Goal: Book appointment/travel/reservation

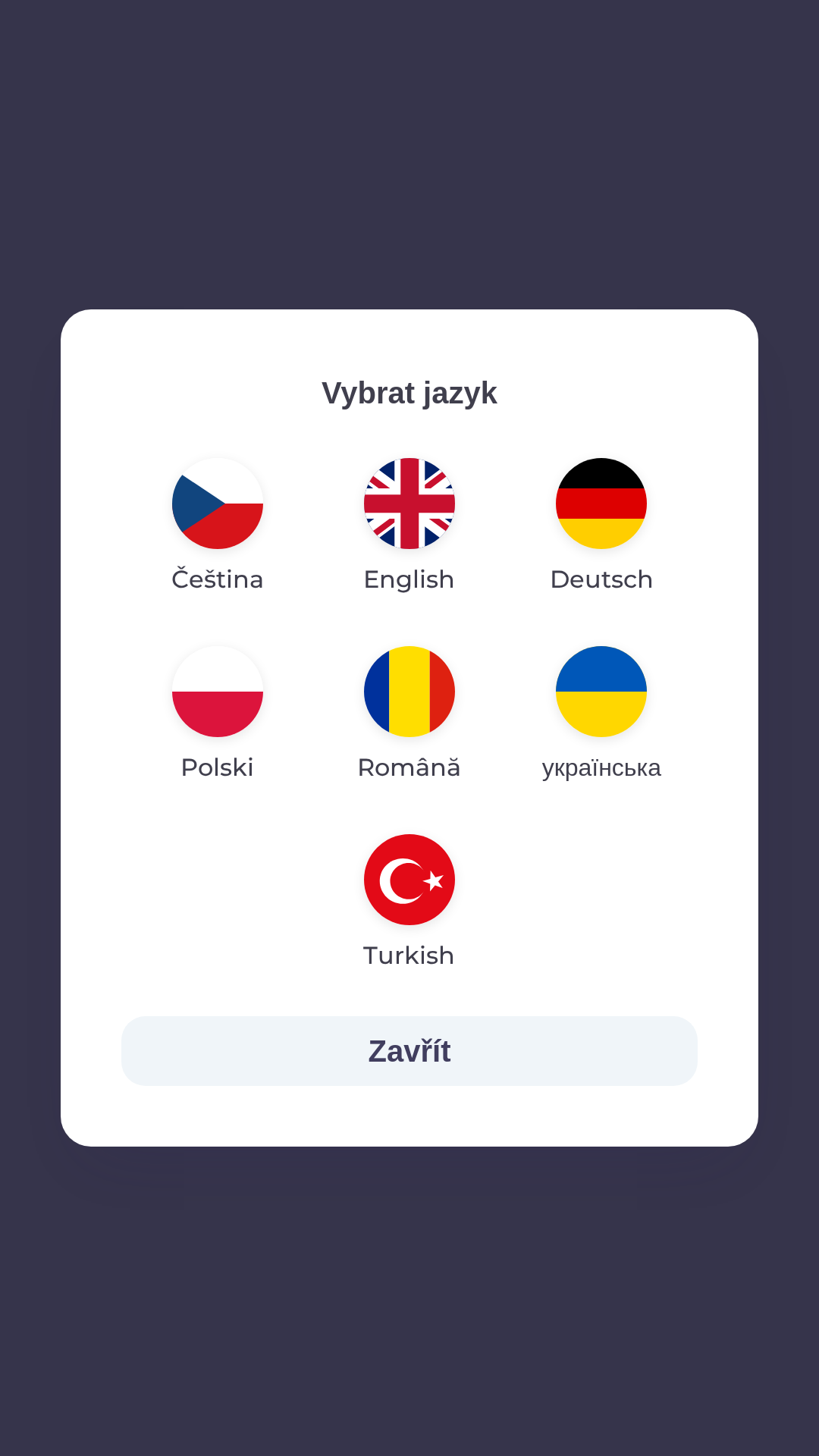
click at [395, 512] on img "button" at bounding box center [409, 503] width 91 height 91
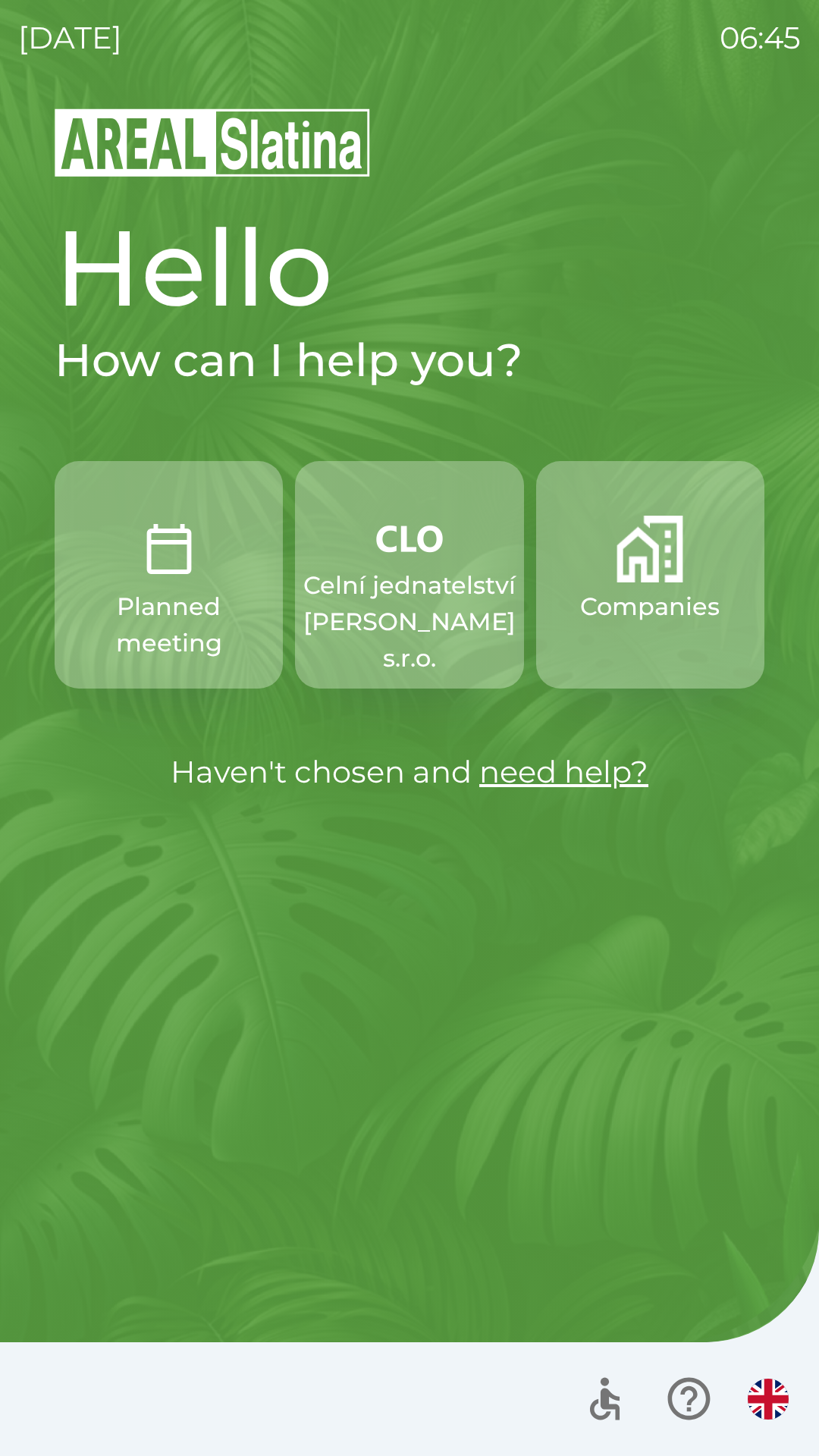
click at [396, 621] on p "Celní jednatelství [PERSON_NAME] s.r.o." at bounding box center [409, 622] width 212 height 110
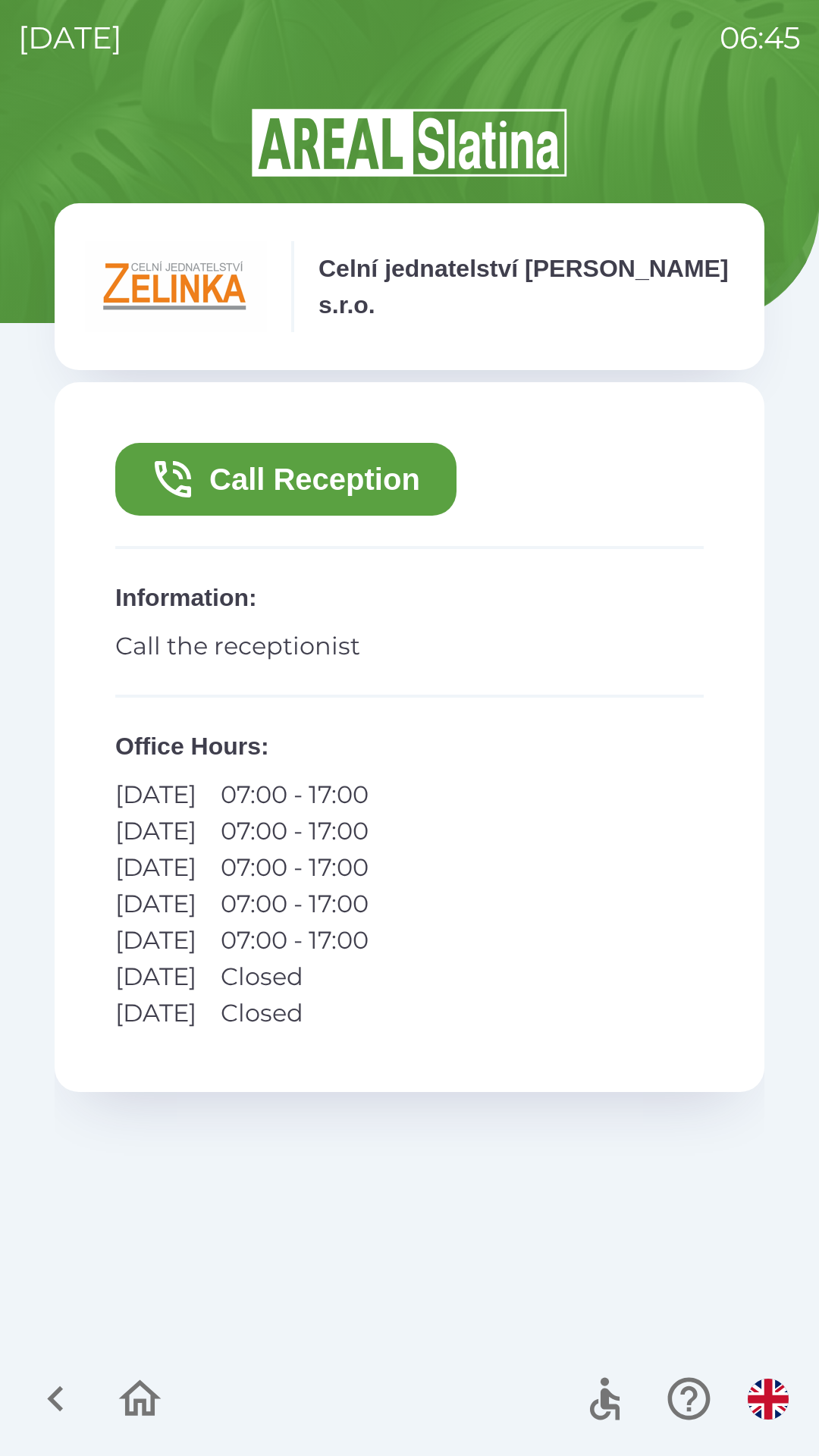
click at [384, 459] on button "Call Reception" at bounding box center [286, 478] width 341 height 73
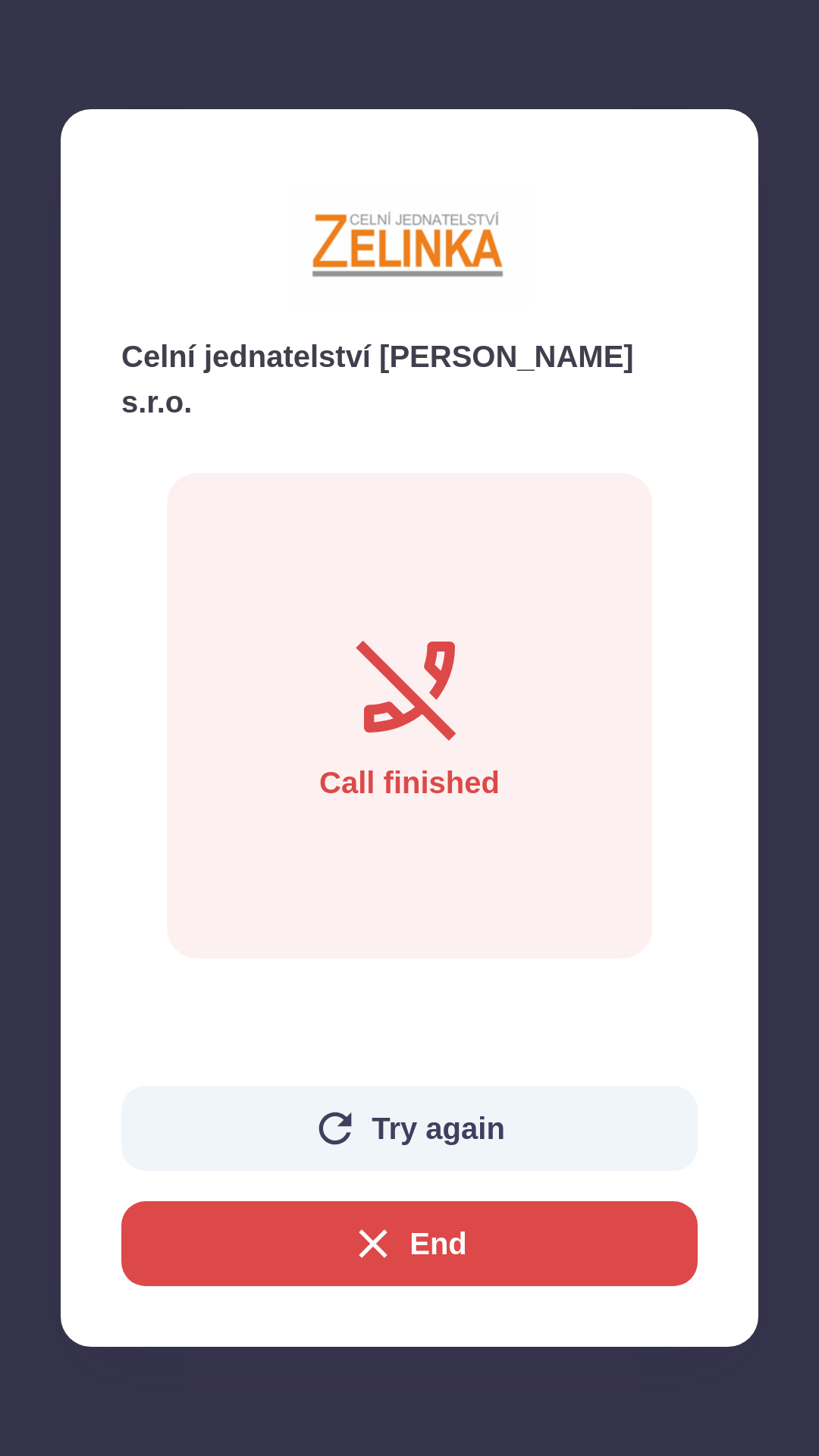
click at [444, 1250] on button "End" at bounding box center [409, 1243] width 576 height 85
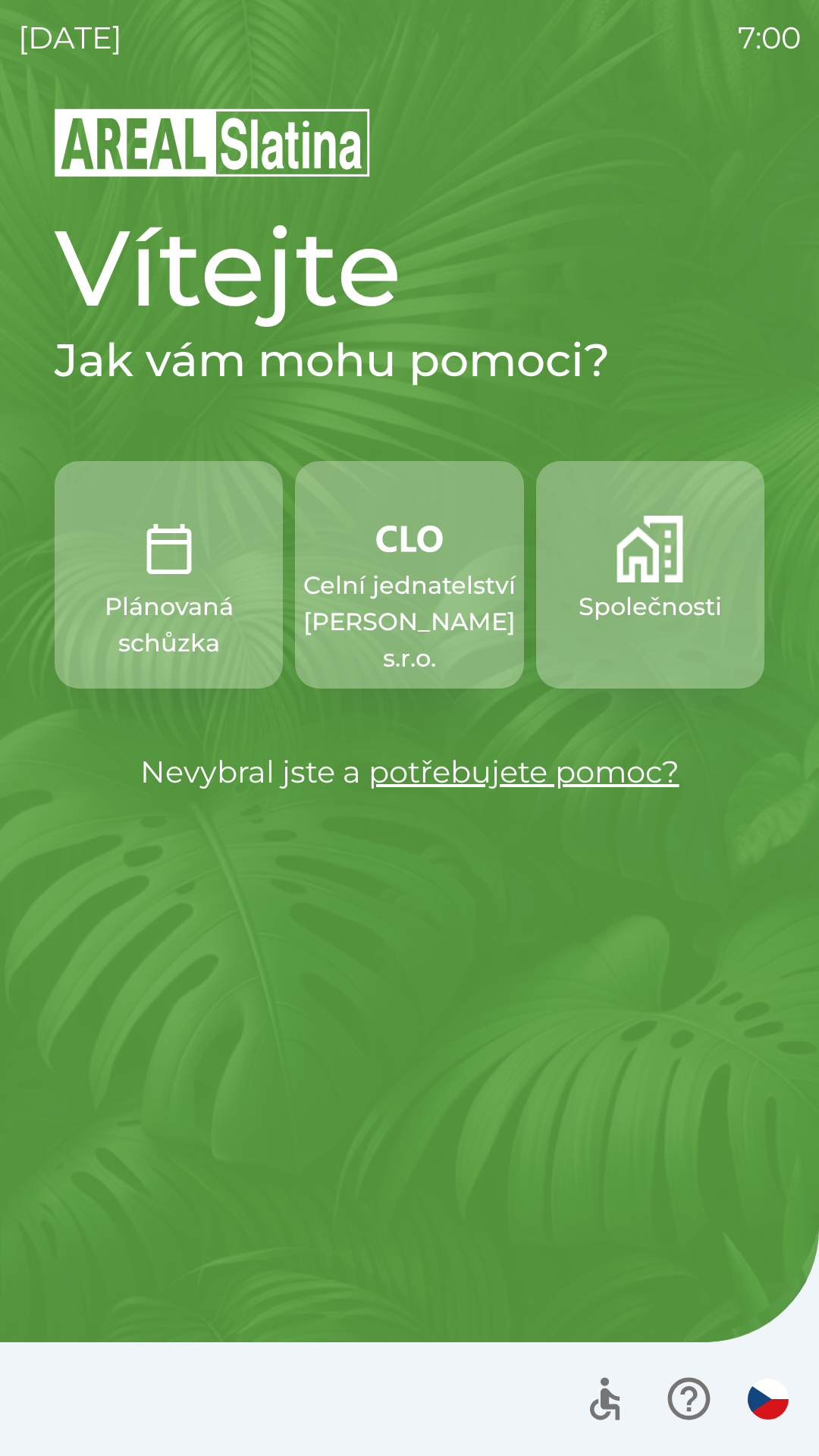
click at [413, 607] on p "Celní jednatelství [PERSON_NAME] s.r.o." at bounding box center [409, 622] width 212 height 110
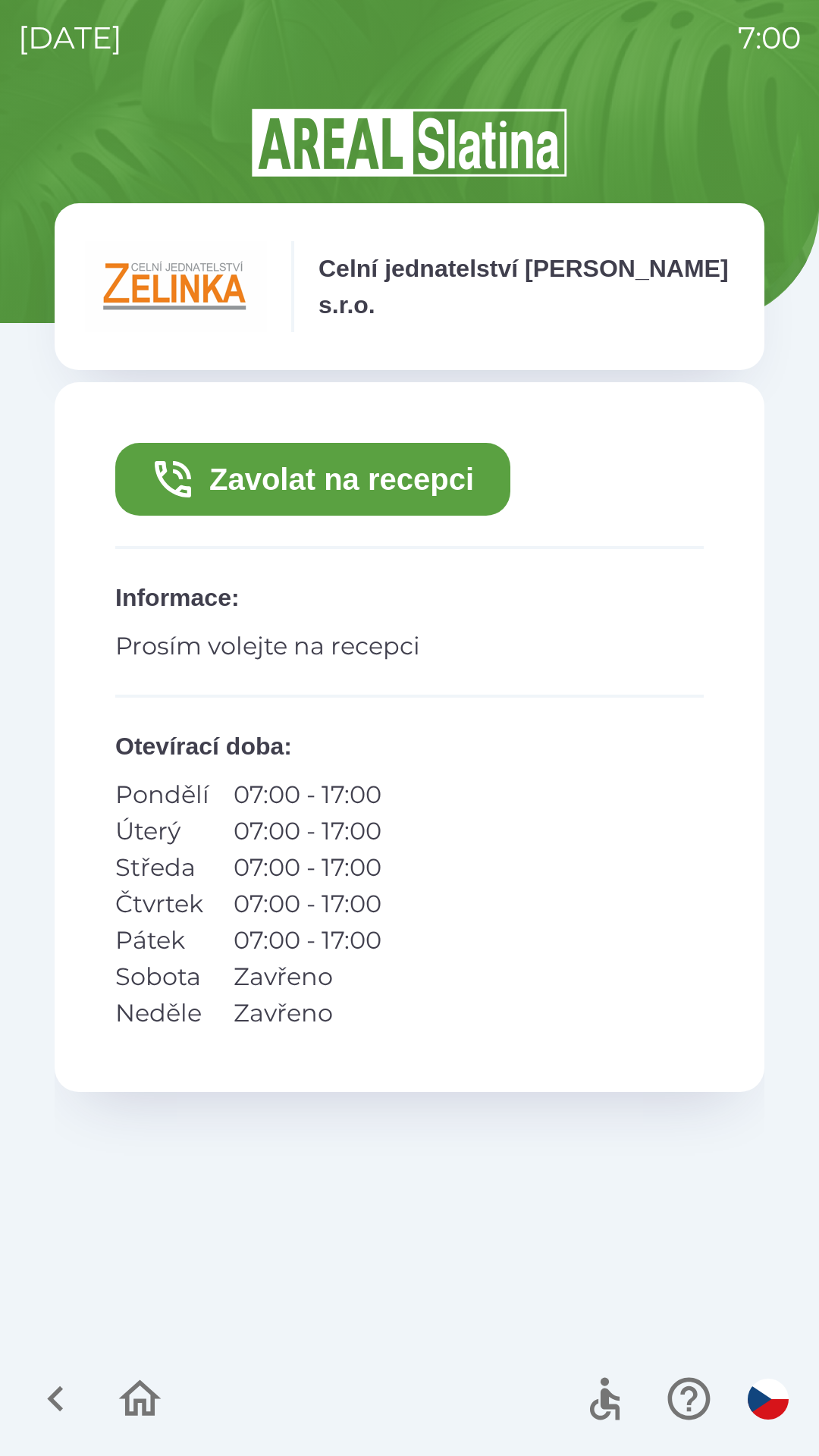
click at [753, 1390] on img "button" at bounding box center [768, 1399] width 41 height 41
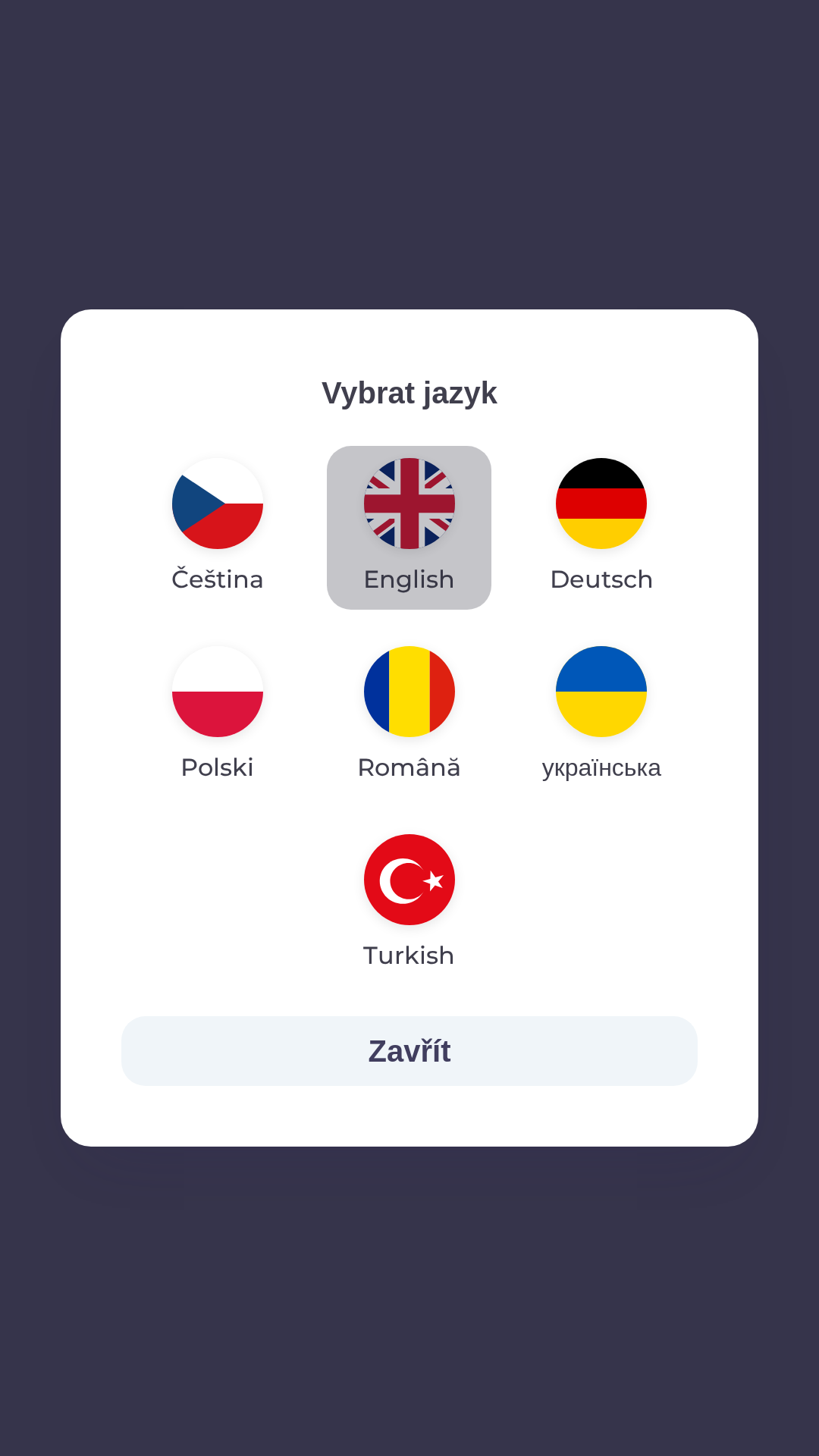
click at [398, 495] on img "button" at bounding box center [409, 503] width 91 height 91
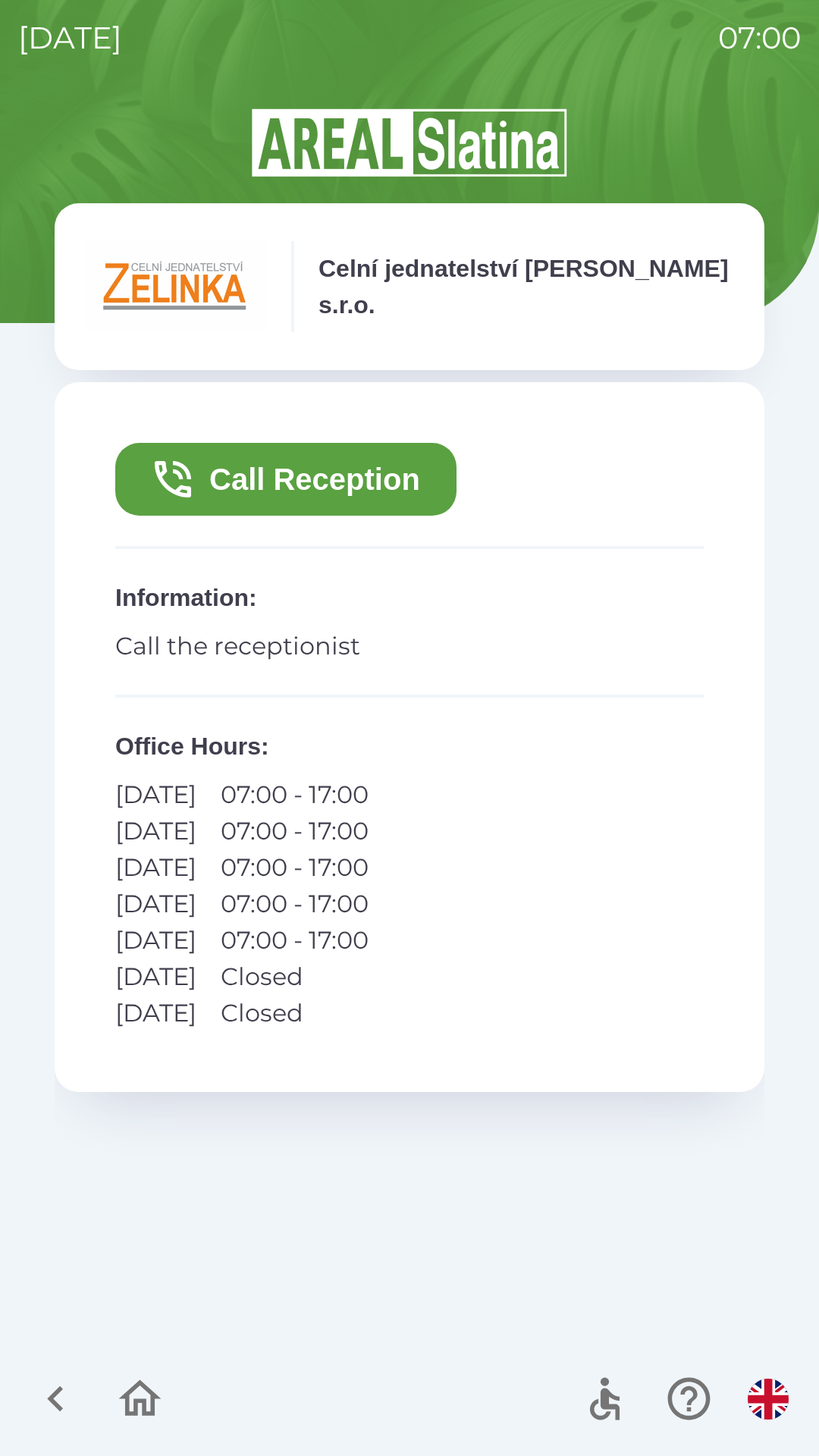
click at [352, 481] on button "Call Reception" at bounding box center [286, 478] width 341 height 73
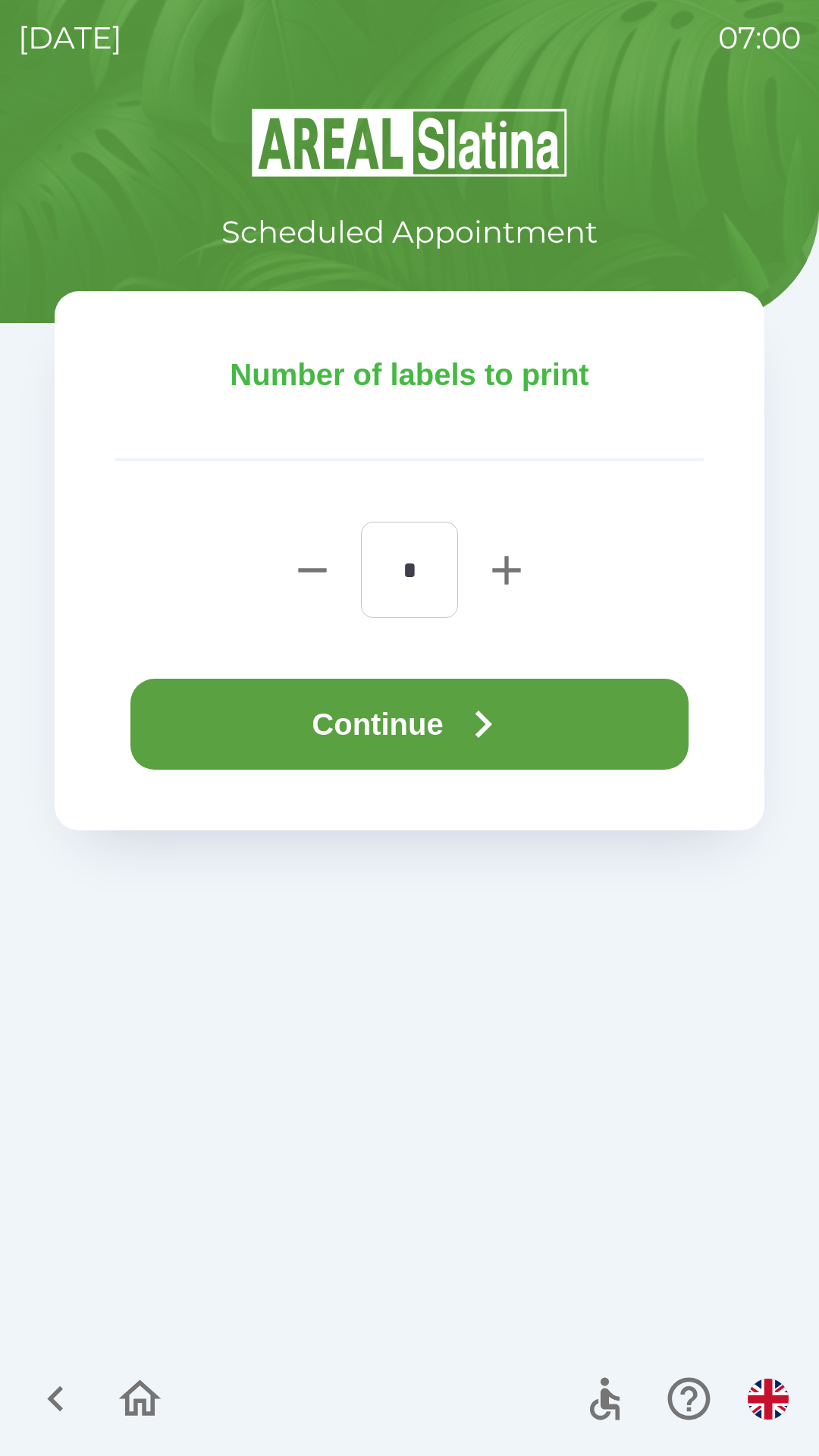
click at [508, 569] on icon "button" at bounding box center [506, 569] width 28 height 28
type input "*"
click at [509, 724] on icon "button" at bounding box center [483, 724] width 55 height 55
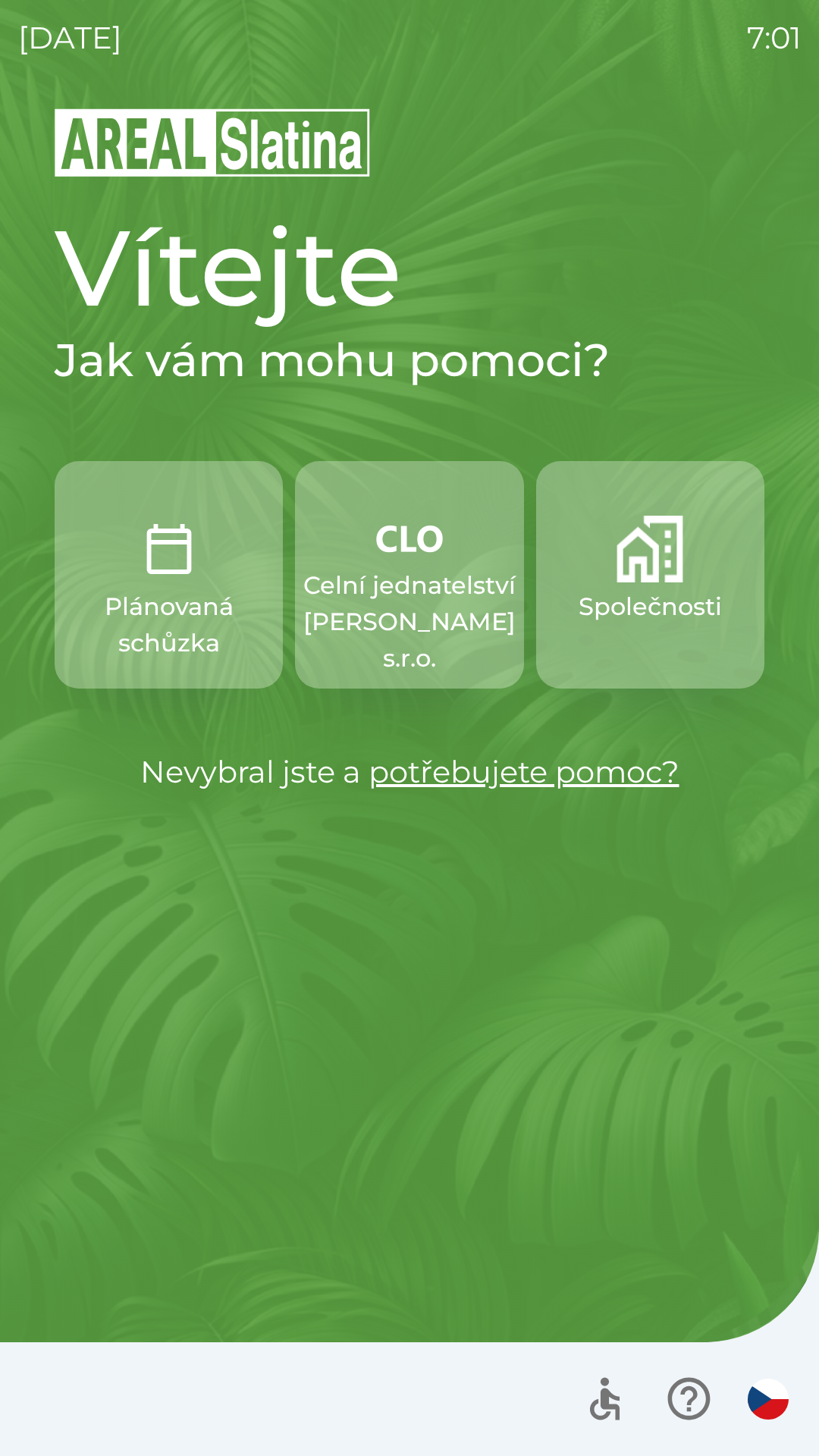
click at [424, 569] on p "Celní jednatelství [PERSON_NAME] s.r.o." at bounding box center [409, 622] width 212 height 110
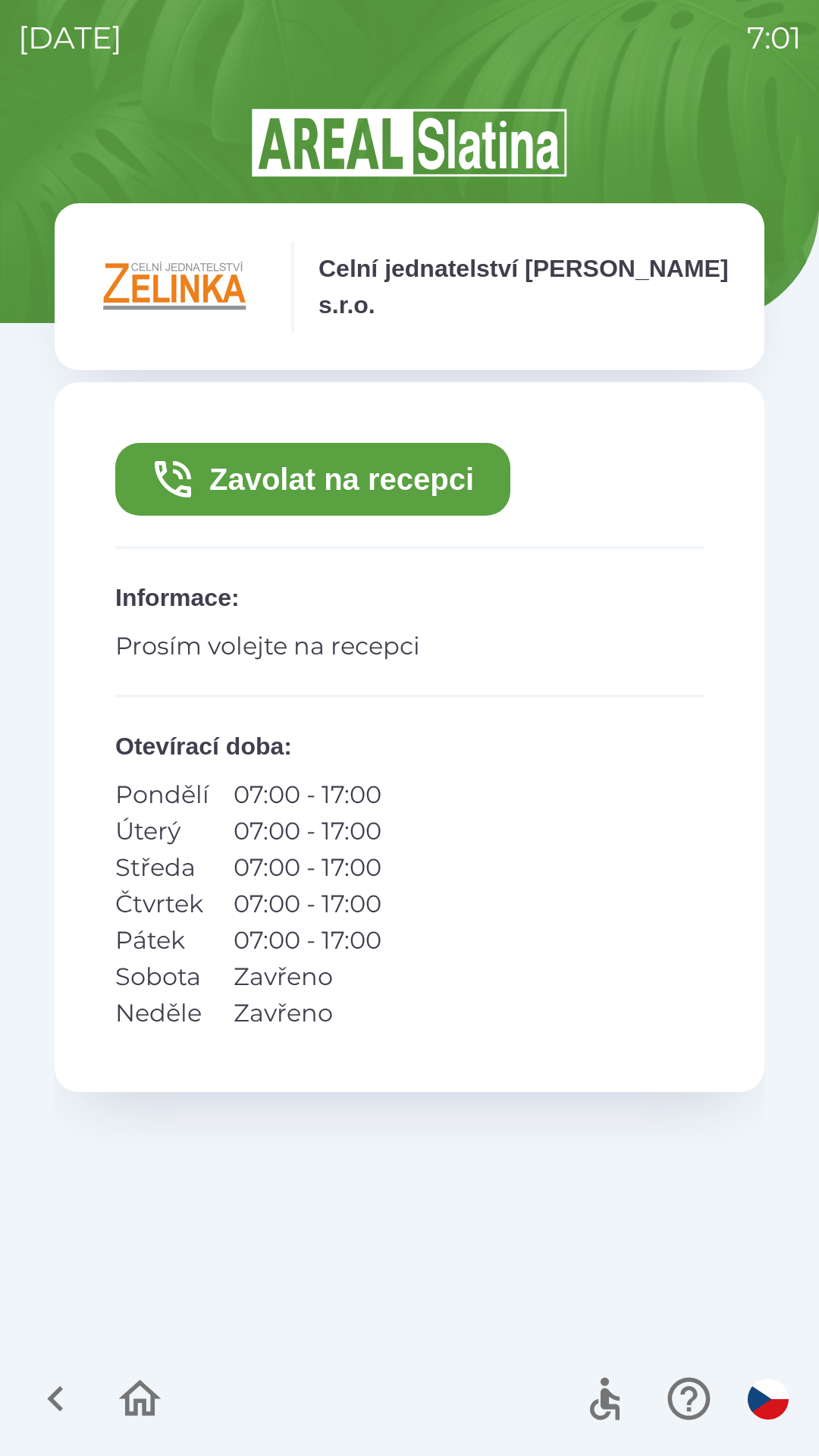
click at [412, 476] on button "Zavolat na recepci" at bounding box center [312, 478] width 395 height 73
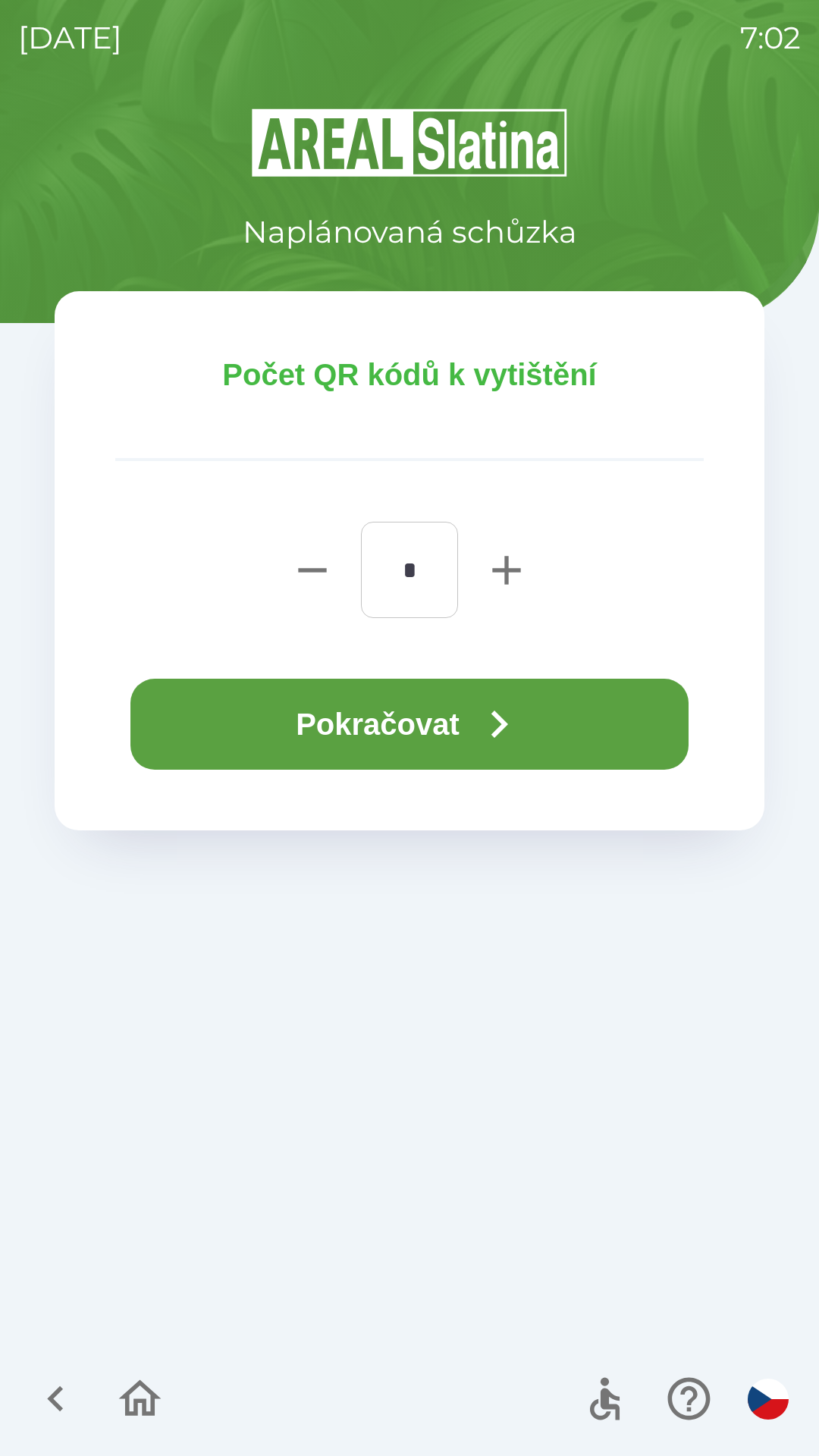
click at [440, 722] on button "Pokračovat" at bounding box center [409, 724] width 558 height 91
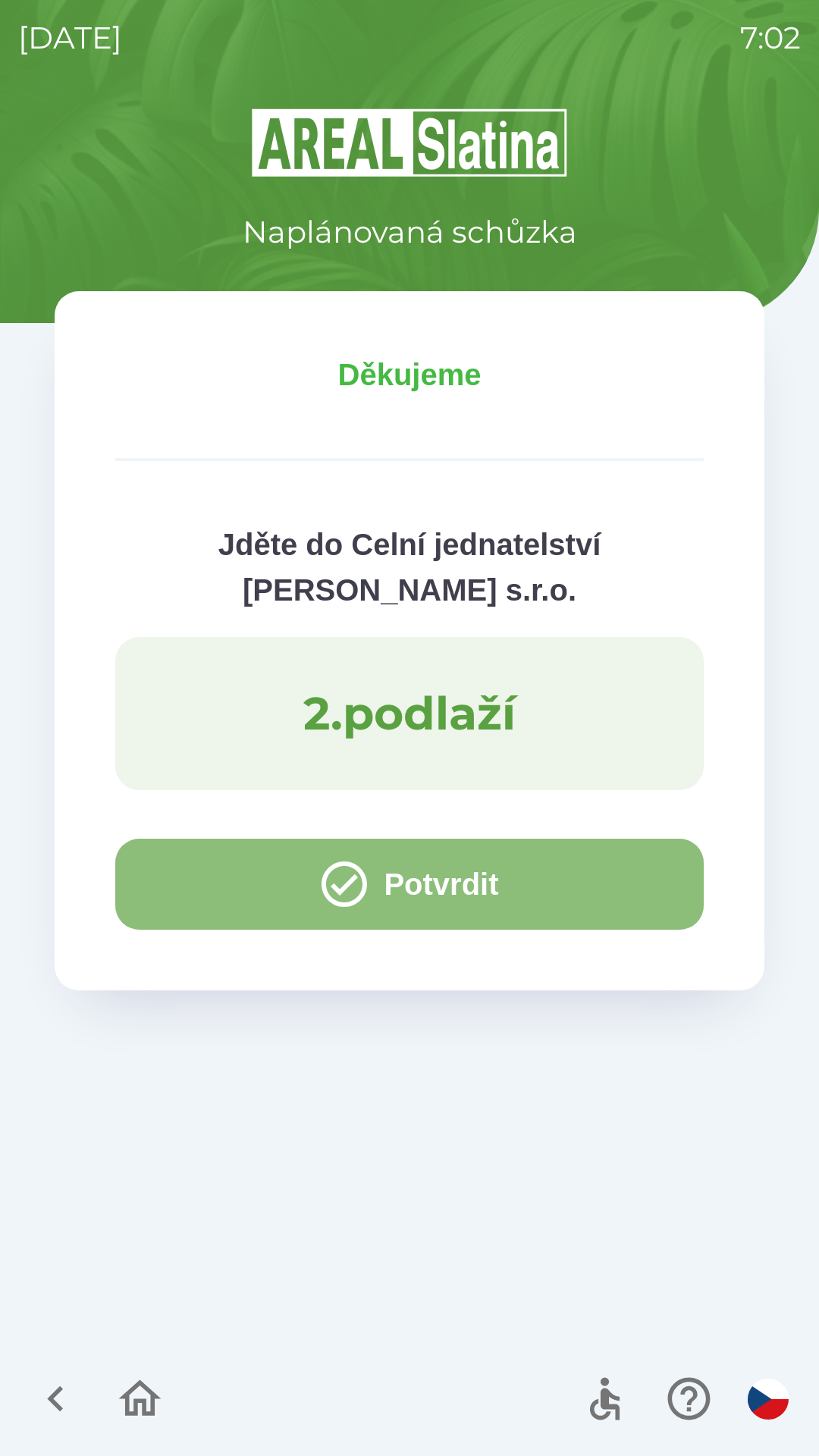
click at [209, 879] on button "Potvrdit" at bounding box center [409, 884] width 588 height 91
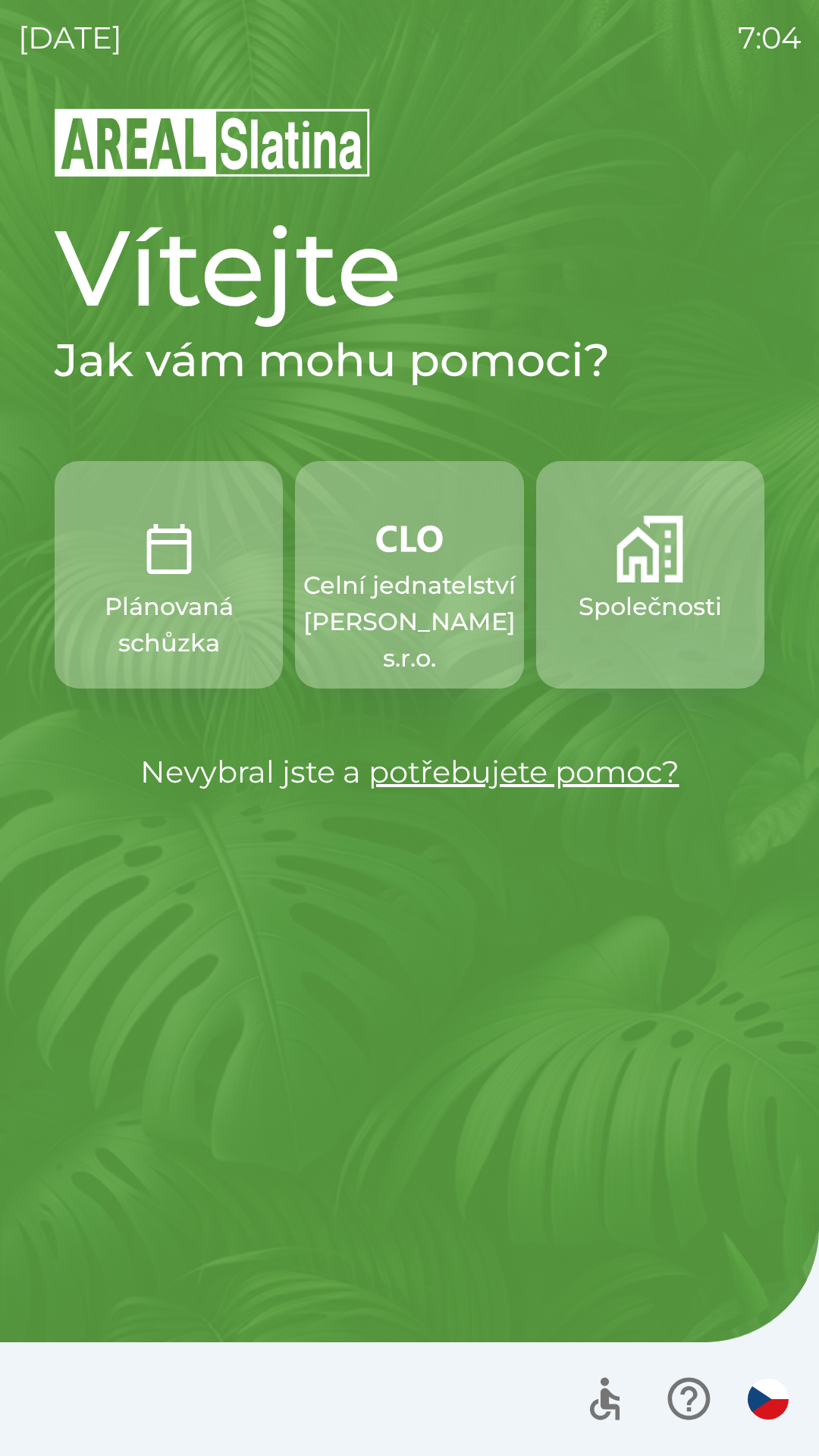
click at [386, 599] on p "Celní jednatelství [PERSON_NAME] s.r.o." at bounding box center [409, 622] width 212 height 110
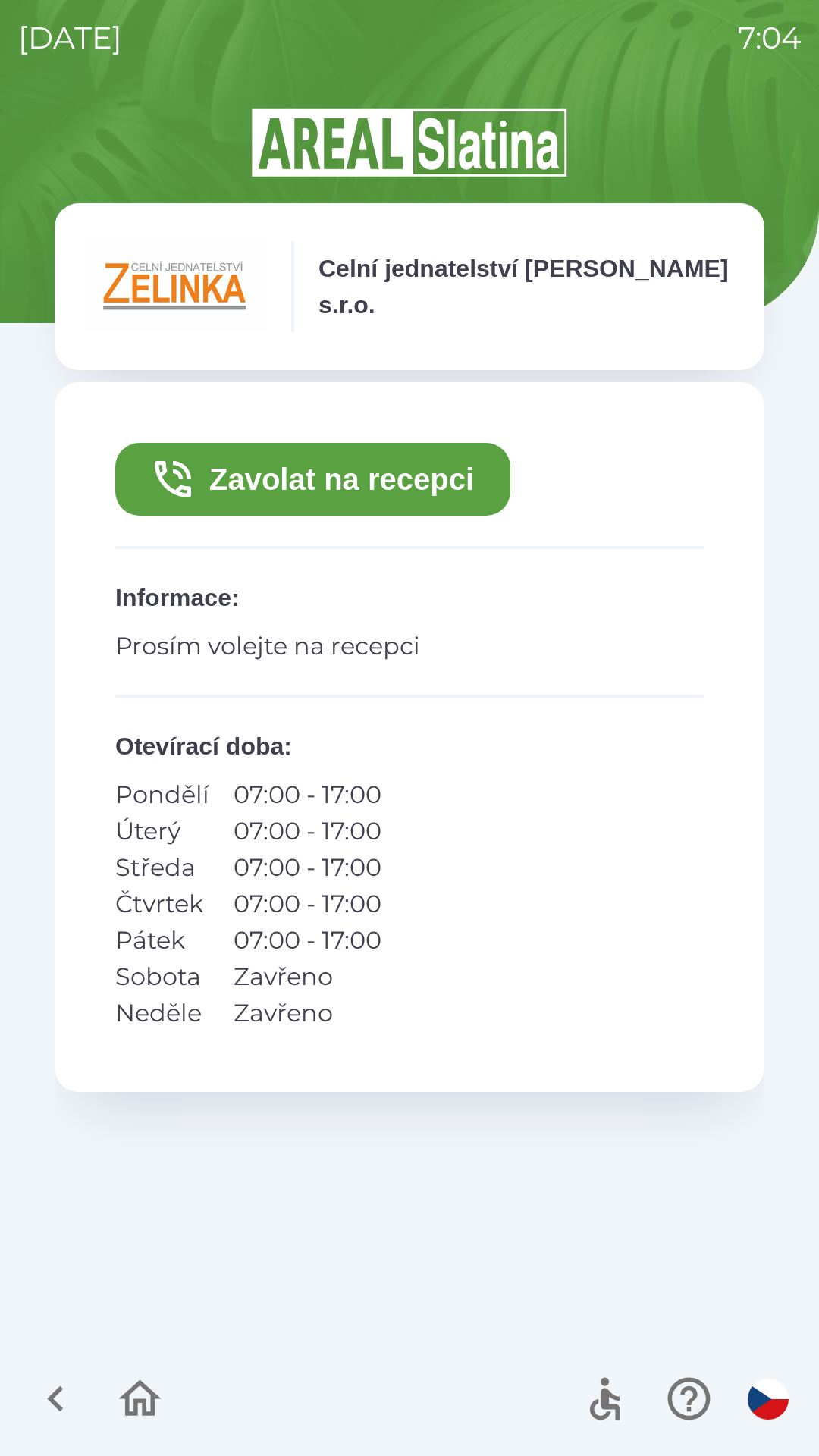
click at [145, 483] on button "Zavolat na recepci" at bounding box center [312, 478] width 395 height 73
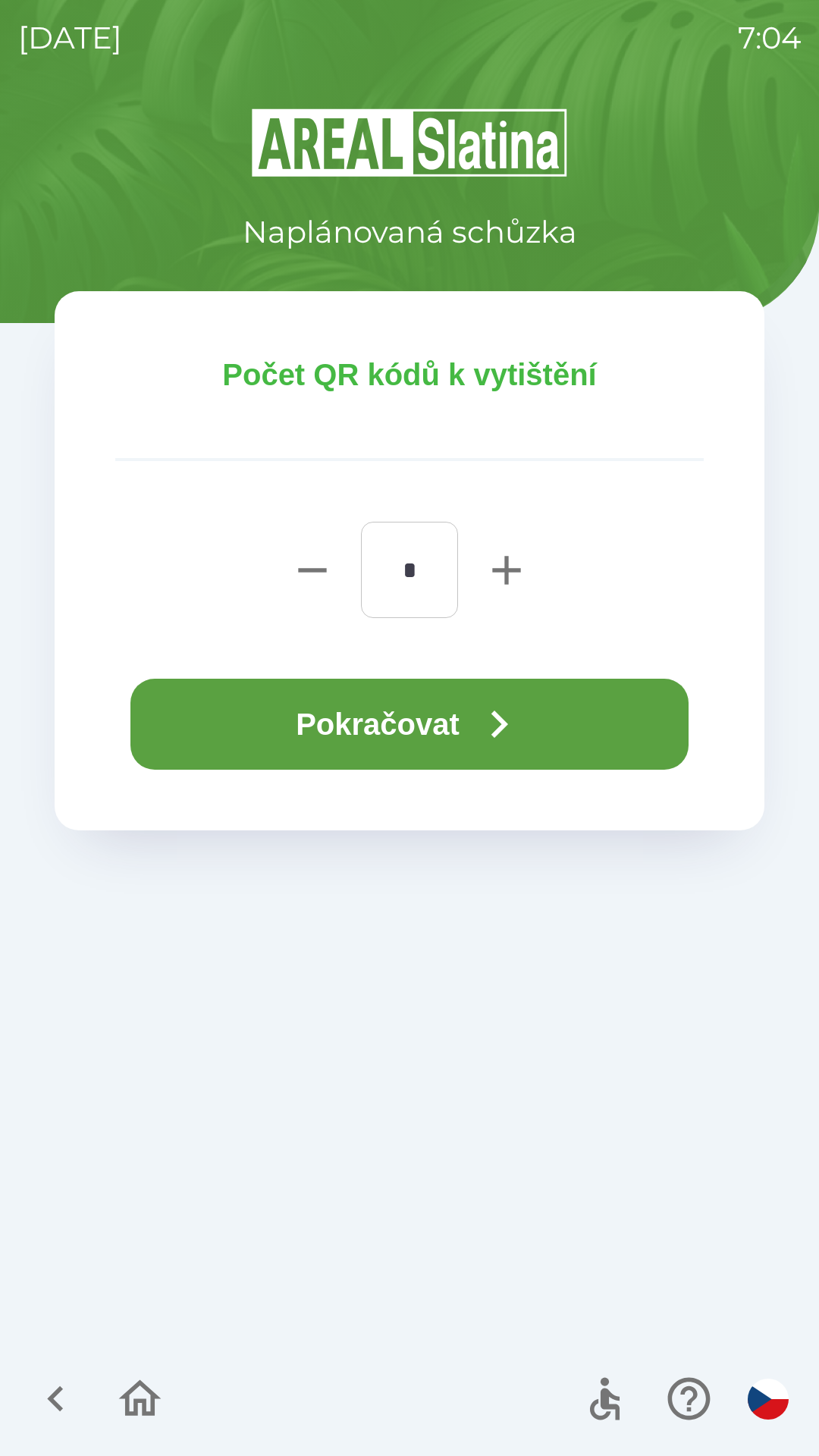
click at [241, 738] on button "Pokračovat" at bounding box center [409, 724] width 558 height 91
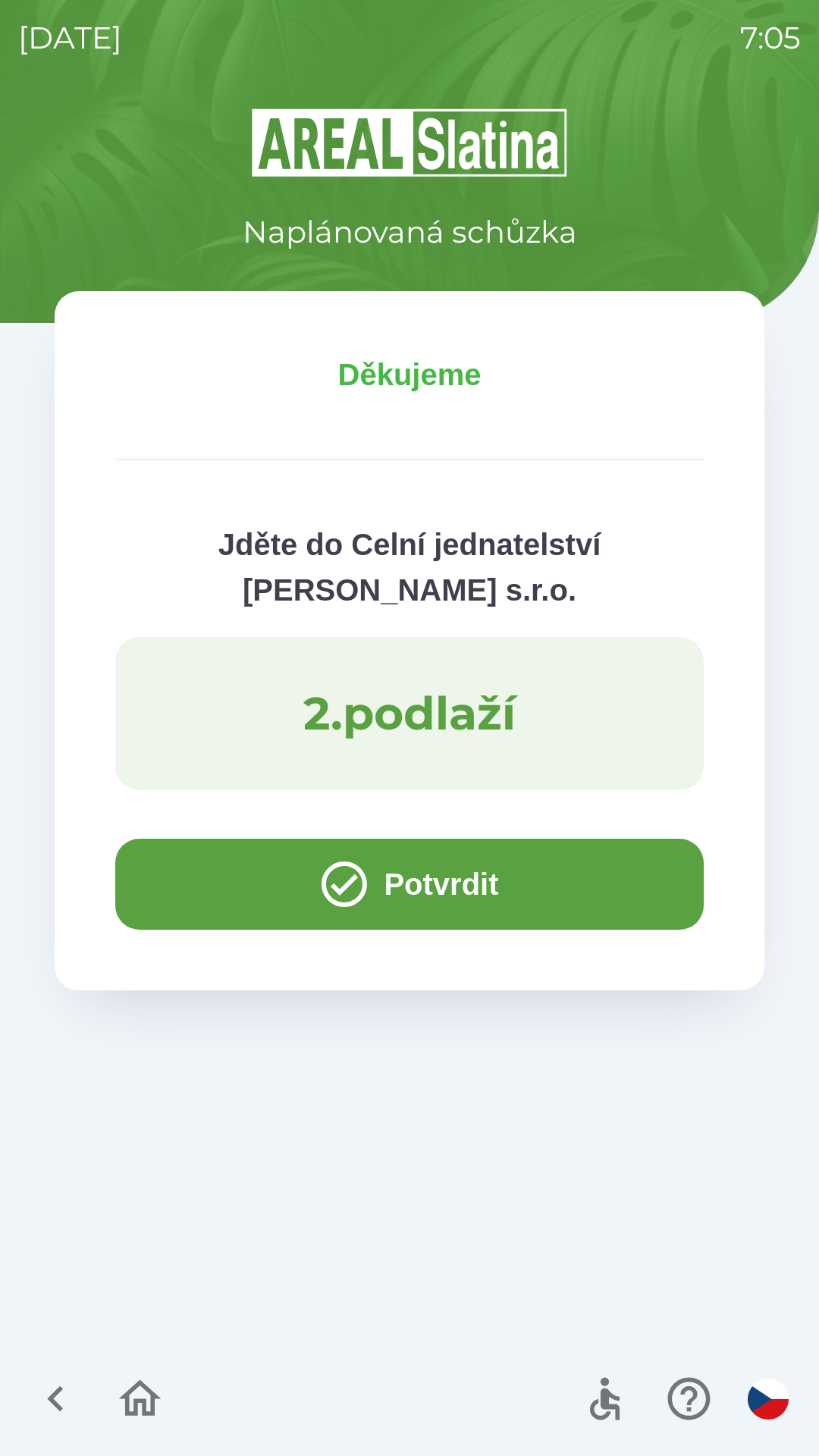
click at [206, 879] on button "Potvrdit" at bounding box center [409, 884] width 588 height 91
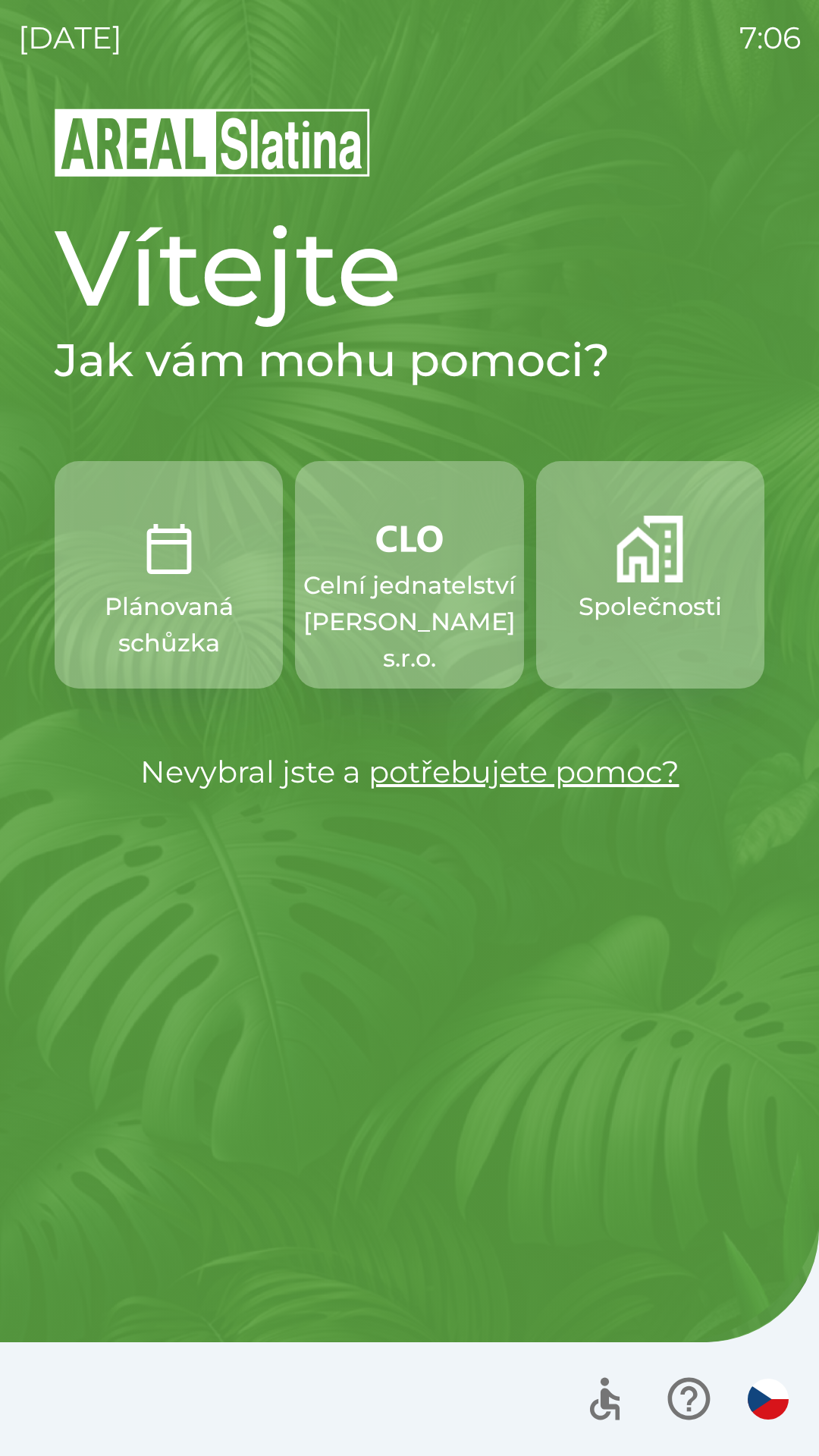
click at [394, 588] on p "Celní jednatelství [PERSON_NAME] s.r.o." at bounding box center [409, 622] width 212 height 110
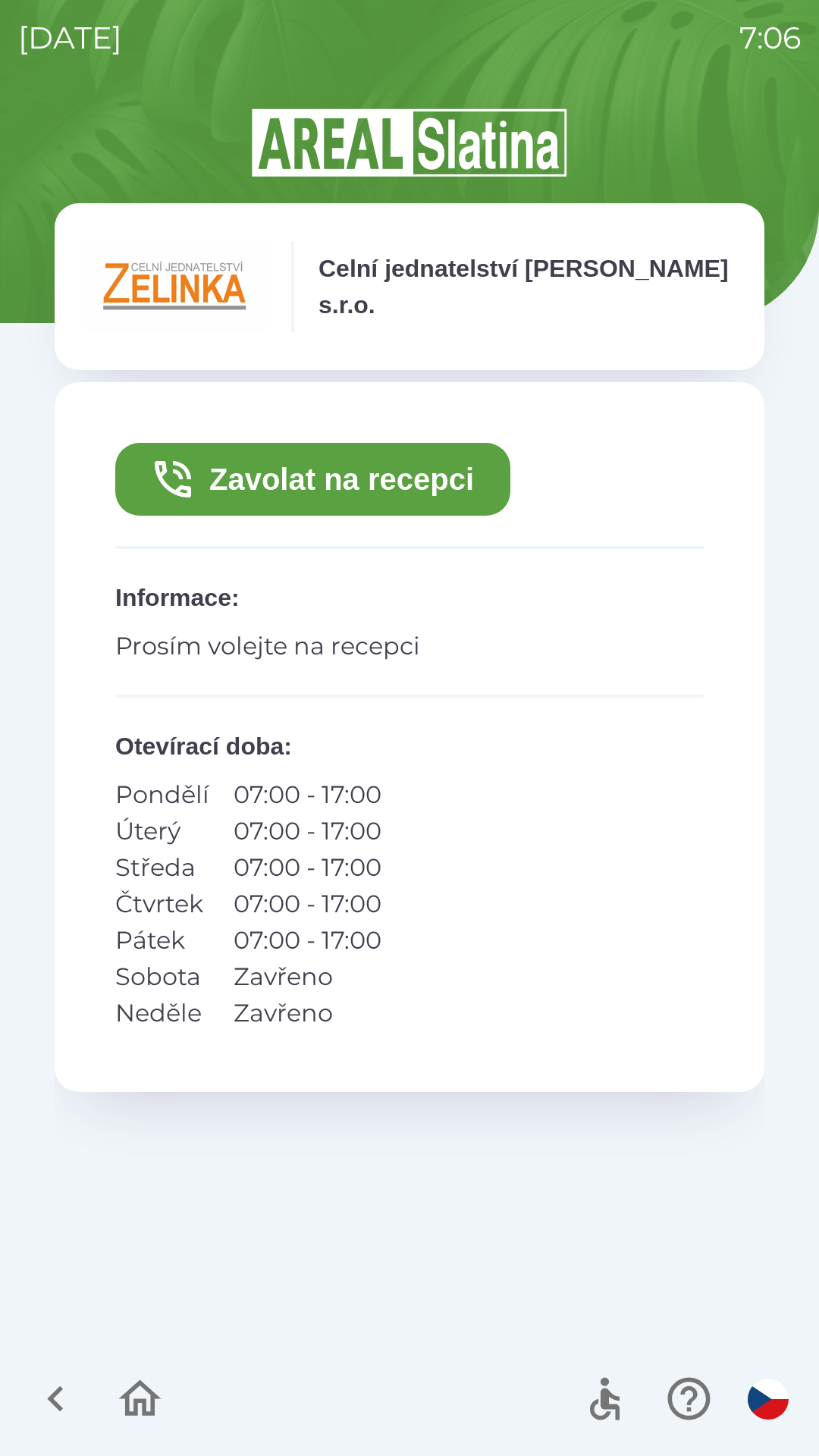
click at [305, 478] on button "Zavolat na recepci" at bounding box center [312, 478] width 395 height 73
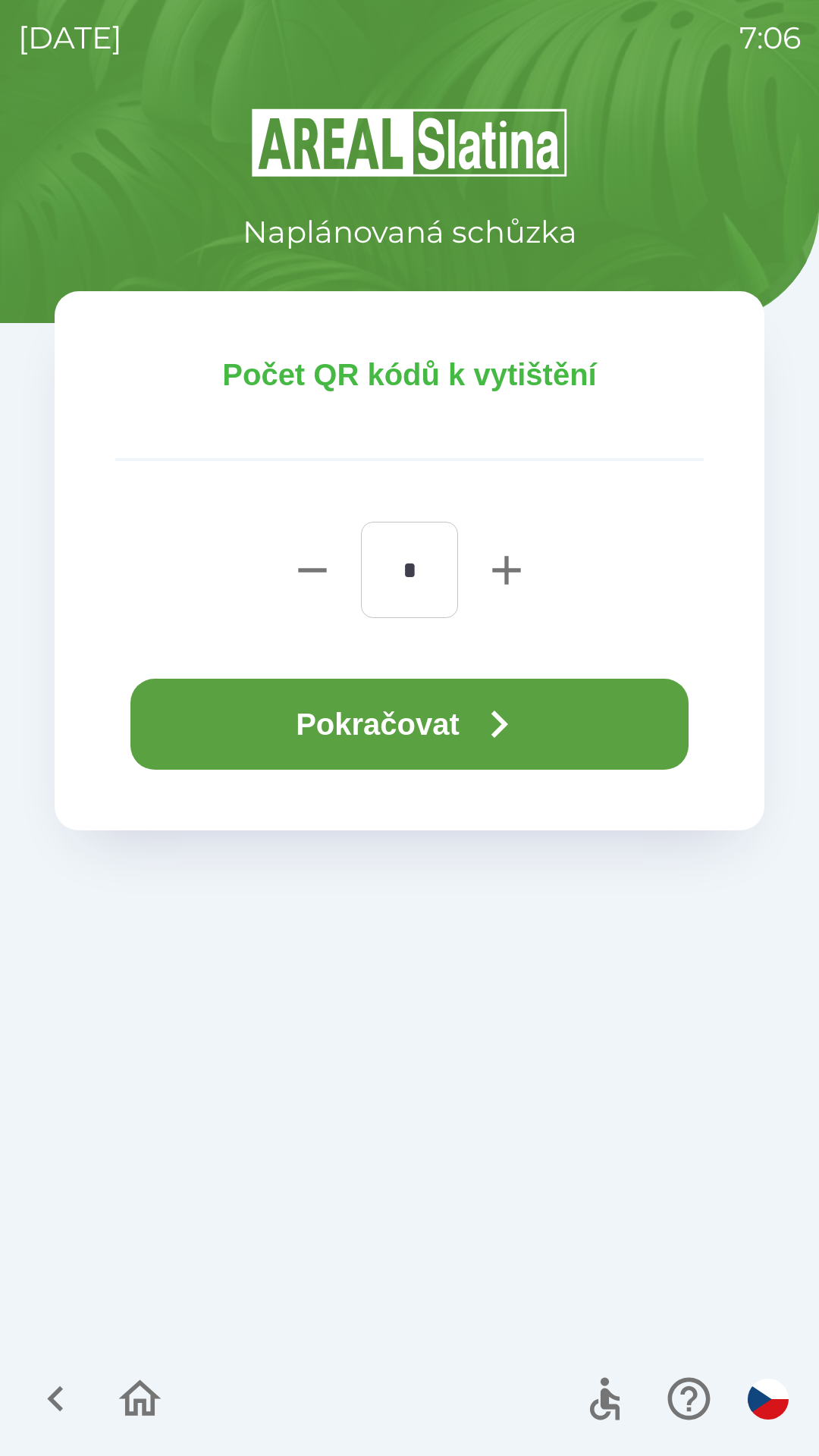
click at [344, 736] on button "Pokračovat" at bounding box center [409, 724] width 558 height 91
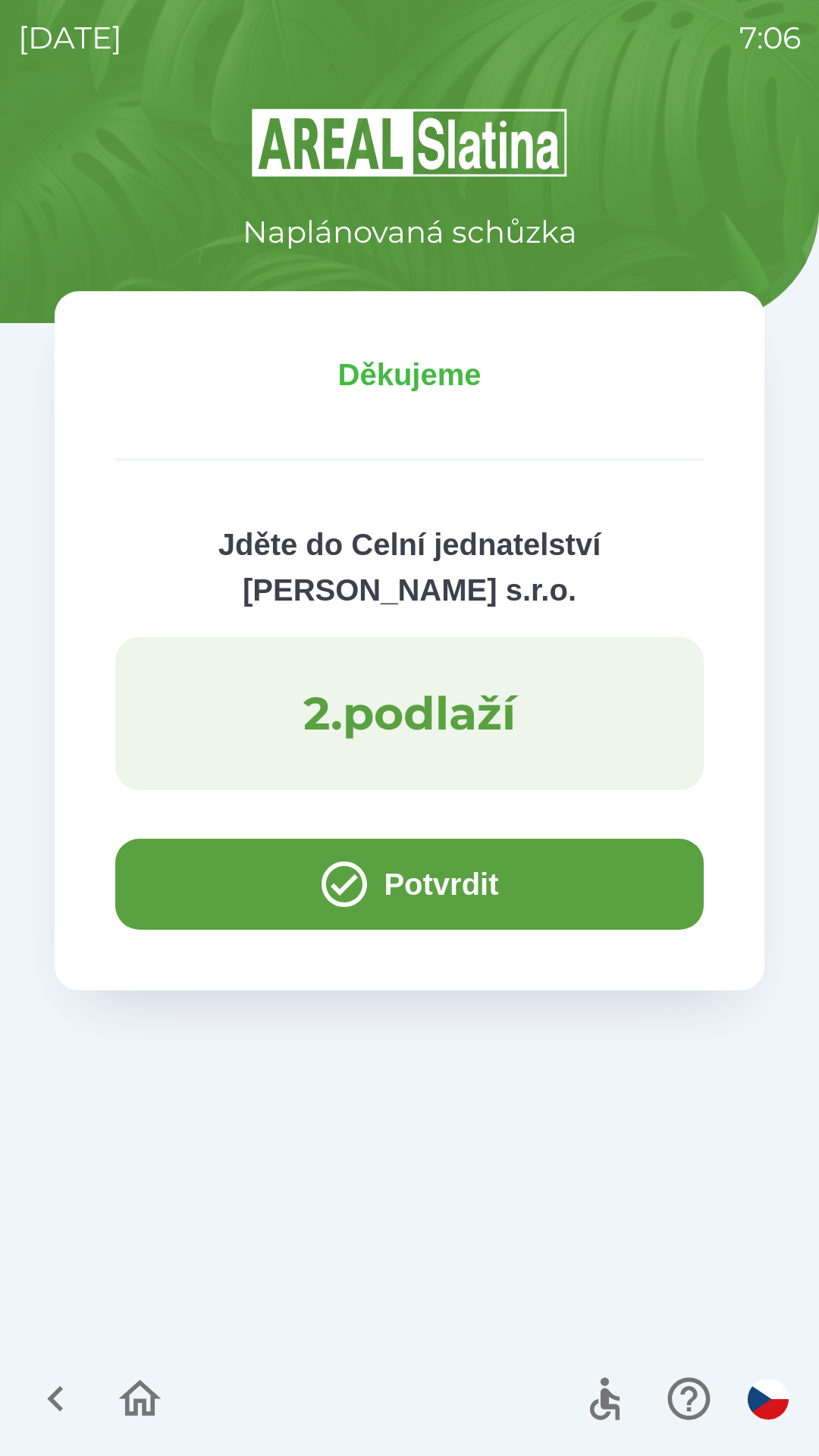
click at [216, 872] on button "Potvrdit" at bounding box center [409, 884] width 588 height 91
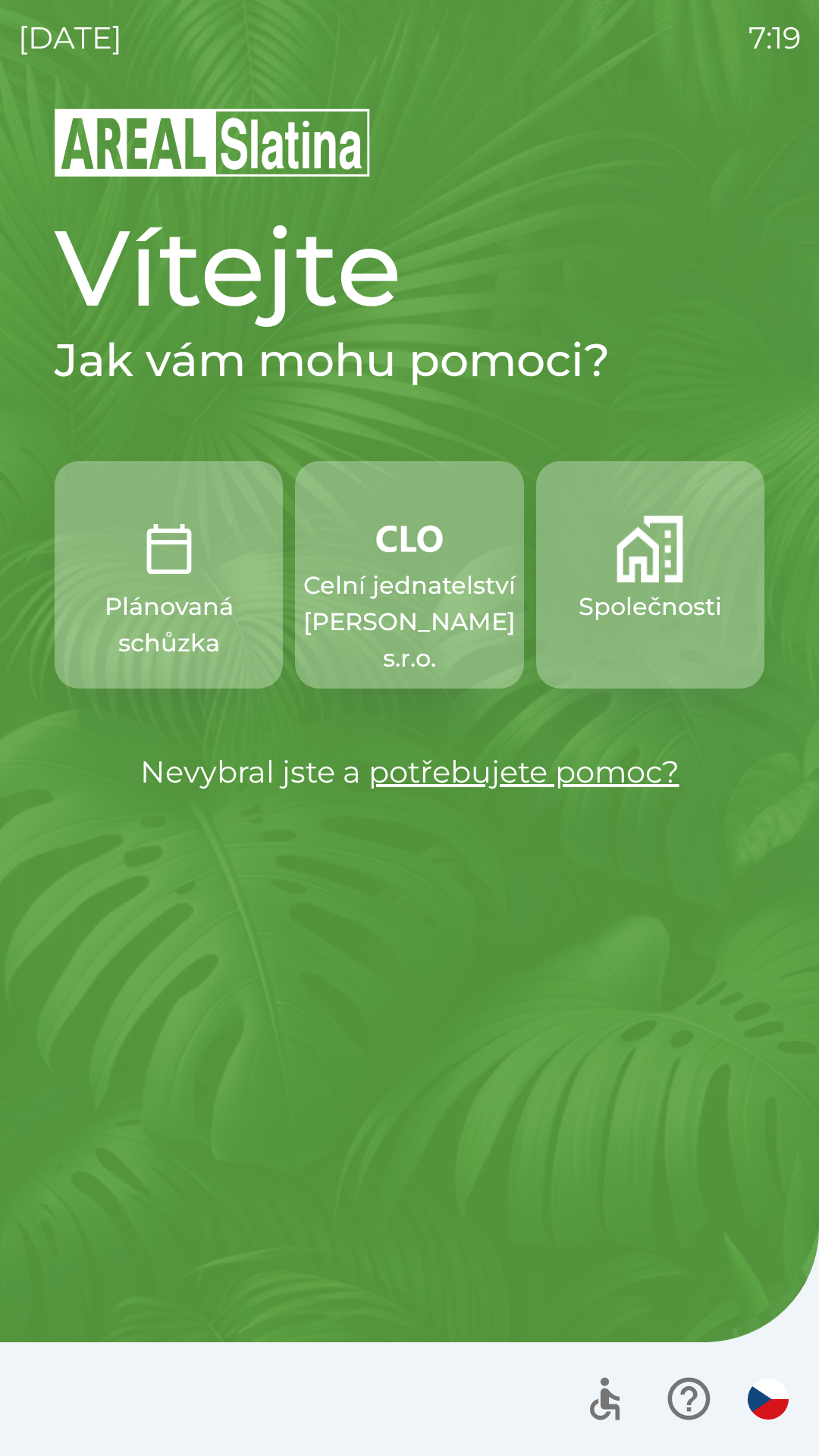
click at [216, 594] on p "Plánovaná schůzka" at bounding box center [169, 624] width 156 height 73
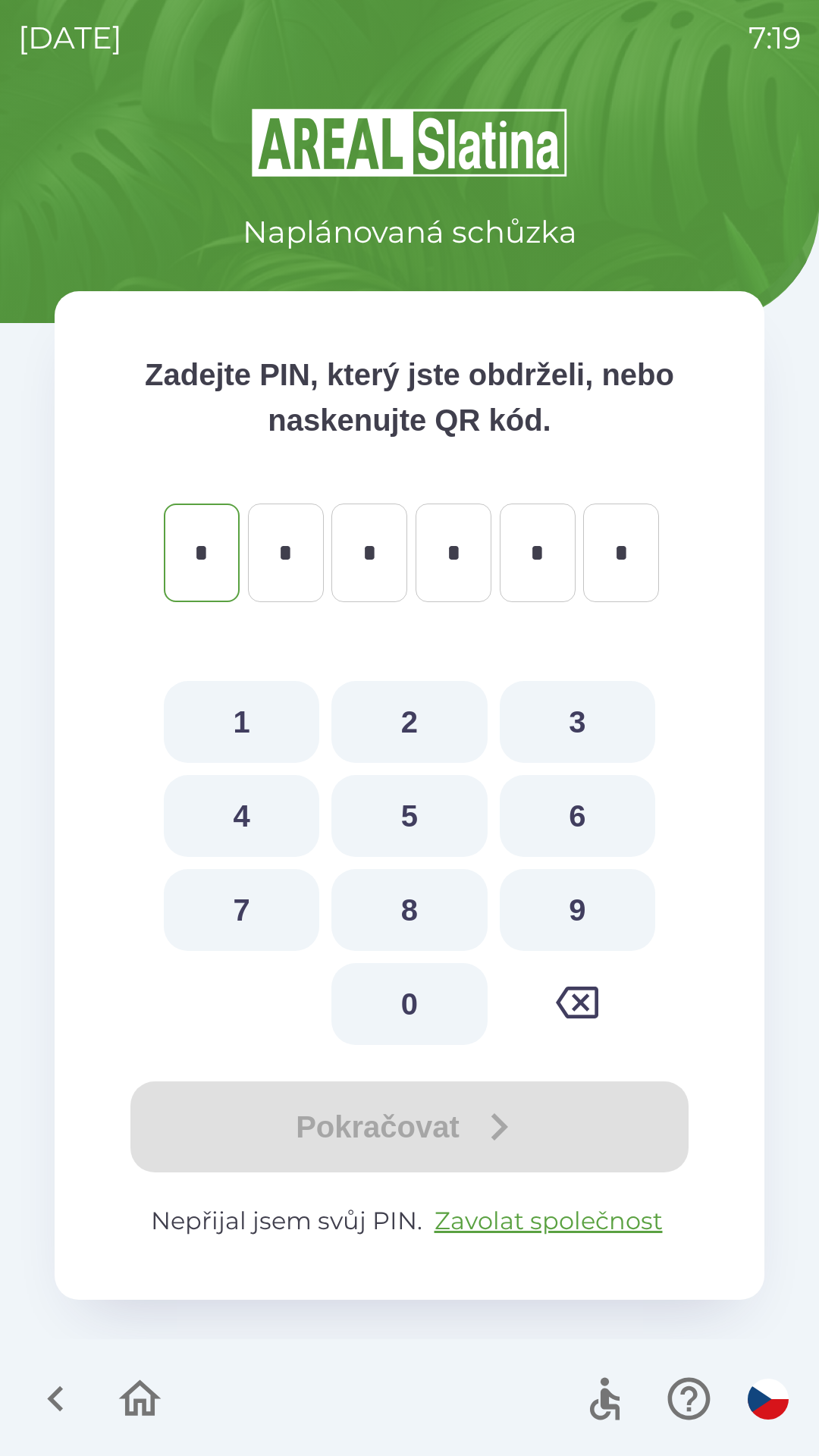
click at [54, 1417] on icon "button" at bounding box center [55, 1398] width 50 height 51
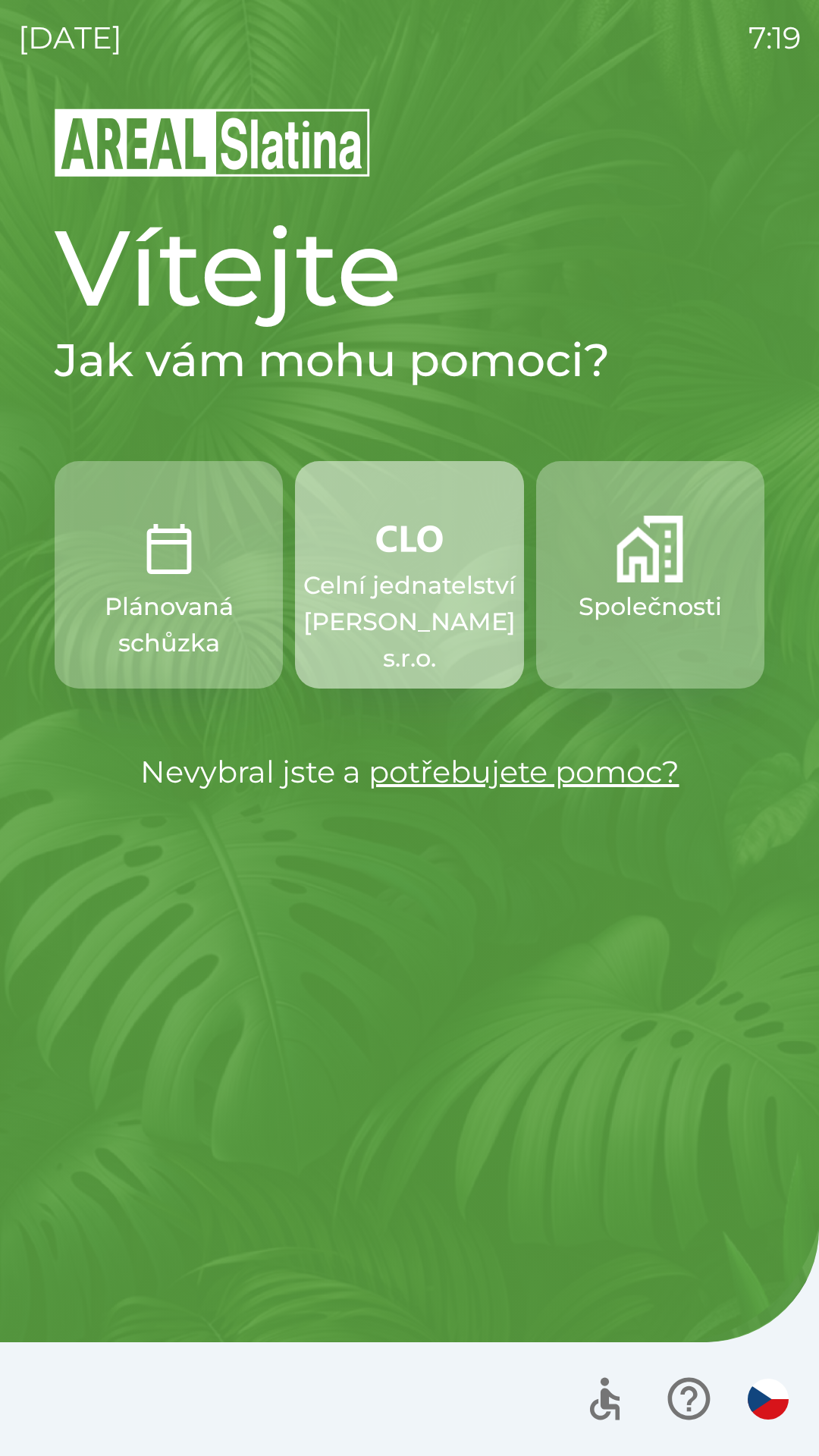
click at [417, 615] on p "Celní jednatelství [PERSON_NAME] s.r.o." at bounding box center [409, 622] width 212 height 110
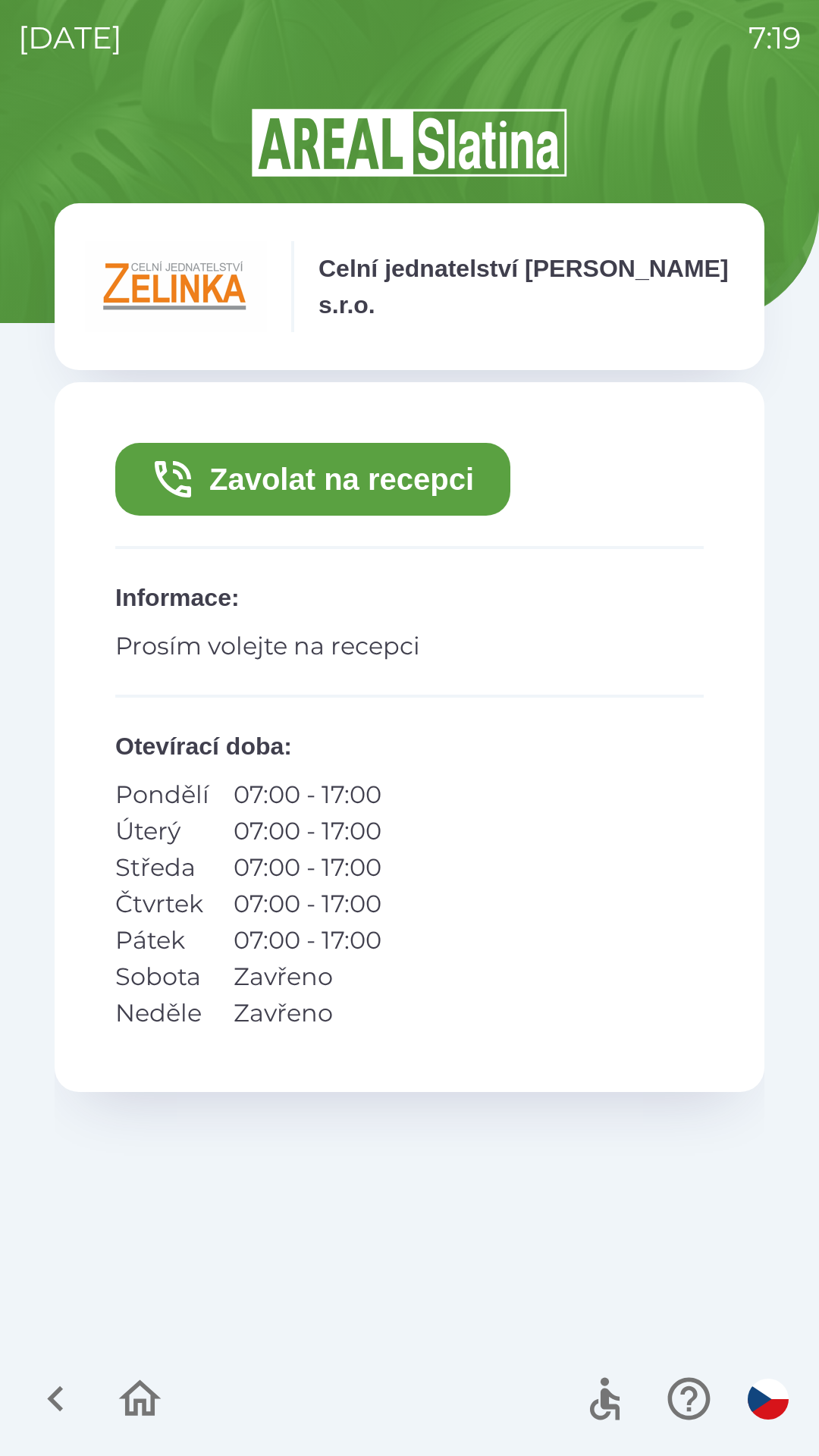
click at [366, 480] on button "Zavolat na recepci" at bounding box center [312, 478] width 395 height 73
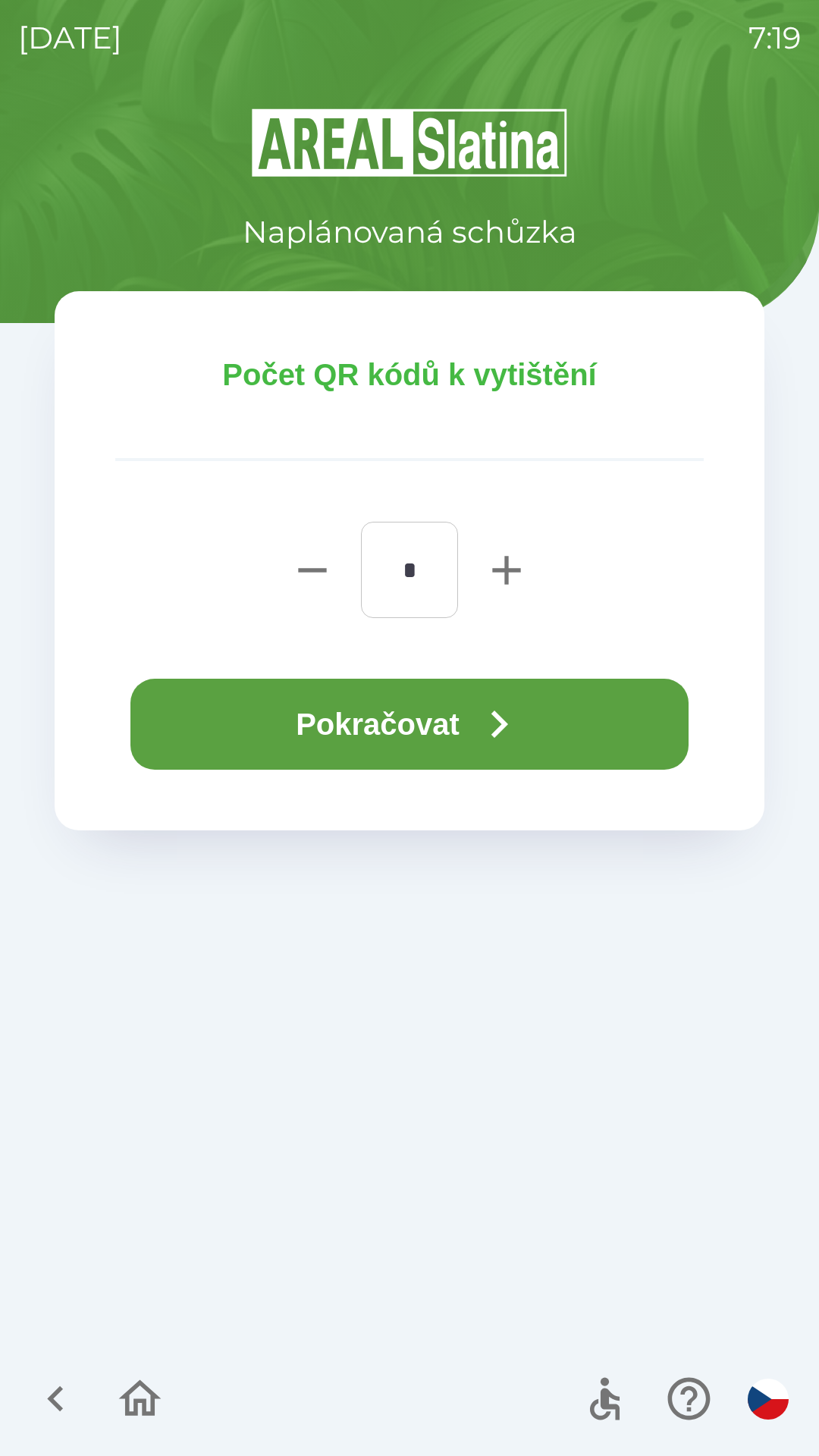
click at [424, 713] on button "Pokračovat" at bounding box center [409, 724] width 558 height 91
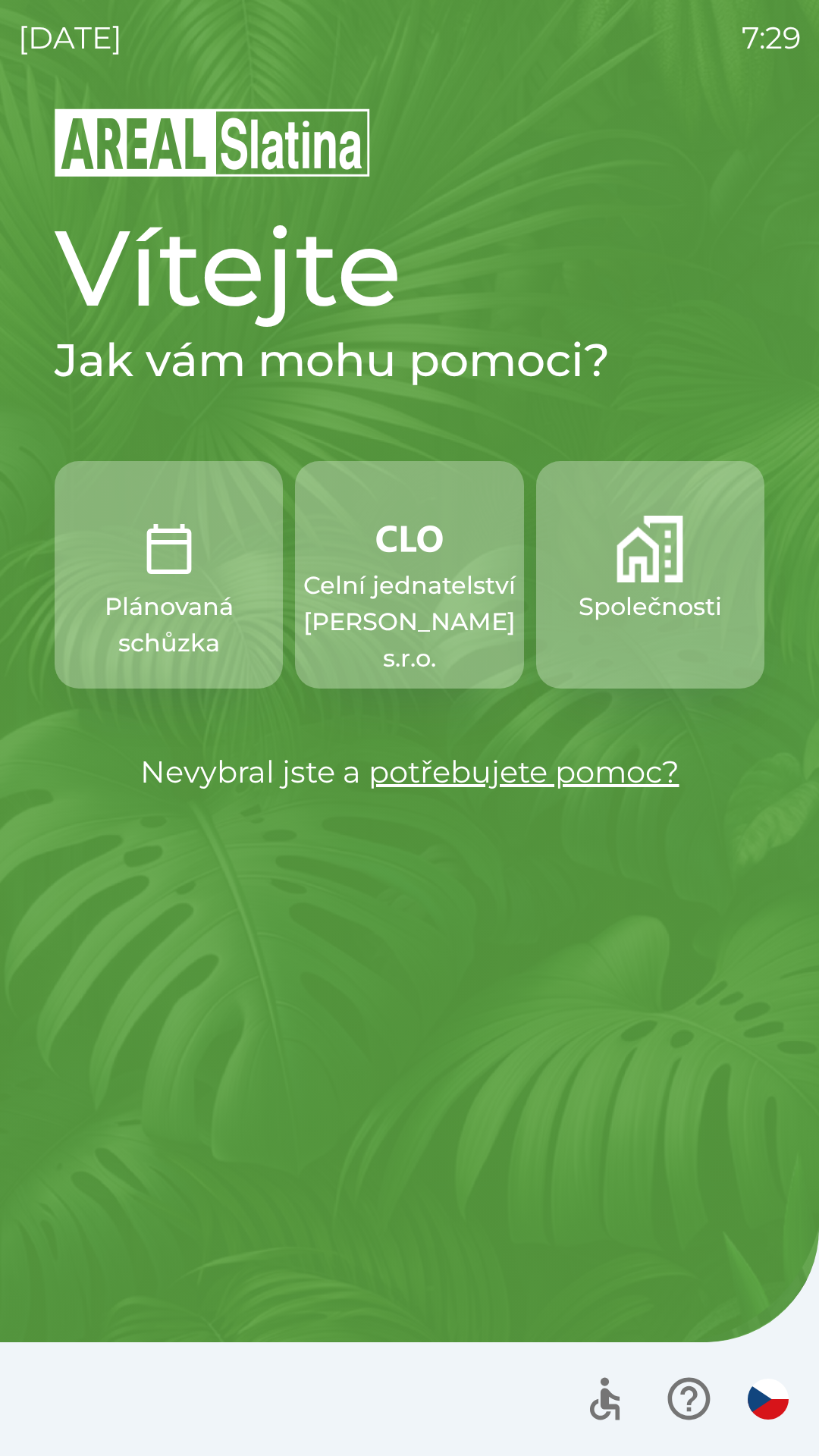
click at [412, 603] on p "Celní jednatelství [PERSON_NAME] s.r.o." at bounding box center [409, 622] width 212 height 110
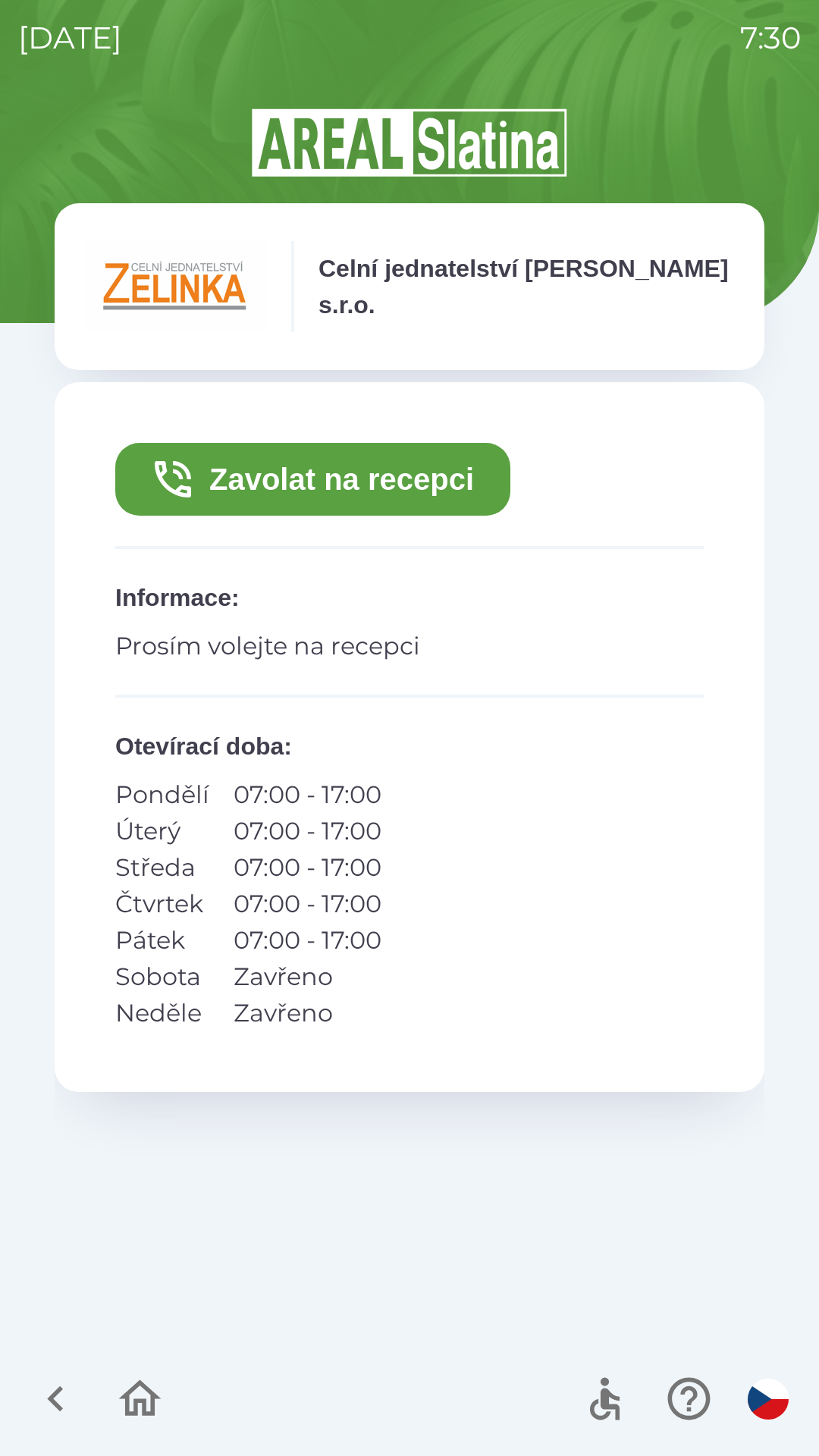
click at [377, 488] on button "Zavolat na recepci" at bounding box center [312, 478] width 395 height 73
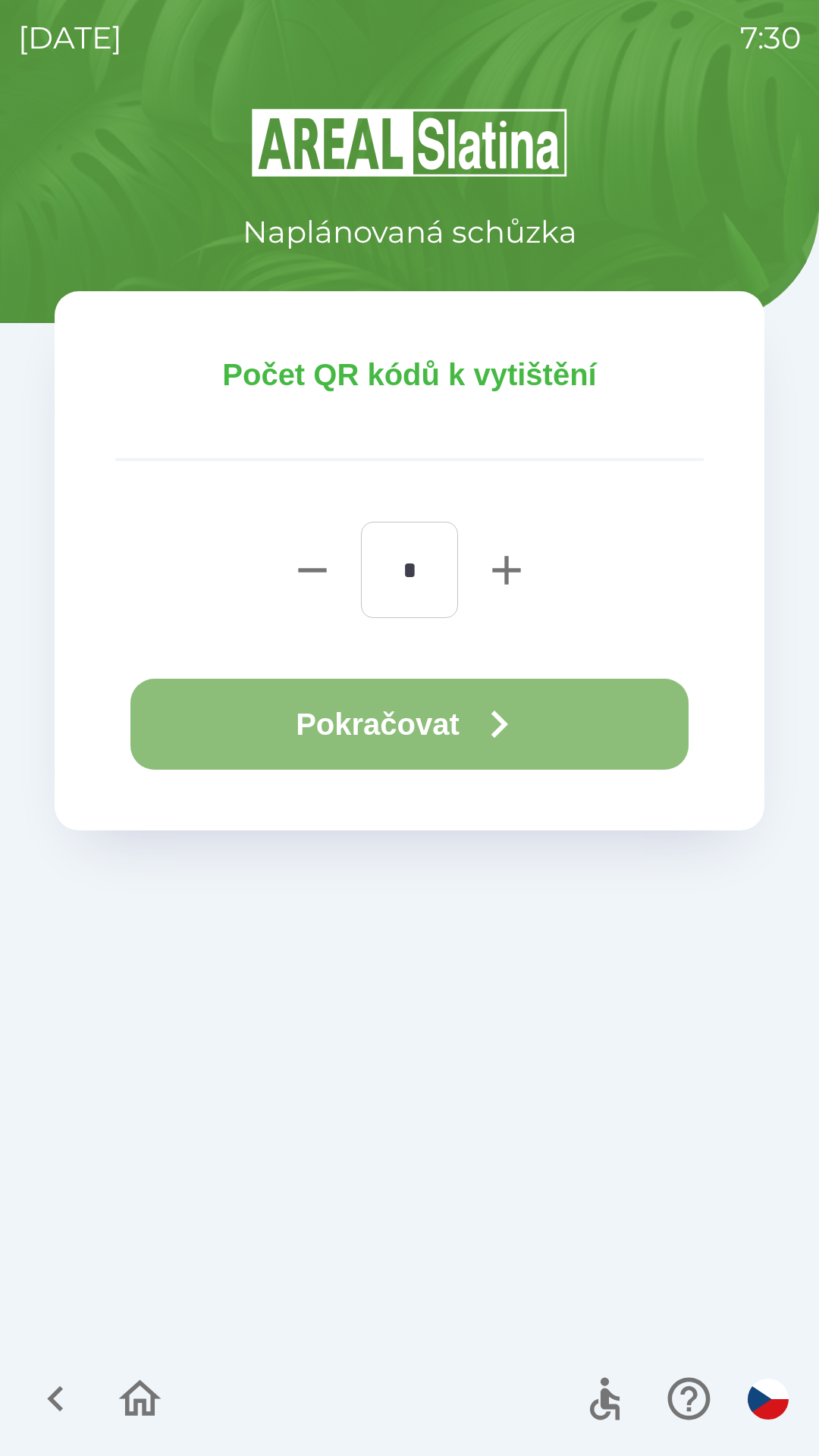
click at [526, 708] on icon "button" at bounding box center [499, 724] width 55 height 55
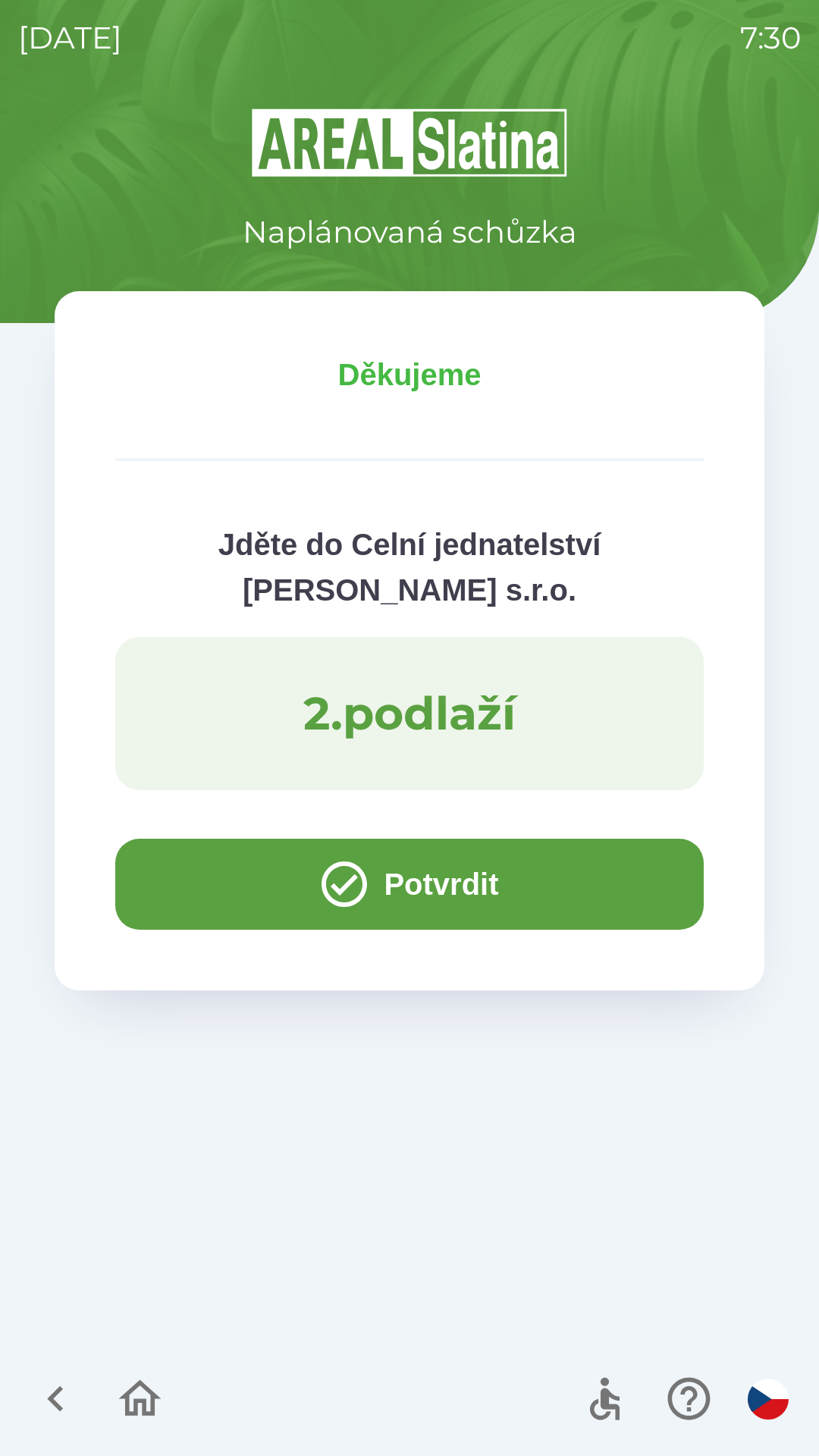
click at [202, 882] on button "Potvrdit" at bounding box center [409, 884] width 588 height 91
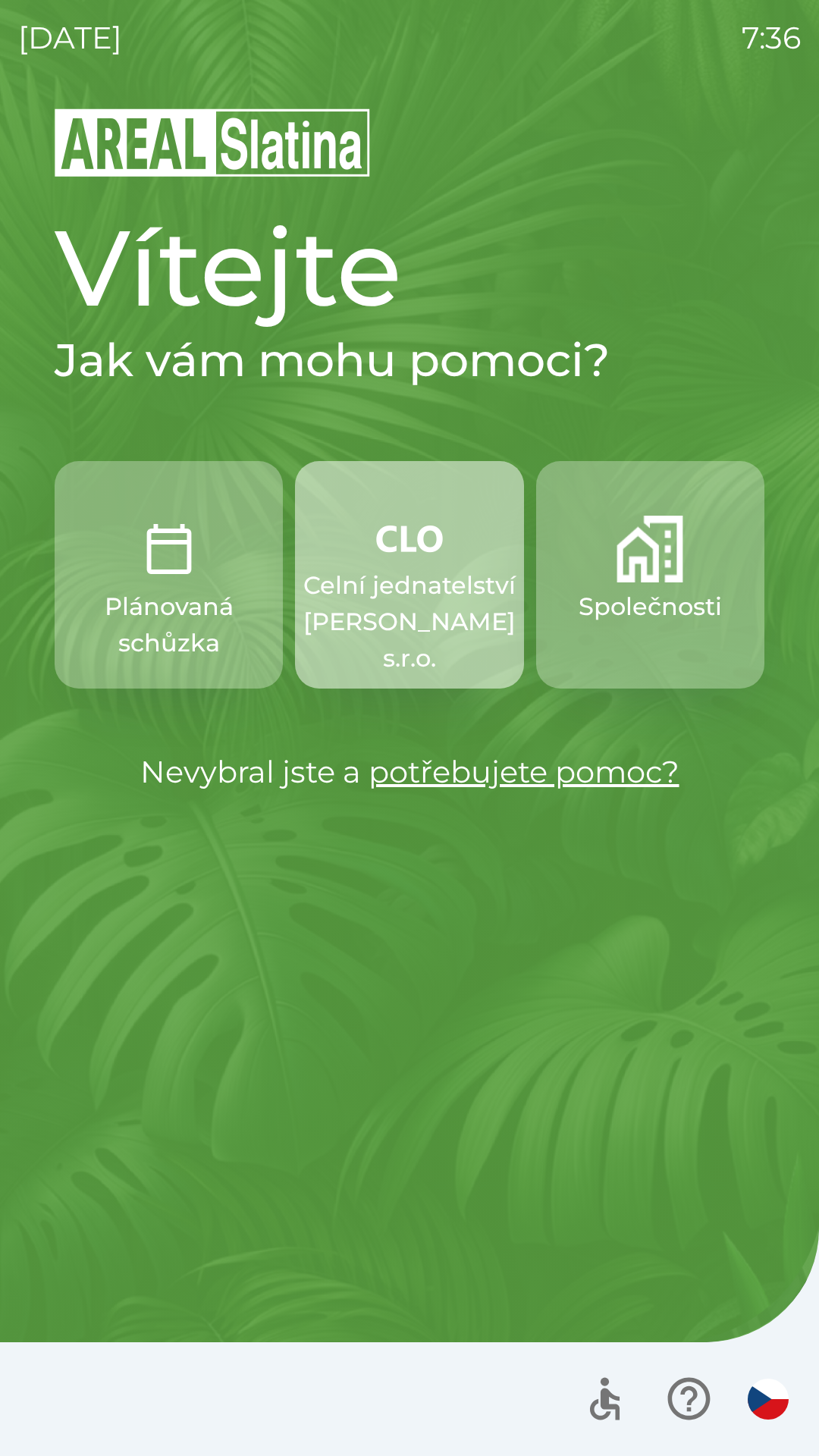
click at [417, 584] on p "Celní jednatelství [PERSON_NAME] s.r.o." at bounding box center [409, 622] width 212 height 110
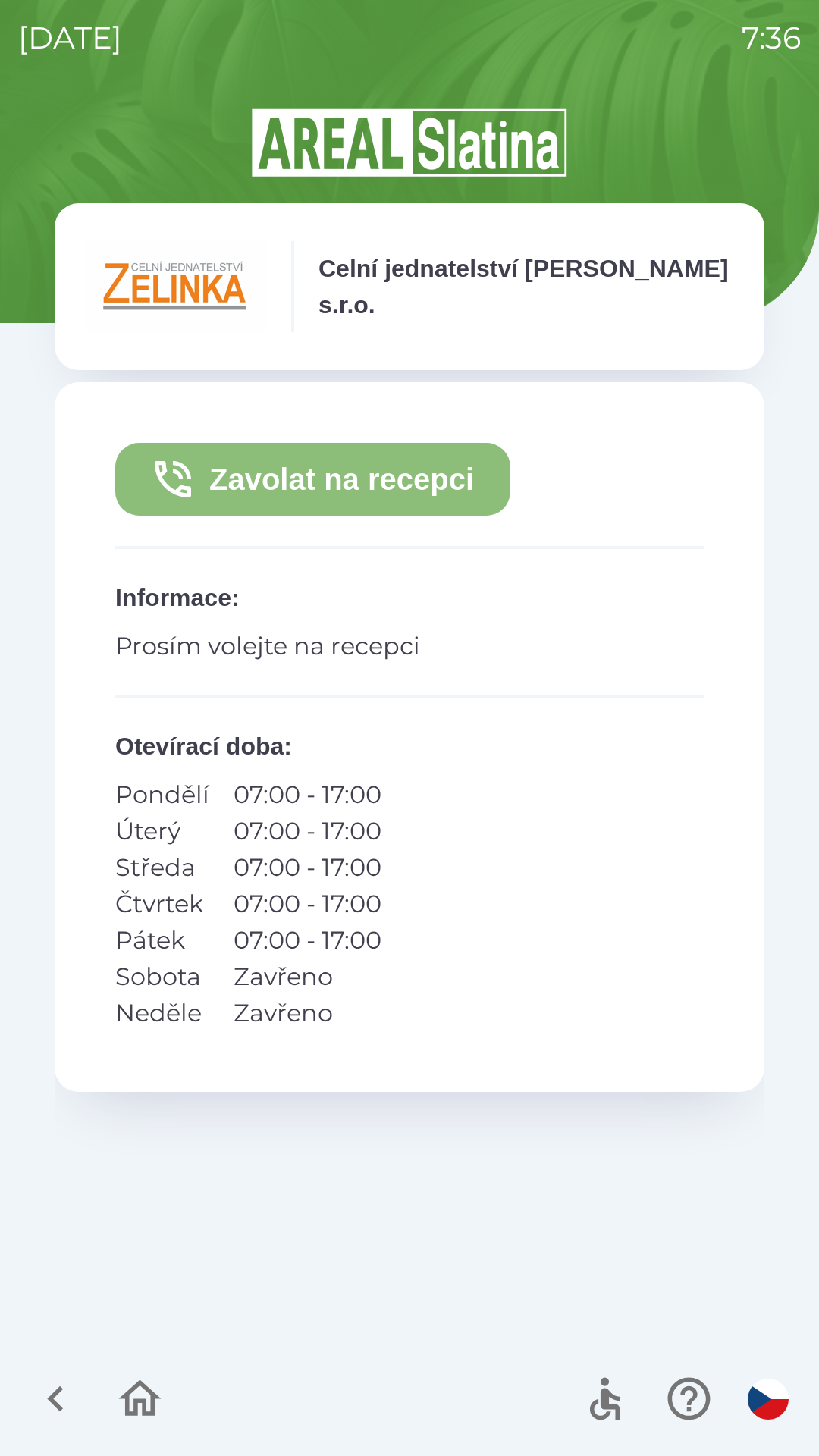
click at [337, 466] on button "Zavolat na recepci" at bounding box center [312, 478] width 395 height 73
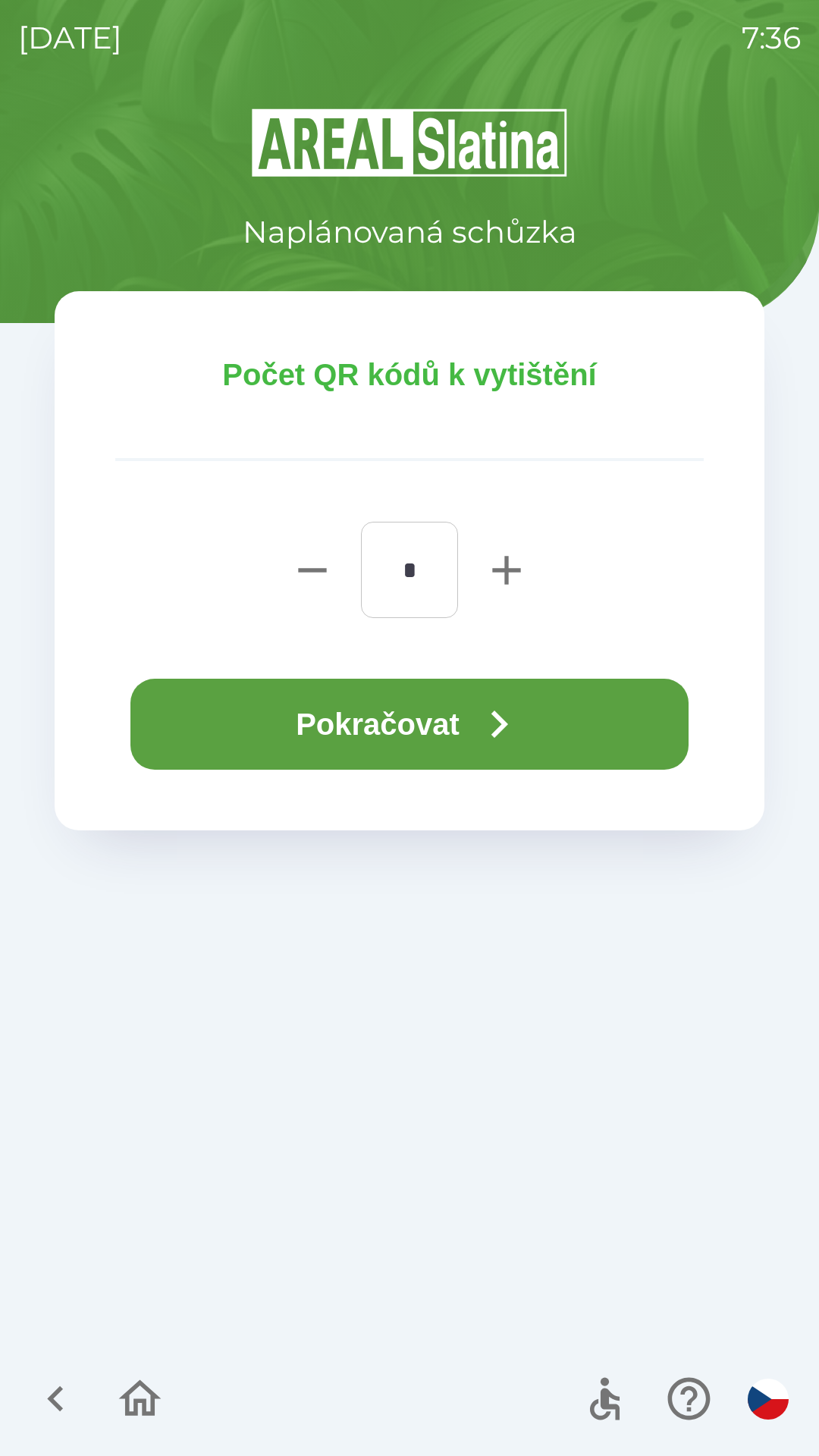
click at [412, 724] on button "Pokračovat" at bounding box center [409, 724] width 558 height 91
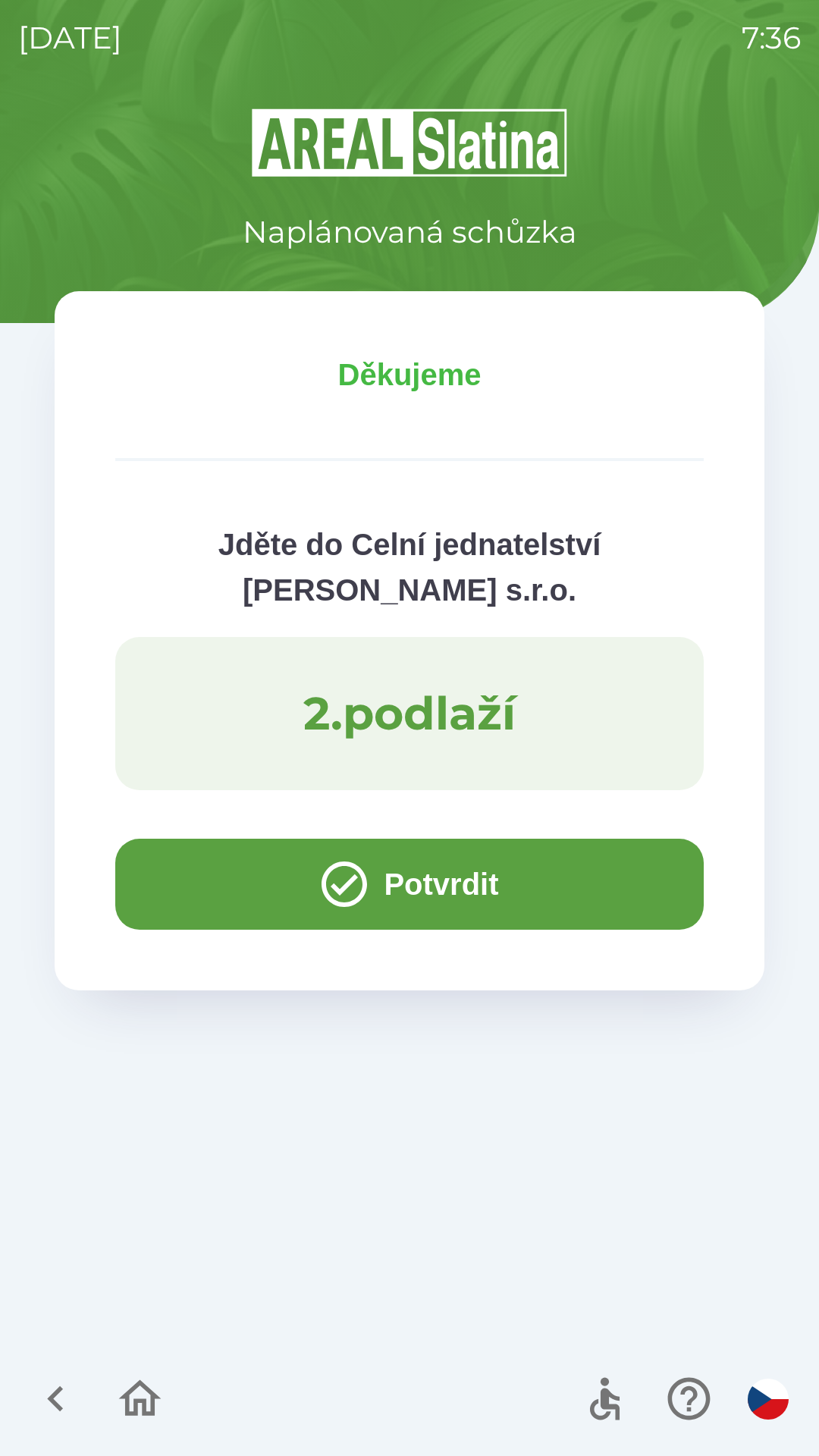
click at [192, 865] on button "Potvrdit" at bounding box center [409, 884] width 588 height 91
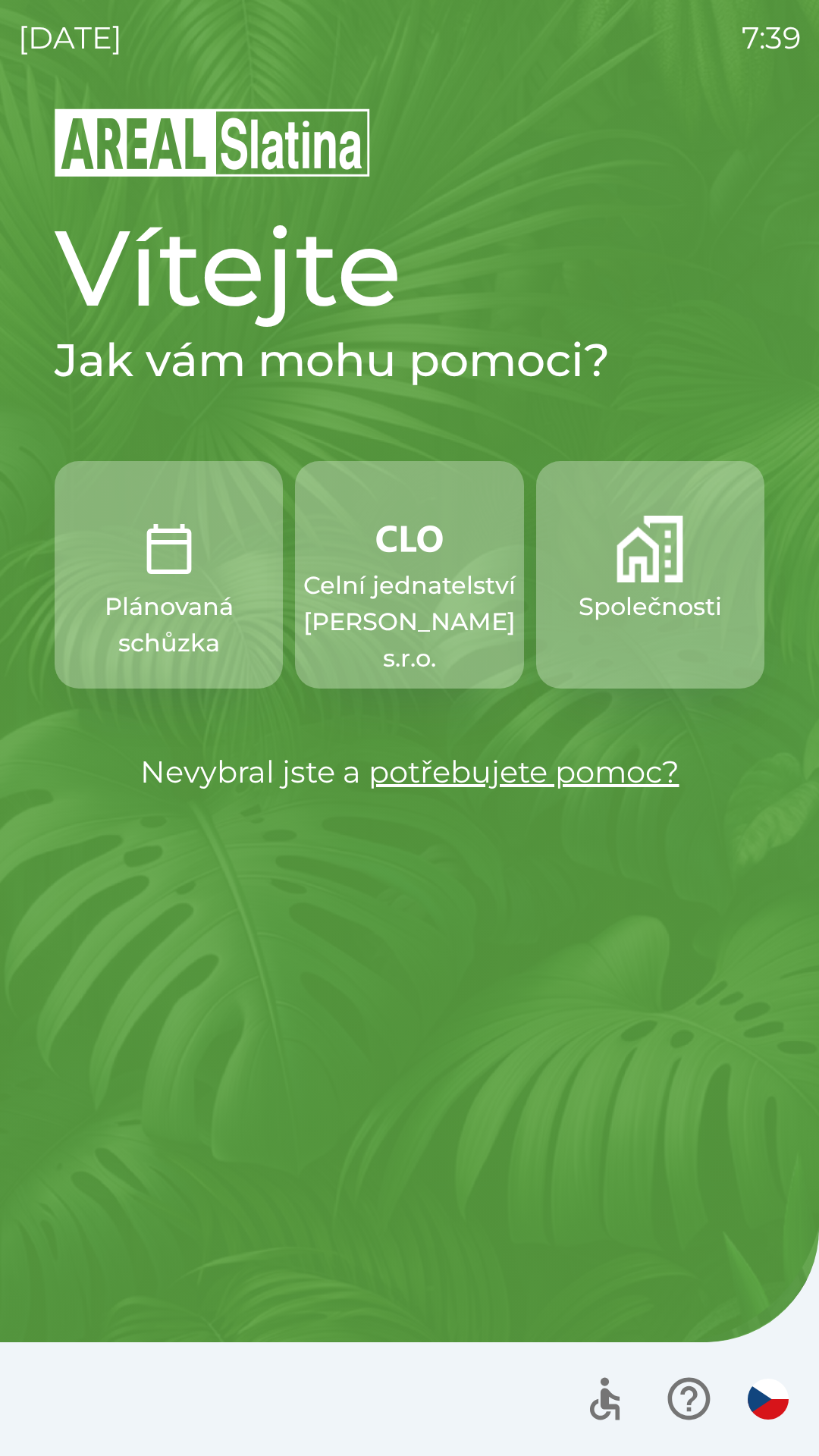
click at [662, 637] on button "Společnosti" at bounding box center [650, 575] width 228 height 228
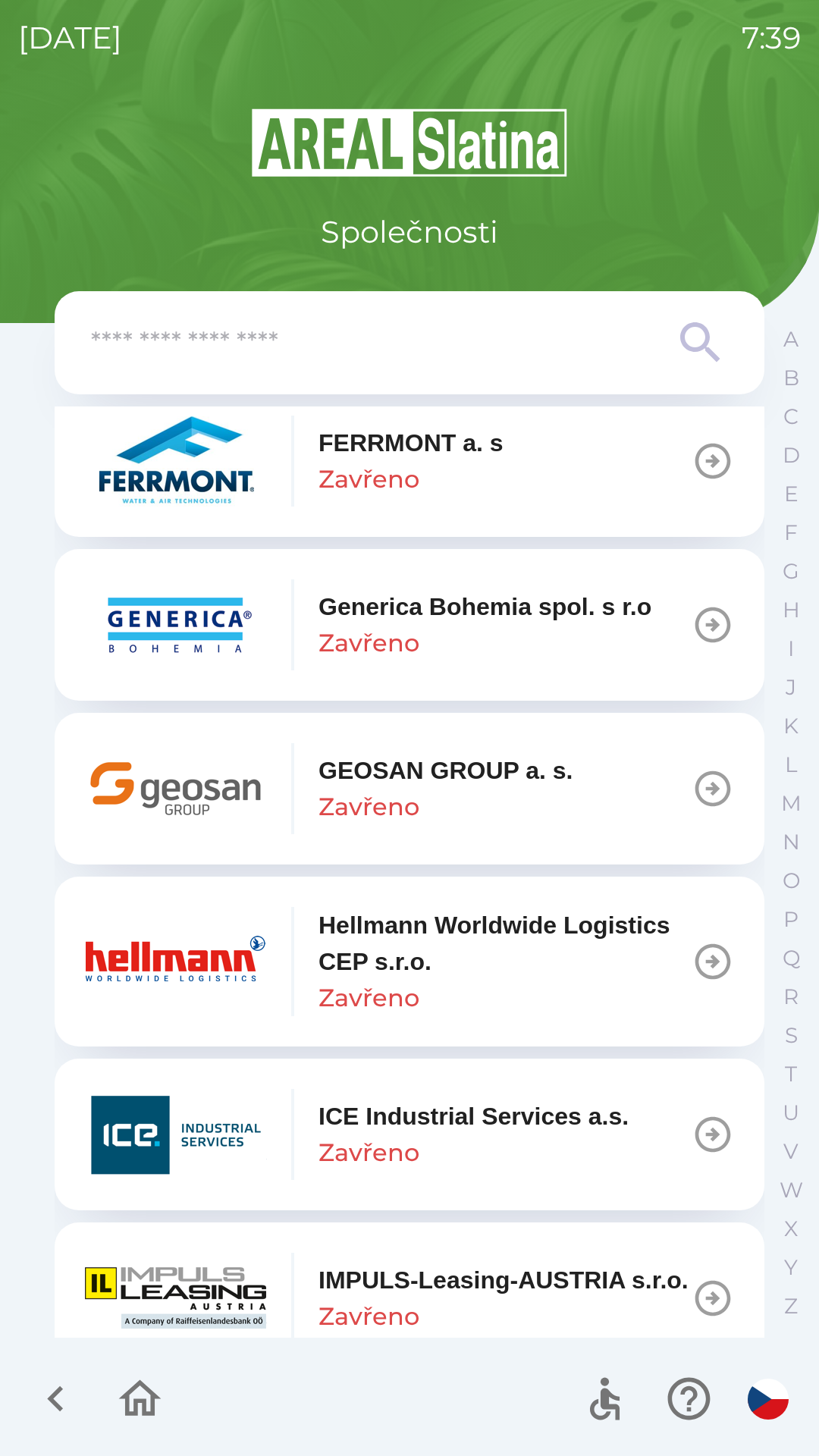
scroll to position [5140, 0]
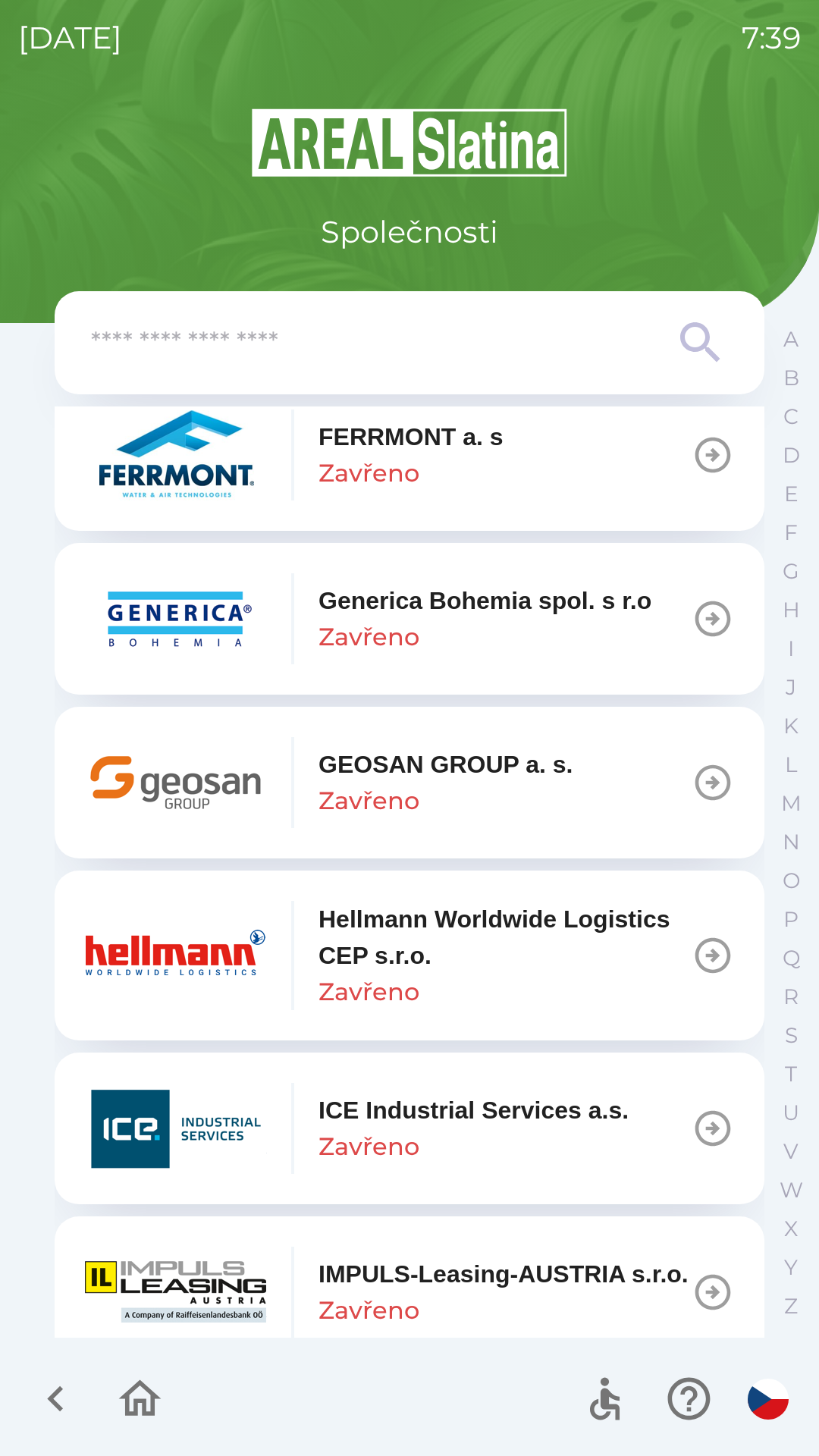
click at [418, 972] on p "Hellmann Worldwide Logistics CEP s.r.o." at bounding box center [505, 936] width 373 height 73
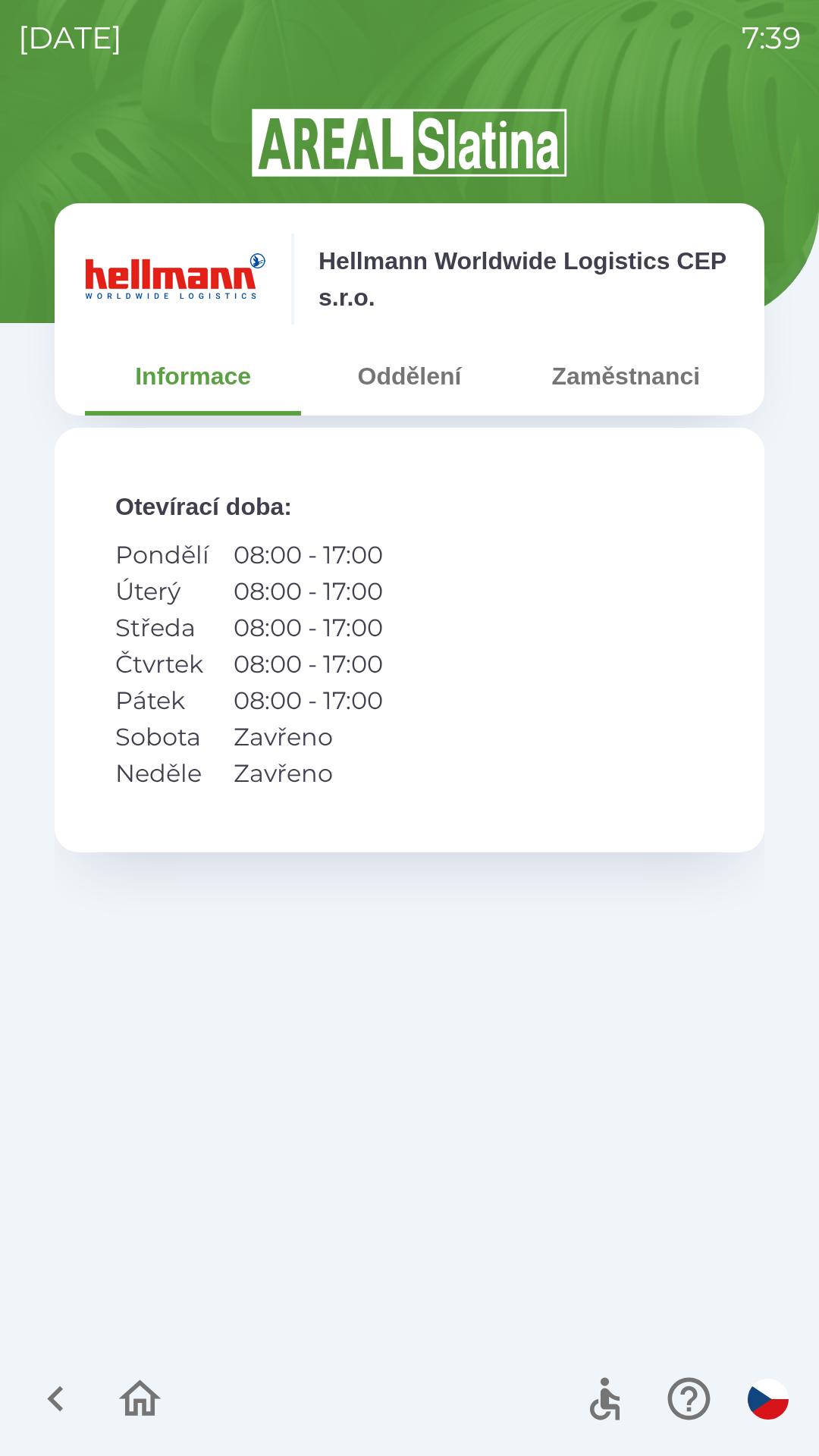
click at [386, 388] on button "Oddělení" at bounding box center [409, 376] width 216 height 55
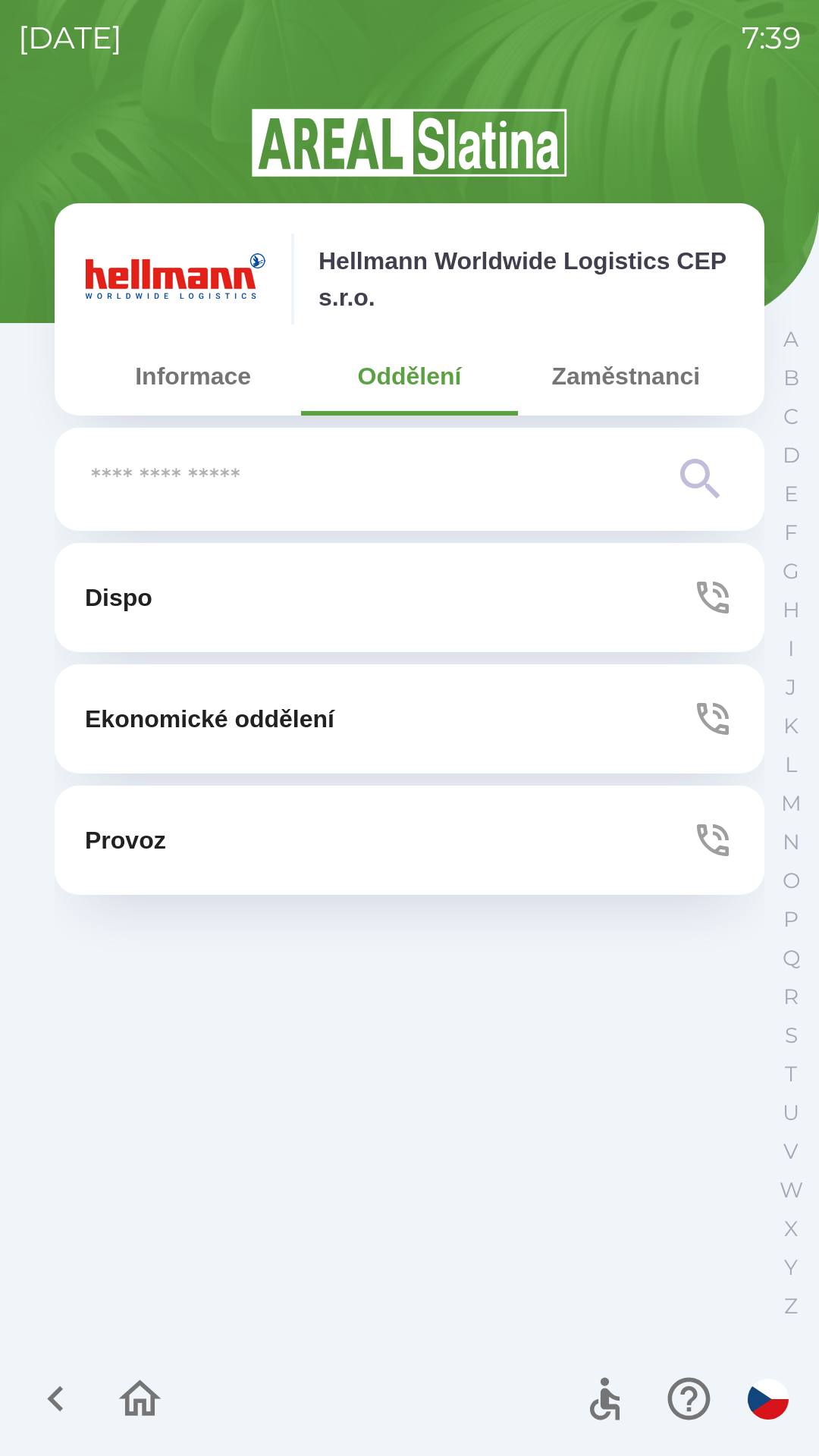
click at [462, 721] on button "Ekonomické oddělení" at bounding box center [409, 719] width 709 height 110
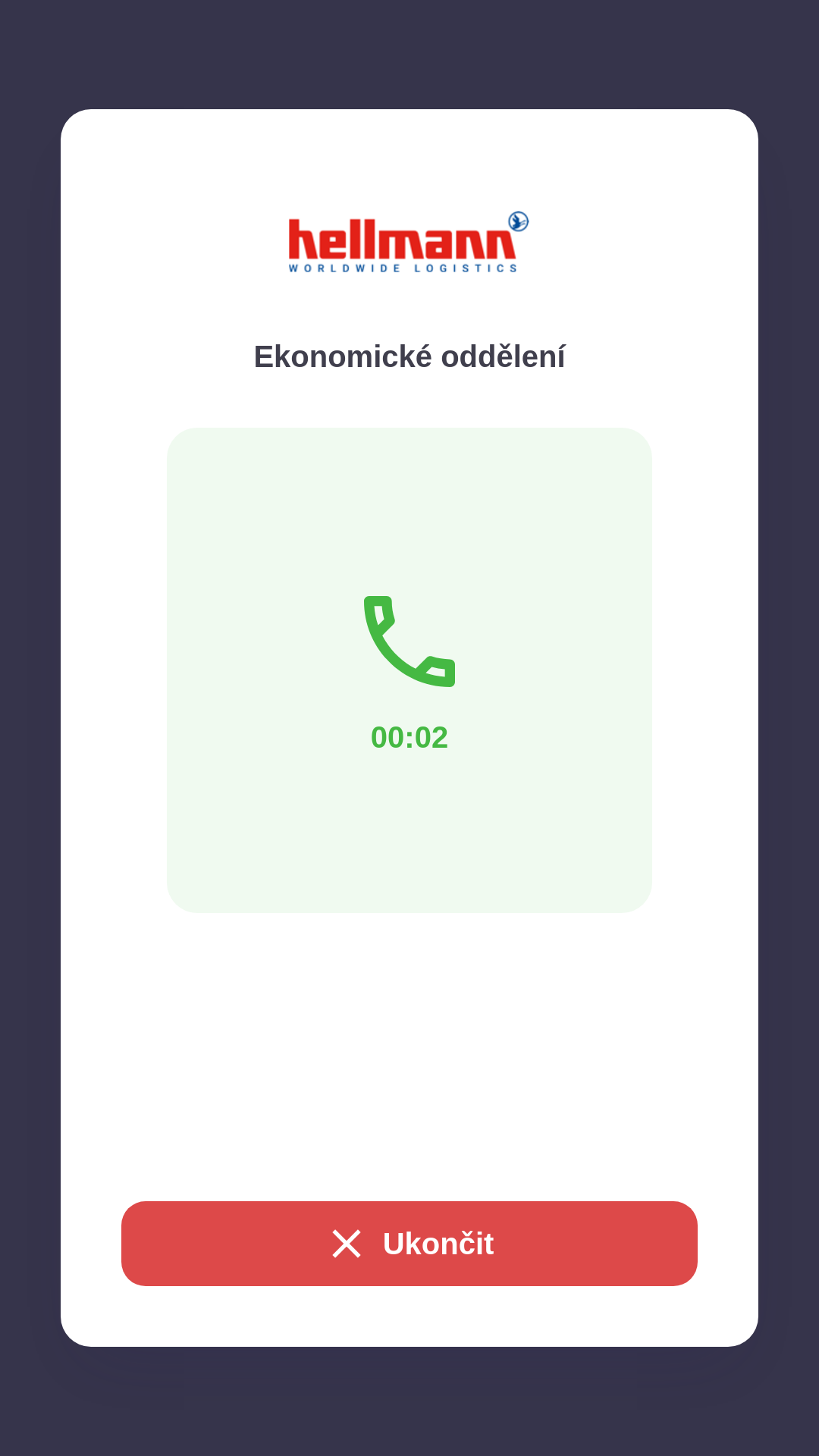
click at [442, 1417] on div "Ekonomické oddělení 00:02 Ukončit" at bounding box center [409, 728] width 819 height 1456
click at [424, 1233] on div "Dispo Ekonomické oddělení Provoz" at bounding box center [409, 937] width 709 height 790
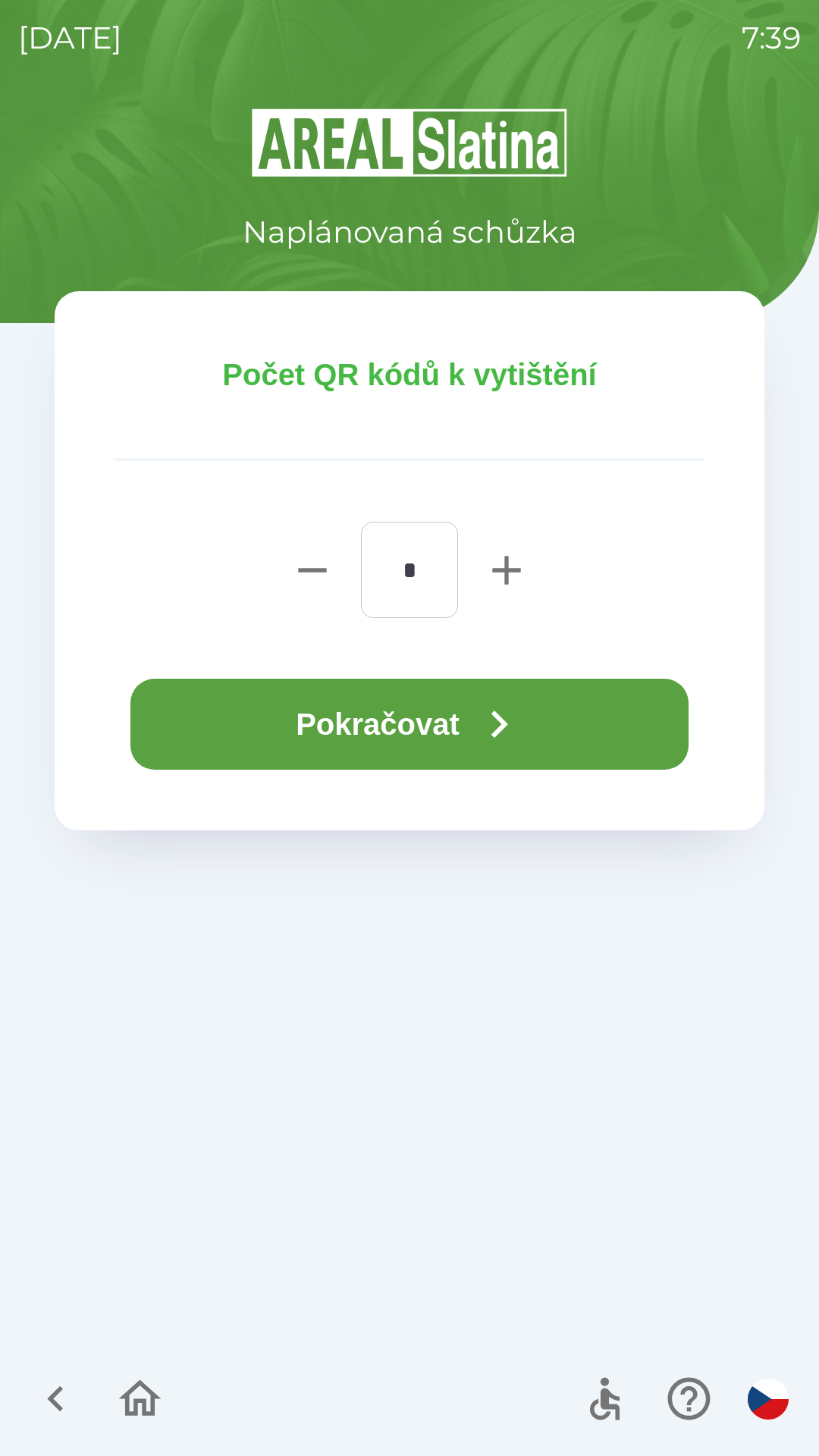
click at [400, 739] on button "Pokračovat" at bounding box center [409, 724] width 558 height 91
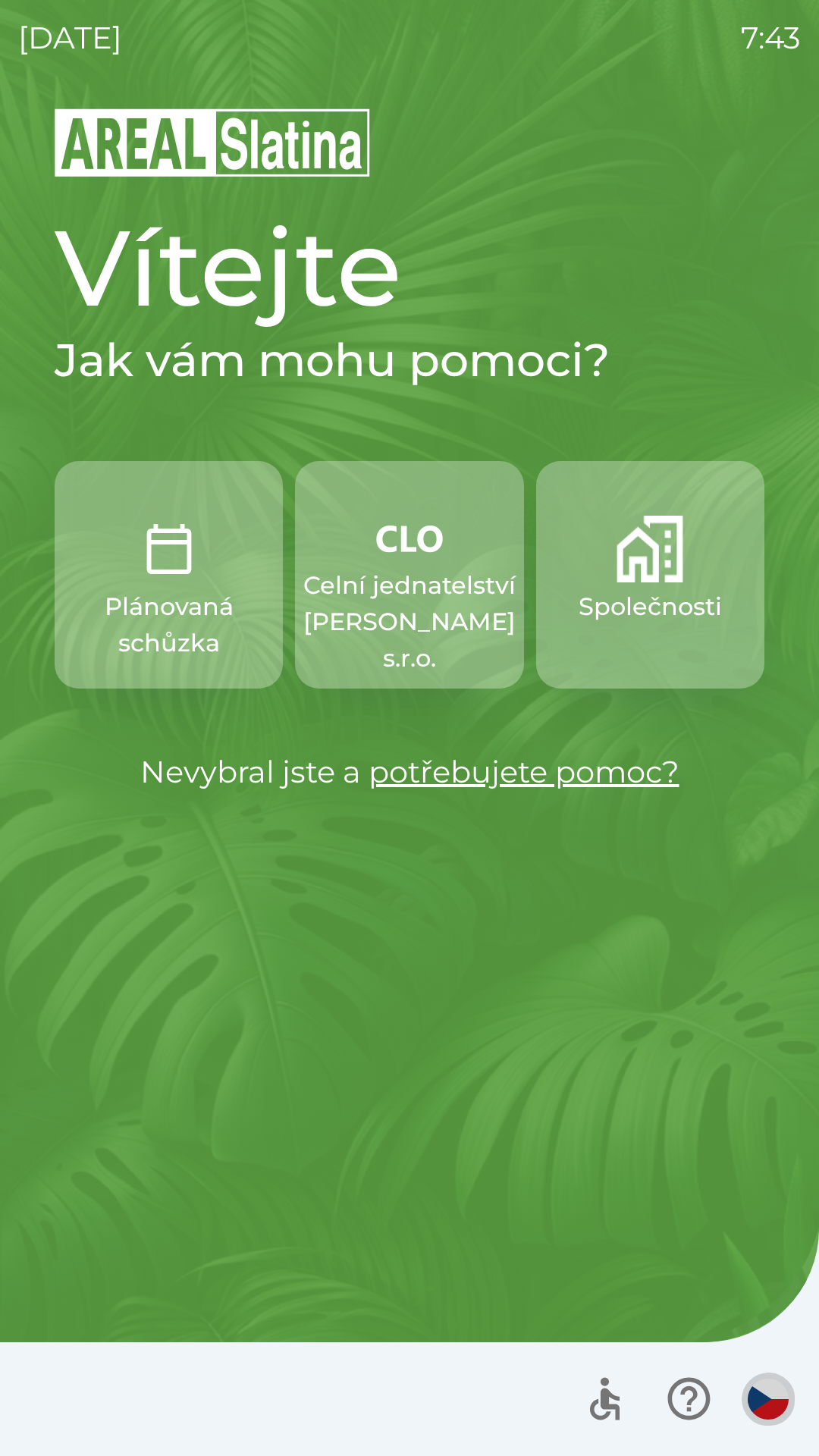
click at [765, 1395] on img "button" at bounding box center [768, 1399] width 41 height 41
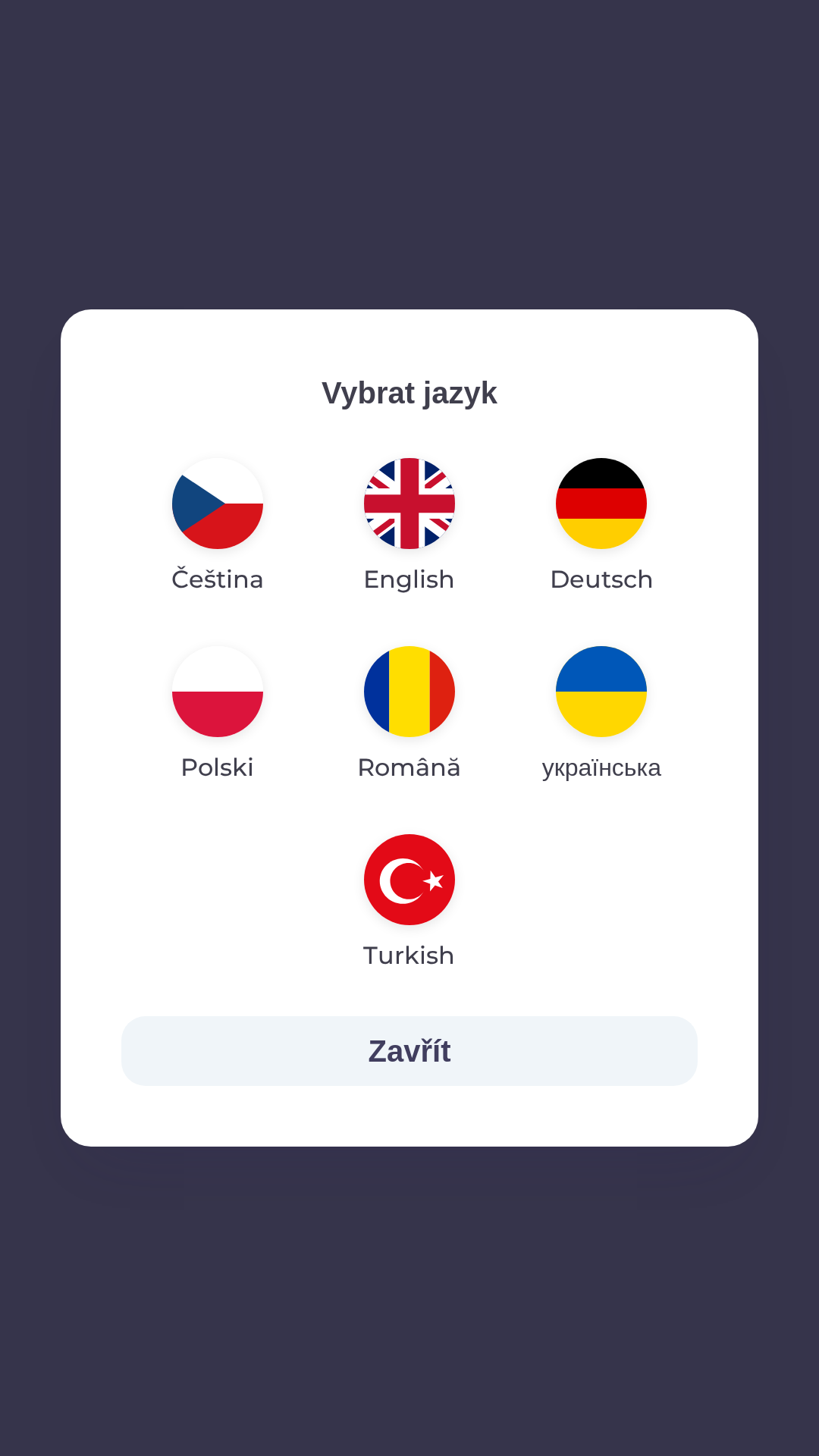
click at [738, 1265] on div "Vybrat jazyk Čeština English Deutsch Polski Română українська Turkish Zavřít" at bounding box center [409, 728] width 819 height 1456
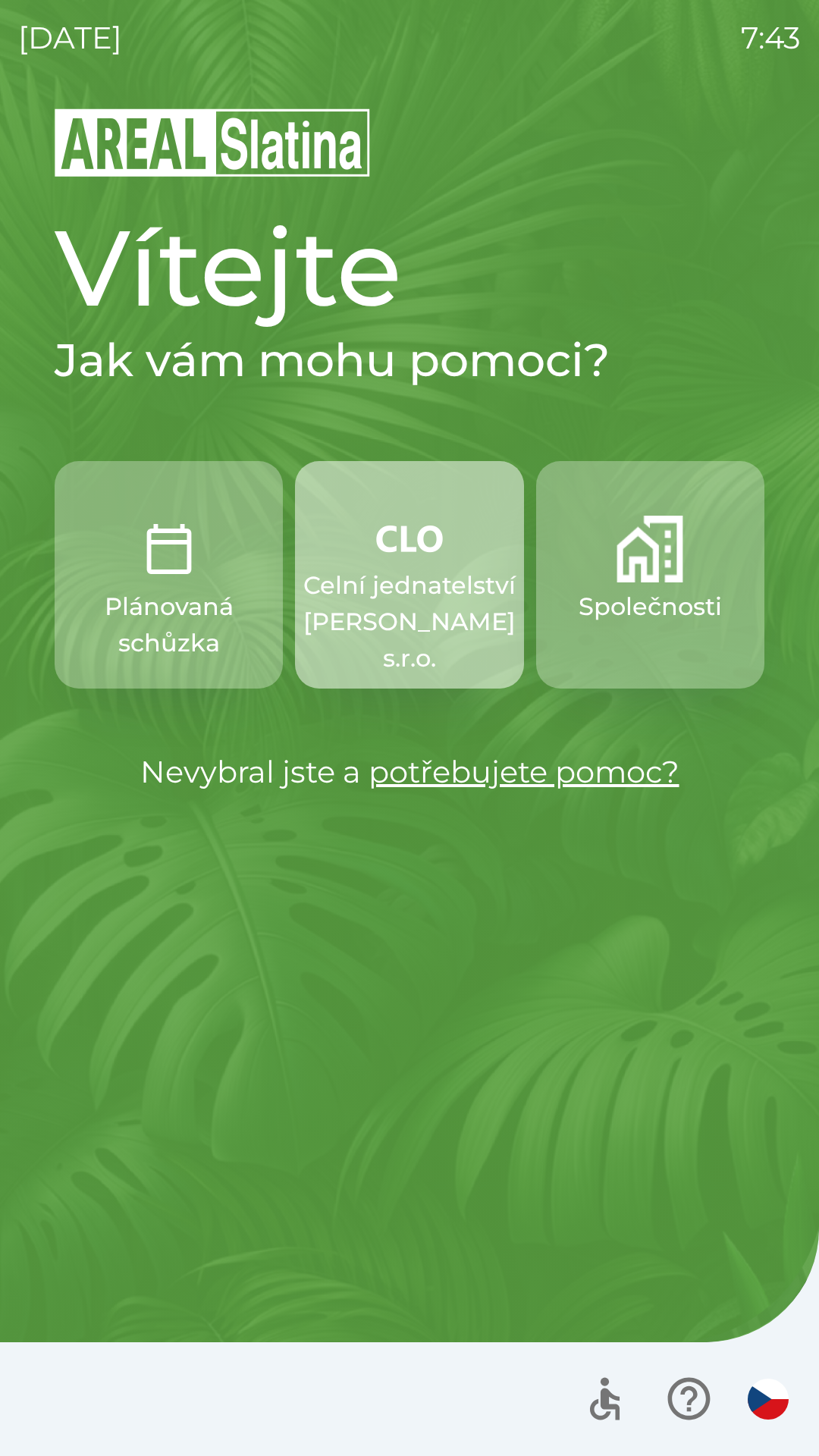
click at [382, 574] on p "Celní jednatelství [PERSON_NAME] s.r.o." at bounding box center [409, 622] width 212 height 110
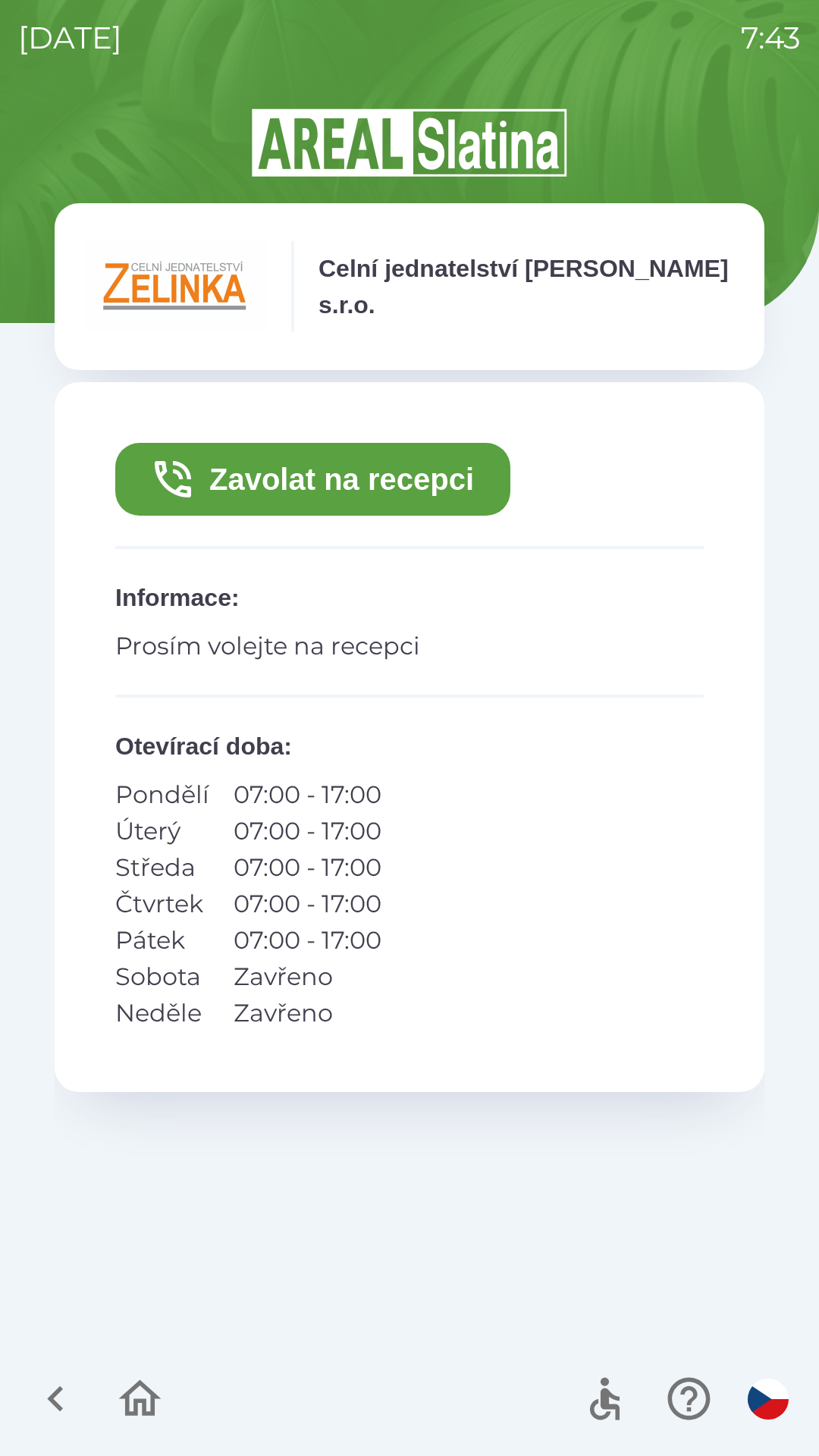
click at [282, 482] on button "Zavolat na recepci" at bounding box center [312, 478] width 395 height 73
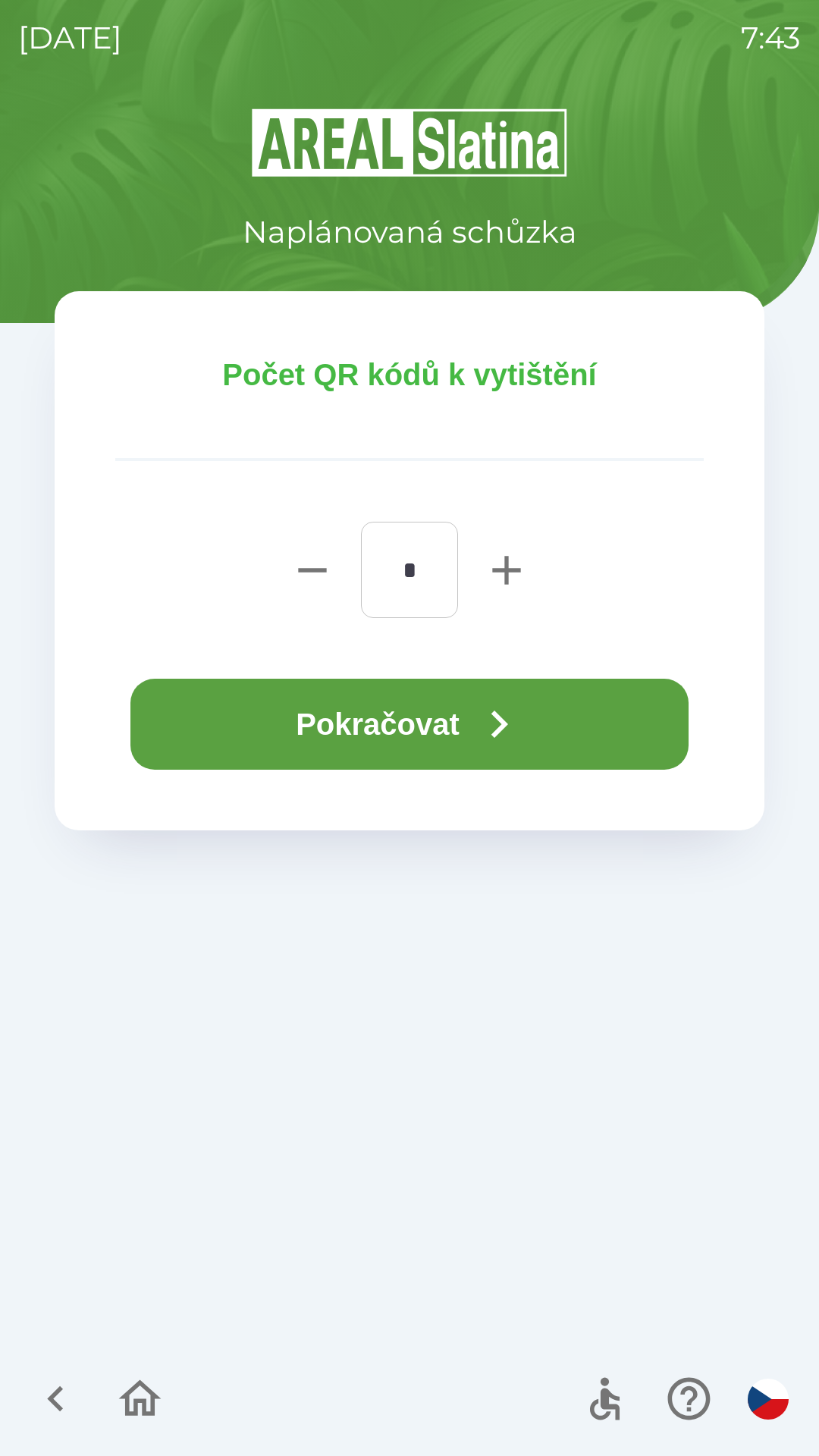
click at [308, 736] on button "Pokračovat" at bounding box center [409, 724] width 558 height 91
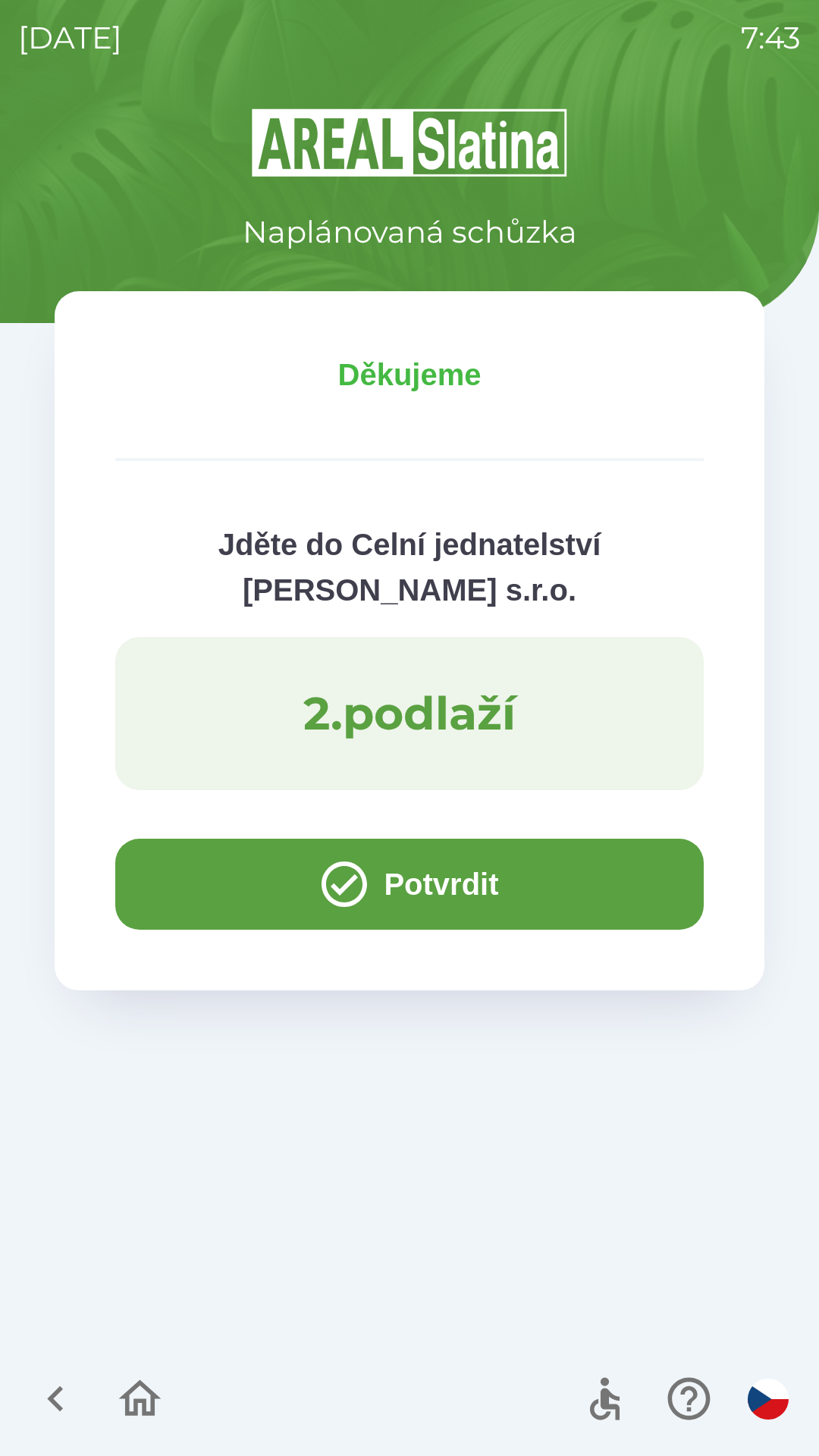
click at [194, 868] on button "Potvrdit" at bounding box center [409, 884] width 588 height 91
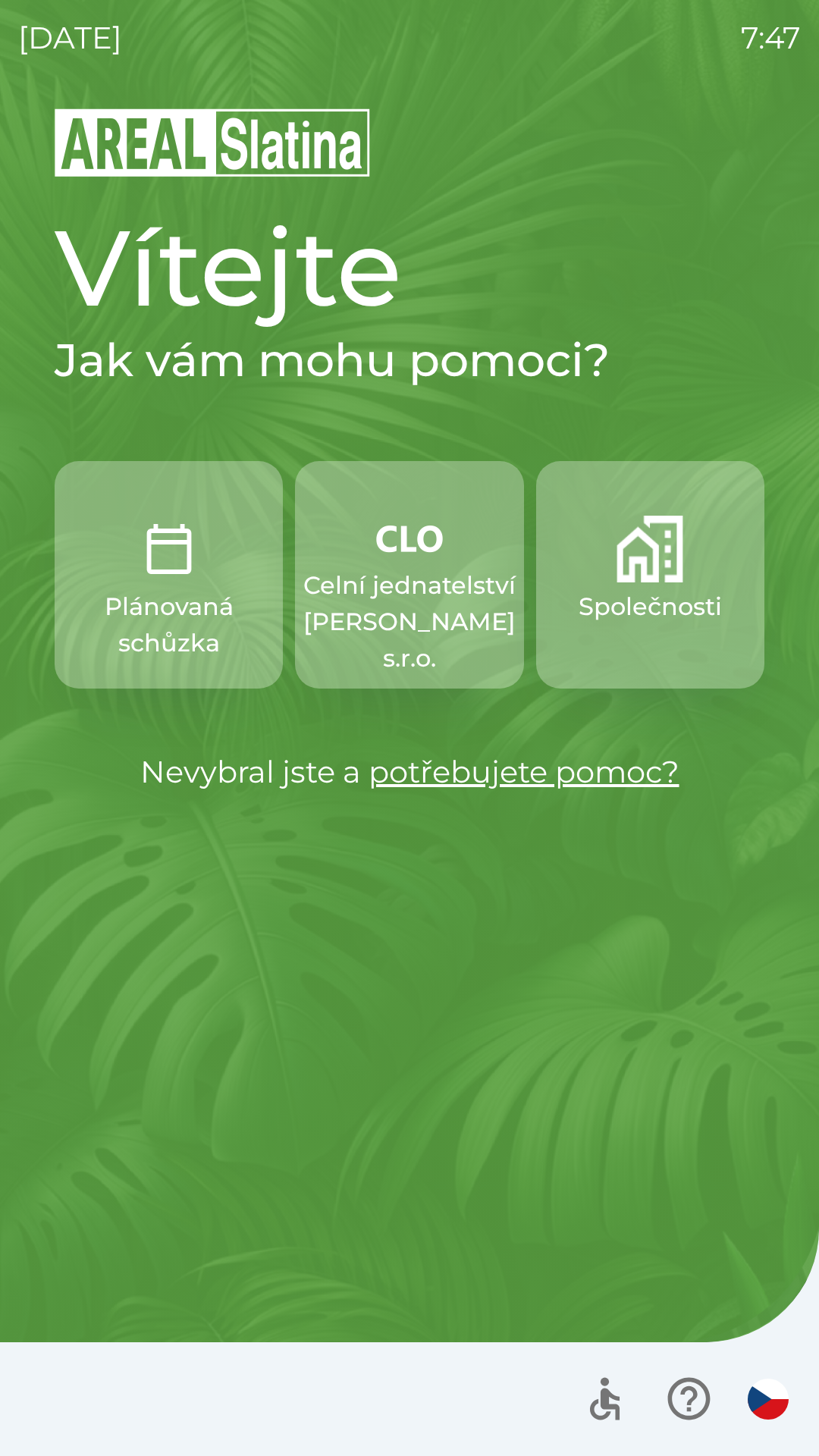
click at [757, 1375] on button "button" at bounding box center [768, 1399] width 53 height 53
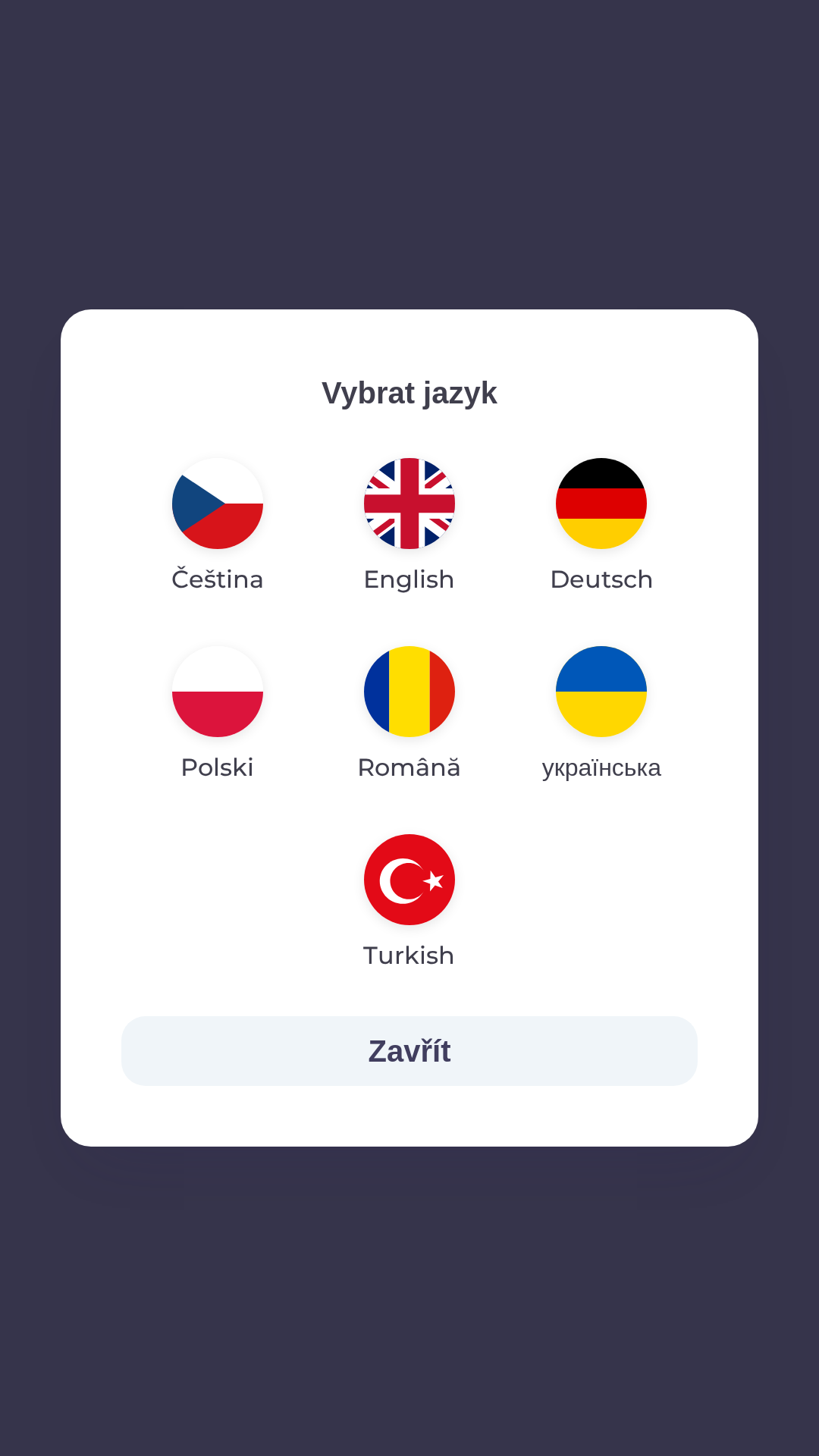
click at [395, 509] on img "button" at bounding box center [409, 503] width 91 height 91
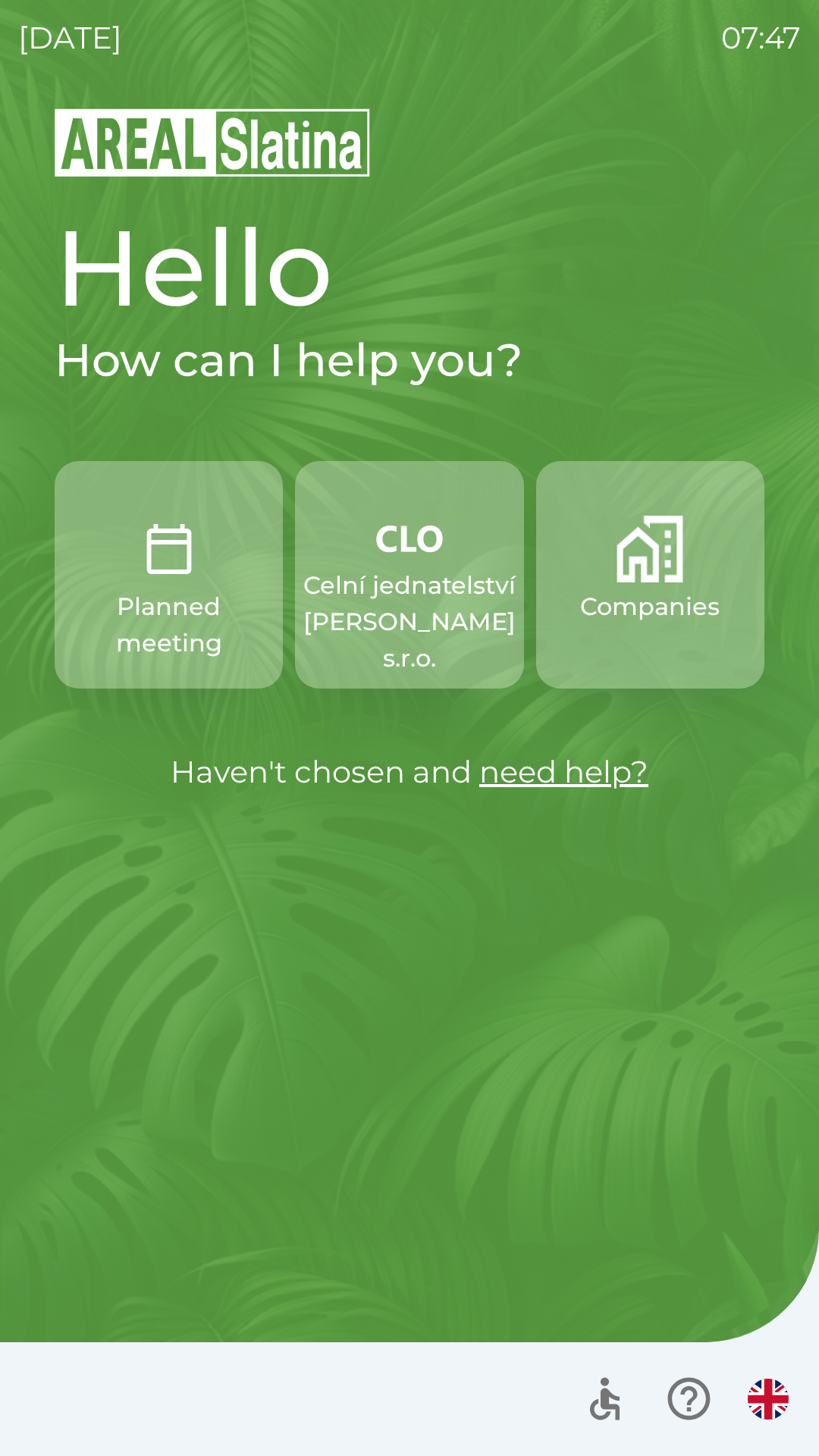
click at [383, 556] on img "button" at bounding box center [409, 538] width 67 height 45
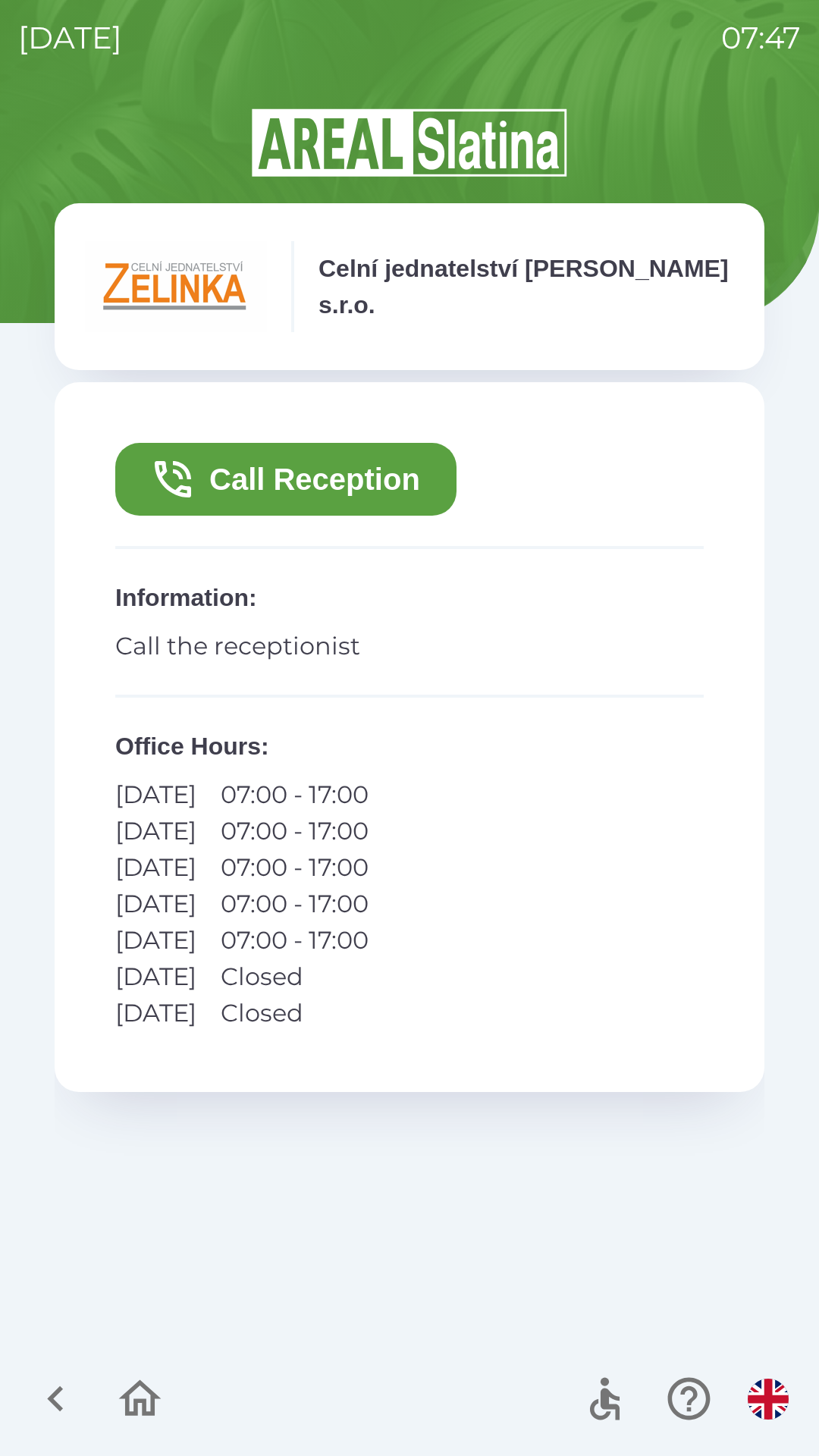
click at [264, 481] on button "Call Reception" at bounding box center [286, 478] width 341 height 73
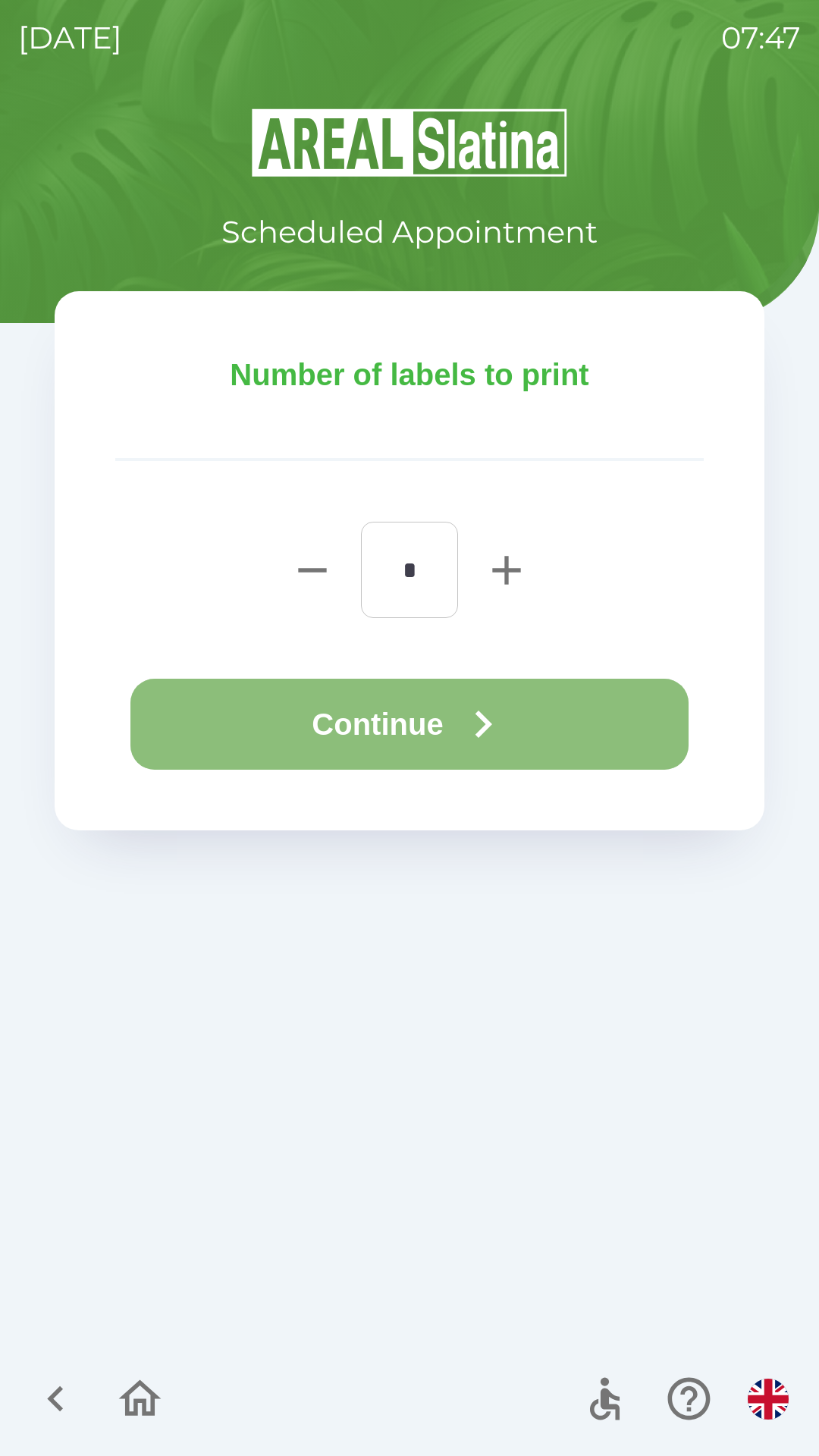
click at [549, 711] on button "Continue" at bounding box center [409, 724] width 558 height 91
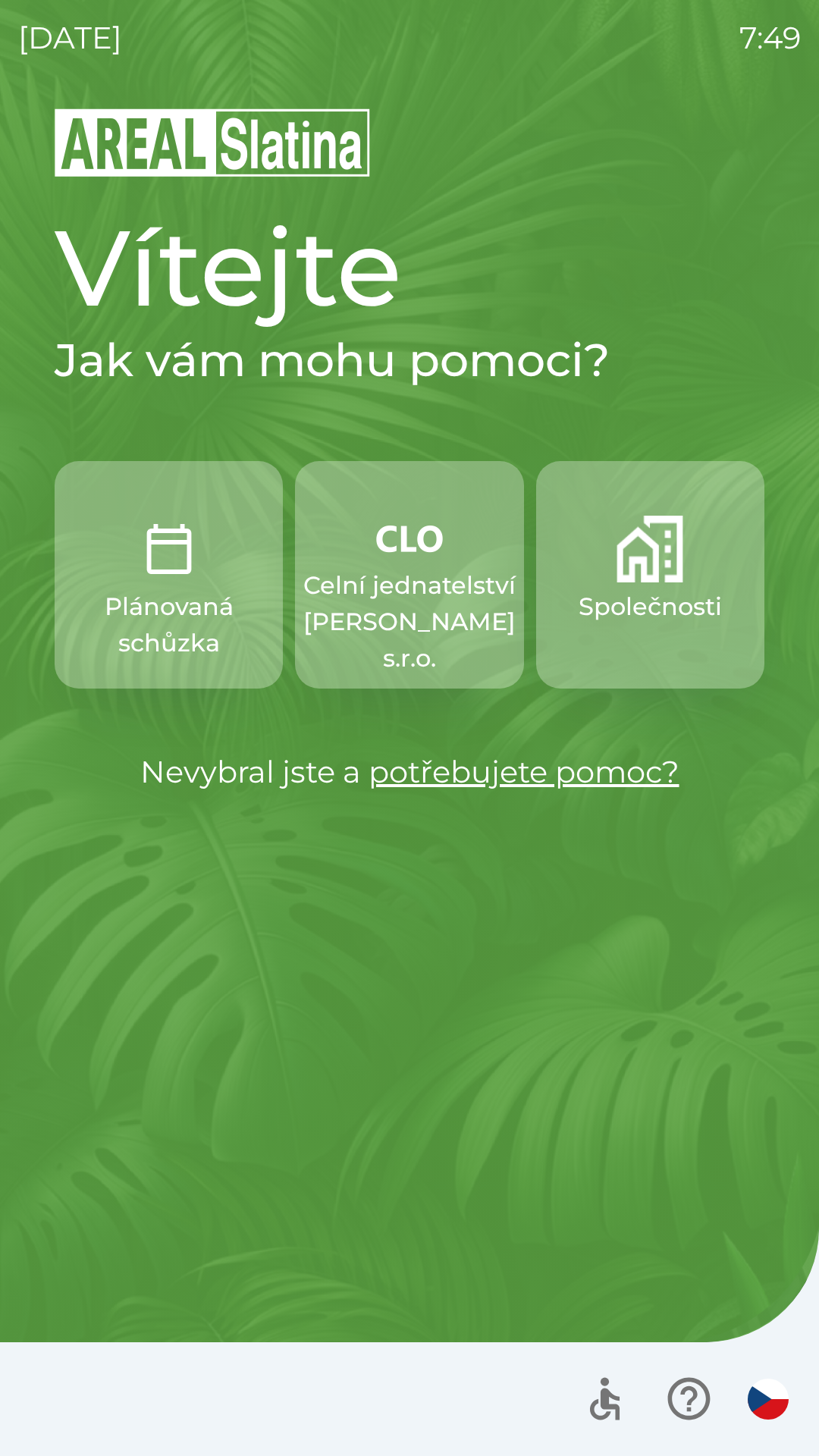
click at [630, 587] on button "Společnosti" at bounding box center [650, 575] width 228 height 228
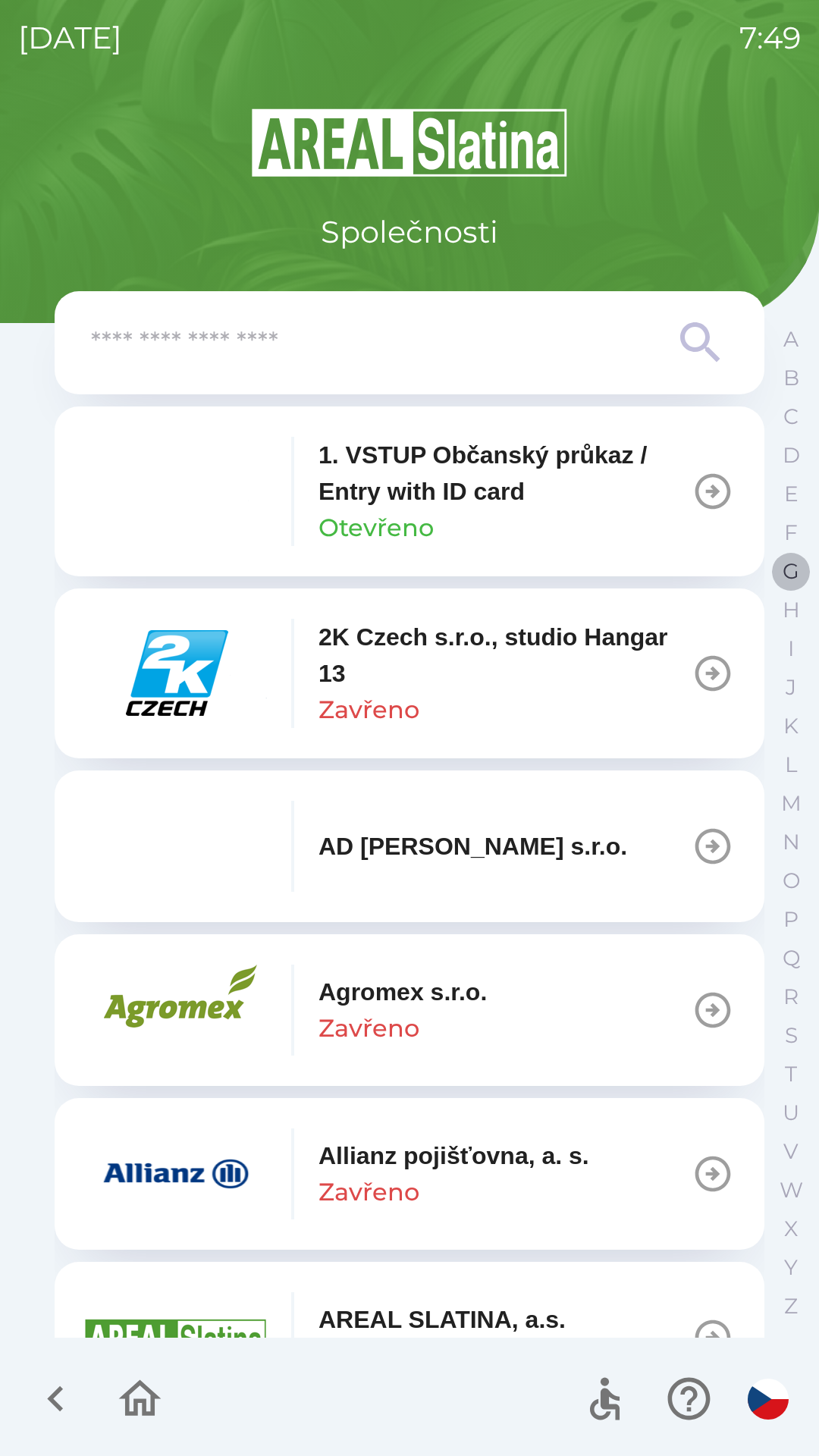
click at [778, 571] on button "G" at bounding box center [791, 571] width 38 height 39
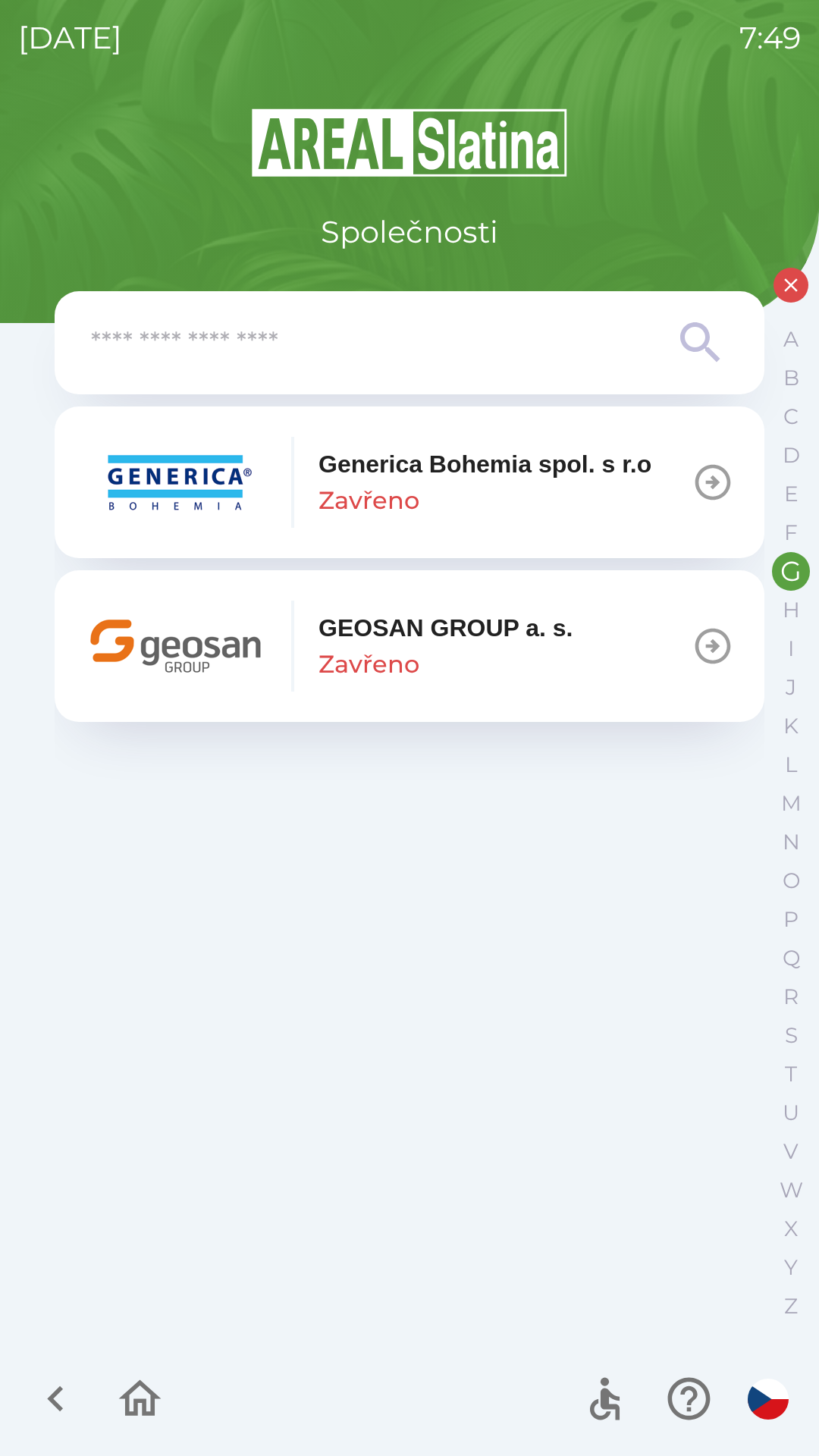
click at [357, 649] on p "Zavřeno" at bounding box center [369, 664] width 101 height 37
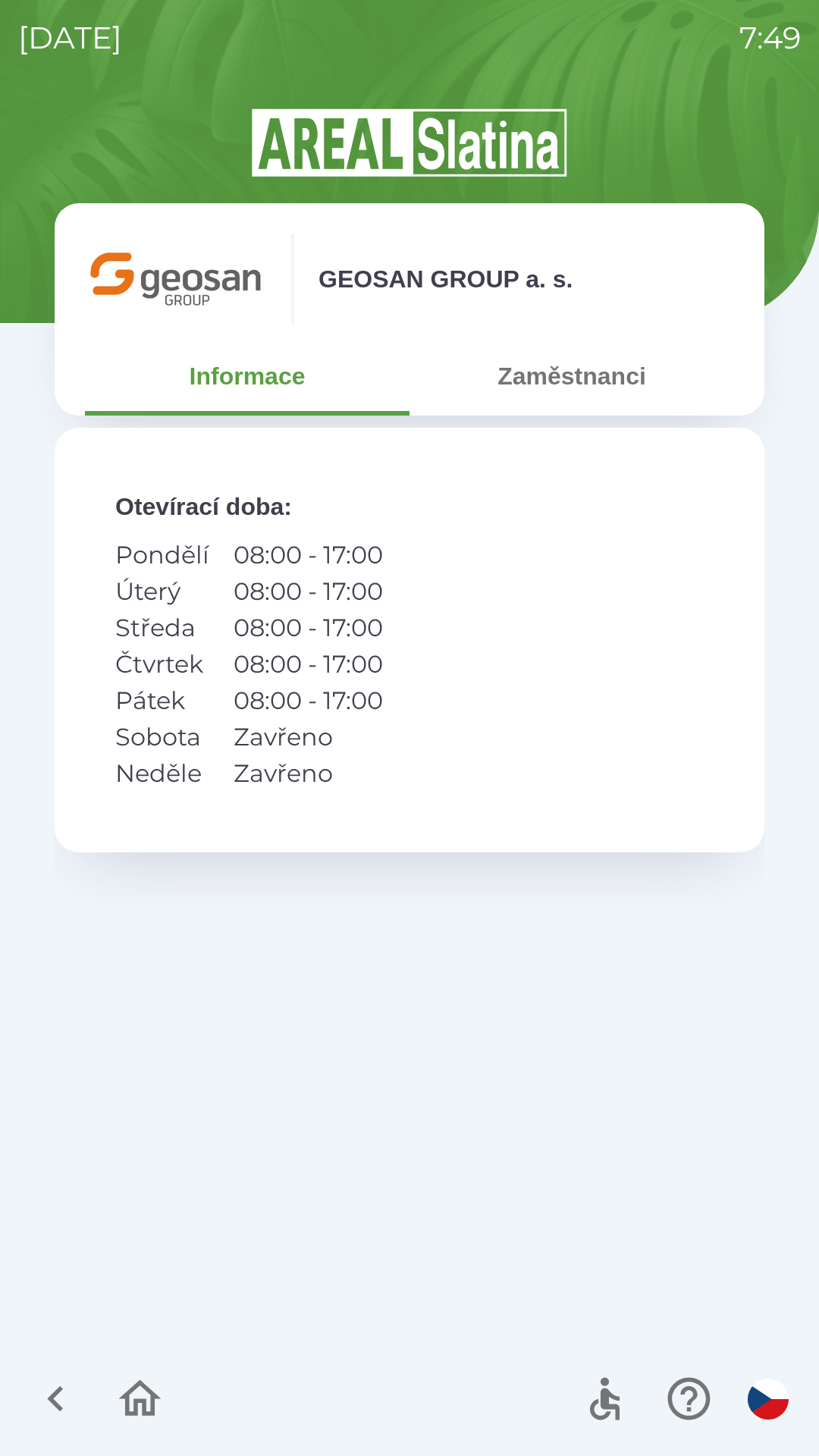
click at [541, 383] on button "Zaměstnanci" at bounding box center [571, 376] width 324 height 55
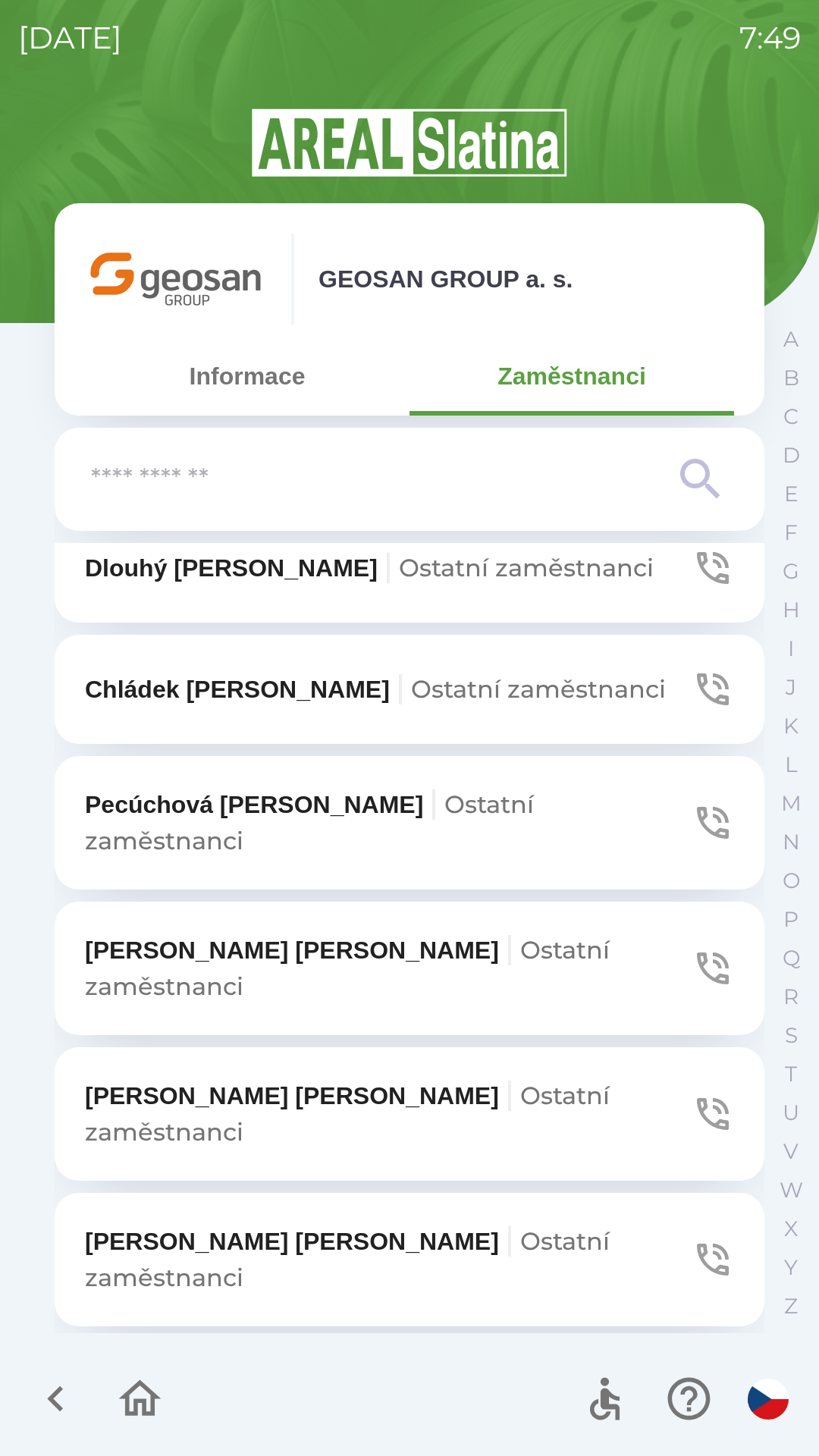
scroll to position [1219, 0]
click at [400, 1225] on span "Ostatní zaměstnanci" at bounding box center [347, 1257] width 525 height 66
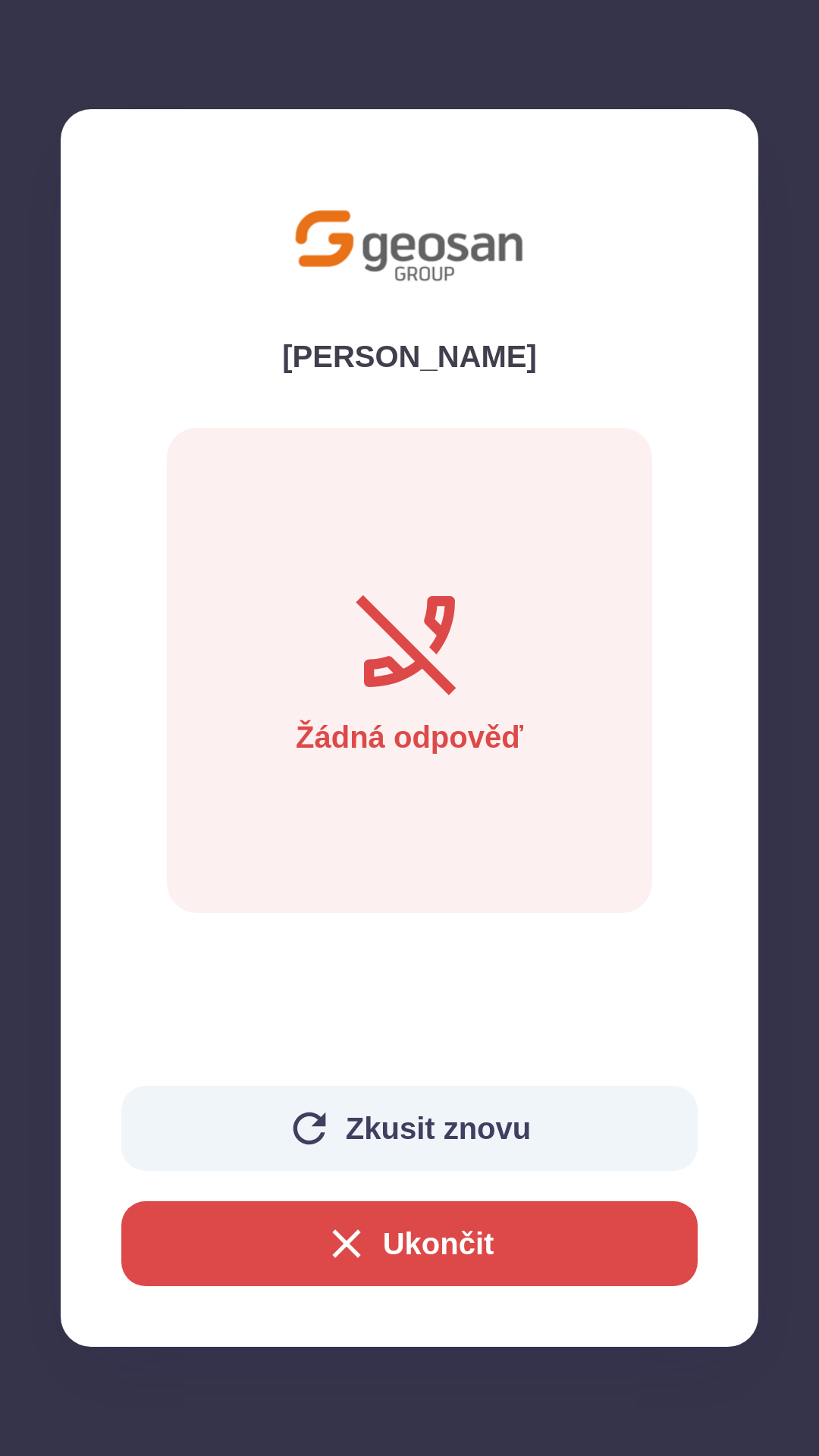
click at [377, 1114] on button "Zkusit znovu" at bounding box center [409, 1127] width 576 height 85
click at [409, 1246] on button "Ukončit" at bounding box center [409, 1243] width 576 height 85
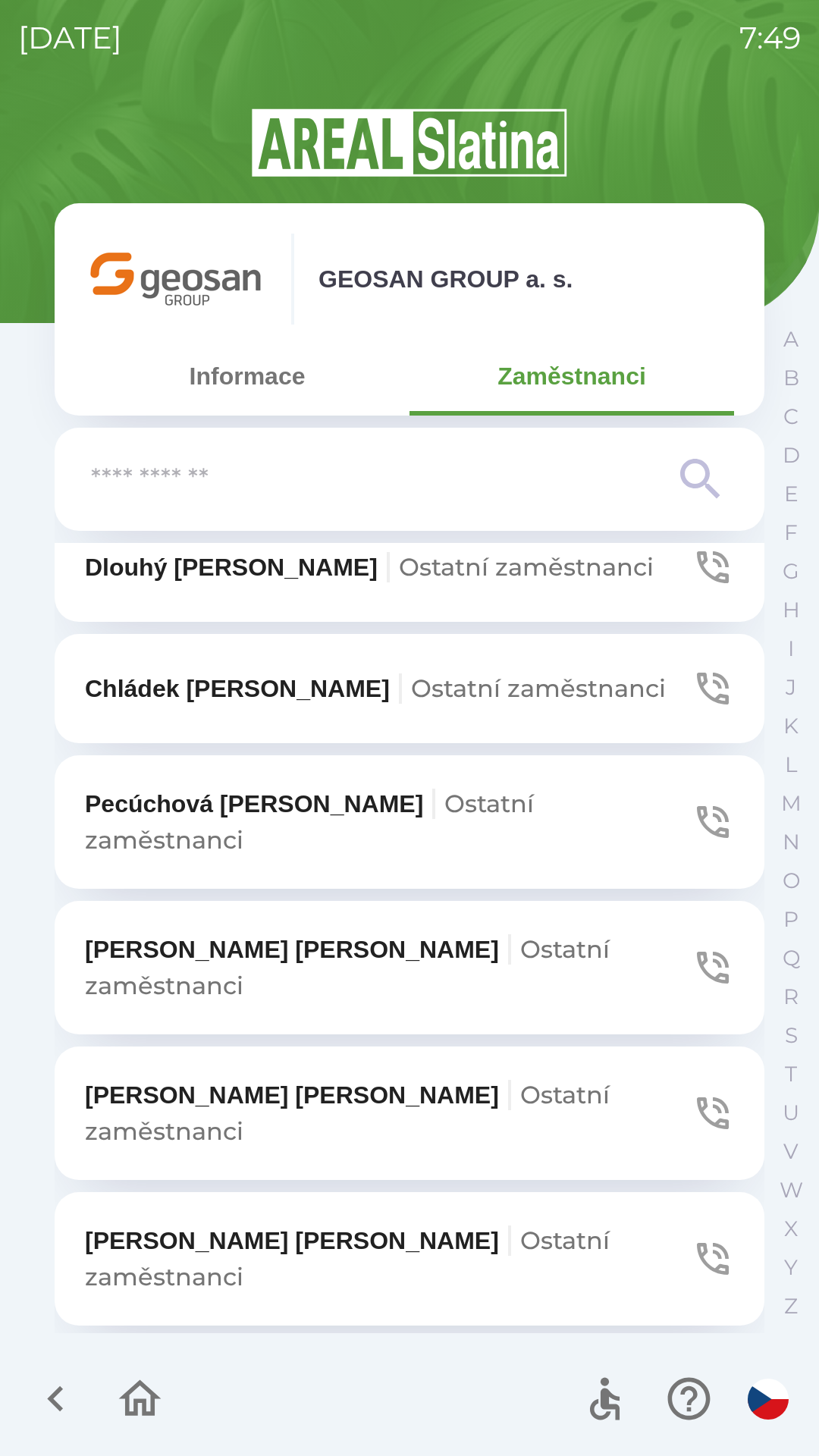
click at [335, 1046] on button "[PERSON_NAME] zaměstnanci" at bounding box center [409, 1113] width 709 height 134
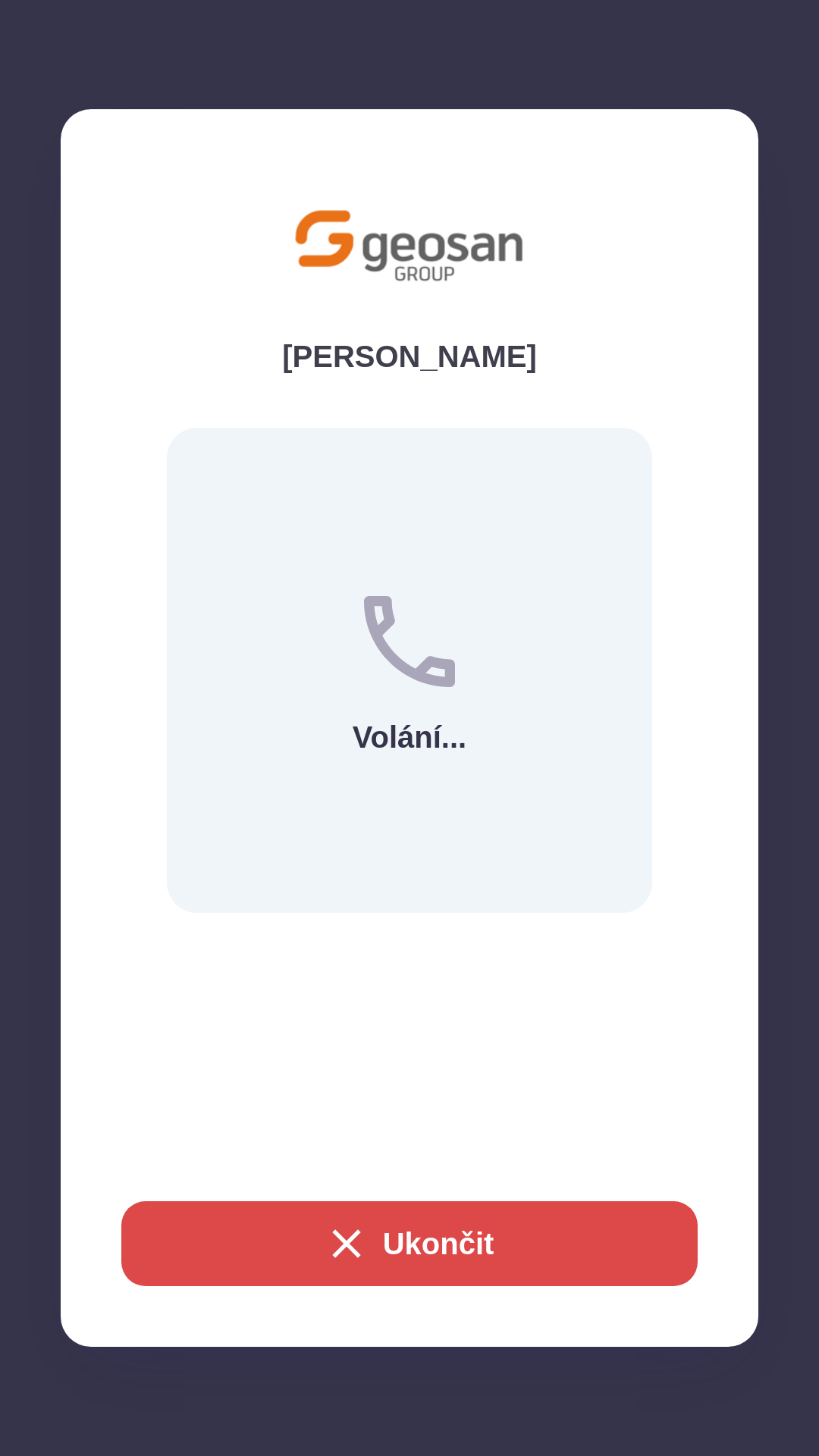
click at [302, 1238] on button "Ukončit" at bounding box center [409, 1243] width 576 height 85
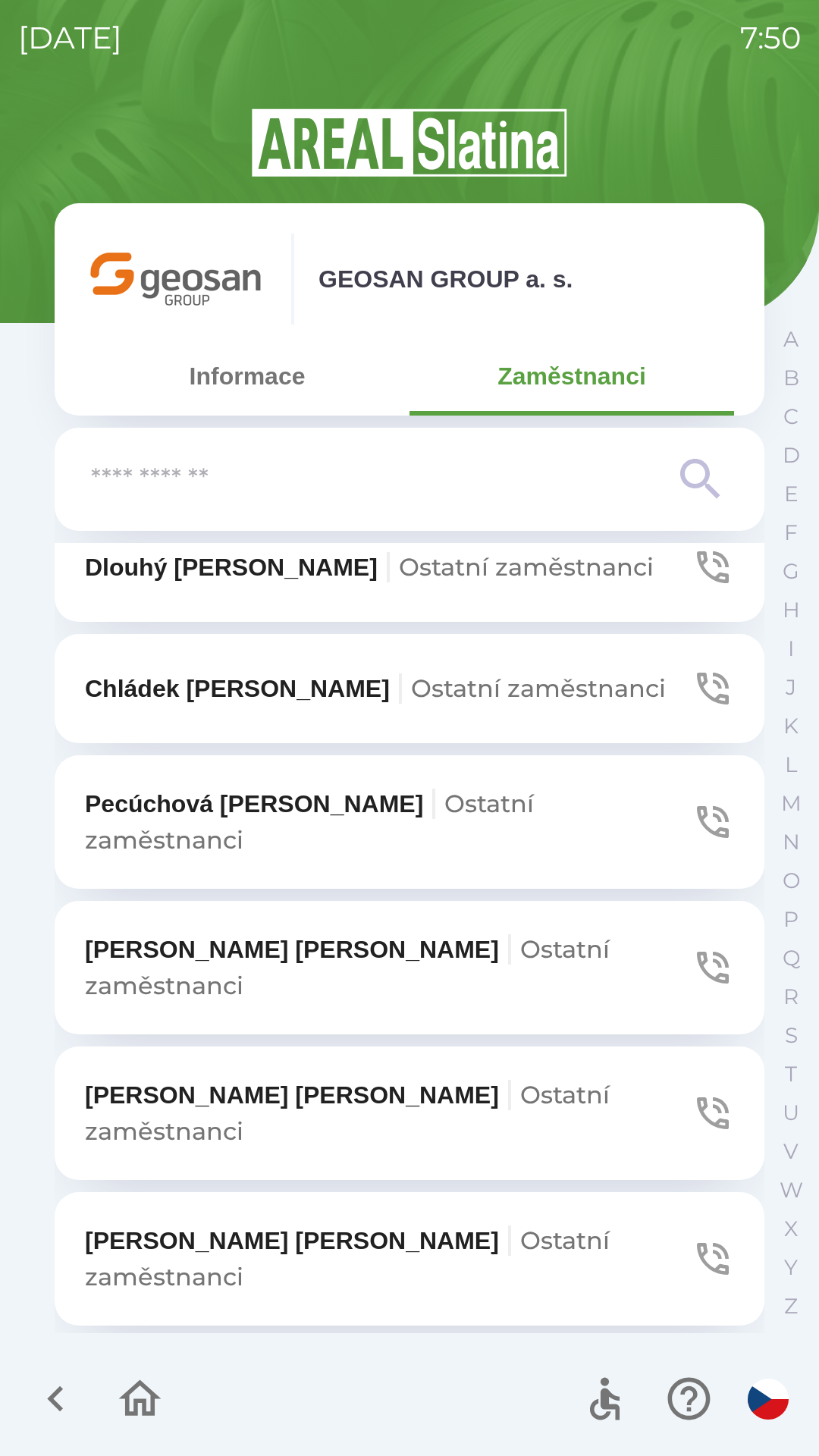
click at [27, 1377] on div at bounding box center [98, 1399] width 147 height 63
click at [42, 1397] on icon "button" at bounding box center [55, 1398] width 50 height 51
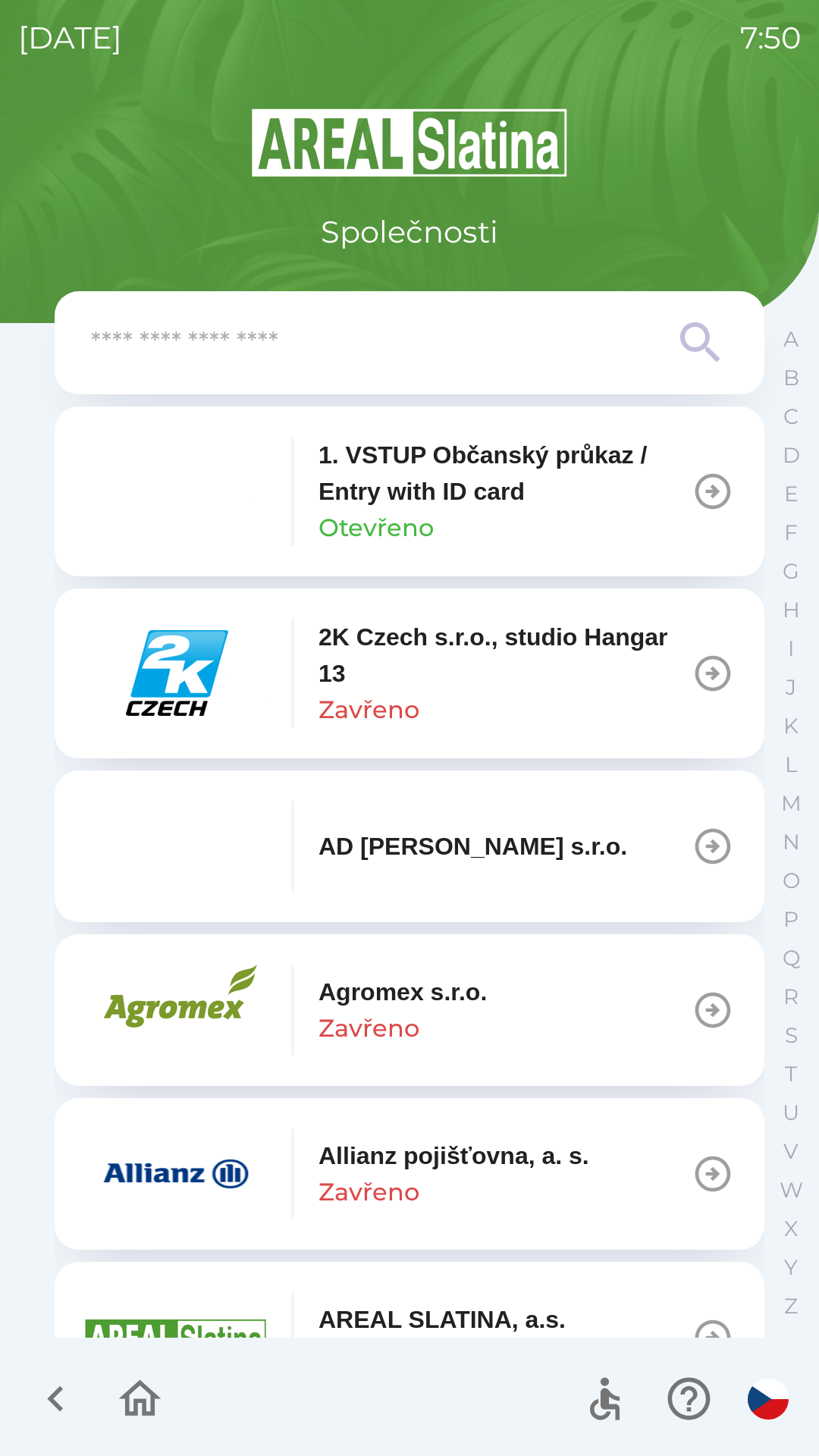
click at [45, 1404] on icon "button" at bounding box center [55, 1398] width 50 height 51
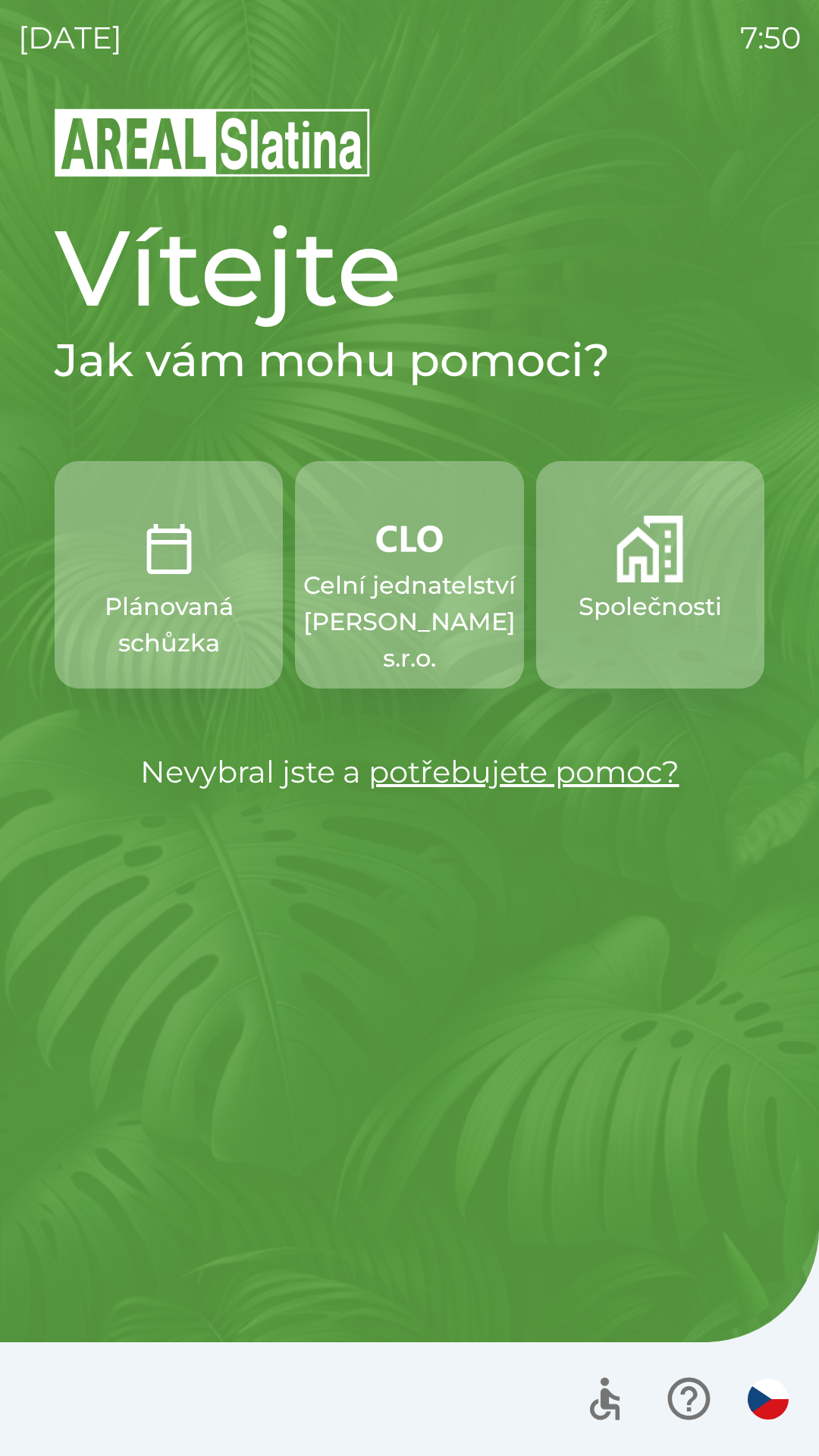
click at [56, 1405] on div at bounding box center [409, 1399] width 819 height 114
click at [630, 568] on img "button" at bounding box center [650, 549] width 67 height 67
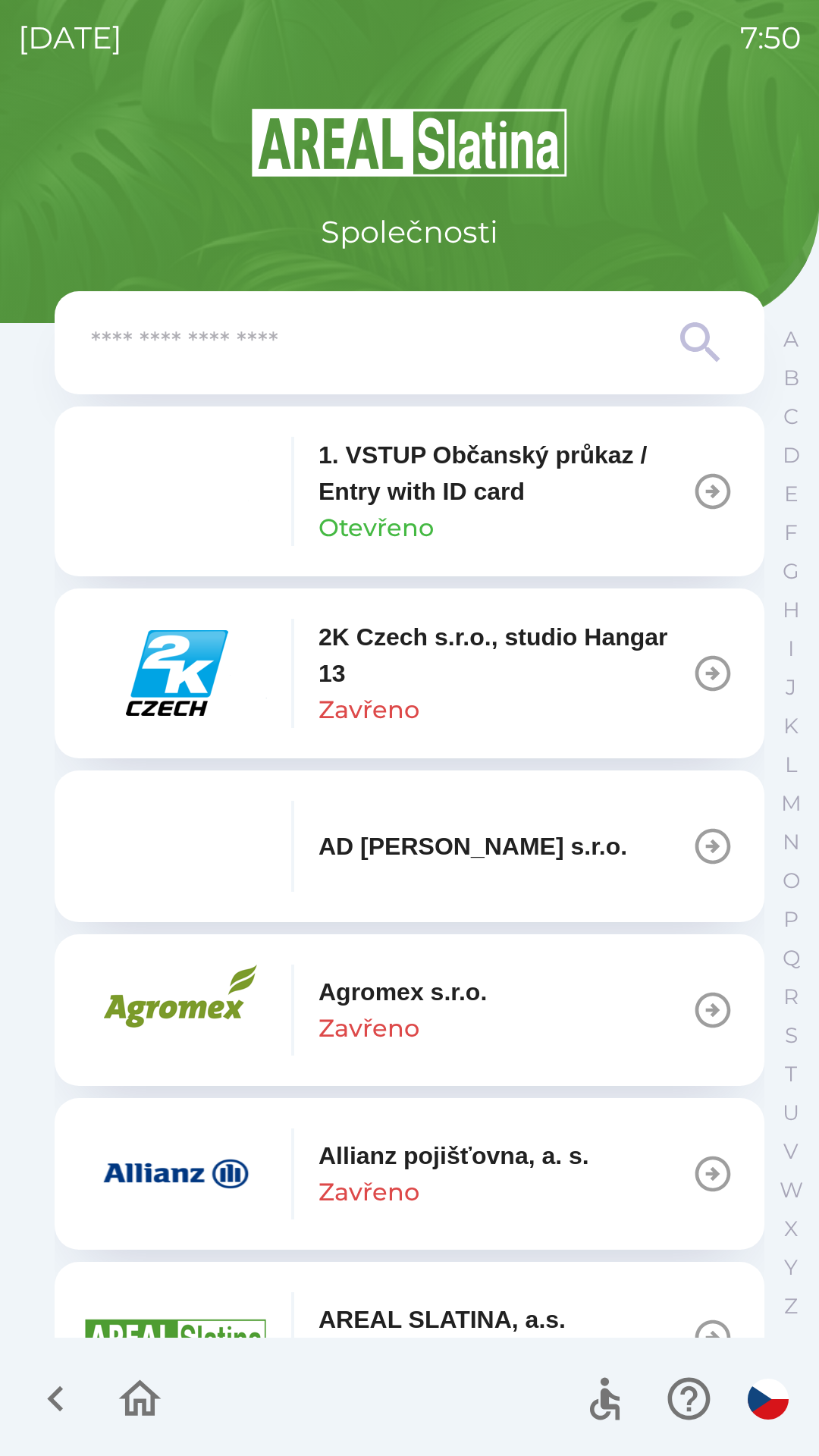
click at [695, 334] on icon at bounding box center [701, 342] width 55 height 55
click at [368, 351] on input "text" at bounding box center [378, 342] width 576 height 42
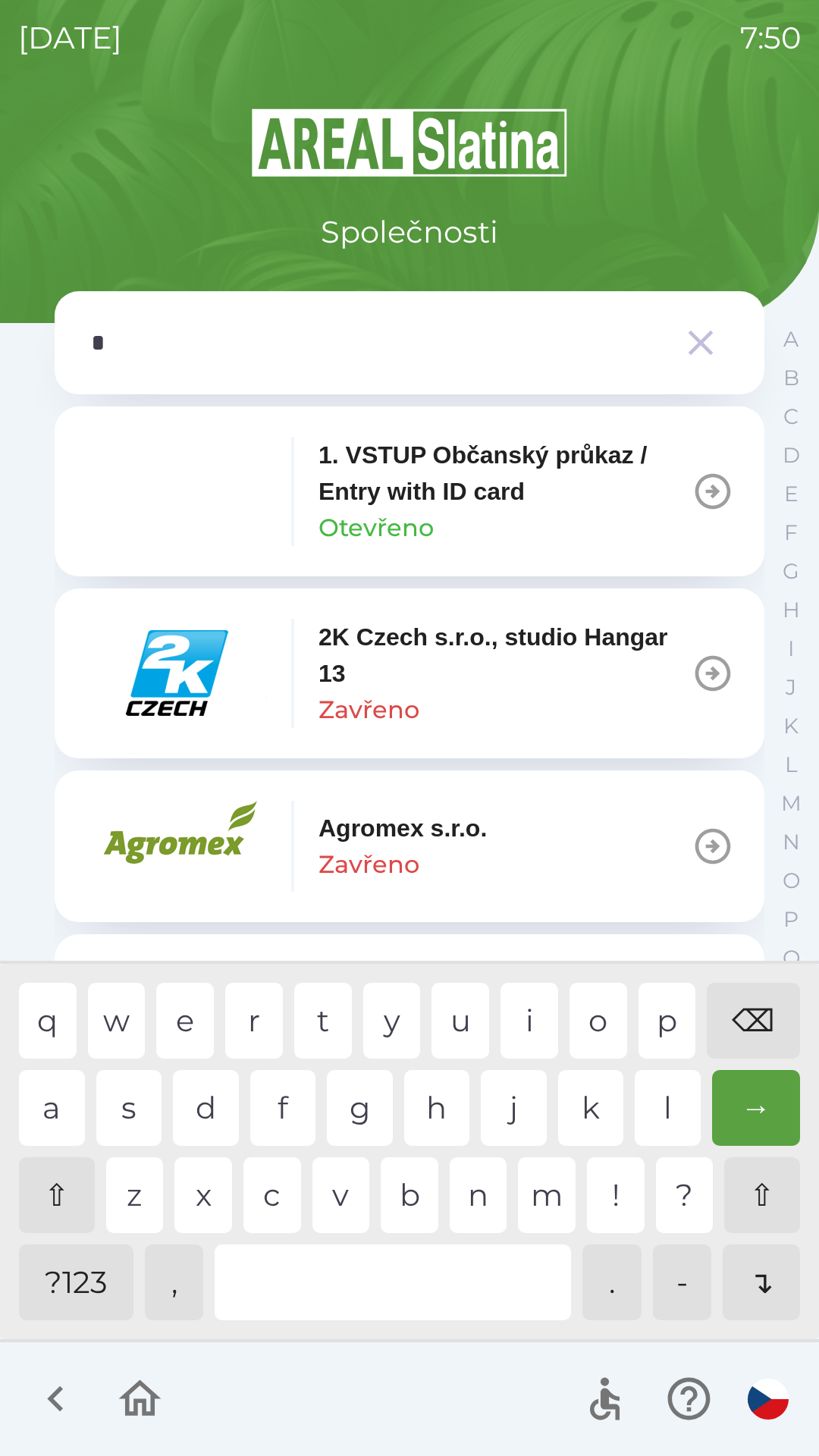
click at [181, 1007] on div "e" at bounding box center [184, 1020] width 57 height 76
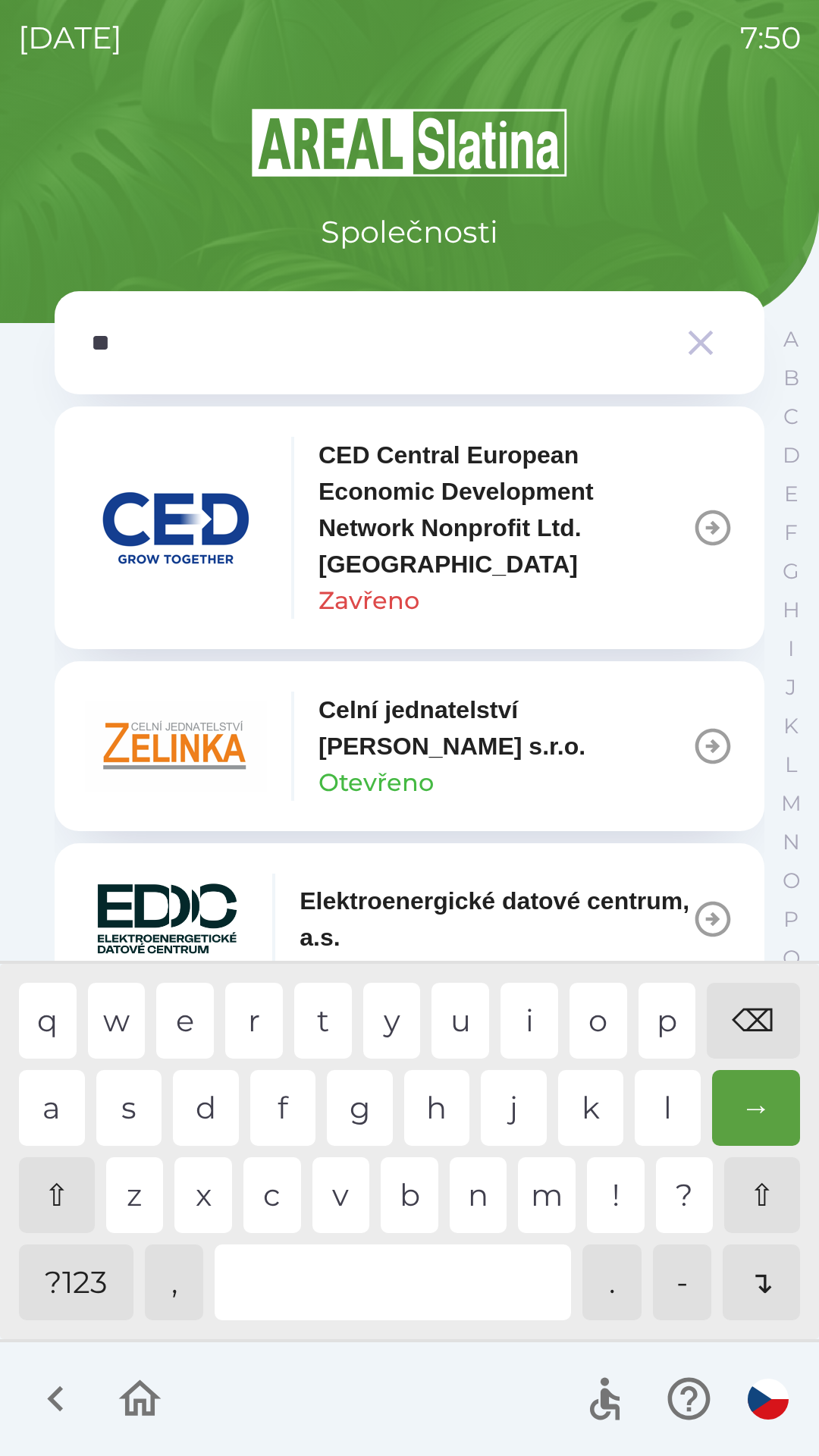
type input "***"
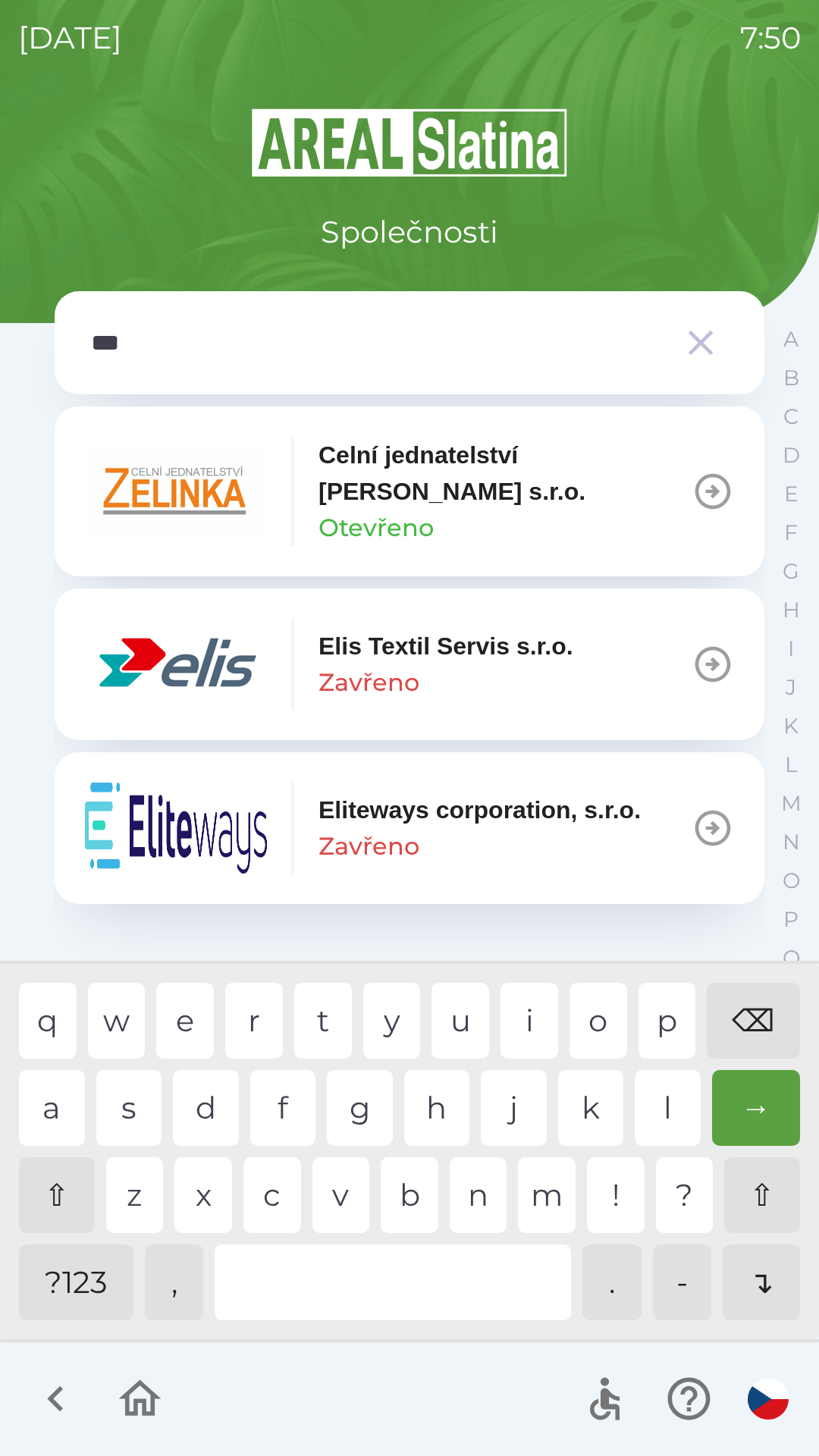
click at [481, 655] on p "Elis Textil Servis s.r.o." at bounding box center [446, 645] width 255 height 37
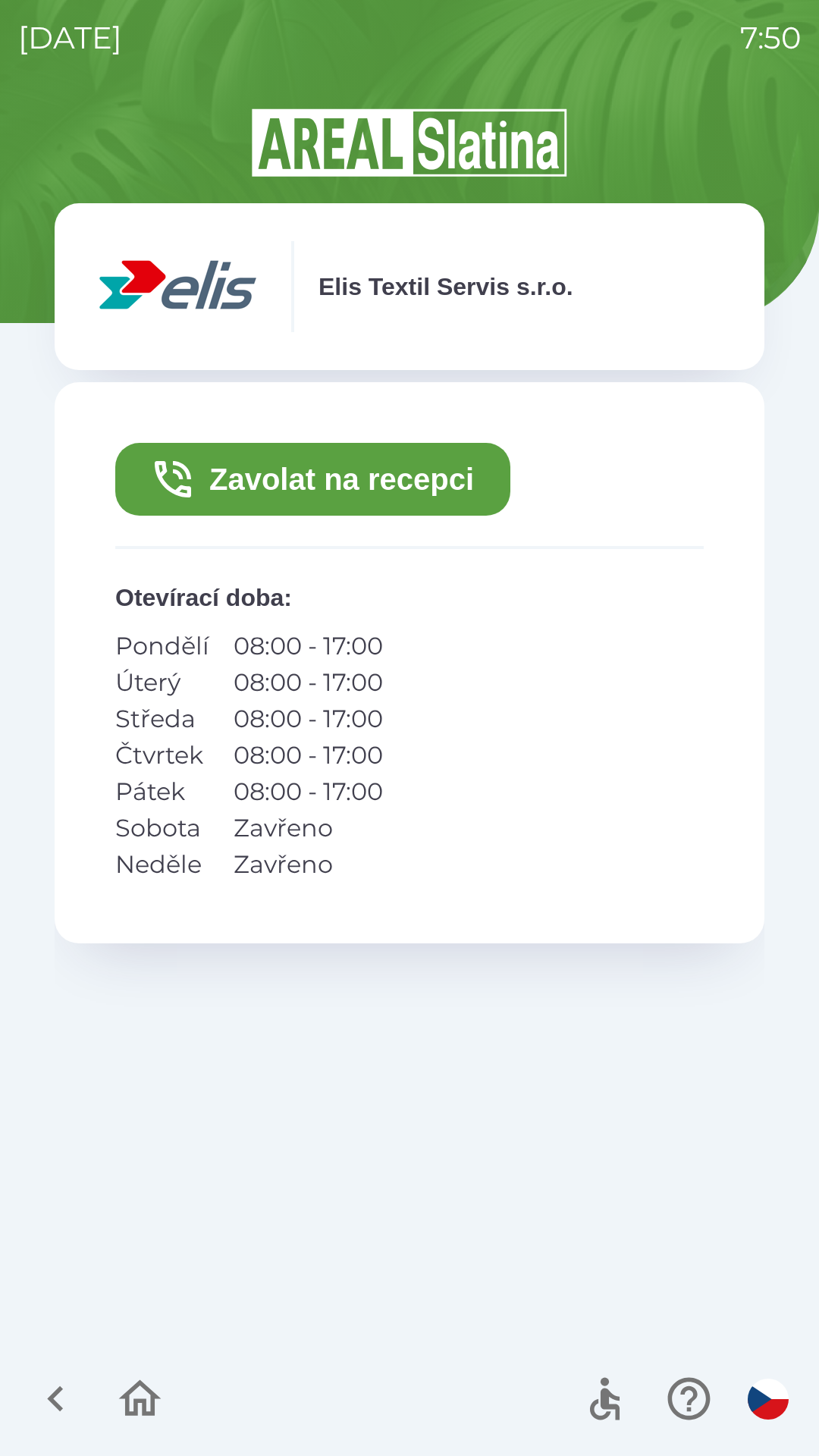
click at [386, 490] on button "Zavolat na recepci" at bounding box center [312, 478] width 395 height 73
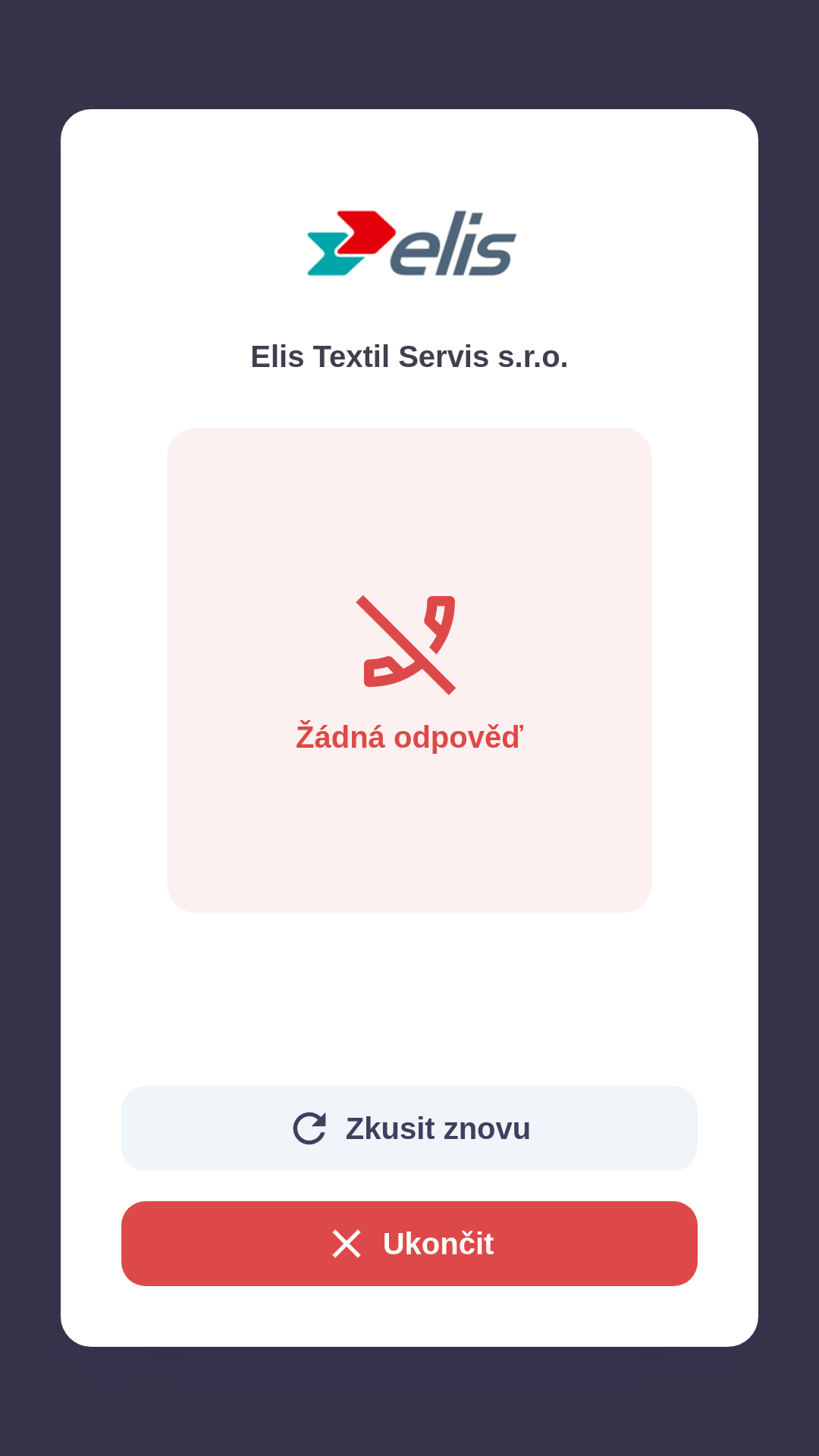
click at [292, 1132] on icon "button" at bounding box center [309, 1128] width 49 height 49
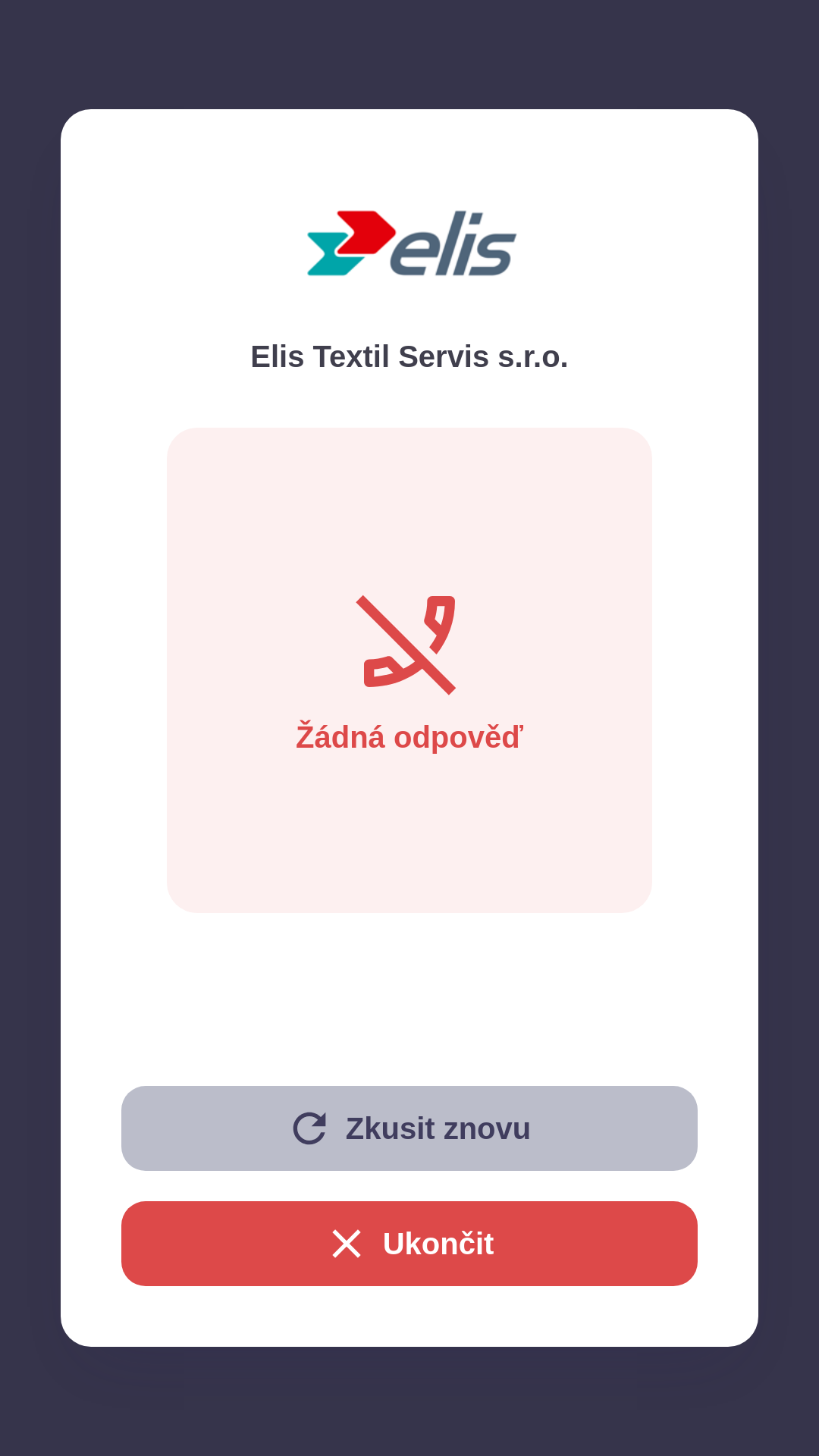
click at [272, 1131] on button "Zkusit znovu" at bounding box center [409, 1127] width 576 height 85
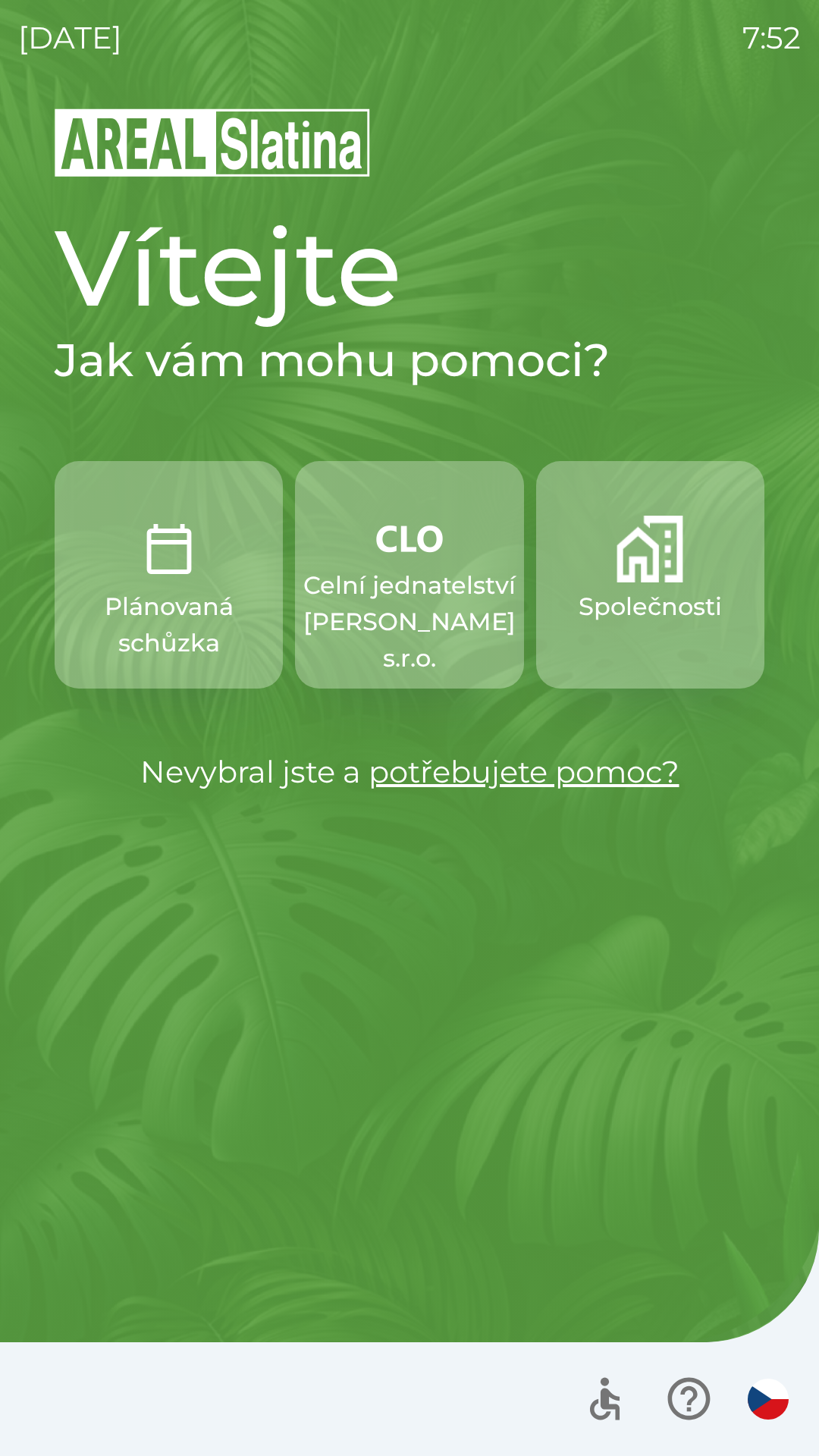
click at [170, 573] on img "button" at bounding box center [169, 549] width 67 height 67
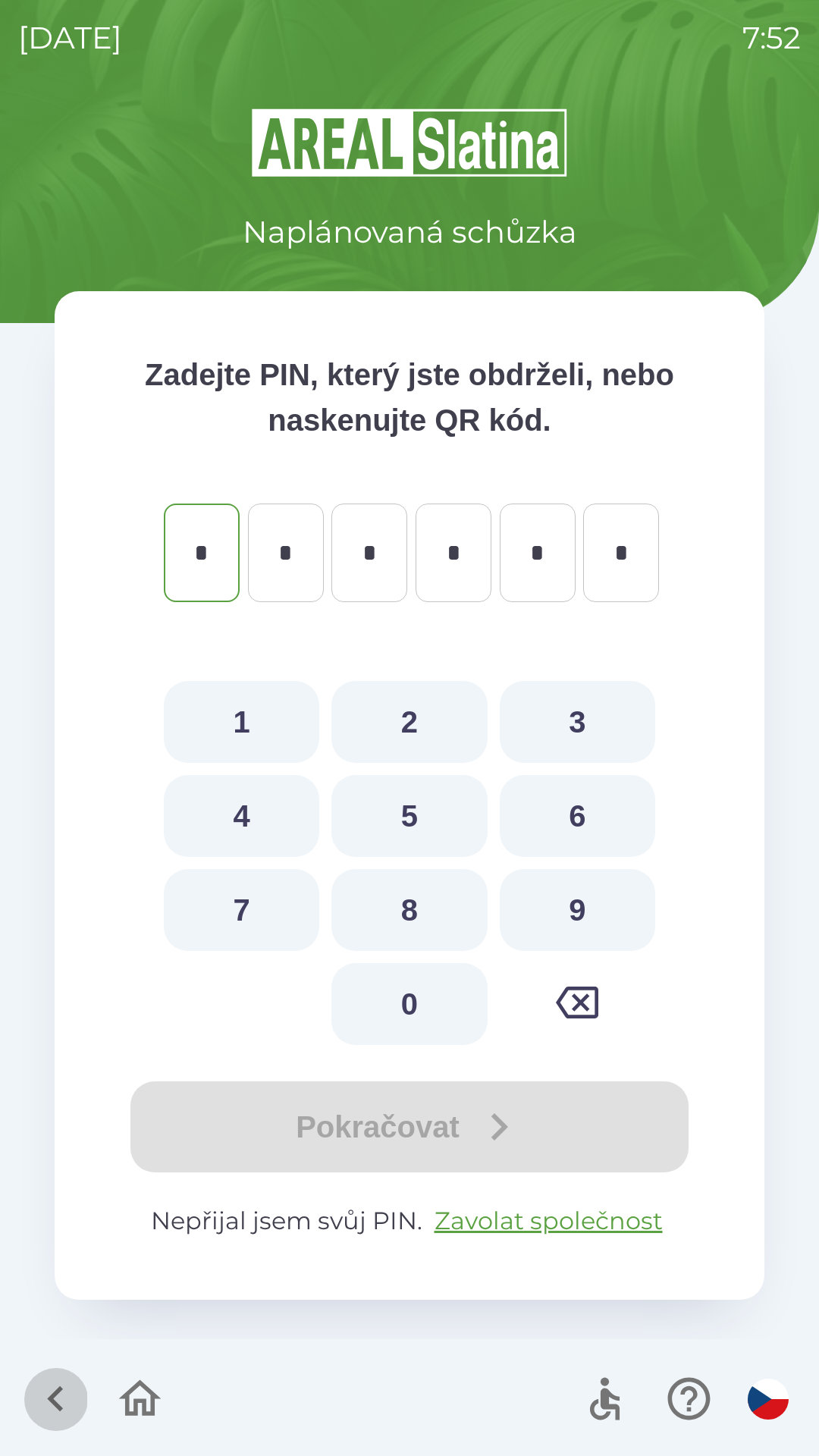
click at [43, 1377] on icon "button" at bounding box center [55, 1398] width 50 height 51
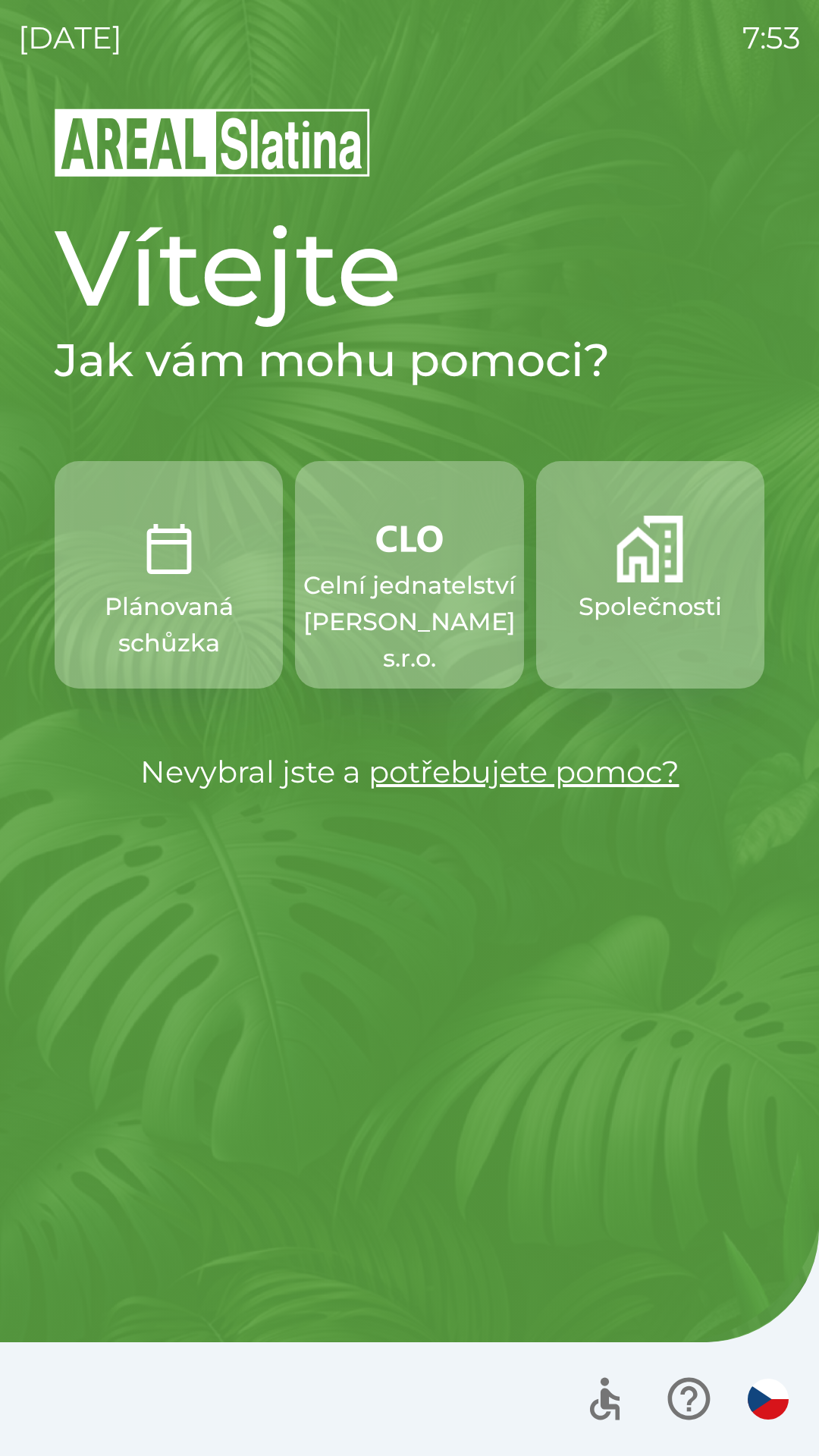
click at [627, 629] on button "Společnosti" at bounding box center [650, 575] width 228 height 228
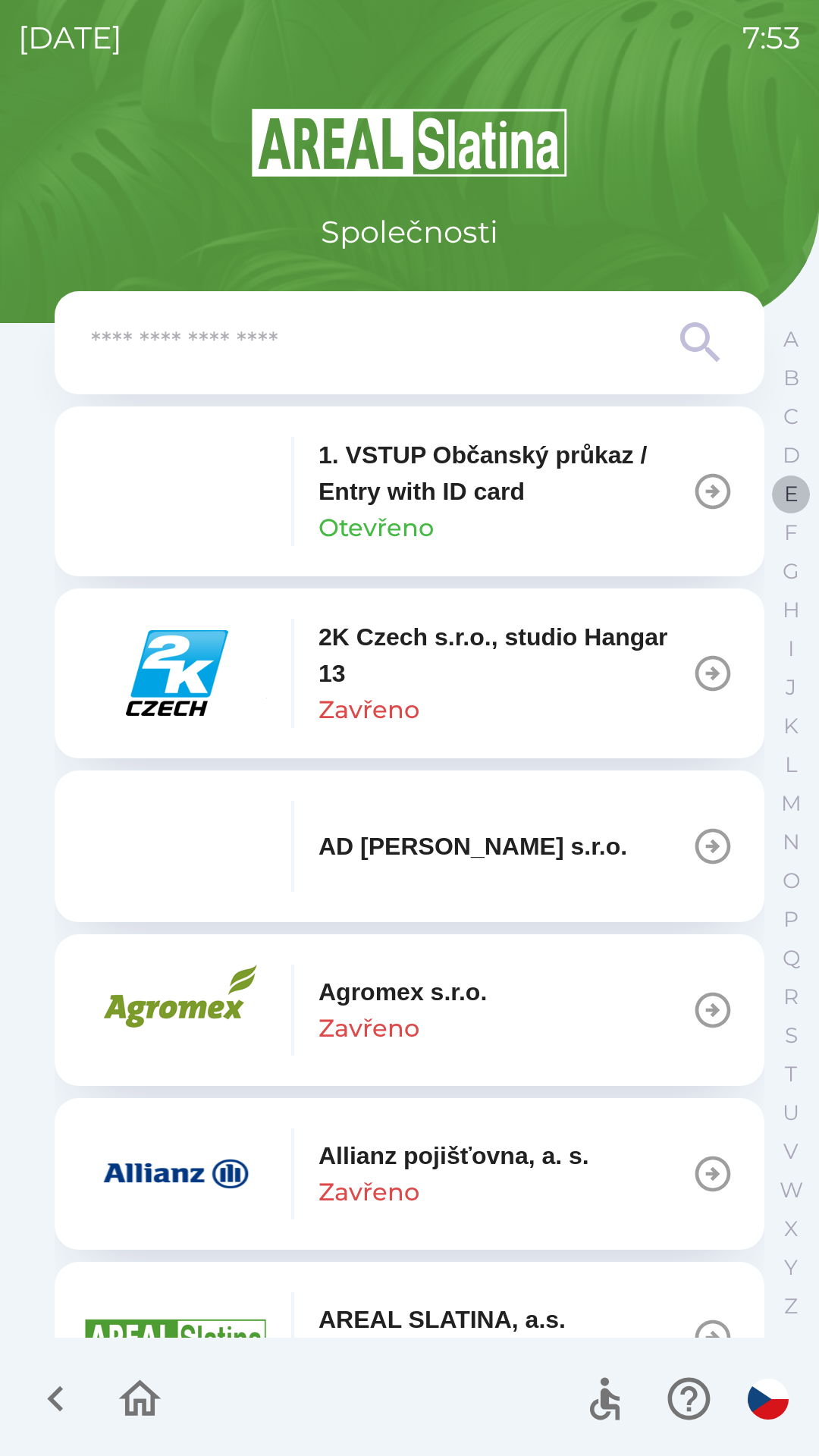
click at [784, 493] on p "E" at bounding box center [791, 494] width 15 height 27
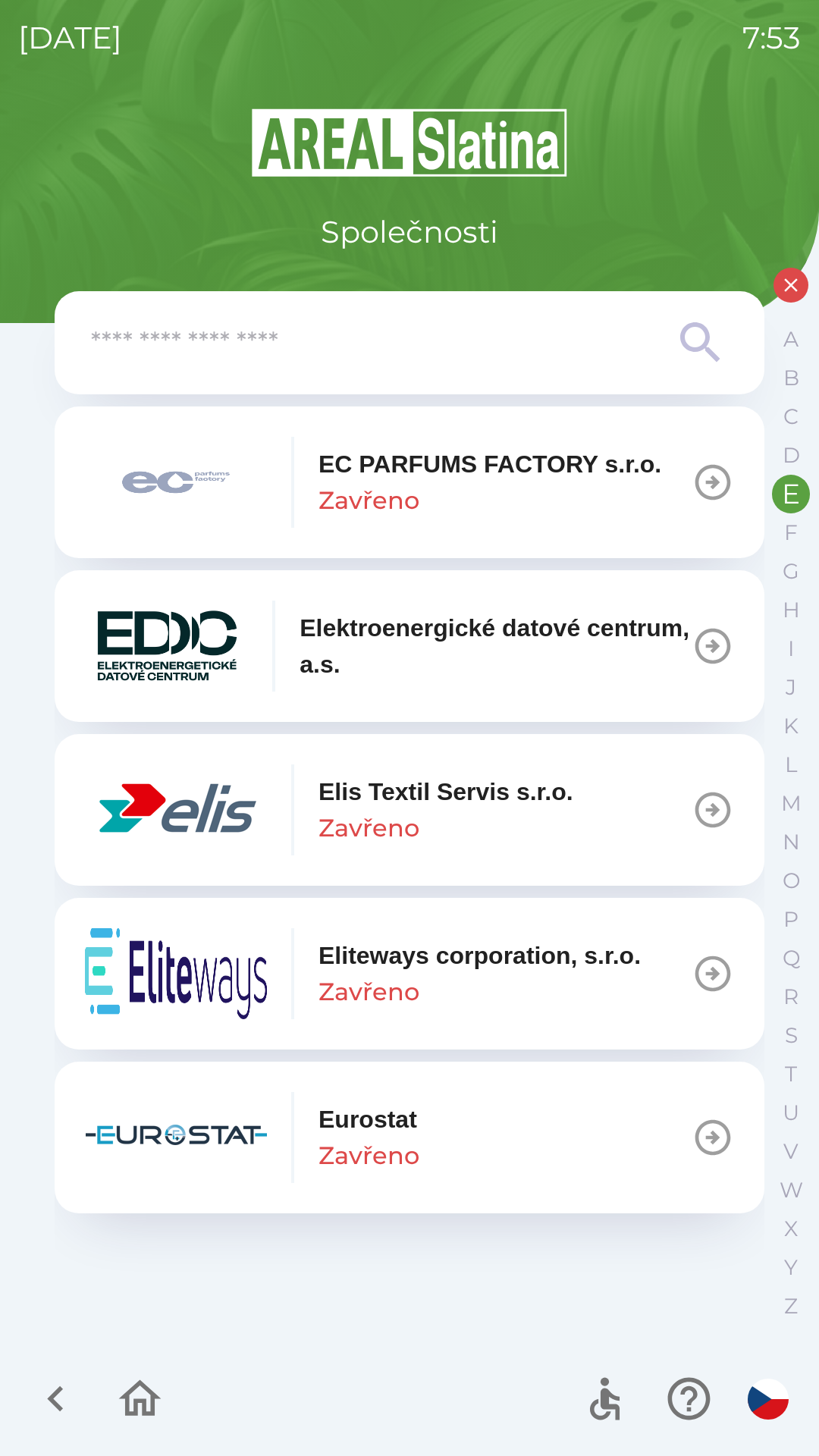
click at [542, 804] on p "Elis Textil Servis s.r.o." at bounding box center [446, 791] width 255 height 37
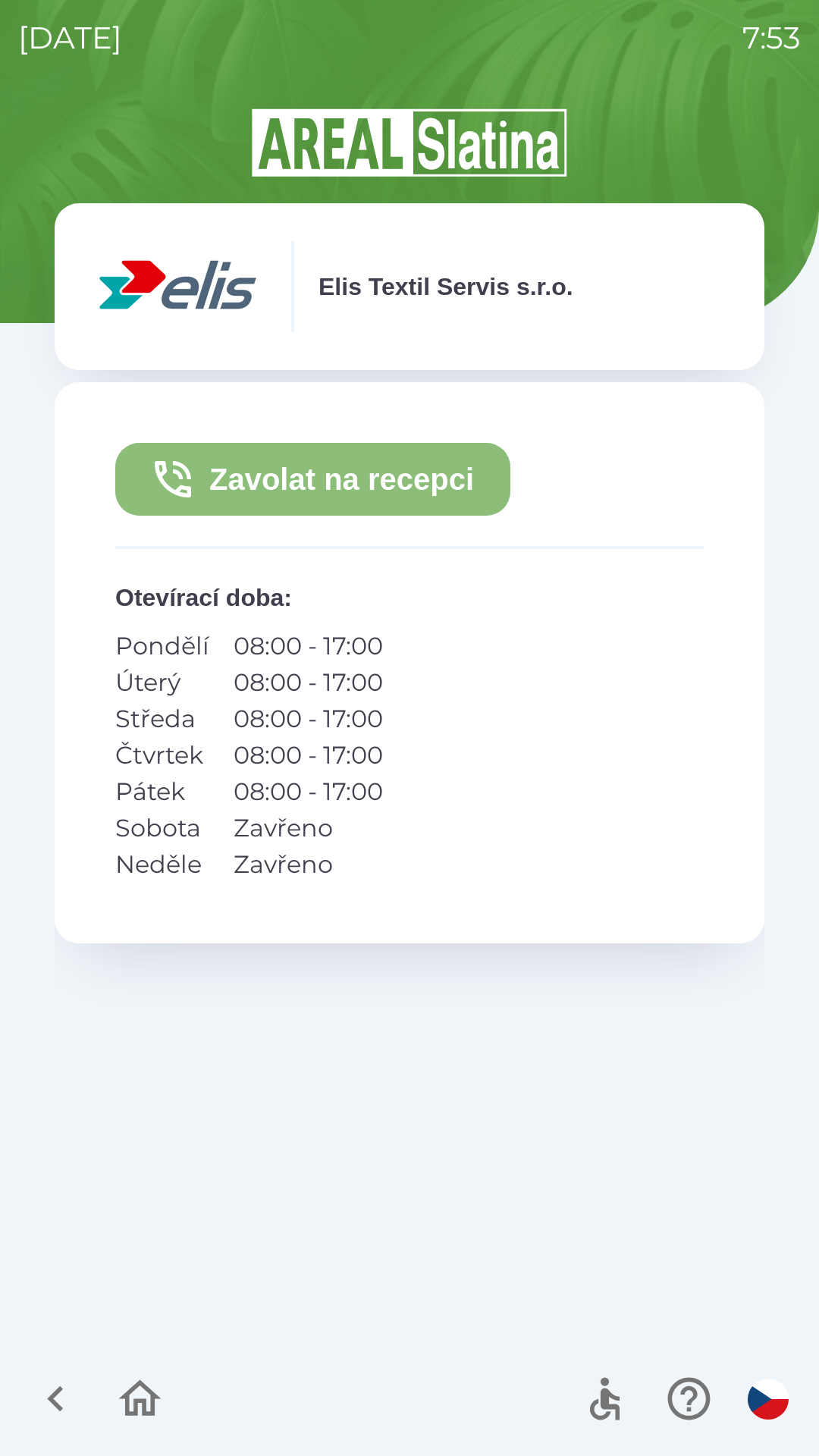
click at [289, 476] on button "Zavolat na recepci" at bounding box center [312, 478] width 395 height 73
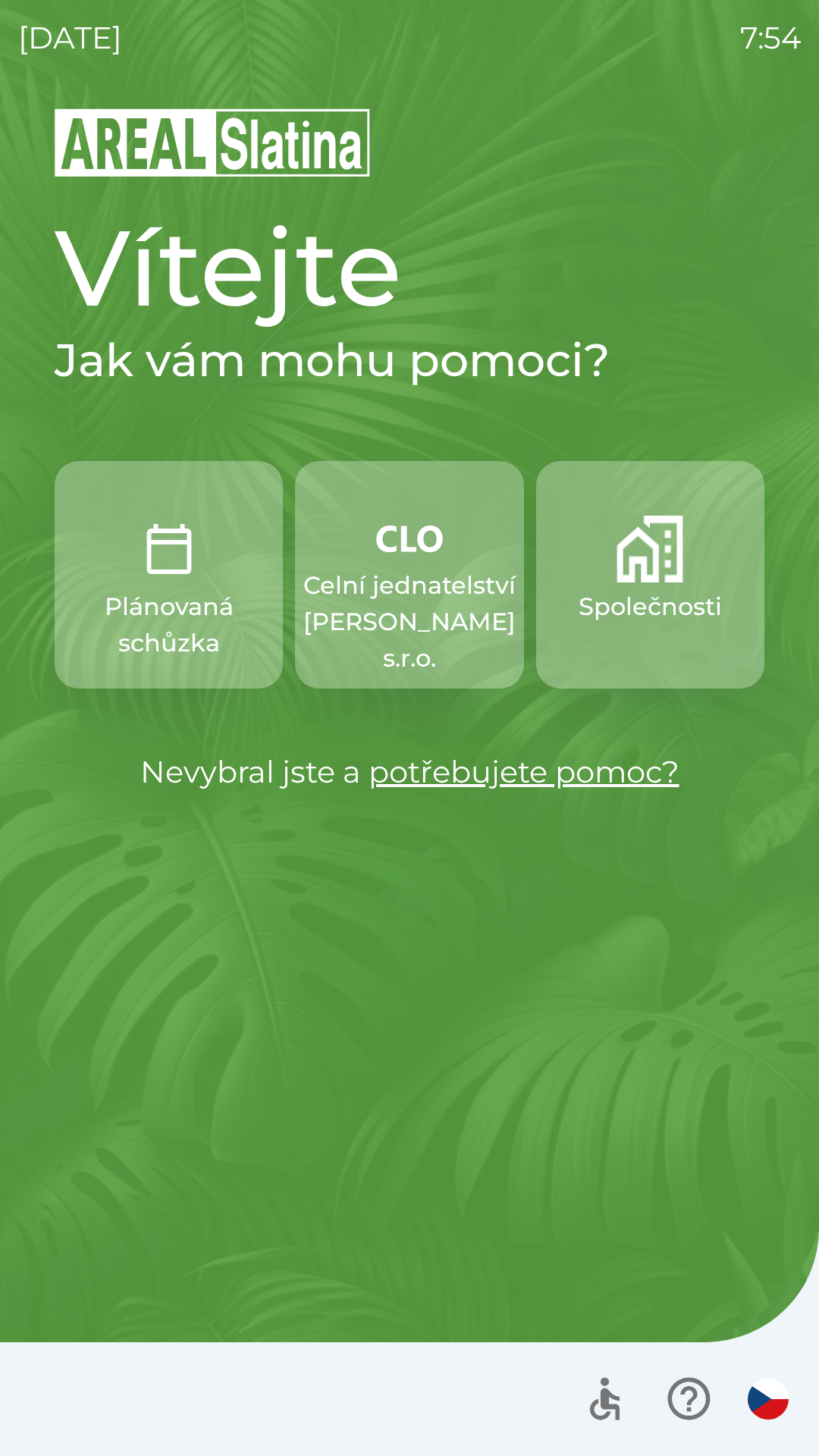
click at [666, 584] on button "Společnosti" at bounding box center [650, 575] width 228 height 228
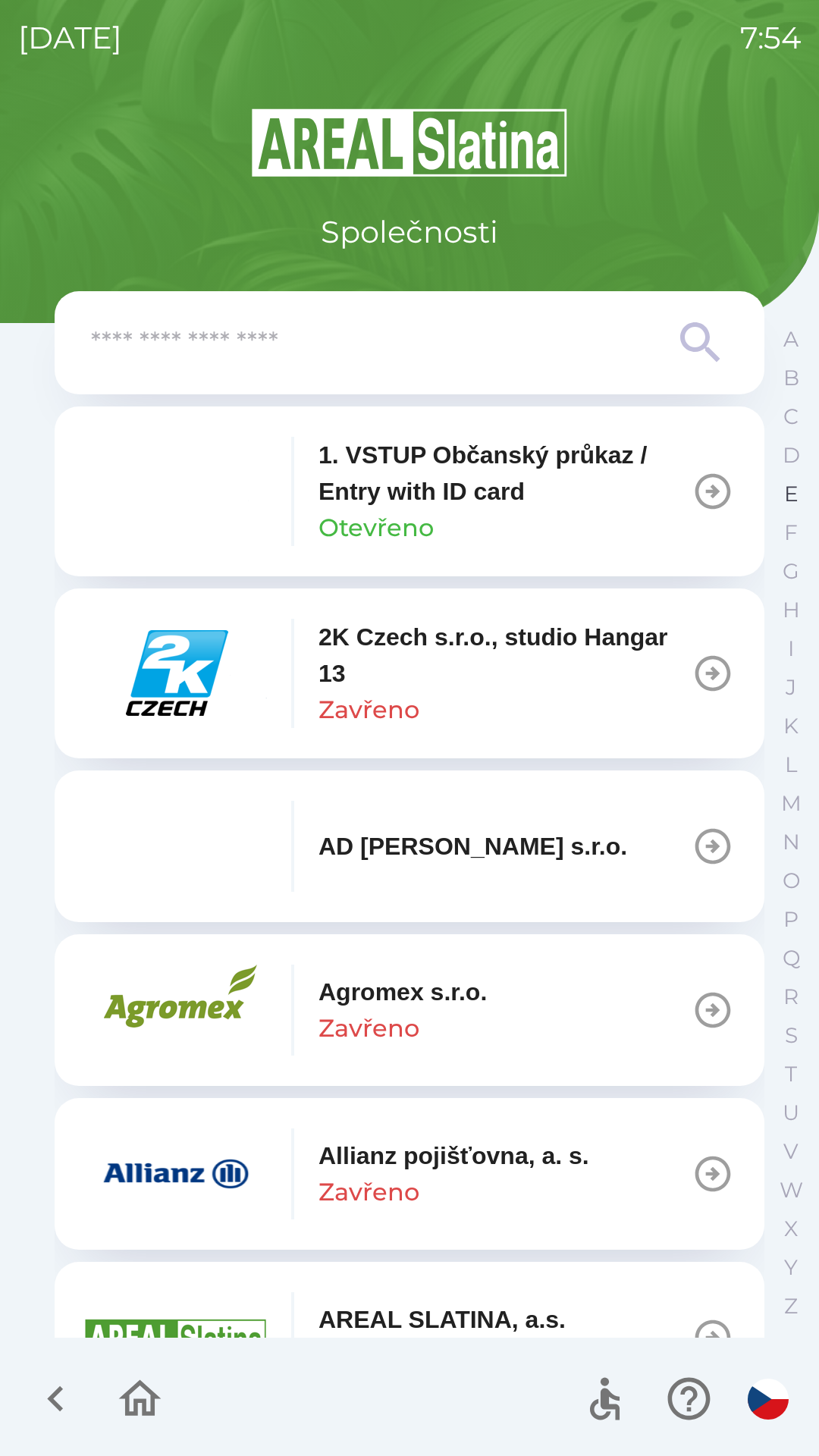
click at [781, 496] on button "E" at bounding box center [791, 493] width 38 height 39
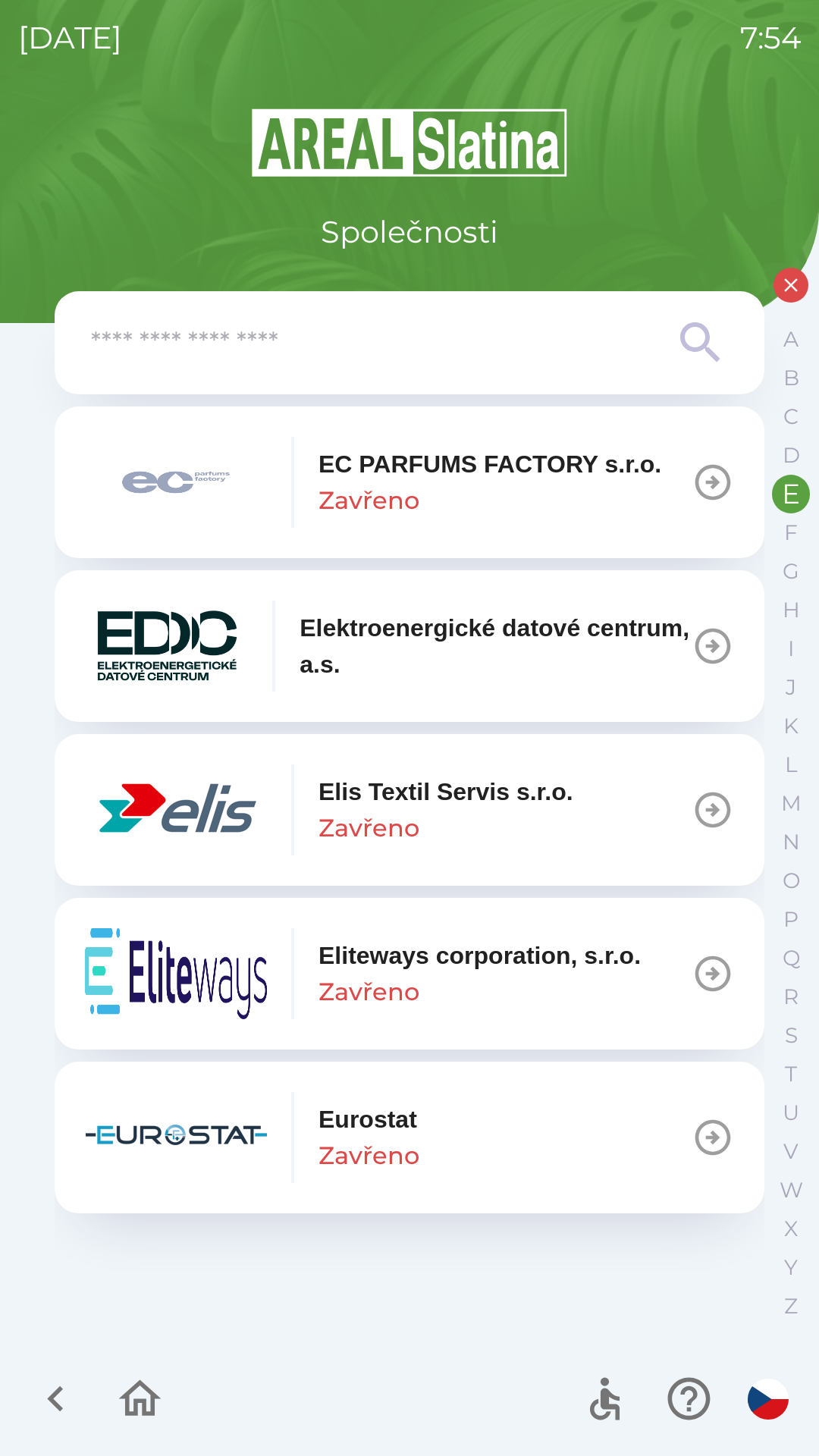
click at [401, 799] on p "Elis Textil Servis s.r.o." at bounding box center [446, 791] width 255 height 37
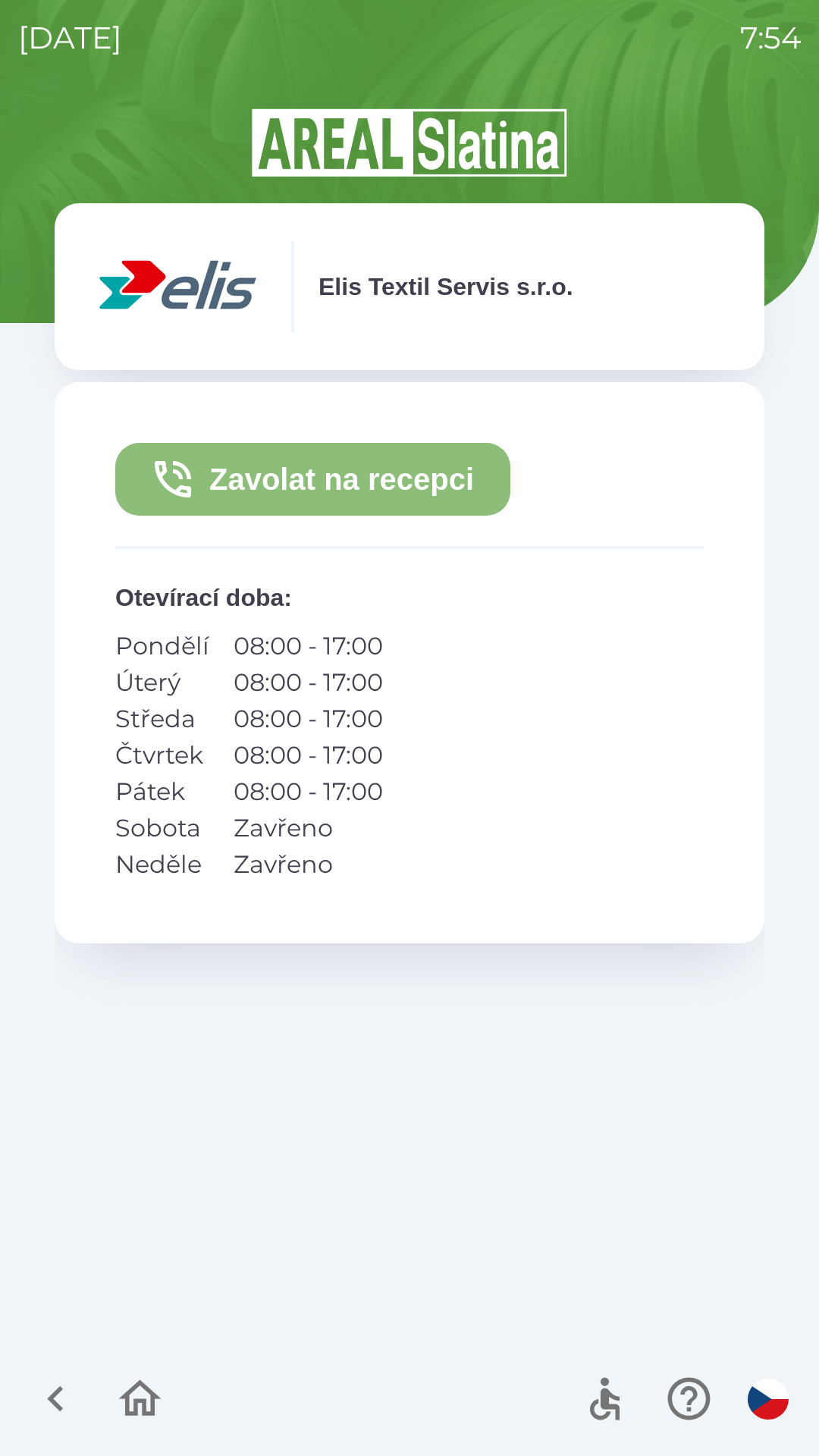
click at [334, 496] on button "Zavolat na recepci" at bounding box center [312, 478] width 395 height 73
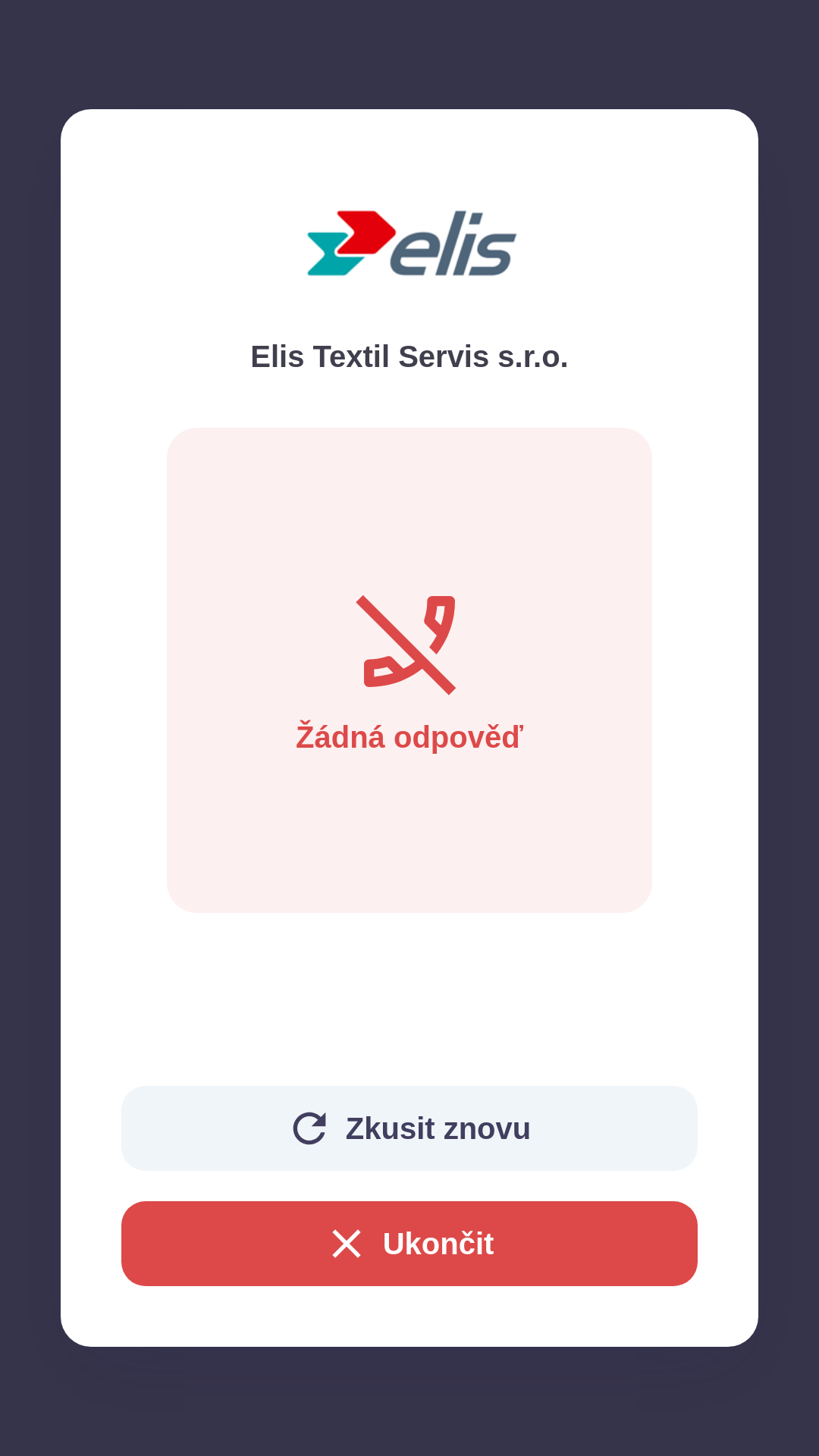
click at [452, 1260] on button "Ukončit" at bounding box center [409, 1243] width 576 height 85
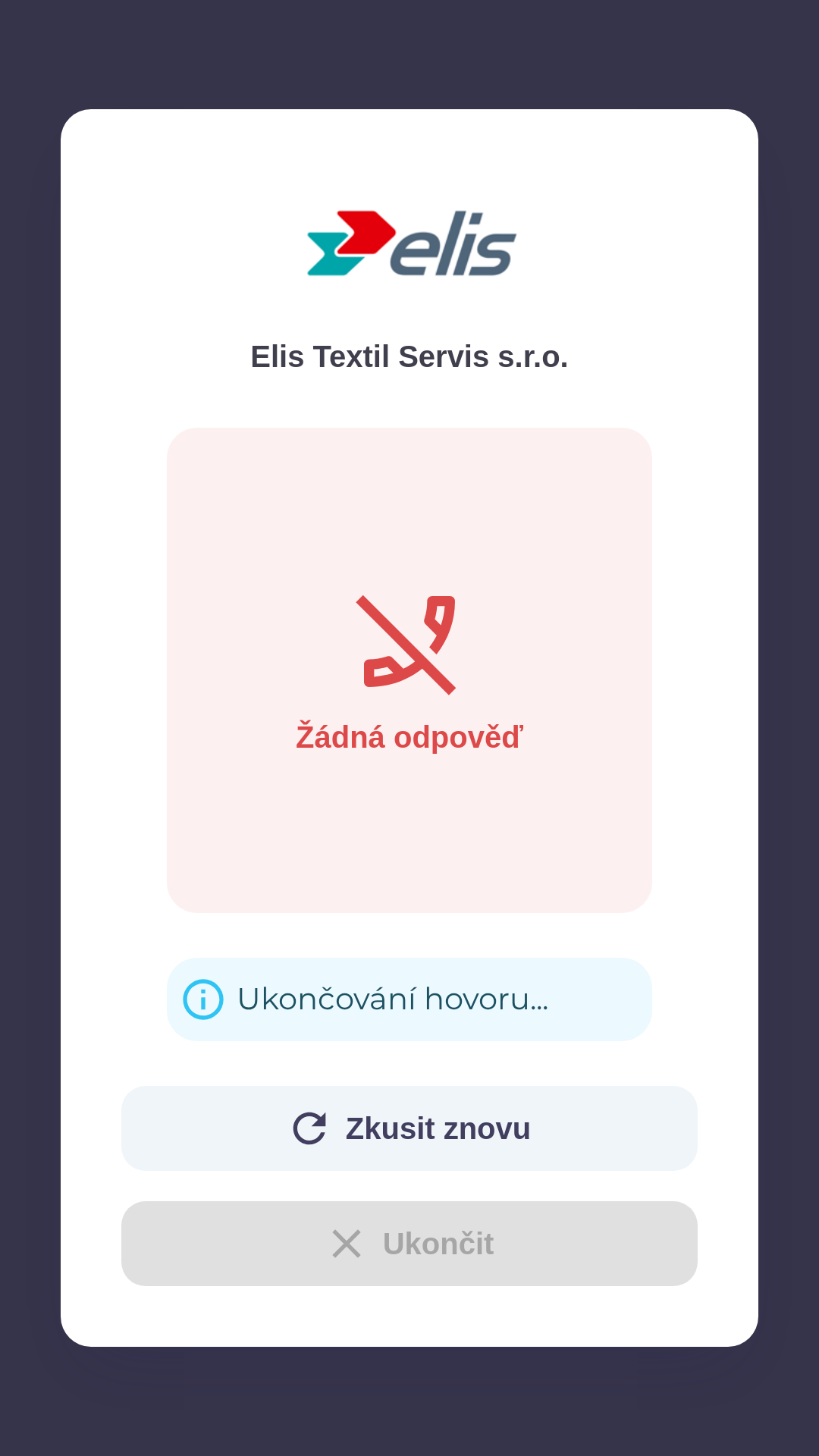
click at [377, 992] on div "Ukončování hovoru..." at bounding box center [392, 999] width 312 height 59
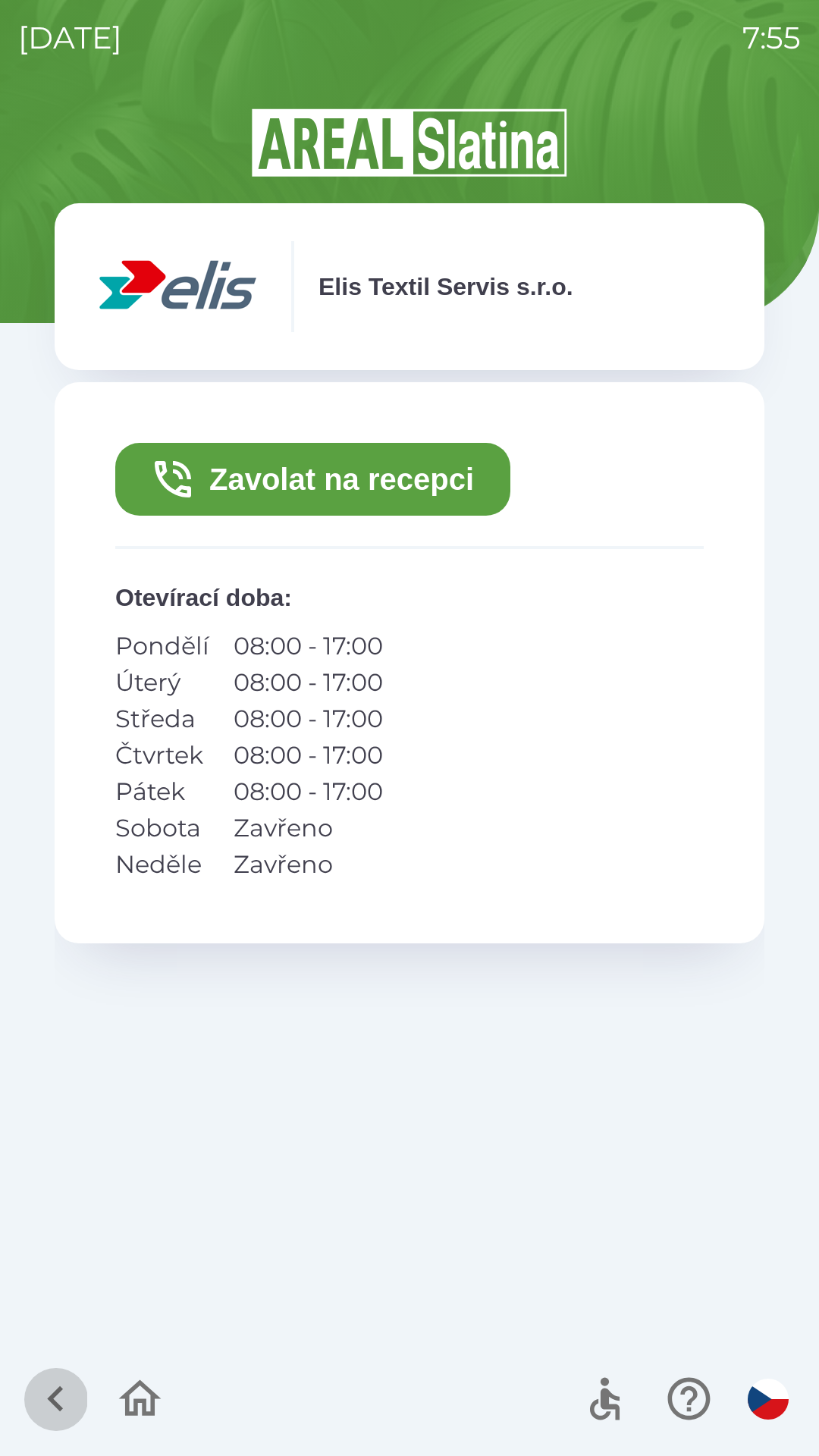
click at [52, 1410] on icon "button" at bounding box center [55, 1398] width 50 height 51
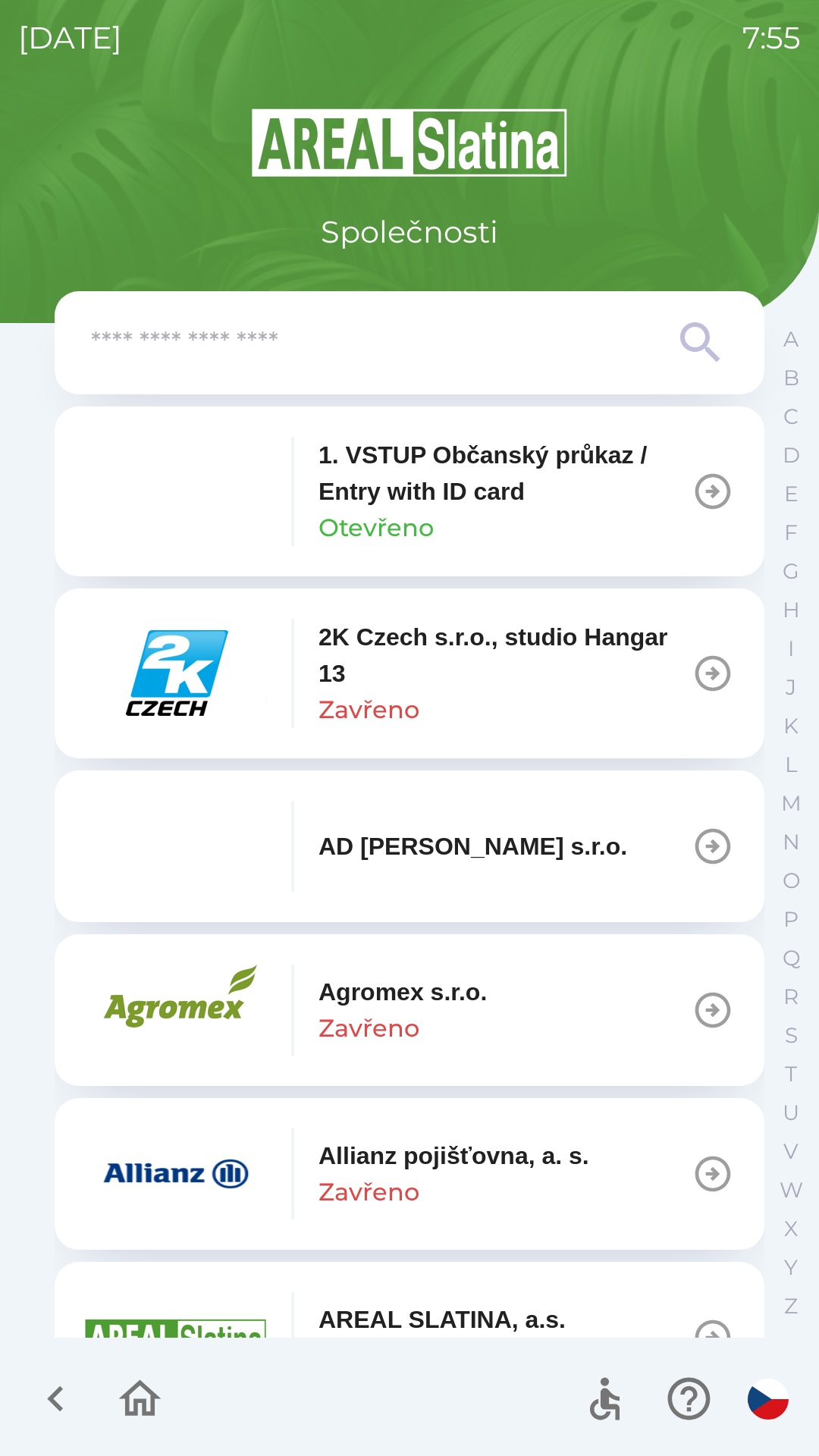
click at [44, 1388] on icon "button" at bounding box center [55, 1398] width 50 height 51
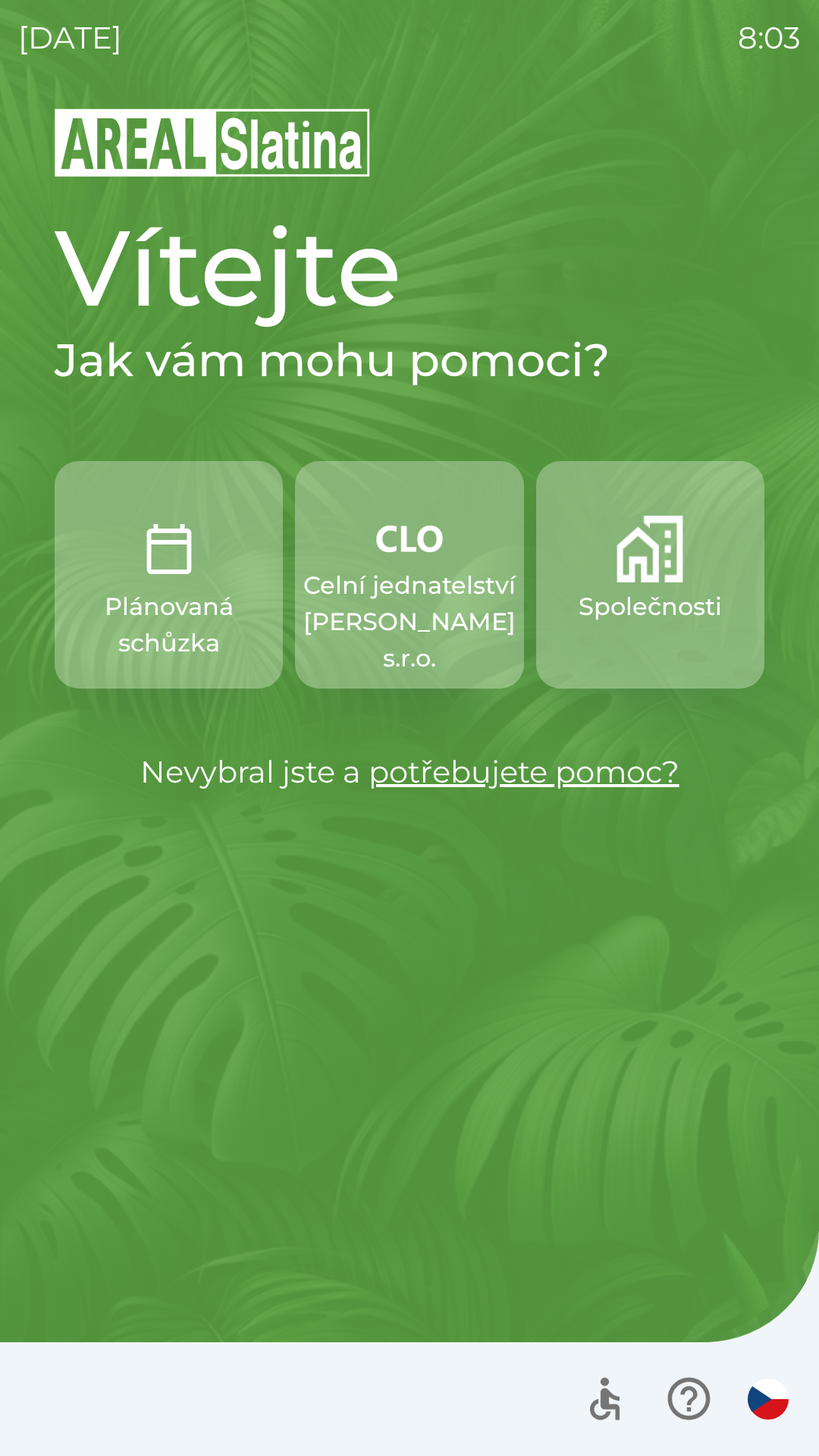
click at [621, 556] on img "button" at bounding box center [650, 549] width 67 height 67
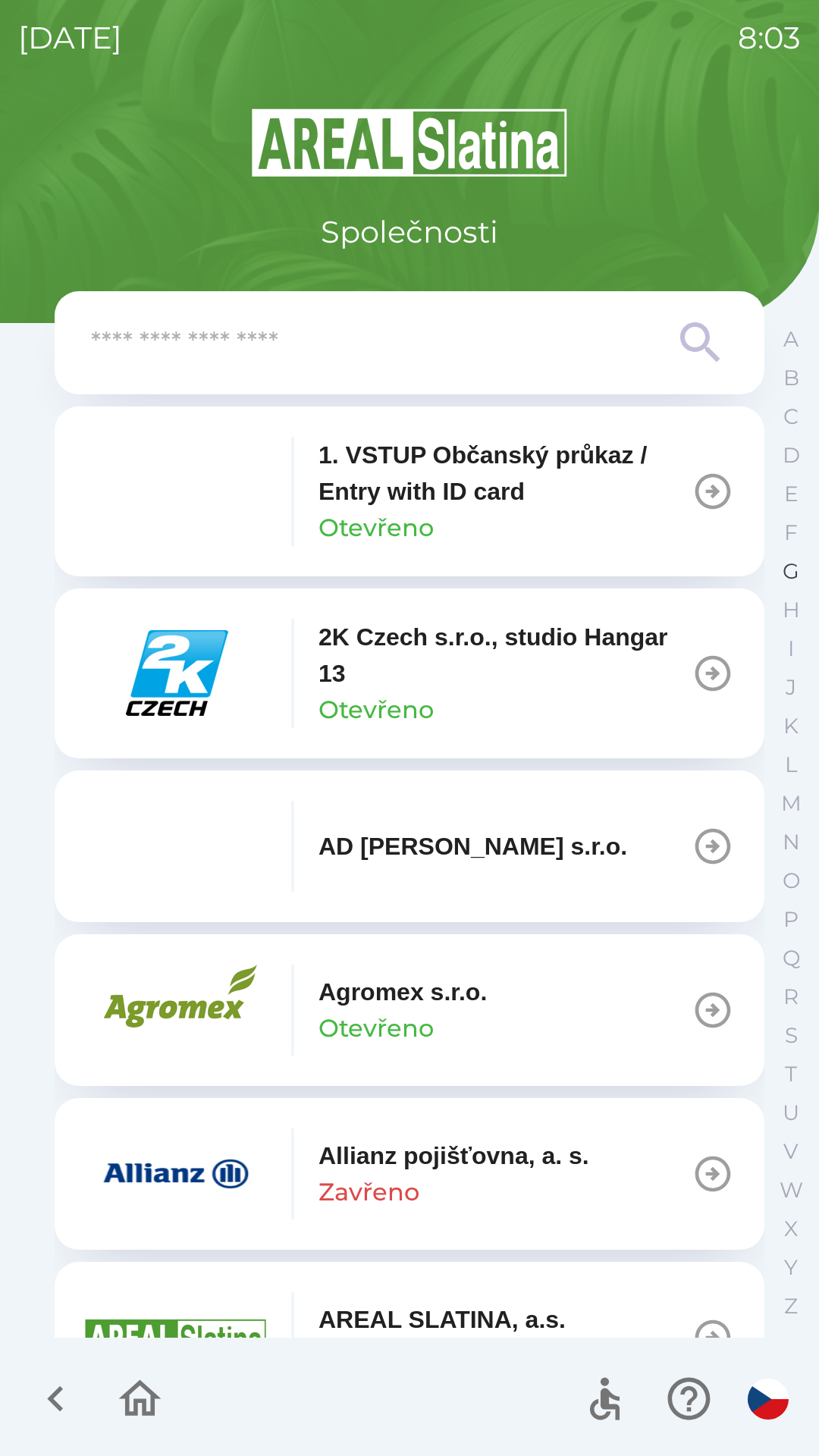
click at [797, 578] on p "G" at bounding box center [790, 571] width 16 height 27
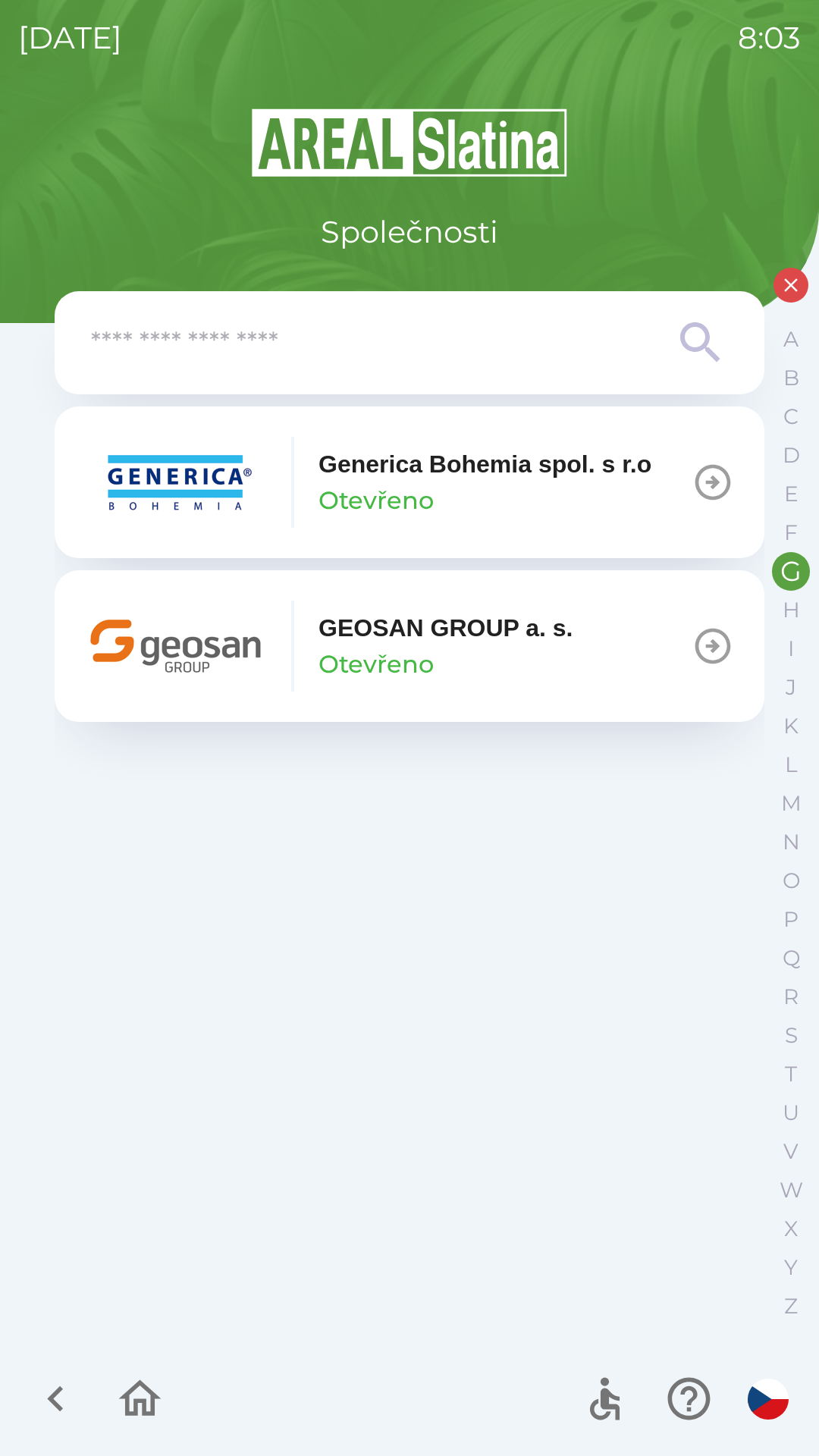
click at [539, 645] on p "GEOSAN GROUP a. s." at bounding box center [446, 627] width 255 height 37
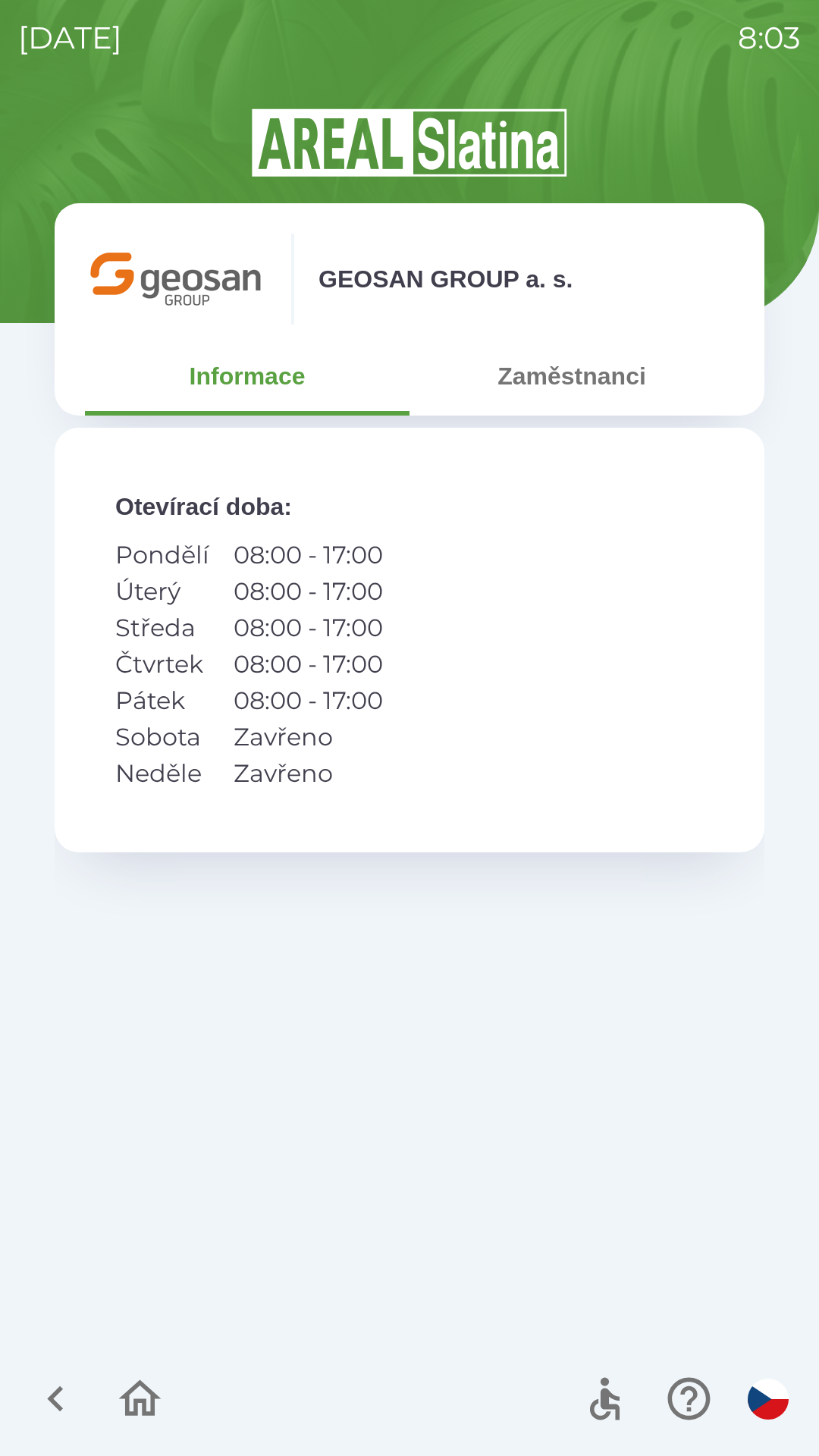
click at [596, 382] on button "Zaměstnanci" at bounding box center [571, 376] width 324 height 55
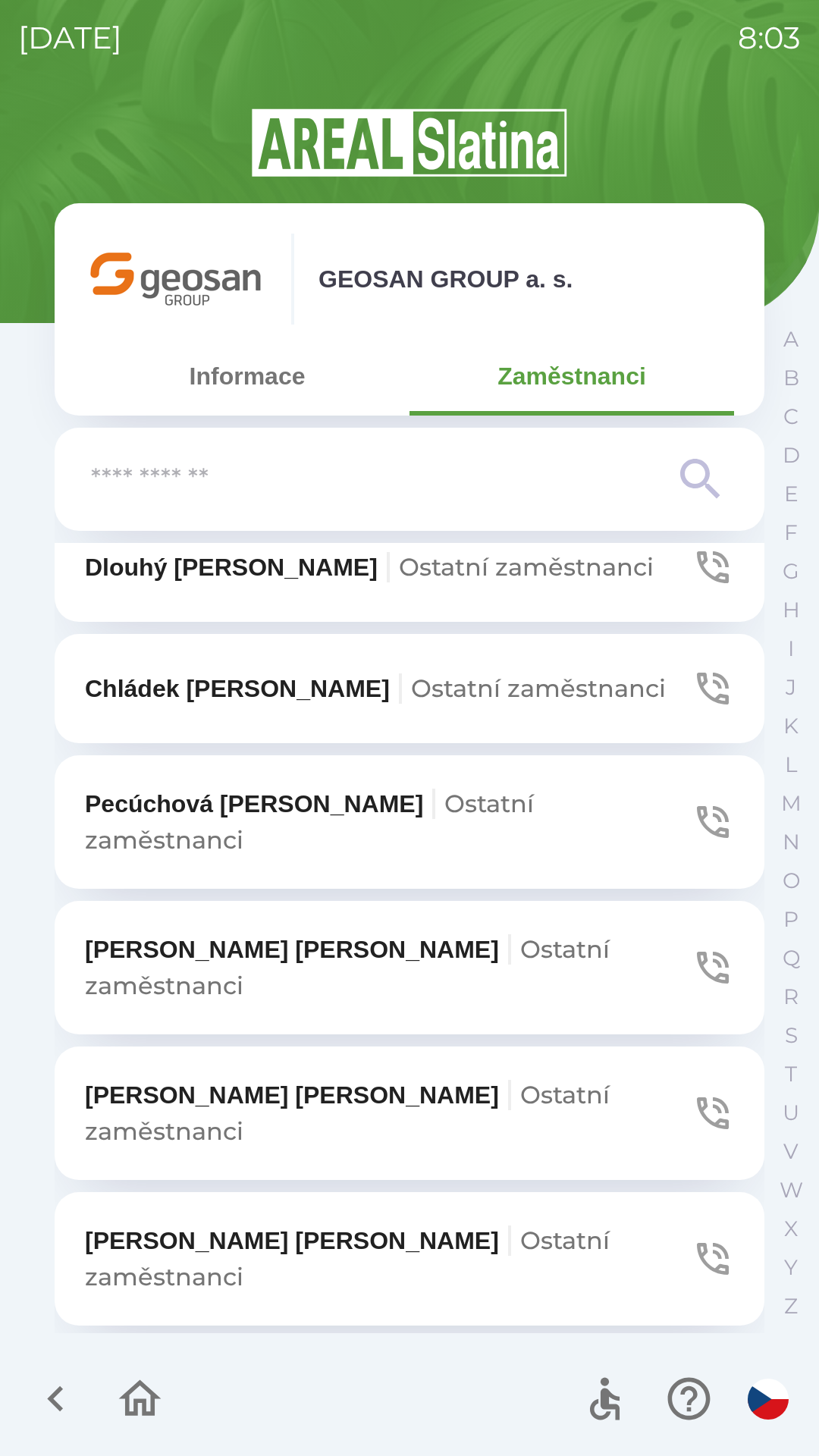
scroll to position [1224, 0]
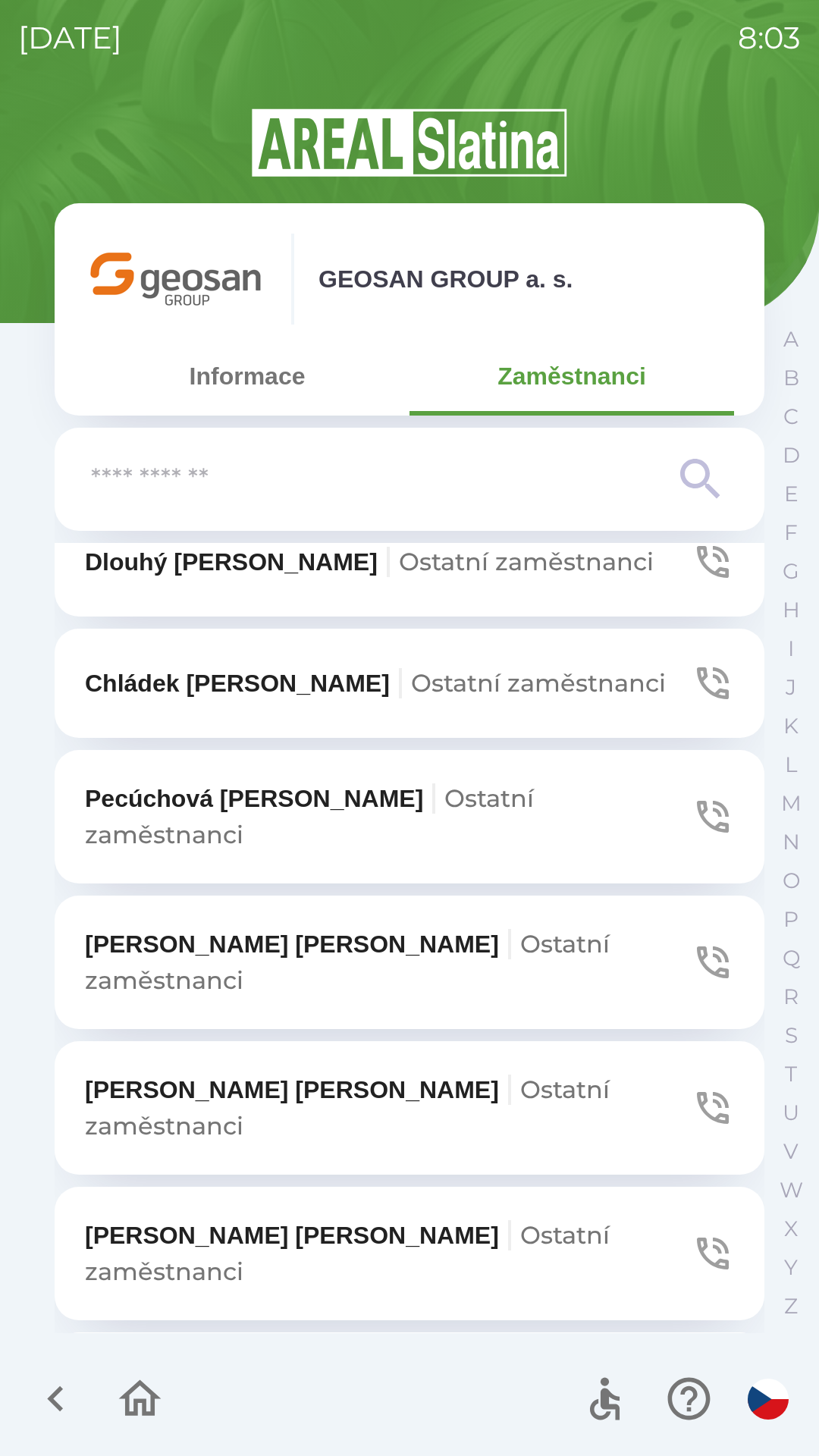
click at [565, 1365] on span "Ostatní zaměstnanci" at bounding box center [347, 1398] width 525 height 66
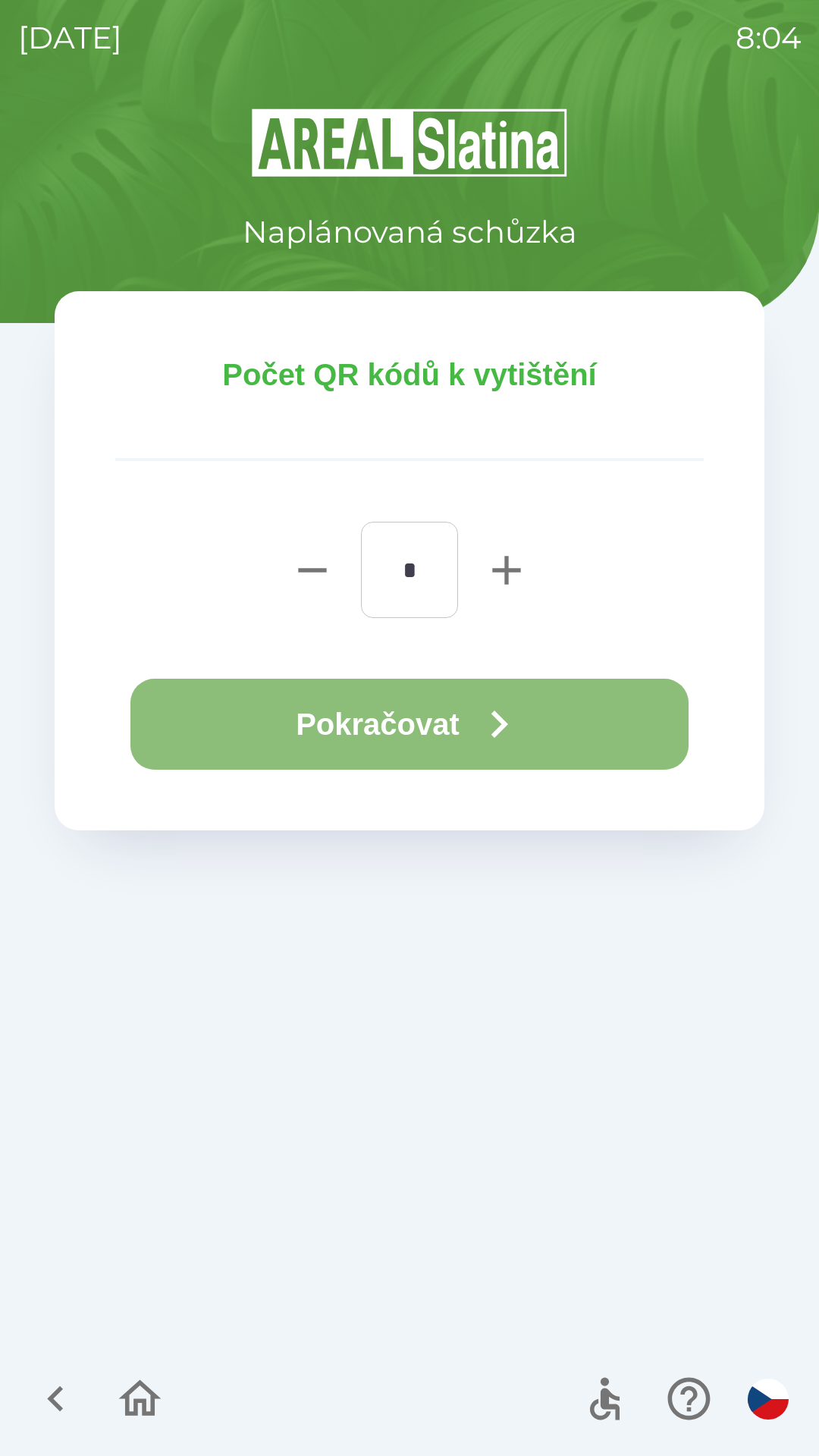
click at [589, 713] on button "Pokračovat" at bounding box center [409, 724] width 558 height 91
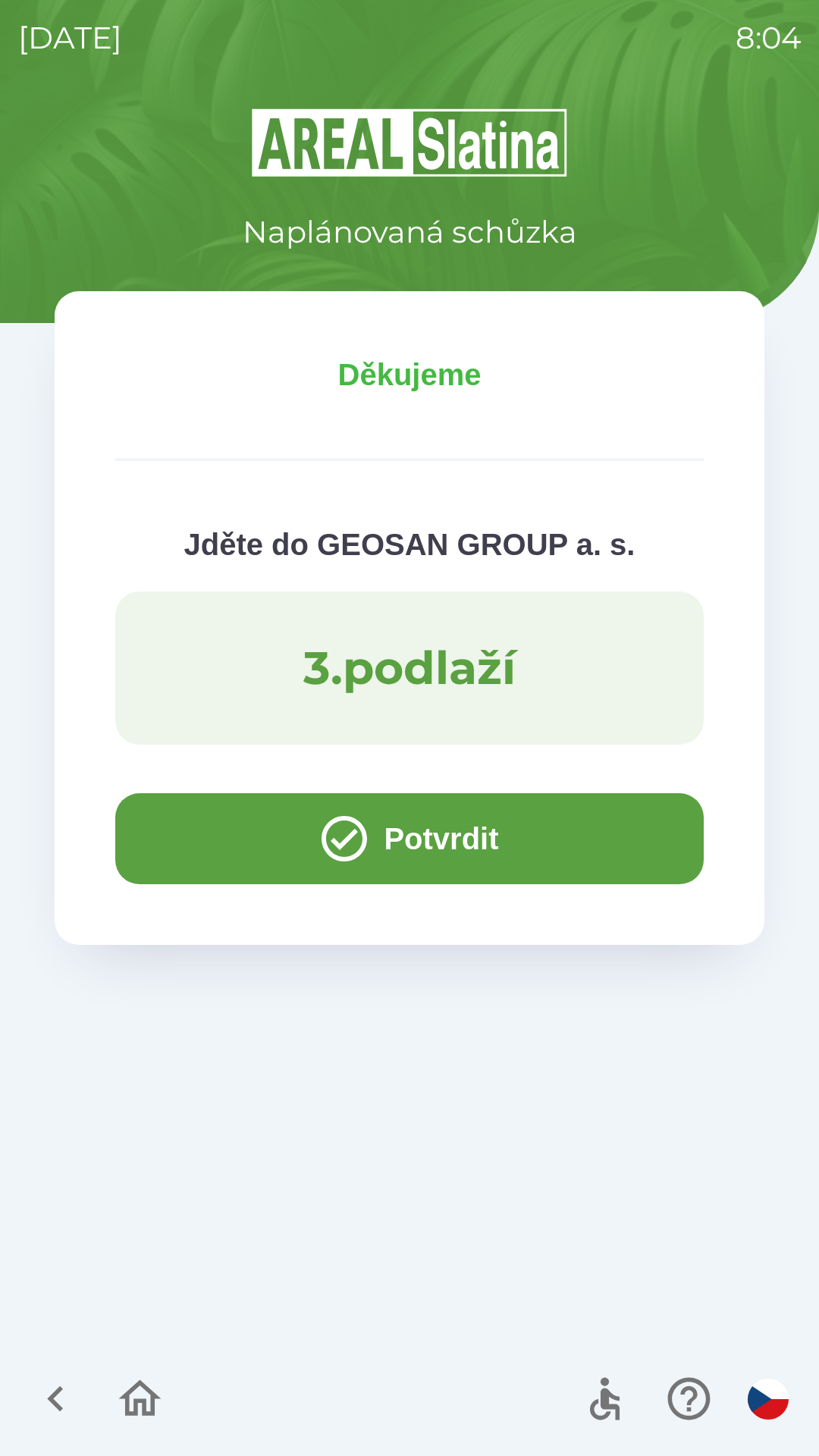
click at [194, 824] on button "Potvrdit" at bounding box center [409, 838] width 588 height 91
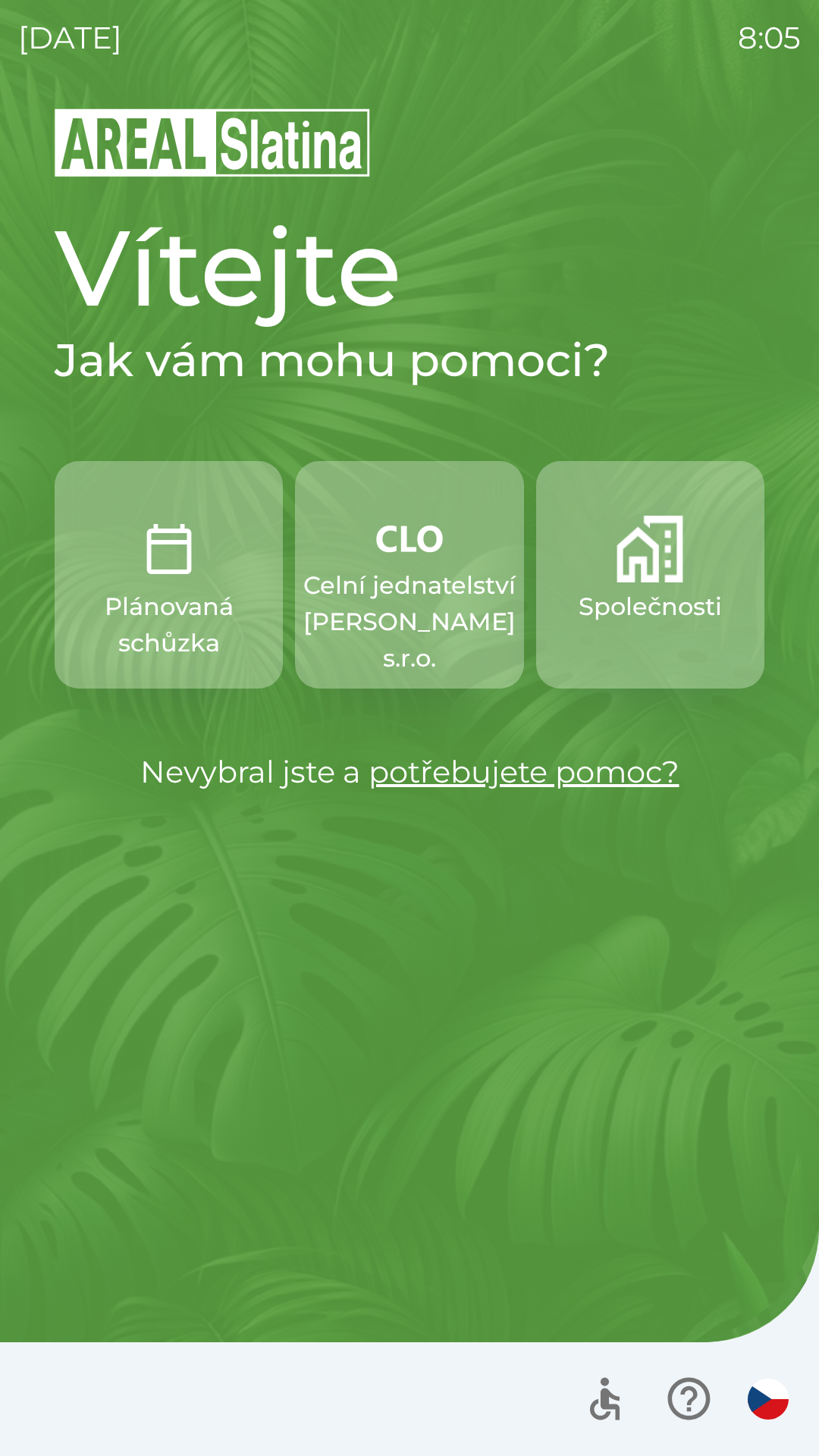
click at [683, 560] on img "button" at bounding box center [650, 549] width 67 height 67
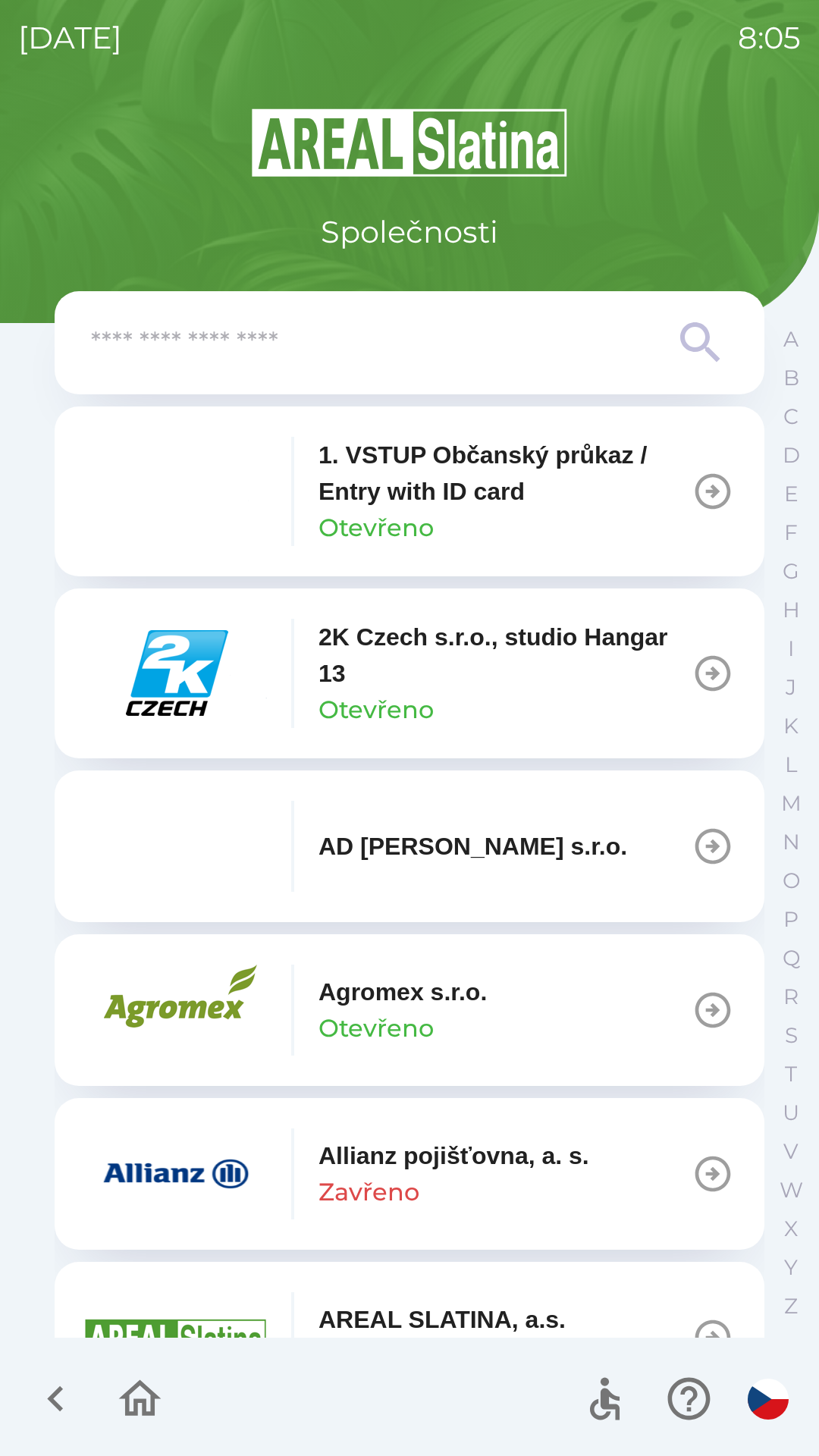
click at [691, 504] on icon "button" at bounding box center [713, 491] width 43 height 43
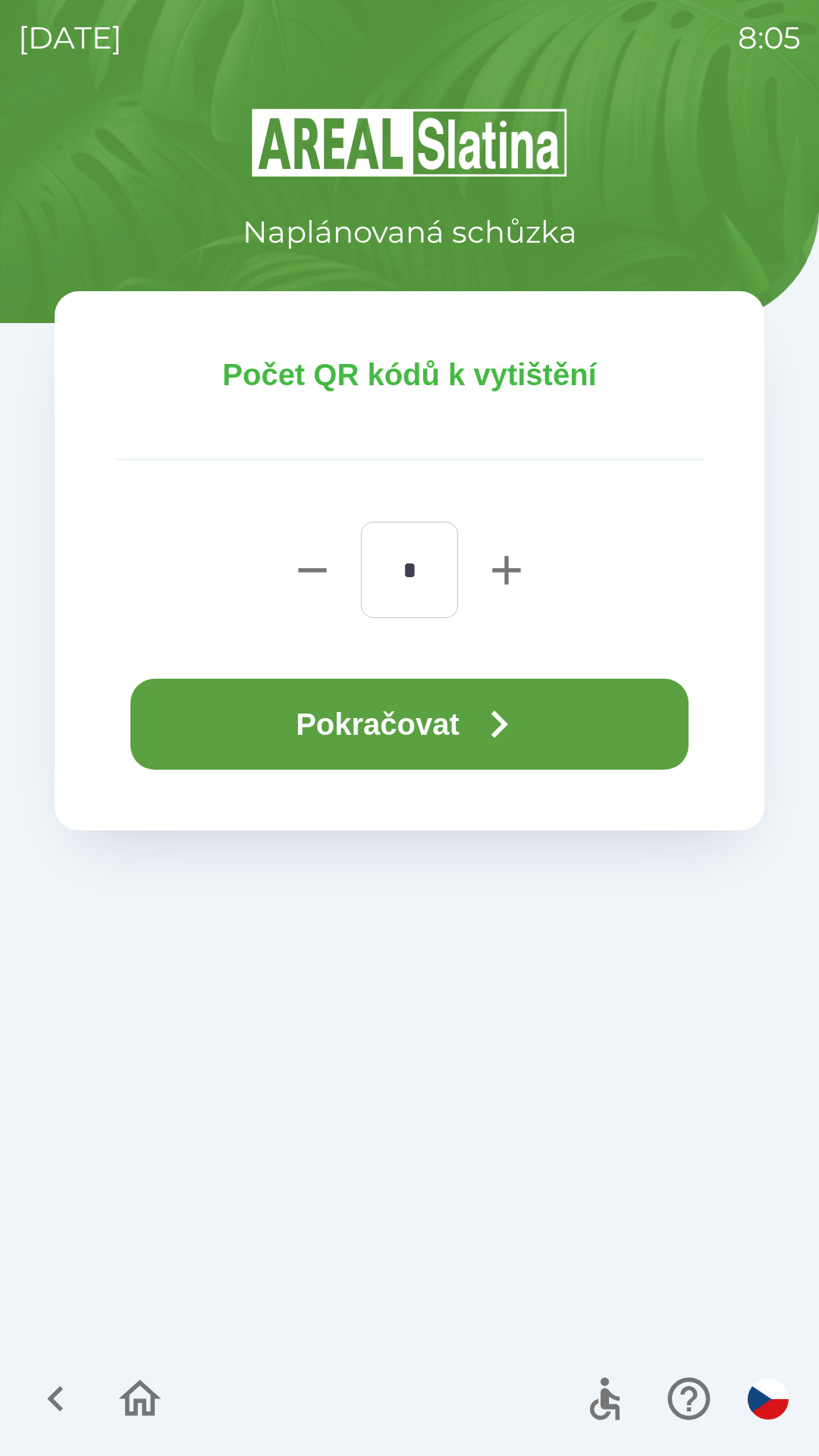
click at [495, 585] on icon "button" at bounding box center [506, 570] width 49 height 49
type input "*"
click at [494, 710] on icon "button" at bounding box center [499, 724] width 55 height 55
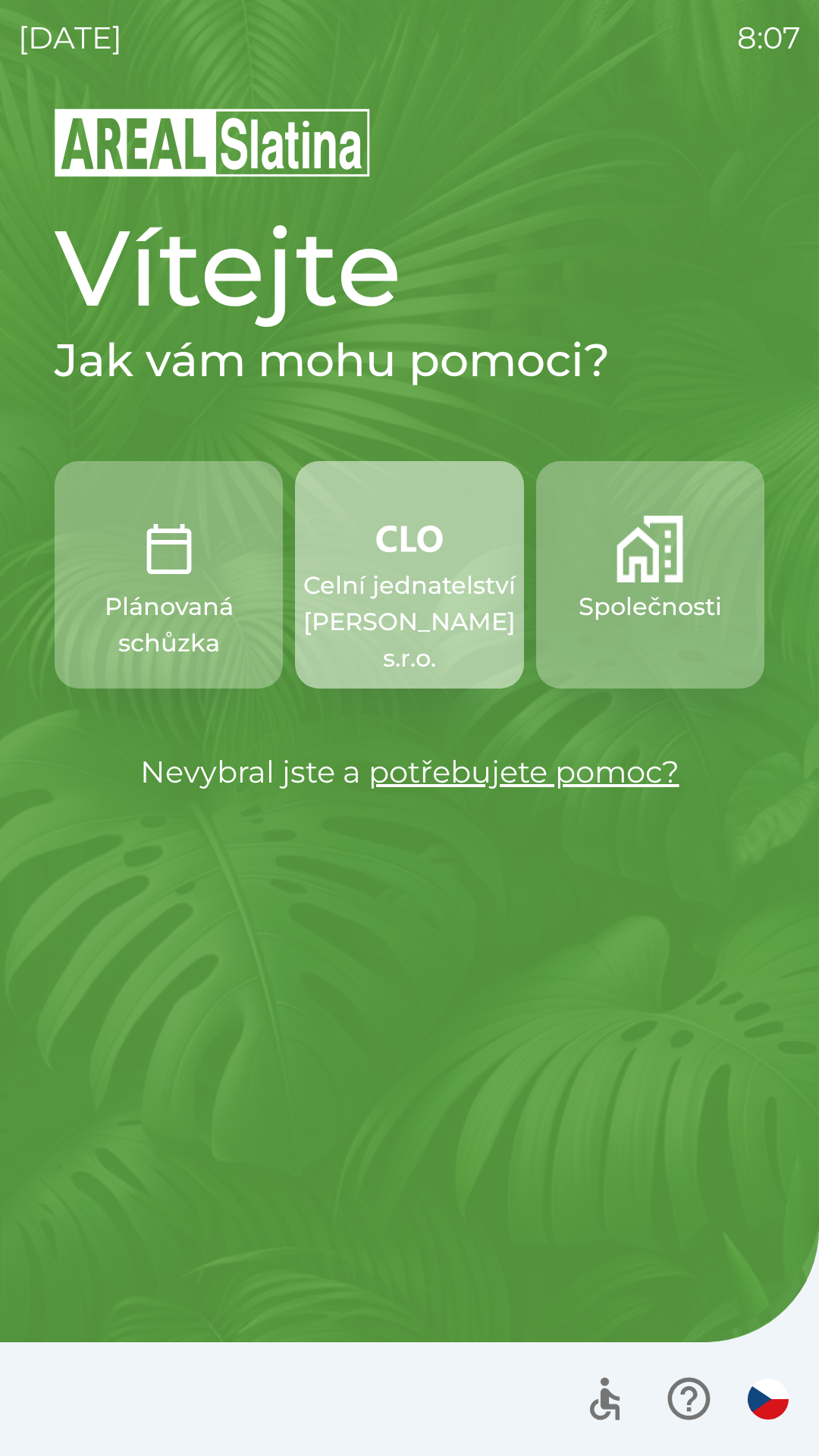
click at [435, 572] on p "Celní jednatelství [PERSON_NAME] s.r.o." at bounding box center [409, 622] width 212 height 110
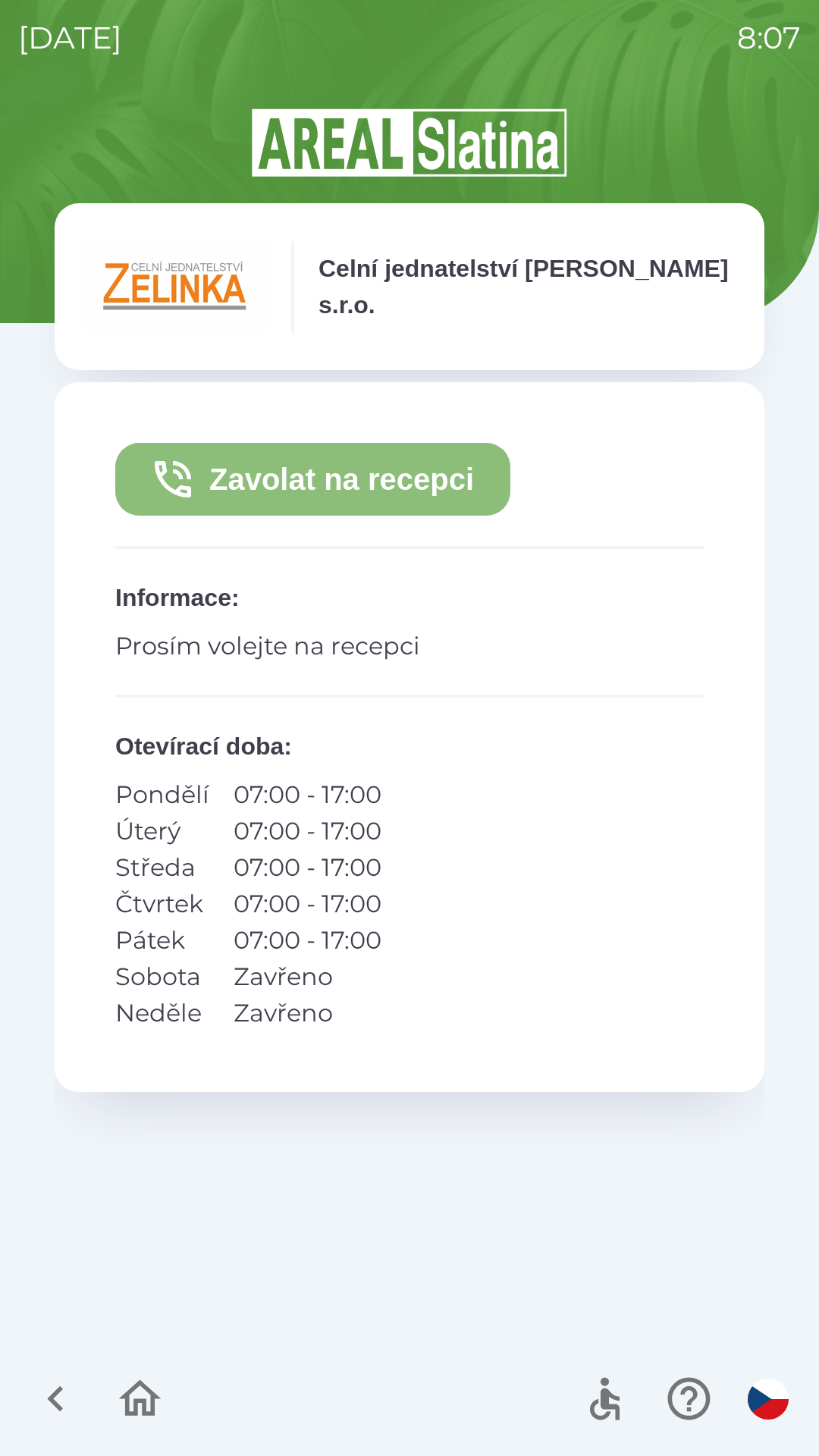
click at [400, 481] on button "Zavolat na recepci" at bounding box center [312, 478] width 395 height 73
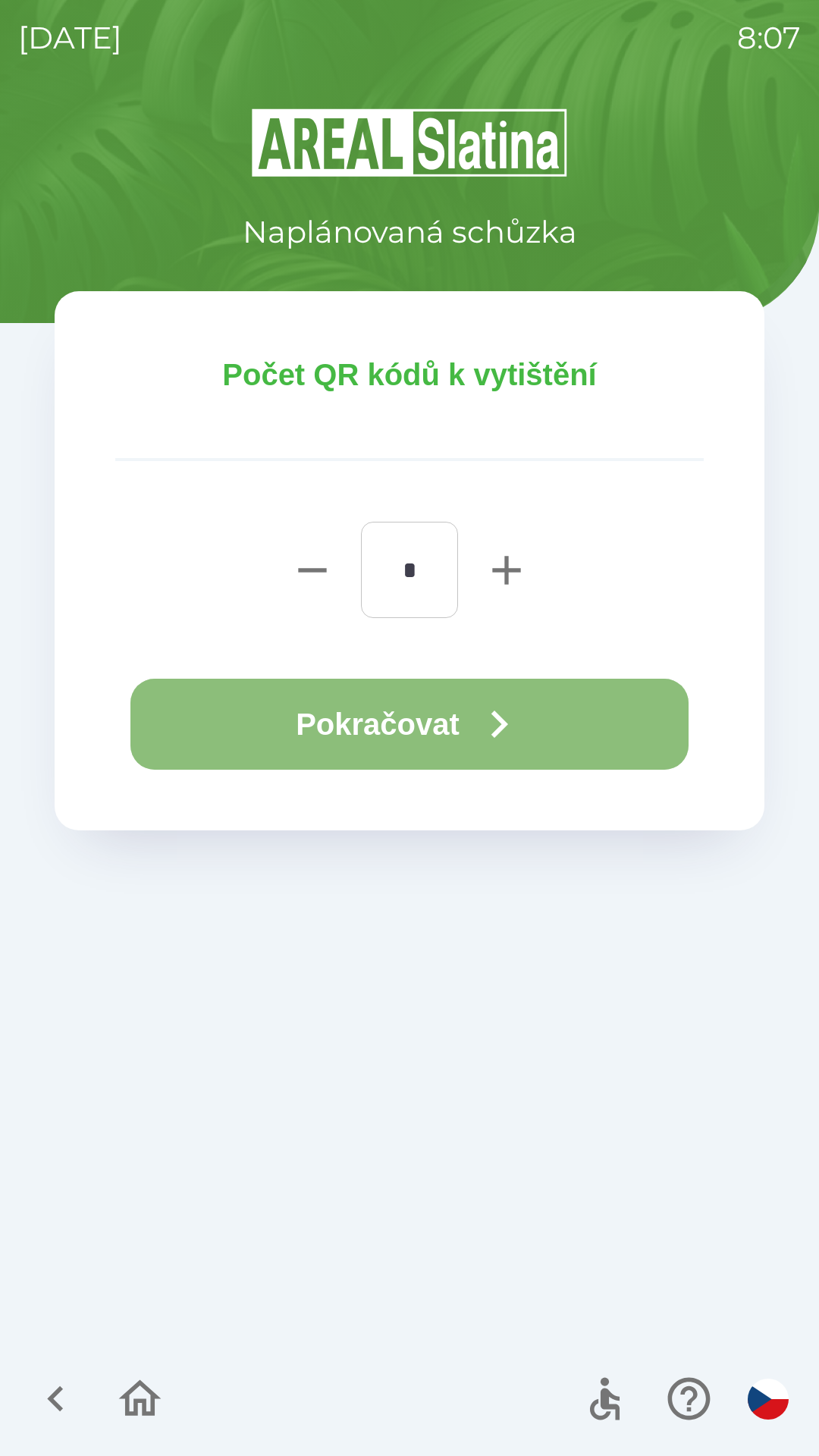
click at [512, 714] on icon "button" at bounding box center [499, 724] width 55 height 55
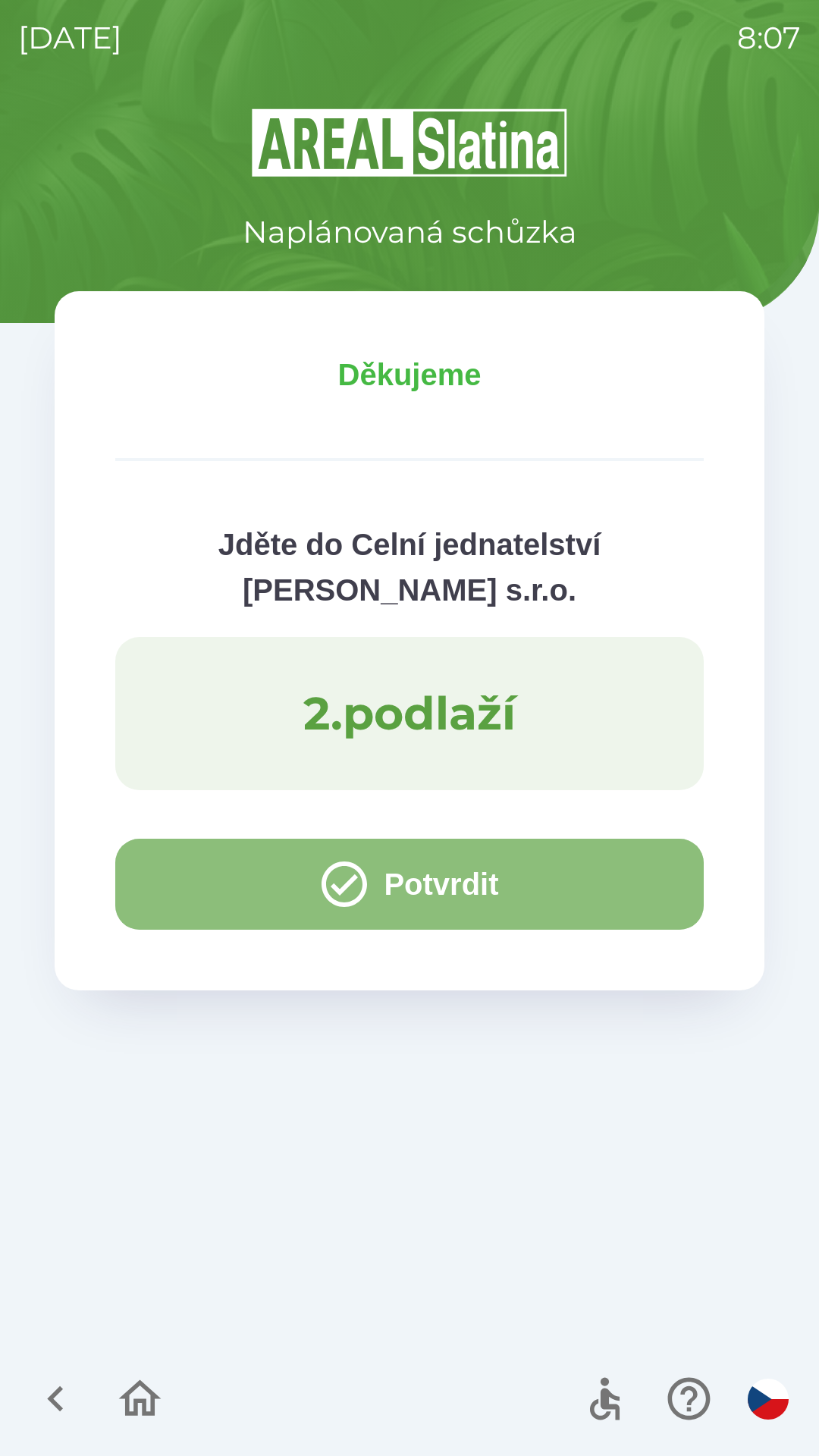
click at [199, 885] on button "Potvrdit" at bounding box center [409, 884] width 588 height 91
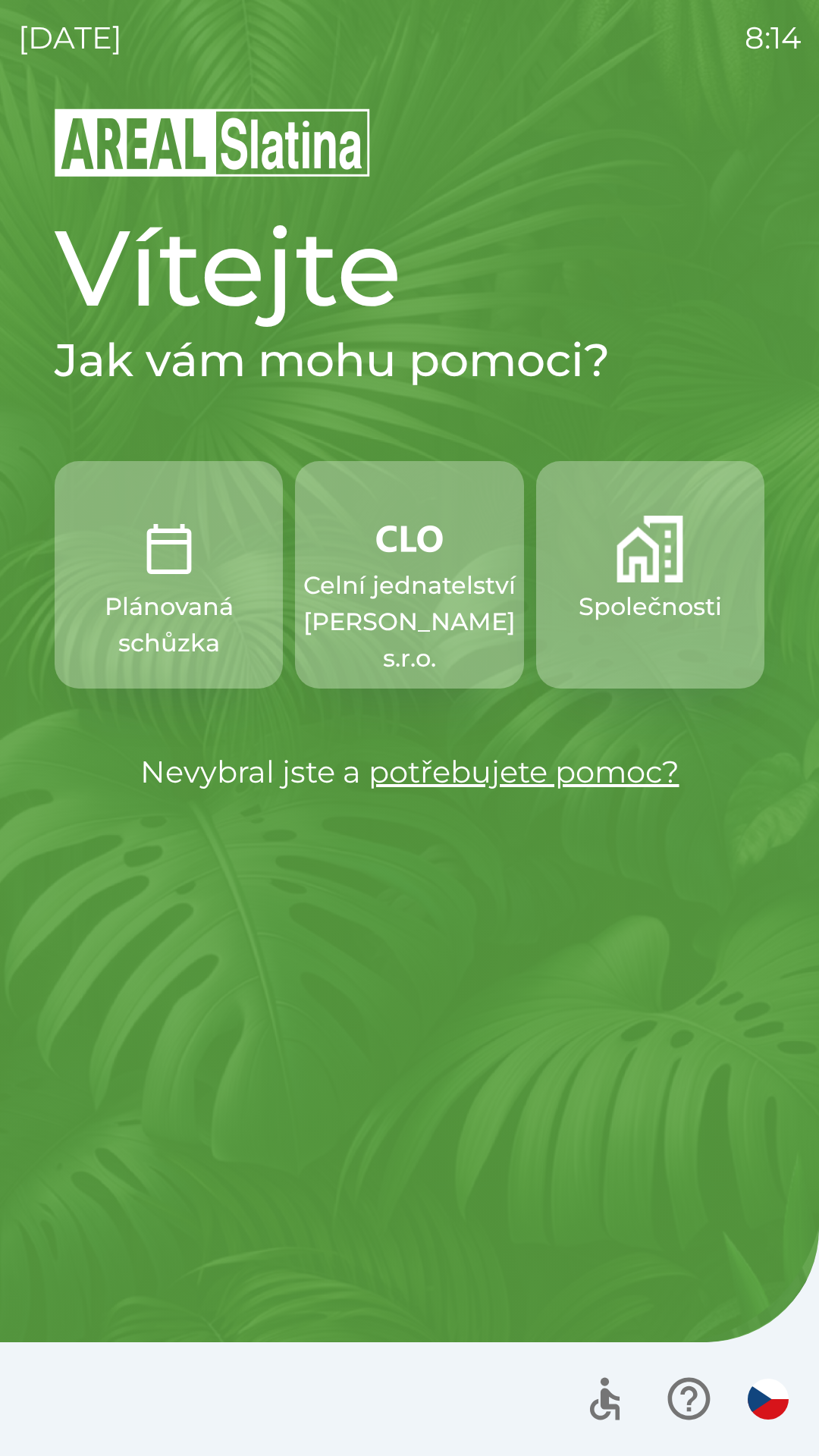
click at [401, 587] on p "Celní jednatelství [PERSON_NAME] s.r.o." at bounding box center [409, 622] width 212 height 110
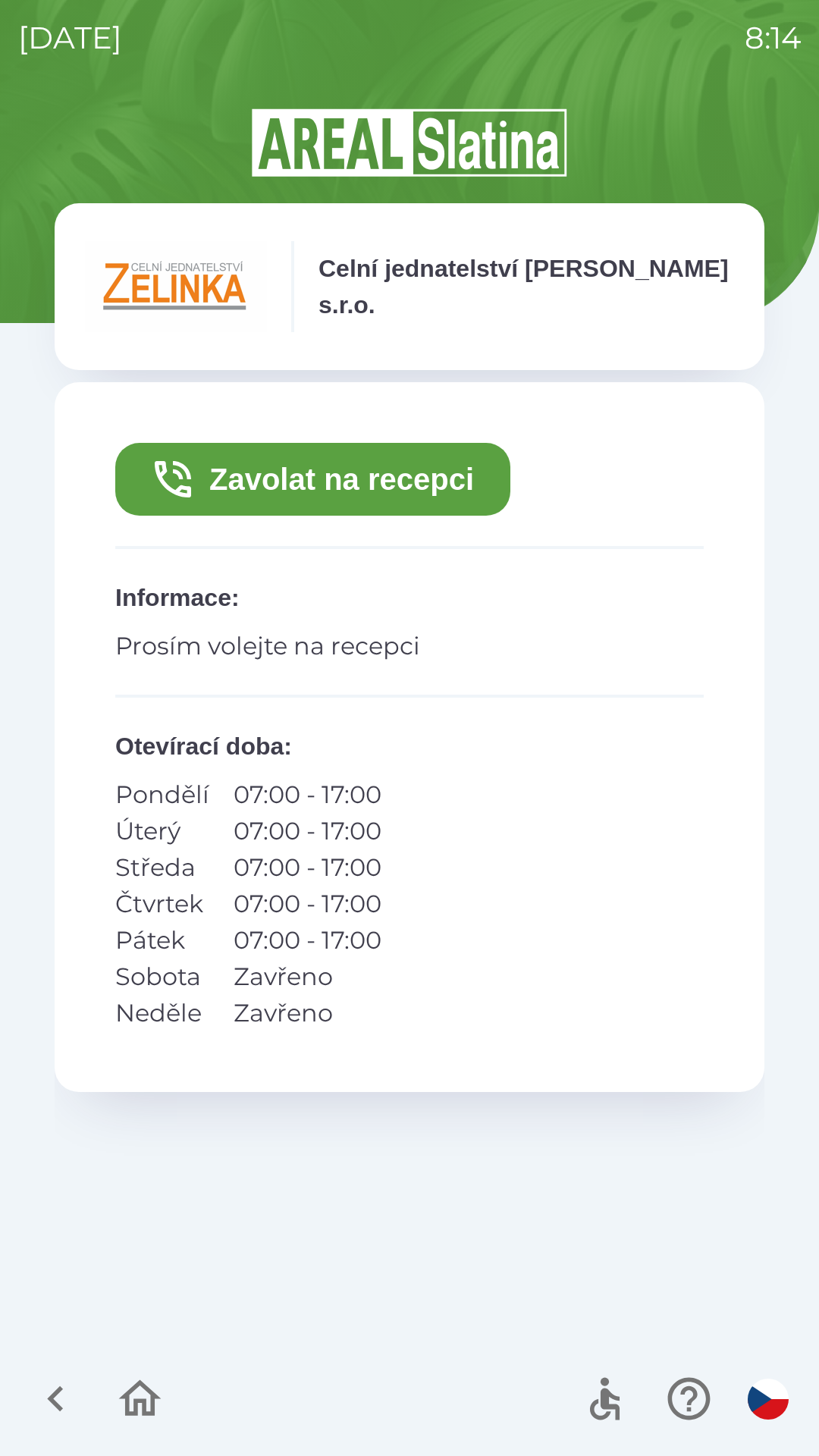
click at [278, 475] on button "Zavolat na recepci" at bounding box center [312, 478] width 395 height 73
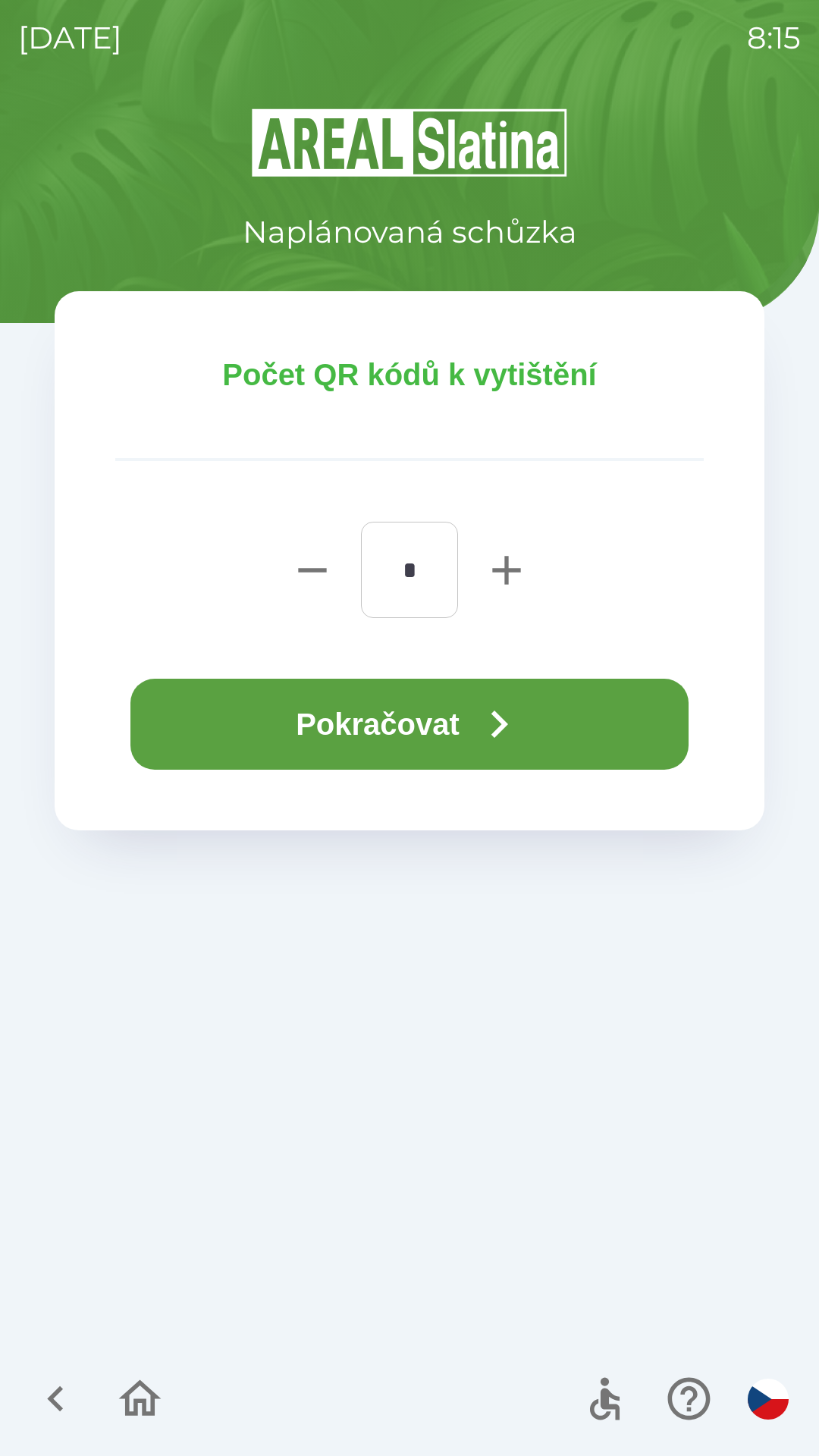
click at [418, 741] on button "Pokračovat" at bounding box center [409, 724] width 558 height 91
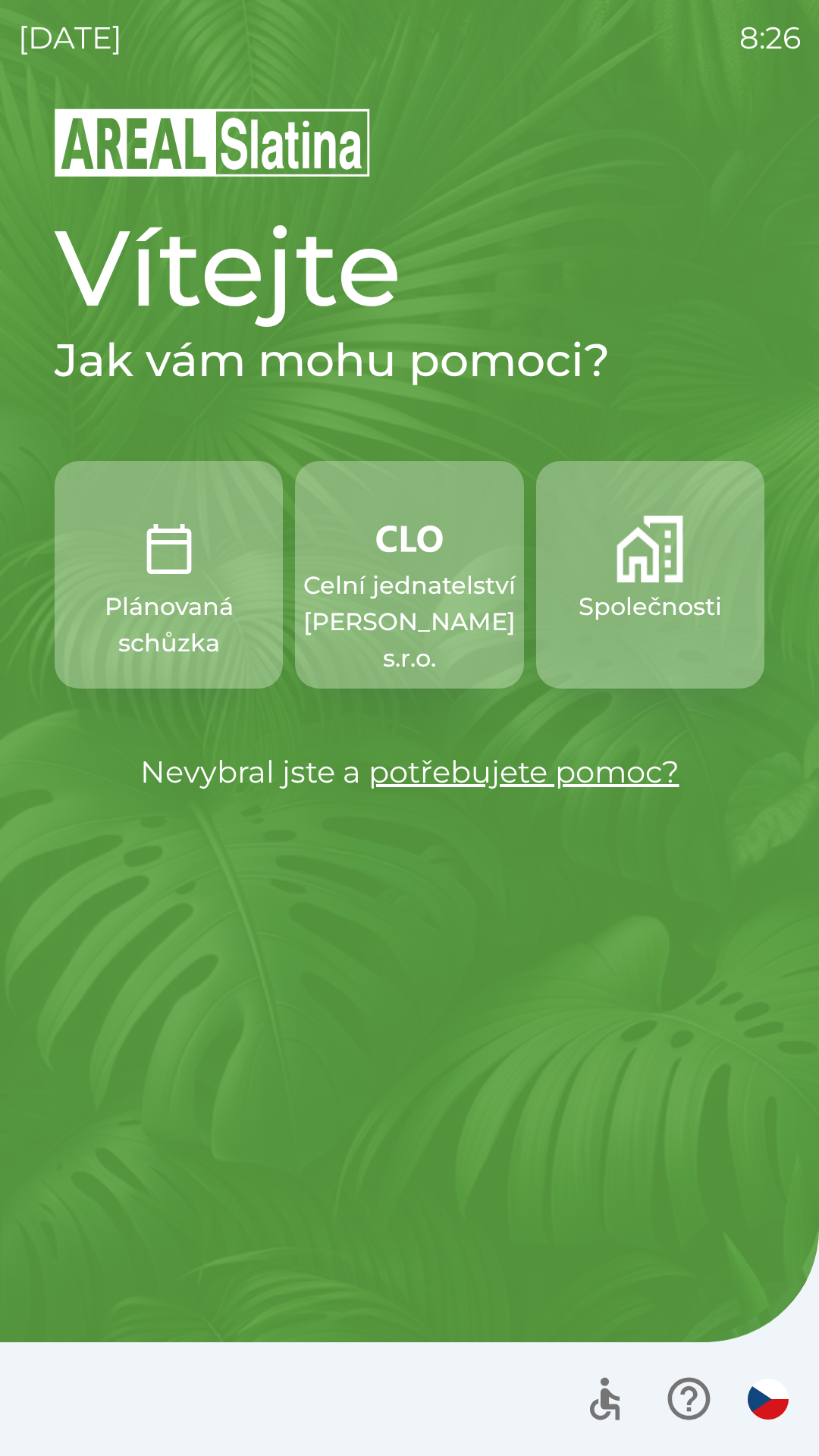
click at [425, 615] on p "Celní jednatelství [PERSON_NAME] s.r.o." at bounding box center [409, 622] width 212 height 110
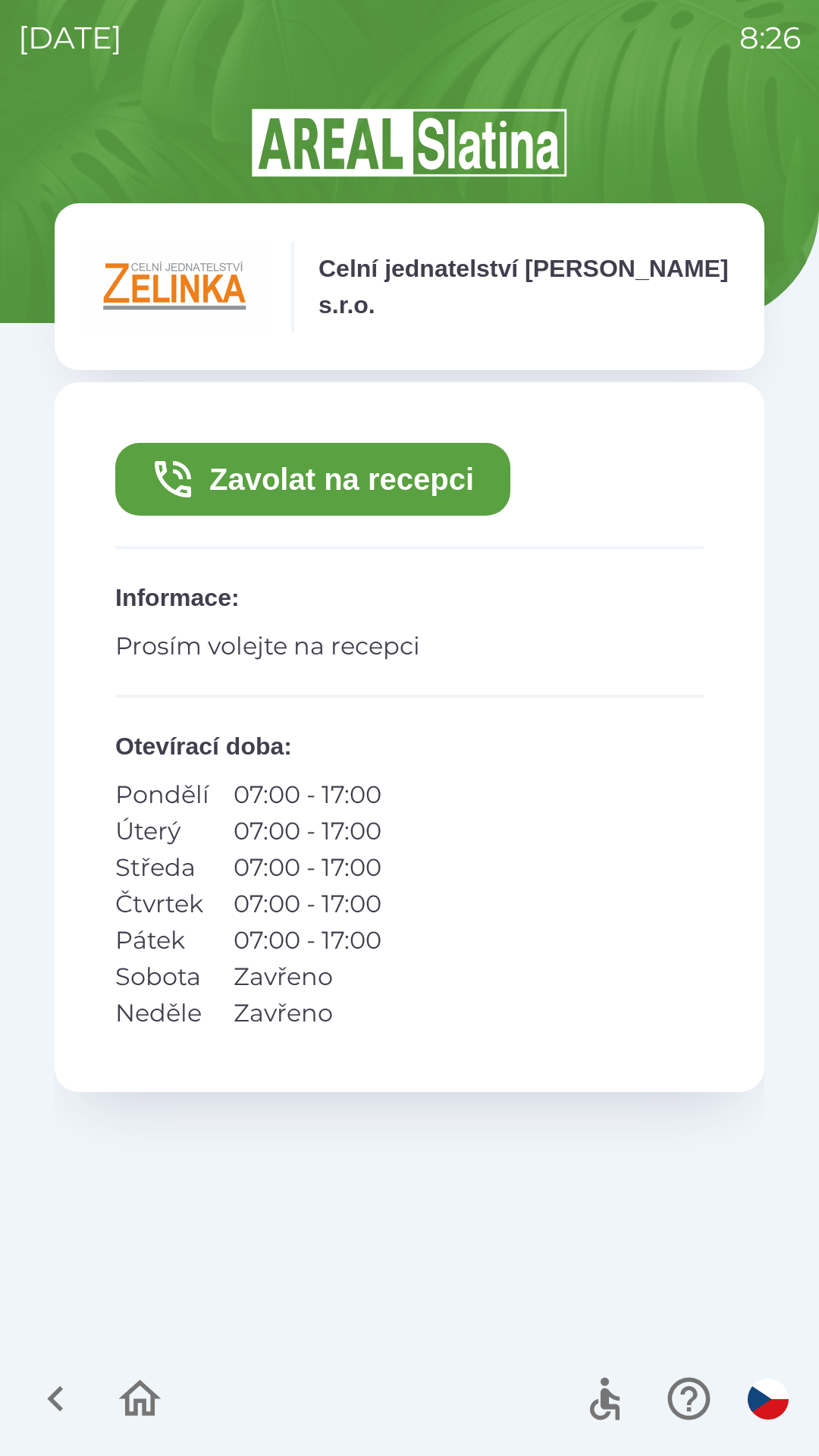
click at [414, 475] on button "Zavolat na recepci" at bounding box center [312, 478] width 395 height 73
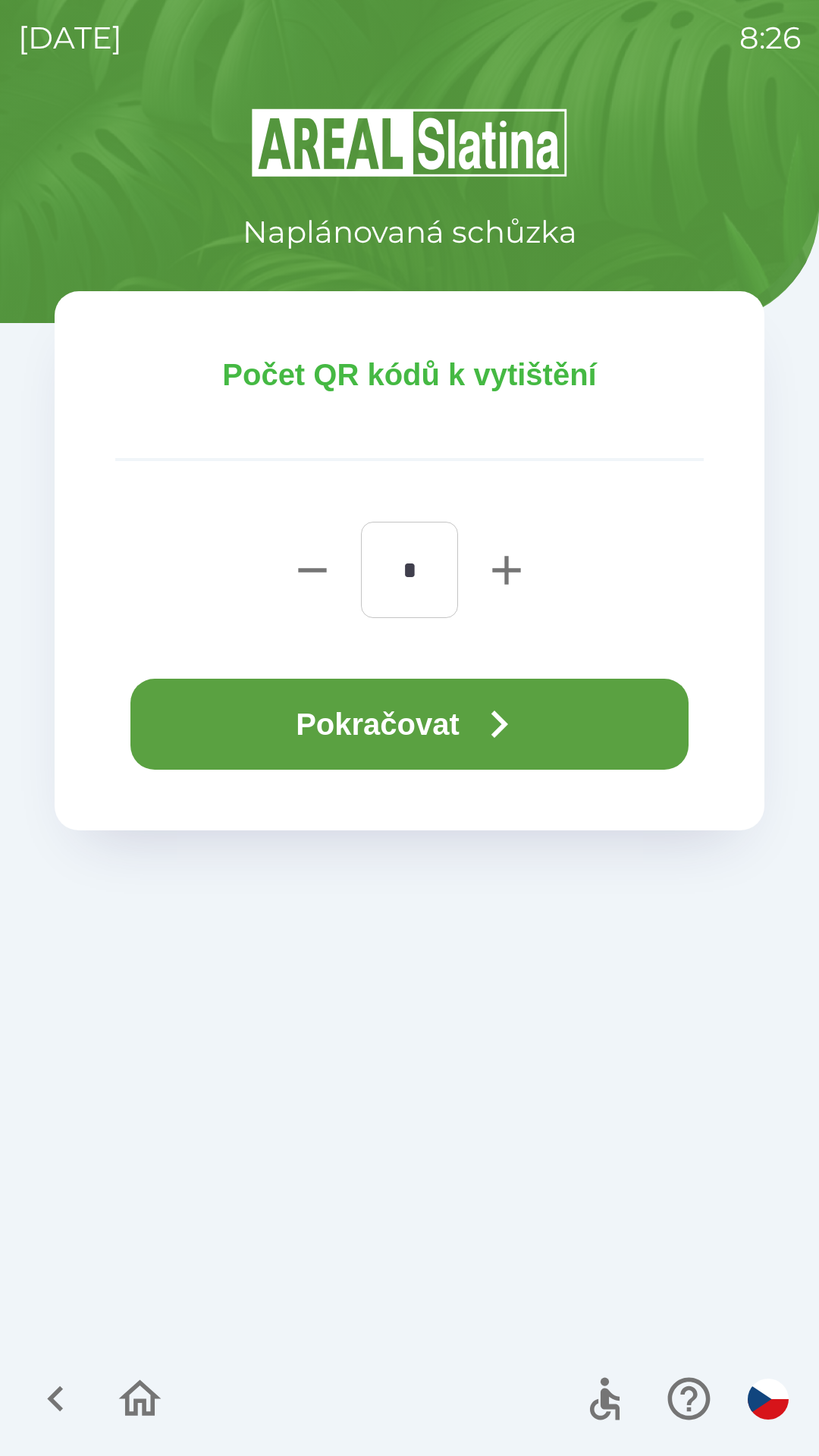
click at [480, 725] on icon "button" at bounding box center [499, 724] width 55 height 55
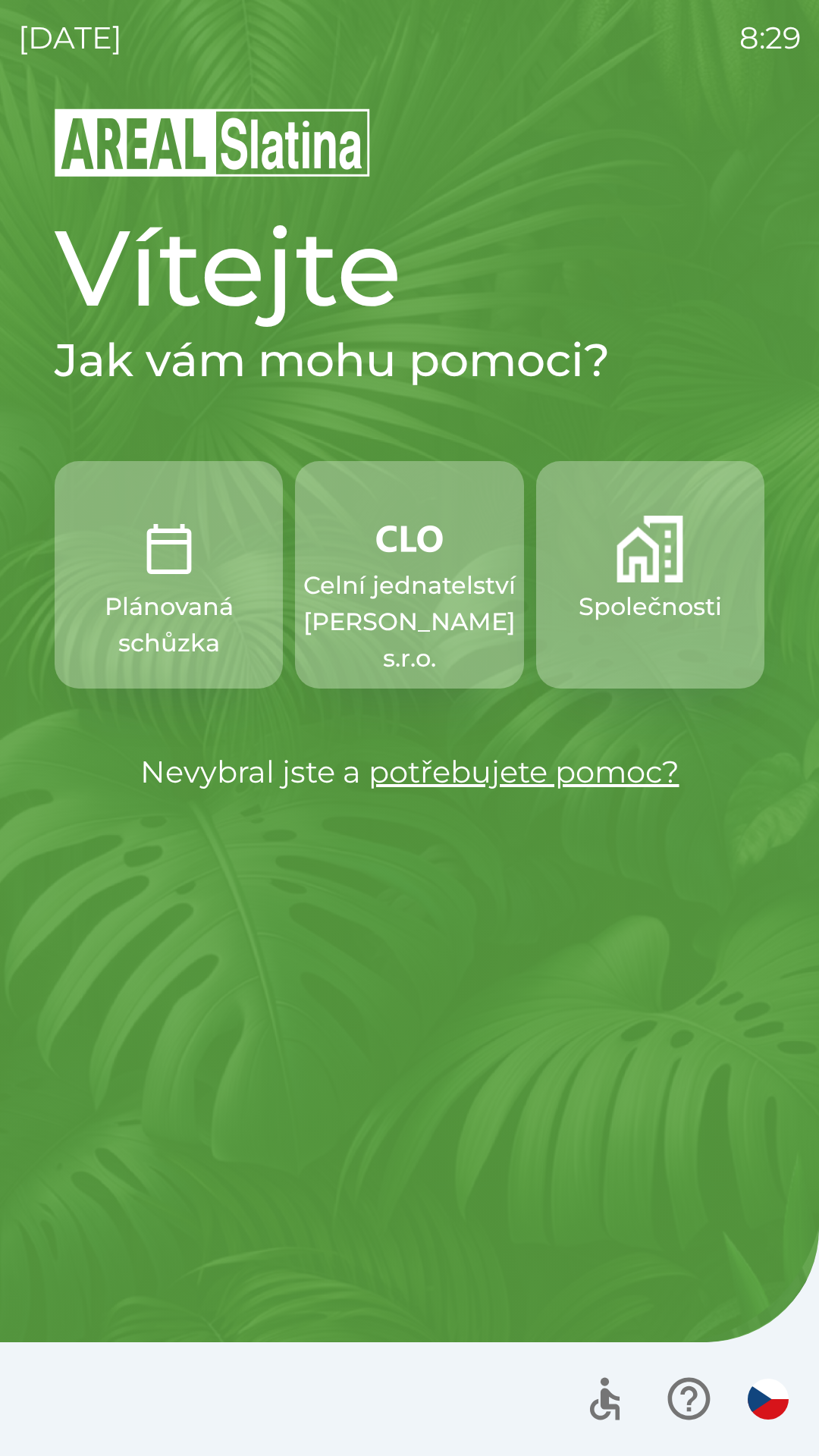
click at [647, 588] on p "Společnosti" at bounding box center [650, 606] width 143 height 37
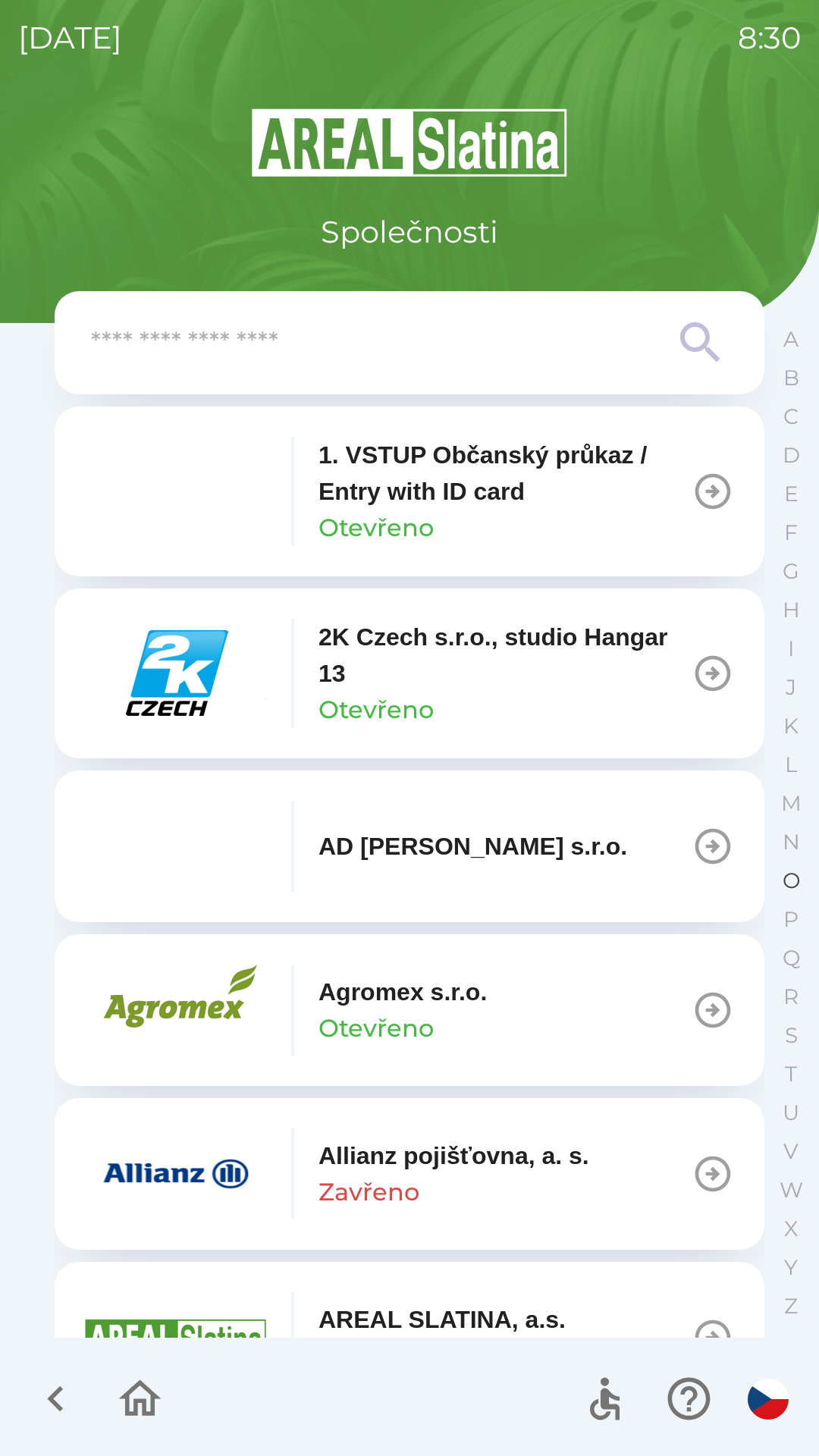
click at [786, 879] on p "O" at bounding box center [791, 880] width 17 height 27
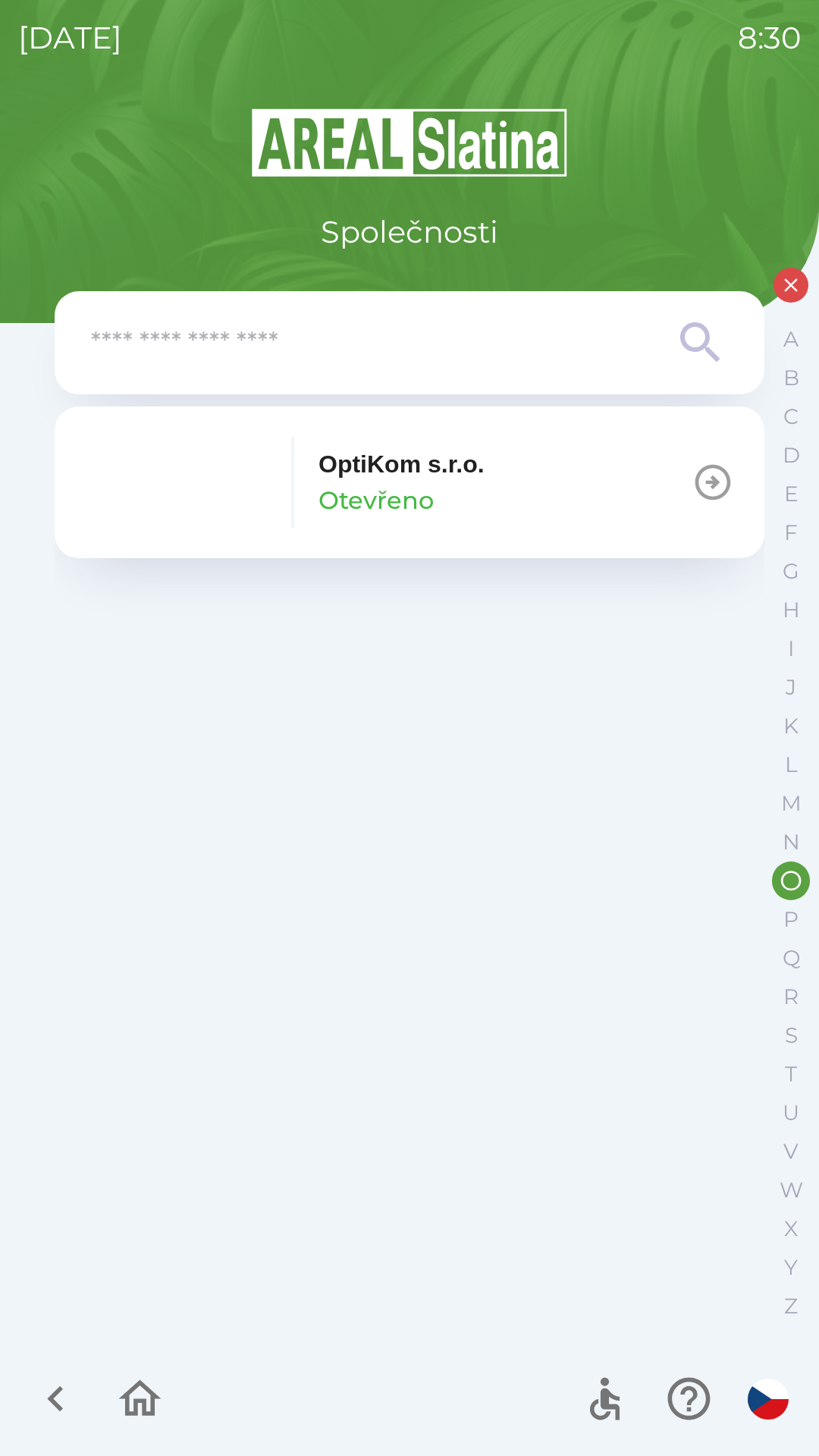
click at [538, 498] on button "OptiKom s.r.o. Otevřeno" at bounding box center [409, 482] width 709 height 152
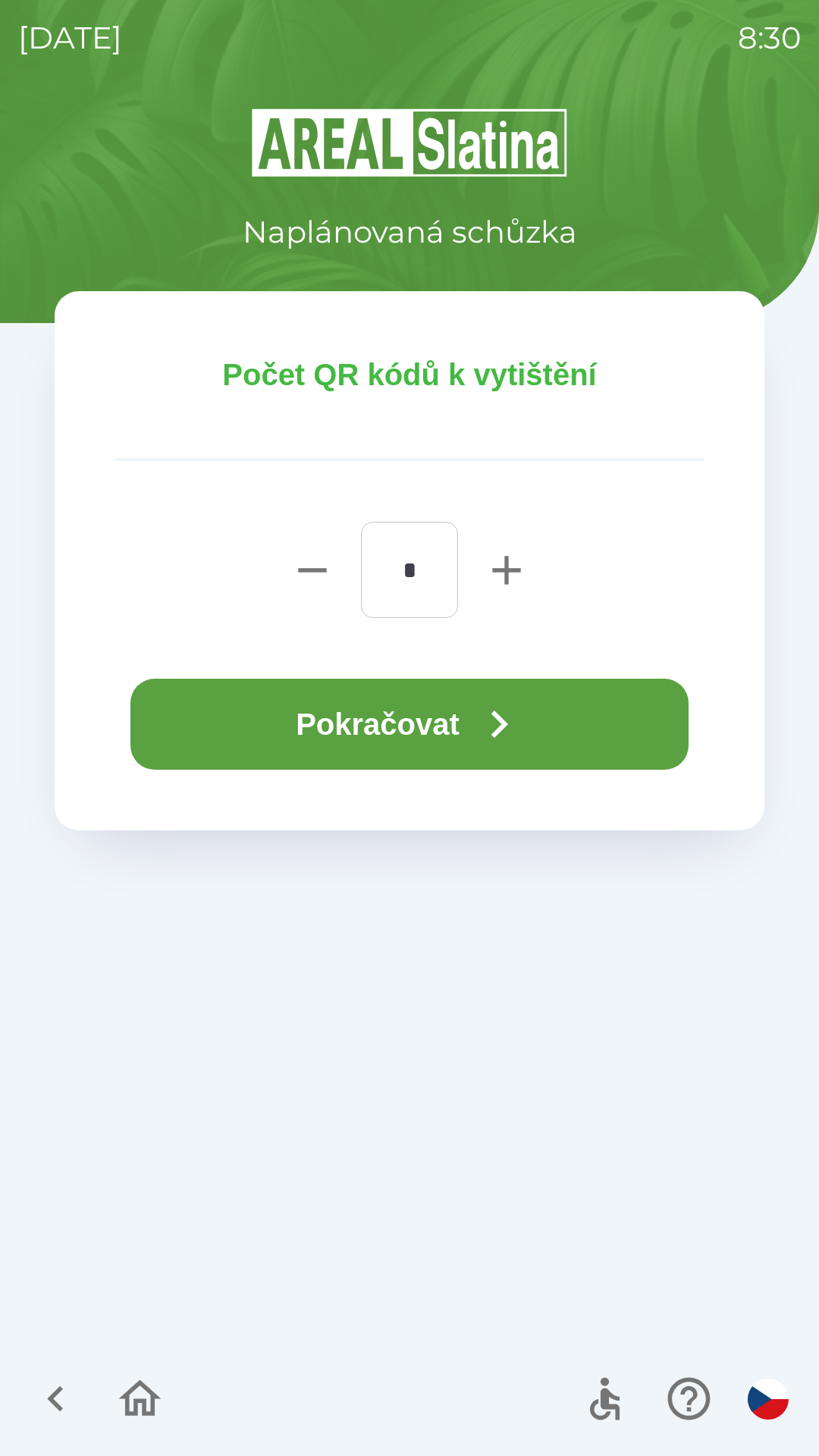
click at [479, 731] on icon "button" at bounding box center [499, 724] width 55 height 55
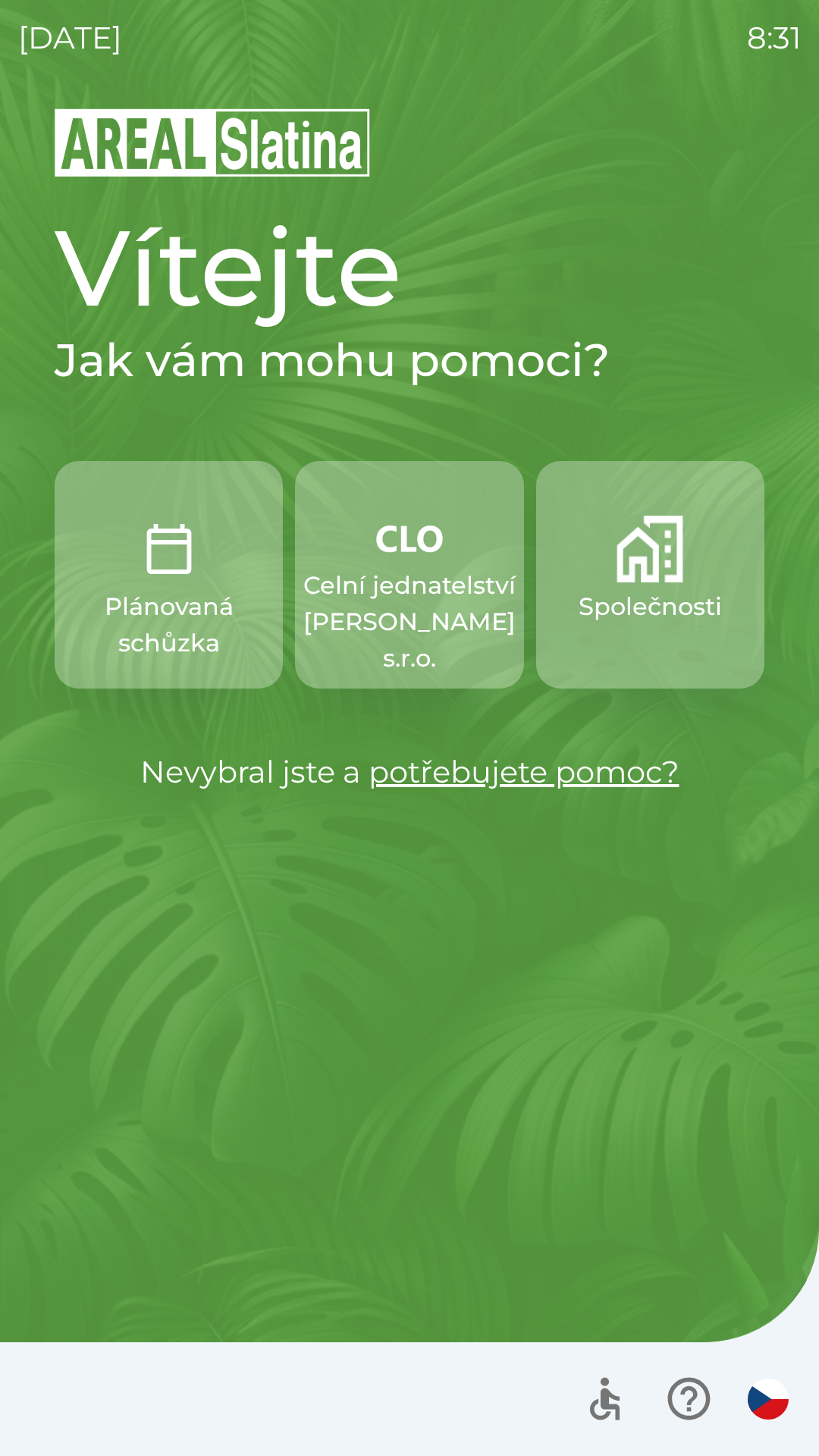
click at [647, 599] on p "Společnosti" at bounding box center [650, 606] width 143 height 37
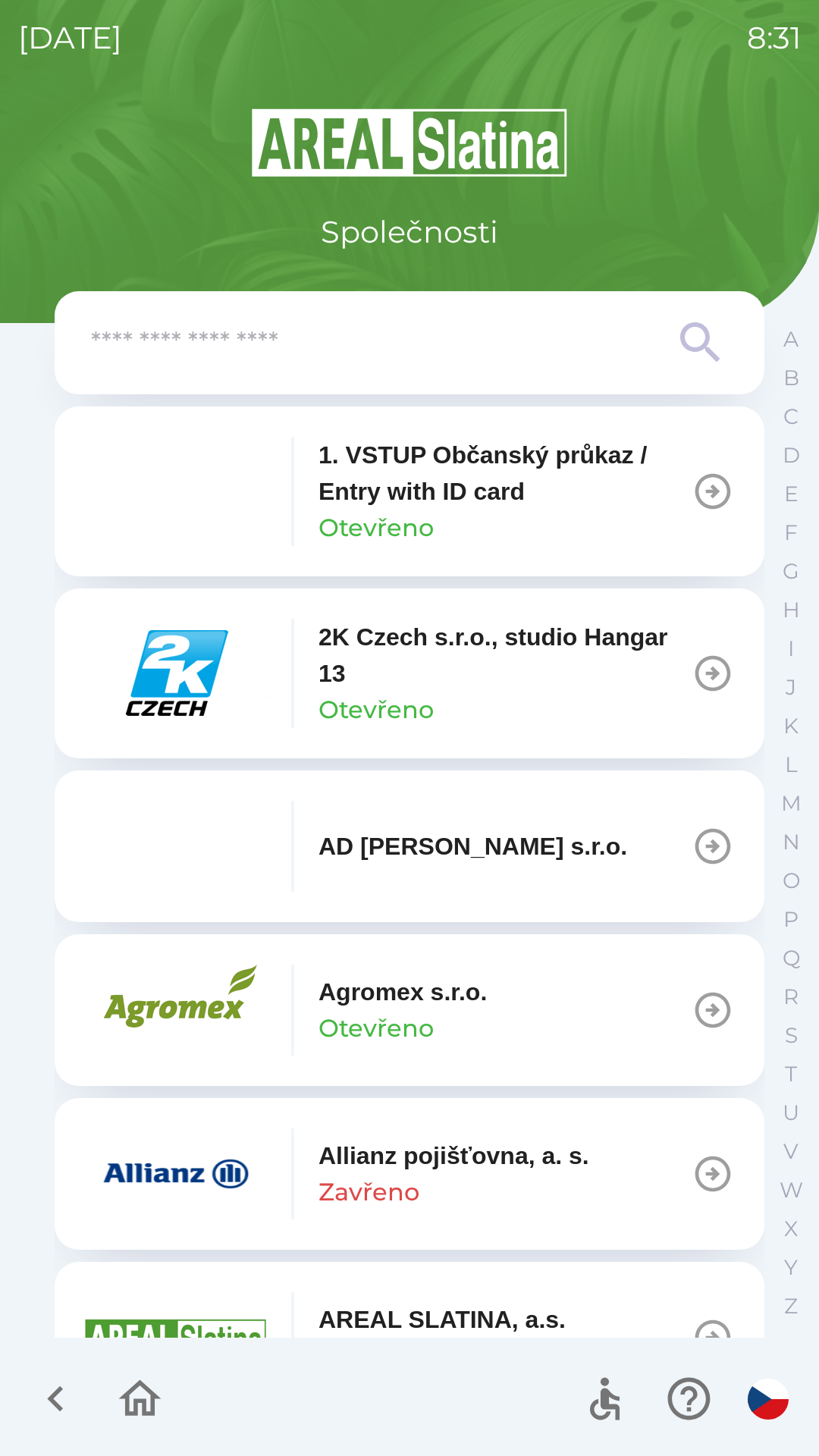
click at [357, 357] on input "text" at bounding box center [378, 342] width 576 height 42
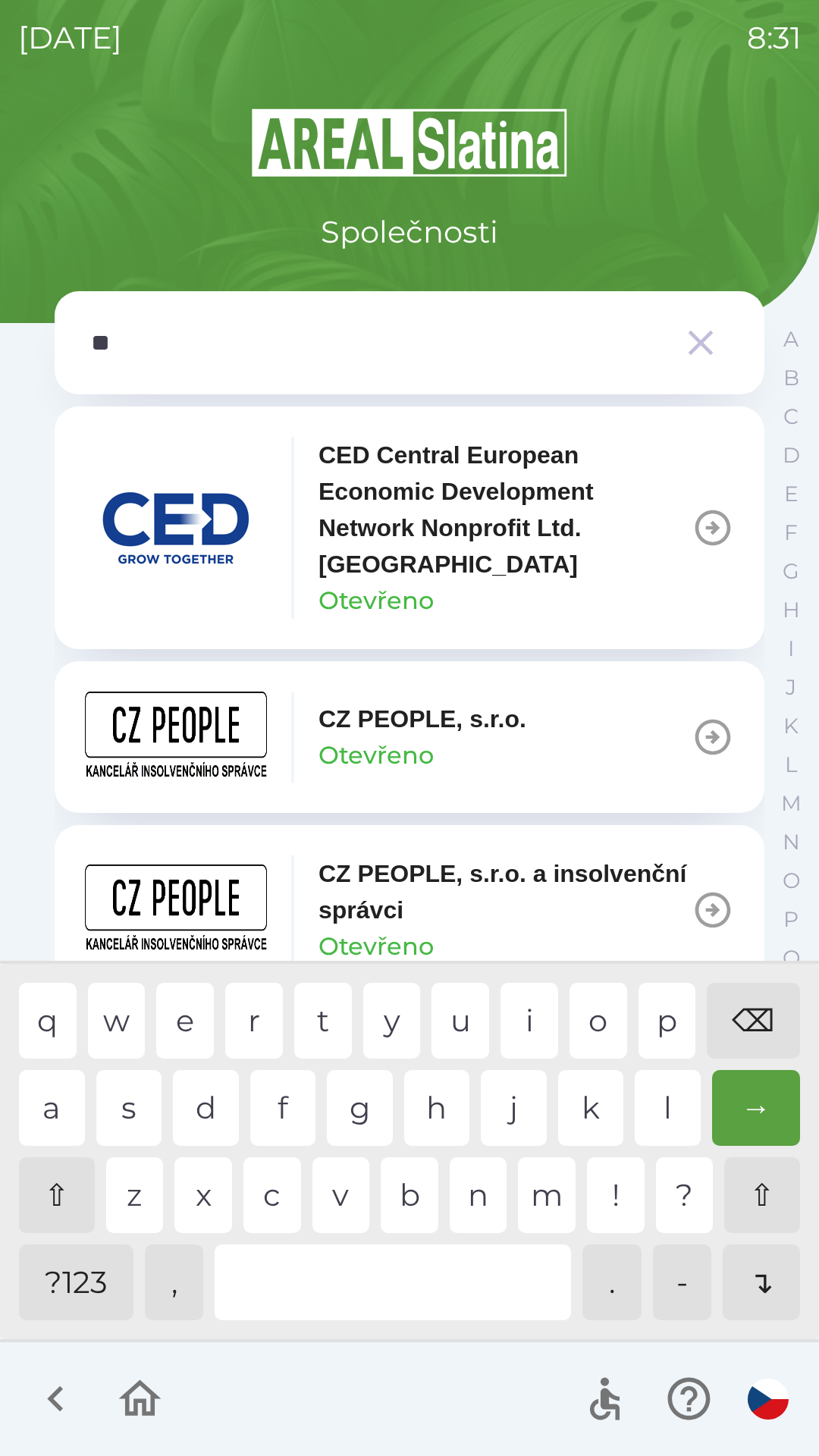
click at [674, 1025] on div "p" at bounding box center [667, 1020] width 57 height 76
type input "***"
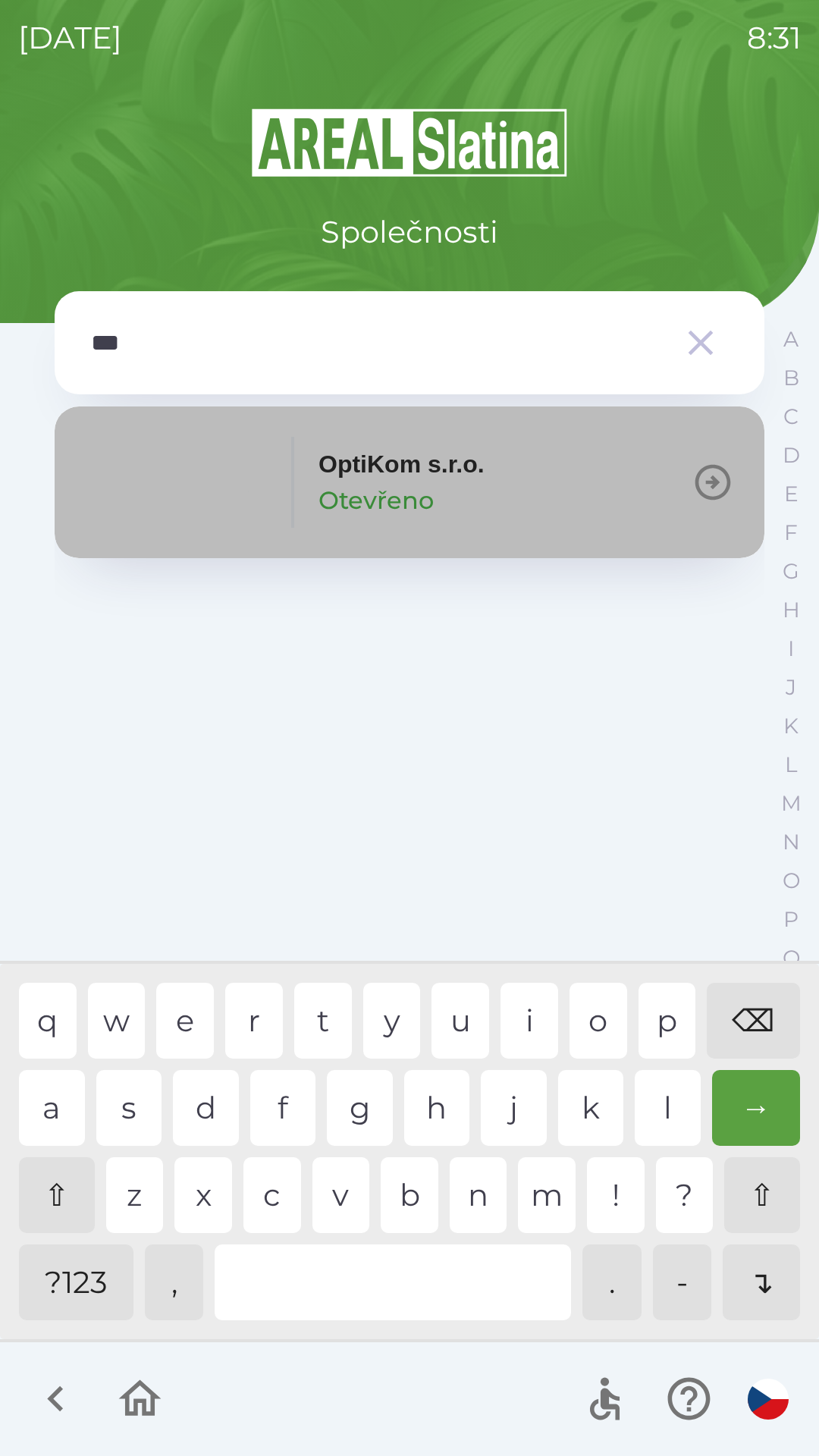
click at [371, 465] on p "OptiKom s.r.o." at bounding box center [401, 464] width 166 height 37
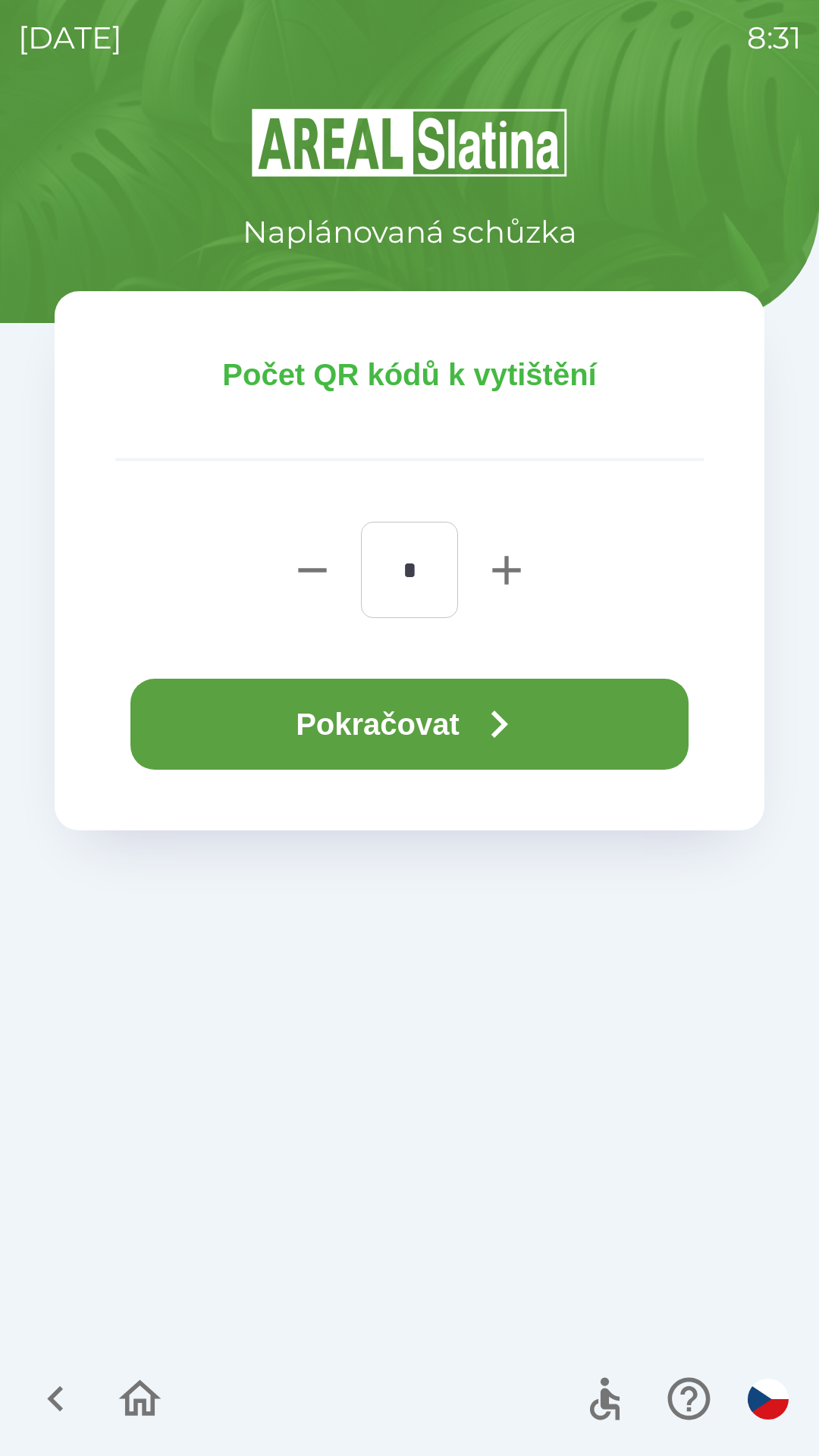
click at [354, 722] on button "Pokračovat" at bounding box center [409, 724] width 558 height 91
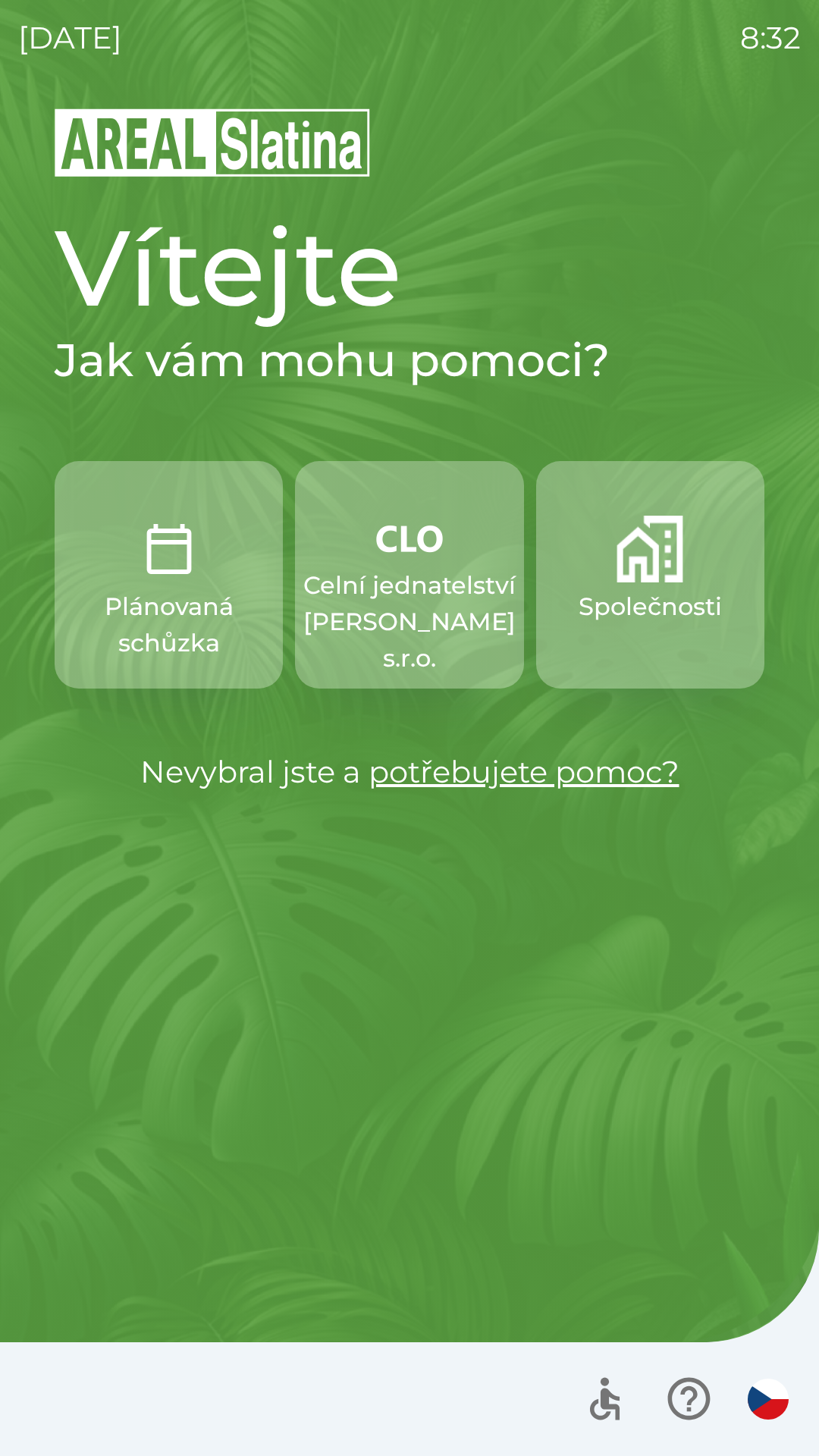
click at [650, 576] on img "button" at bounding box center [650, 549] width 67 height 67
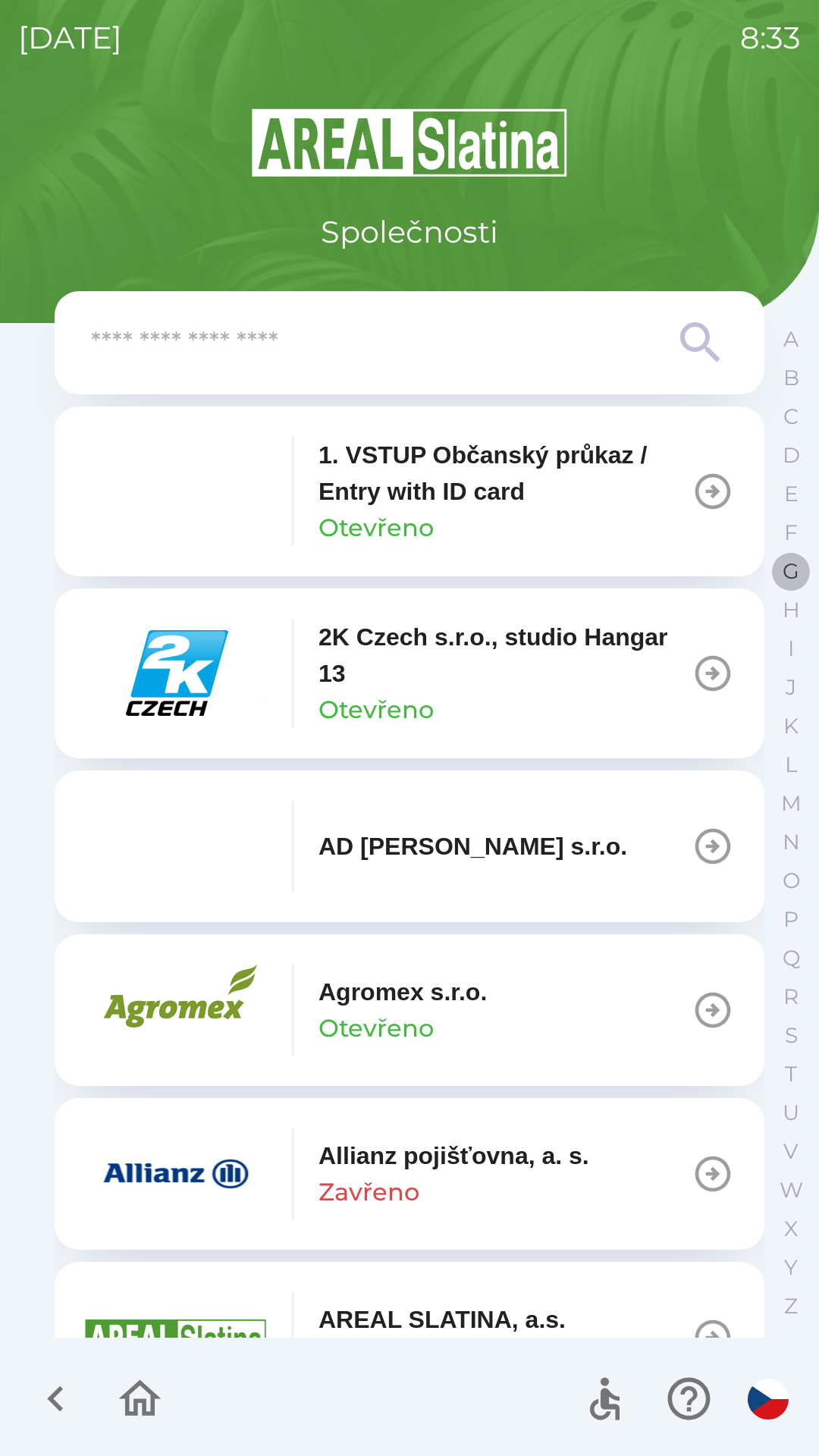
click at [787, 568] on p "G" at bounding box center [790, 571] width 16 height 27
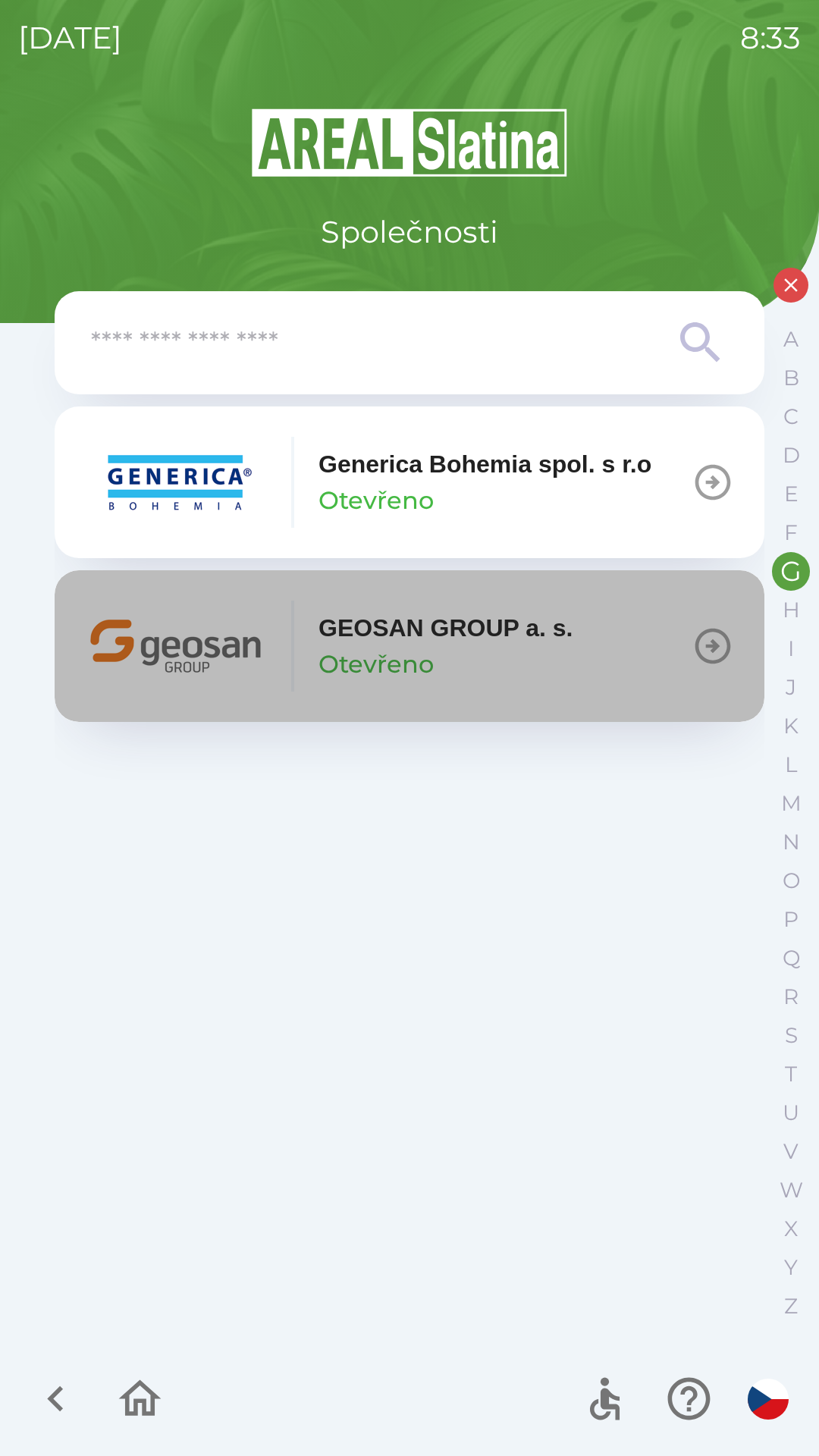
click at [371, 652] on p "Otevřeno" at bounding box center [376, 664] width 116 height 37
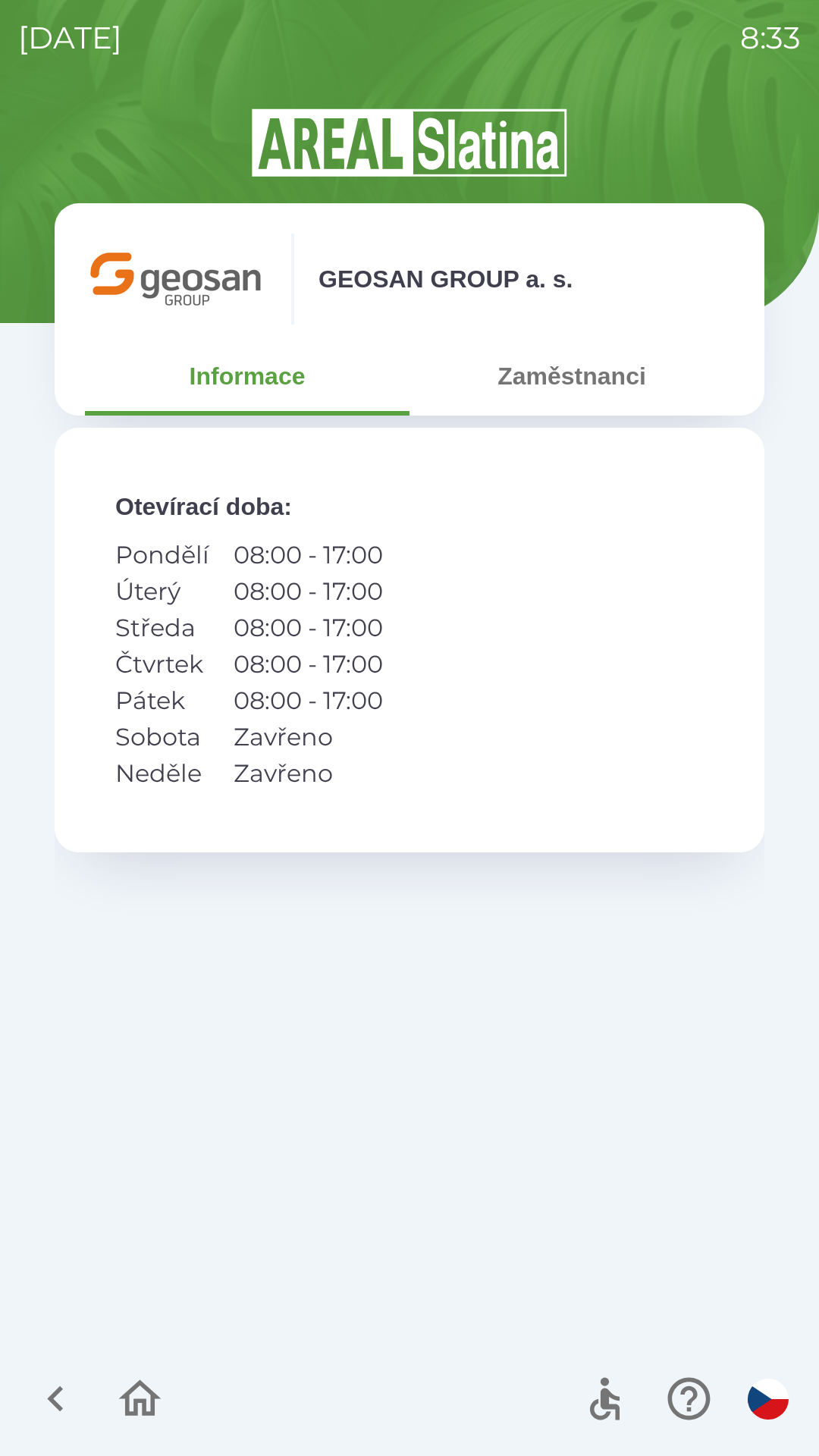
click at [596, 368] on button "Zaměstnanci" at bounding box center [571, 376] width 324 height 55
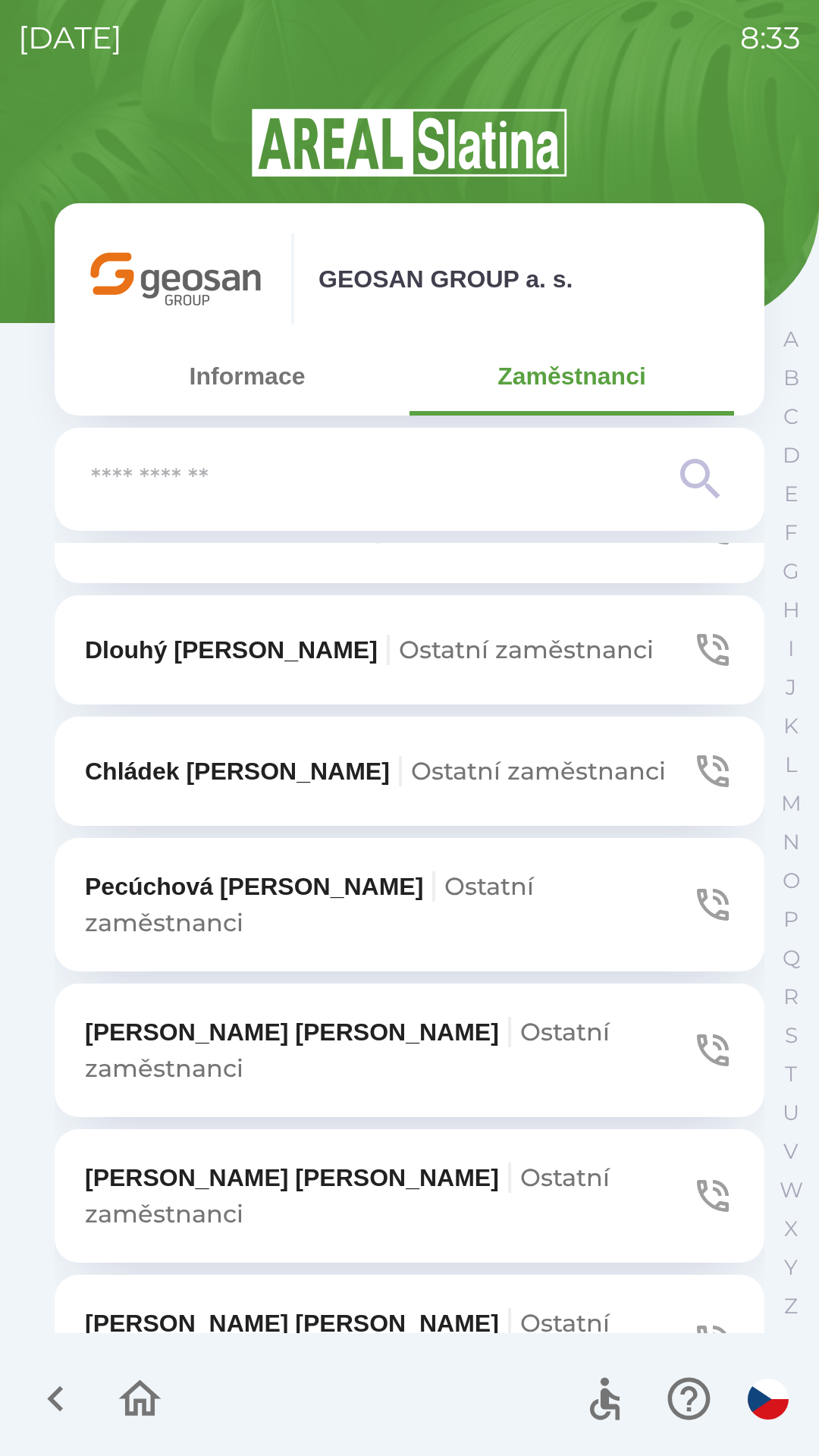
scroll to position [1142, 0]
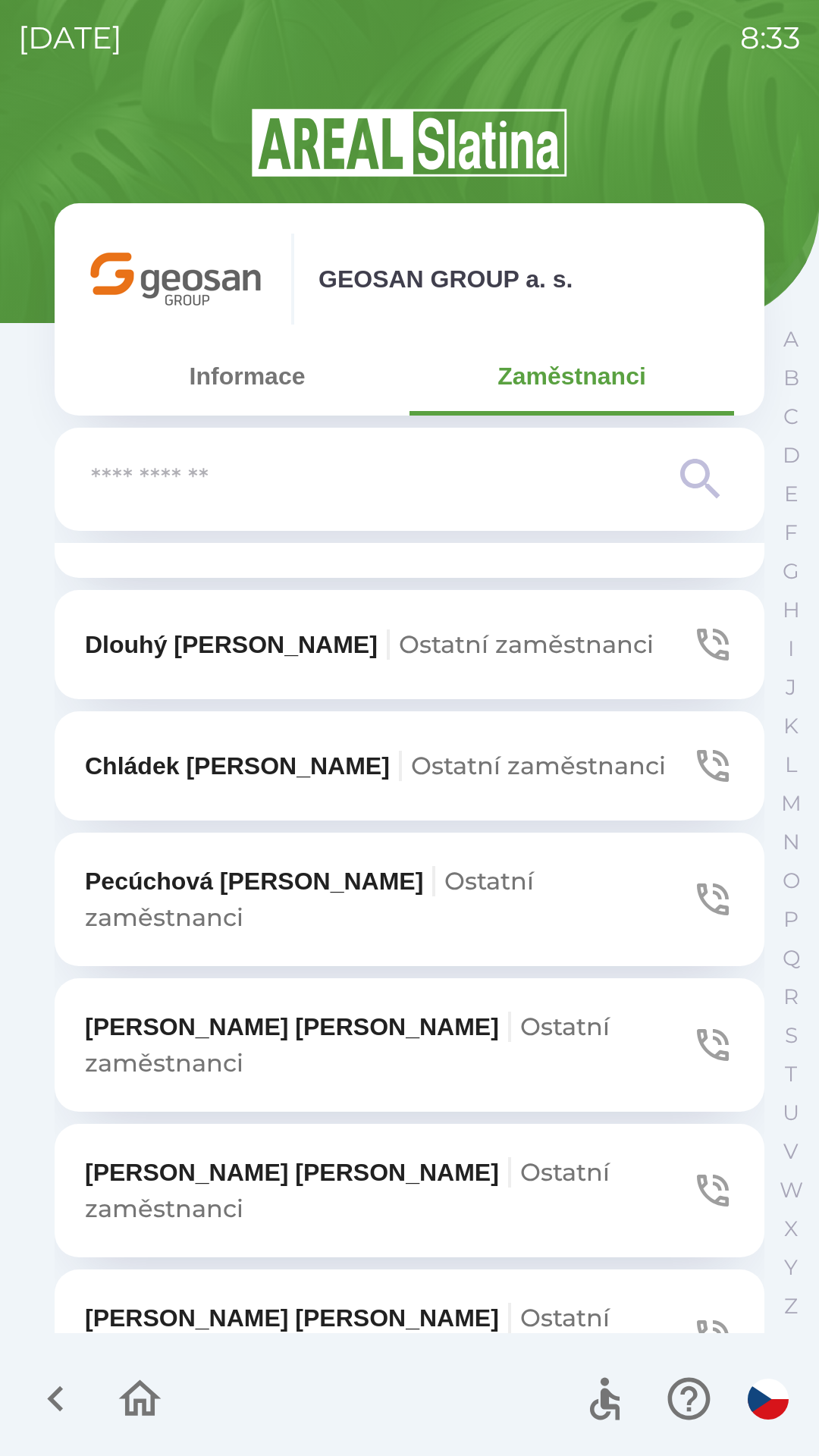
click at [448, 1303] on span "Ostatní zaměstnanci" at bounding box center [347, 1335] width 525 height 66
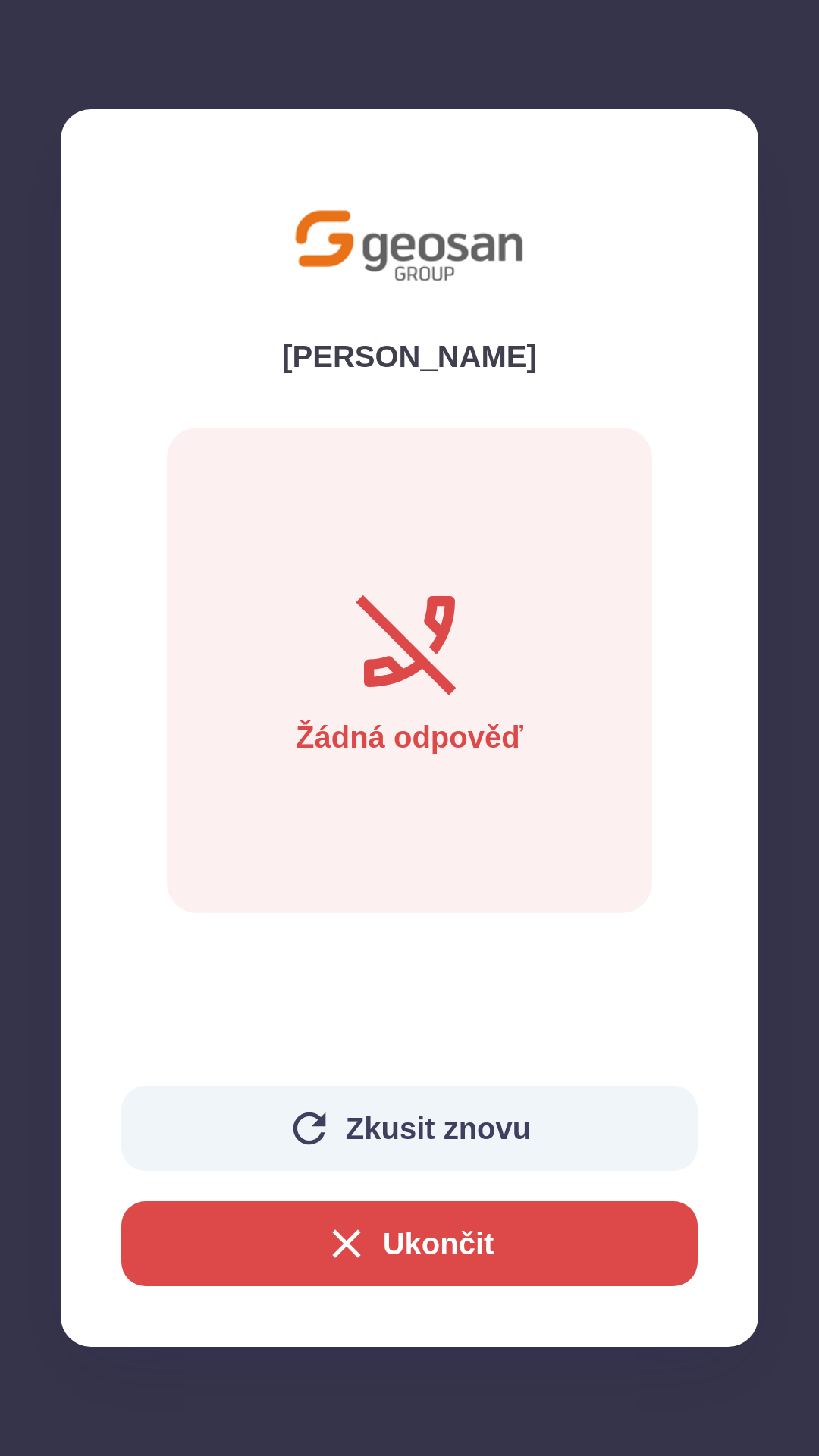
click at [517, 1235] on button "Ukončit" at bounding box center [409, 1243] width 576 height 85
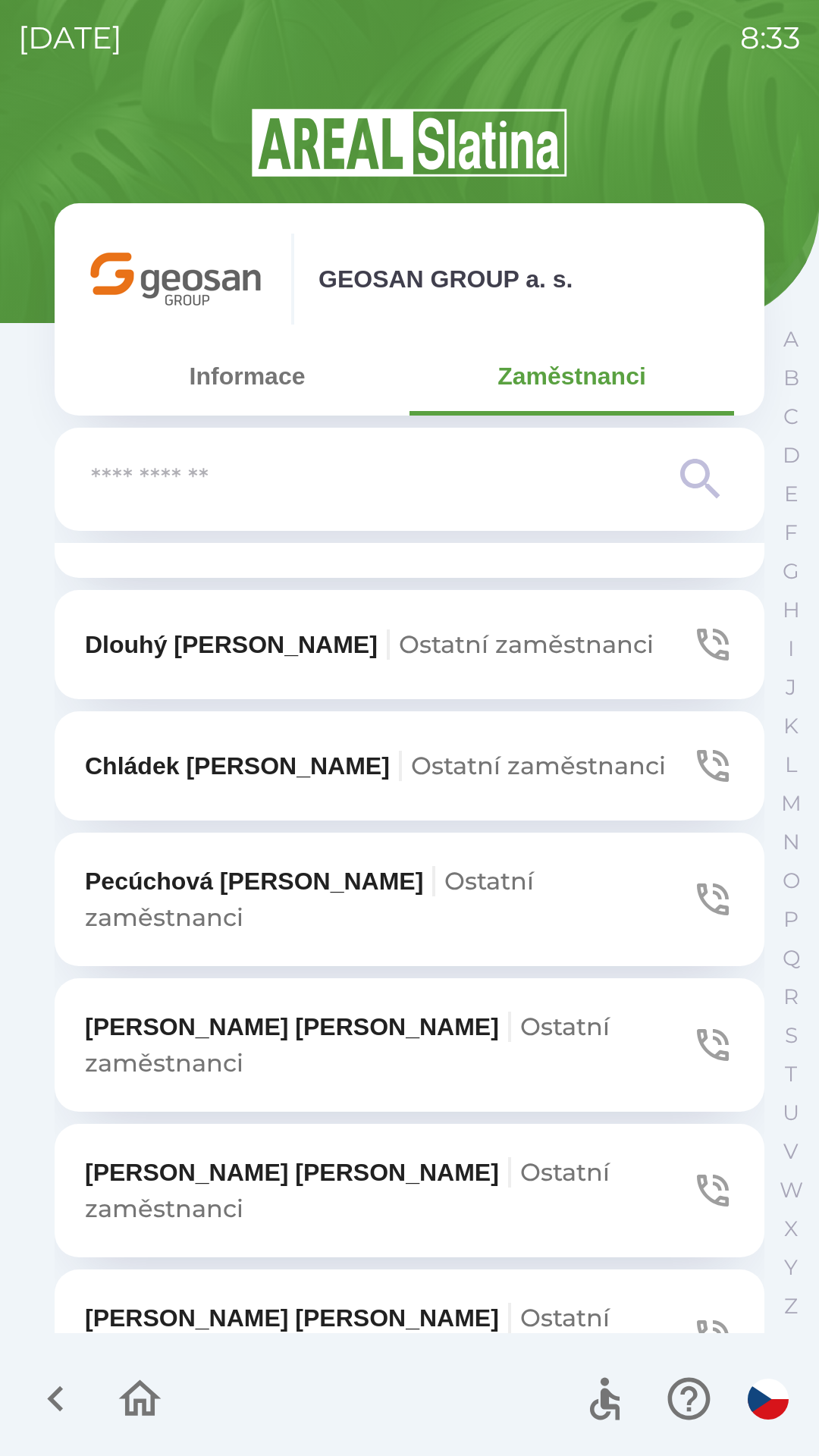
click at [495, 1415] on button "[PERSON_NAME] zaměstnanci" at bounding box center [409, 1482] width 709 height 134
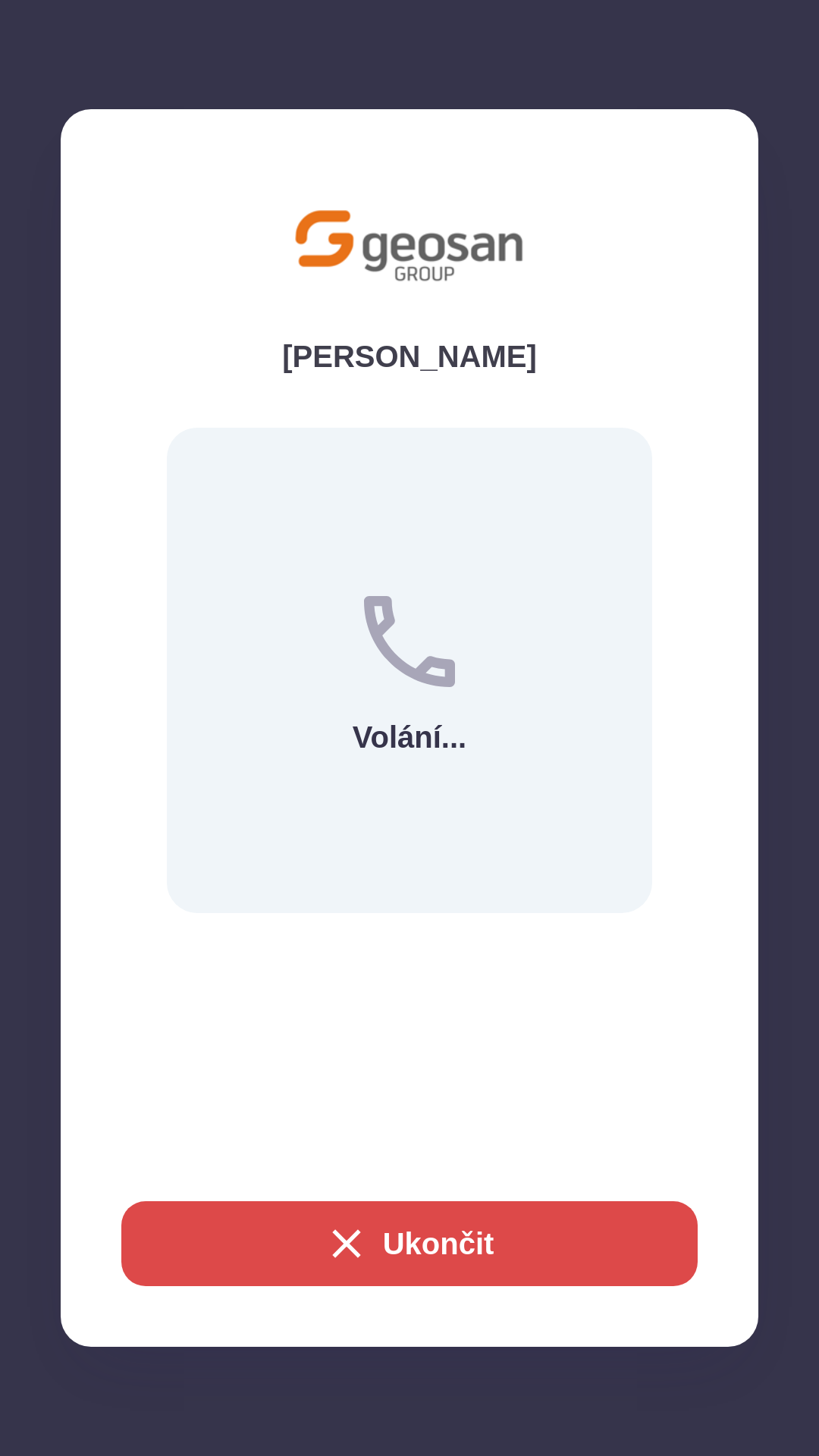
click at [460, 1242] on button "Ukončit" at bounding box center [409, 1243] width 576 height 85
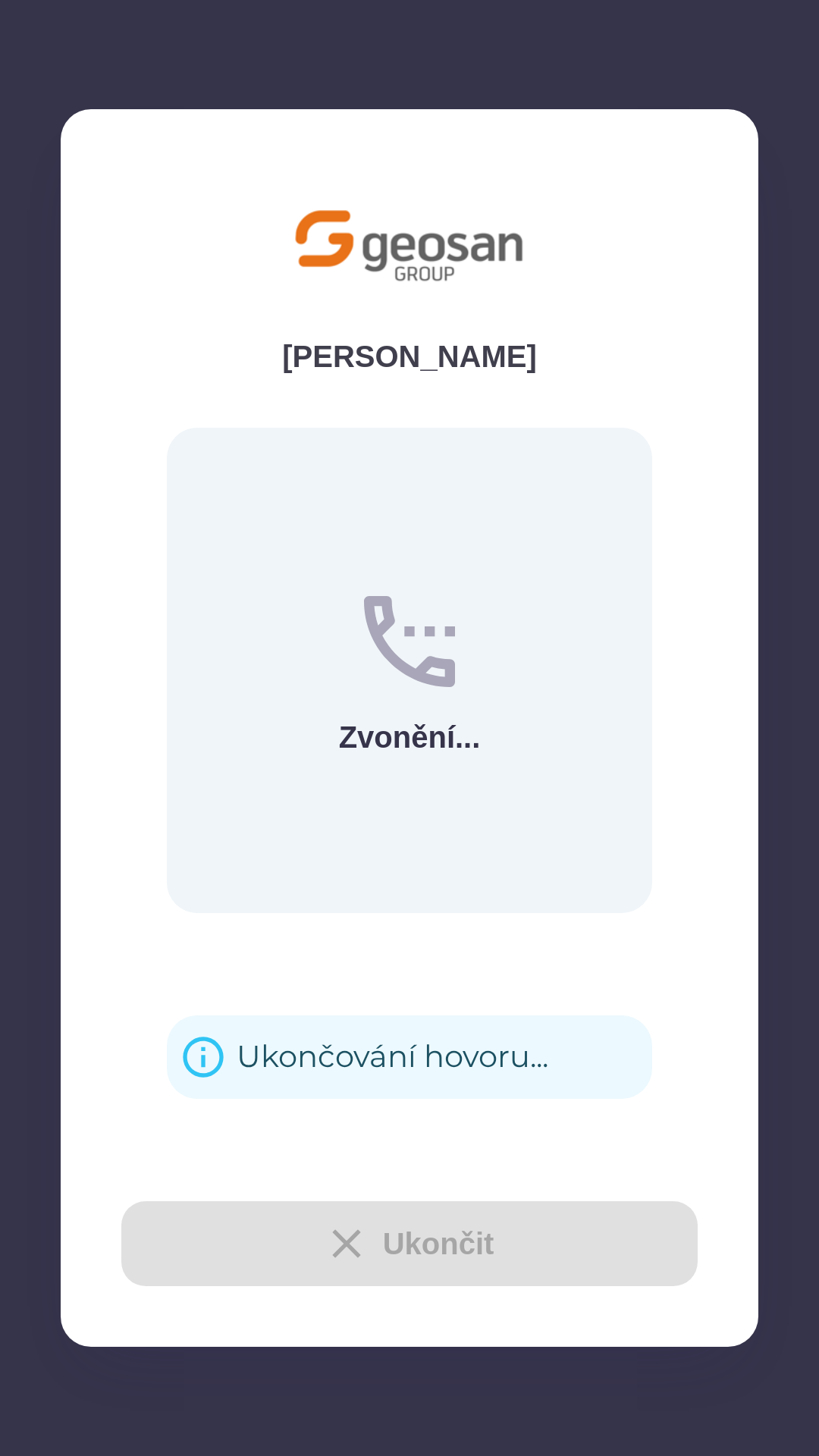
click at [461, 1237] on div "Ukončit" at bounding box center [409, 1243] width 576 height 85
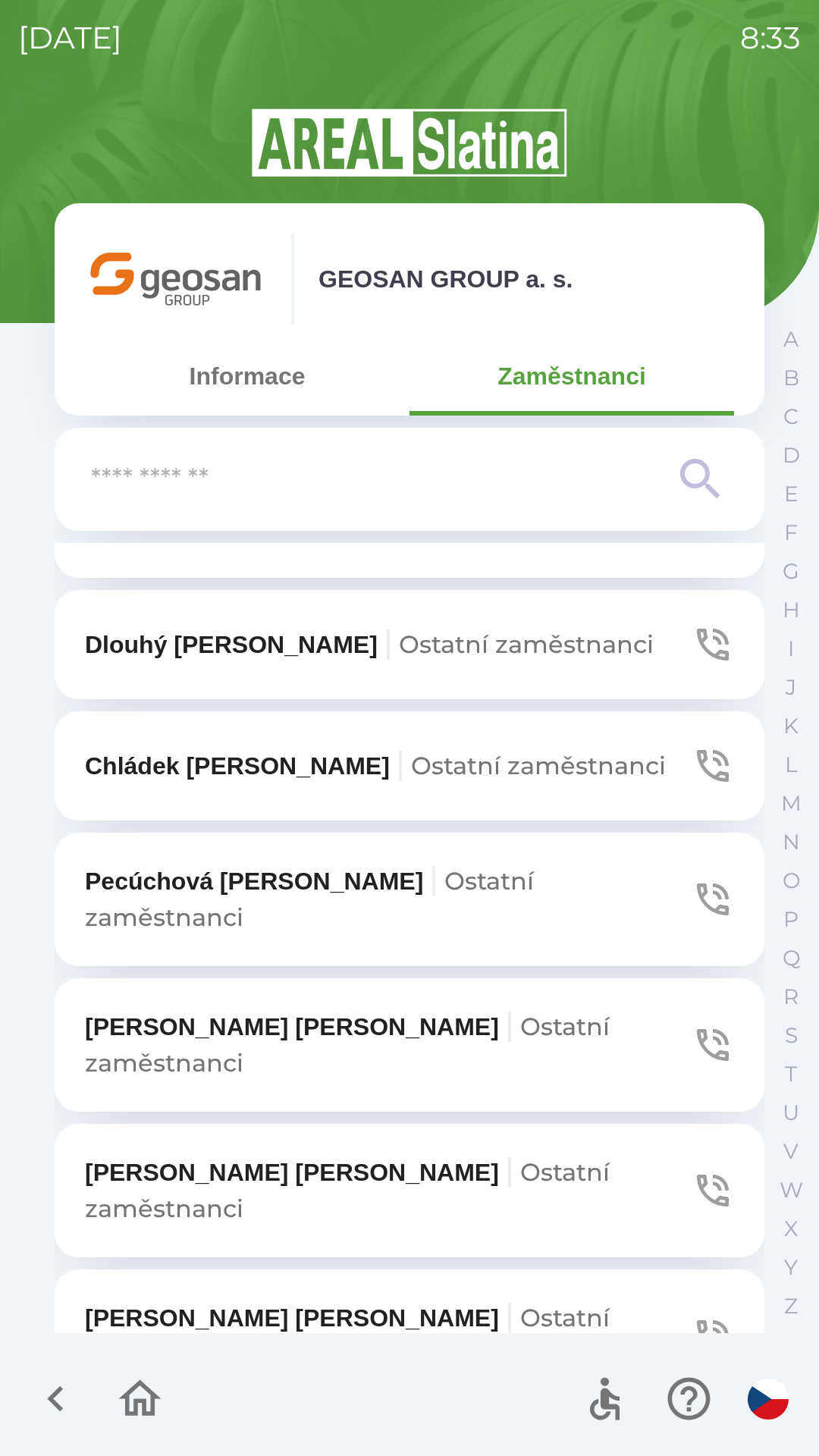
click at [461, 1157] on span "Ostatní zaměstnanci" at bounding box center [347, 1190] width 525 height 66
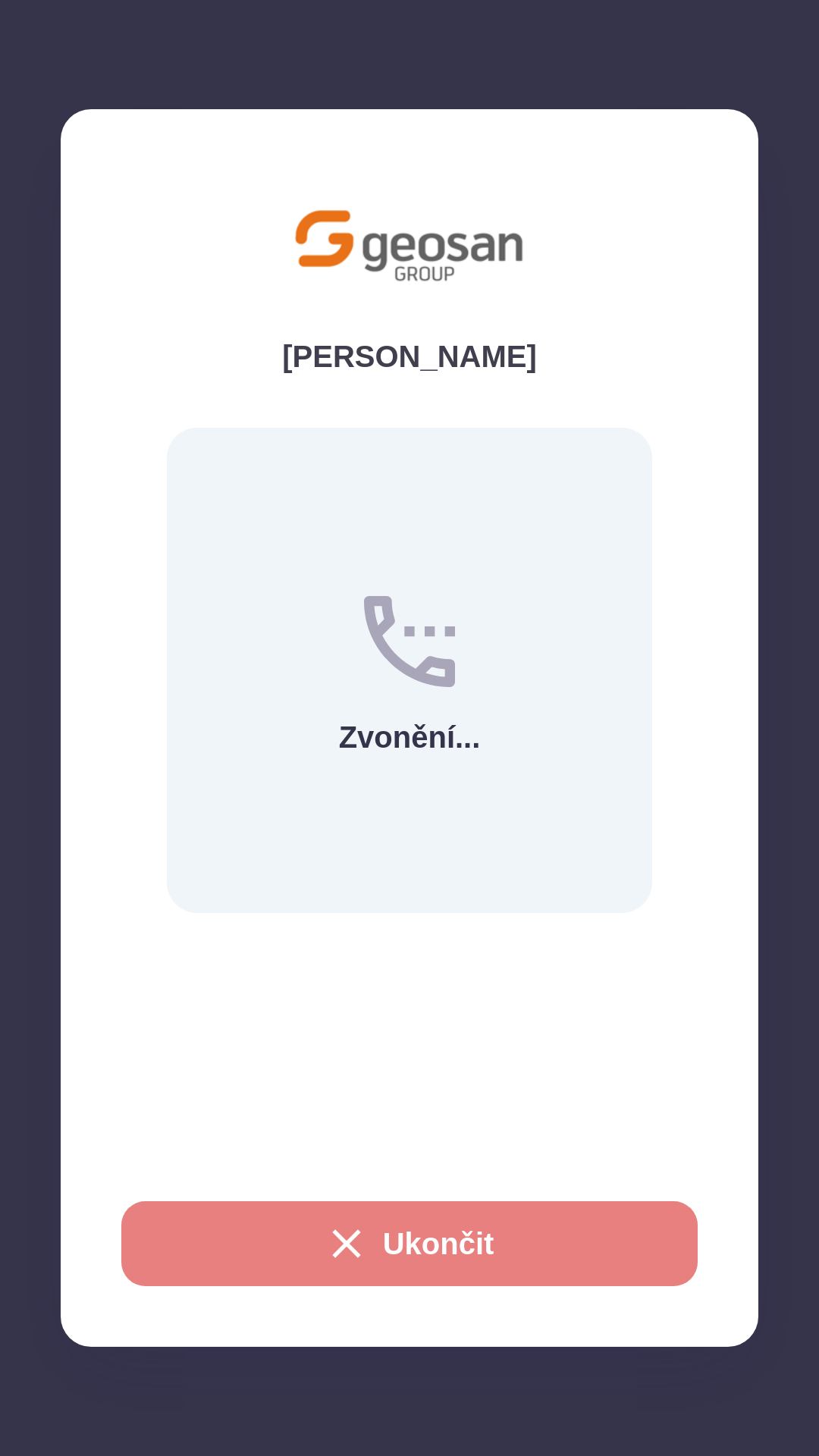
click at [461, 1232] on button "Ukončit" at bounding box center [409, 1243] width 576 height 85
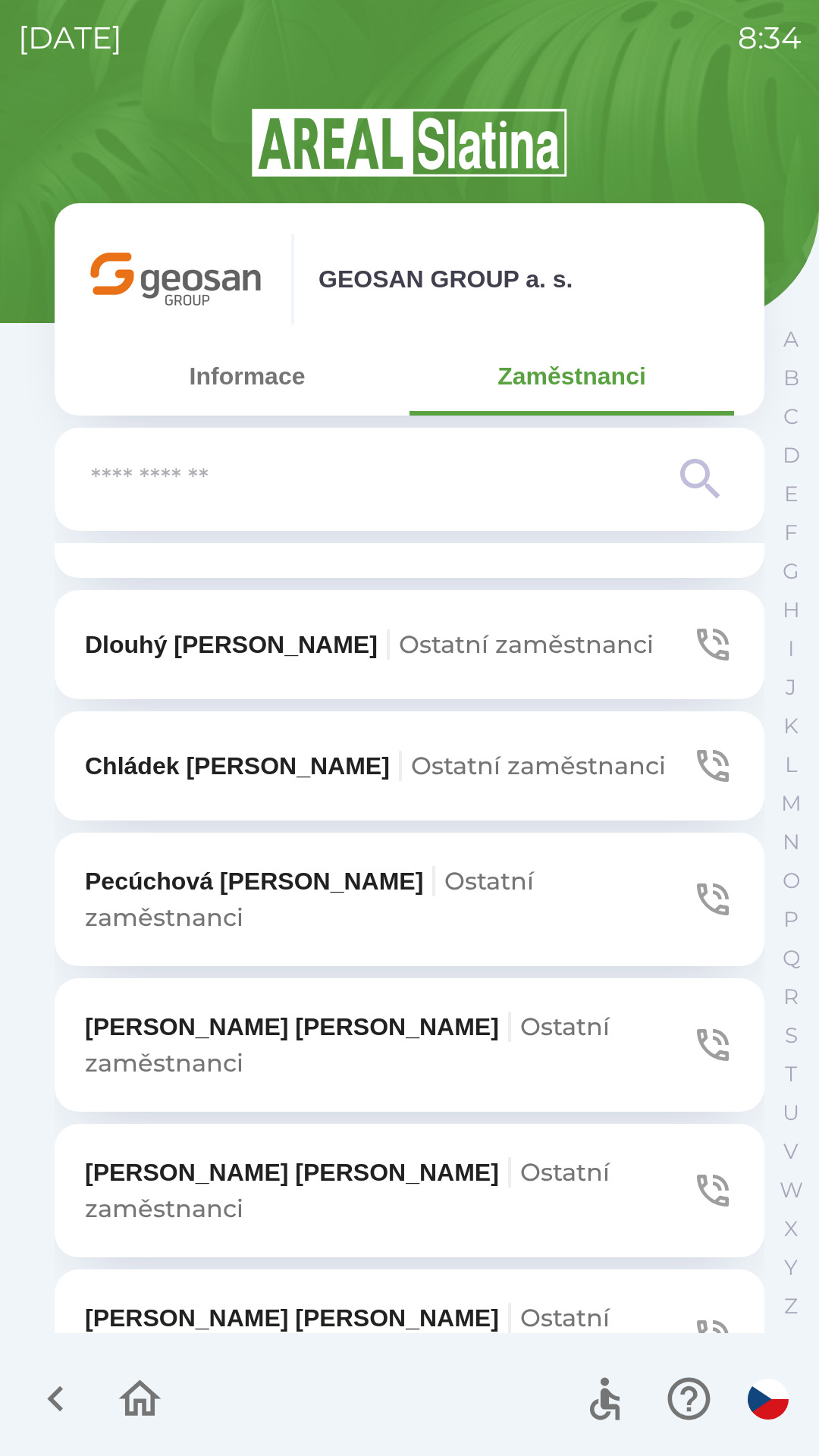
click at [259, 473] on input "text" at bounding box center [378, 479] width 576 height 42
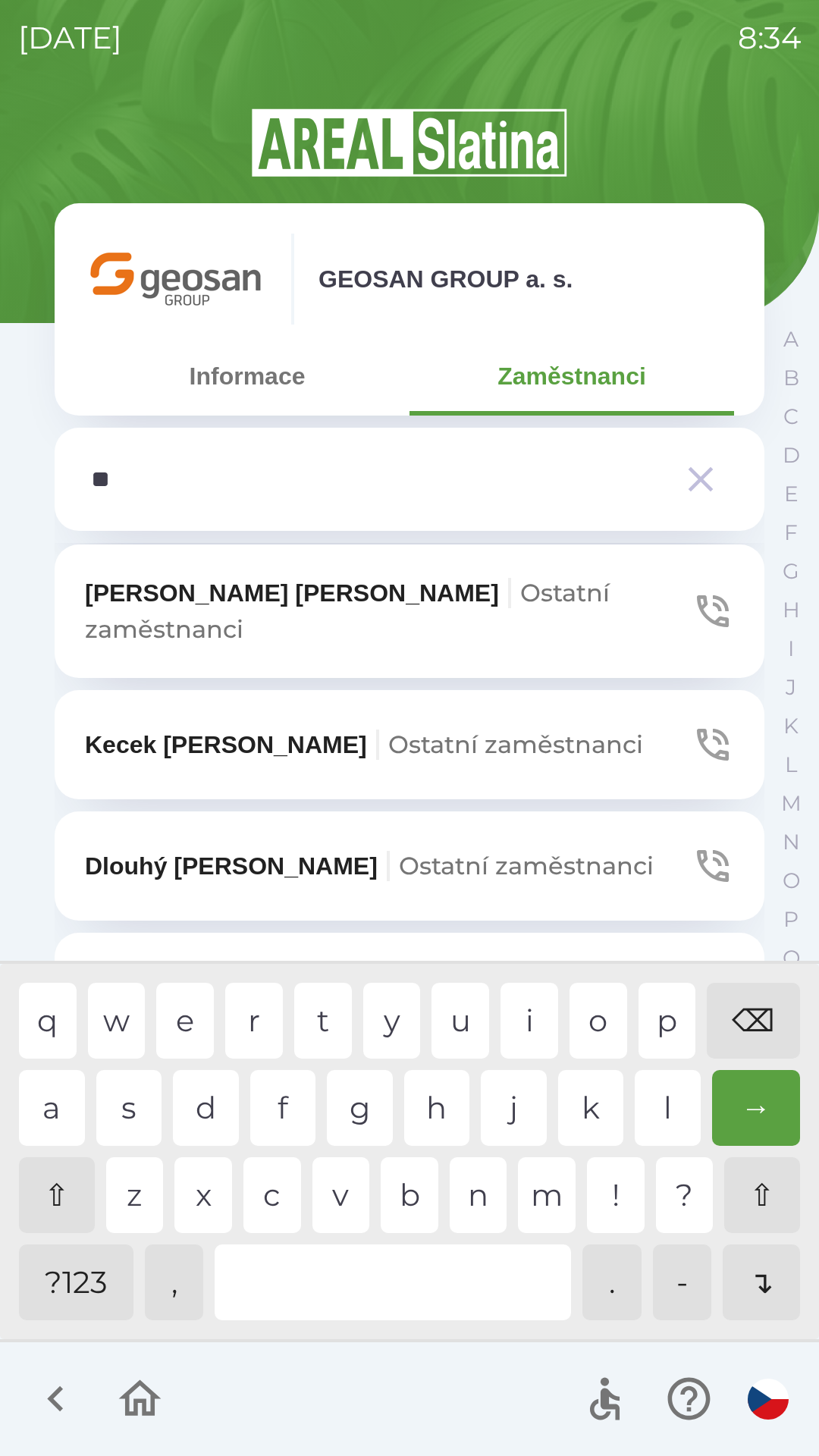
scroll to position [0, 0]
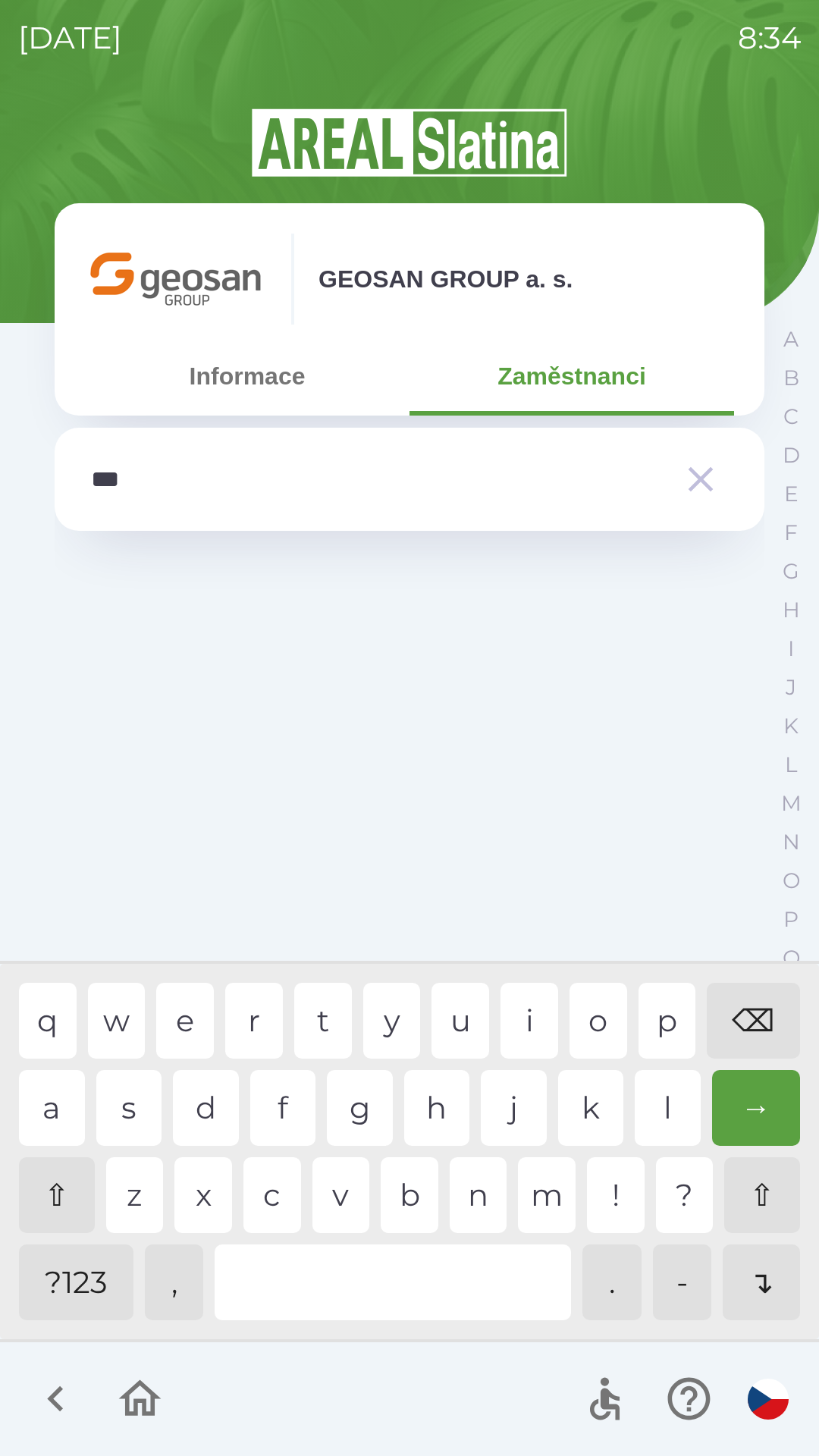
type input "****"
click at [519, 1014] on div "i" at bounding box center [529, 1020] width 57 height 76
click at [258, 352] on button "Informace" at bounding box center [246, 376] width 324 height 55
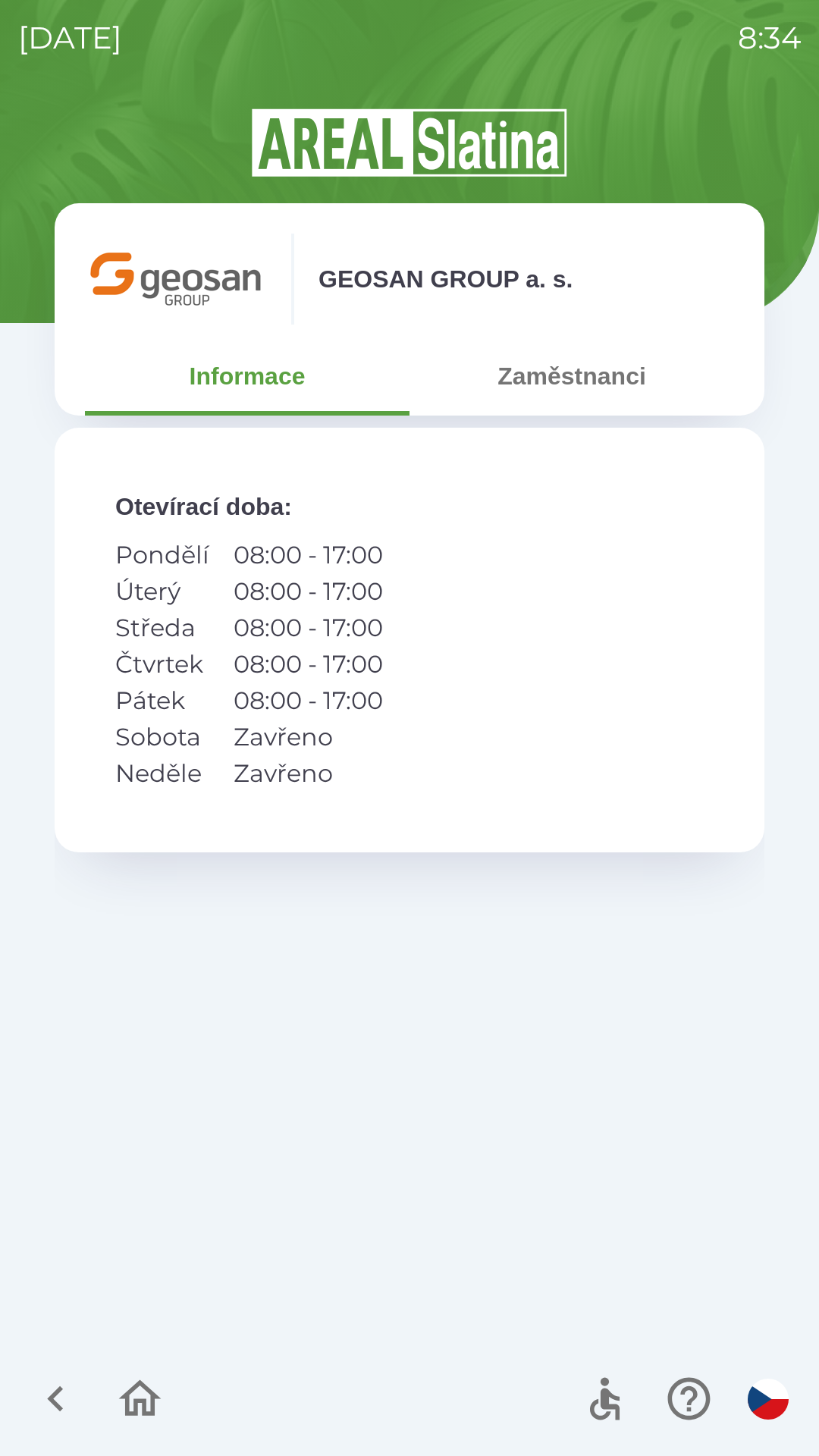
click at [122, 1389] on icon "button" at bounding box center [139, 1398] width 50 height 51
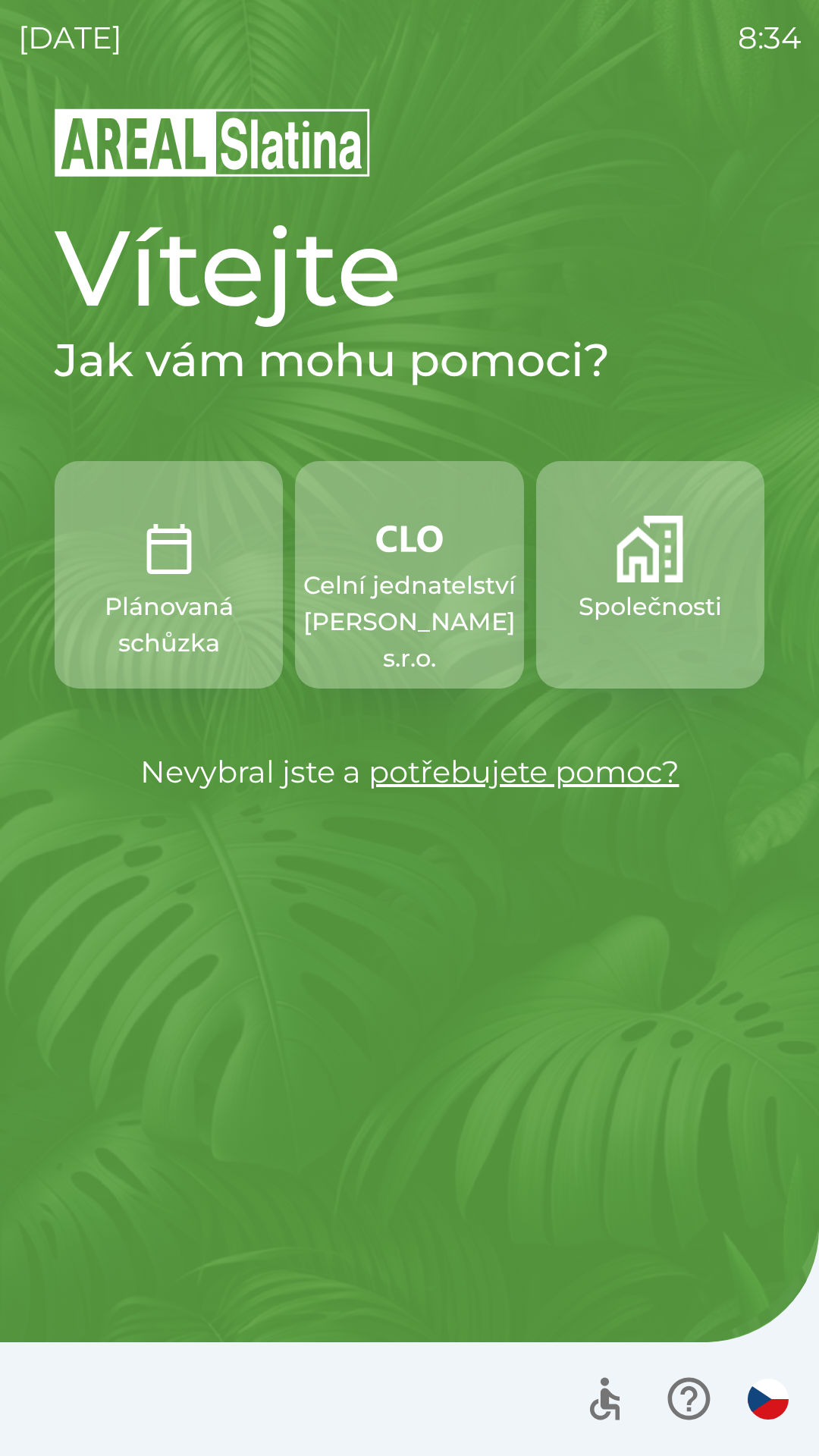
click at [674, 620] on p "Společnosti" at bounding box center [650, 606] width 143 height 37
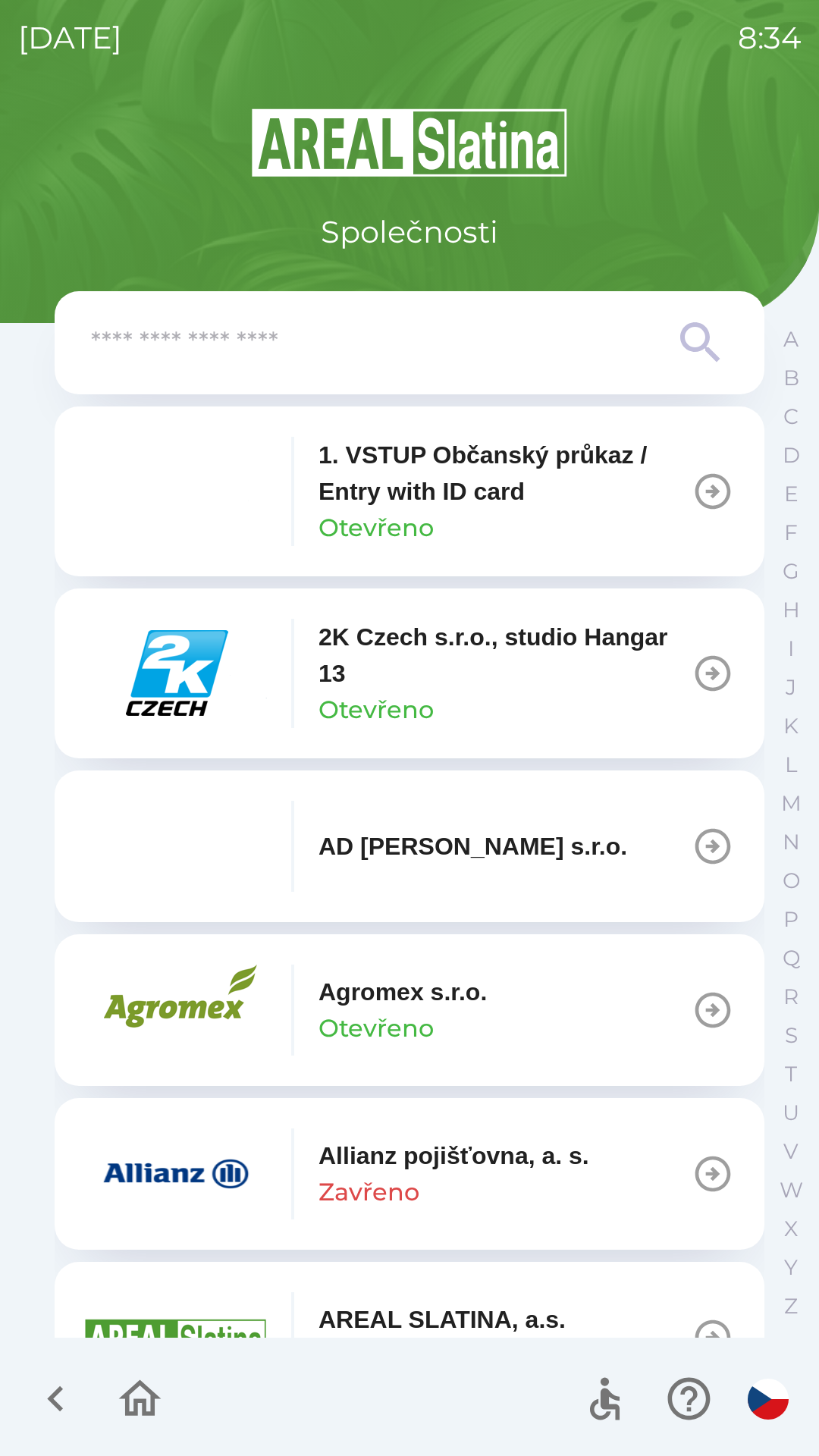
click at [413, 344] on input "text" at bounding box center [378, 342] width 576 height 42
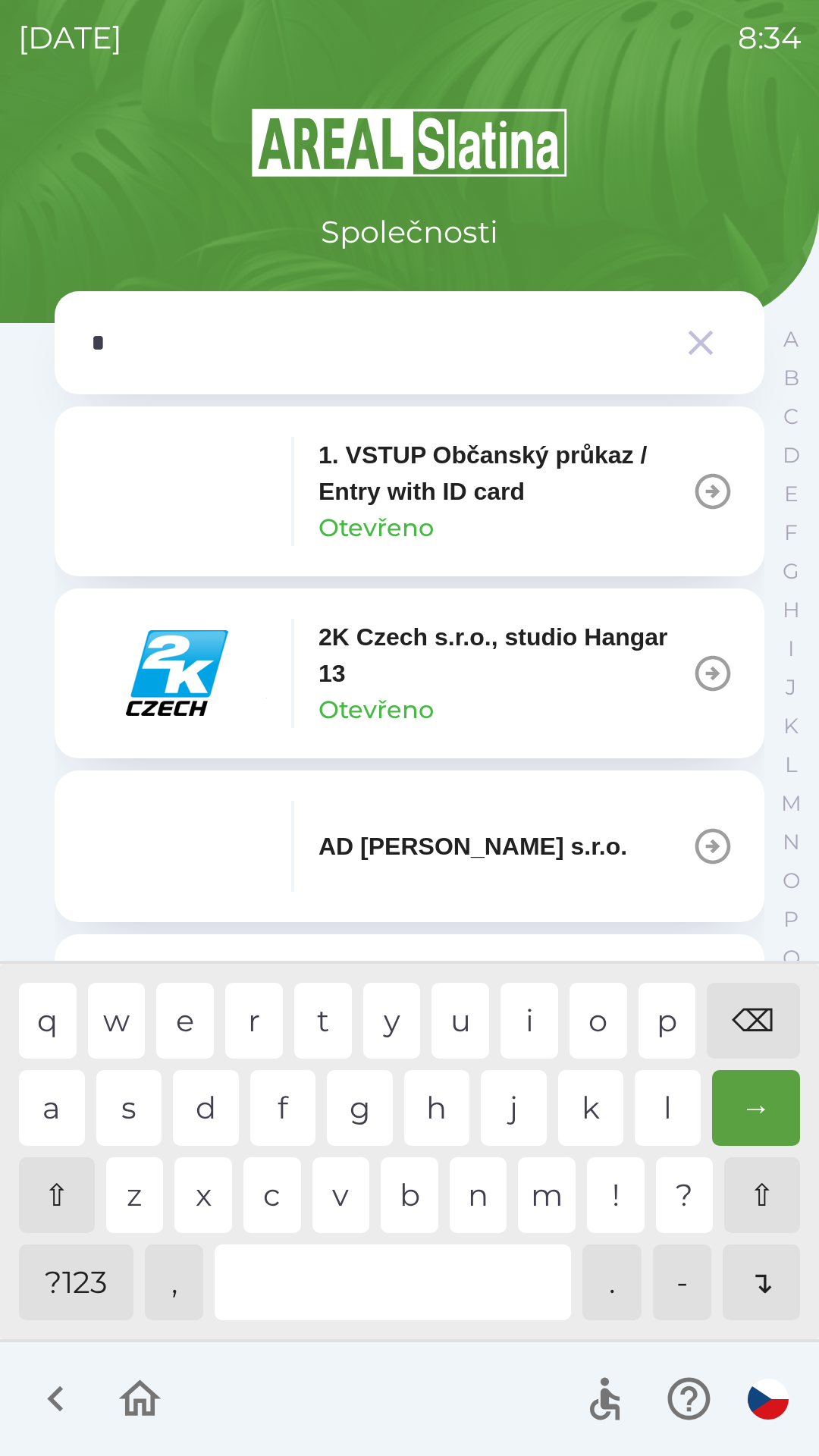
click at [587, 1008] on div "o" at bounding box center [597, 1020] width 57 height 76
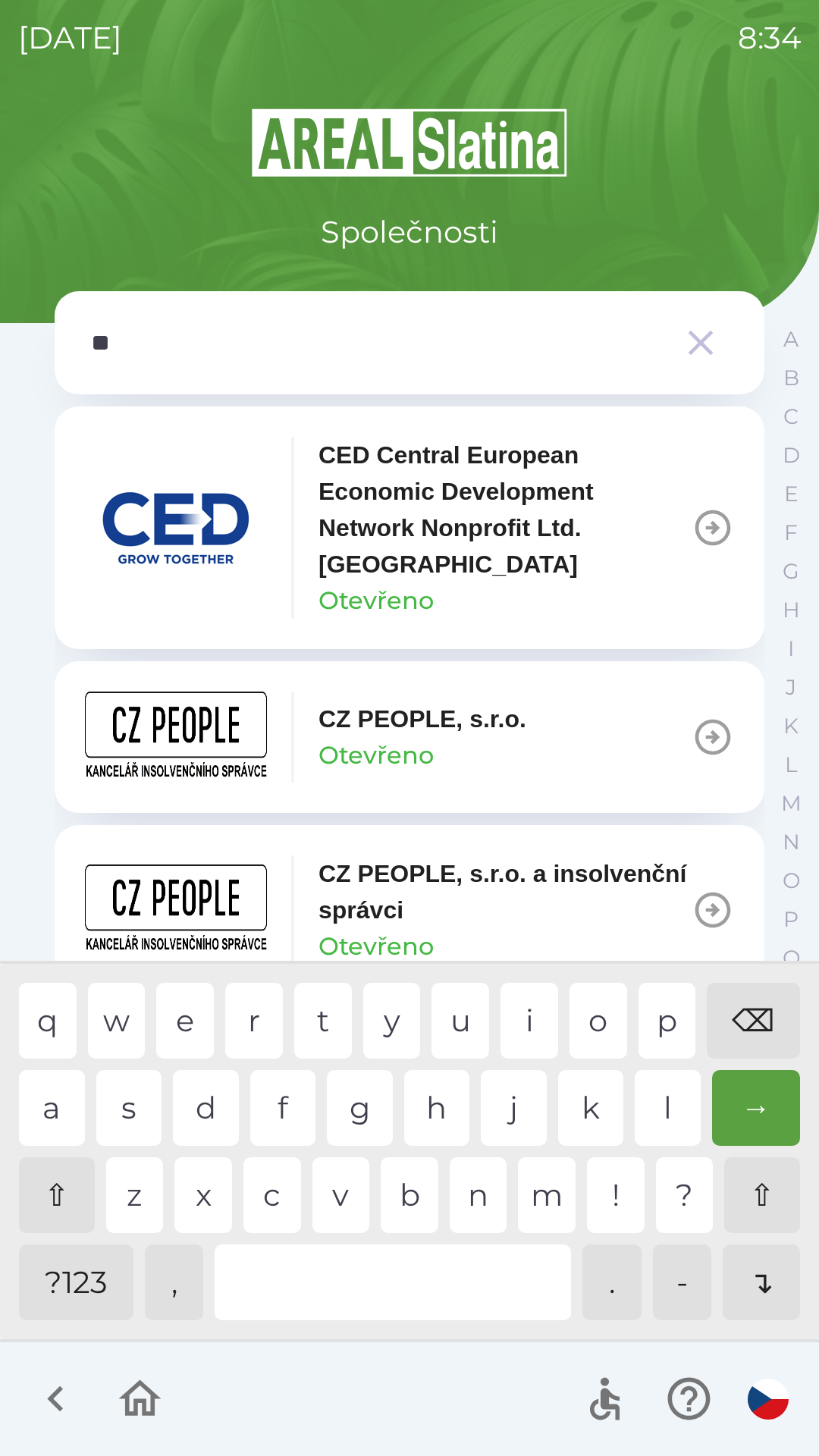
click at [656, 1018] on div "p" at bounding box center [667, 1020] width 57 height 76
type input "***"
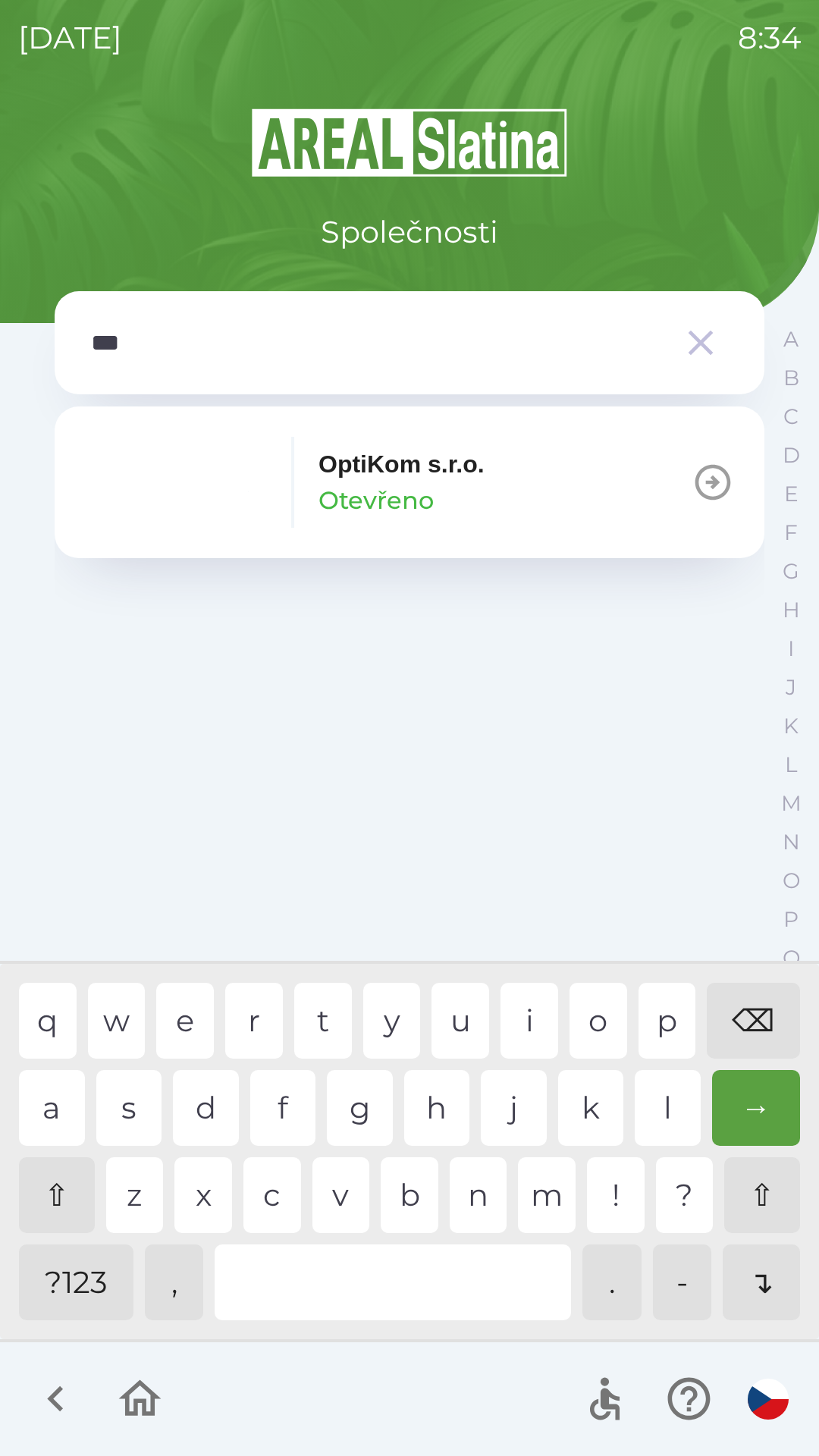
click at [472, 482] on div "OptiKom s.r.o. Otevřeno" at bounding box center [401, 482] width 166 height 73
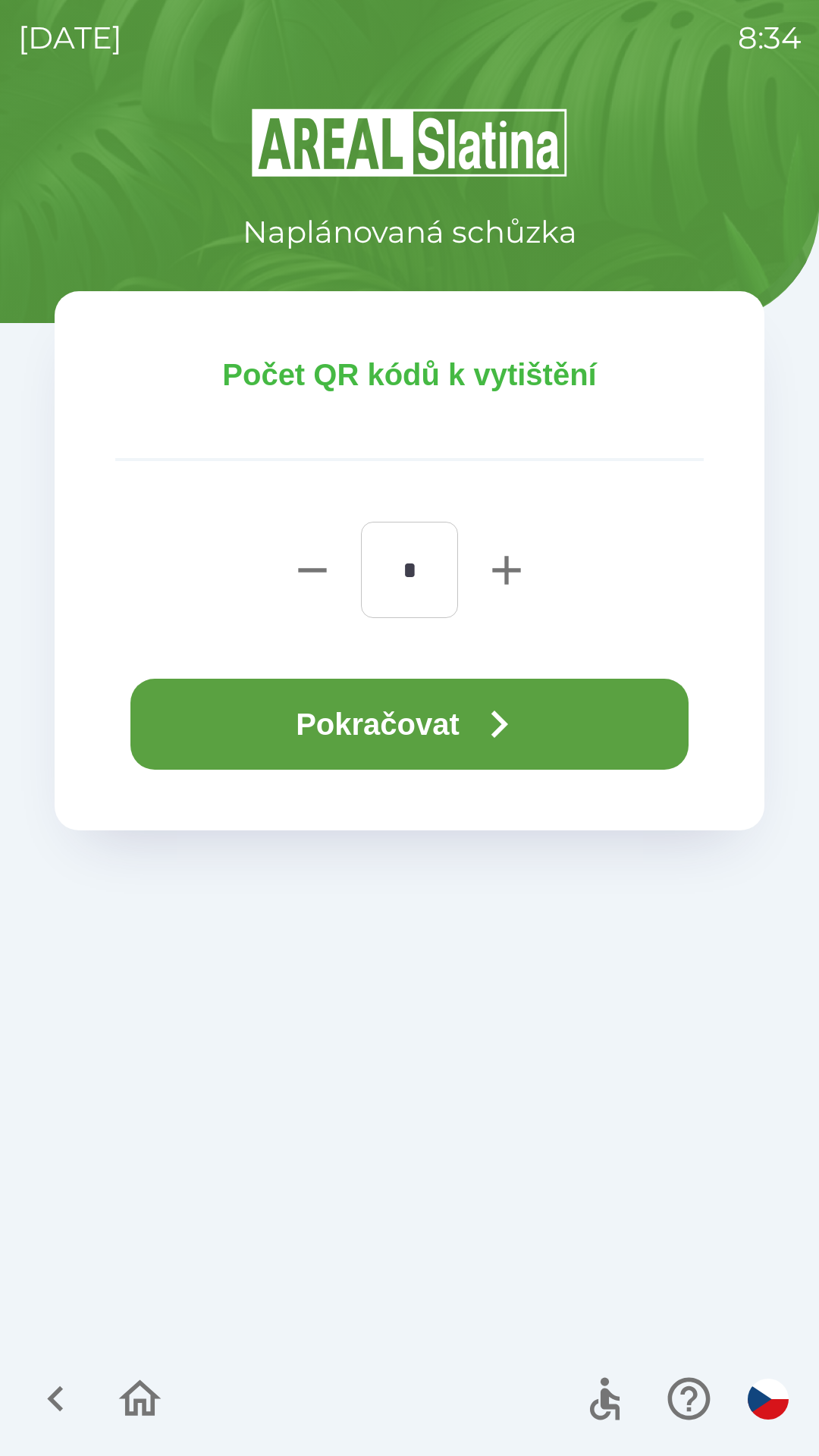
click at [463, 723] on button "Pokračovat" at bounding box center [409, 724] width 558 height 91
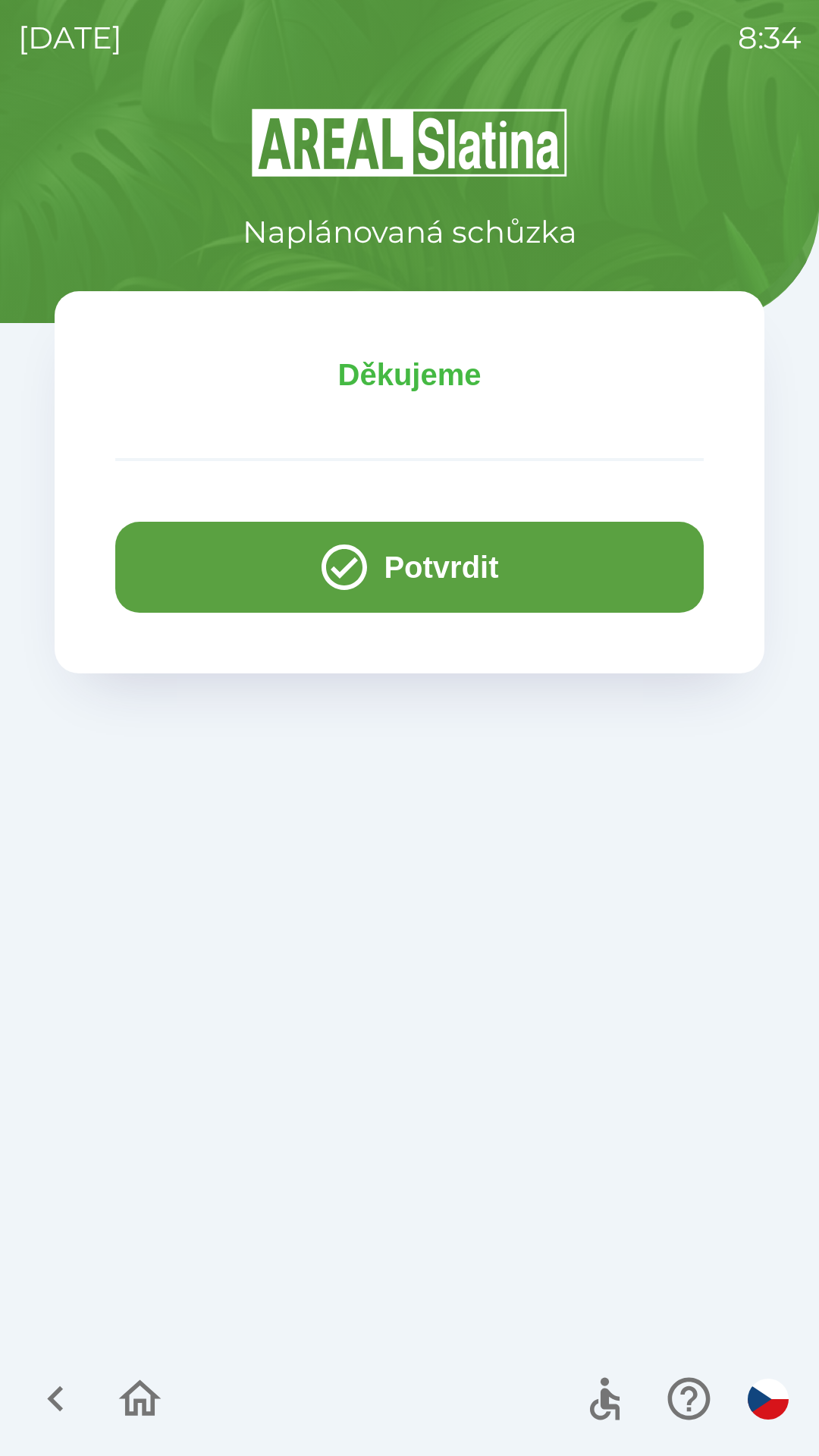
click at [147, 1395] on icon "button" at bounding box center [139, 1398] width 50 height 51
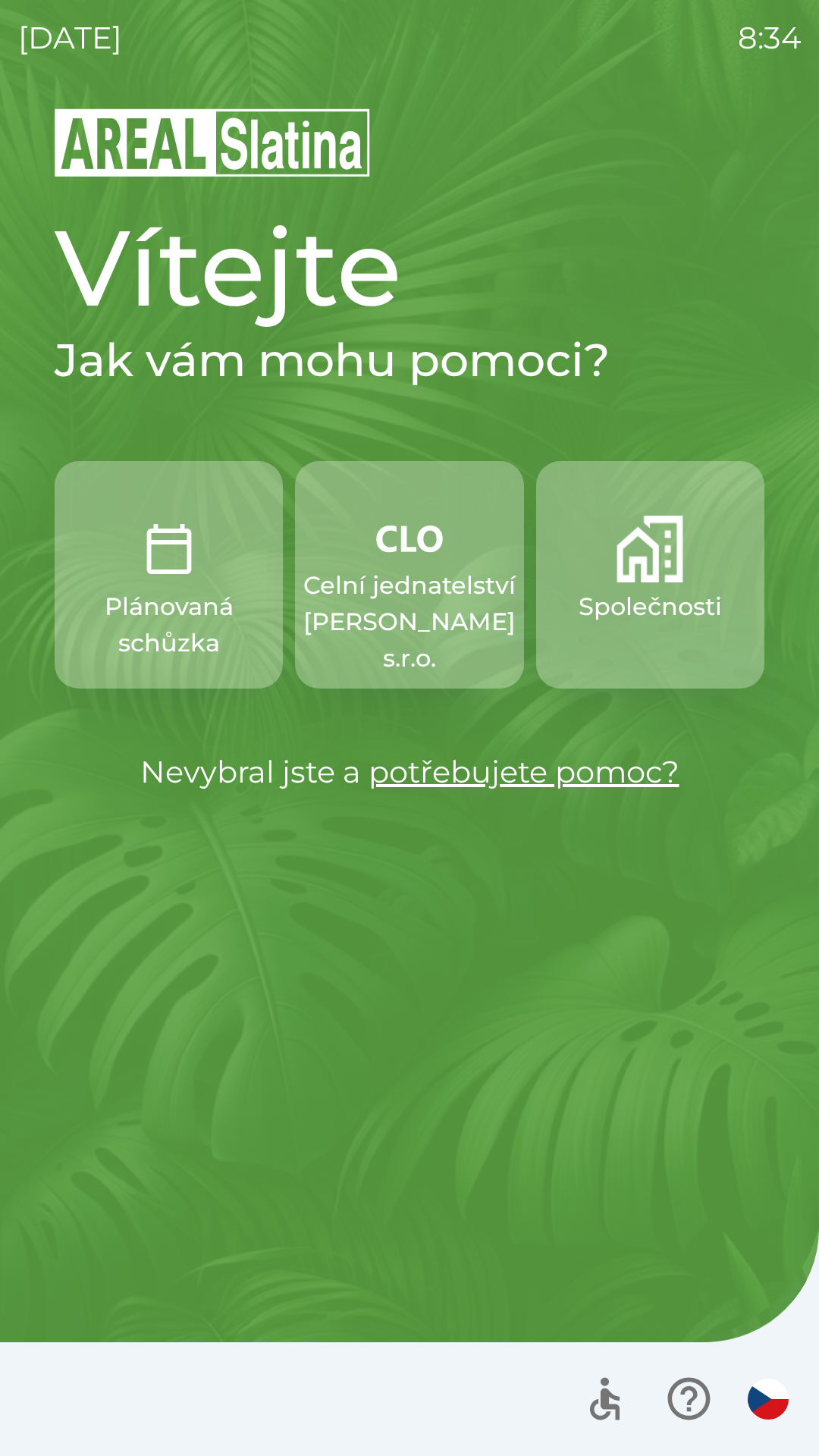
click at [196, 591] on p "Plánovaná schůzka" at bounding box center [169, 624] width 156 height 73
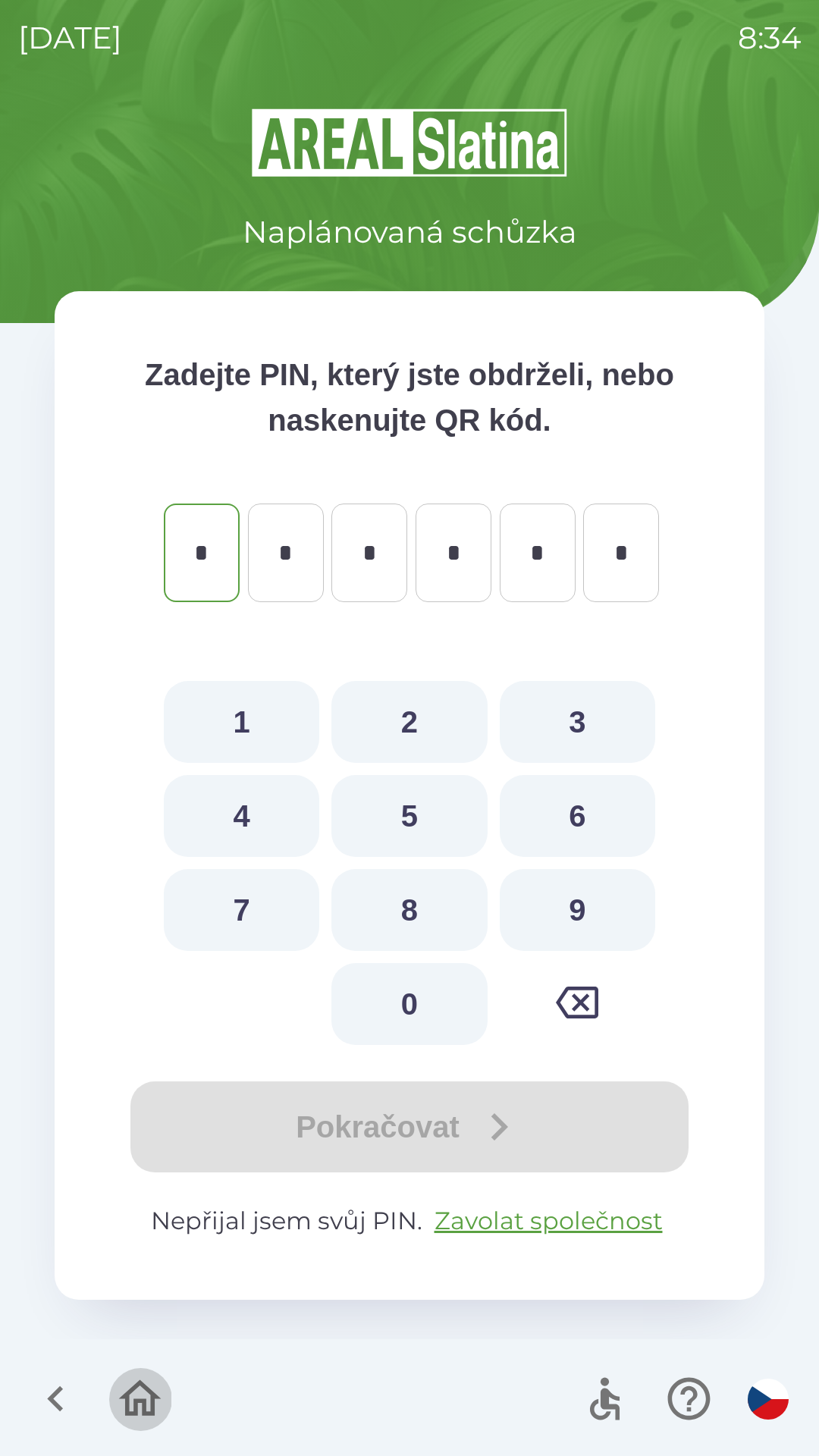
click at [153, 1395] on icon "button" at bounding box center [140, 1398] width 43 height 37
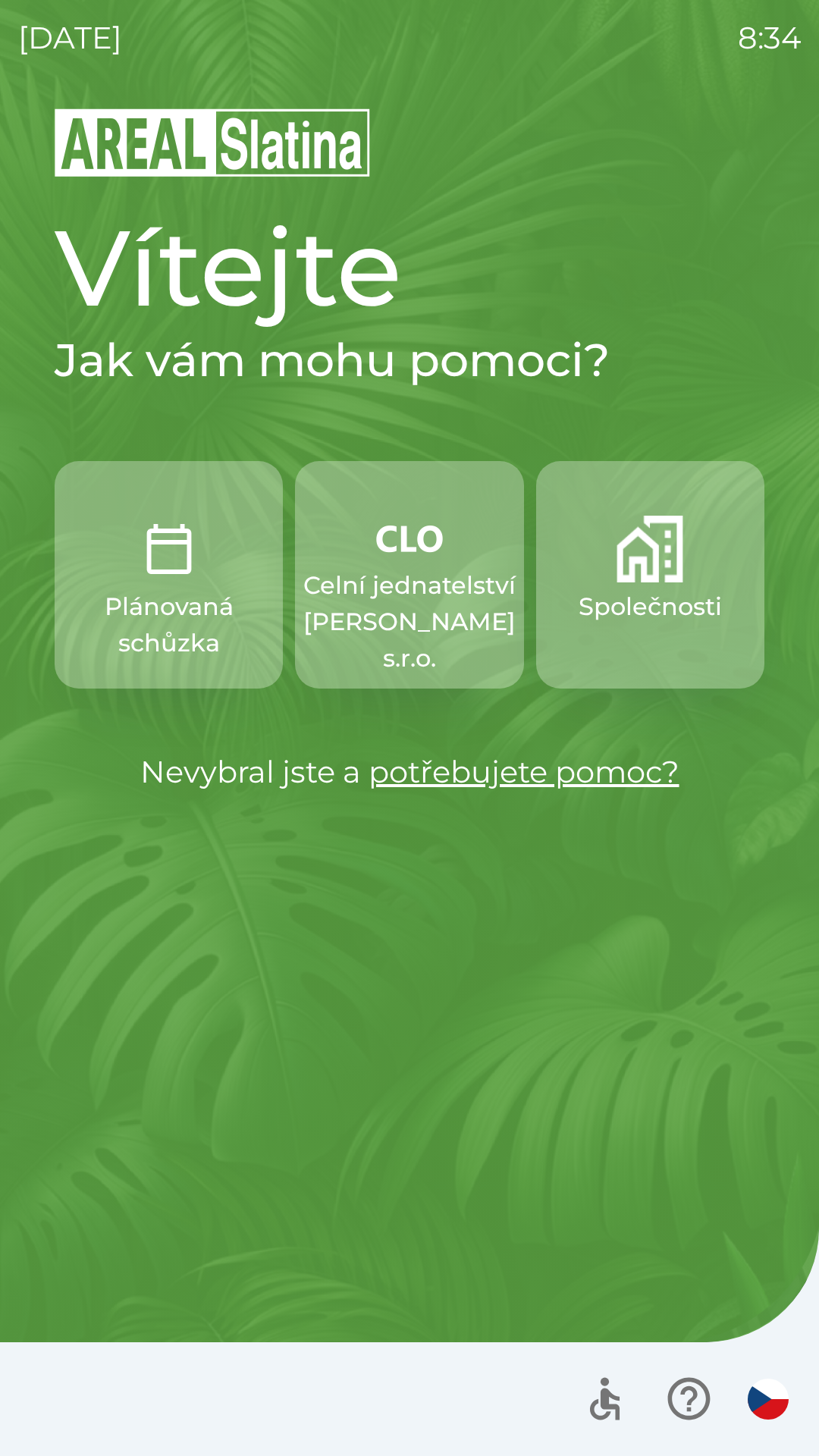
click at [674, 587] on button "Společnosti" at bounding box center [650, 575] width 228 height 228
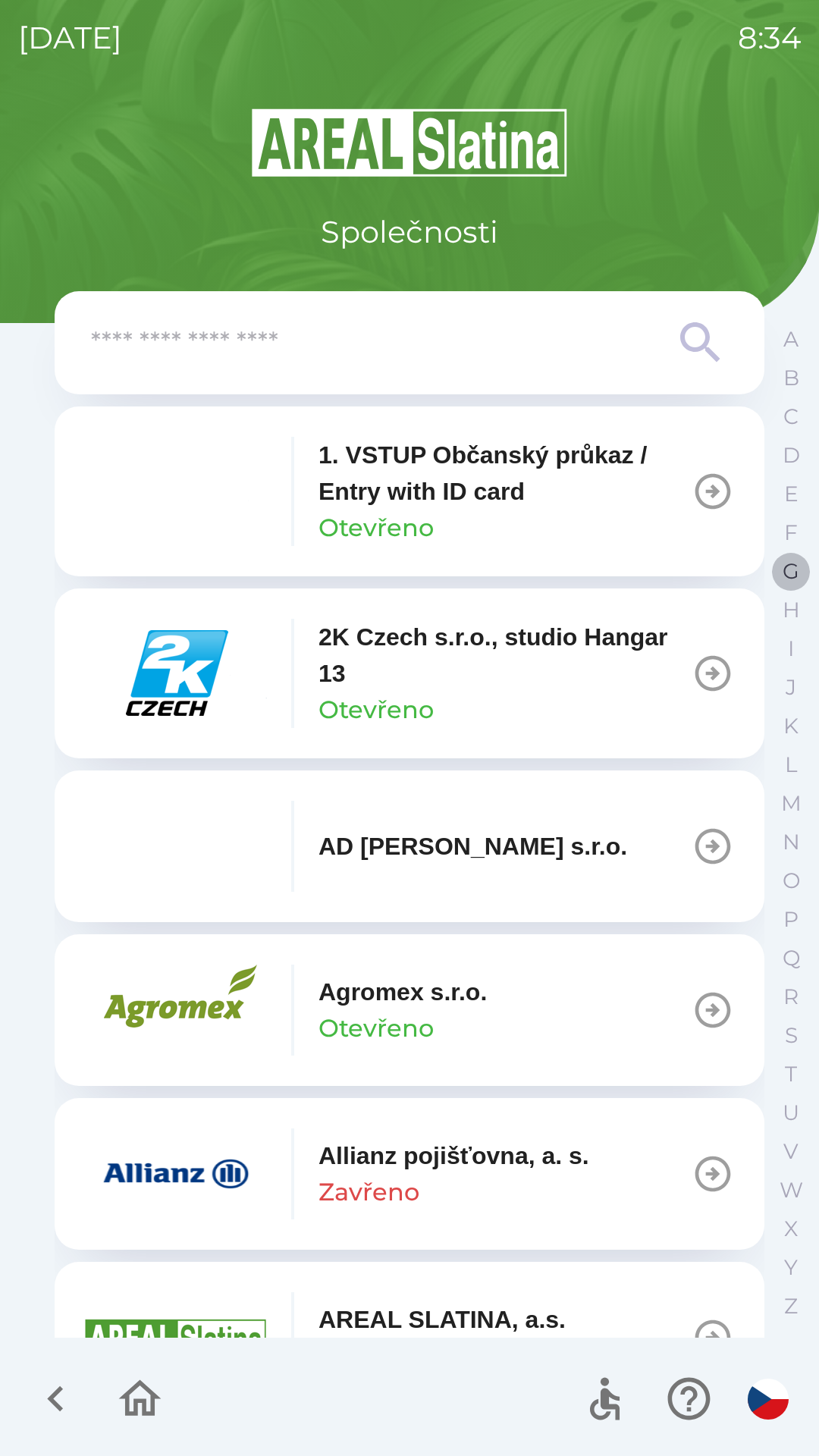
click at [787, 561] on p "G" at bounding box center [790, 571] width 16 height 27
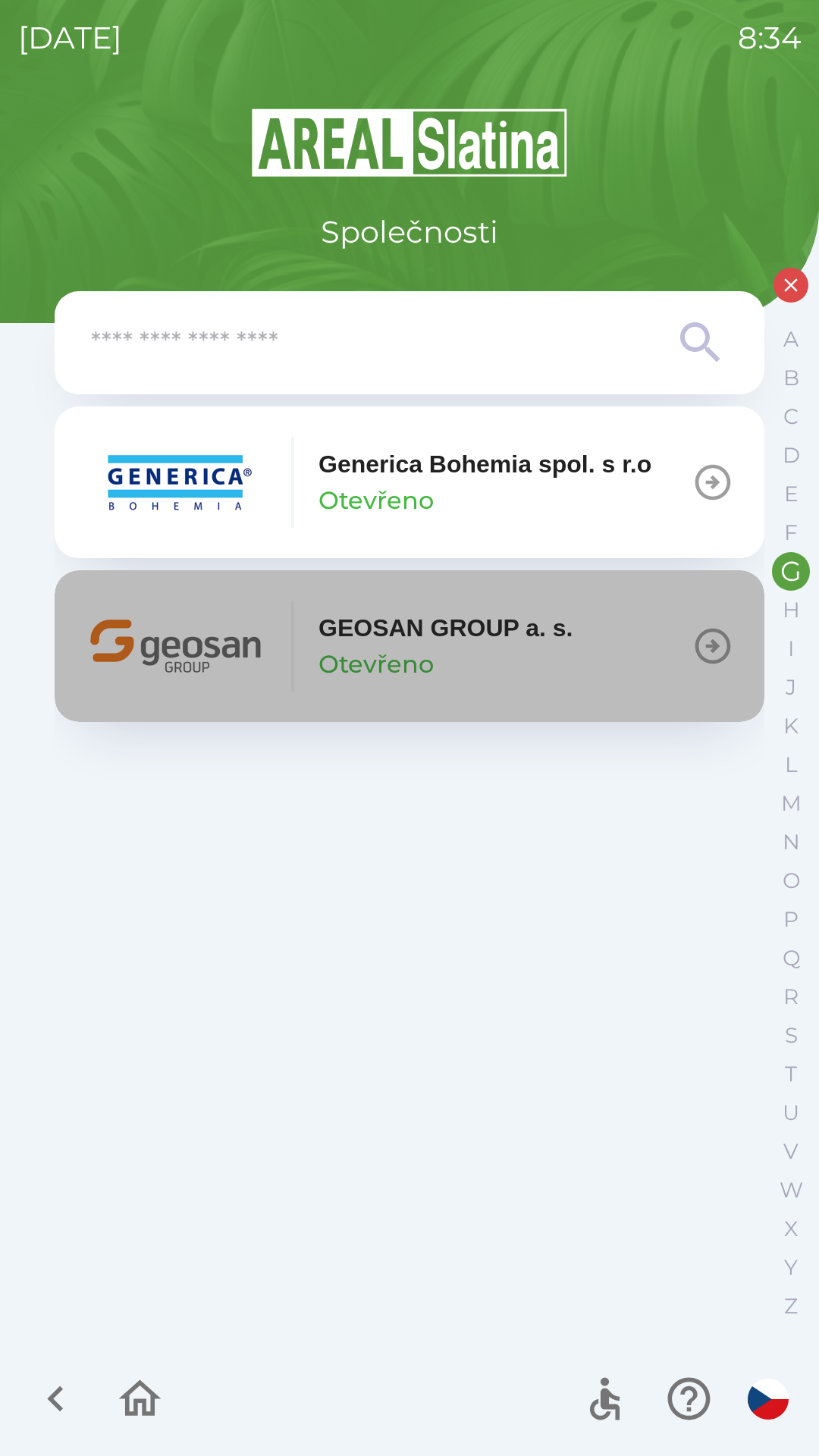
click at [401, 636] on p "GEOSAN GROUP a. s." at bounding box center [446, 627] width 255 height 37
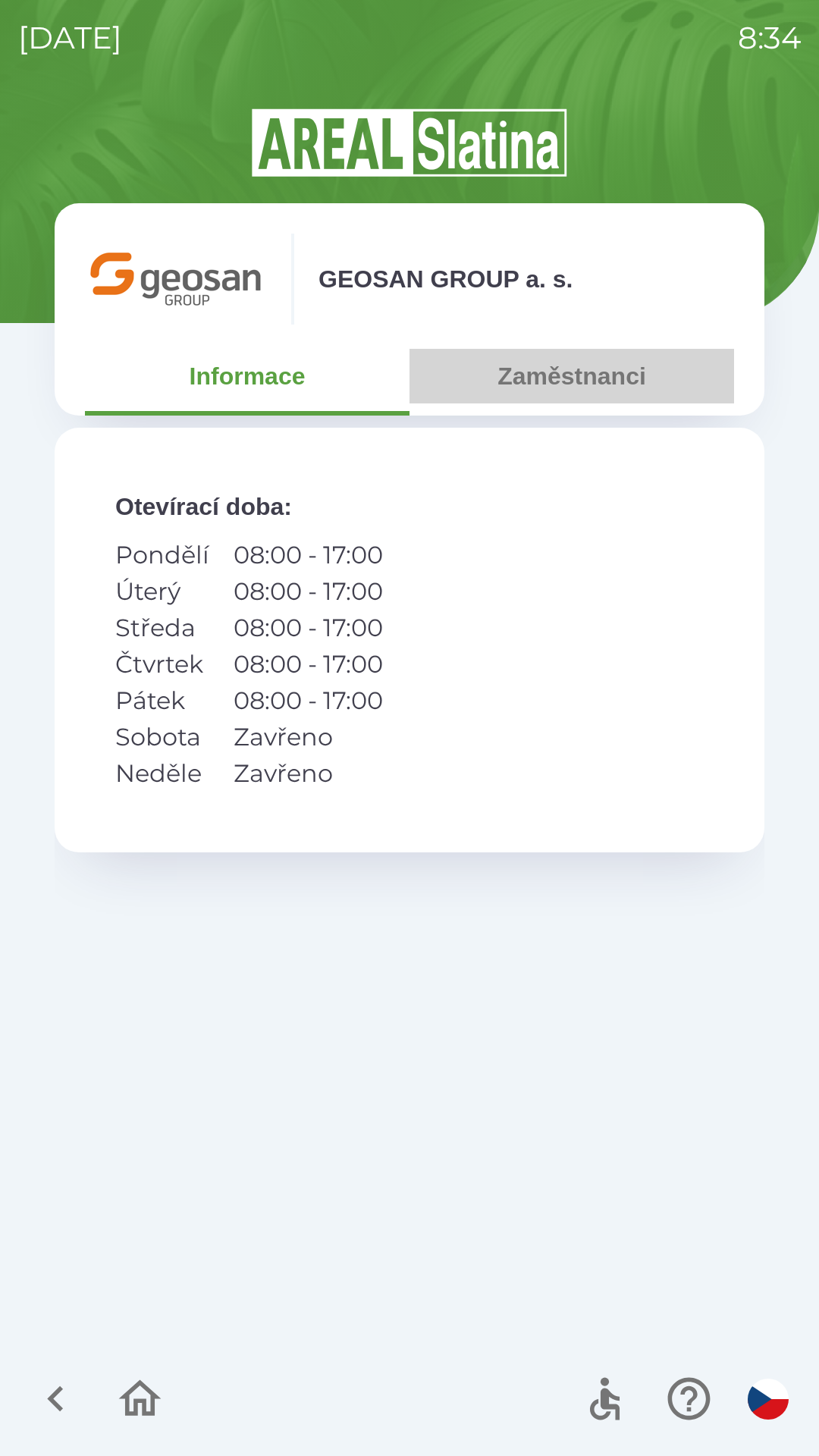
click at [580, 380] on button "Zaměstnanci" at bounding box center [571, 376] width 324 height 55
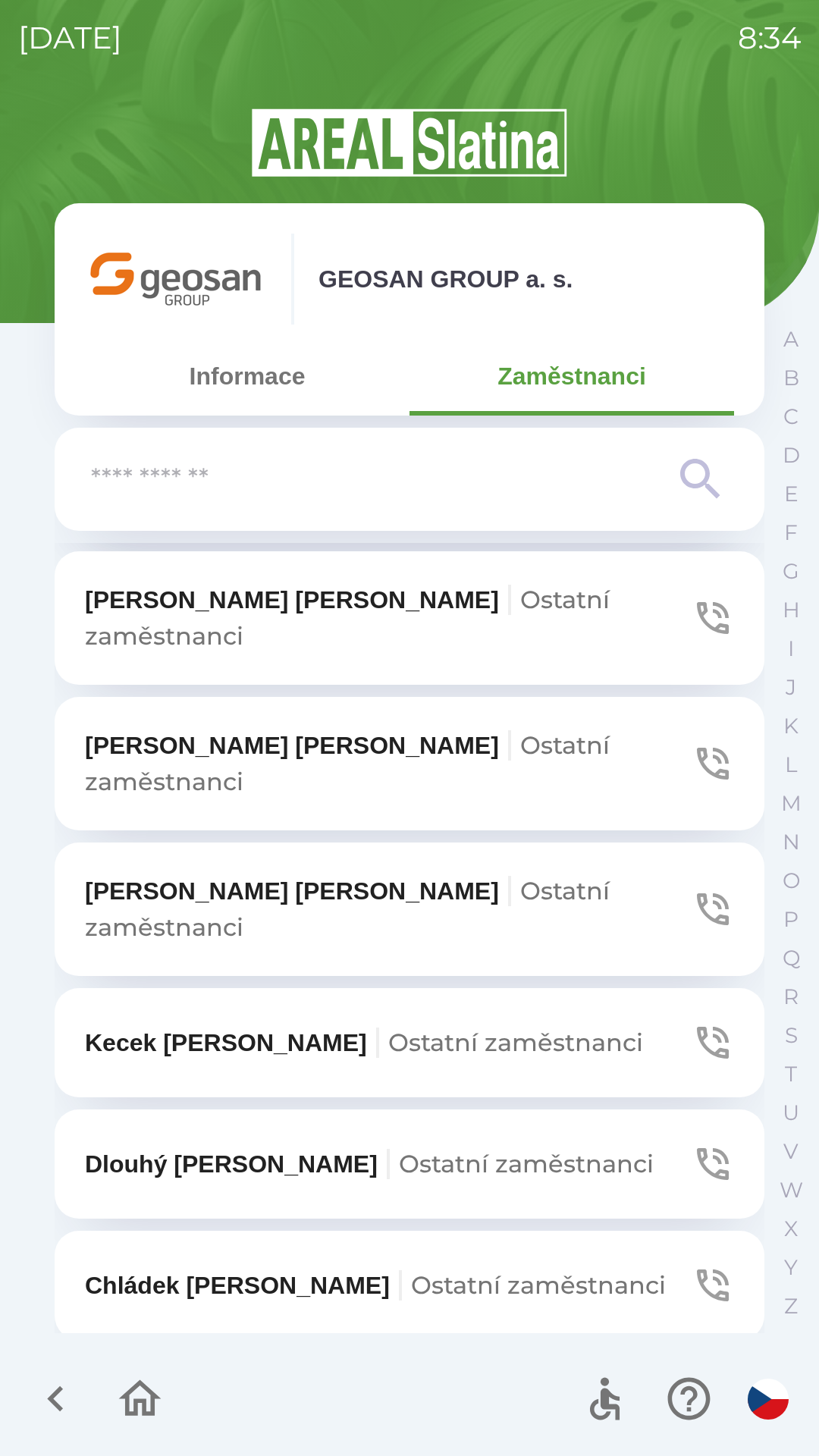
scroll to position [629, 0]
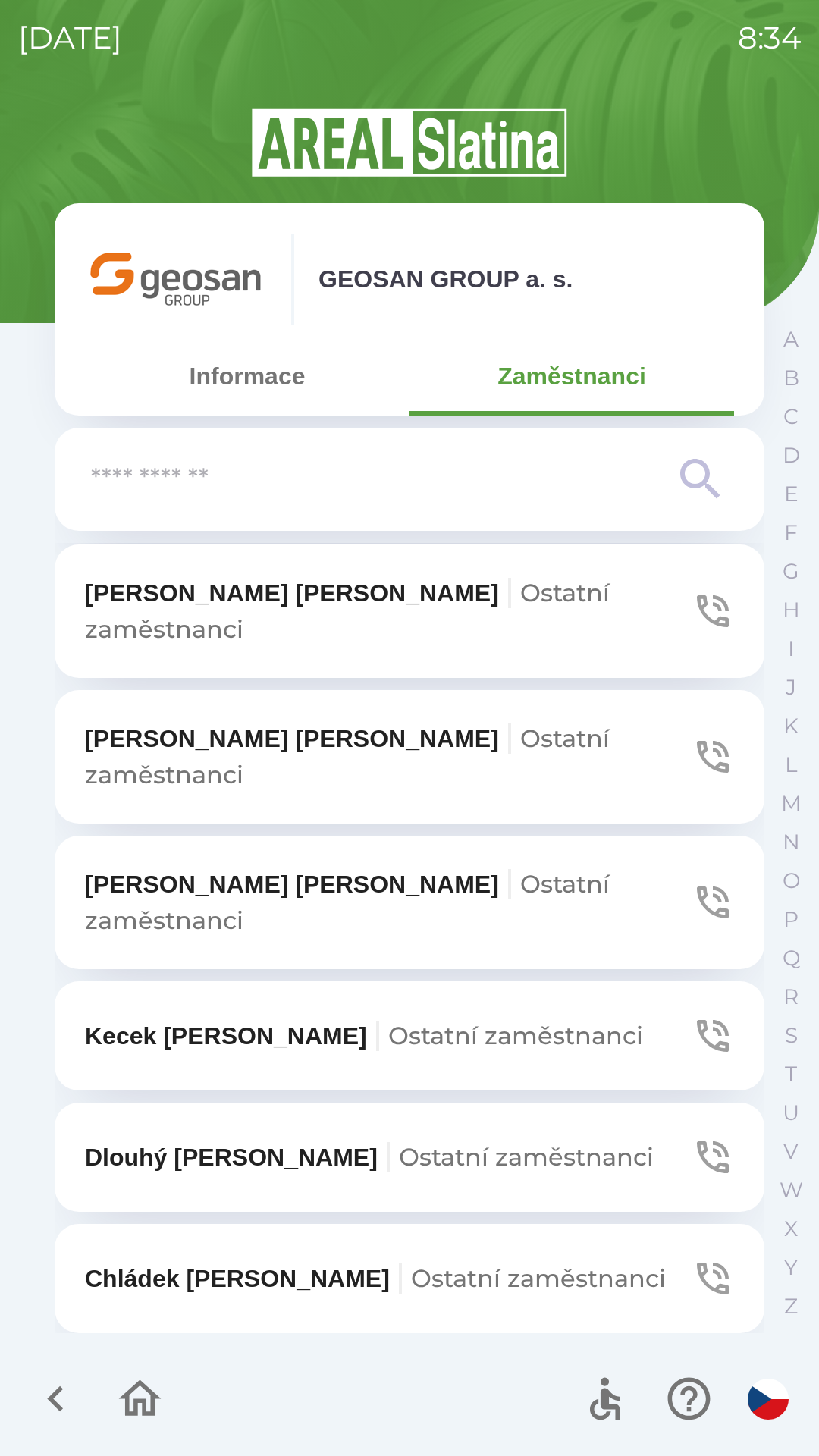
click at [521, 723] on span "Ostatní zaměstnanci" at bounding box center [347, 756] width 525 height 66
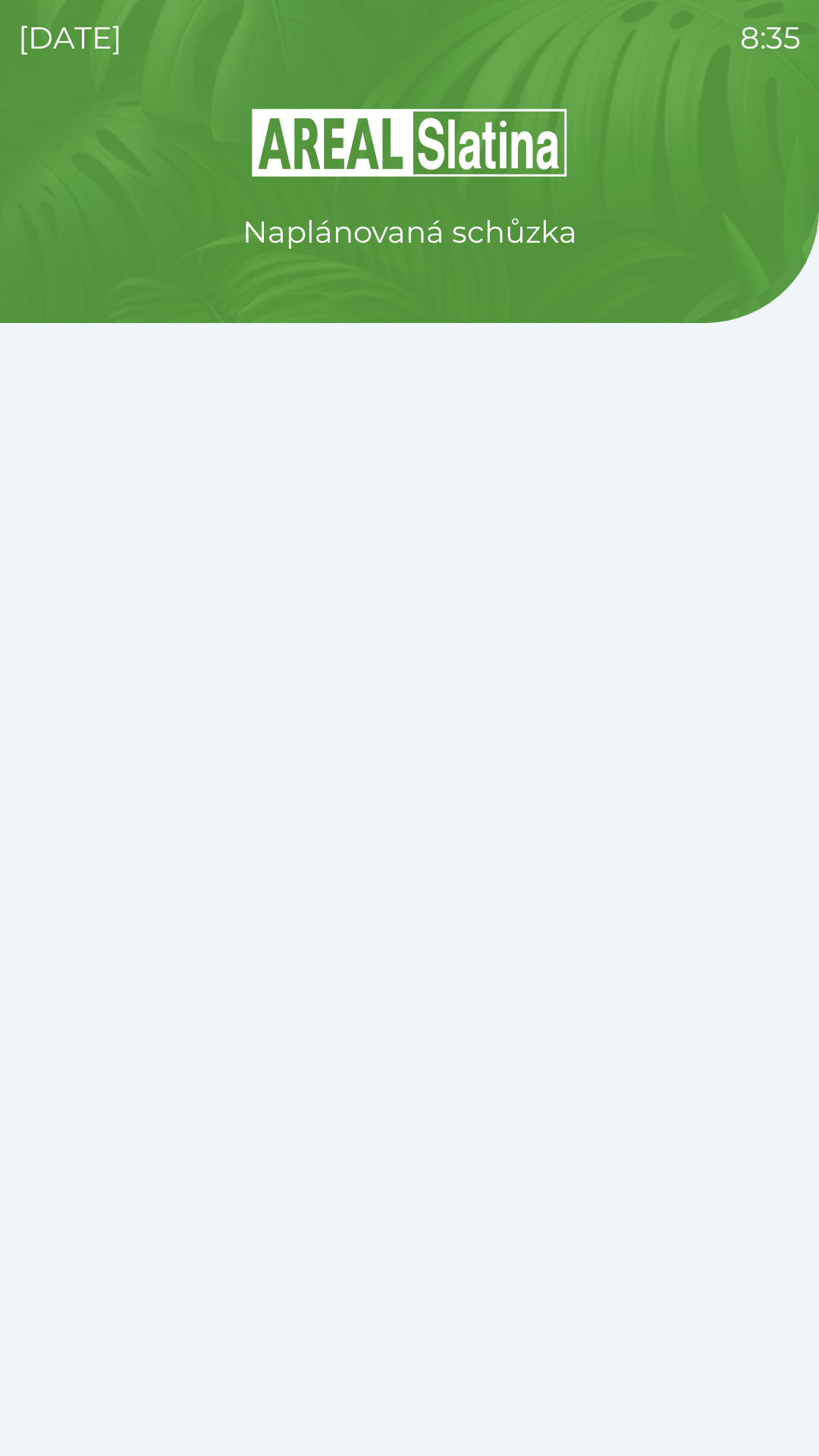
click at [648, 1221] on div "Naplánovaná schůzka" at bounding box center [409, 781] width 782 height 1350
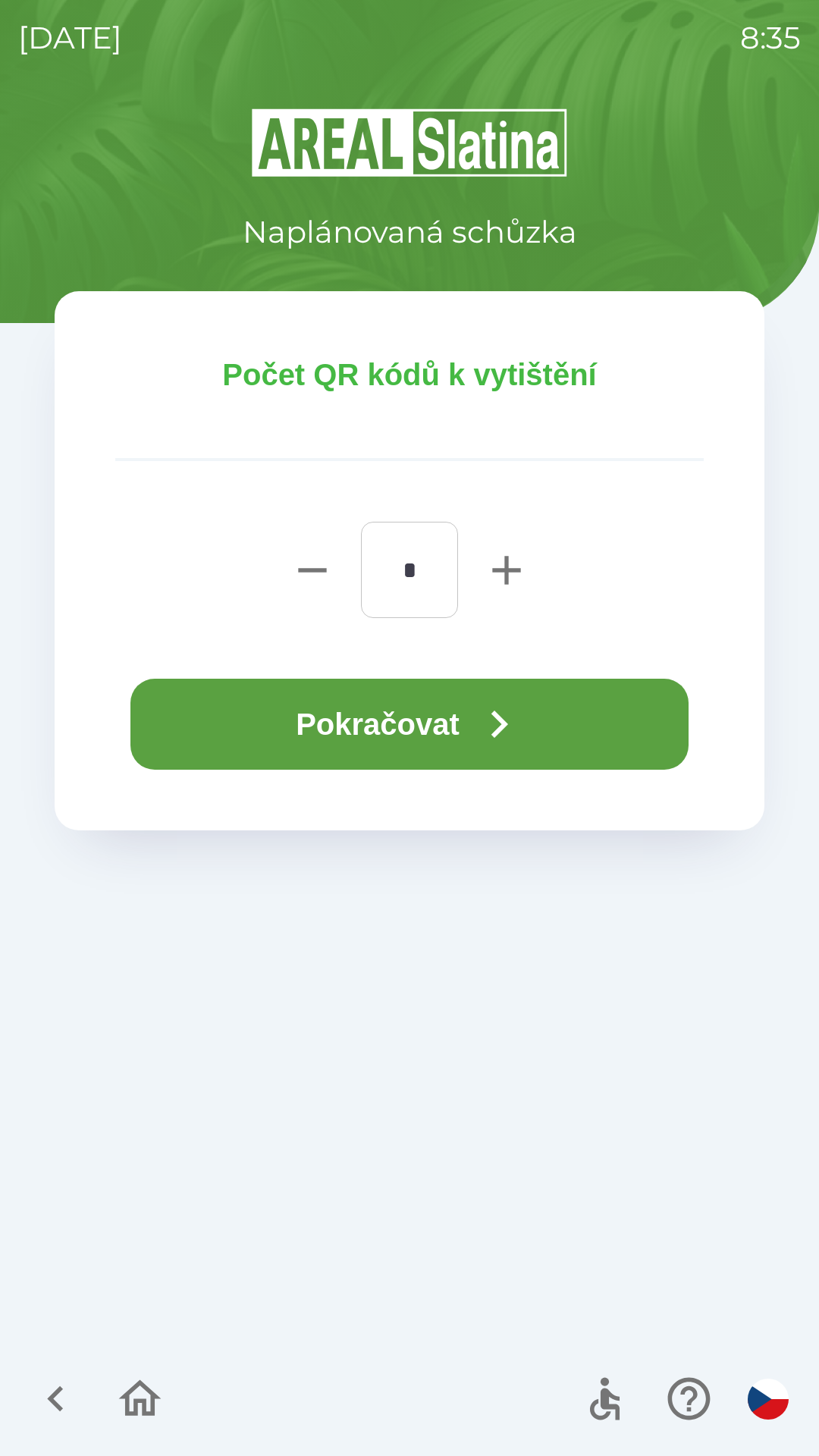
click at [505, 710] on icon "button" at bounding box center [499, 724] width 55 height 55
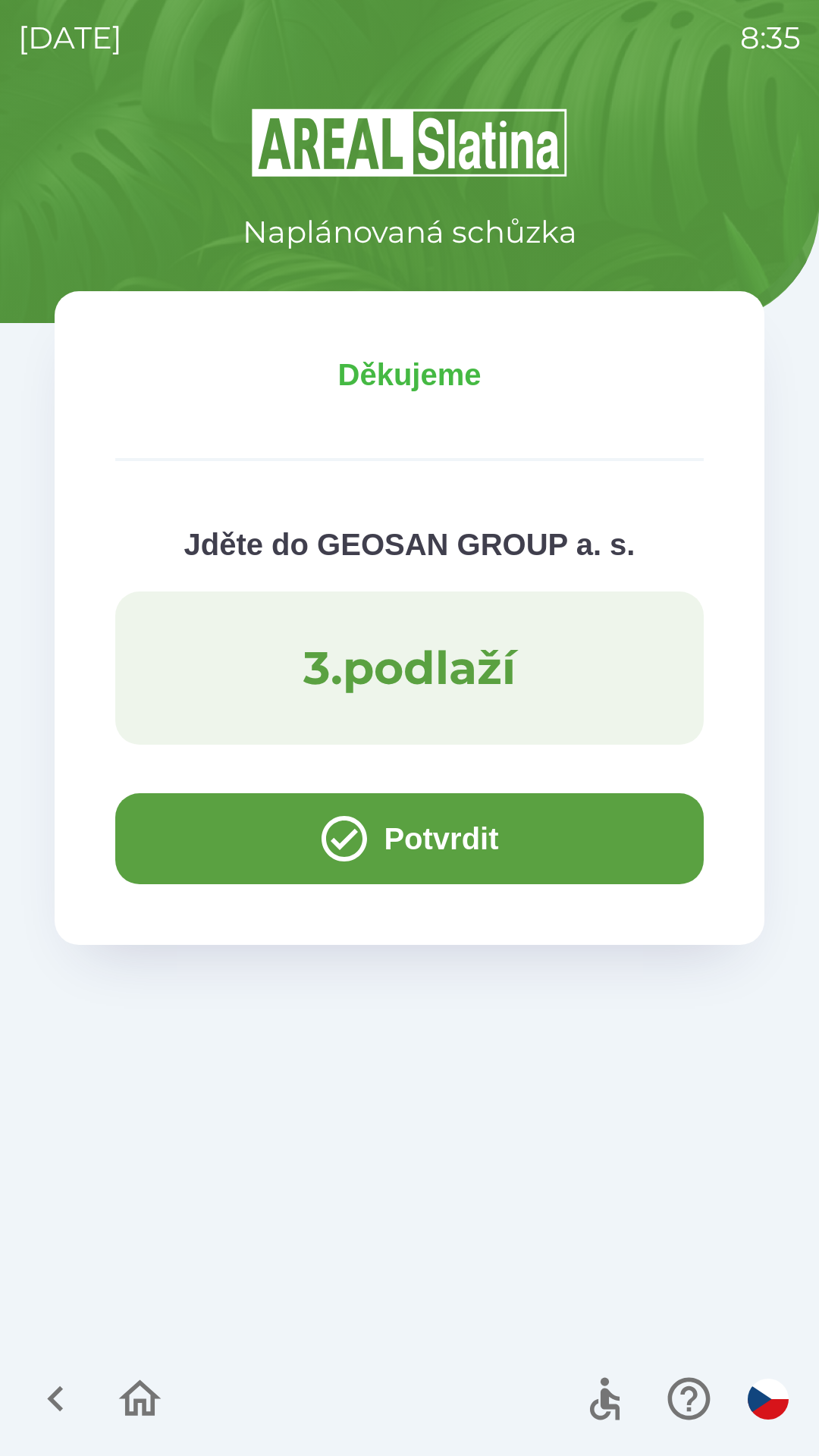
click at [153, 1393] on icon "button" at bounding box center [140, 1398] width 43 height 37
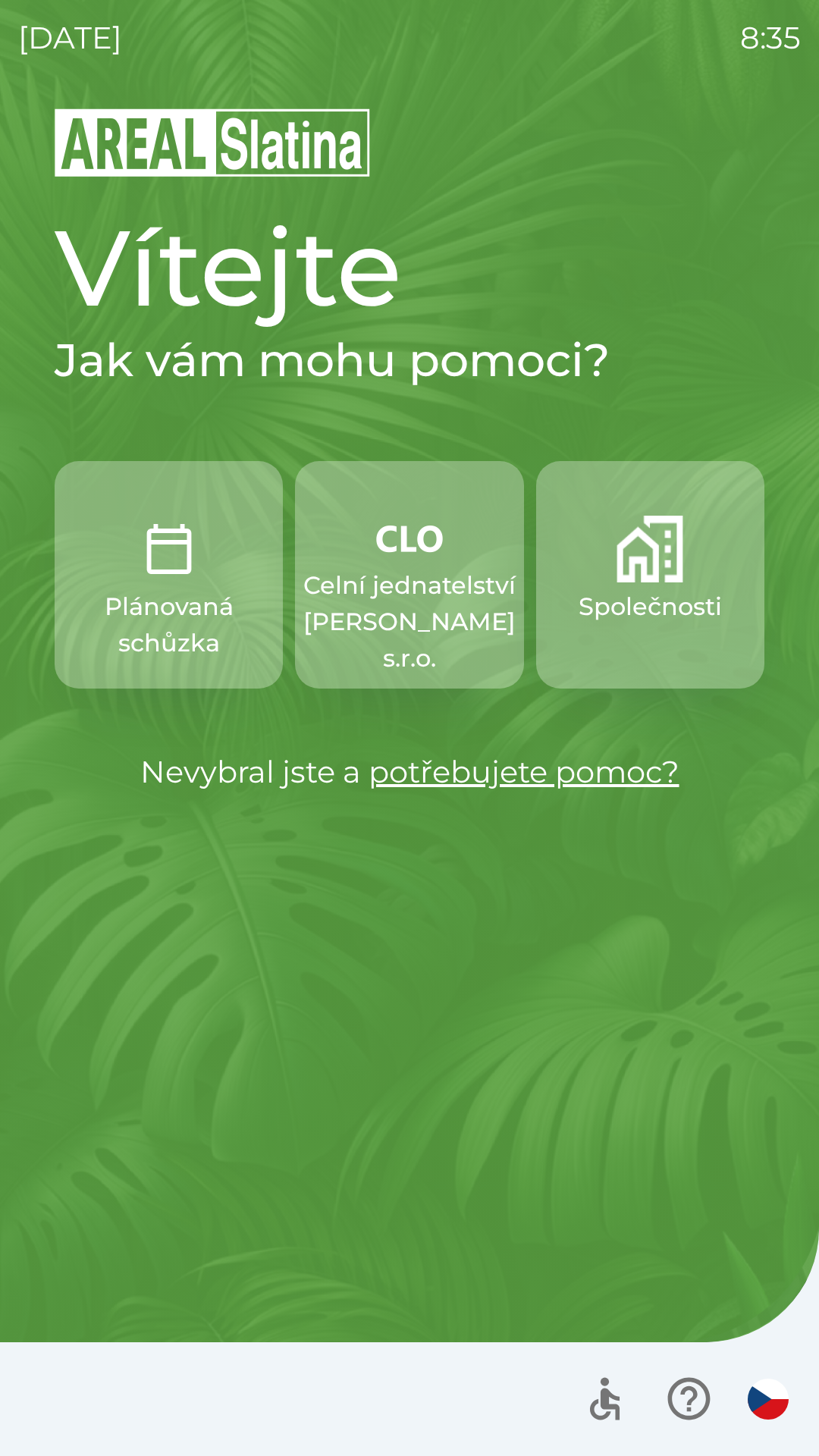
click at [643, 554] on img "button" at bounding box center [650, 549] width 67 height 67
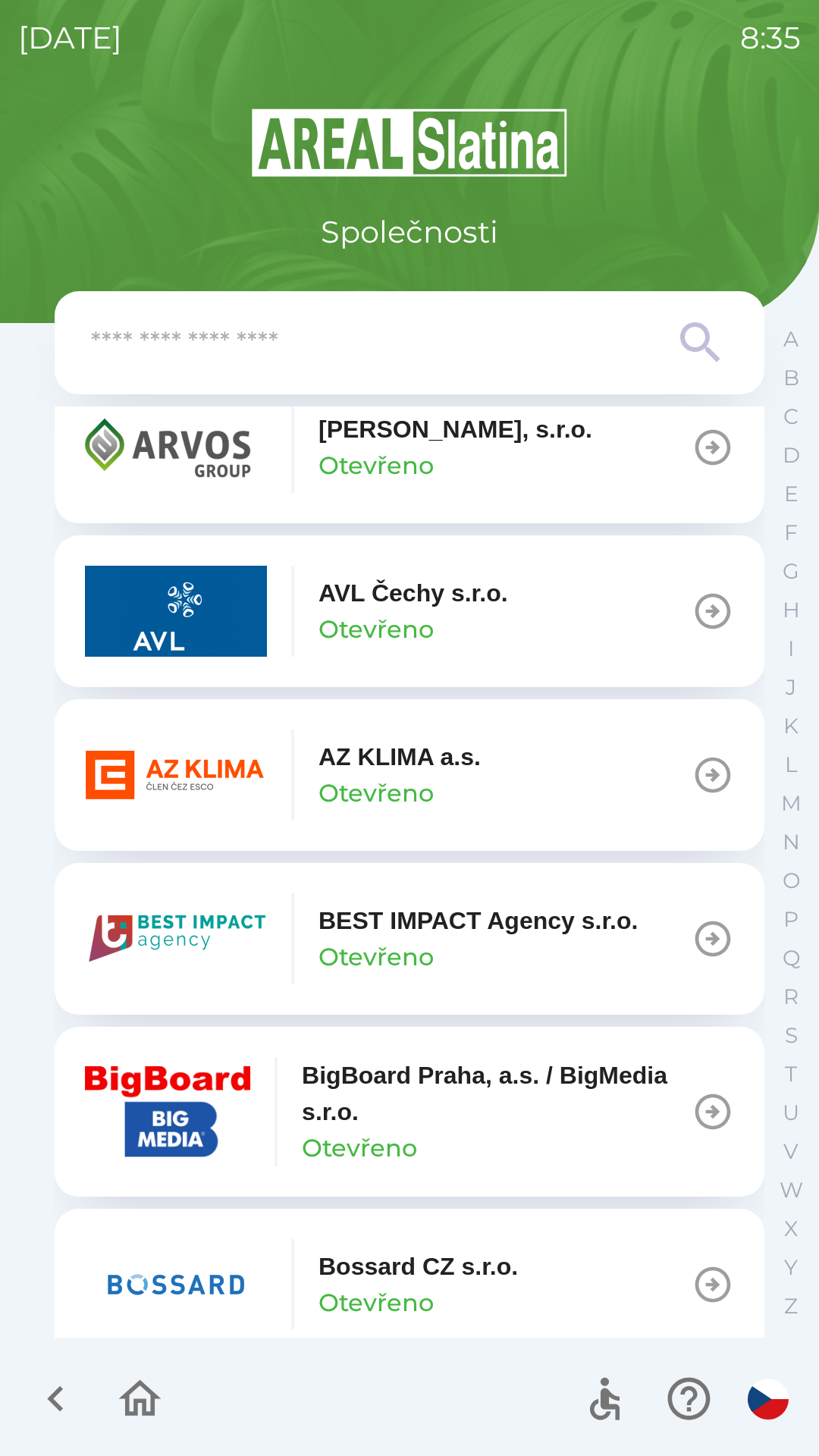
scroll to position [1402, 0]
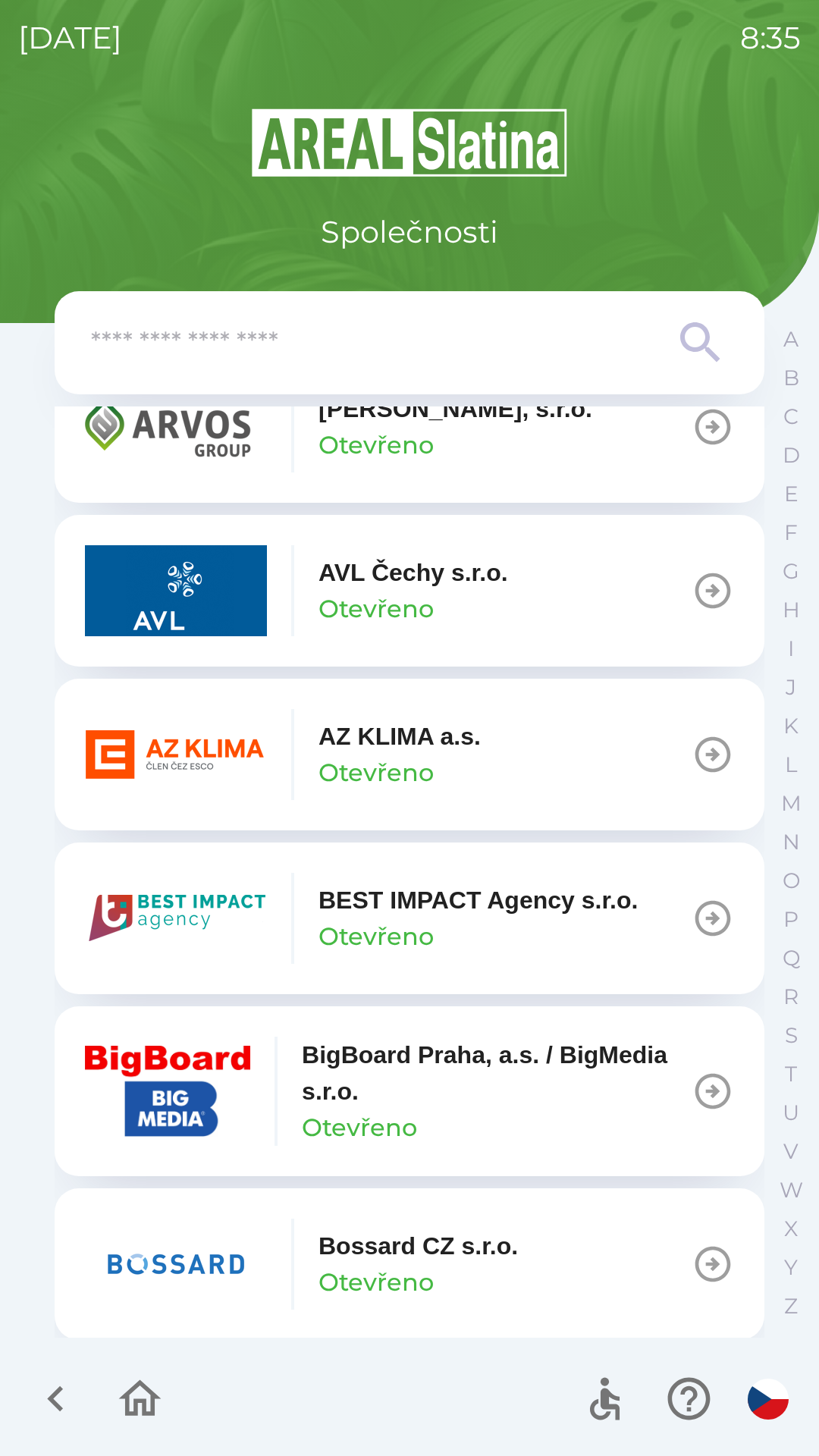
click at [739, 1203] on button "Bossard CZ s.r.o. Otevřeno" at bounding box center [409, 1263] width 709 height 152
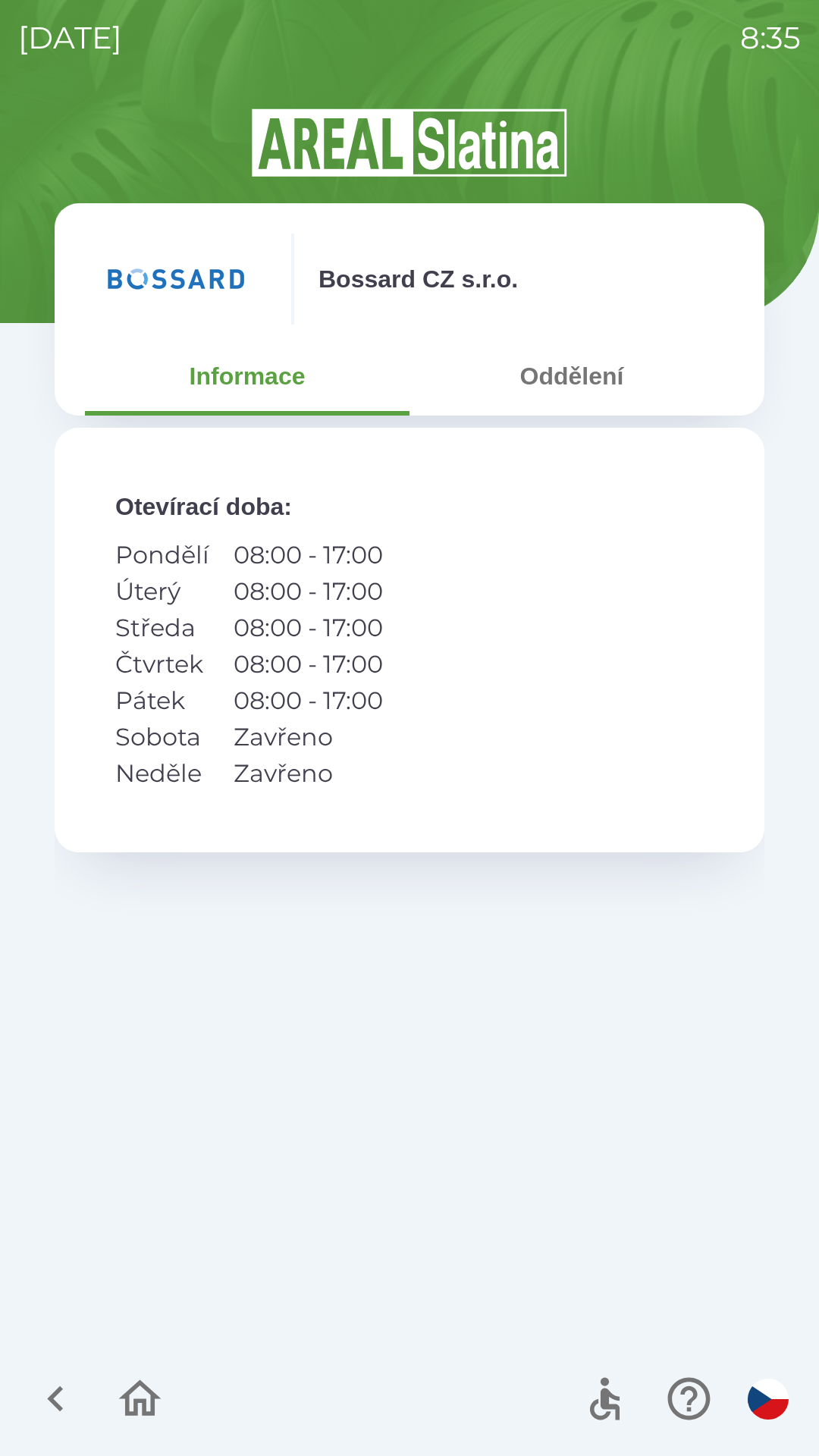
click at [55, 1404] on icon "button" at bounding box center [55, 1399] width 16 height 26
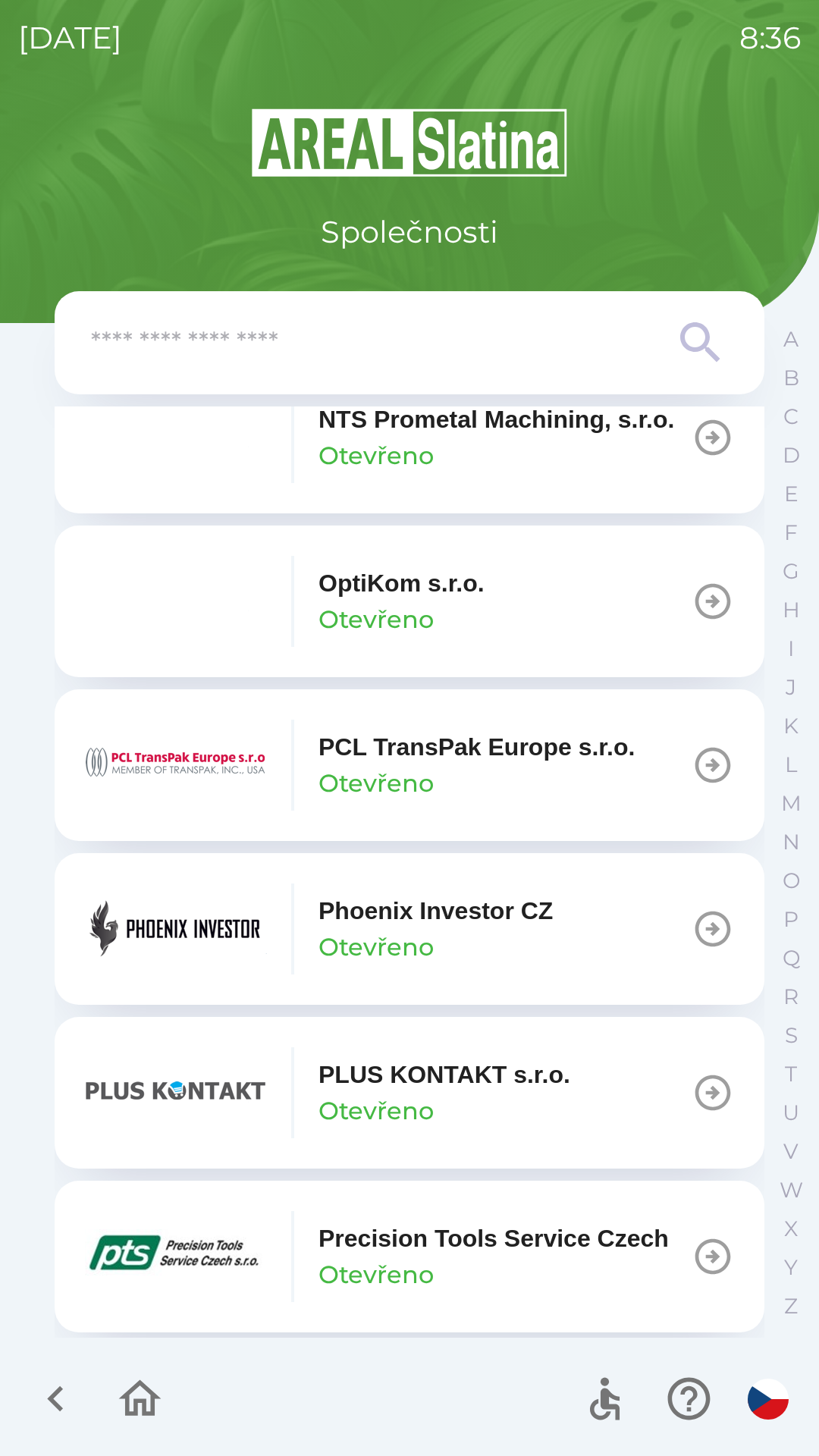
scroll to position [7842, 0]
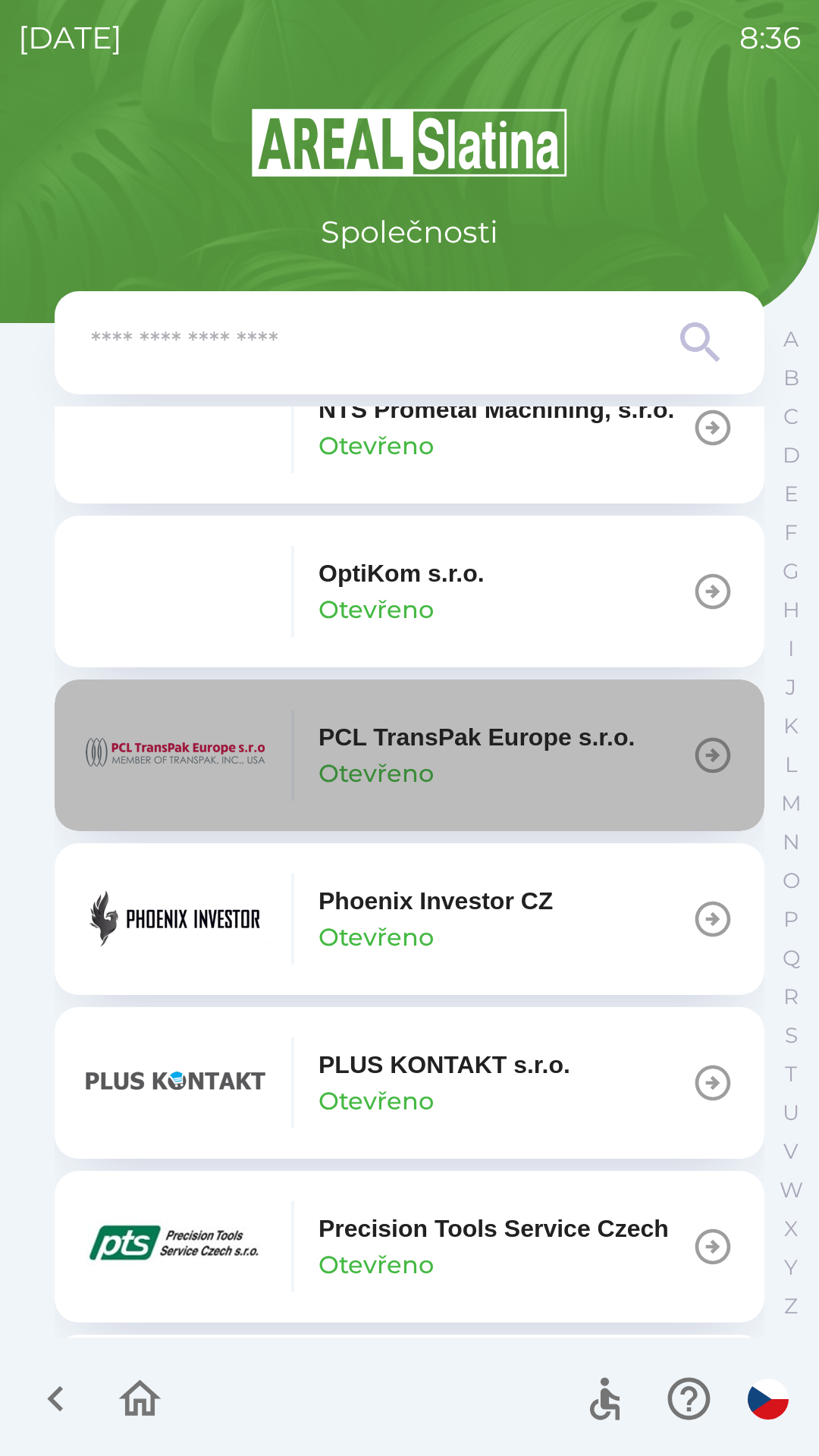
click at [709, 776] on icon "button" at bounding box center [713, 755] width 43 height 43
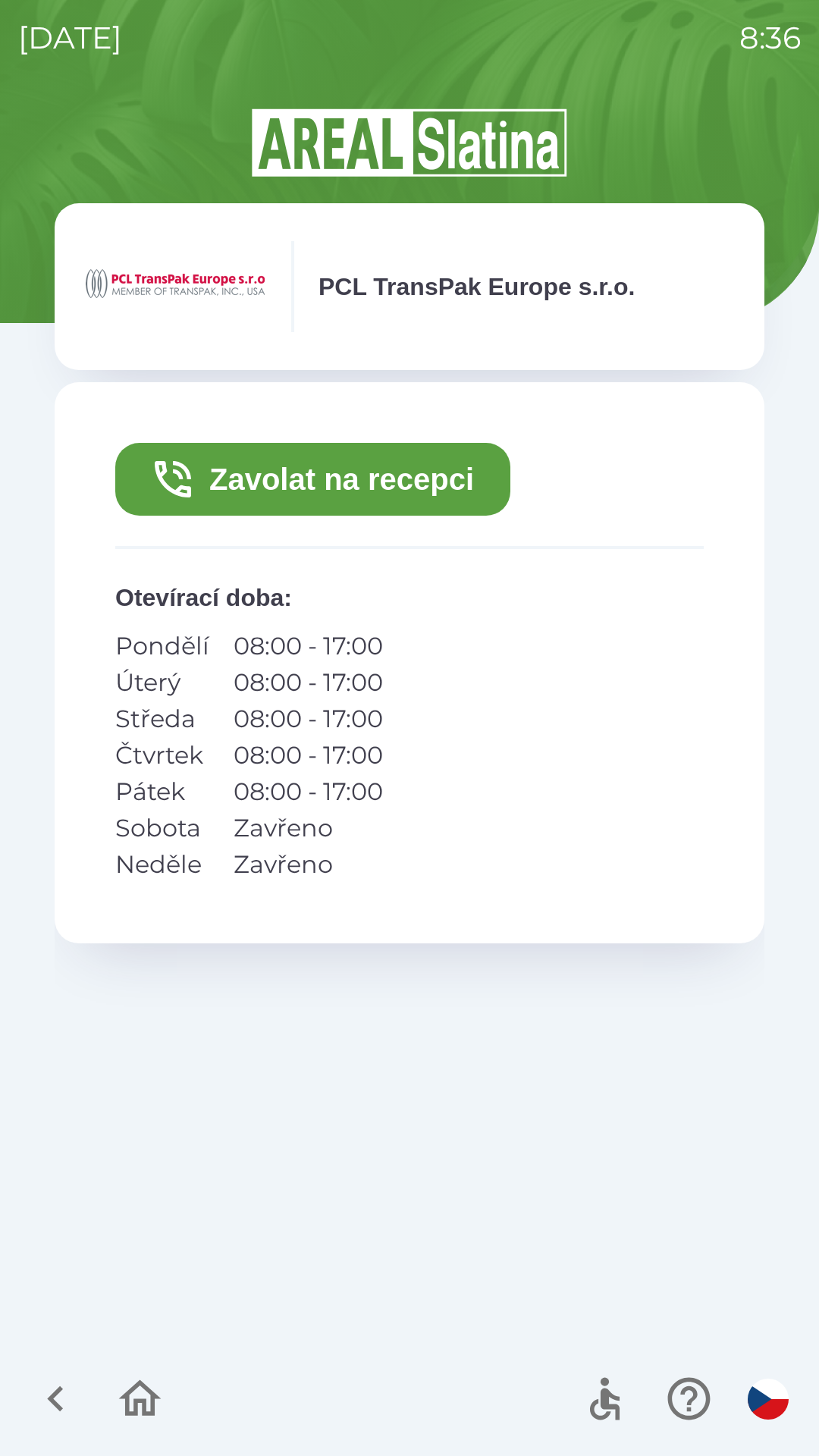
click at [270, 475] on button "Zavolat na recepci" at bounding box center [312, 478] width 395 height 73
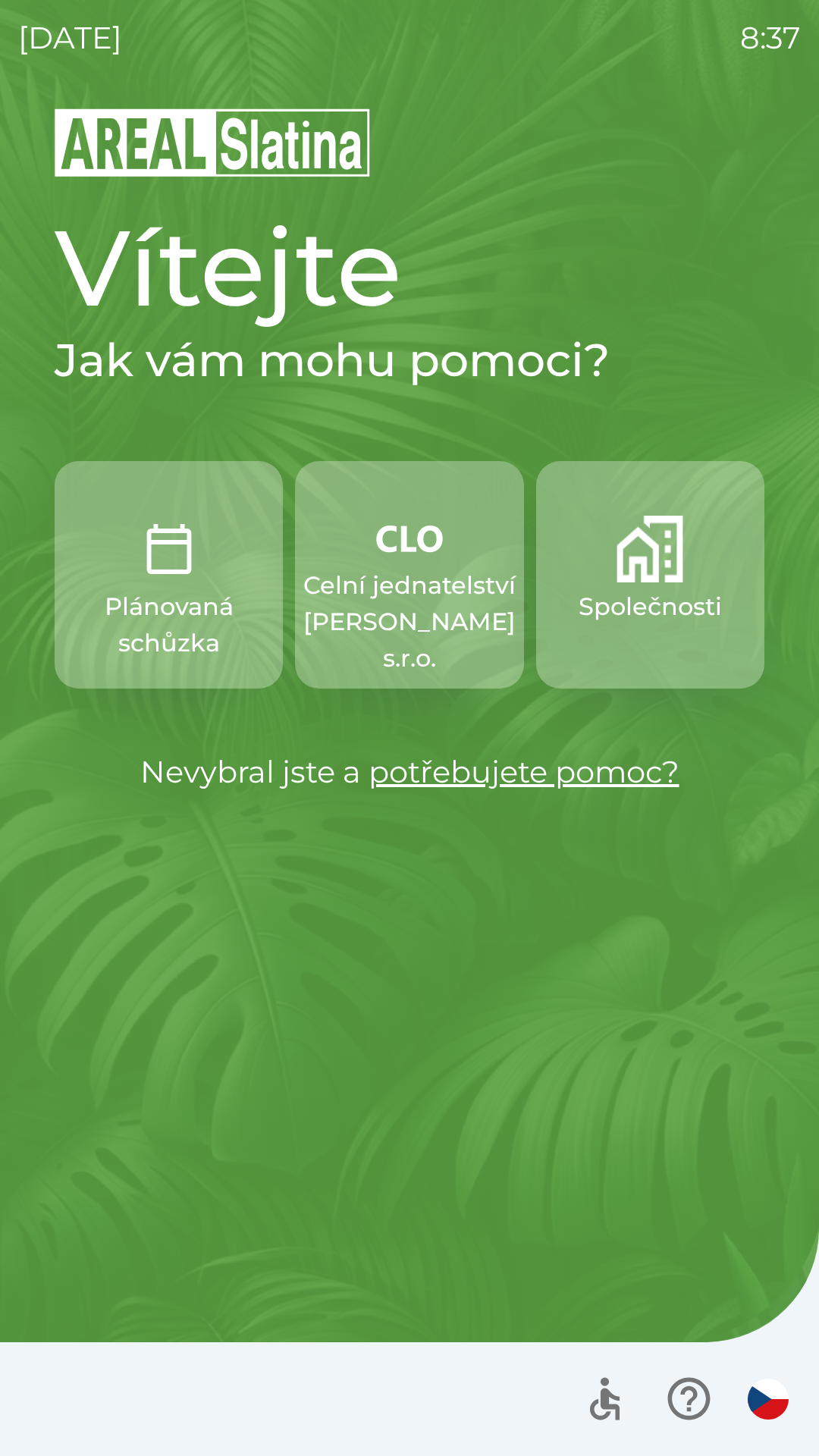
click at [644, 618] on p "Společnosti" at bounding box center [650, 606] width 143 height 37
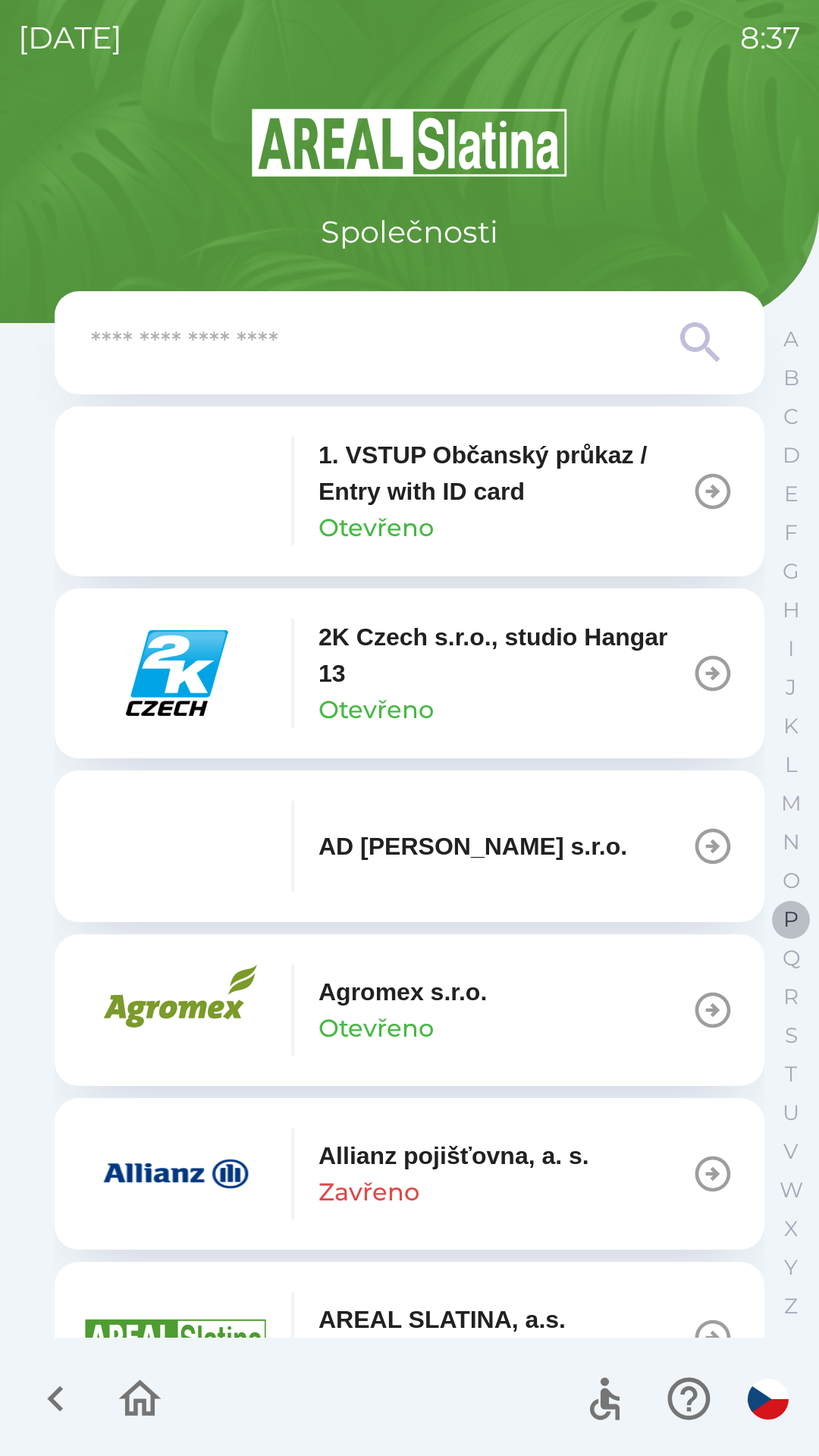
click at [777, 913] on button "P" at bounding box center [791, 918] width 38 height 39
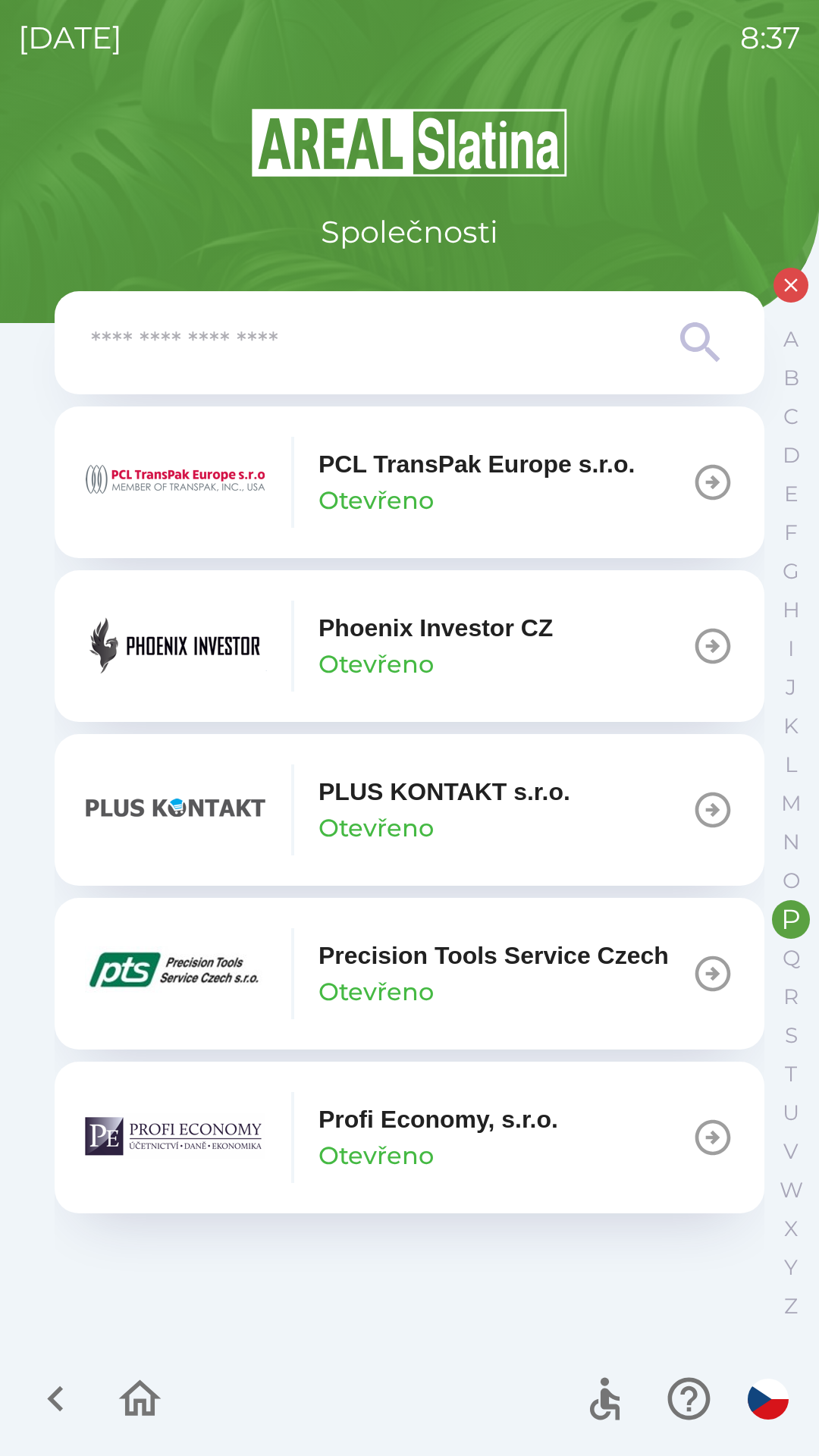
click at [431, 496] on p "Otevřeno" at bounding box center [376, 500] width 116 height 37
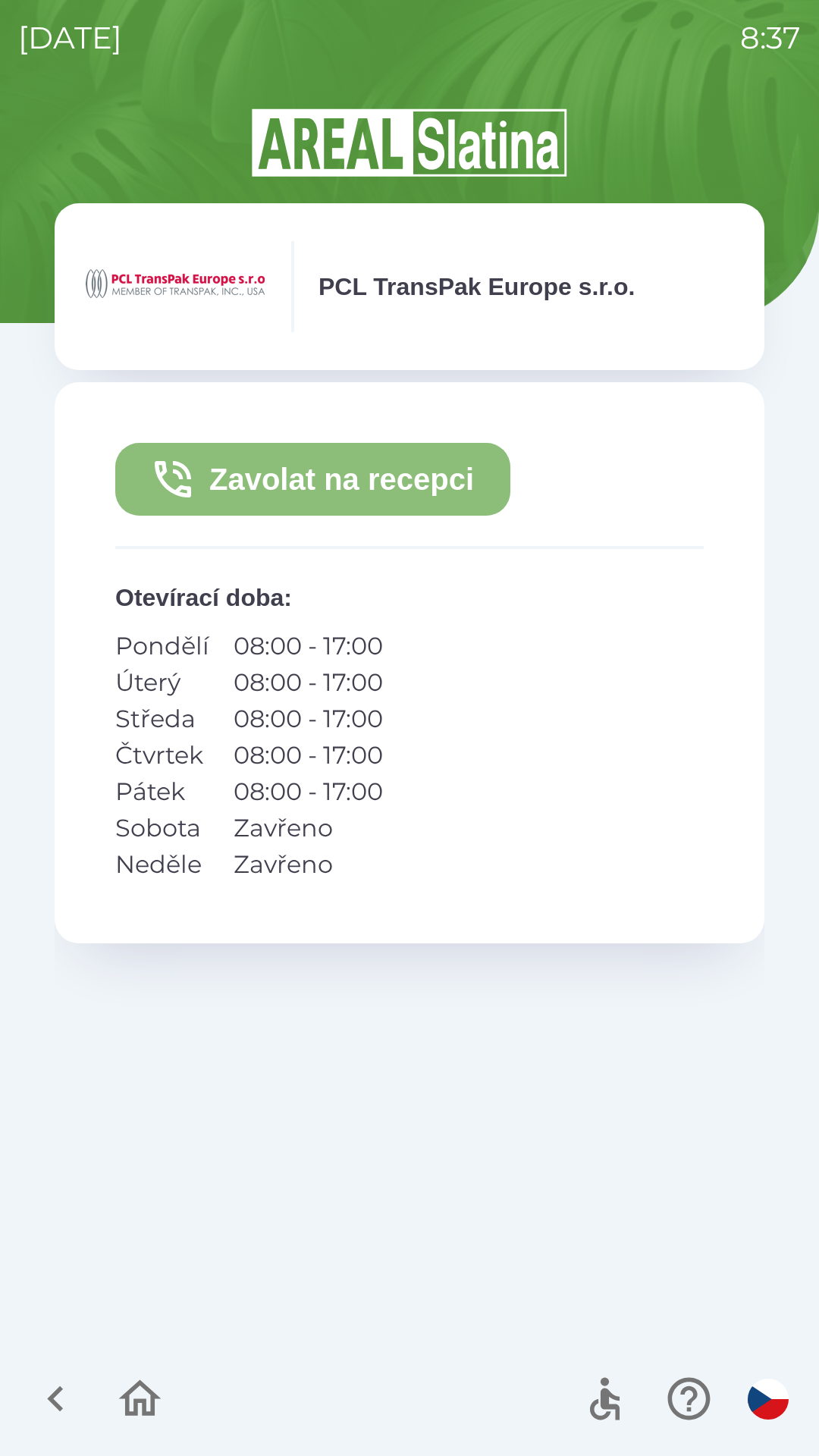
click at [280, 478] on button "Zavolat na recepci" at bounding box center [312, 478] width 395 height 73
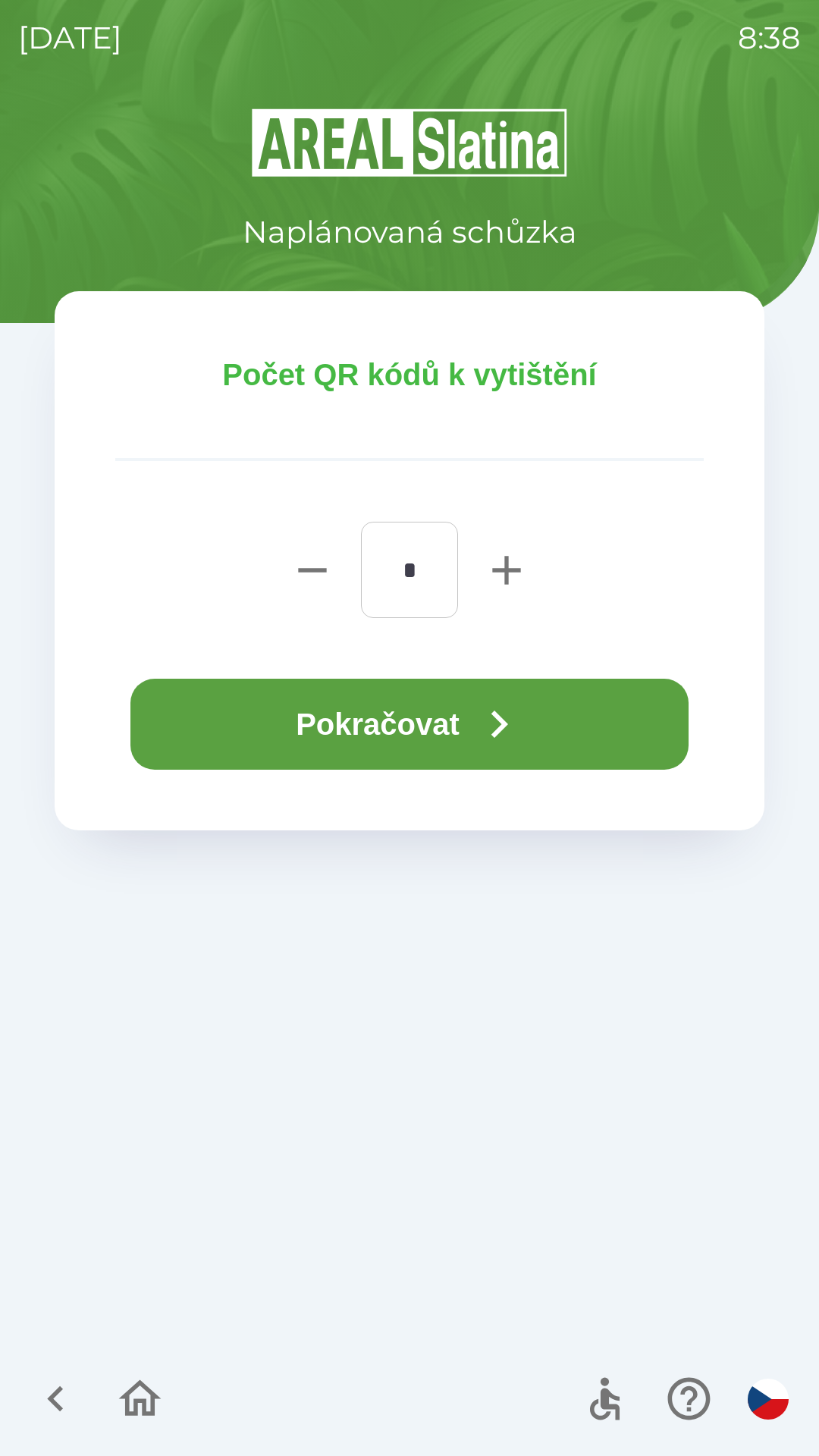
click at [501, 573] on icon "button" at bounding box center [506, 570] width 49 height 49
type input "*"
click at [291, 719] on button "Pokračovat" at bounding box center [409, 724] width 558 height 91
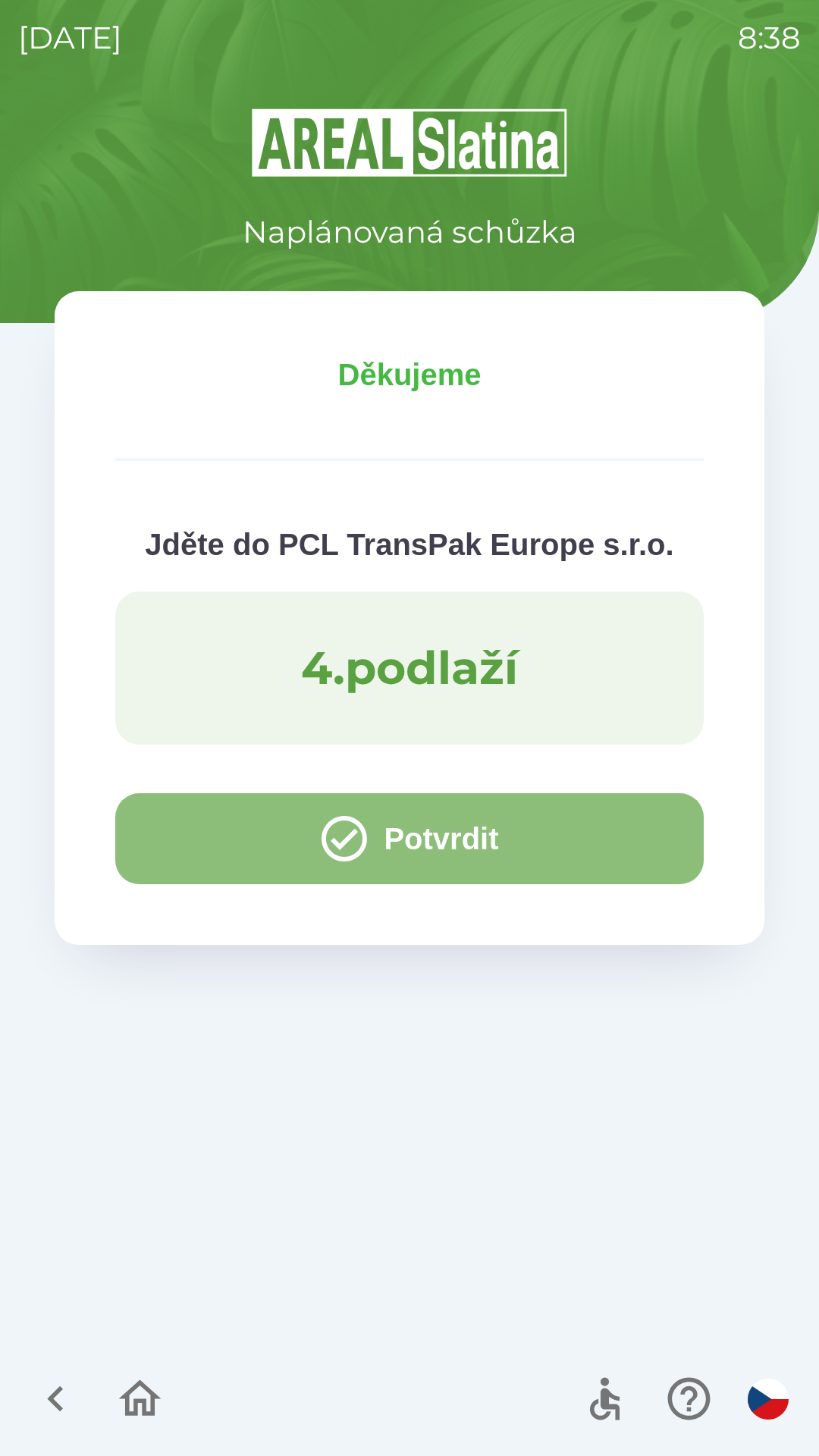
click at [172, 829] on button "Potvrdit" at bounding box center [409, 838] width 588 height 91
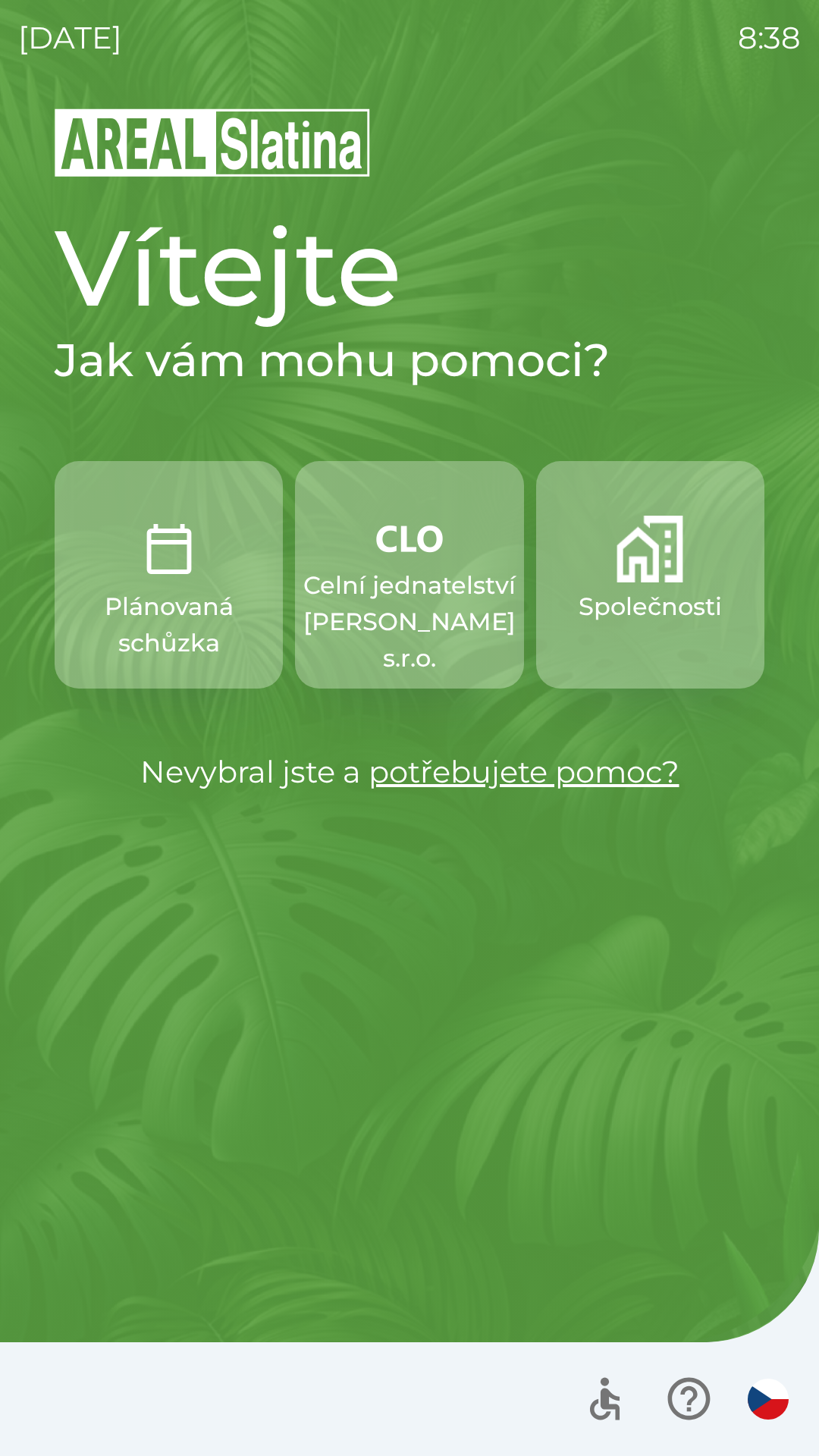
click at [426, 574] on p "Celní jednatelství [PERSON_NAME] s.r.o." at bounding box center [409, 622] width 212 height 110
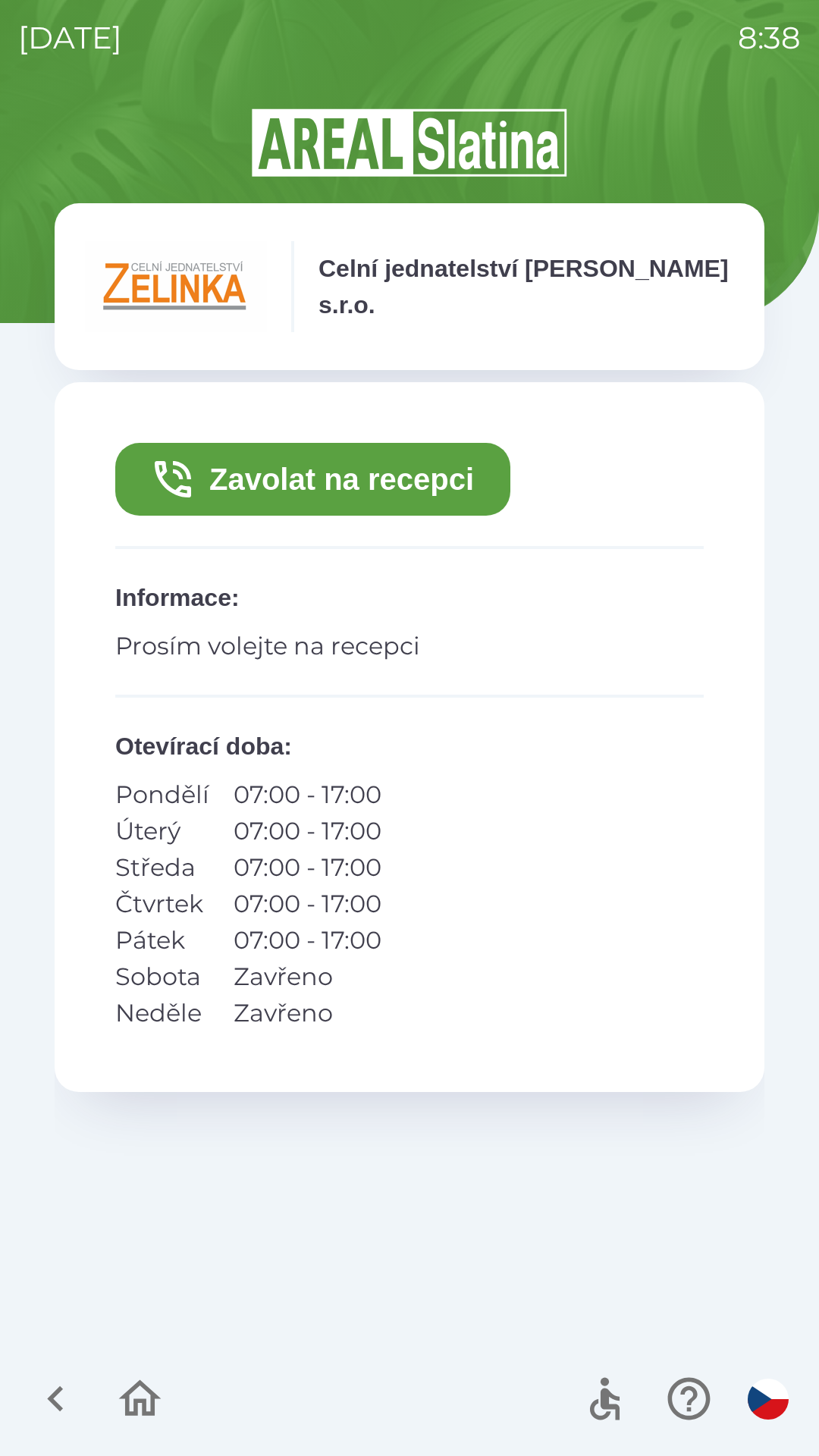
click at [369, 485] on button "Zavolat na recepci" at bounding box center [312, 478] width 395 height 73
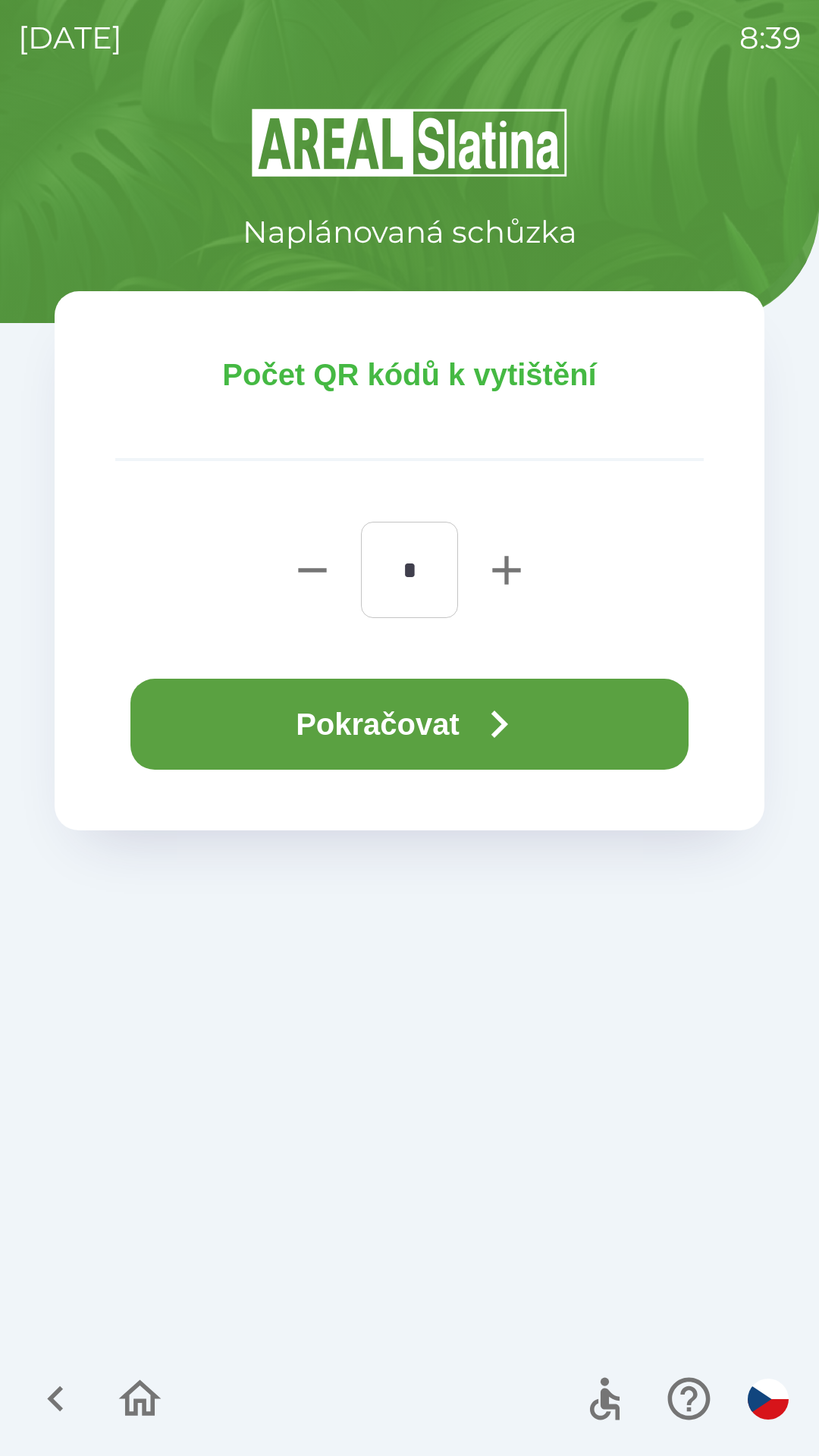
click at [424, 710] on button "Pokračovat" at bounding box center [409, 724] width 558 height 91
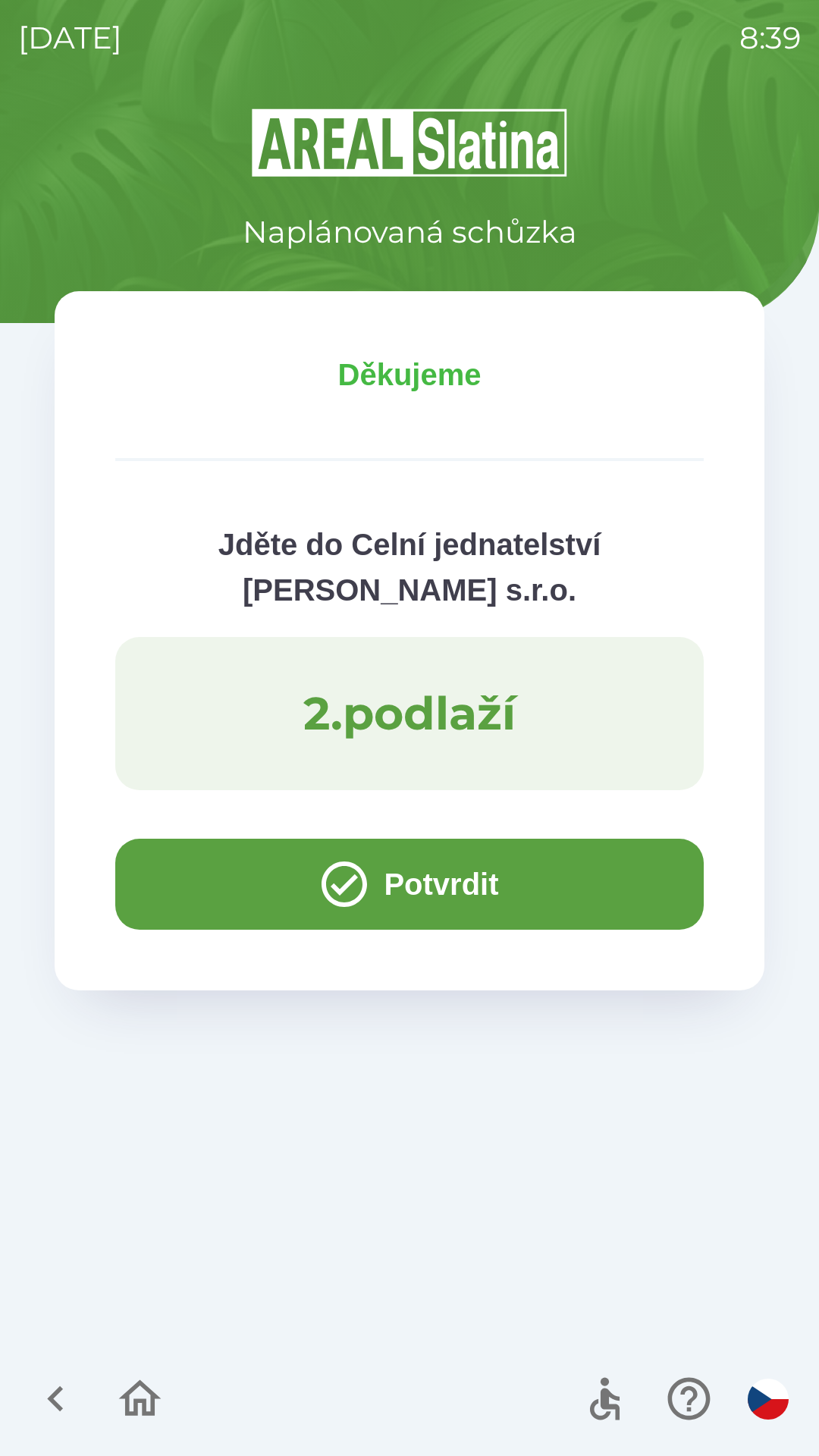
click at [435, 900] on button "Potvrdit" at bounding box center [409, 884] width 588 height 91
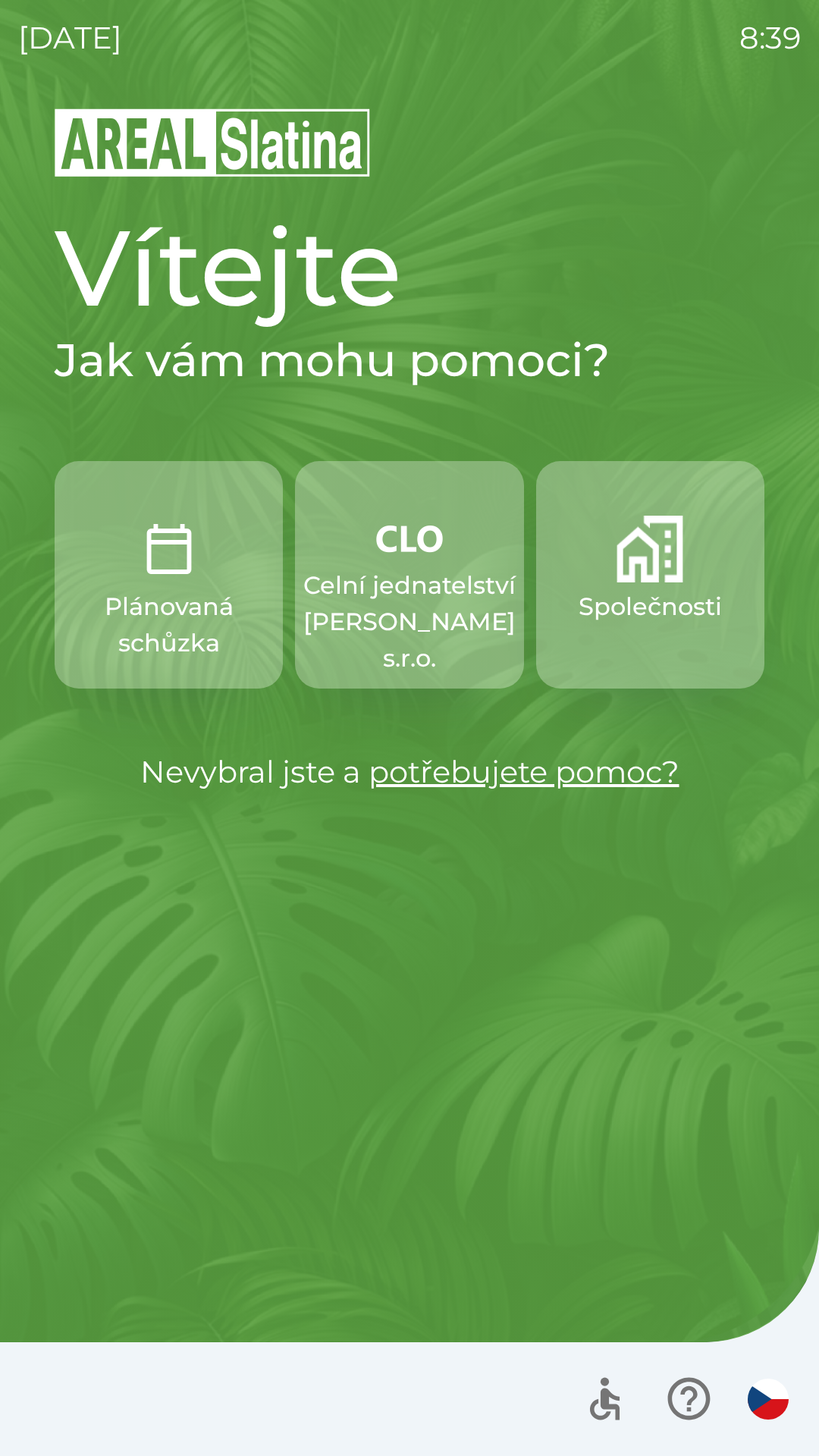
click at [430, 646] on p "Celní jednatelství [PERSON_NAME] s.r.o." at bounding box center [409, 622] width 212 height 110
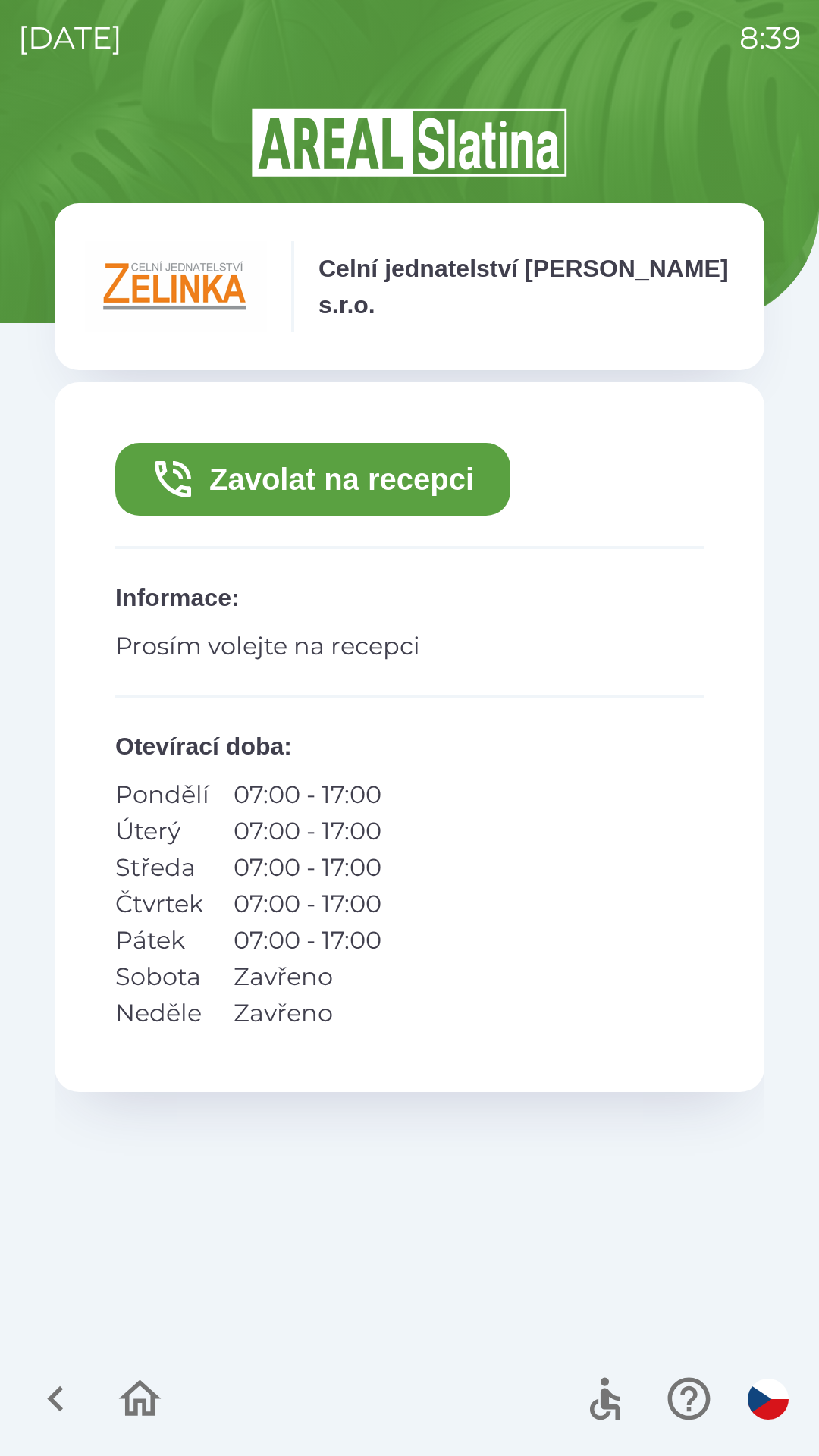
click at [371, 478] on button "Zavolat na recepci" at bounding box center [312, 478] width 395 height 73
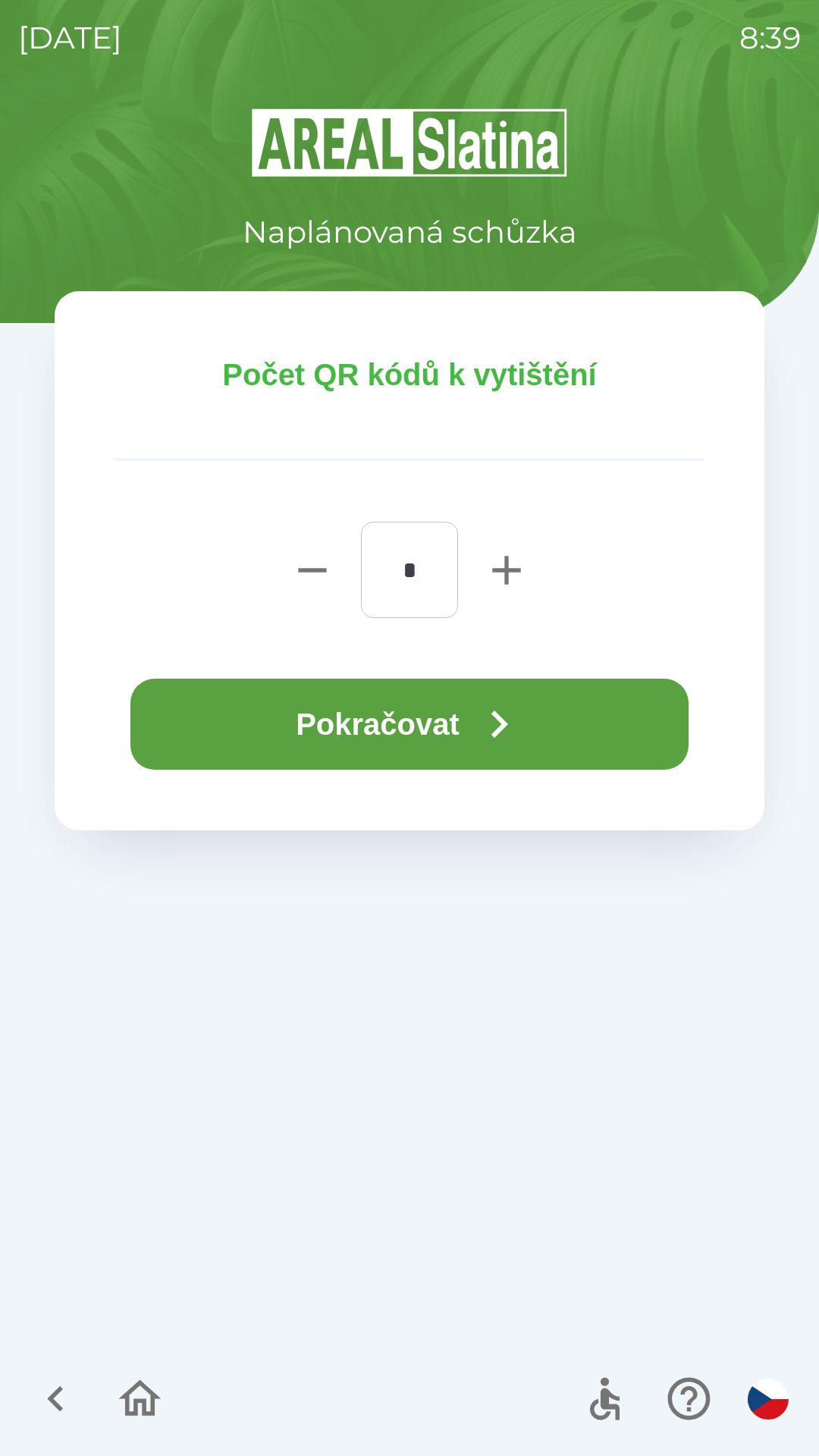
click at [472, 728] on button "Pokračovat" at bounding box center [409, 724] width 558 height 91
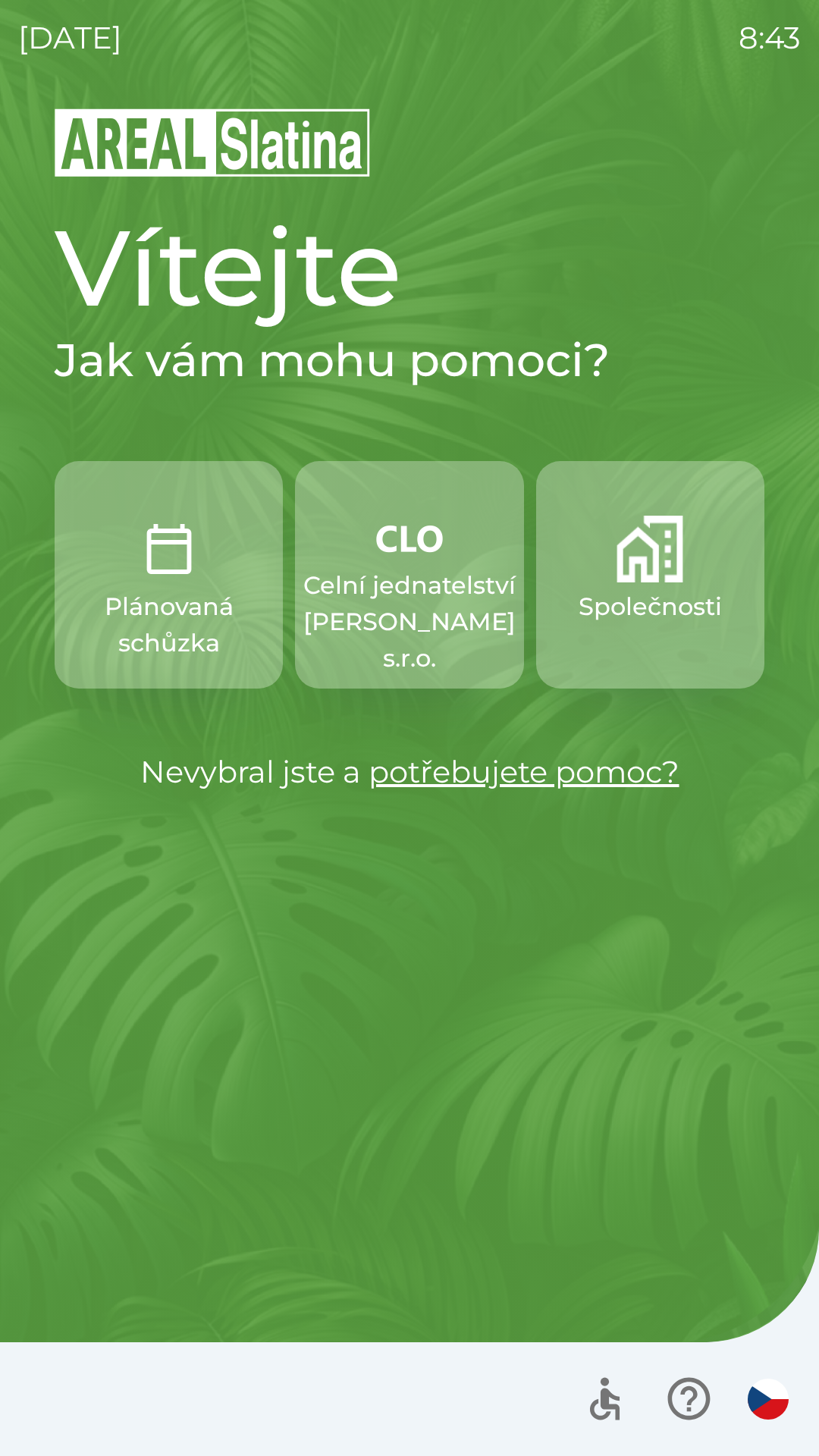
click at [626, 587] on button "Společnosti" at bounding box center [650, 575] width 228 height 228
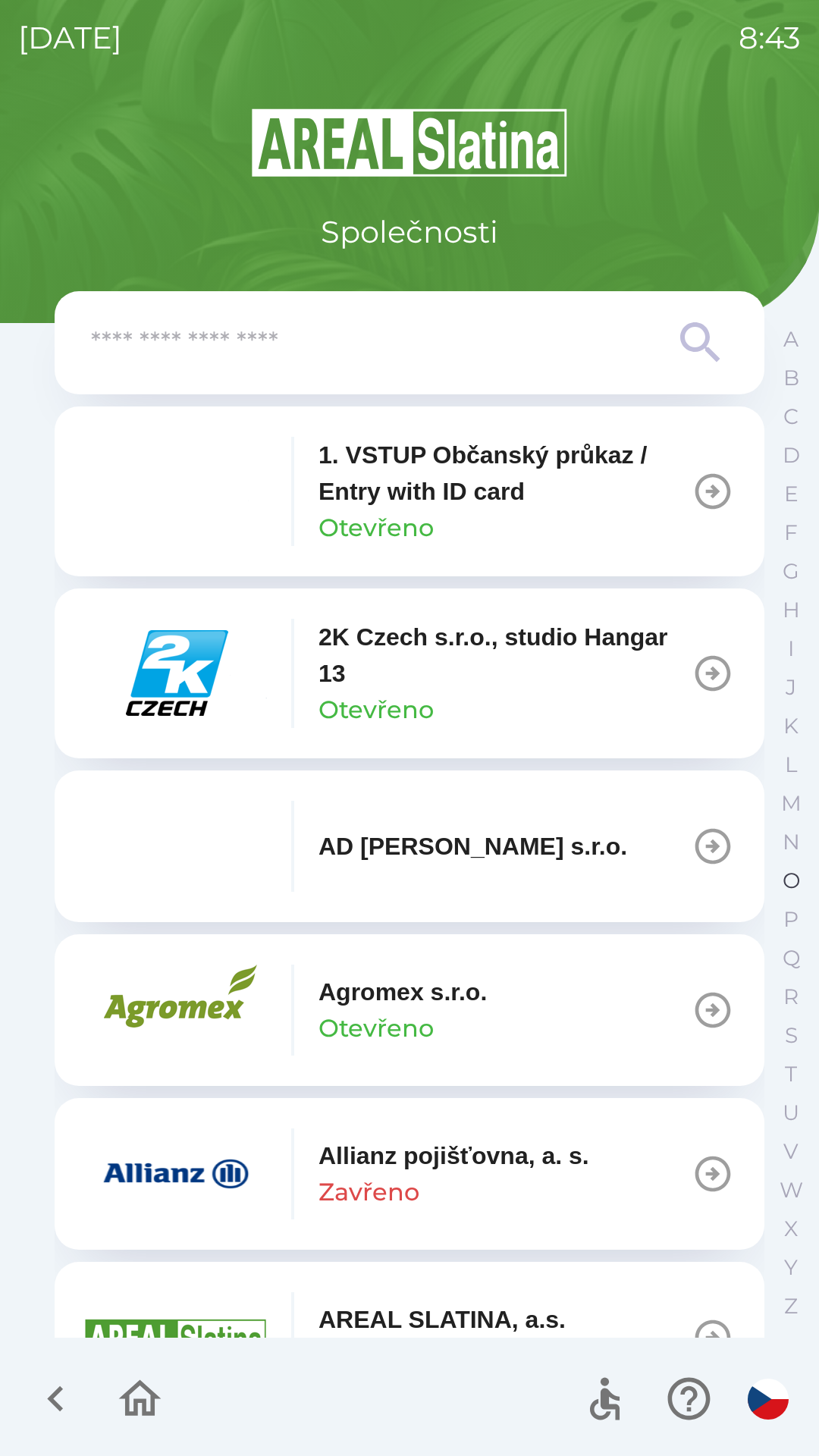
click at [787, 878] on p "O" at bounding box center [791, 880] width 17 height 27
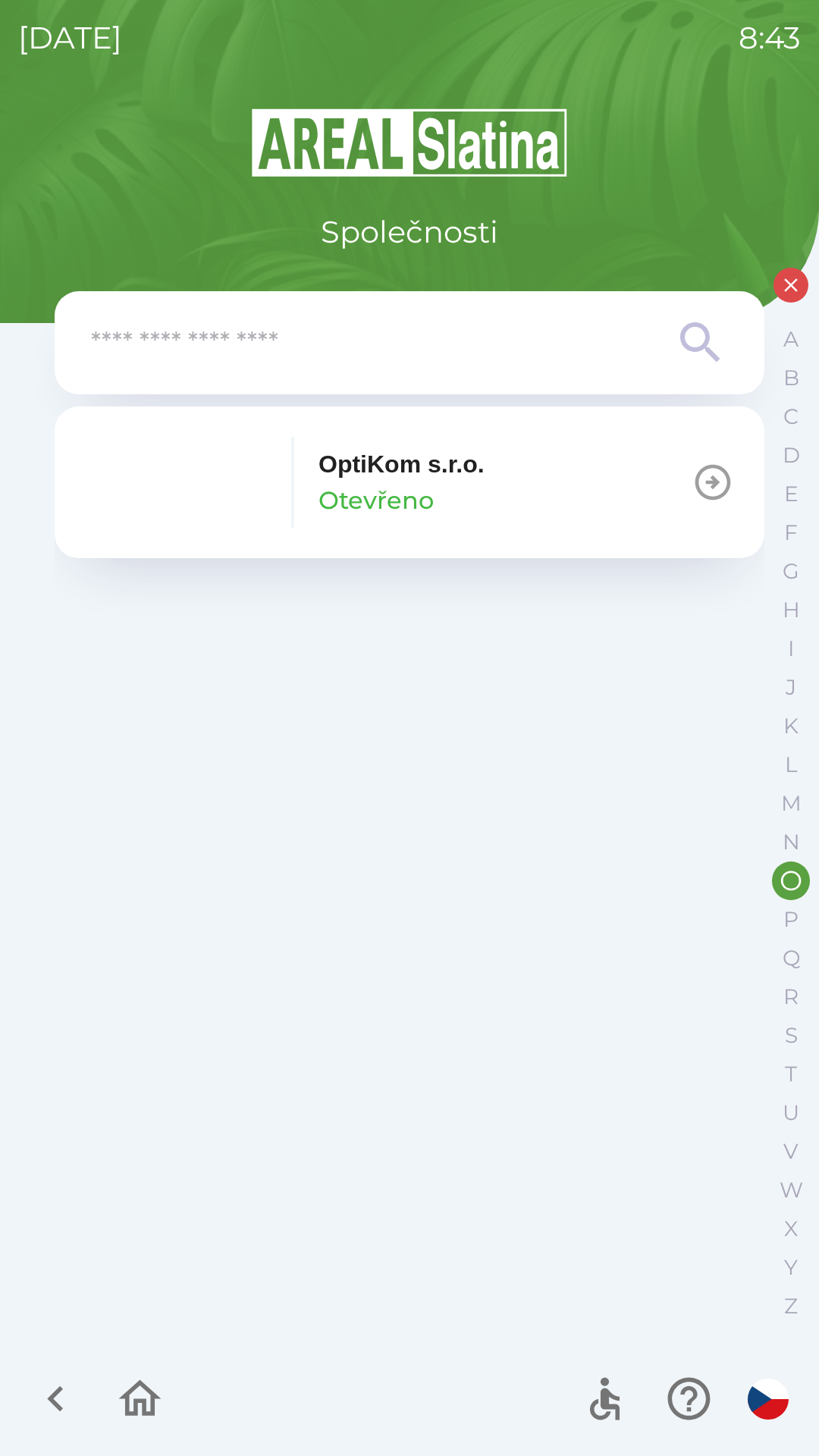
click at [706, 477] on icon "button" at bounding box center [713, 483] width 43 height 43
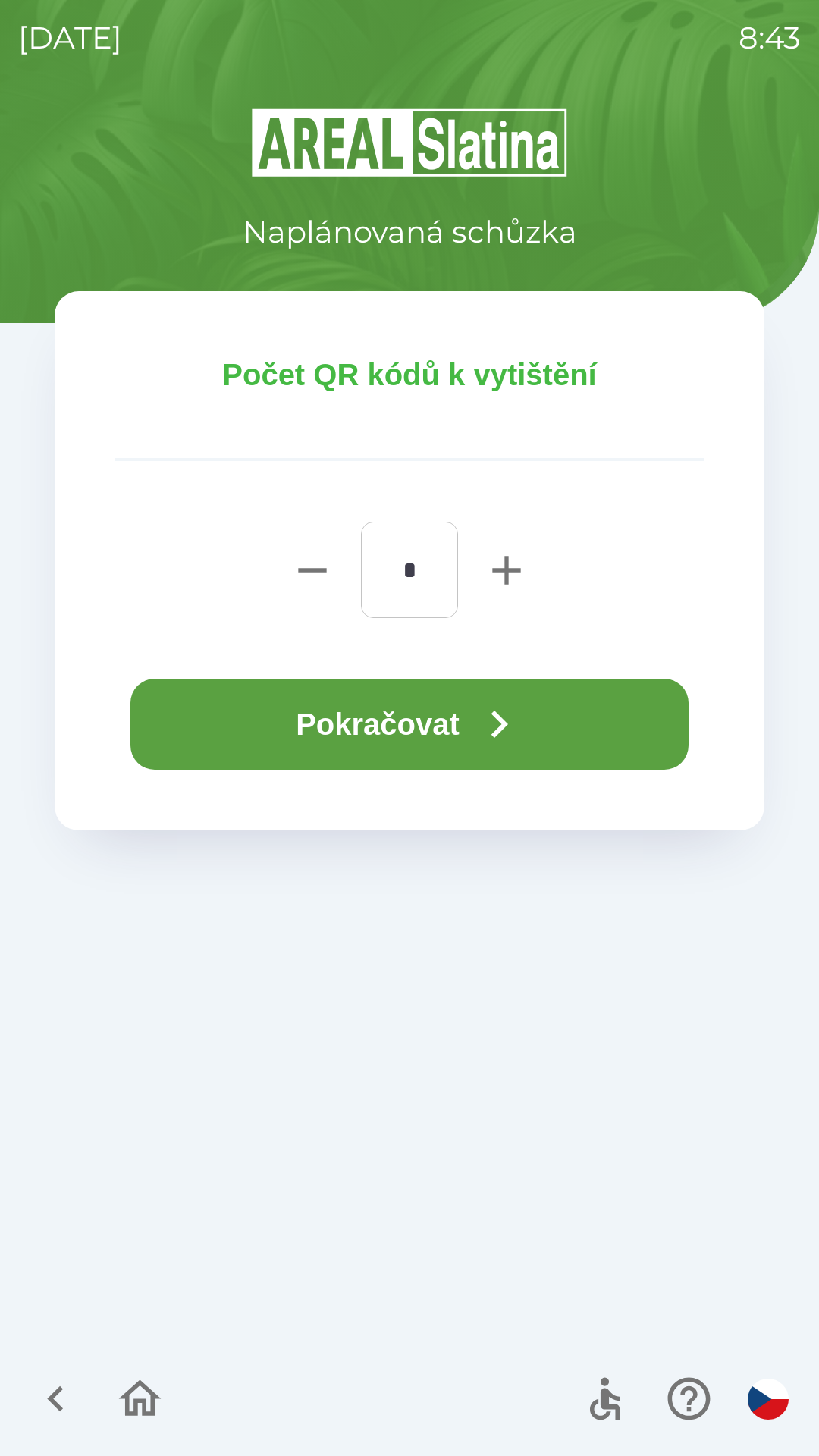
click at [354, 721] on button "Pokračovat" at bounding box center [409, 724] width 558 height 91
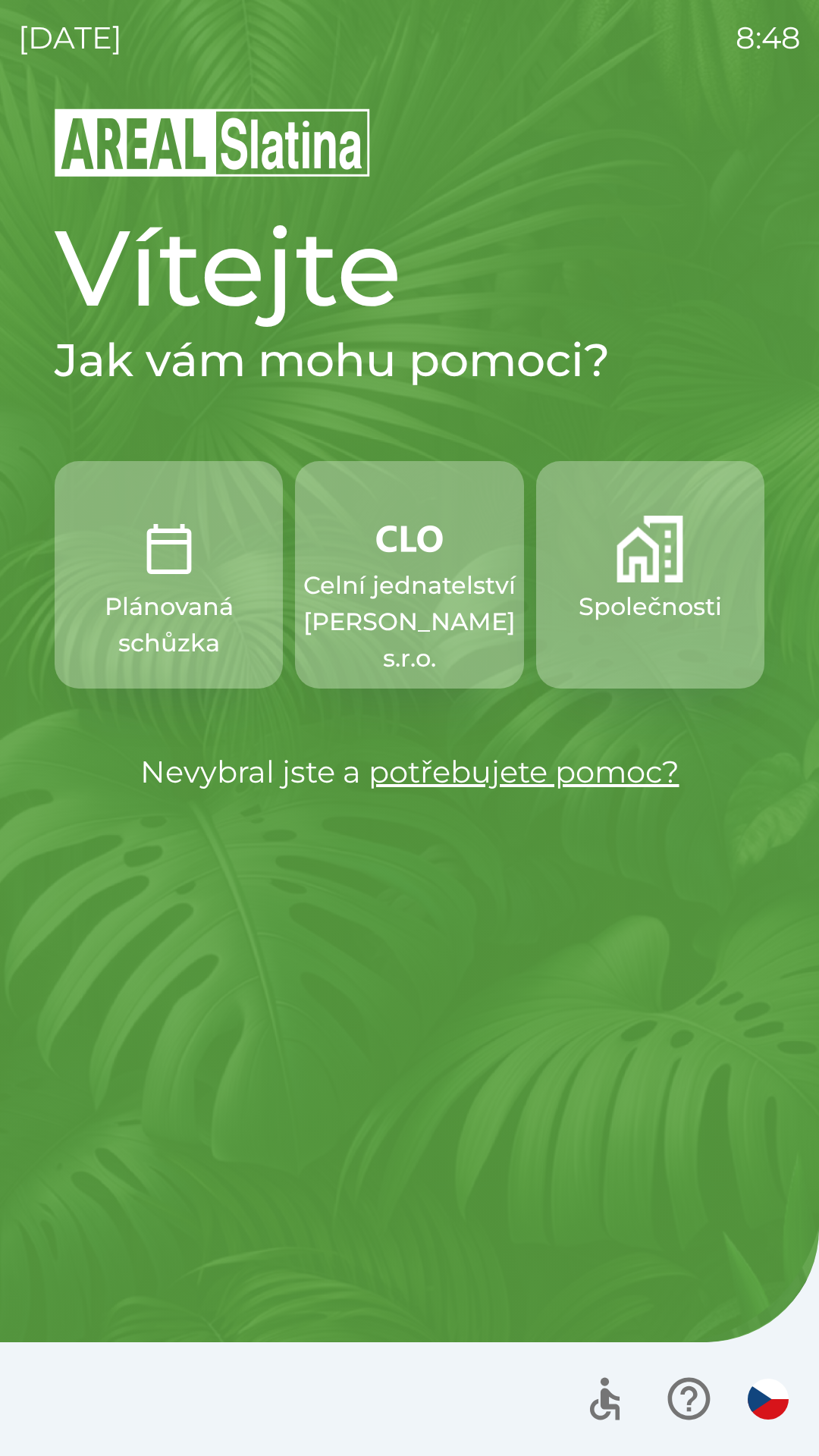
click at [418, 561] on img "button" at bounding box center [409, 538] width 67 height 45
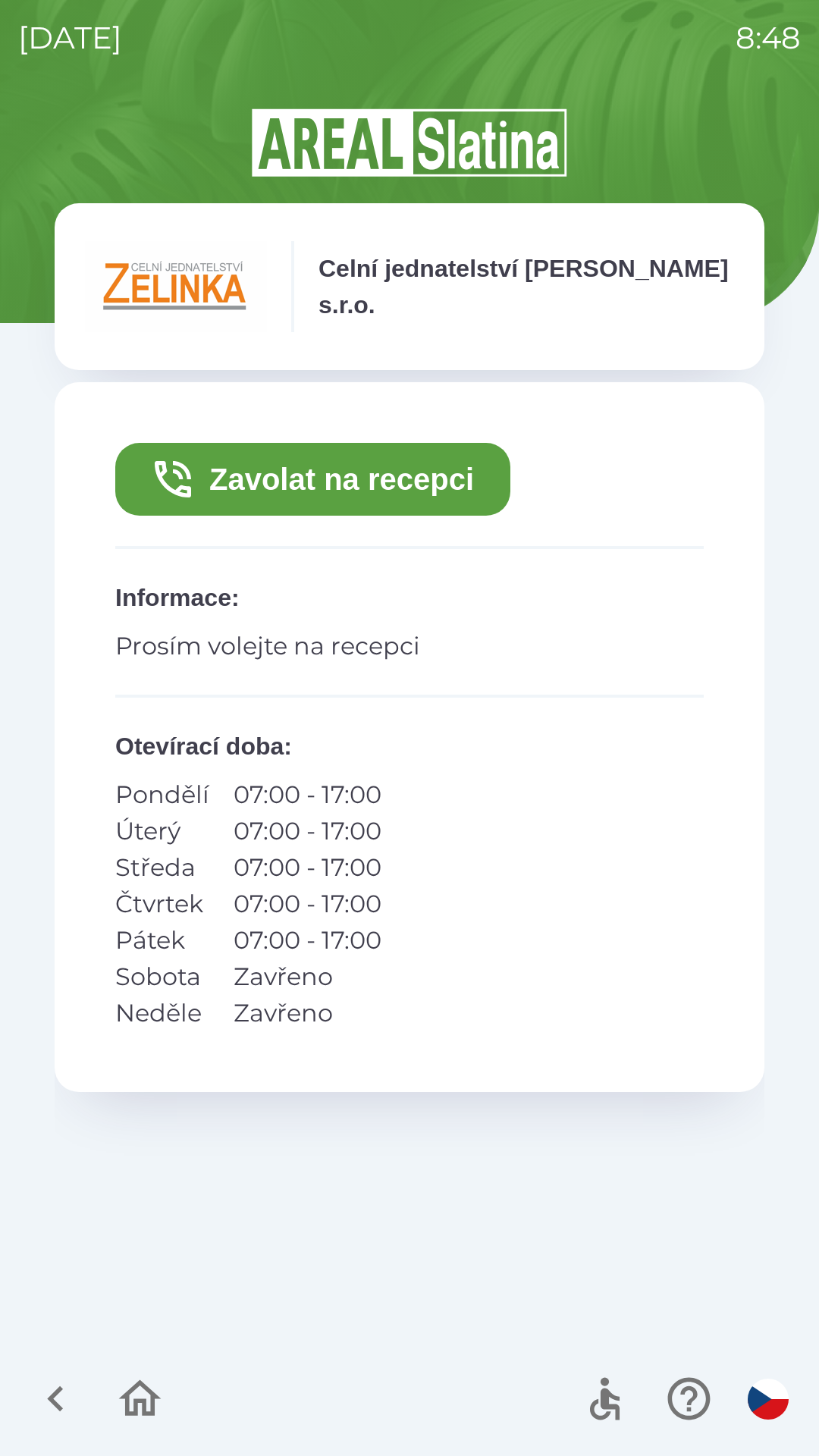
click at [409, 481] on button "Zavolat na recepci" at bounding box center [312, 478] width 395 height 73
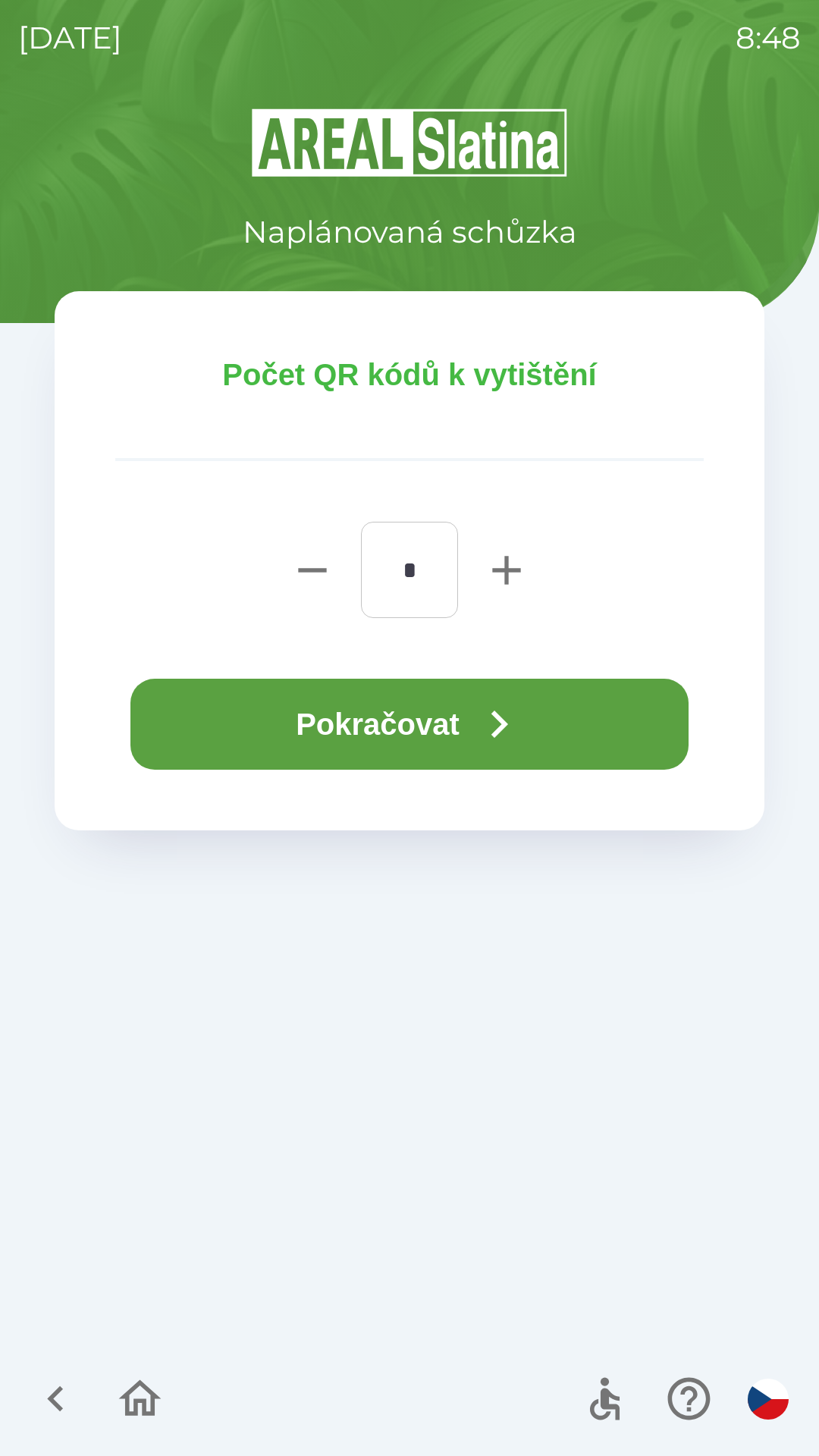
click at [433, 727] on button "Pokračovat" at bounding box center [409, 724] width 558 height 91
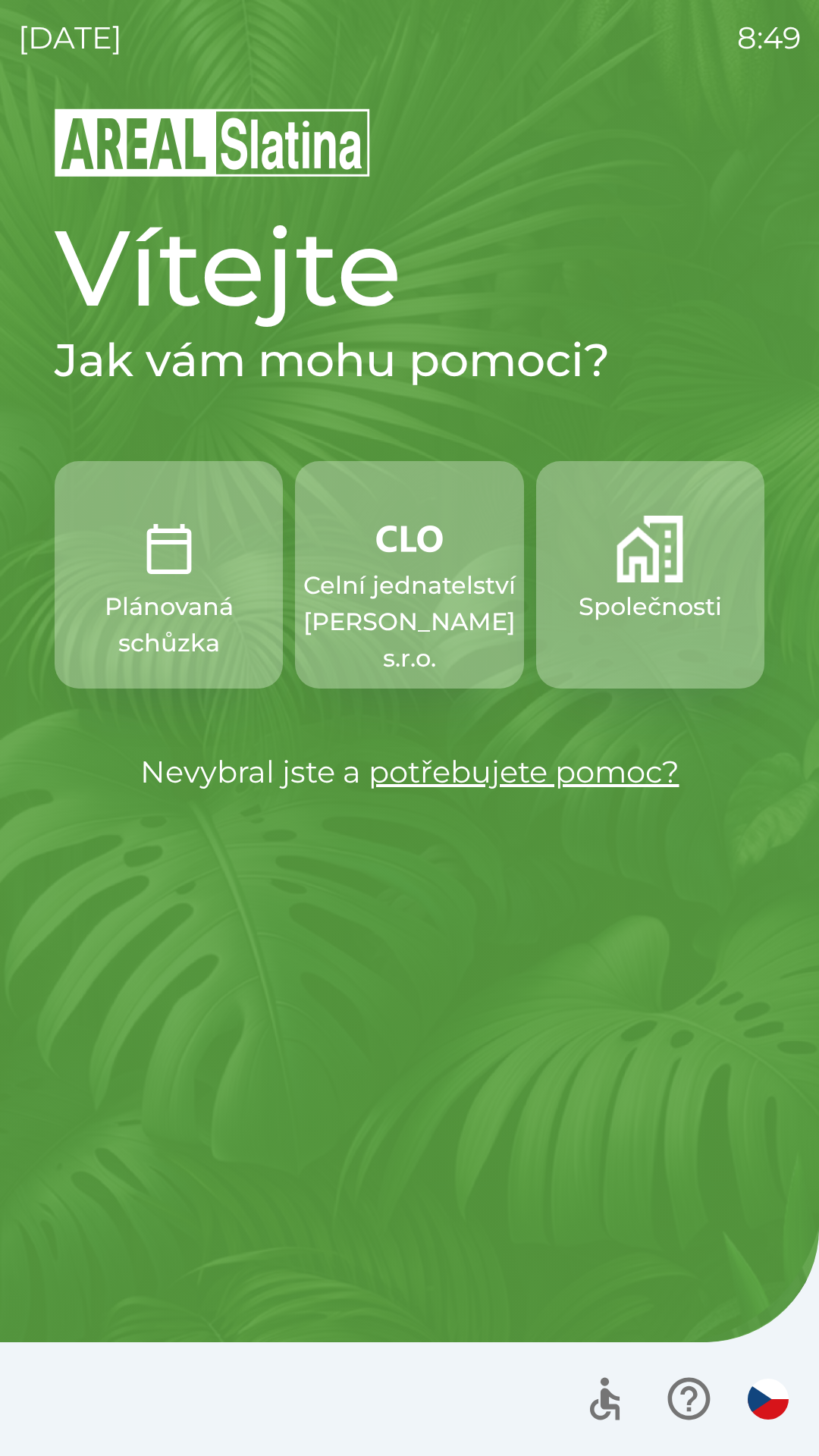
click at [612, 615] on p "Společnosti" at bounding box center [650, 606] width 143 height 37
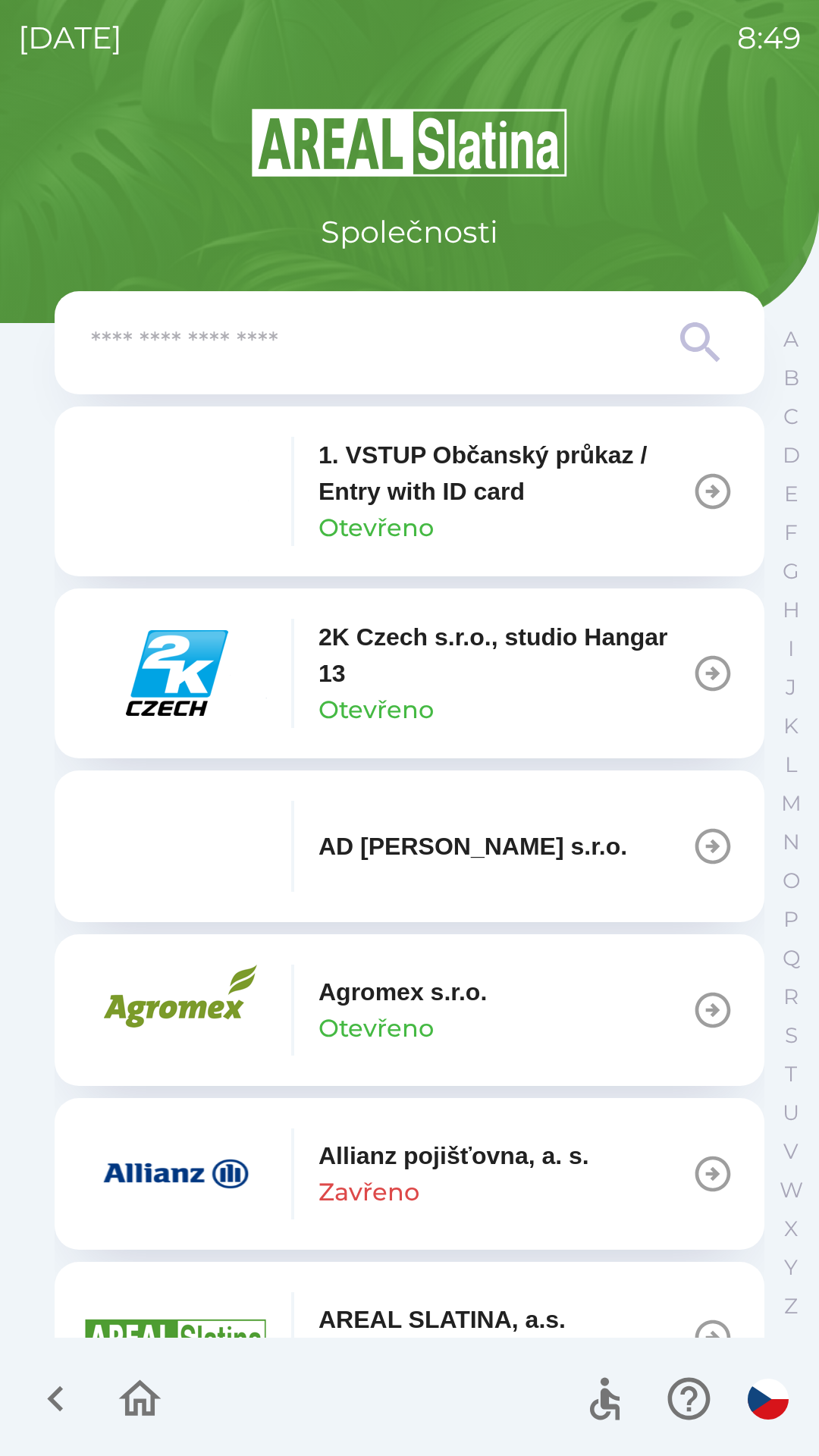
click at [444, 356] on input "text" at bounding box center [378, 342] width 576 height 42
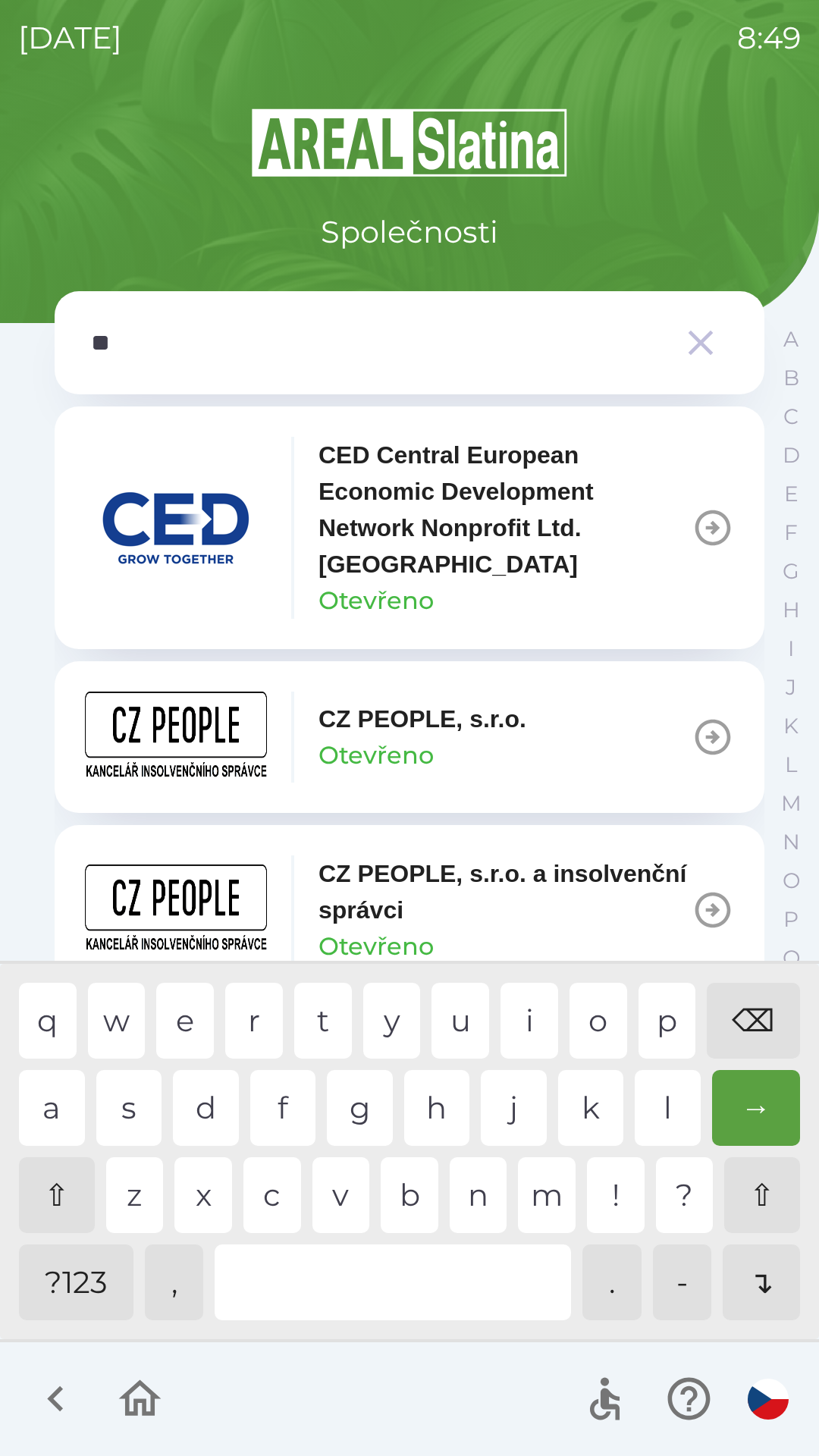
type input "***"
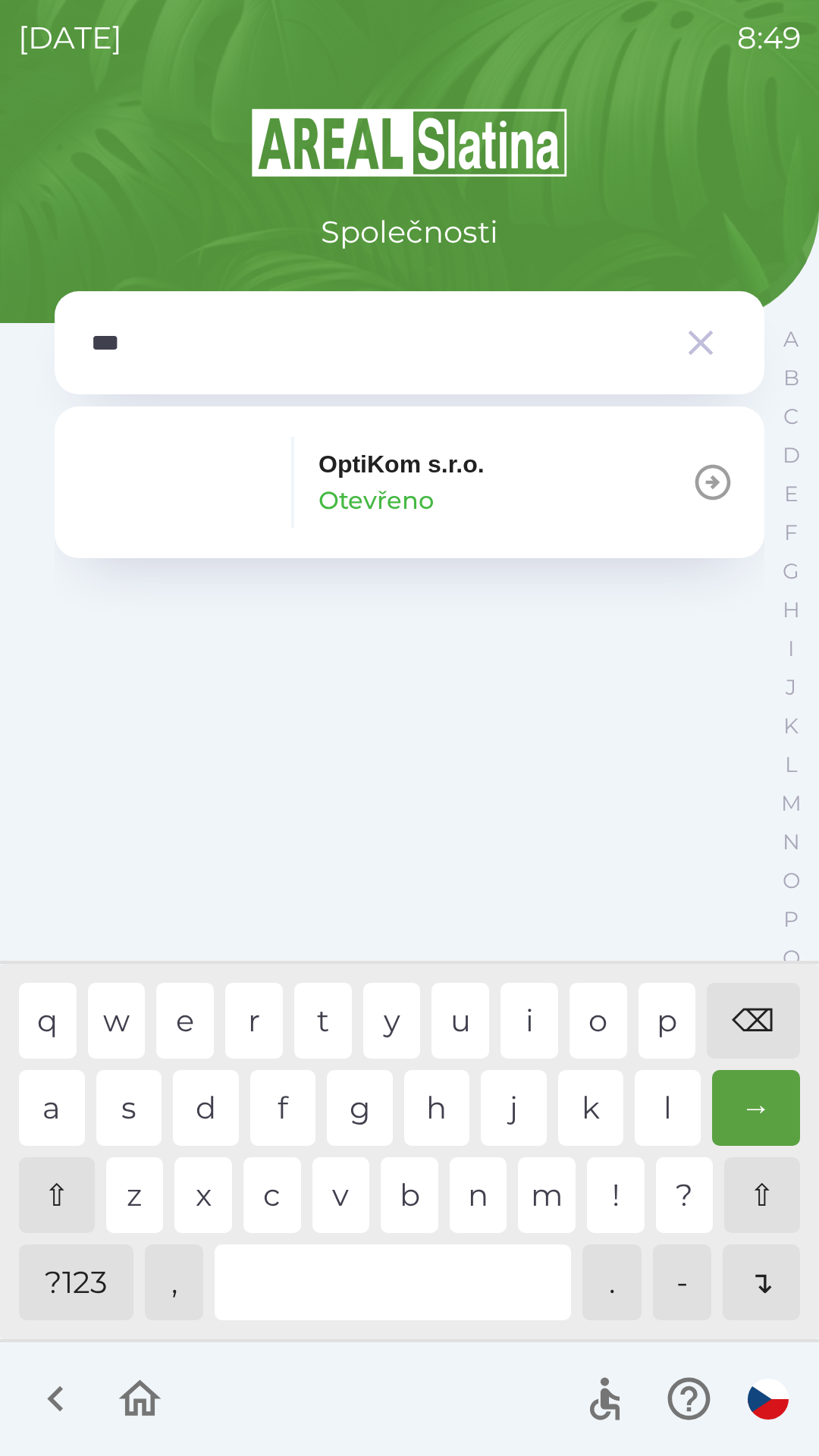
click at [311, 1023] on div "t" at bounding box center [323, 1020] width 57 height 76
click at [418, 513] on p "Otevřeno" at bounding box center [376, 500] width 116 height 37
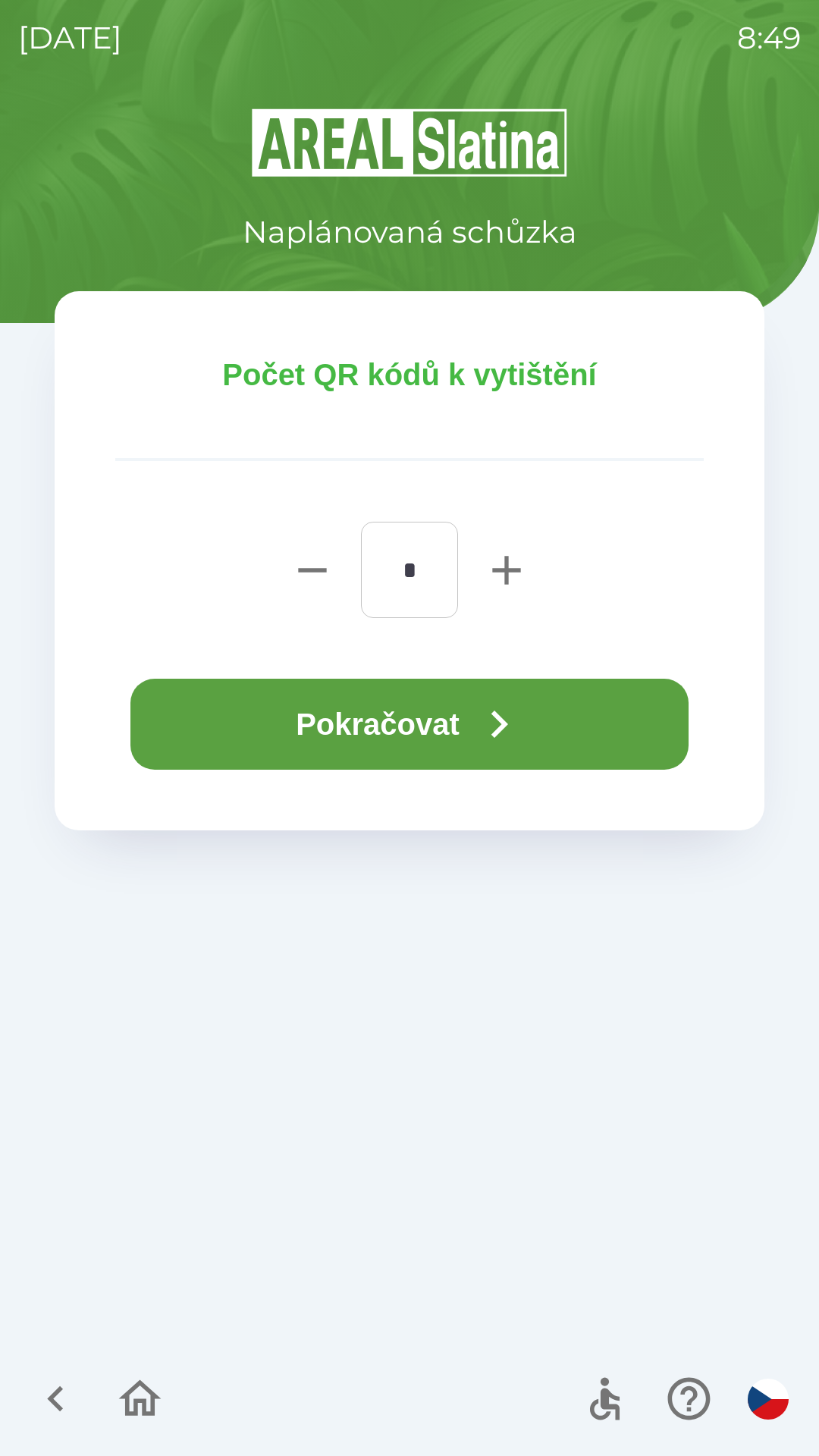
click at [502, 728] on icon "button" at bounding box center [499, 724] width 16 height 27
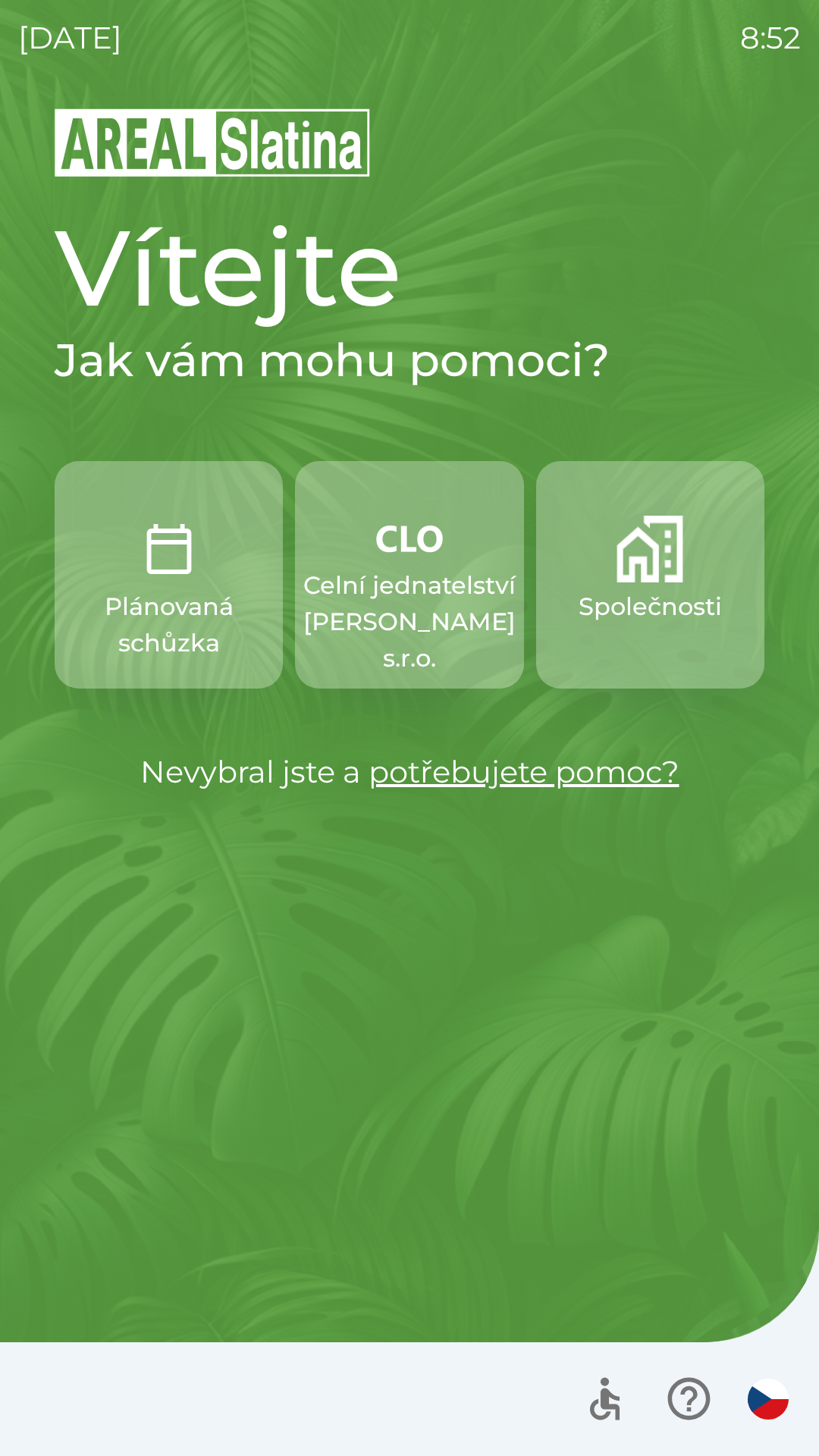
click at [629, 592] on p "Společnosti" at bounding box center [650, 606] width 143 height 37
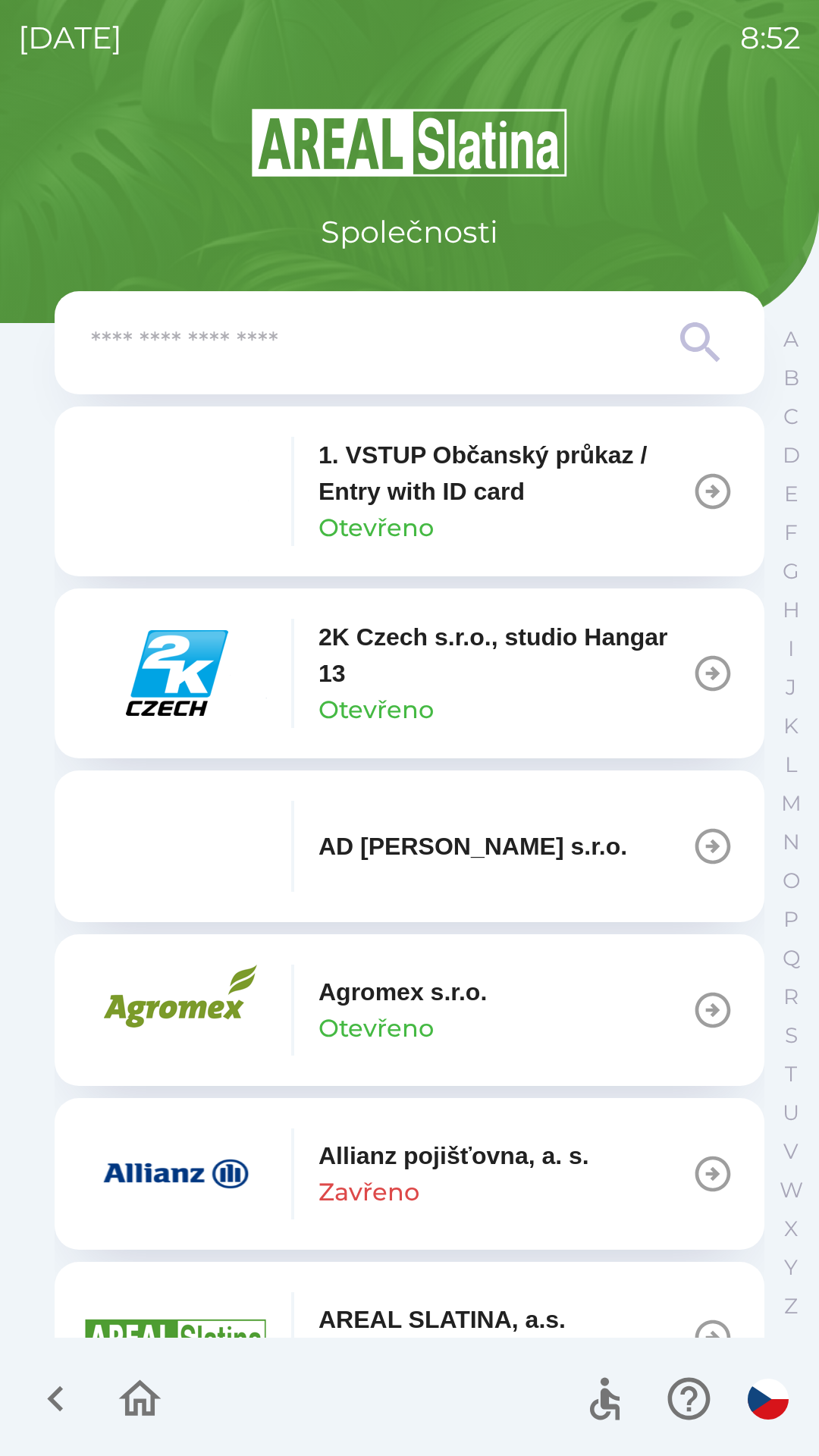
click at [688, 335] on icon at bounding box center [701, 342] width 55 height 55
click at [697, 336] on icon at bounding box center [701, 342] width 55 height 55
click at [780, 879] on button "O" at bounding box center [791, 880] width 38 height 39
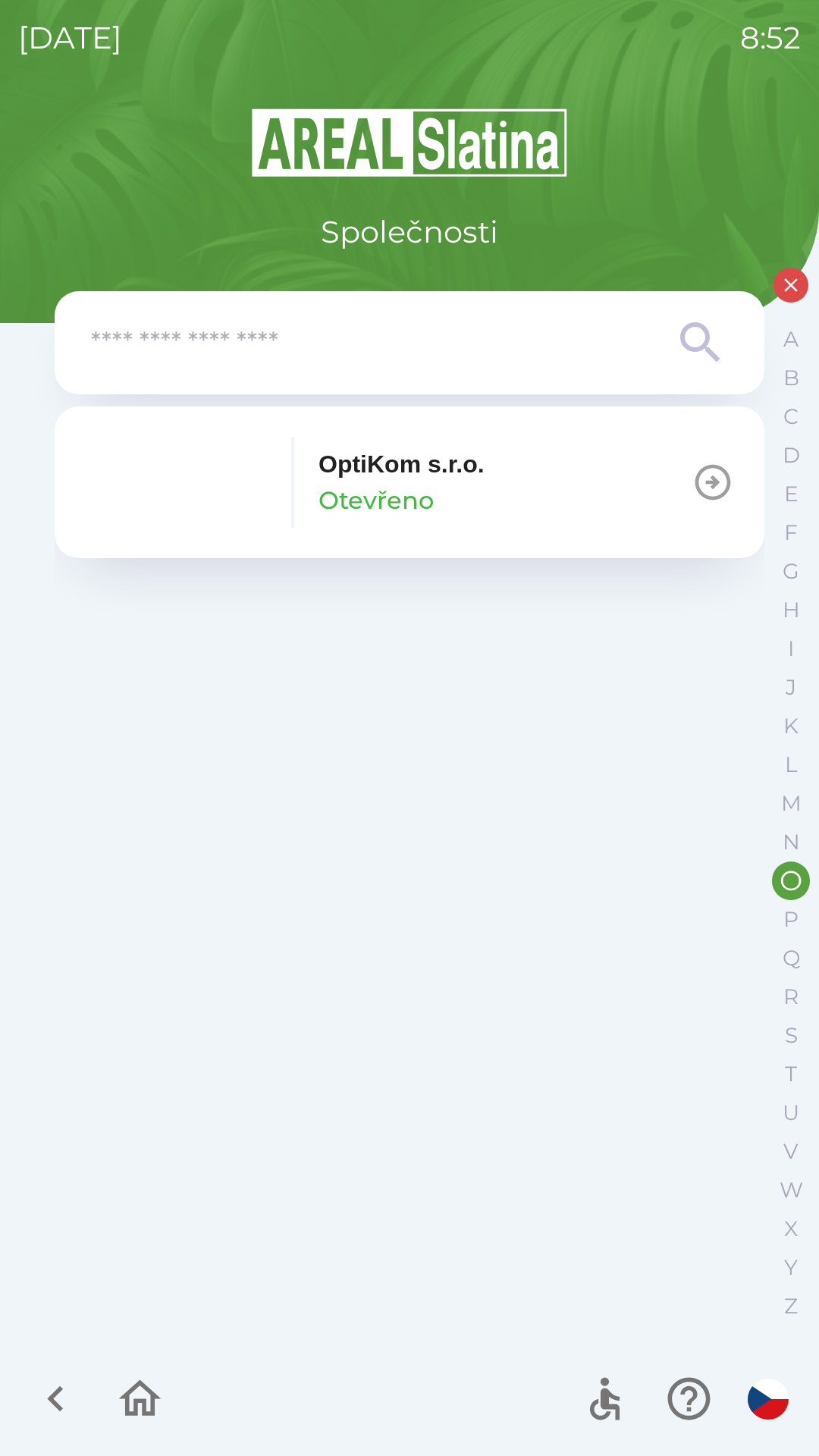
click at [400, 467] on p "OptiKom s.r.o." at bounding box center [401, 464] width 166 height 37
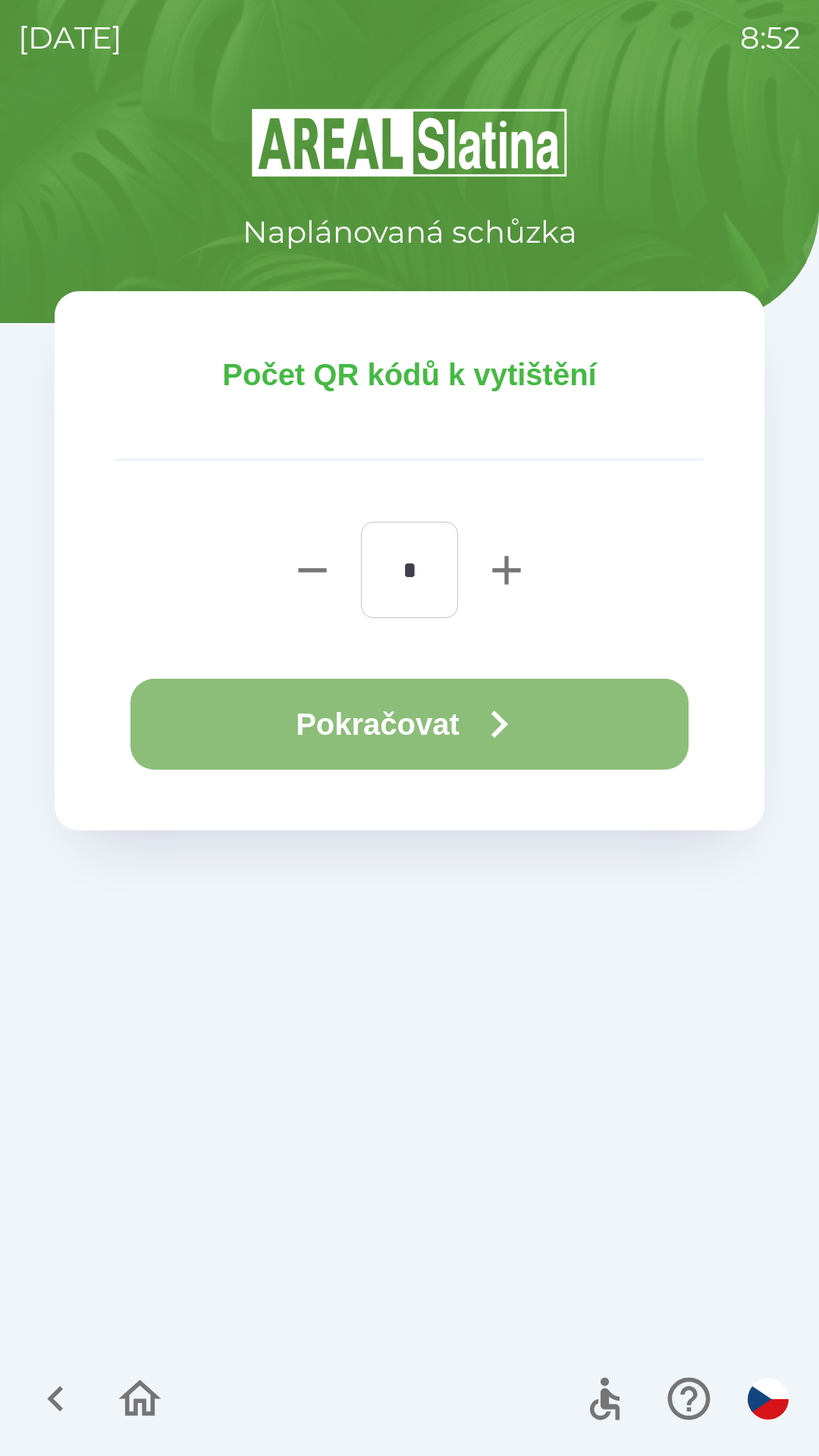
click at [491, 710] on icon "button" at bounding box center [499, 724] width 55 height 55
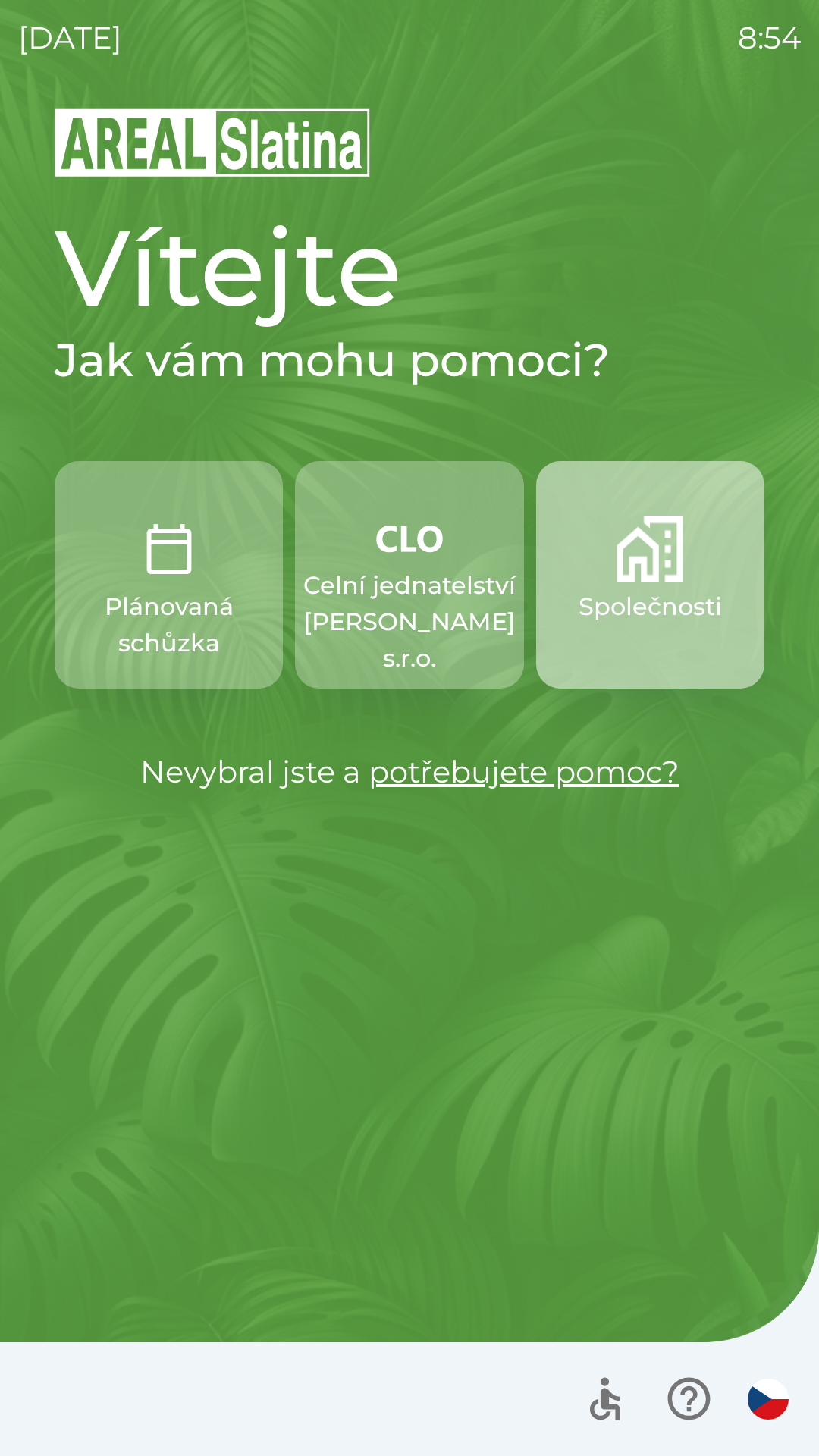
click at [664, 585] on button "Společnosti" at bounding box center [650, 575] width 228 height 228
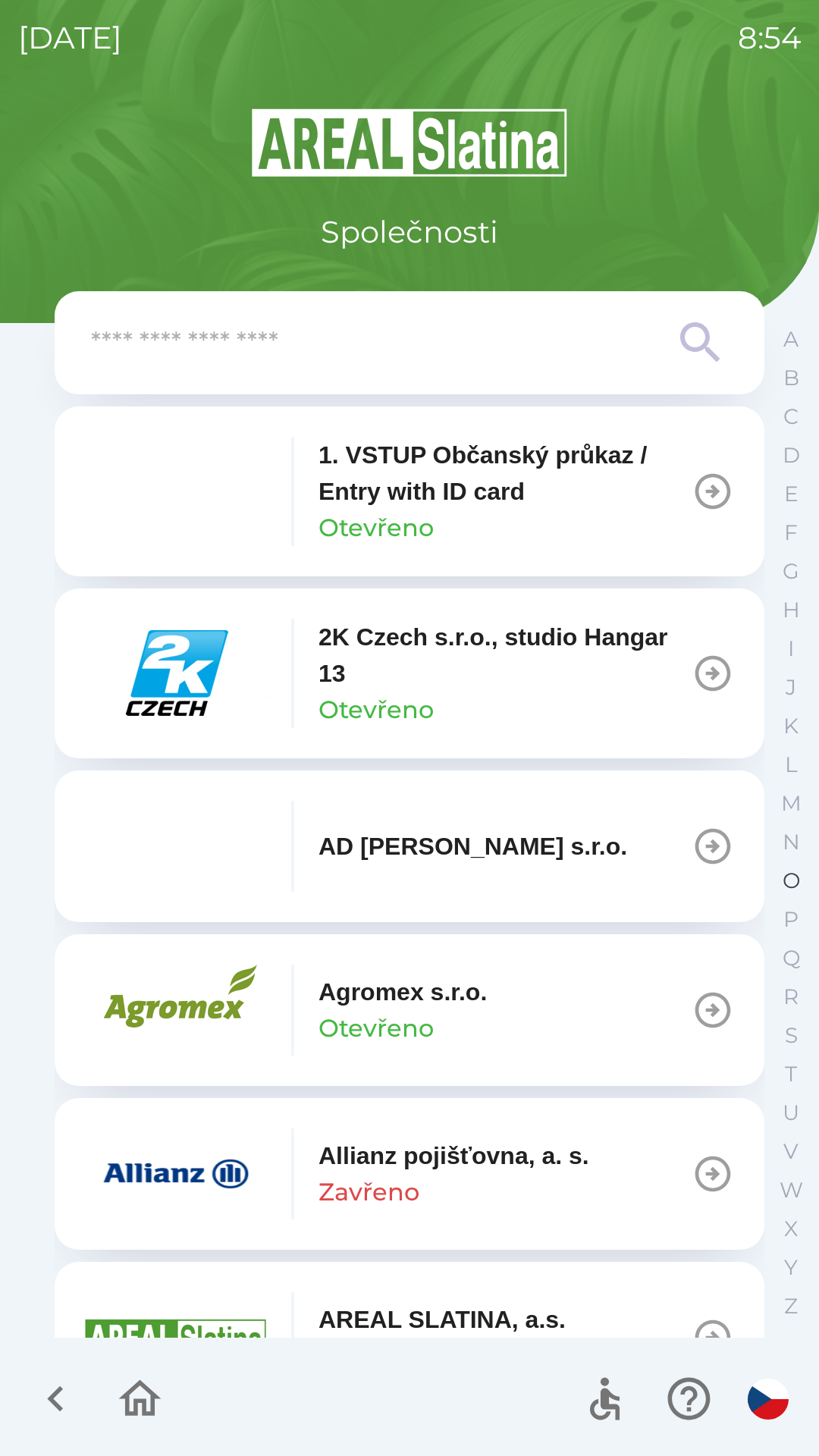
click at [786, 882] on p "O" at bounding box center [791, 880] width 17 height 27
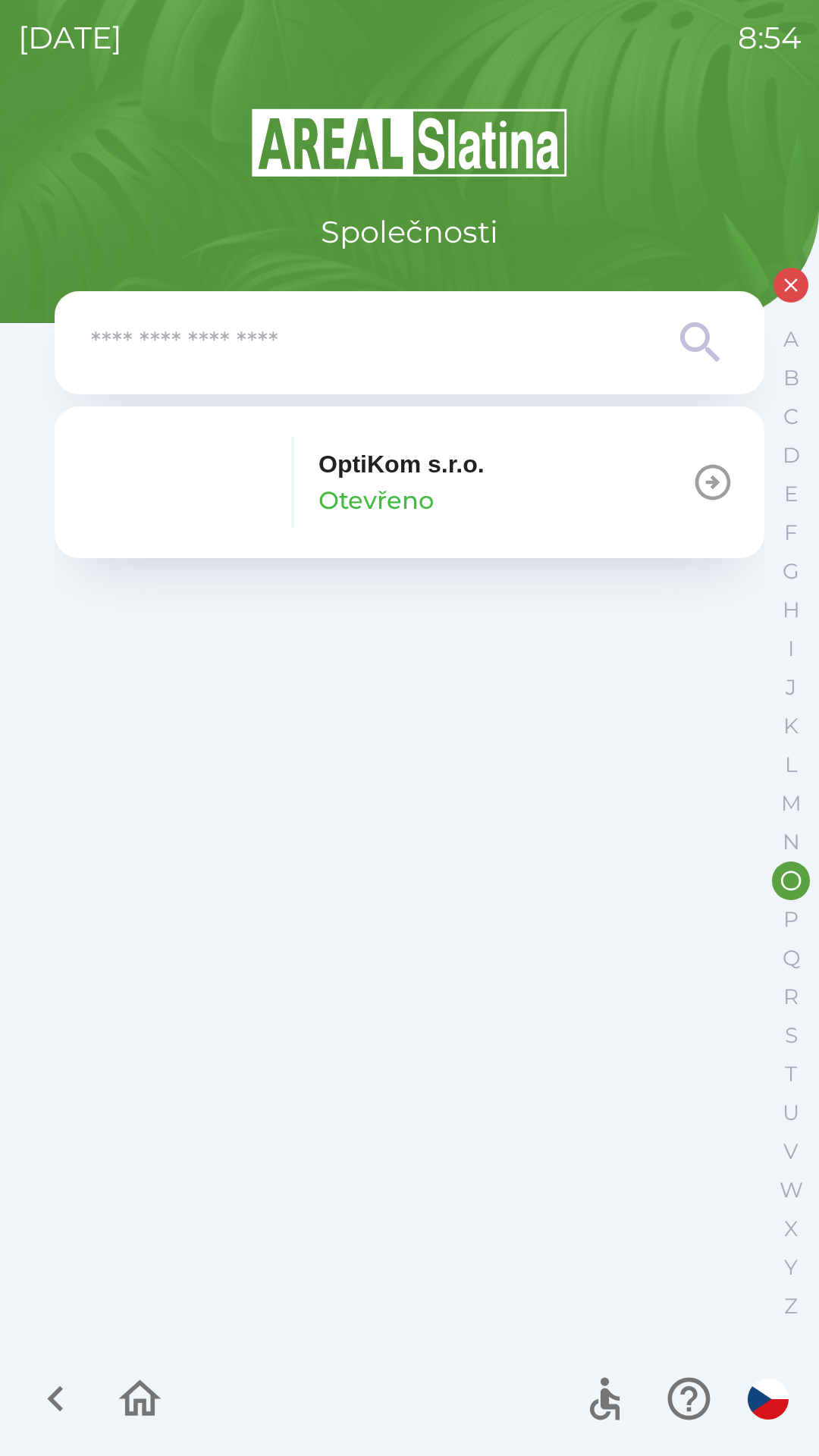
click at [445, 495] on div "OptiKom s.r.o. Otevřeno" at bounding box center [401, 482] width 166 height 73
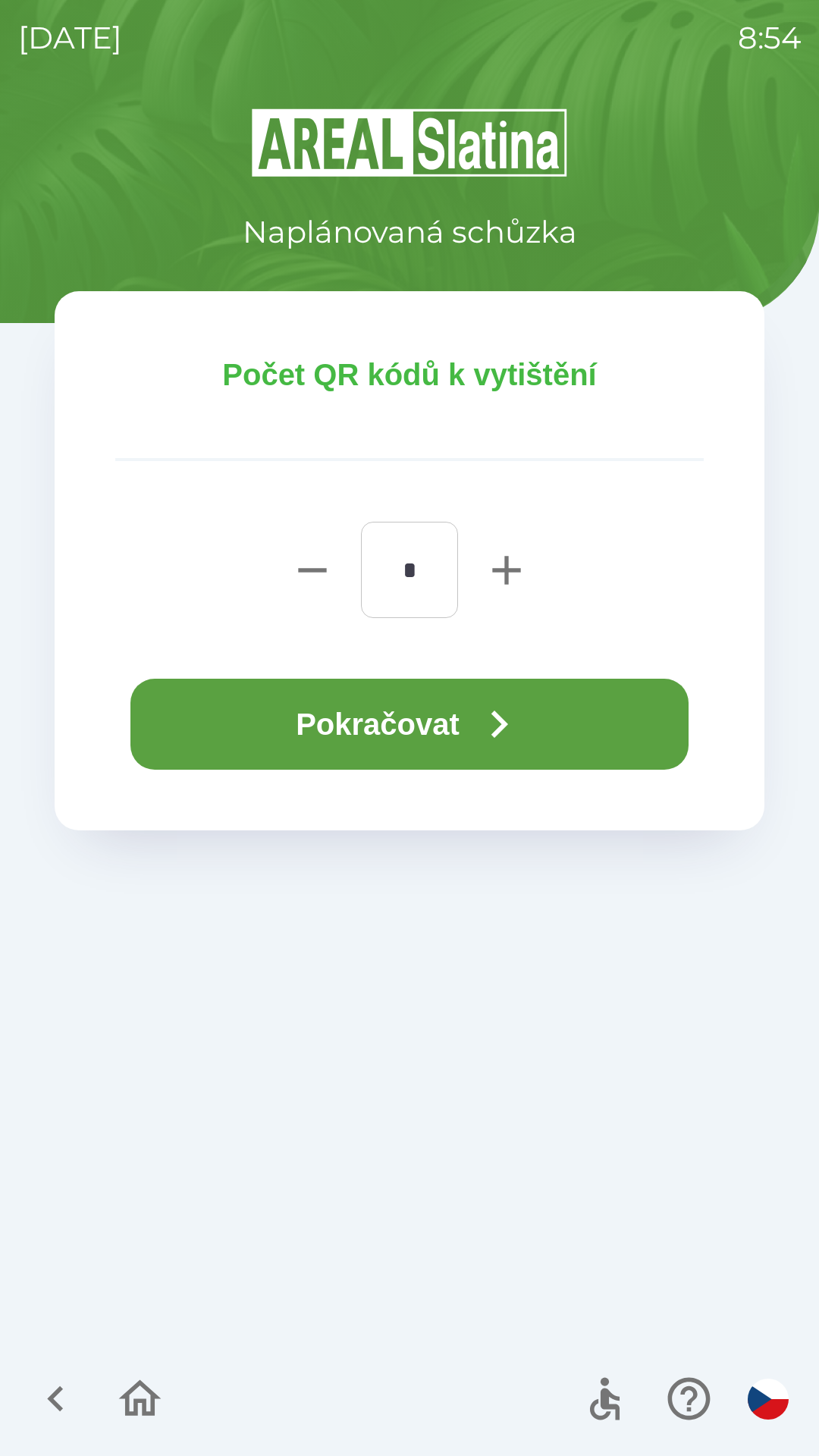
click at [325, 733] on button "Pokračovat" at bounding box center [409, 724] width 558 height 91
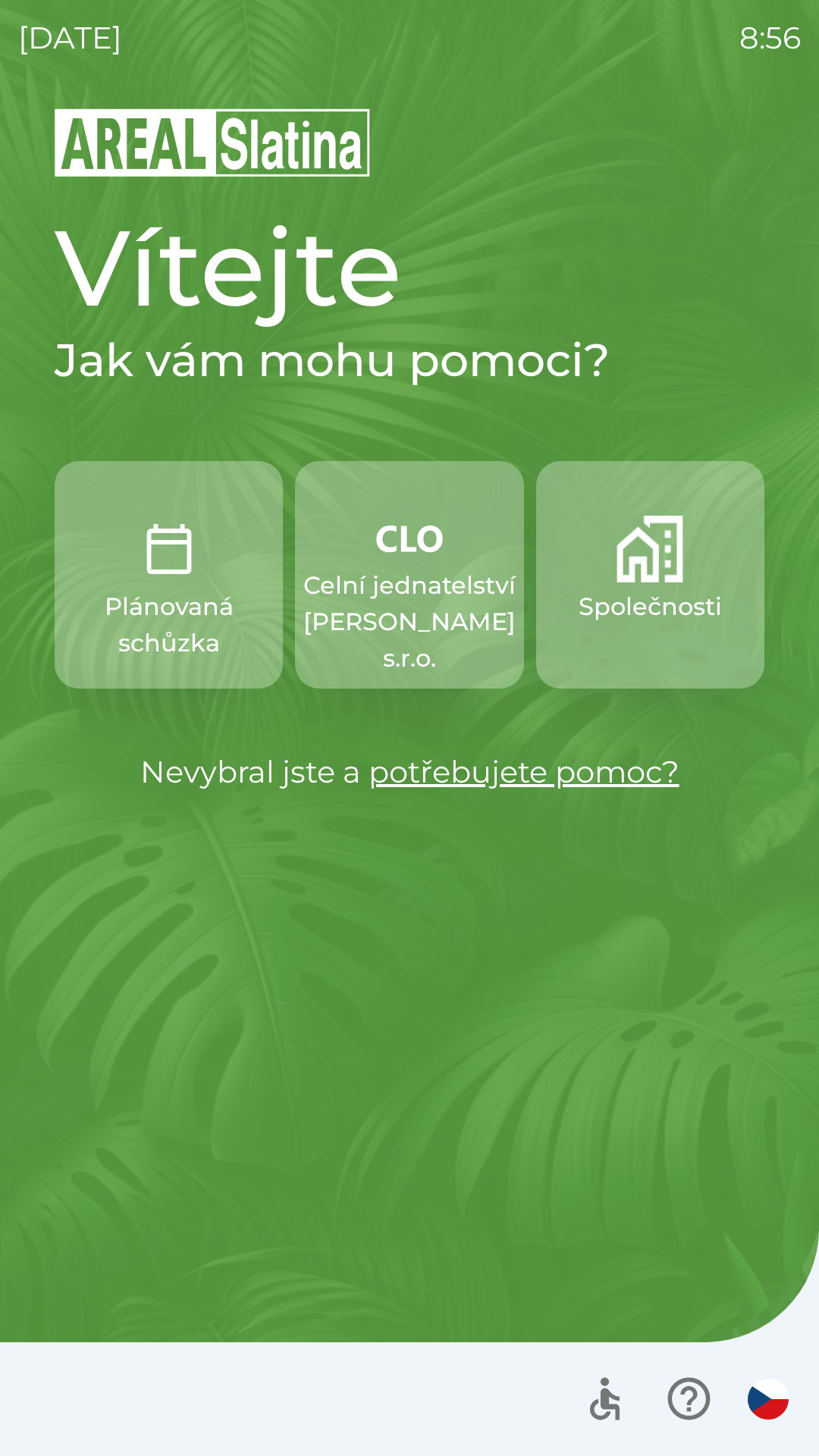
click at [157, 573] on img "button" at bounding box center [169, 549] width 67 height 67
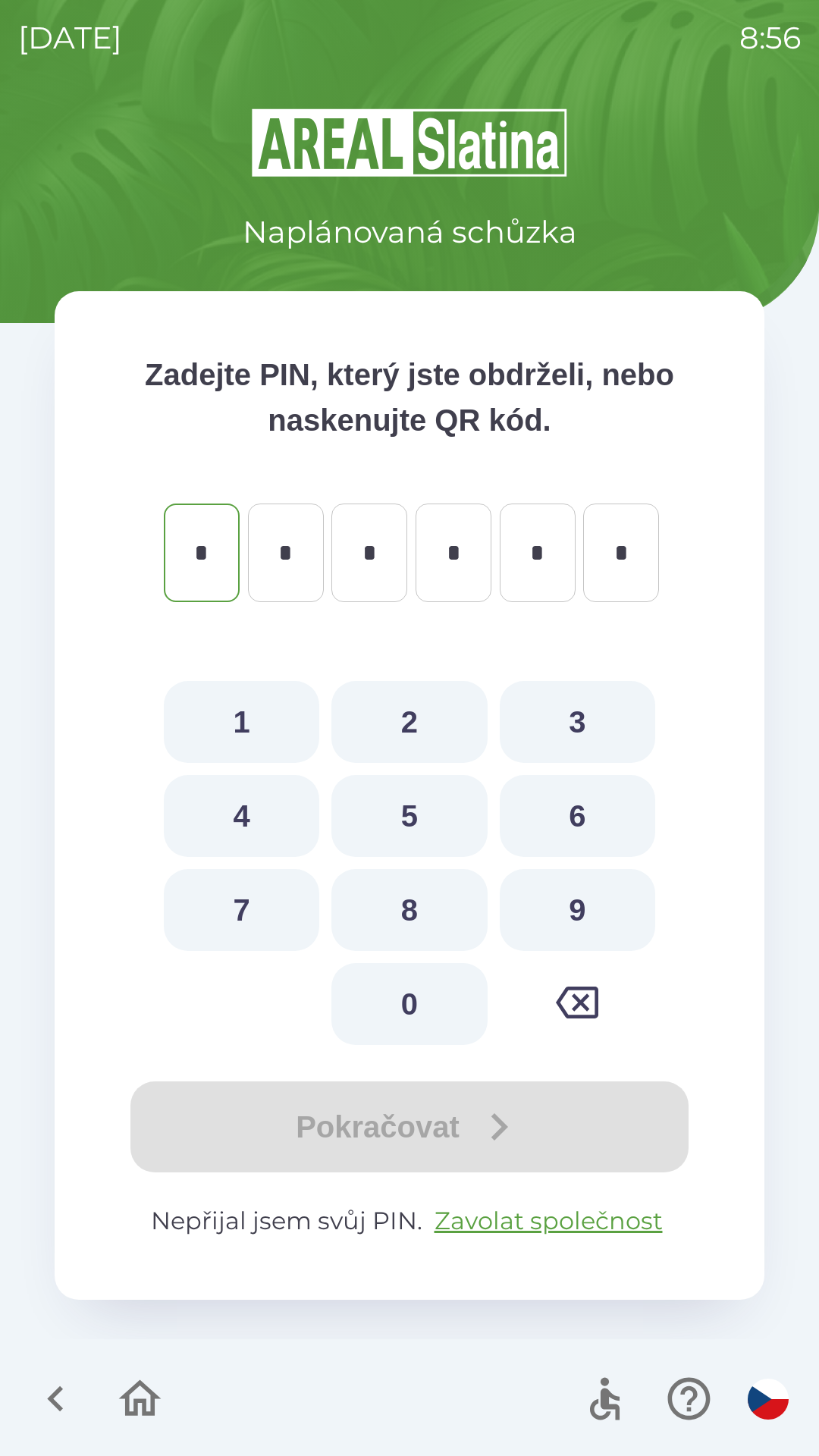
click at [33, 1380] on icon "button" at bounding box center [55, 1398] width 50 height 51
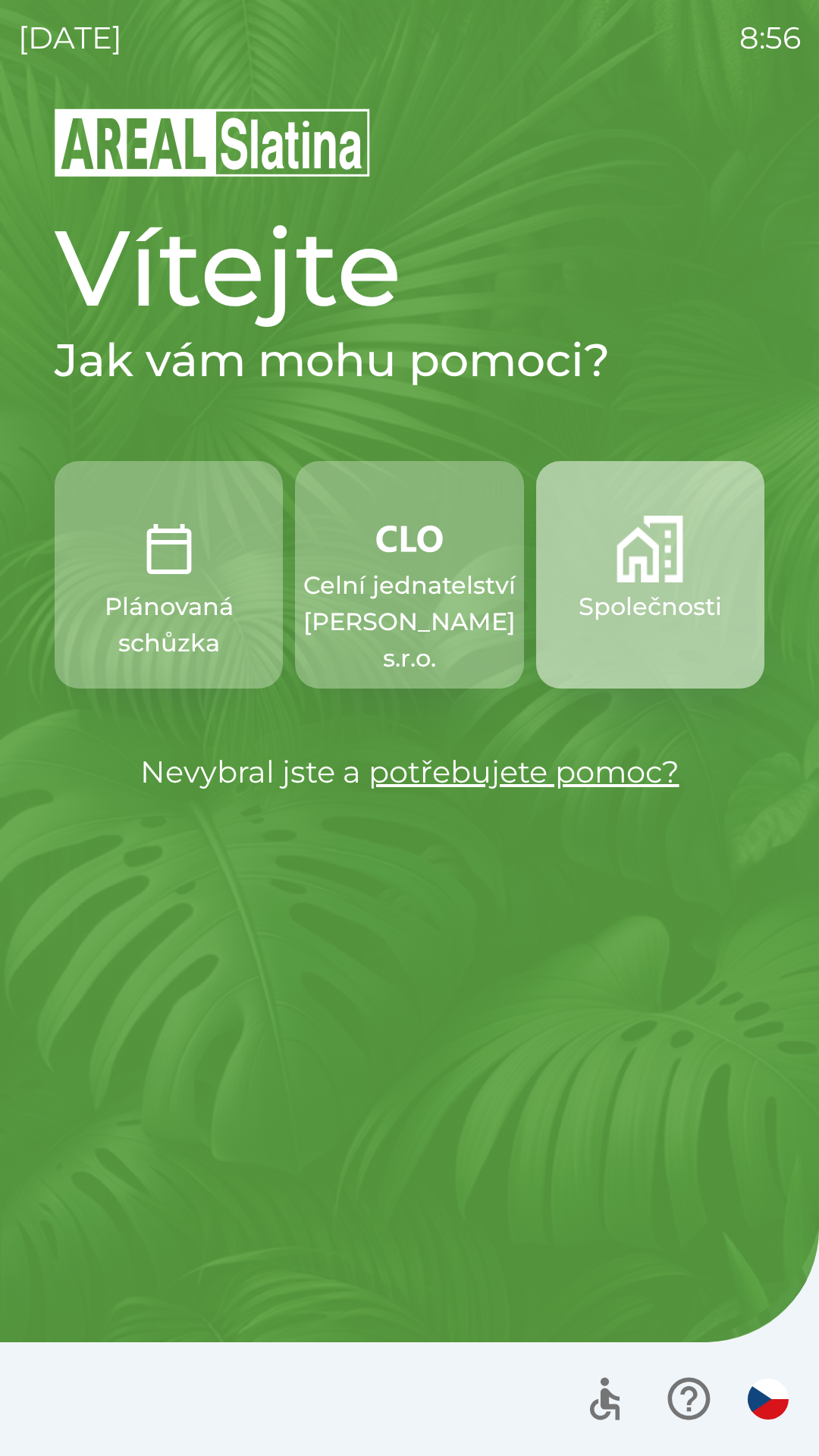
click at [679, 622] on p "Společnosti" at bounding box center [650, 606] width 143 height 37
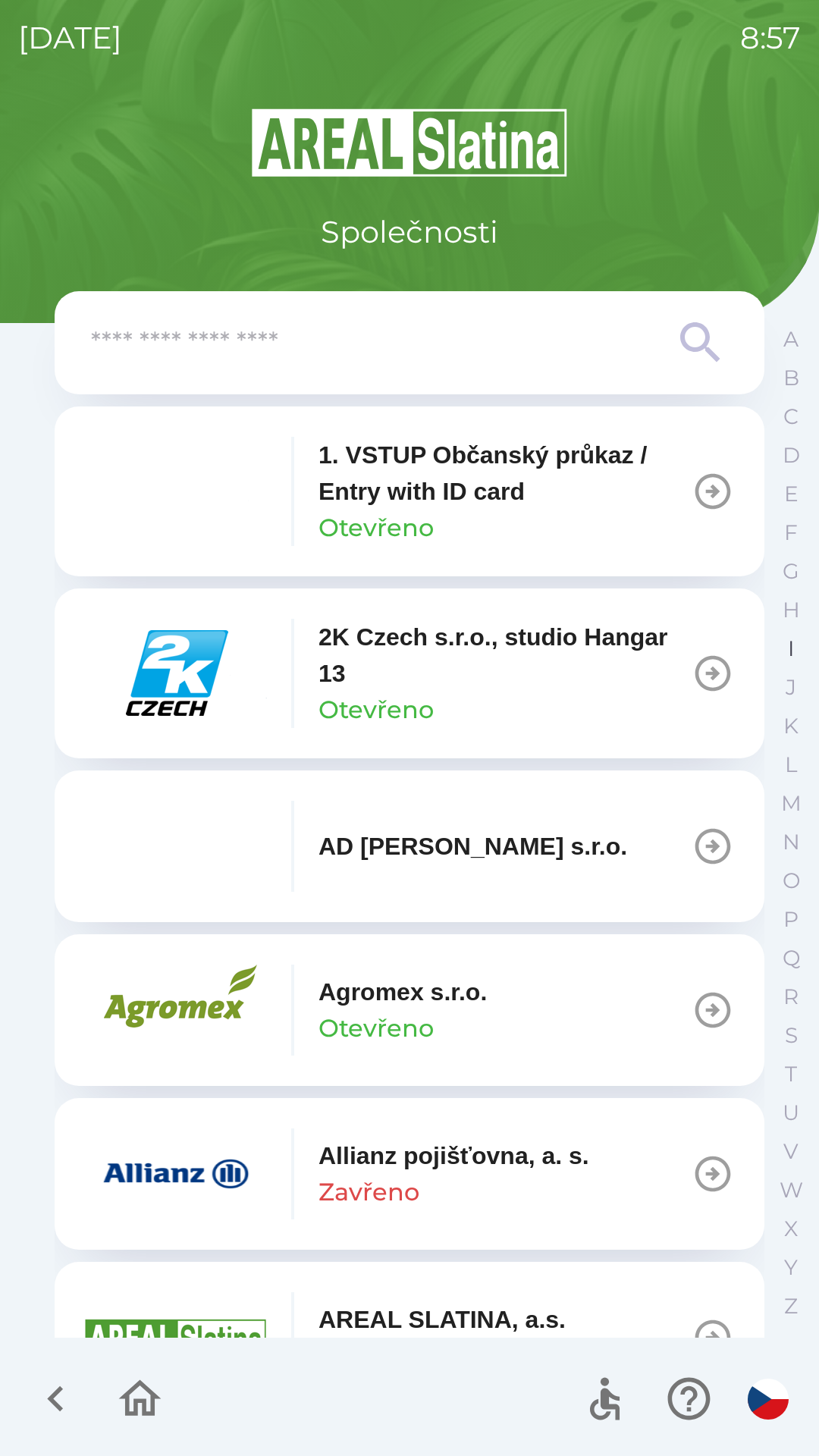
click at [780, 649] on button "I" at bounding box center [791, 648] width 38 height 39
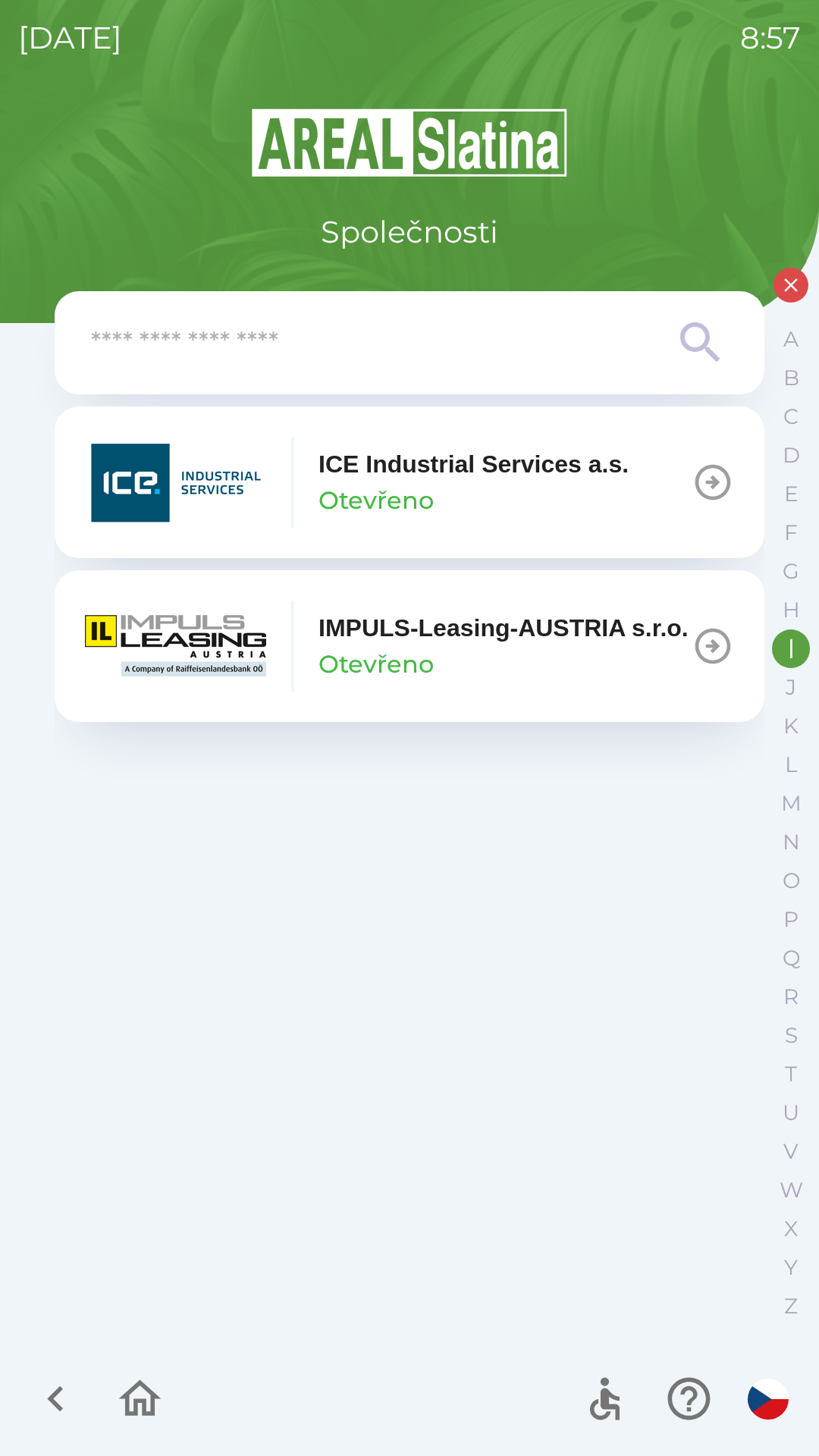
click at [383, 646] on p "IMPULS-Leasing-AUSTRIA s.r.o." at bounding box center [503, 627] width 370 height 37
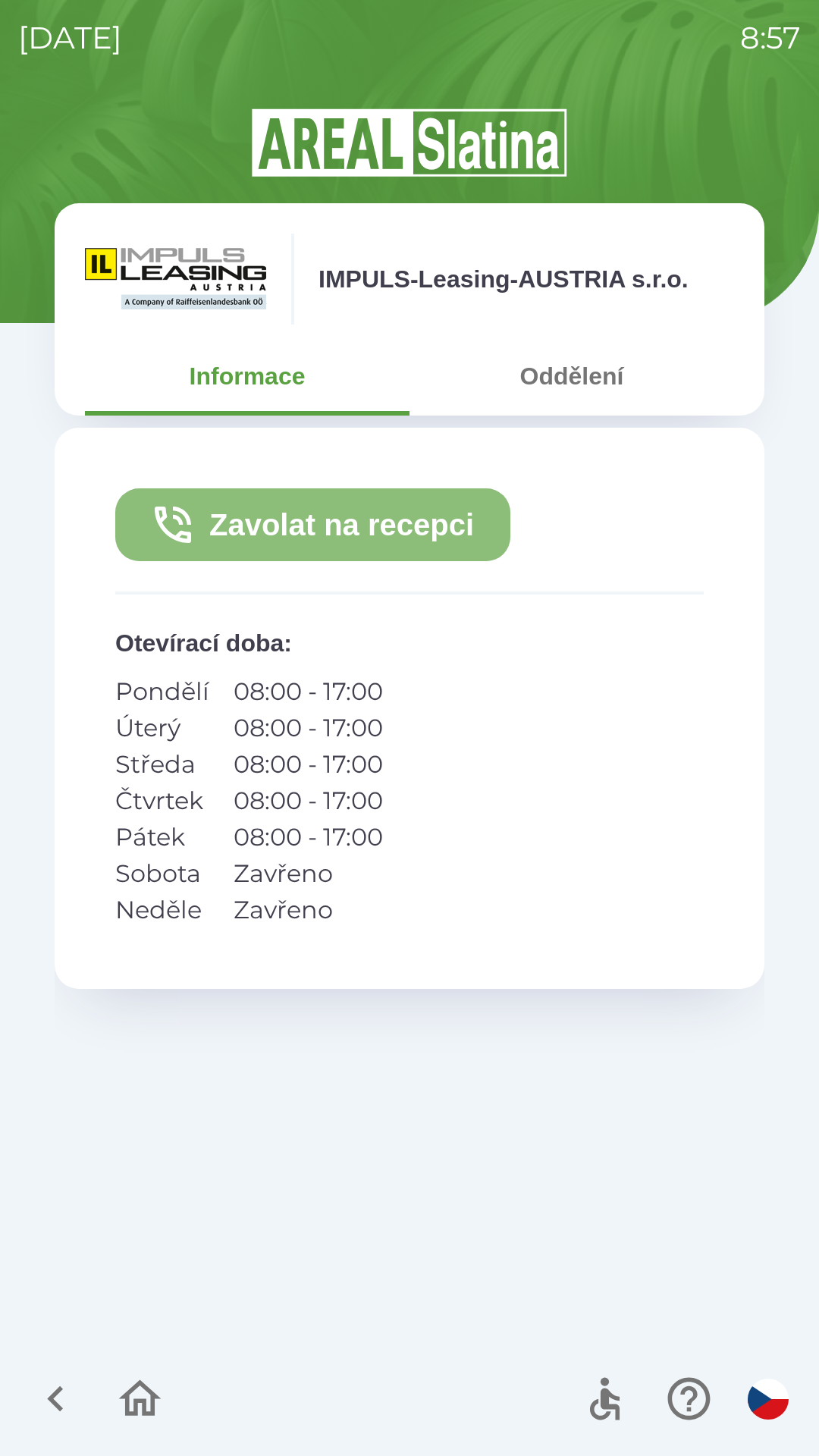
click at [339, 538] on button "Zavolat na recepci" at bounding box center [312, 524] width 395 height 73
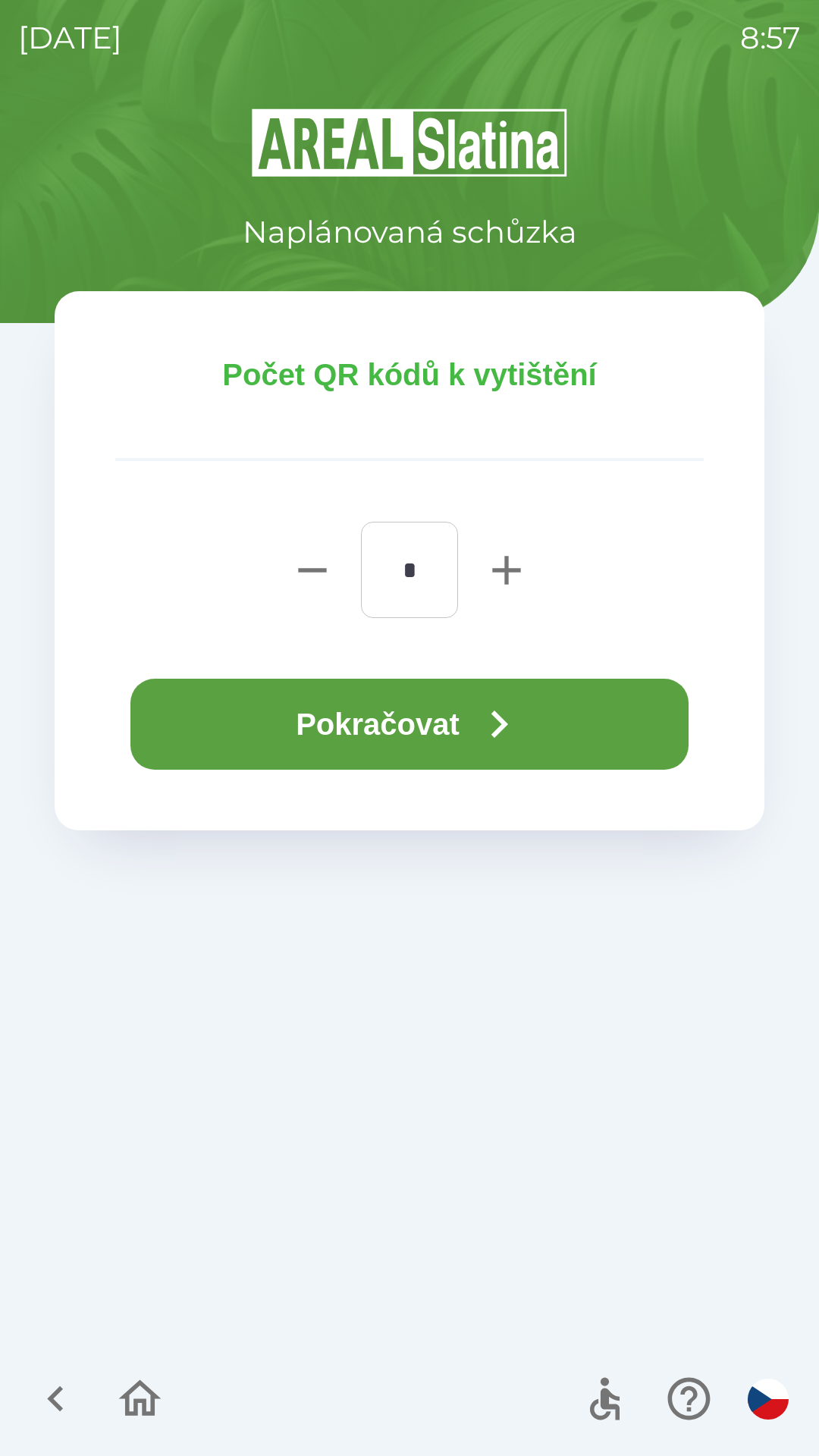
click at [281, 721] on button "Pokračovat" at bounding box center [409, 724] width 558 height 91
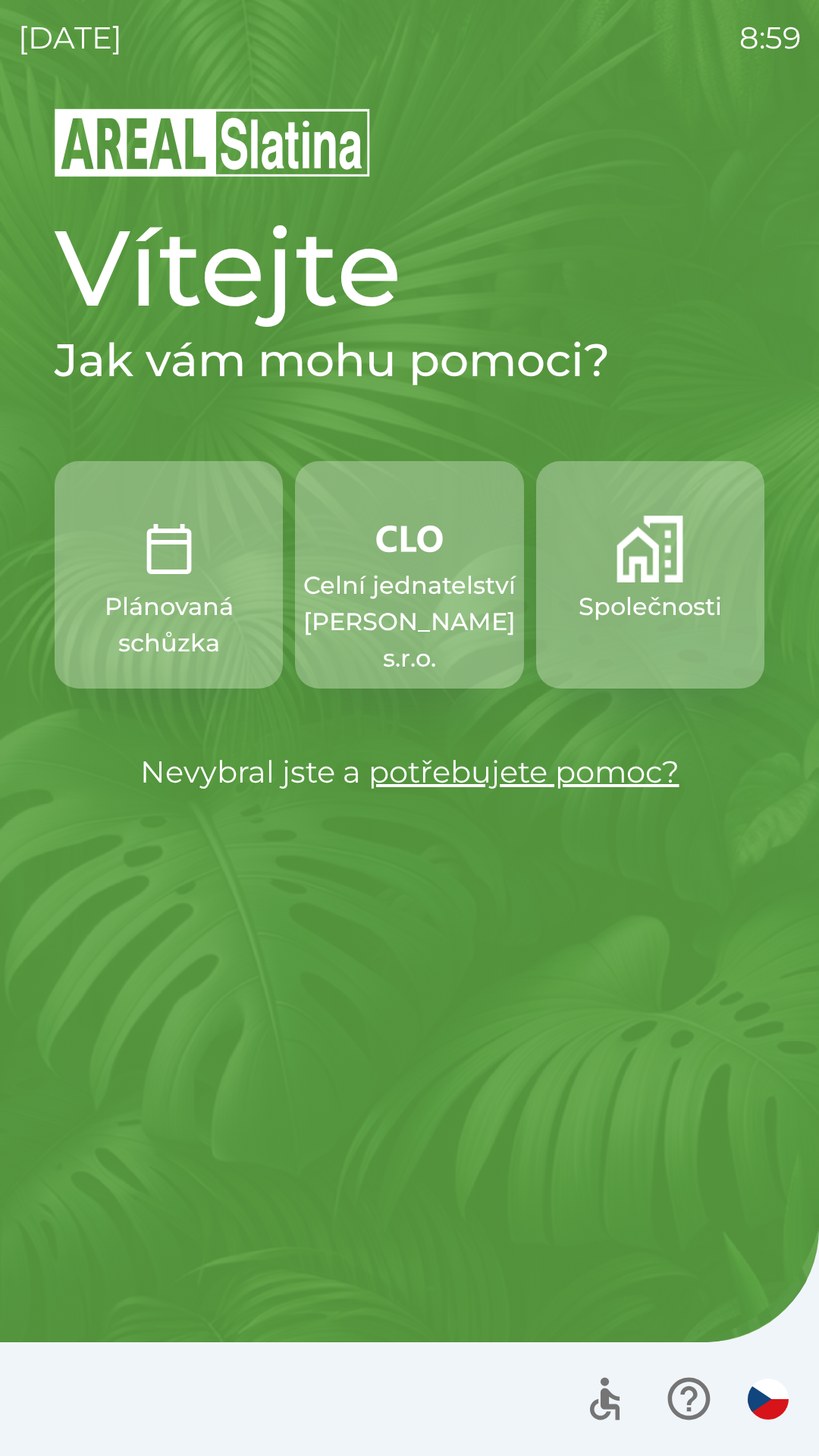
click at [657, 571] on img "button" at bounding box center [650, 549] width 67 height 67
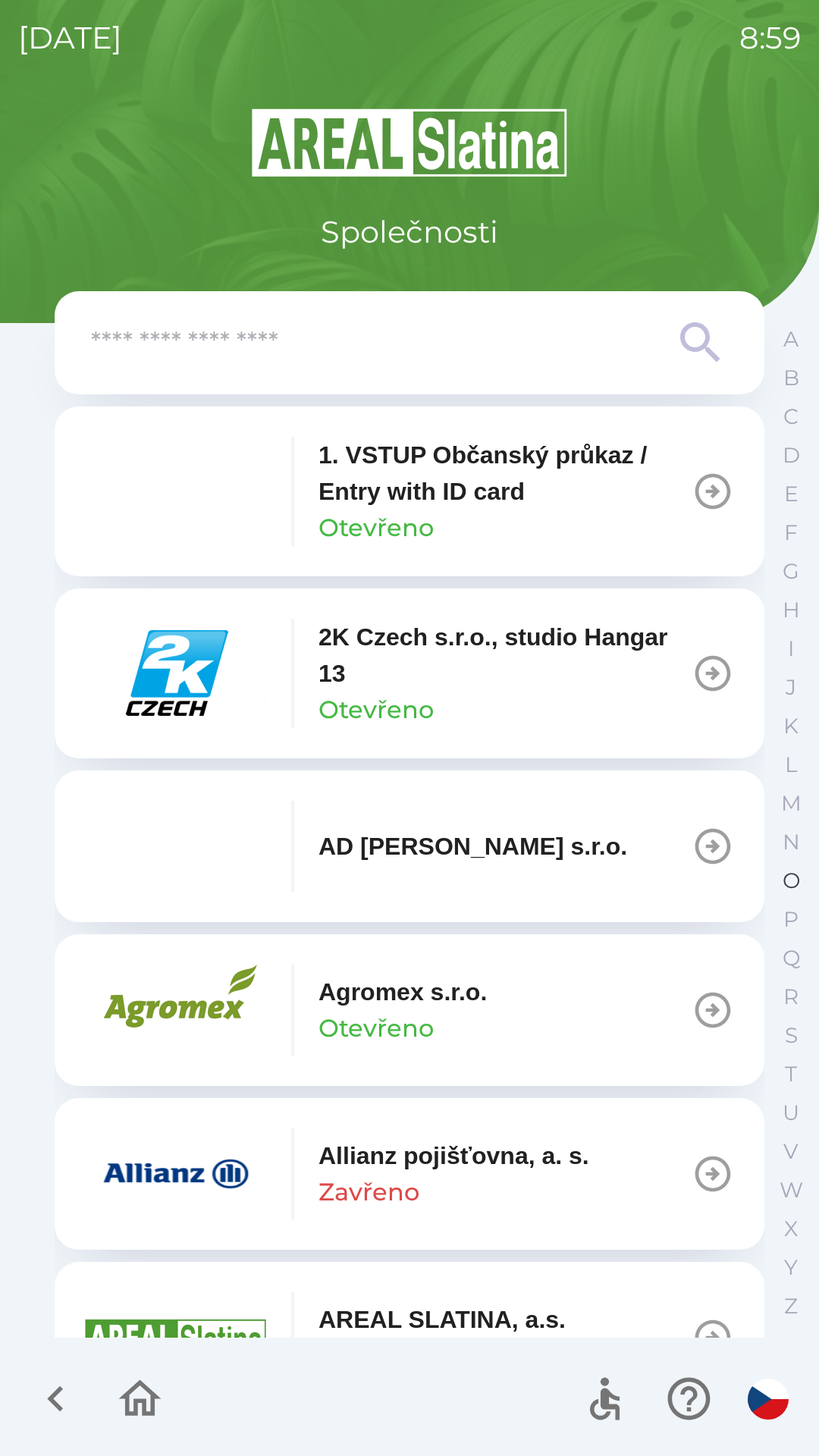
click at [780, 870] on button "O" at bounding box center [791, 880] width 38 height 39
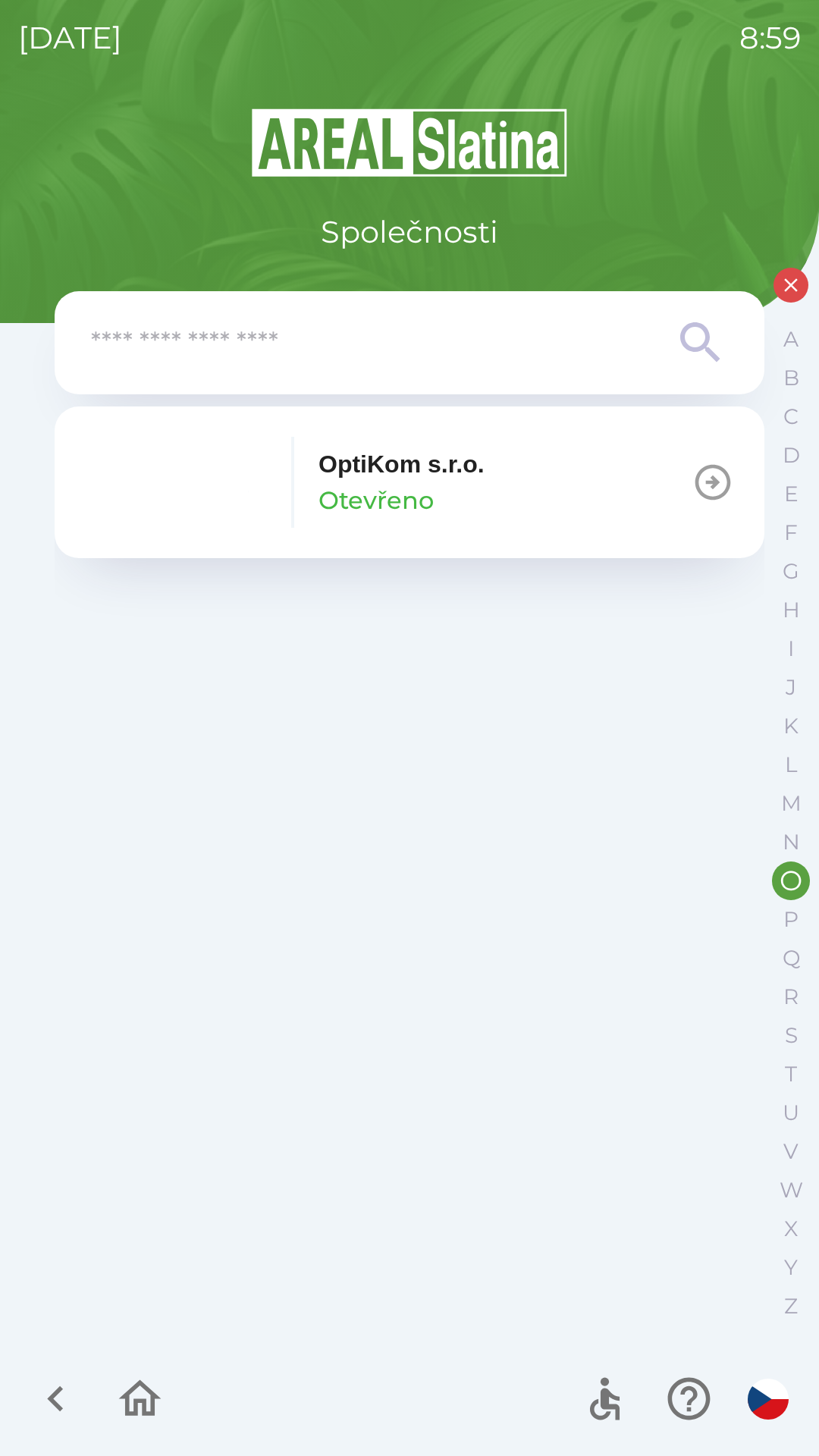
click at [450, 467] on p "OptiKom s.r.o." at bounding box center [401, 464] width 166 height 37
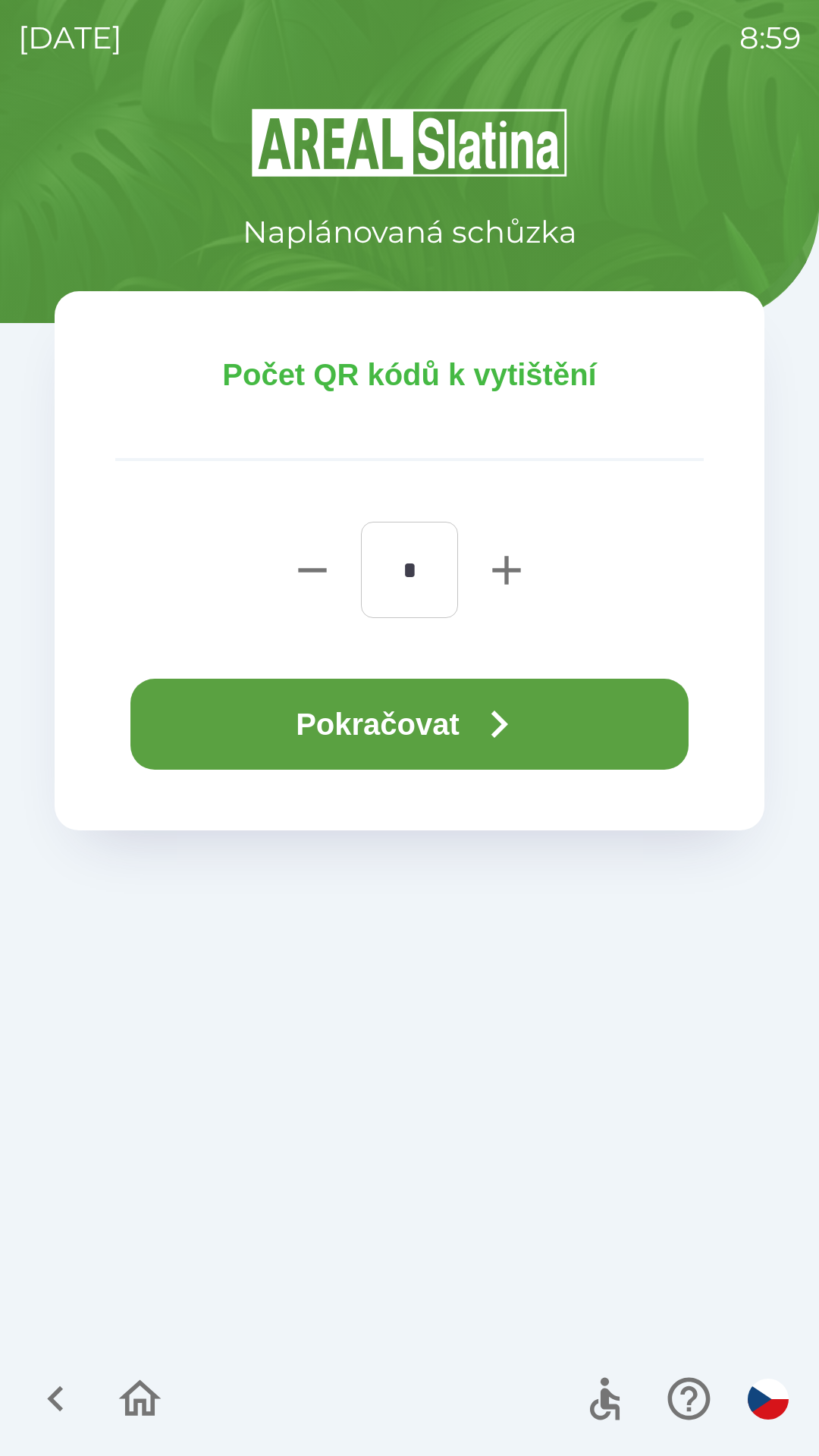
click at [486, 554] on icon "button" at bounding box center [506, 570] width 49 height 49
type input "*"
click at [448, 727] on button "Pokračovat" at bounding box center [409, 724] width 558 height 91
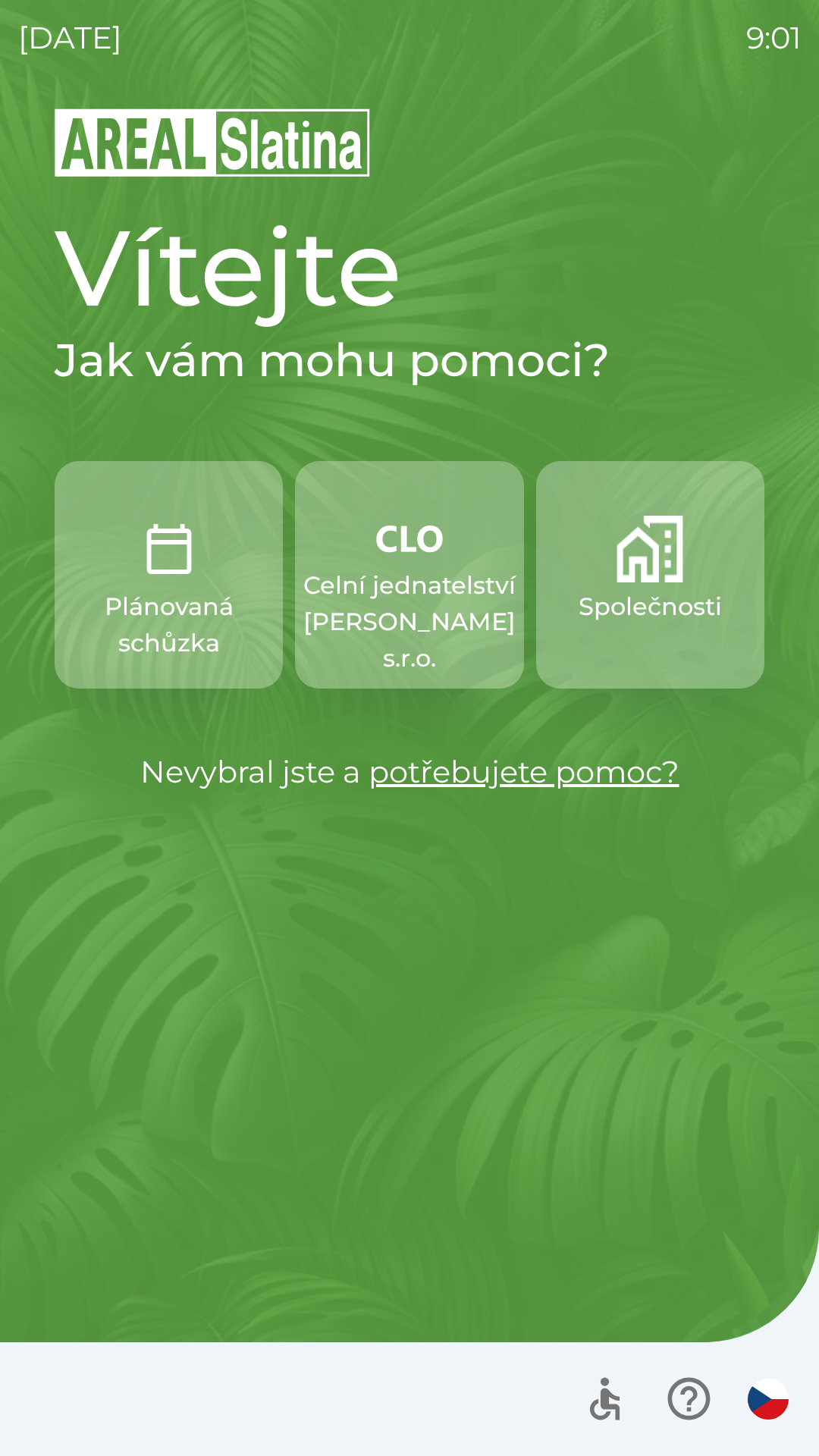
click at [626, 559] on img "button" at bounding box center [650, 549] width 67 height 67
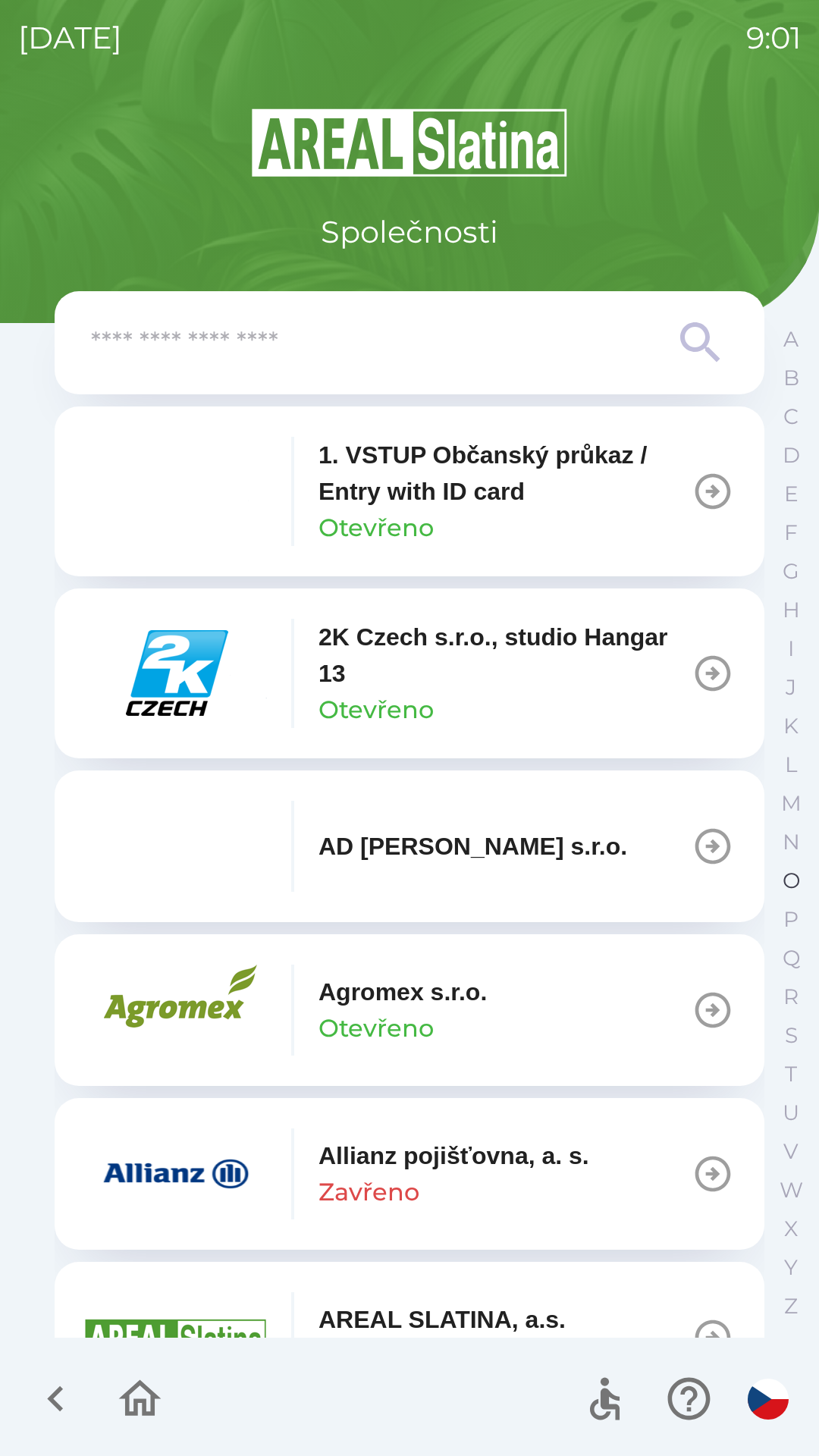
click at [797, 876] on p "O" at bounding box center [791, 880] width 17 height 27
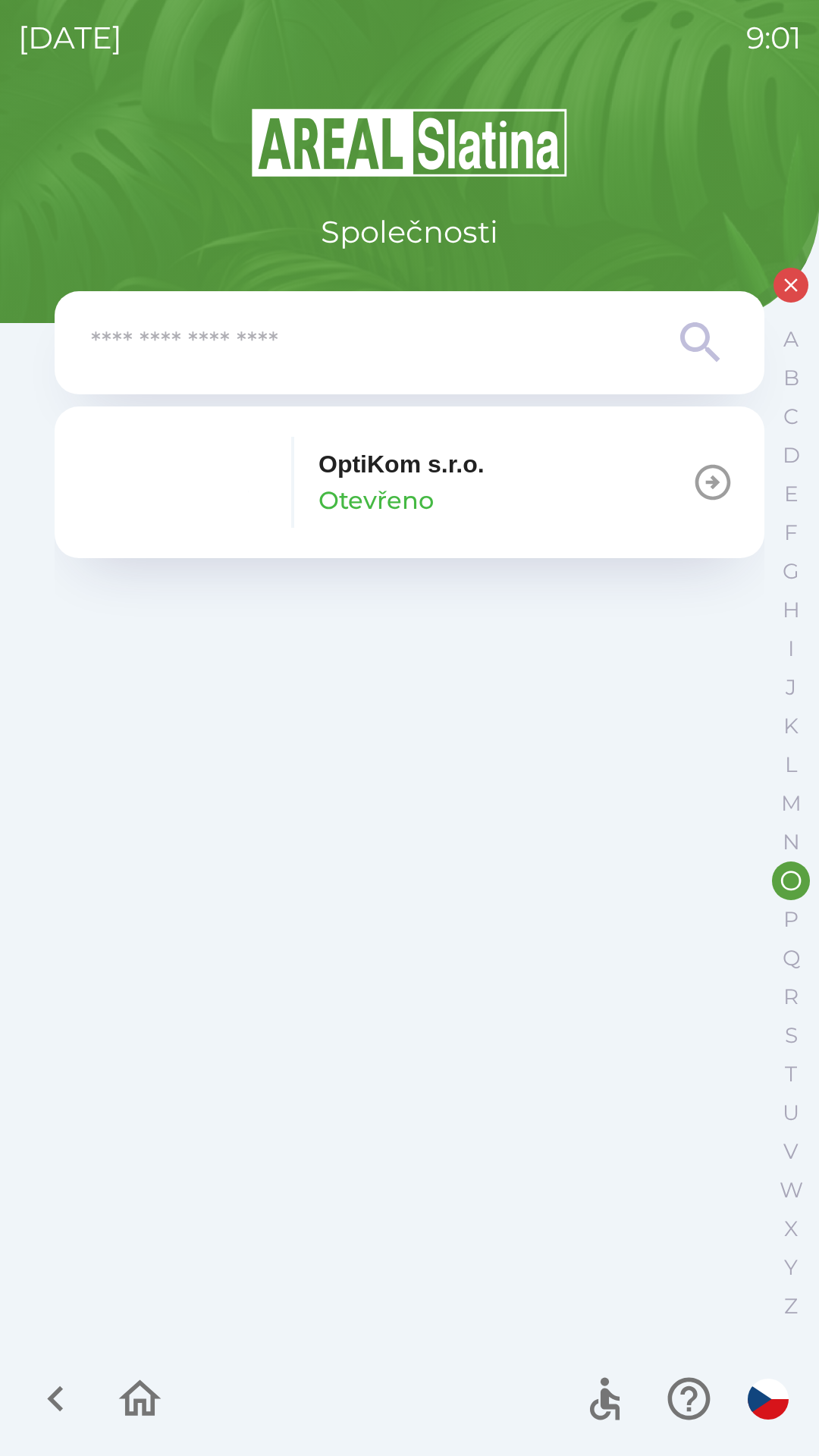
click at [706, 473] on icon "button" at bounding box center [713, 483] width 43 height 43
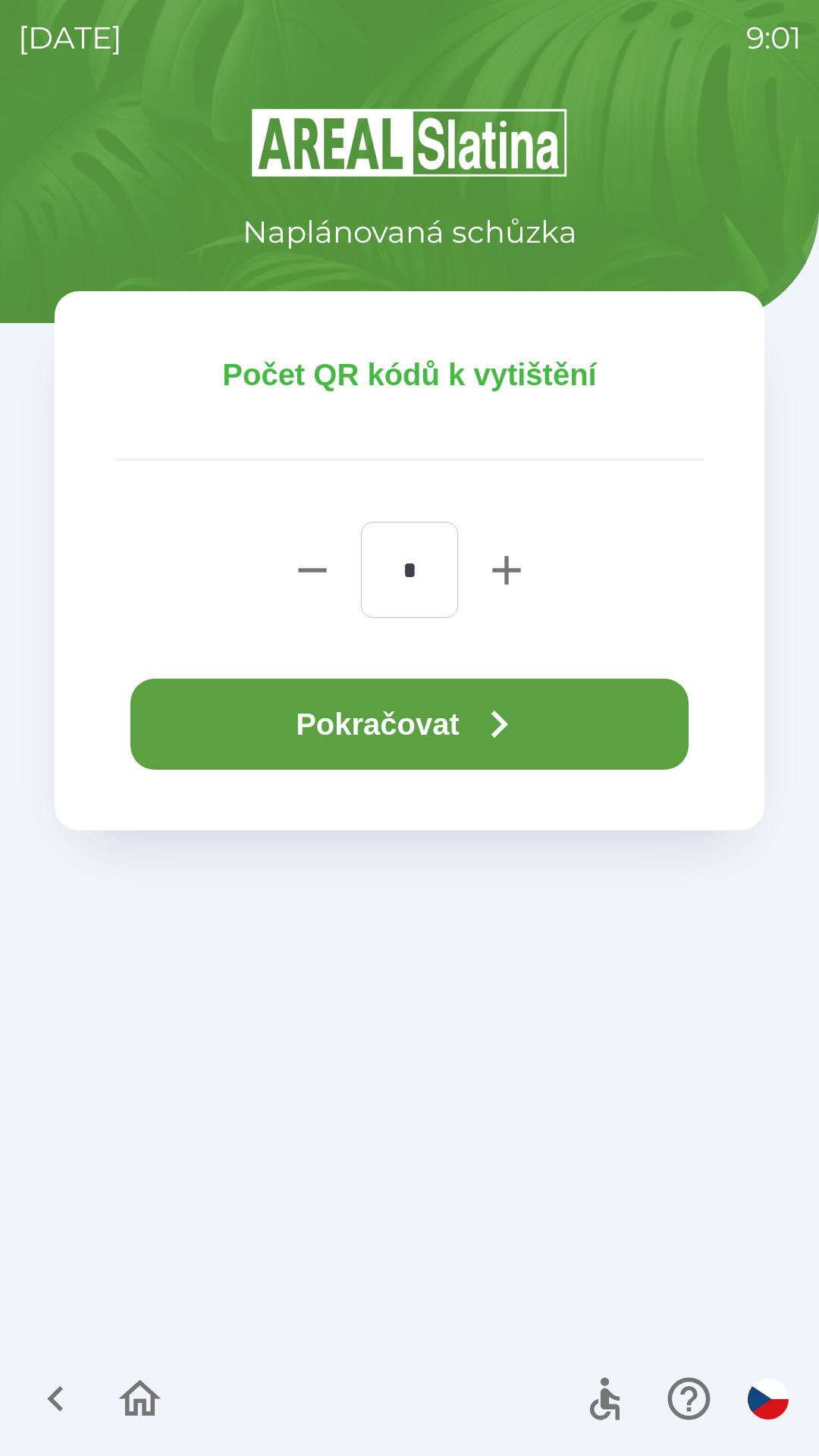
click at [474, 718] on button "Pokračovat" at bounding box center [409, 724] width 558 height 91
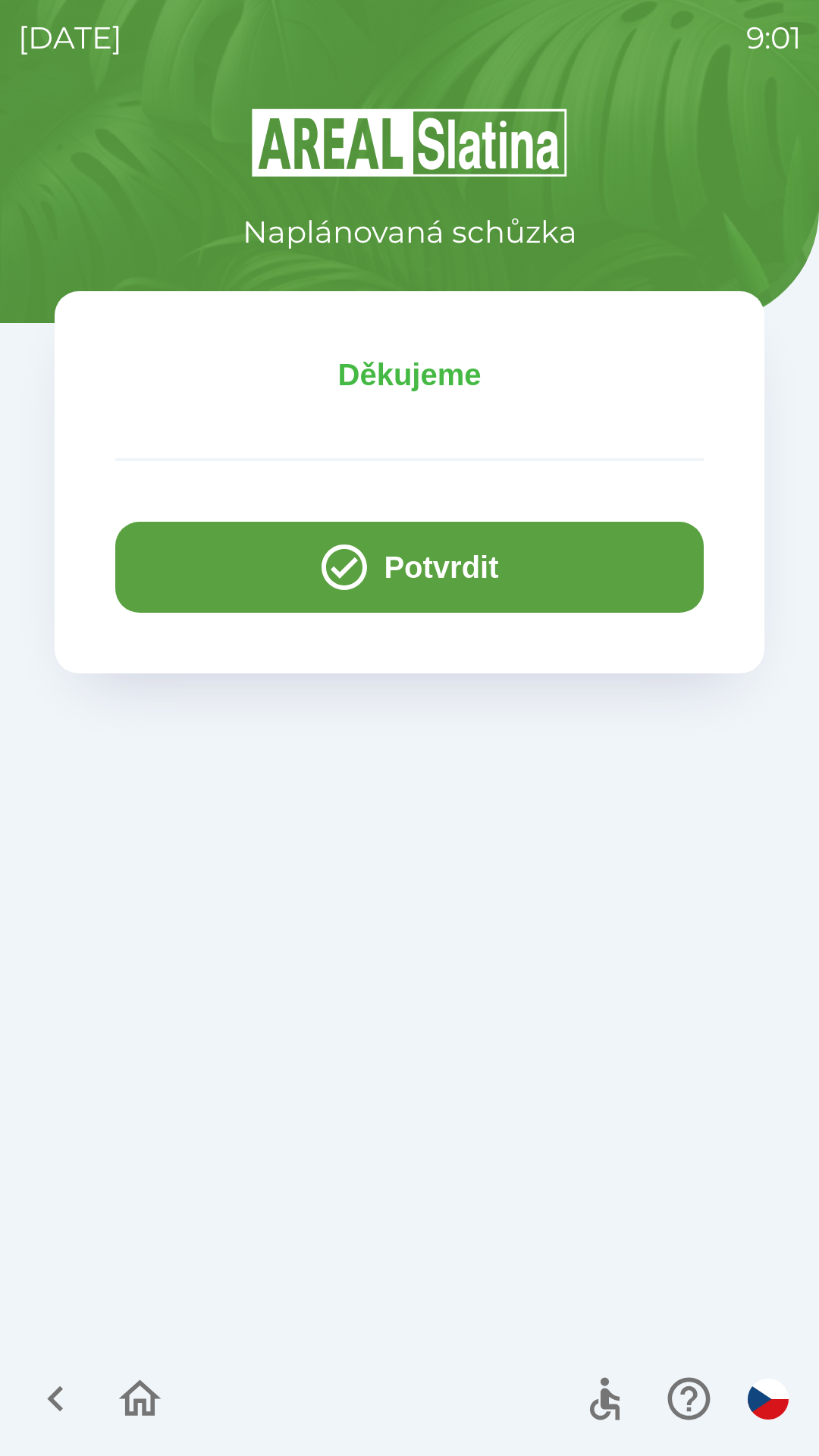
click at [317, 561] on icon "button" at bounding box center [344, 568] width 55 height 55
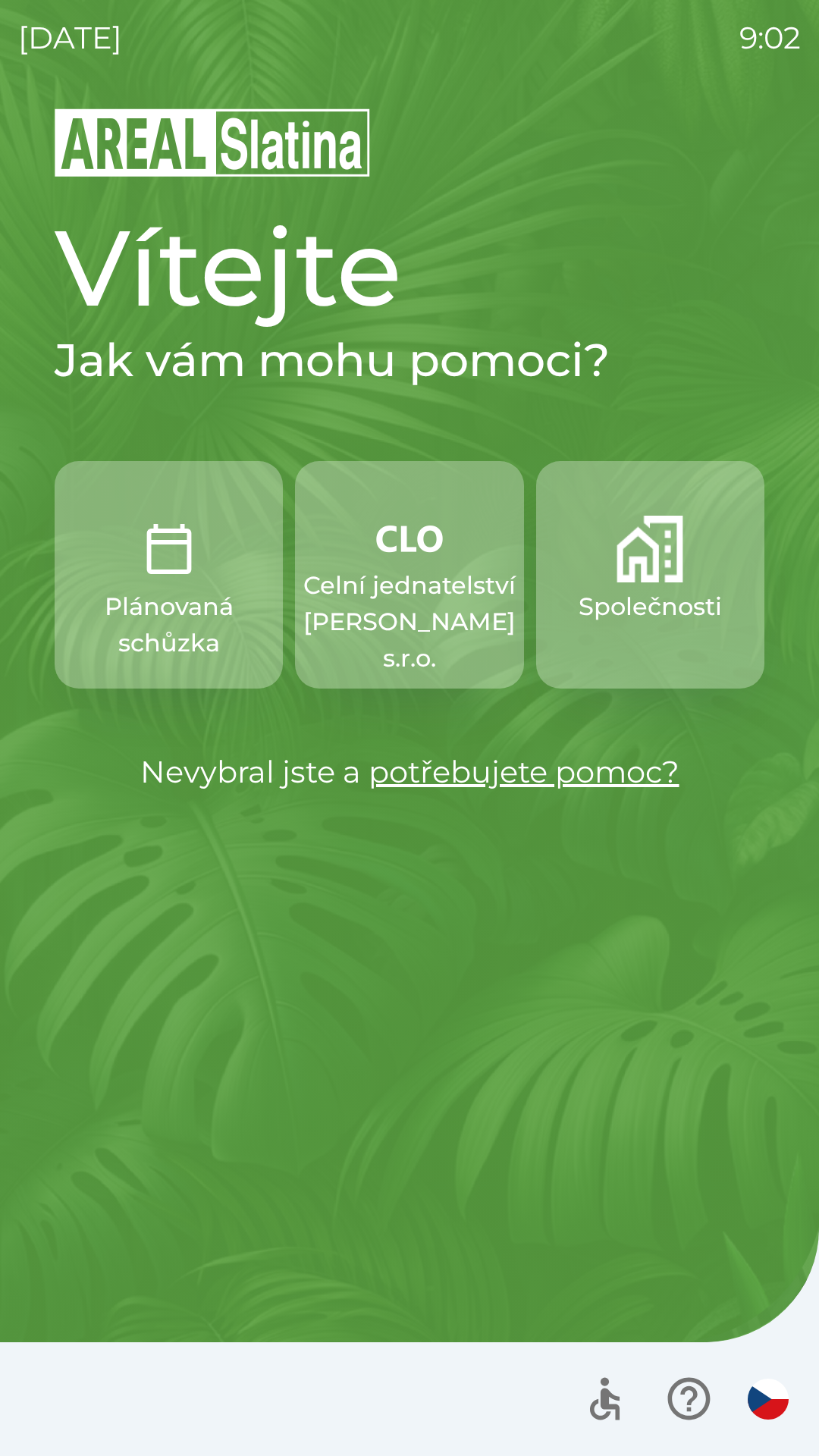
click at [643, 552] on img "button" at bounding box center [650, 549] width 67 height 67
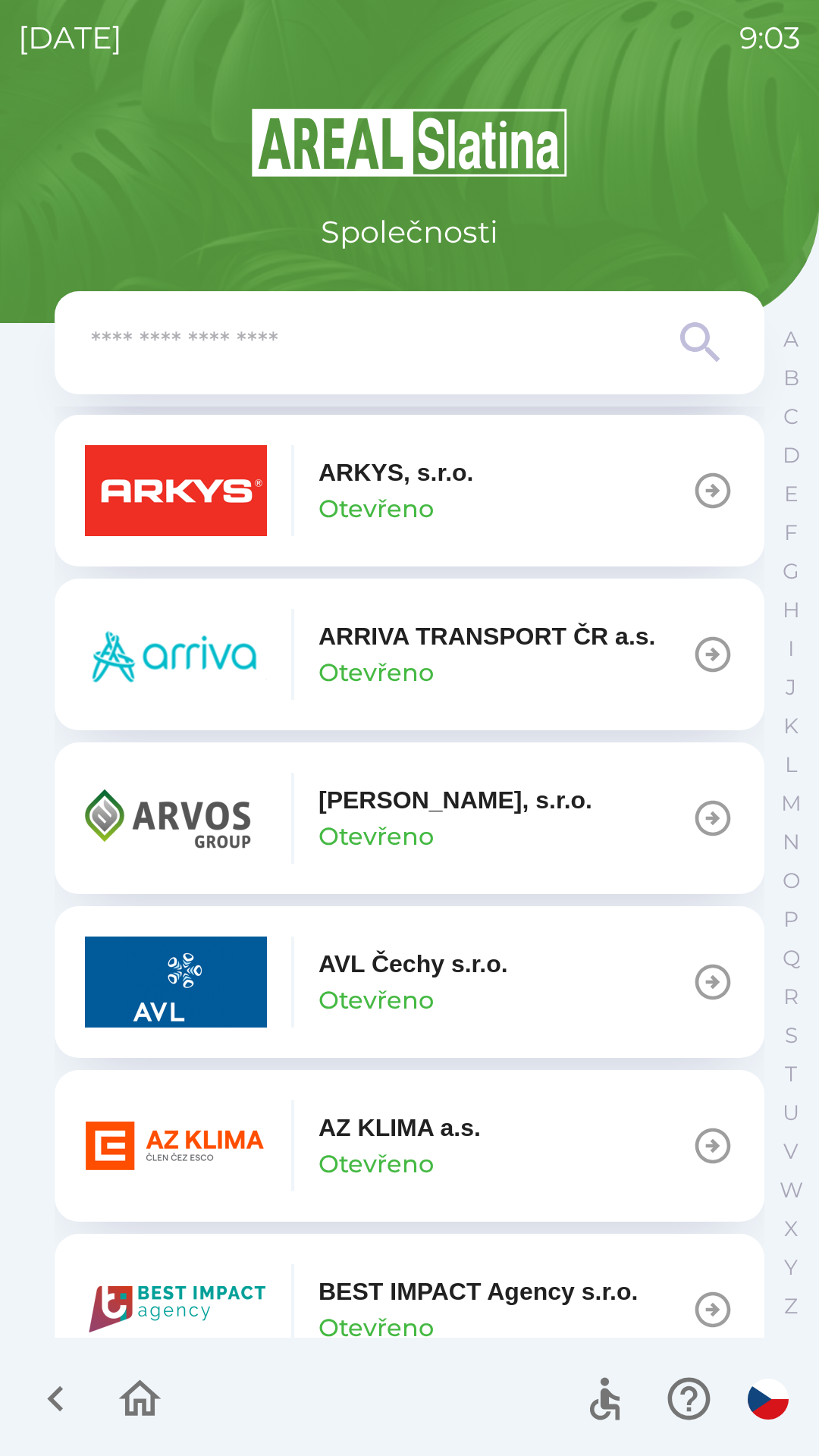
scroll to position [1001, 0]
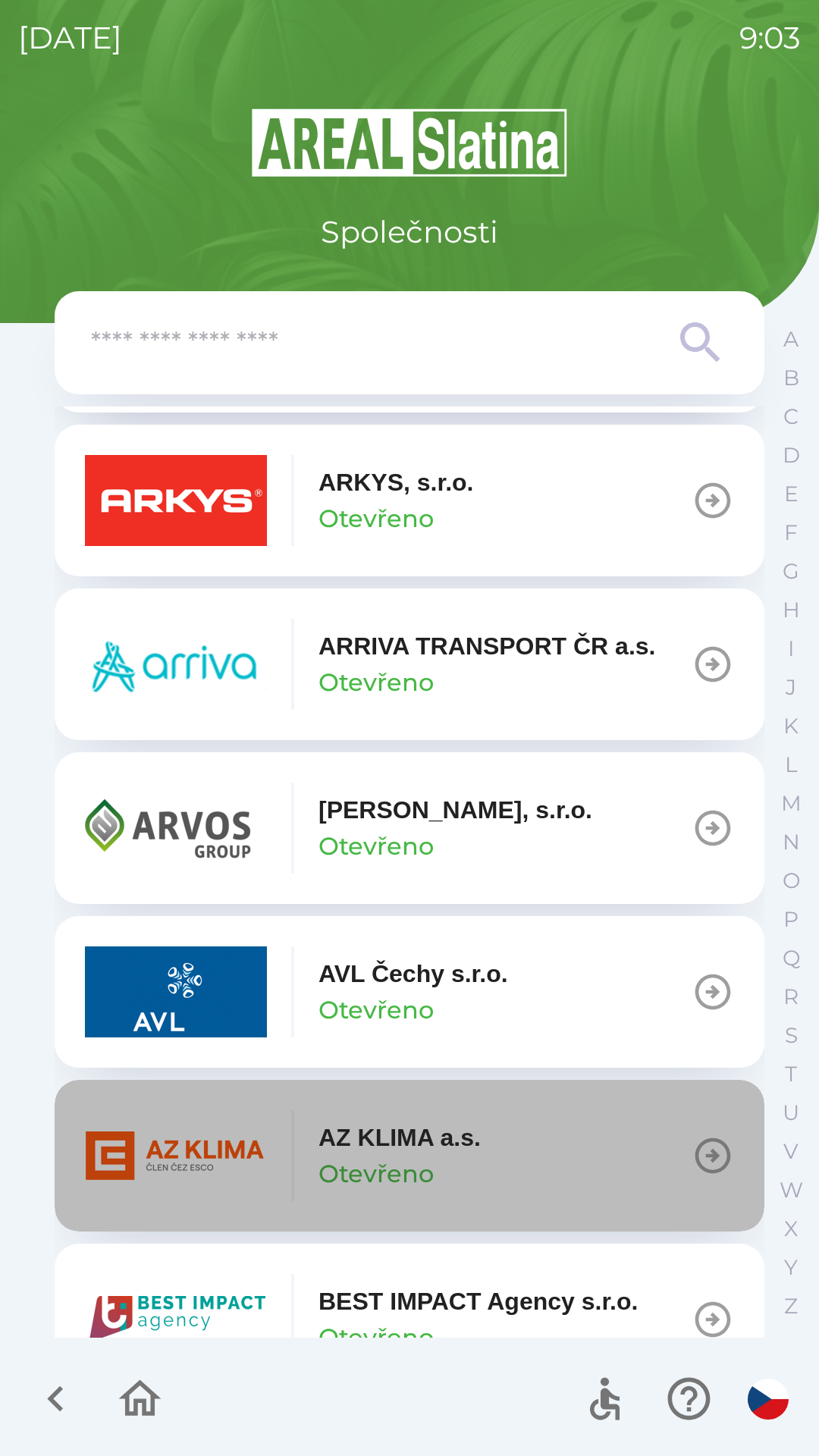
click at [694, 1145] on icon "button" at bounding box center [713, 1156] width 43 height 43
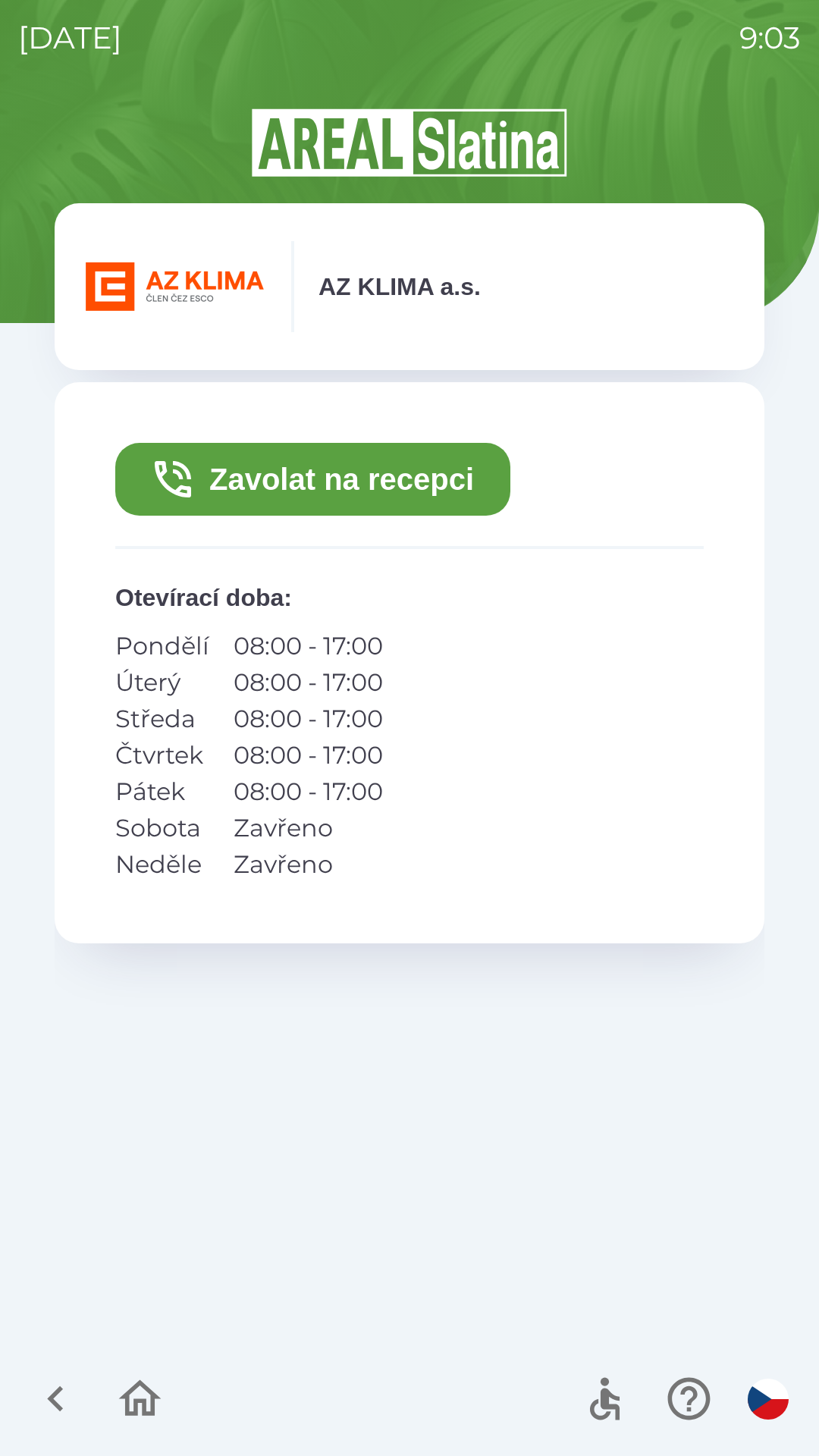
click at [353, 480] on button "Zavolat na recepci" at bounding box center [312, 478] width 395 height 73
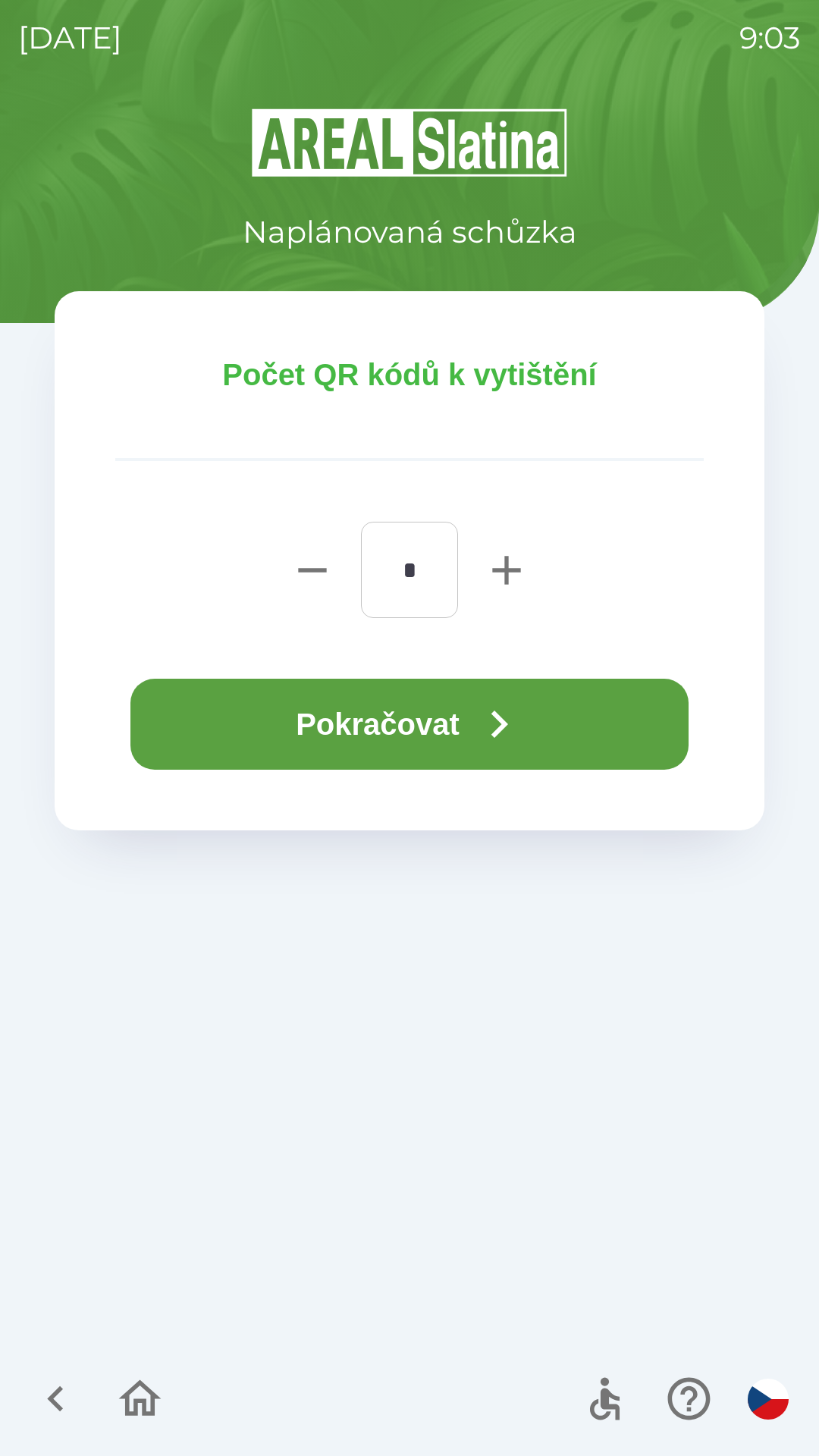
click at [401, 706] on button "Pokračovat" at bounding box center [409, 724] width 558 height 91
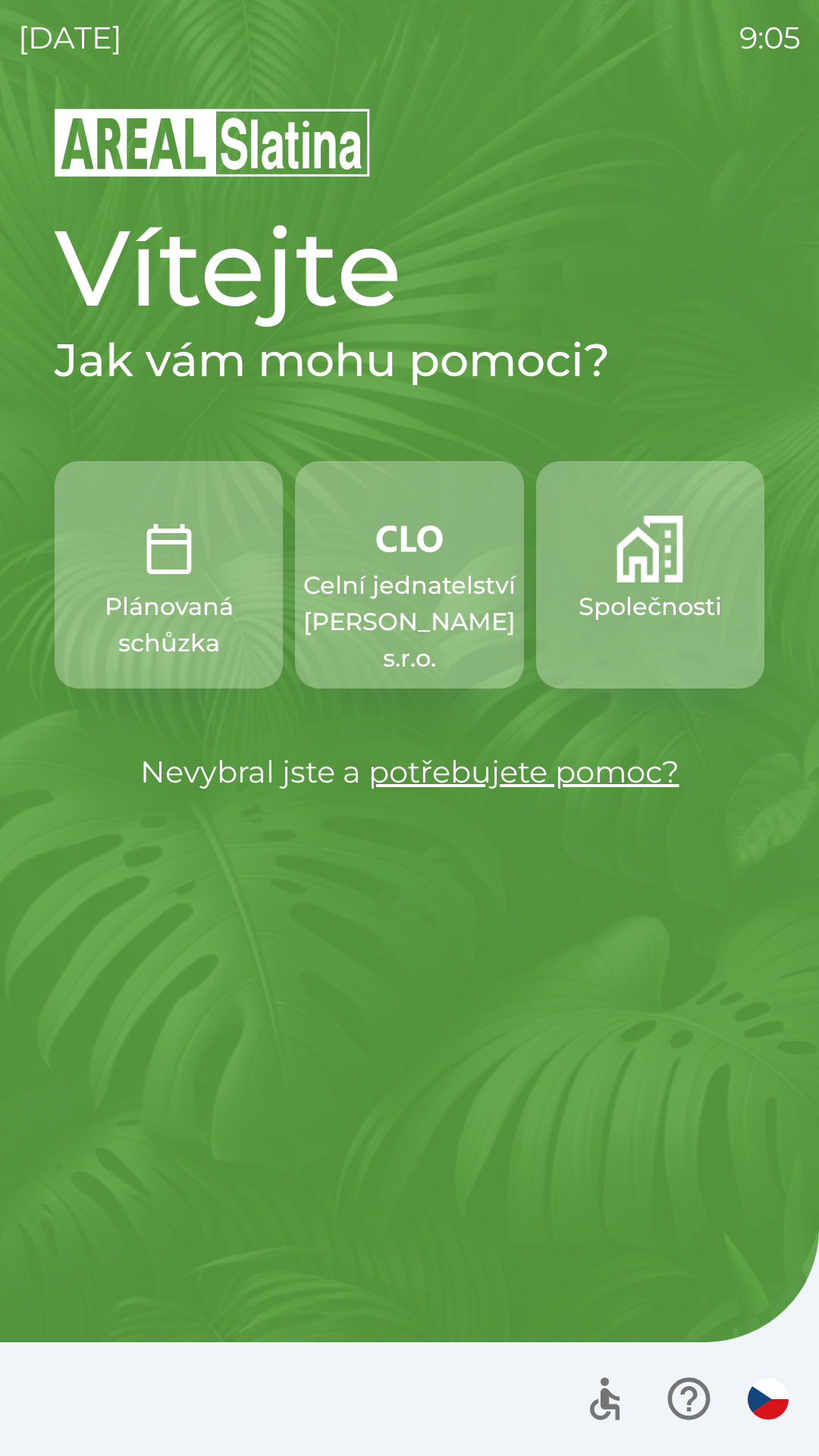
click at [386, 575] on p "Celní jednatelství [PERSON_NAME] s.r.o." at bounding box center [409, 622] width 212 height 110
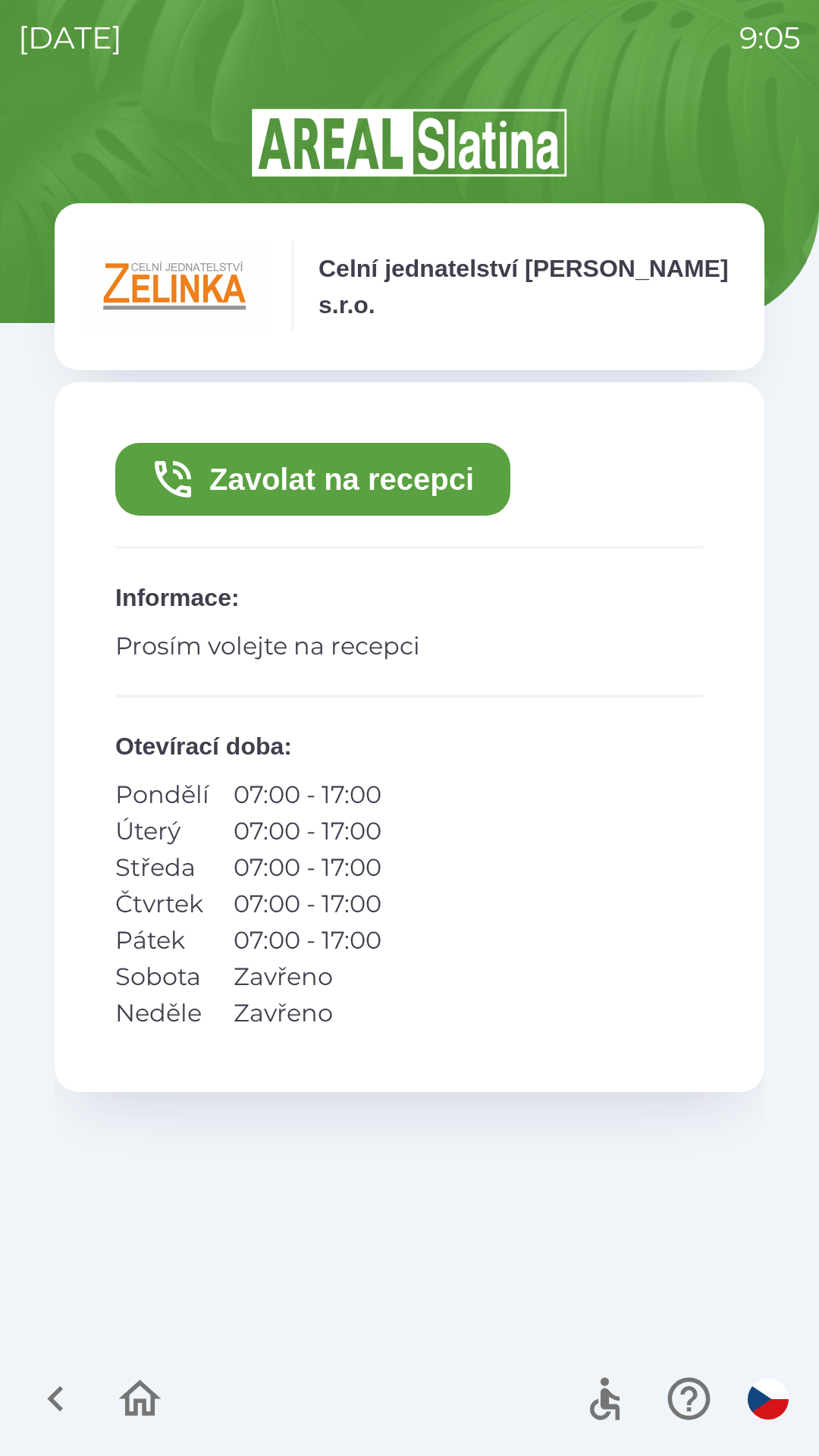
click at [293, 492] on button "Zavolat na recepci" at bounding box center [312, 478] width 395 height 73
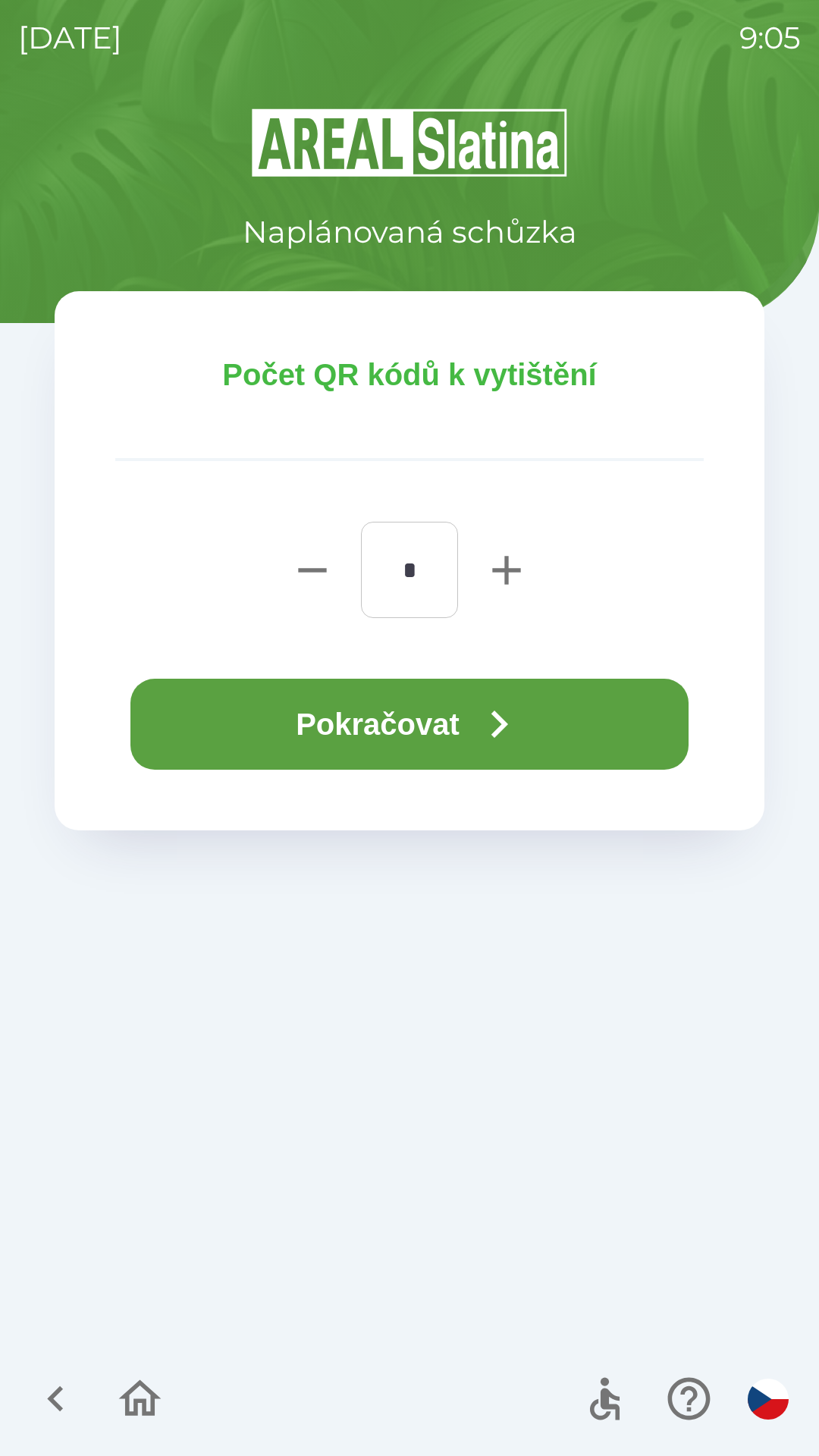
click at [487, 740] on icon "button" at bounding box center [499, 724] width 55 height 55
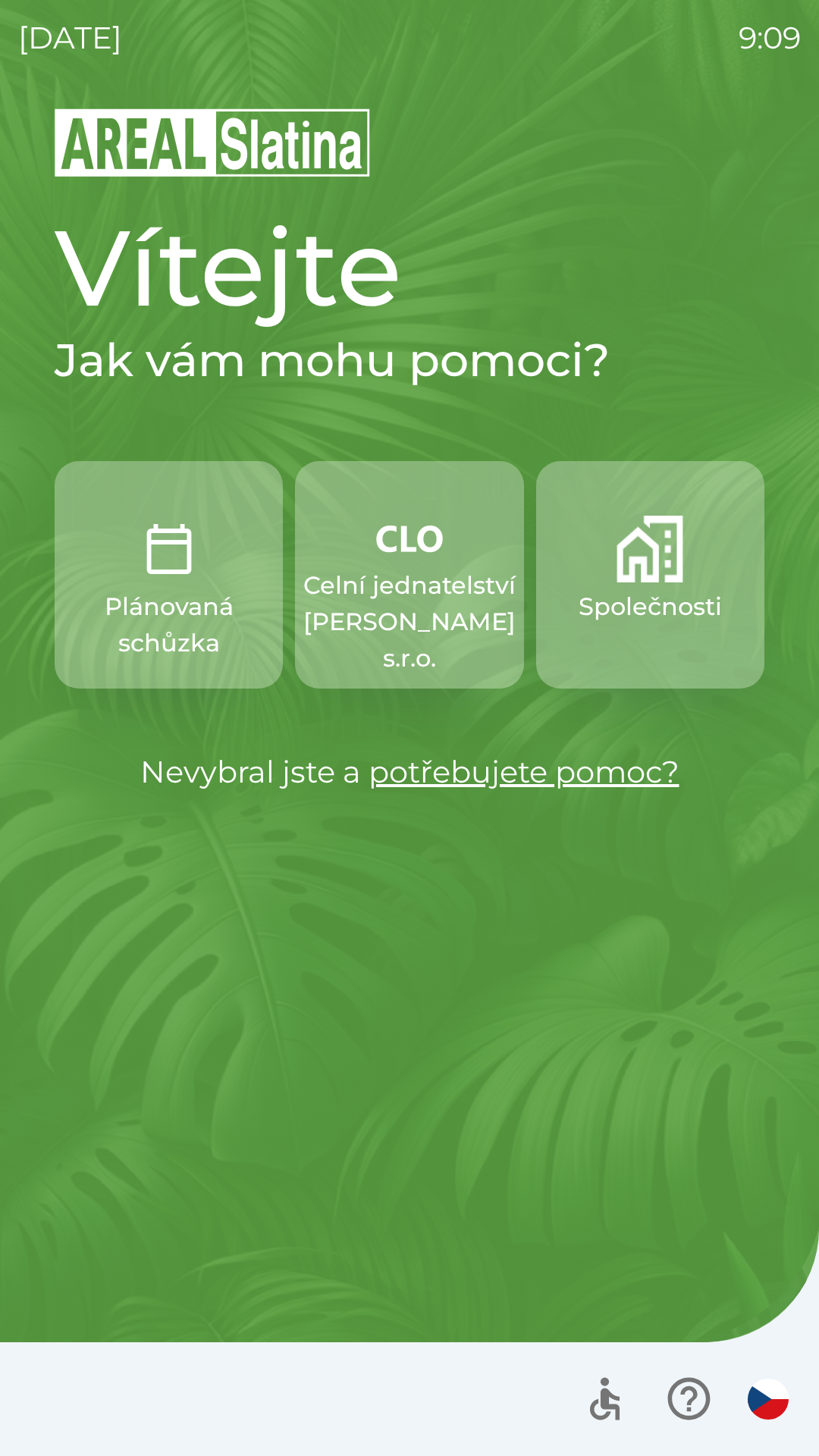
click at [383, 603] on p "Celní jednatelství [PERSON_NAME] s.r.o." at bounding box center [409, 622] width 212 height 110
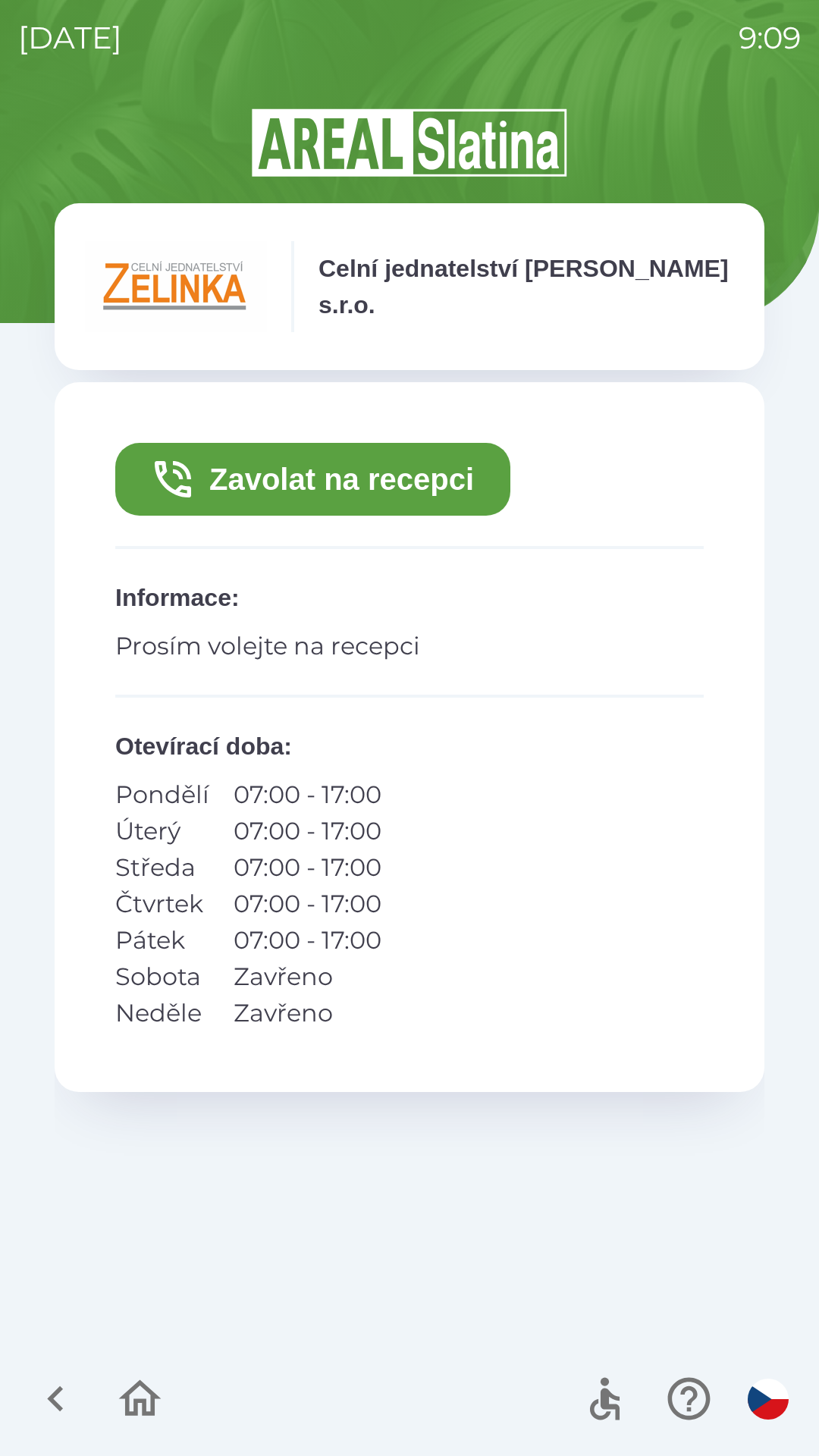
click at [295, 474] on button "Zavolat na recepci" at bounding box center [312, 478] width 395 height 73
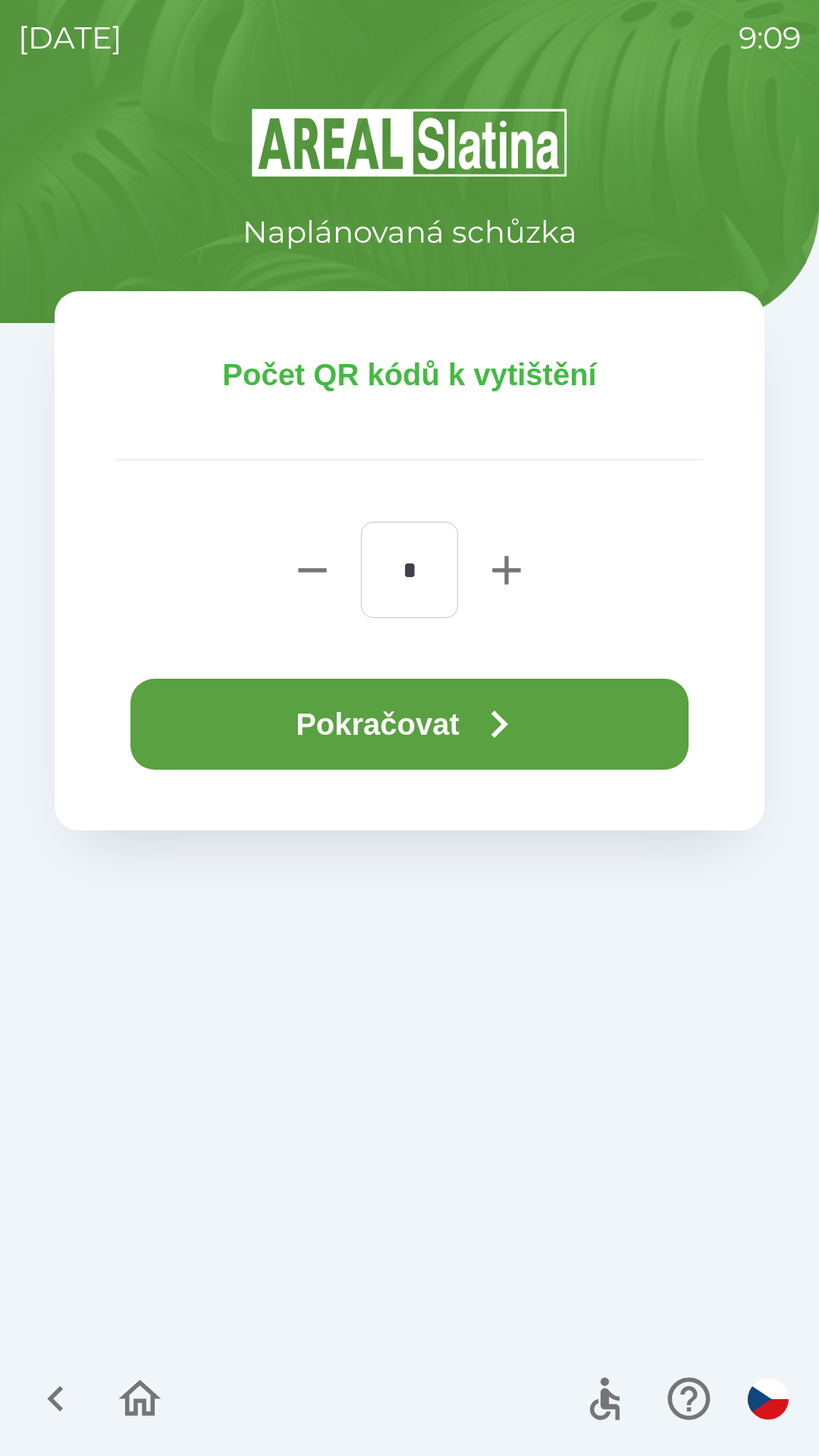
click at [490, 576] on icon "button" at bounding box center [506, 570] width 49 height 49
type input "*"
click at [335, 719] on button "Pokračovat" at bounding box center [409, 724] width 558 height 91
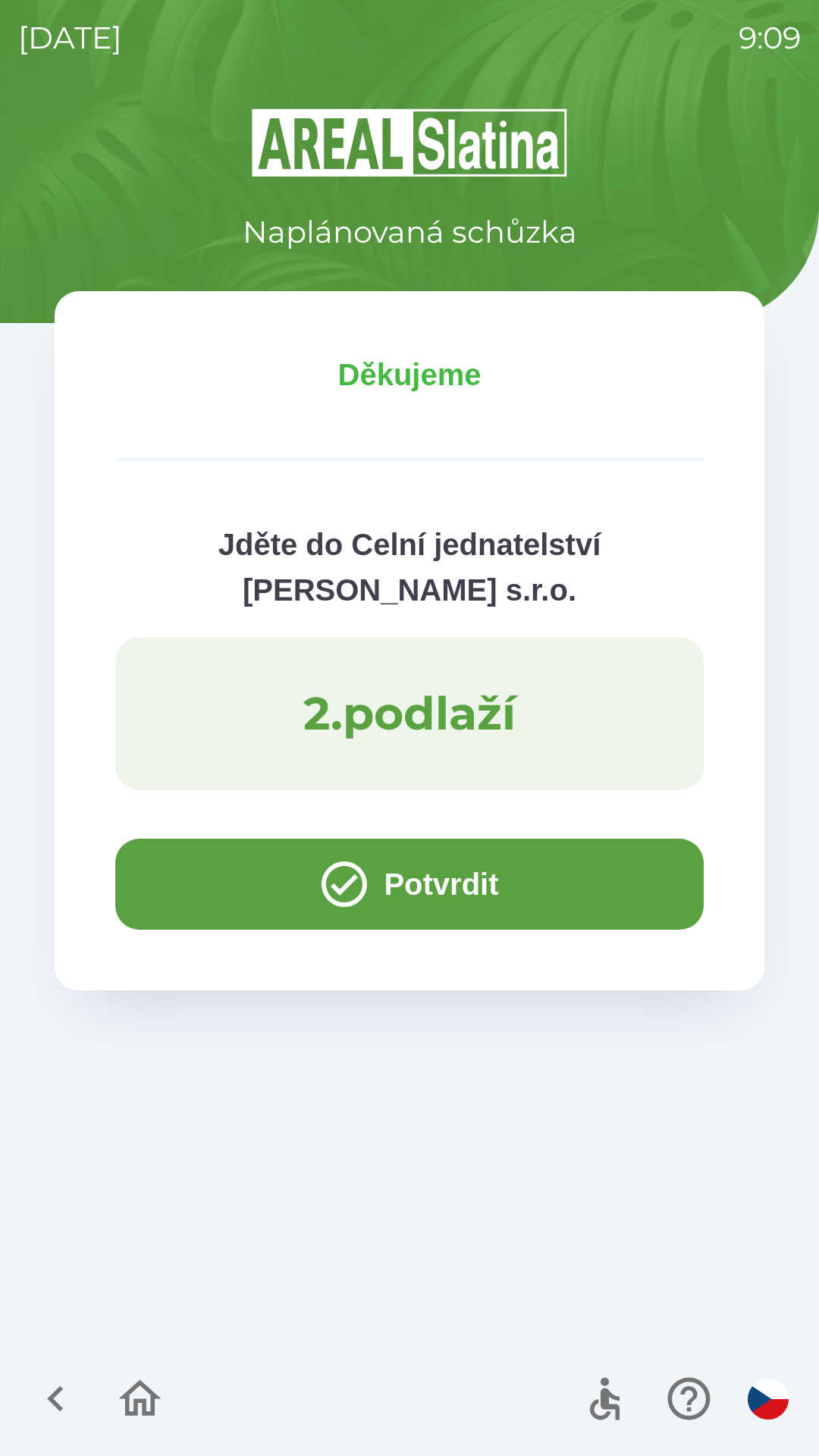
click at [181, 880] on button "Potvrdit" at bounding box center [409, 884] width 588 height 91
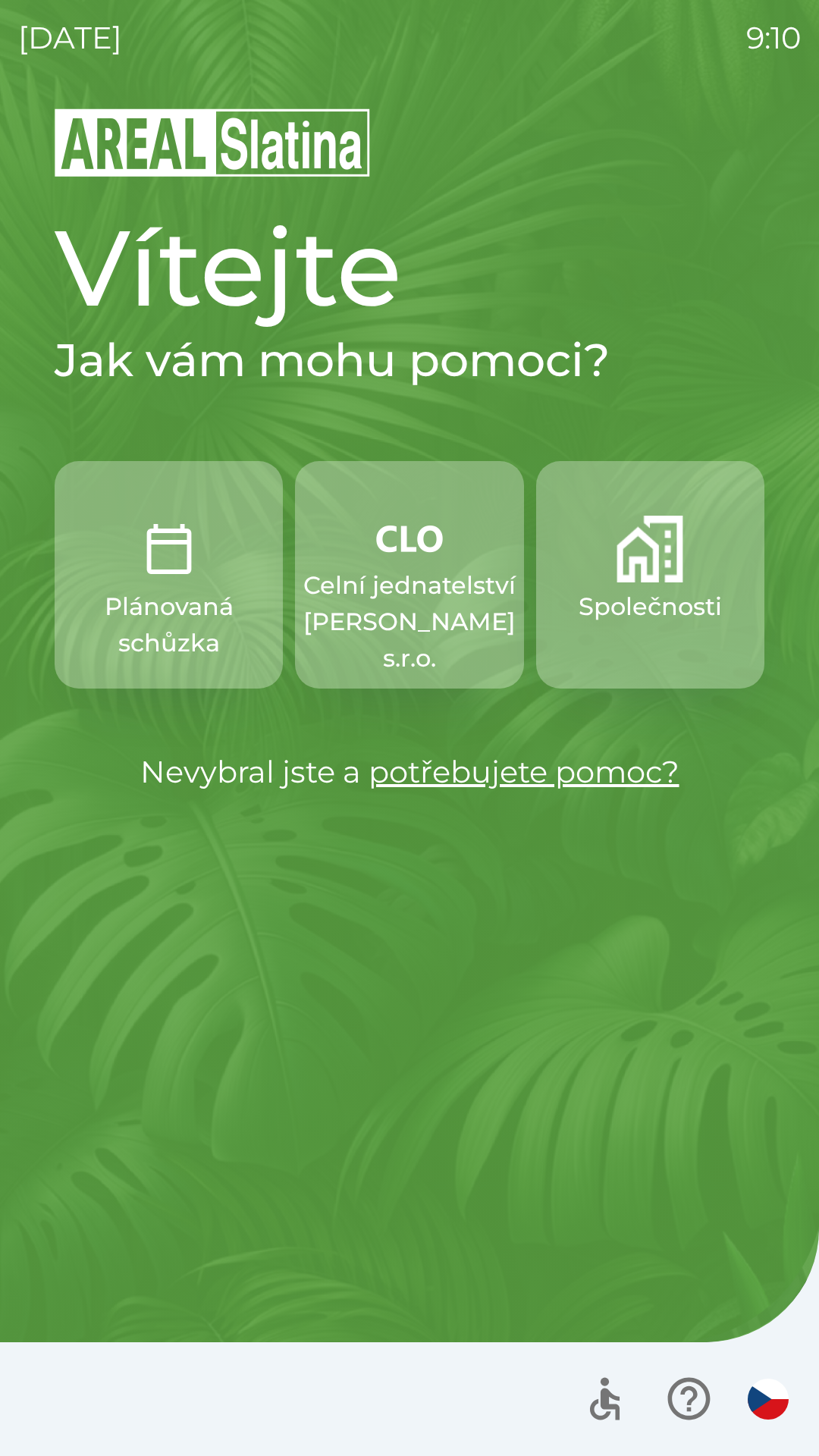
click at [649, 577] on img "button" at bounding box center [650, 549] width 67 height 67
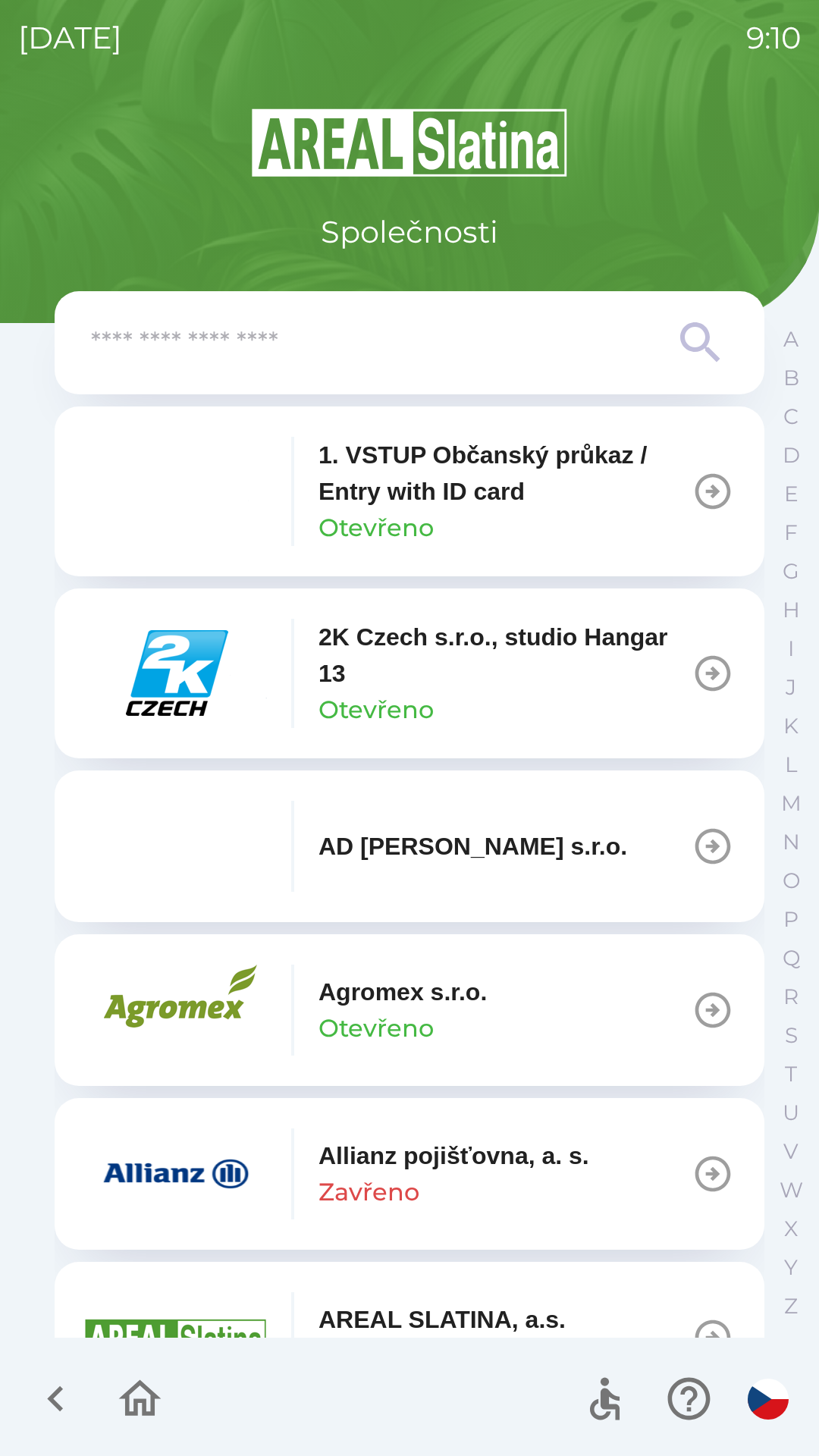
click at [773, 870] on div "A B C D E F G H I J K L M N O P Q R S T U V W X Y Z" at bounding box center [791, 823] width 38 height 1005
click at [354, 342] on input "text" at bounding box center [378, 342] width 576 height 42
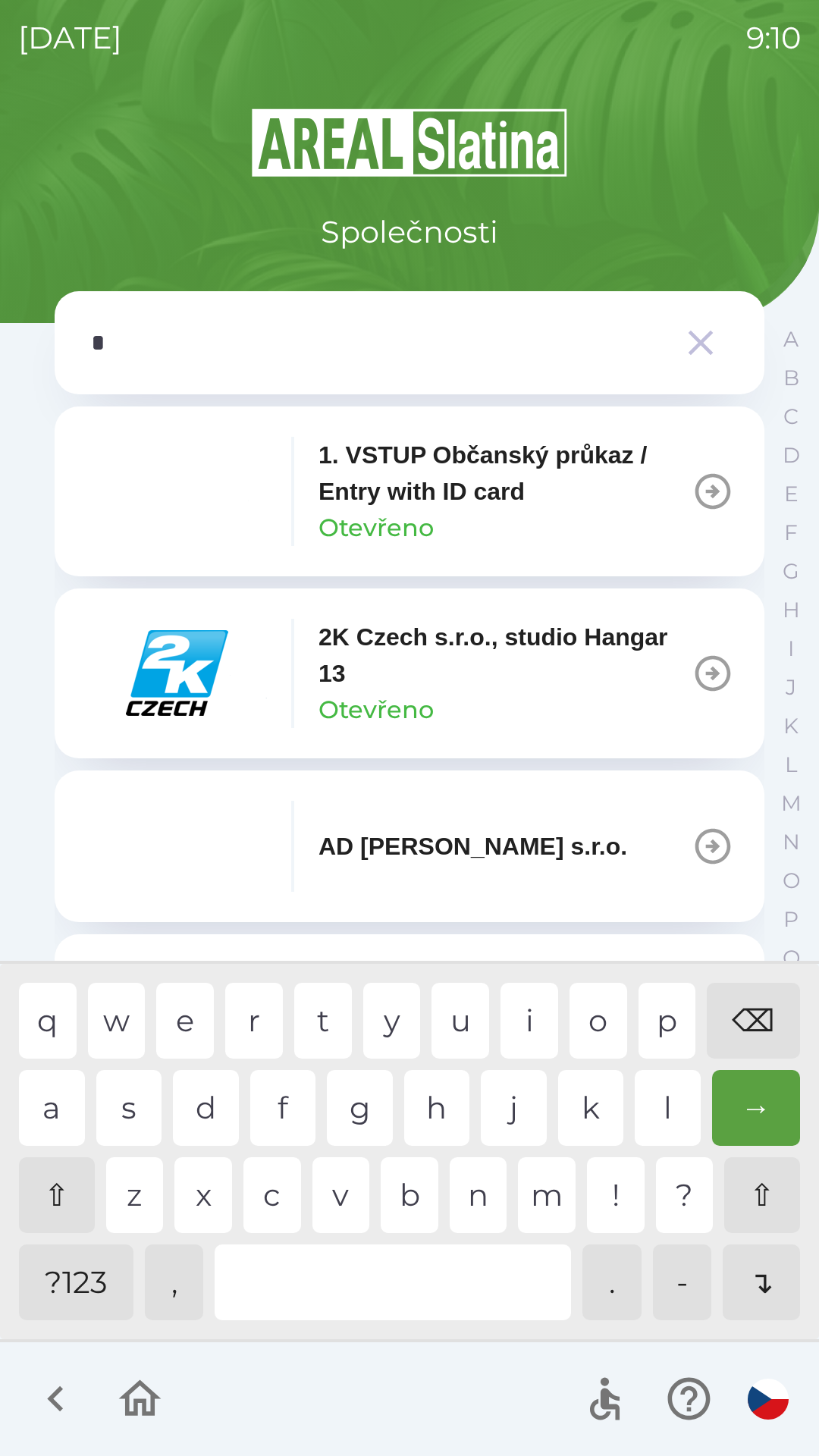
click at [579, 1021] on div "o" at bounding box center [597, 1020] width 57 height 76
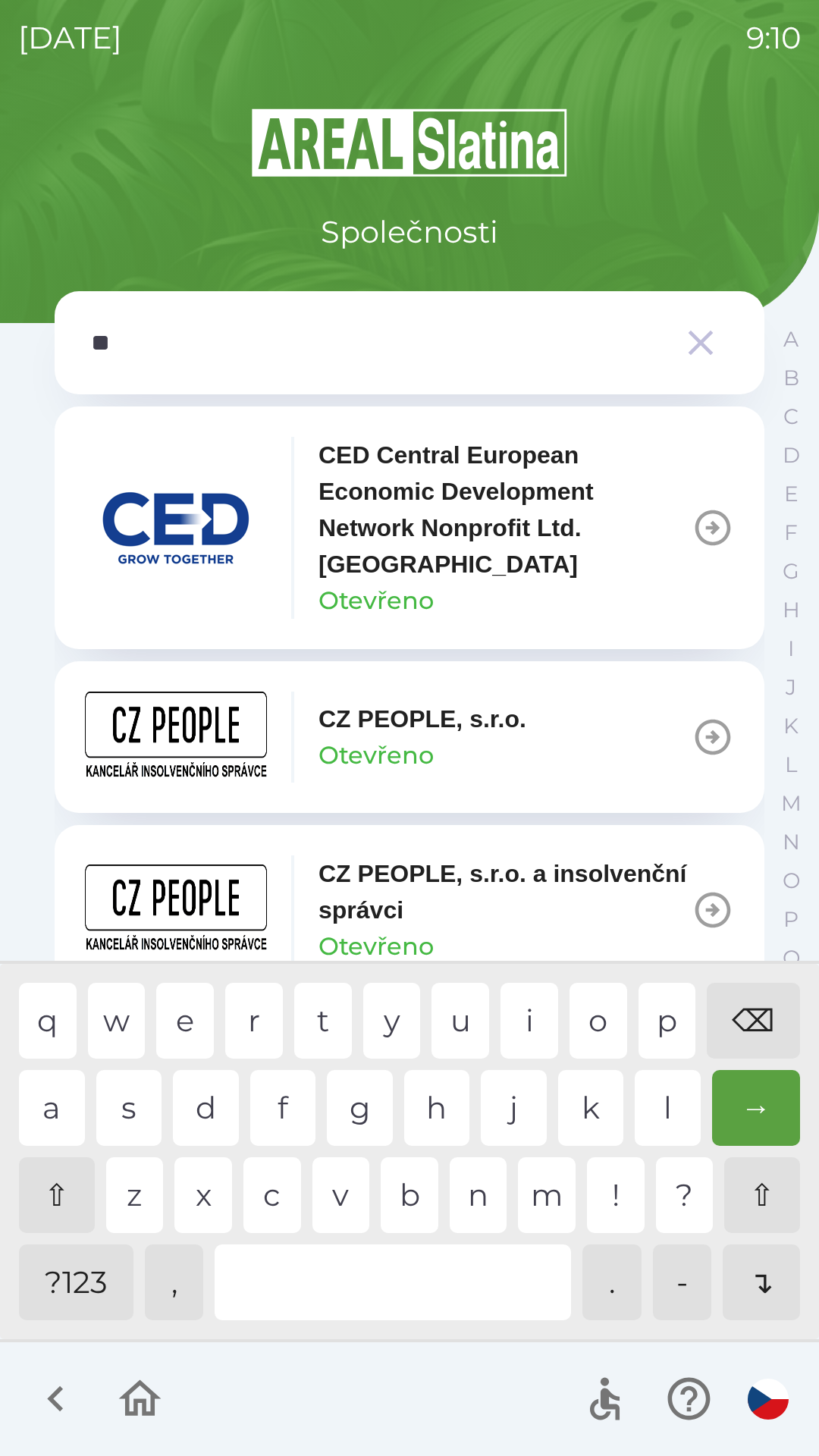
click at [655, 1008] on div "p" at bounding box center [667, 1020] width 57 height 76
type input "***"
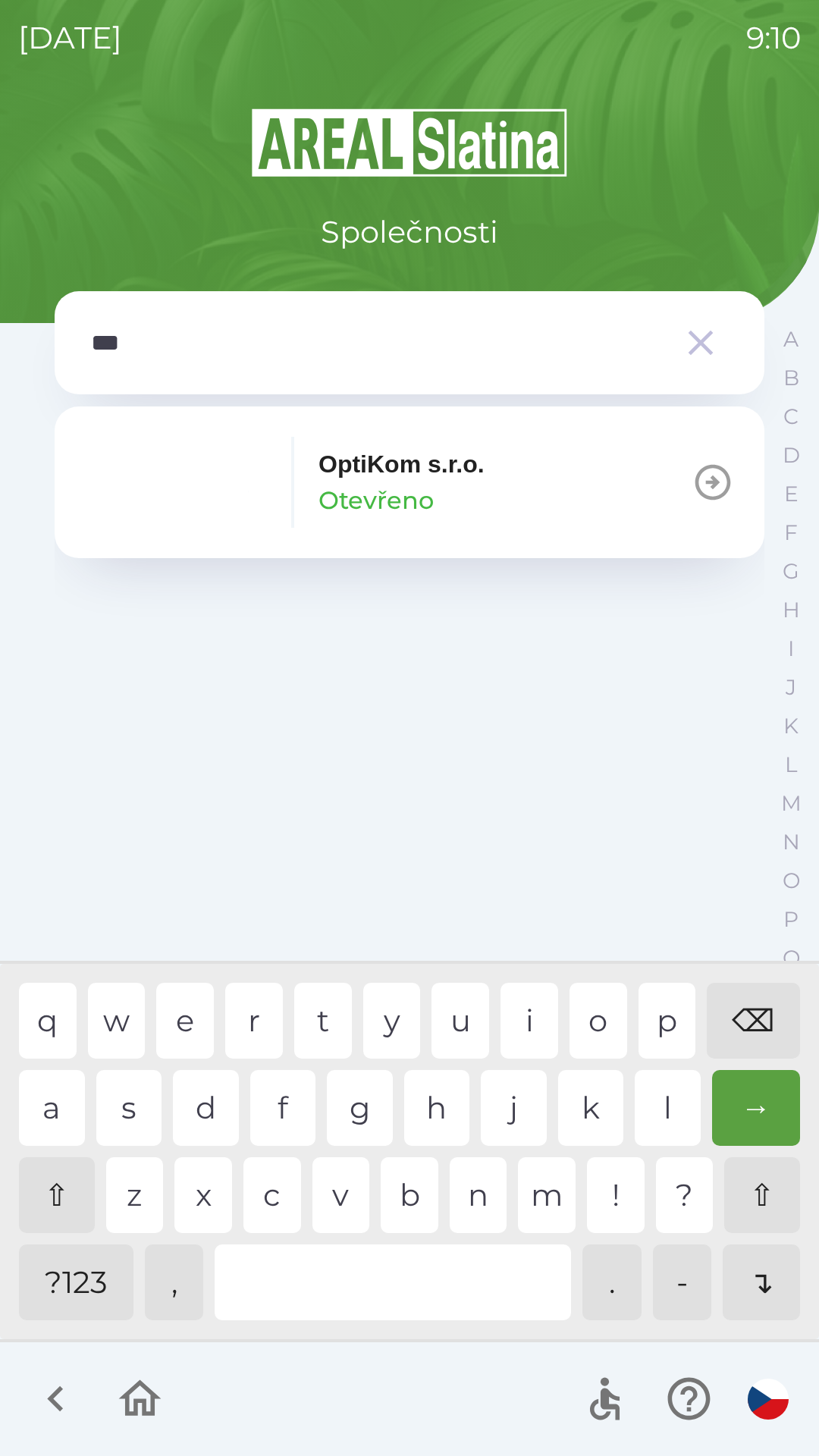
click at [401, 478] on p "OptiKom s.r.o." at bounding box center [401, 464] width 166 height 37
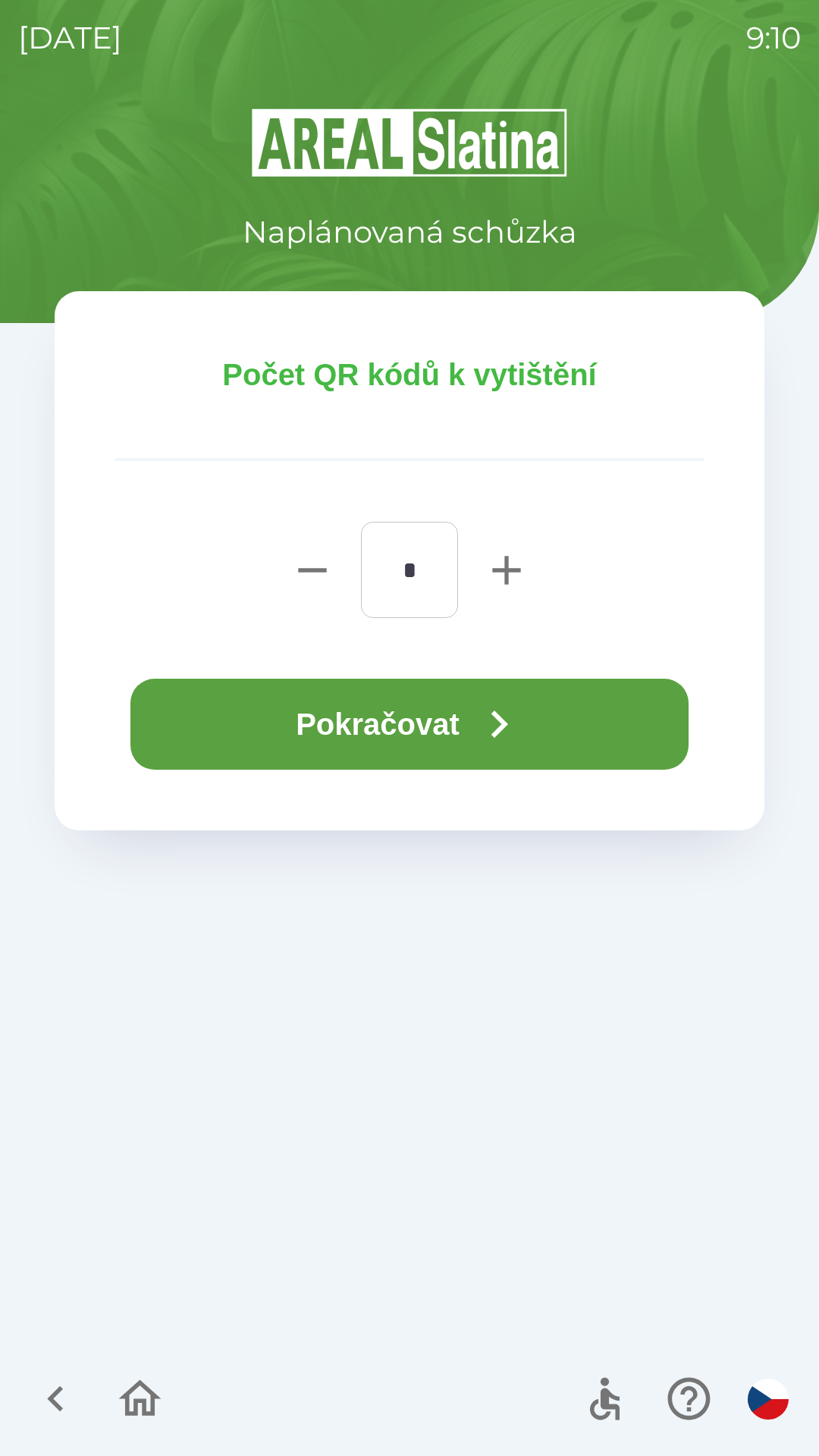
click at [401, 736] on button "Pokračovat" at bounding box center [409, 724] width 558 height 91
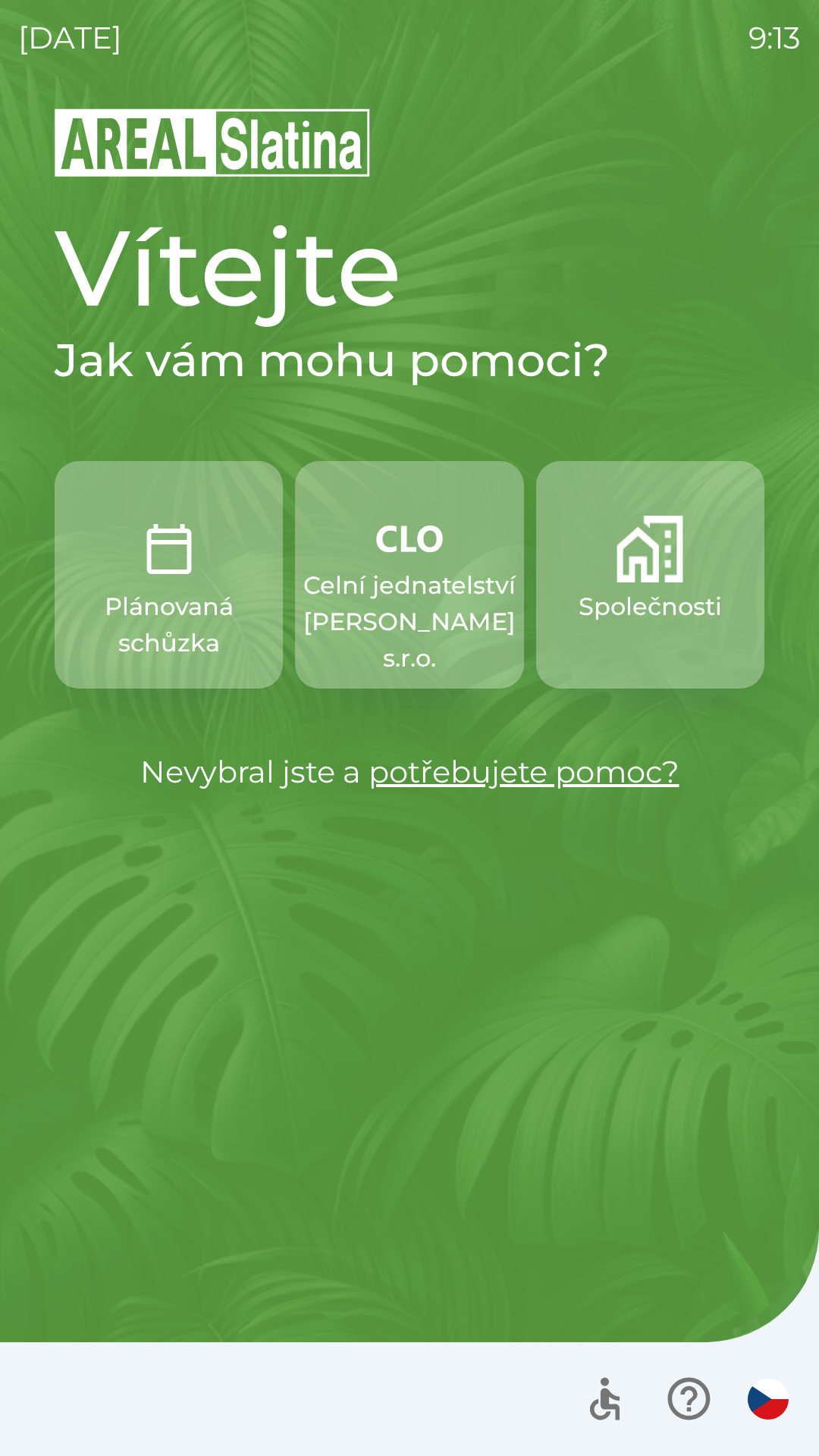
click at [674, 581] on img "button" at bounding box center [650, 549] width 67 height 67
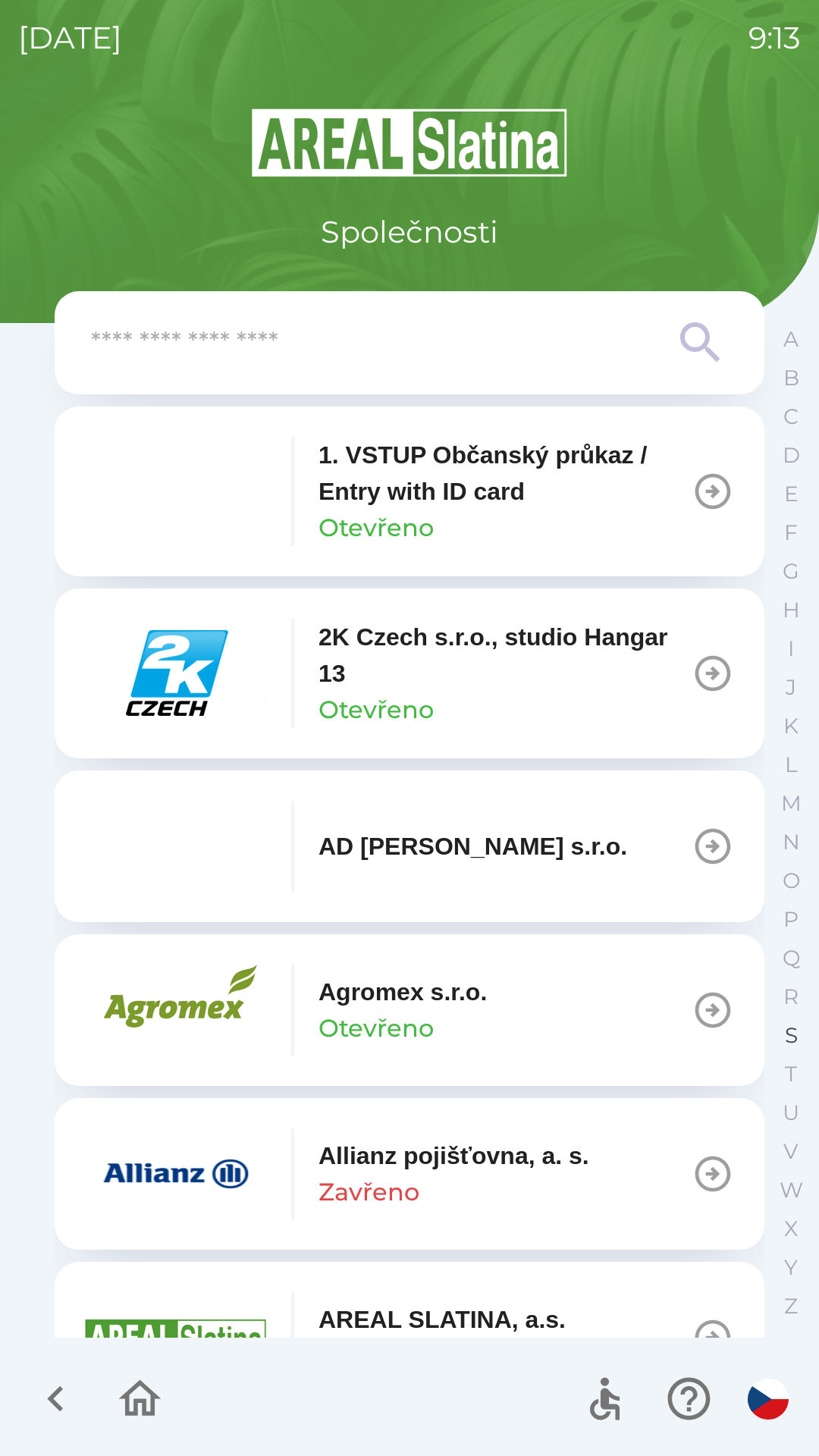
click at [785, 1025] on p "S" at bounding box center [791, 1035] width 13 height 27
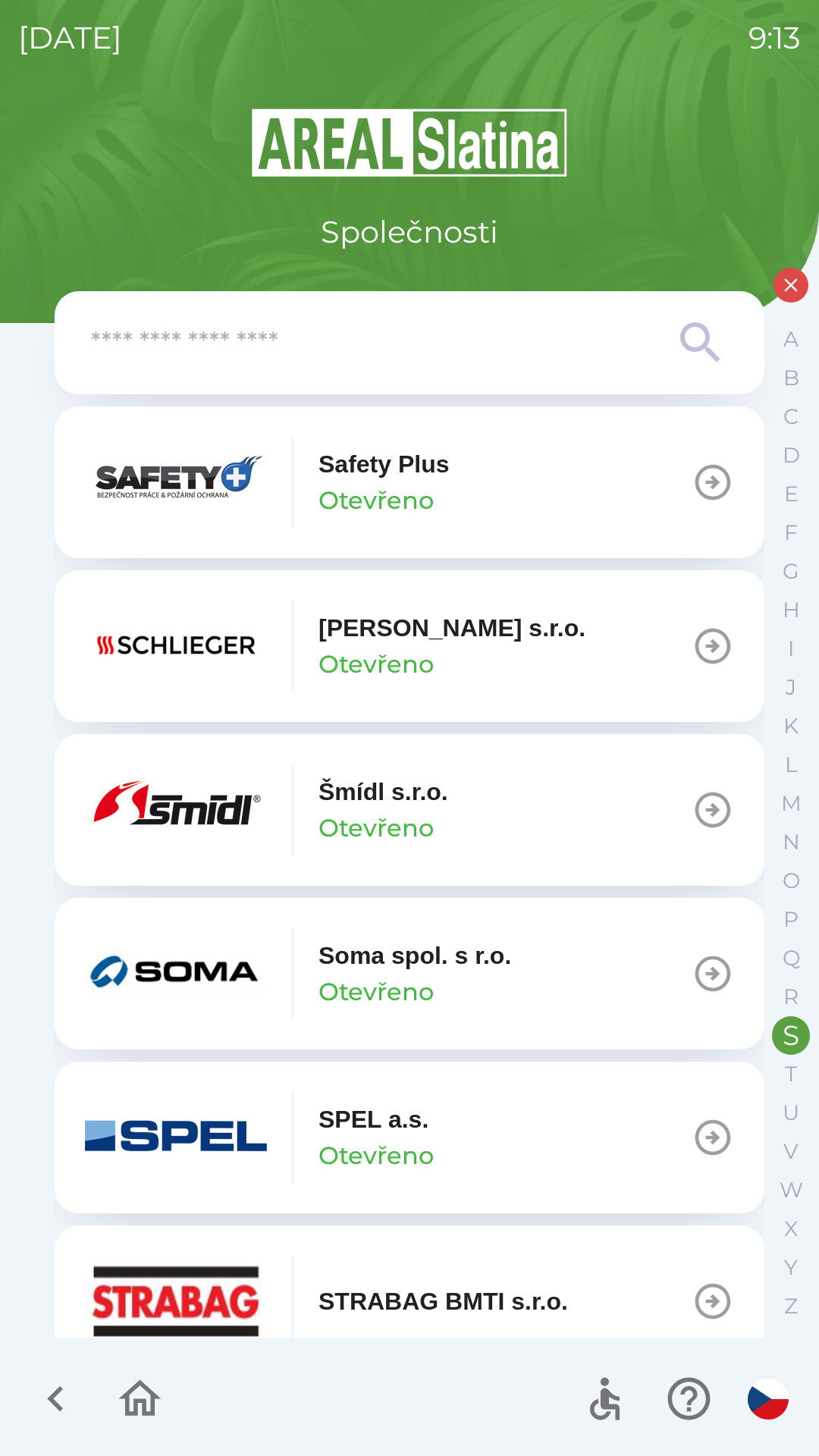
click at [414, 793] on p "Šmídl s.r.o." at bounding box center [383, 791] width 129 height 37
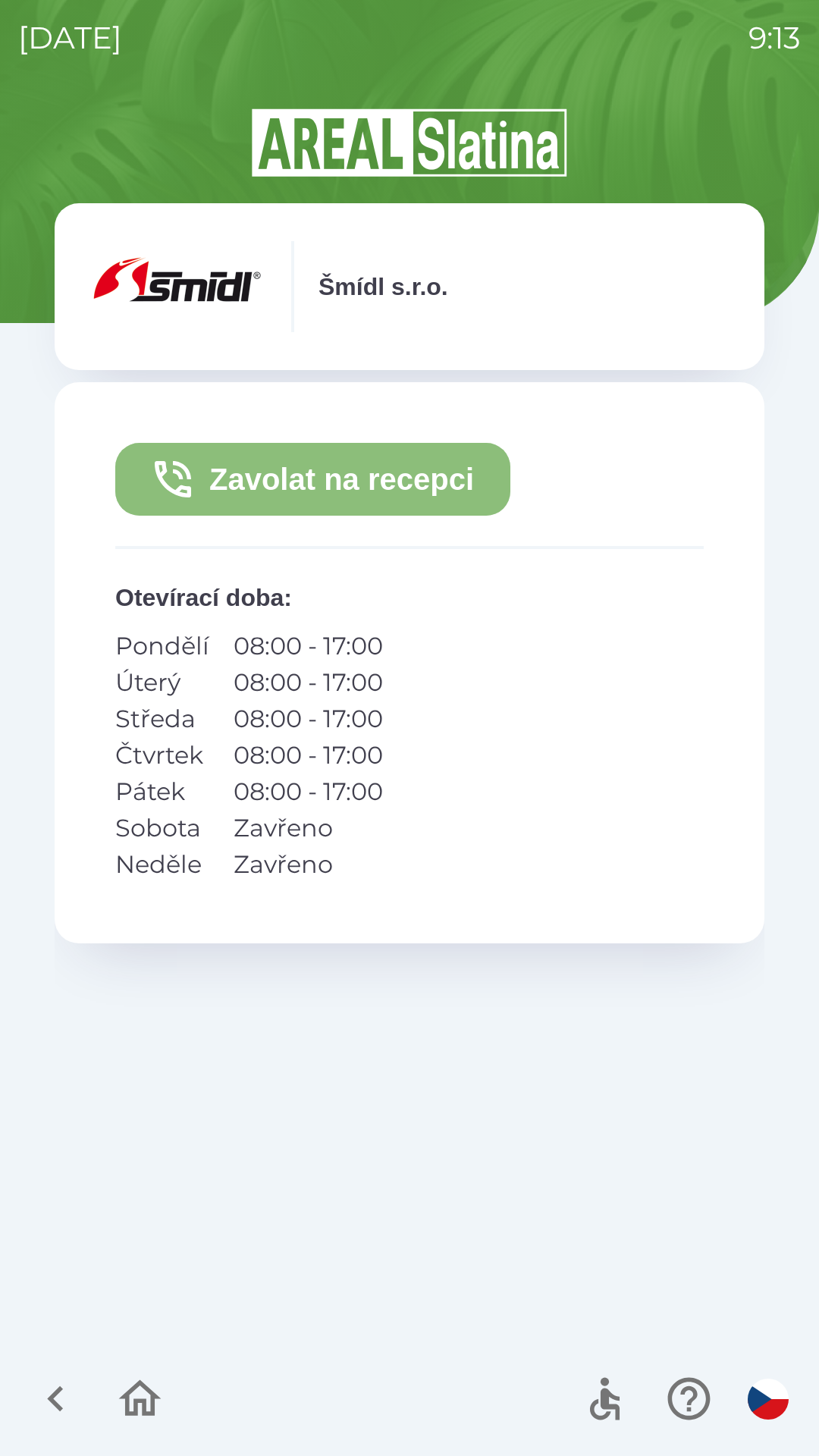
click at [428, 481] on button "Zavolat na recepci" at bounding box center [312, 478] width 395 height 73
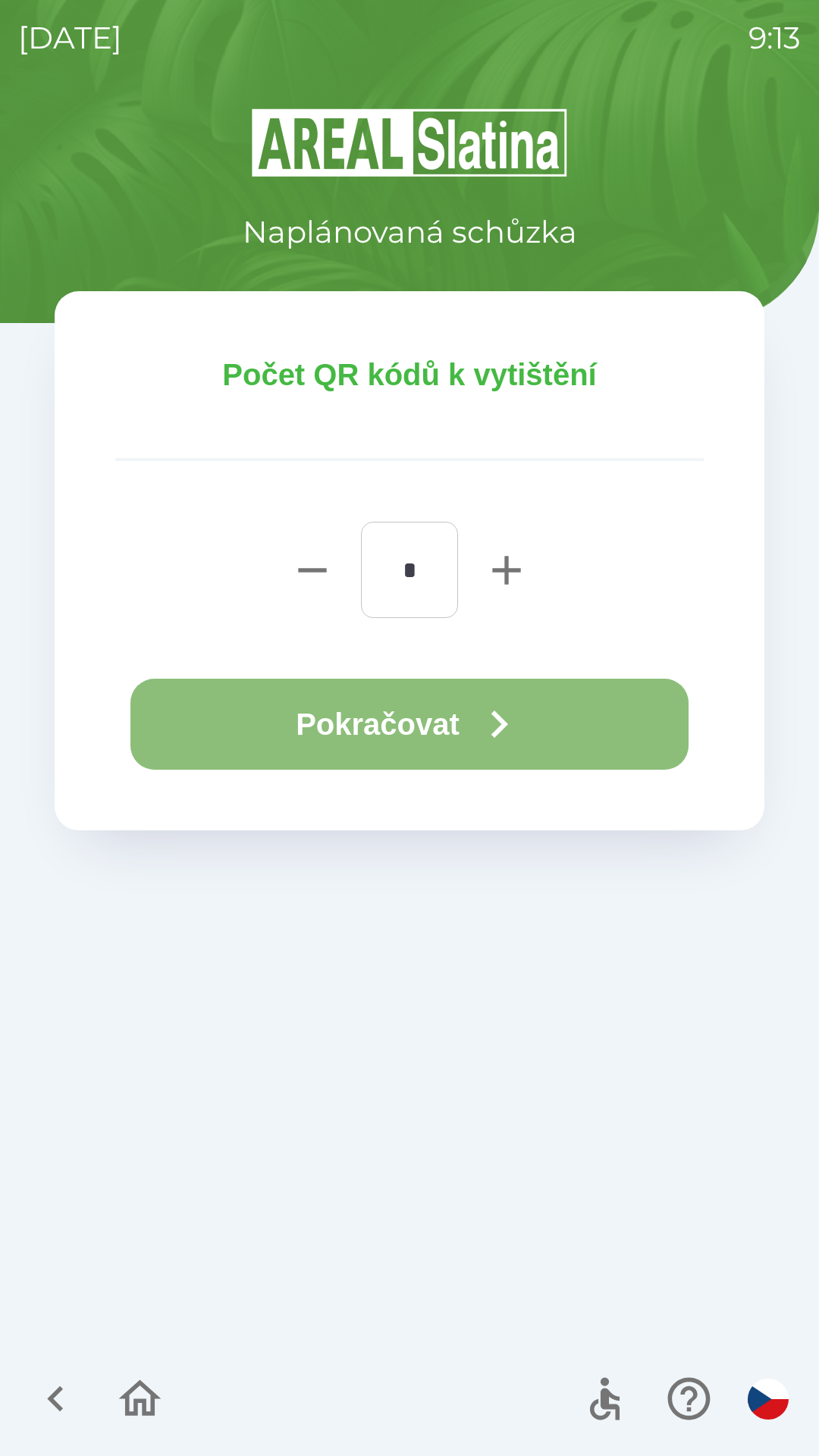
click at [419, 722] on button "Pokračovat" at bounding box center [409, 724] width 558 height 91
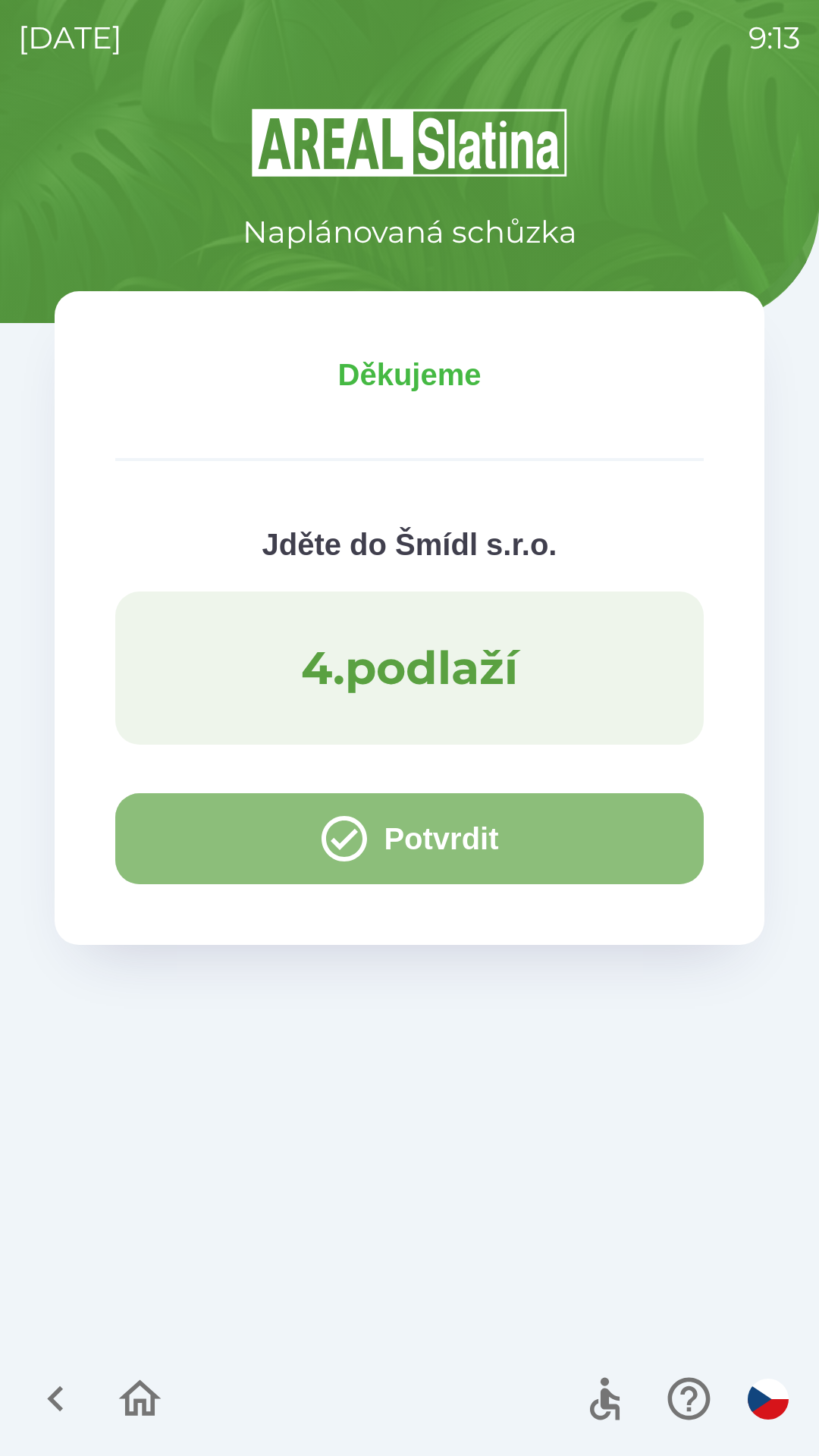
click at [418, 839] on button "Potvrdit" at bounding box center [409, 838] width 588 height 91
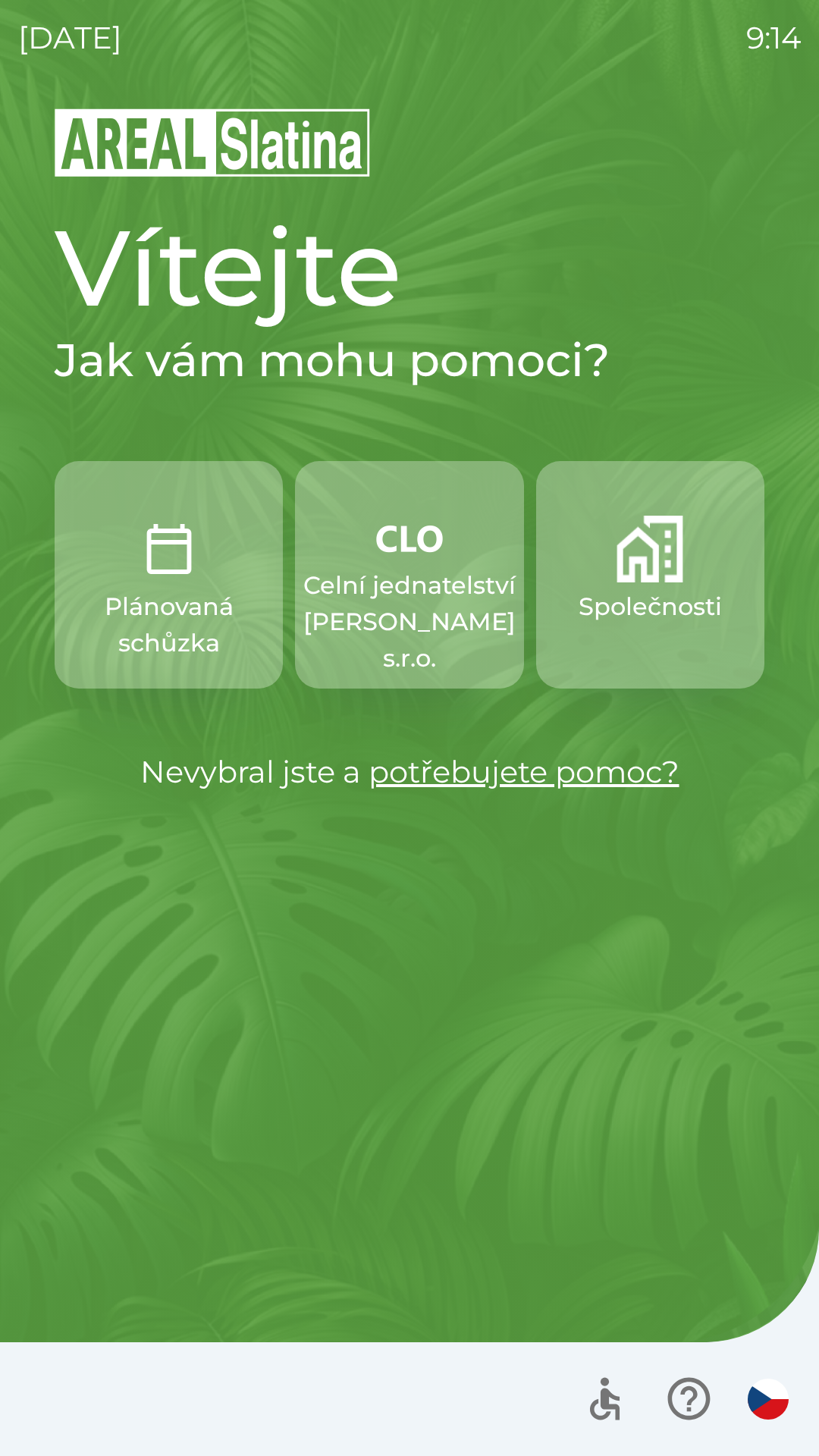
click at [641, 551] on img "button" at bounding box center [650, 549] width 67 height 67
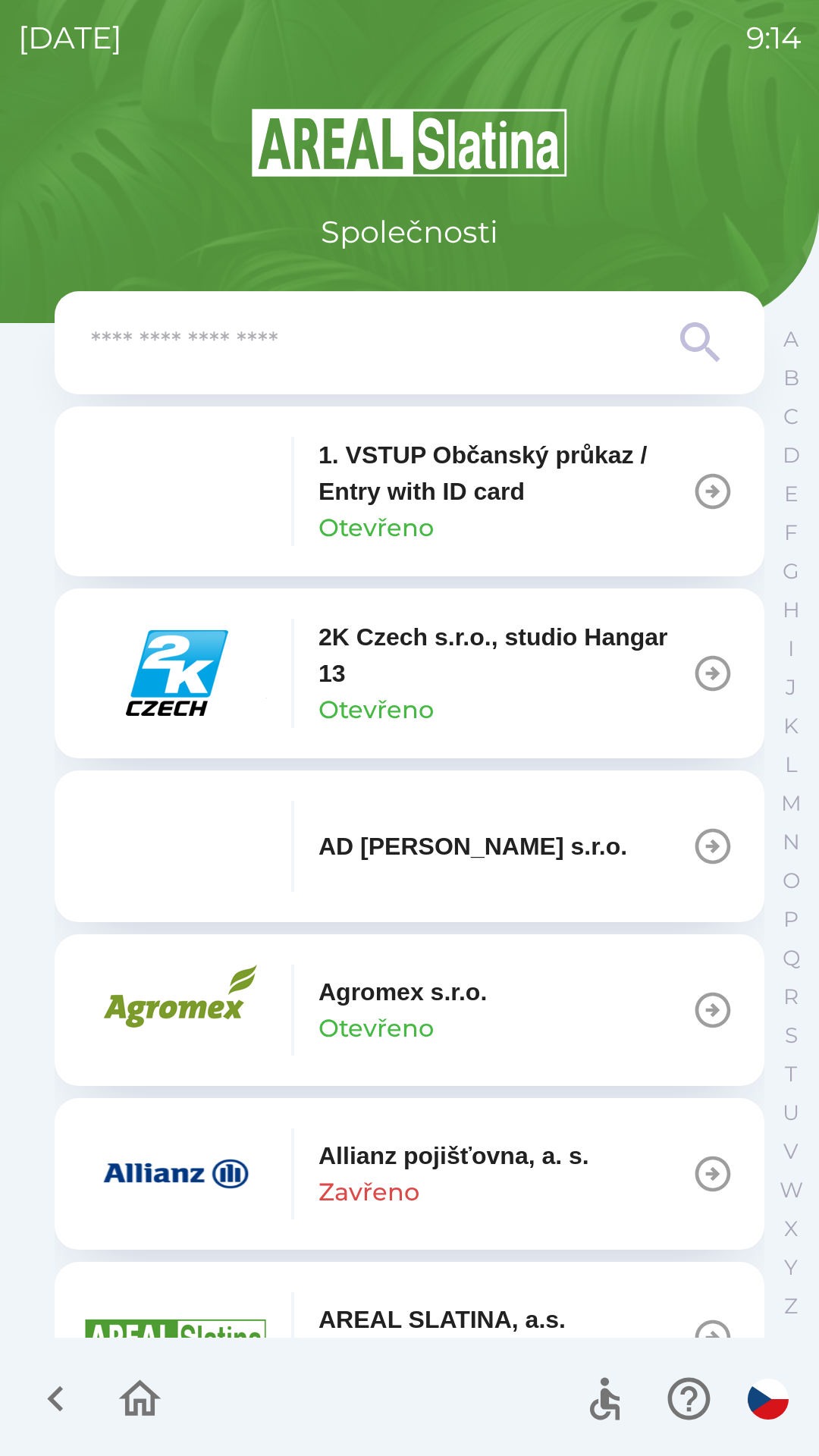
click at [461, 327] on input "text" at bounding box center [378, 342] width 576 height 42
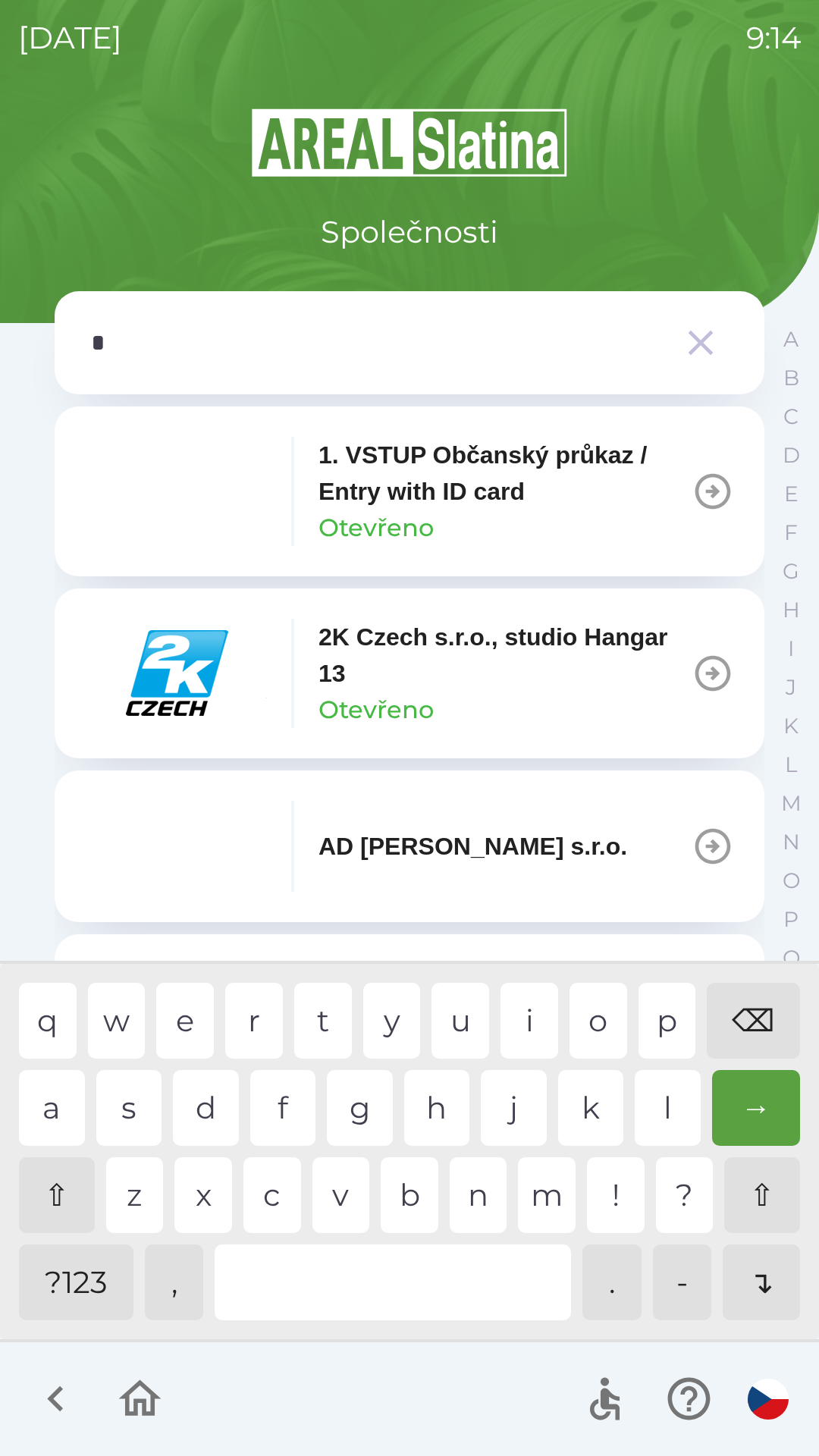
click at [595, 1023] on div "o" at bounding box center [597, 1020] width 57 height 76
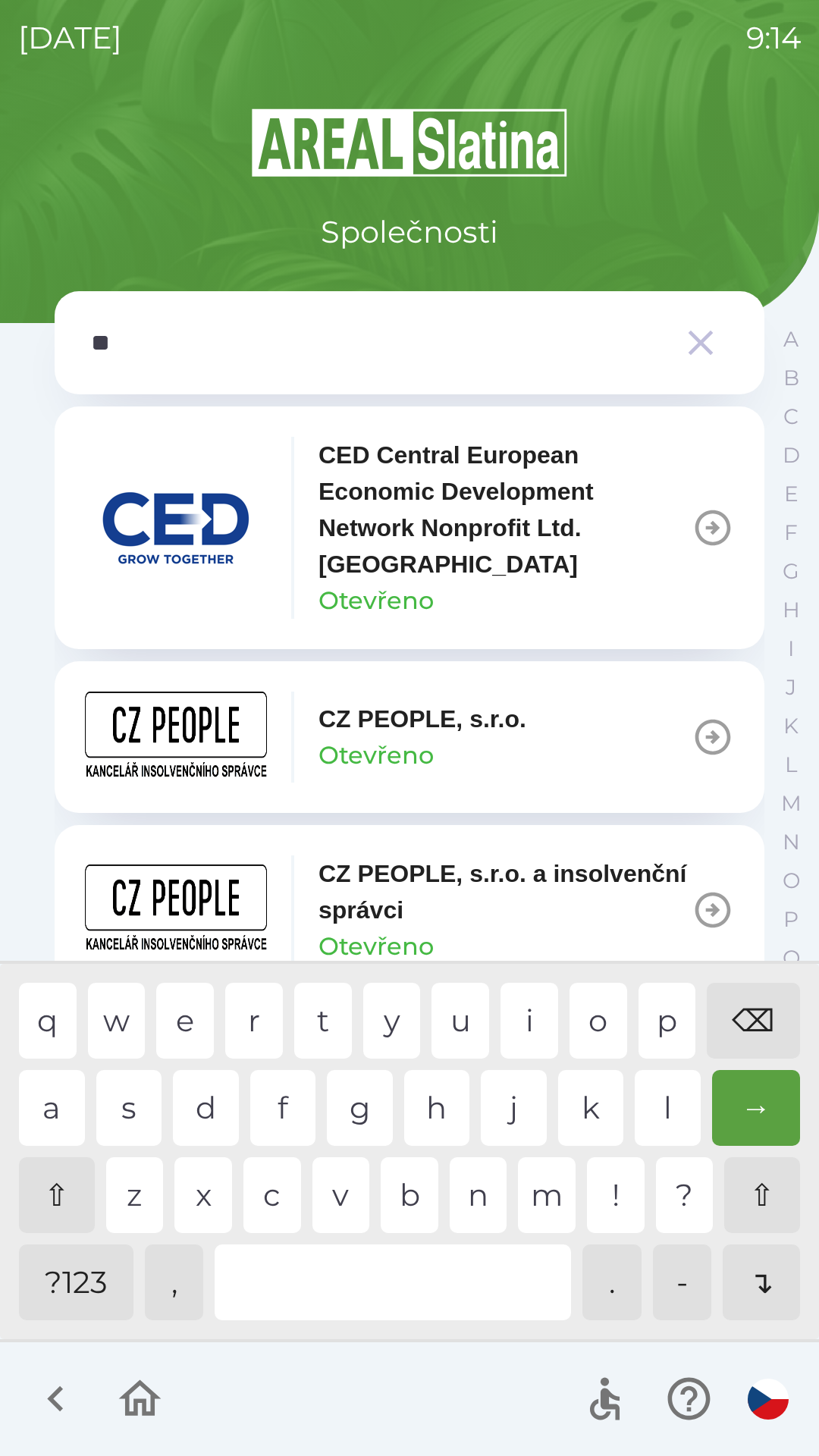
click at [747, 1031] on div "⌫" at bounding box center [753, 1020] width 93 height 76
type input "***"
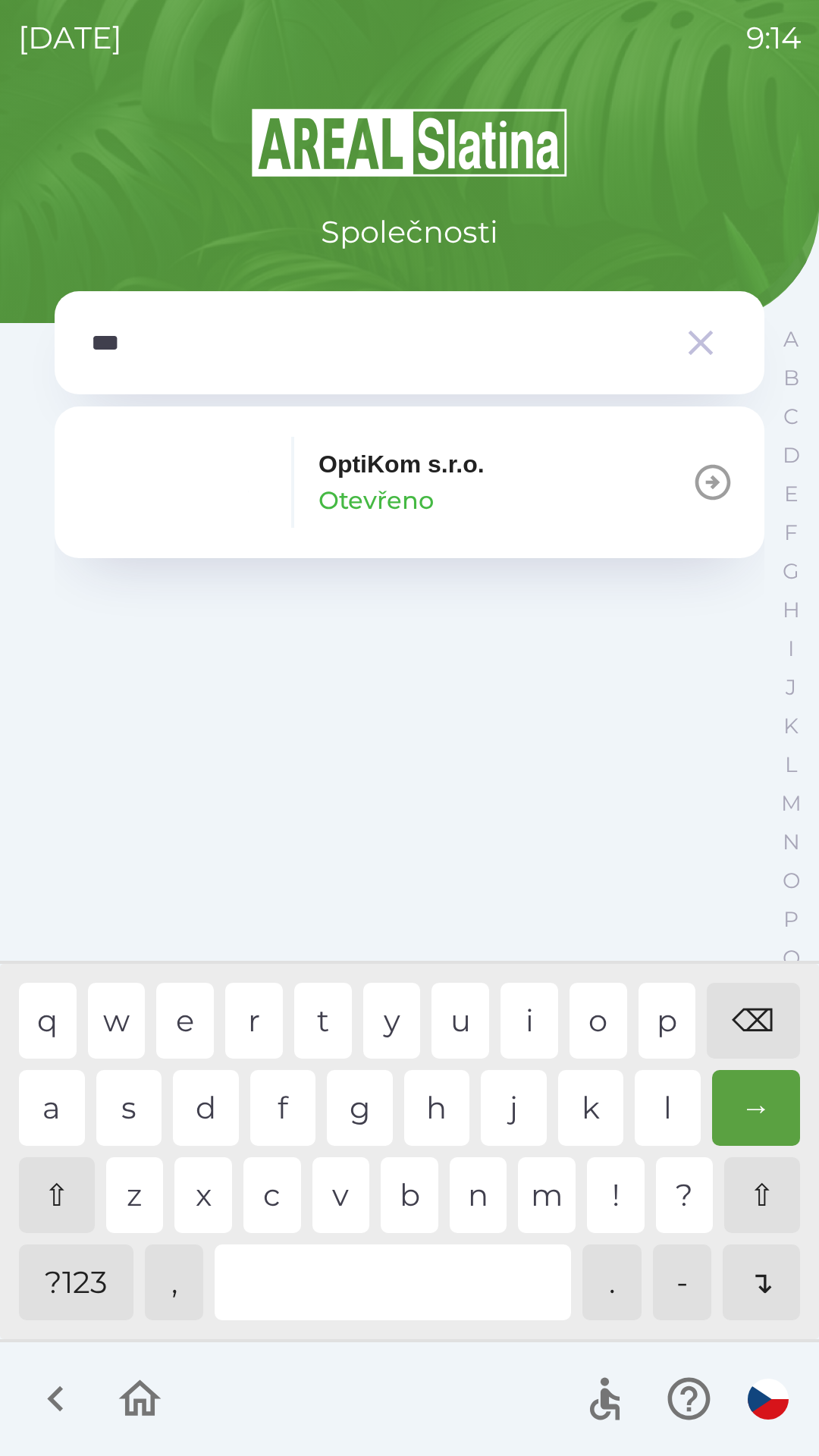
click at [323, 1020] on div "t" at bounding box center [323, 1020] width 57 height 76
click at [535, 474] on button "OptiKom s.r.o. Otevřeno" at bounding box center [409, 482] width 709 height 152
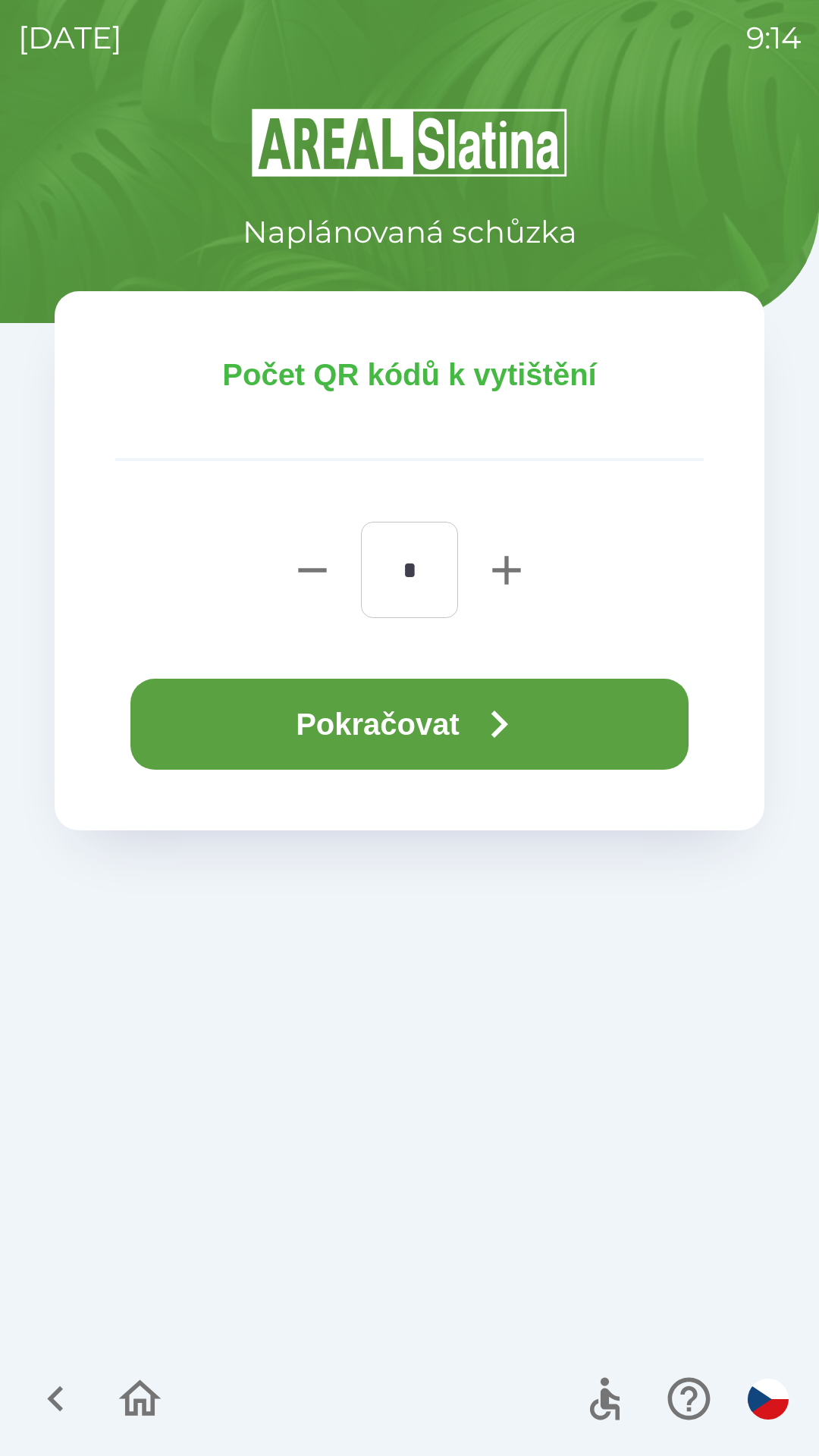
click at [539, 695] on button "Pokračovat" at bounding box center [409, 724] width 558 height 91
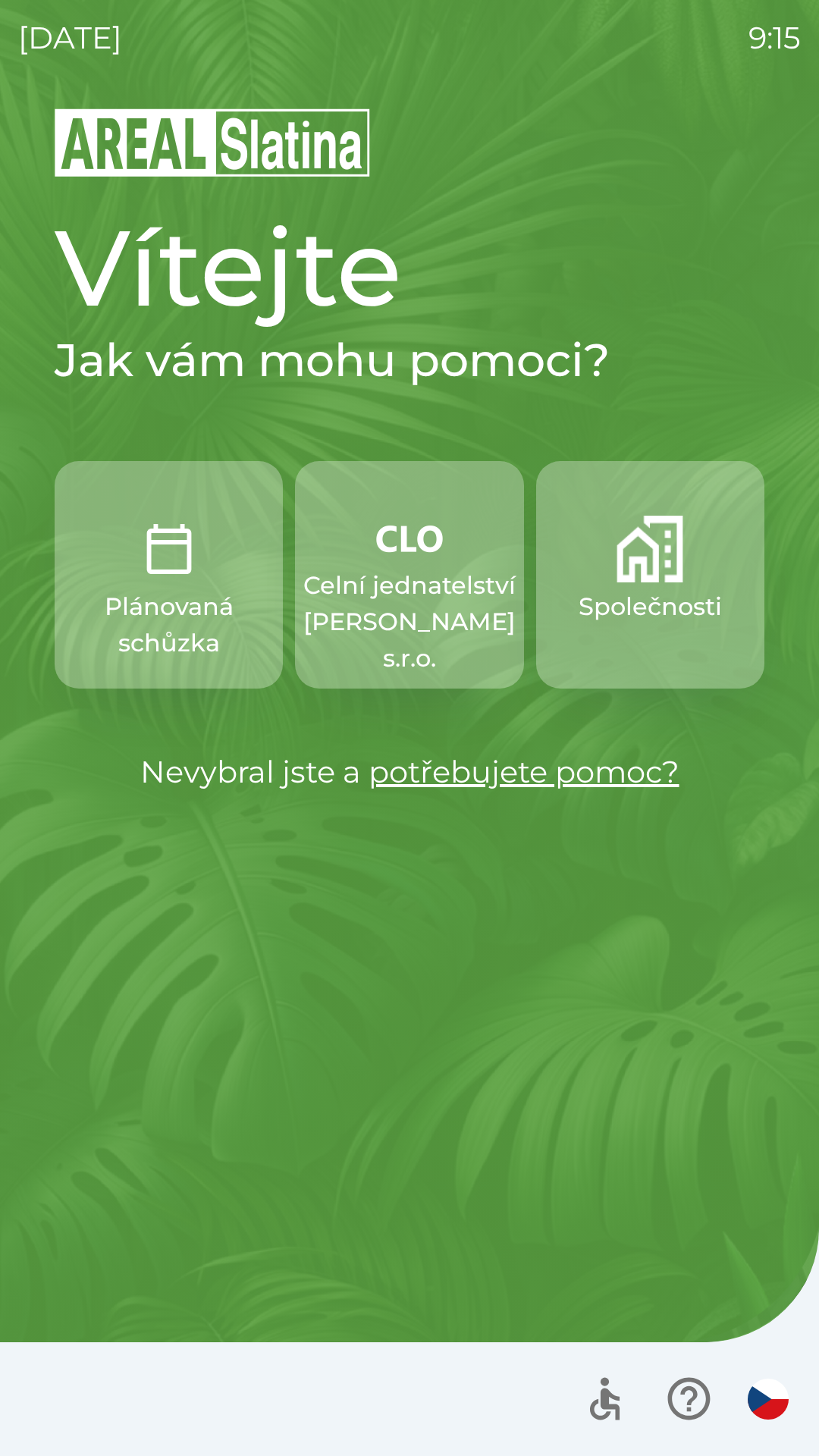
click at [677, 559] on img "button" at bounding box center [650, 549] width 67 height 67
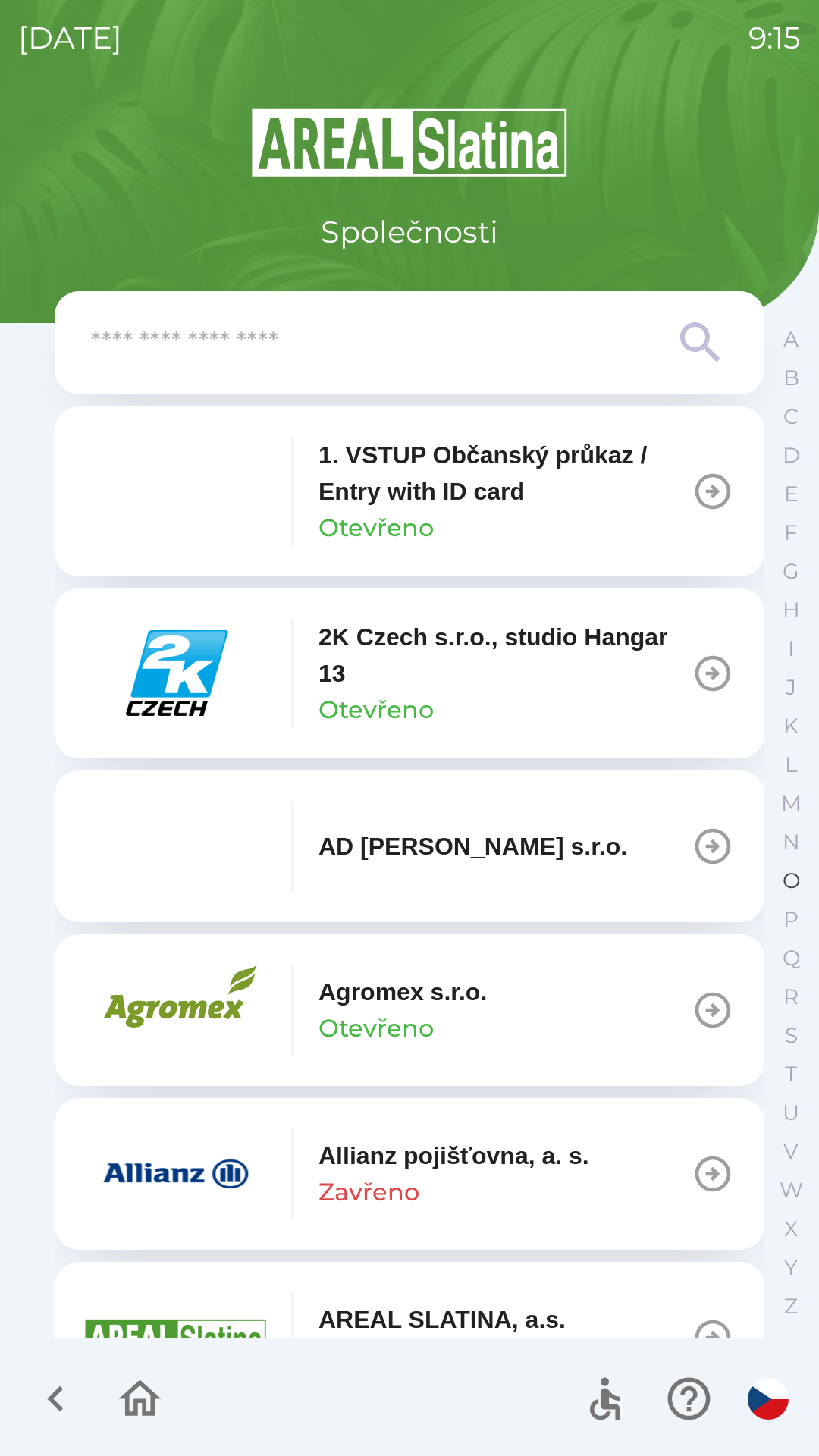
click at [786, 882] on p "O" at bounding box center [791, 880] width 17 height 27
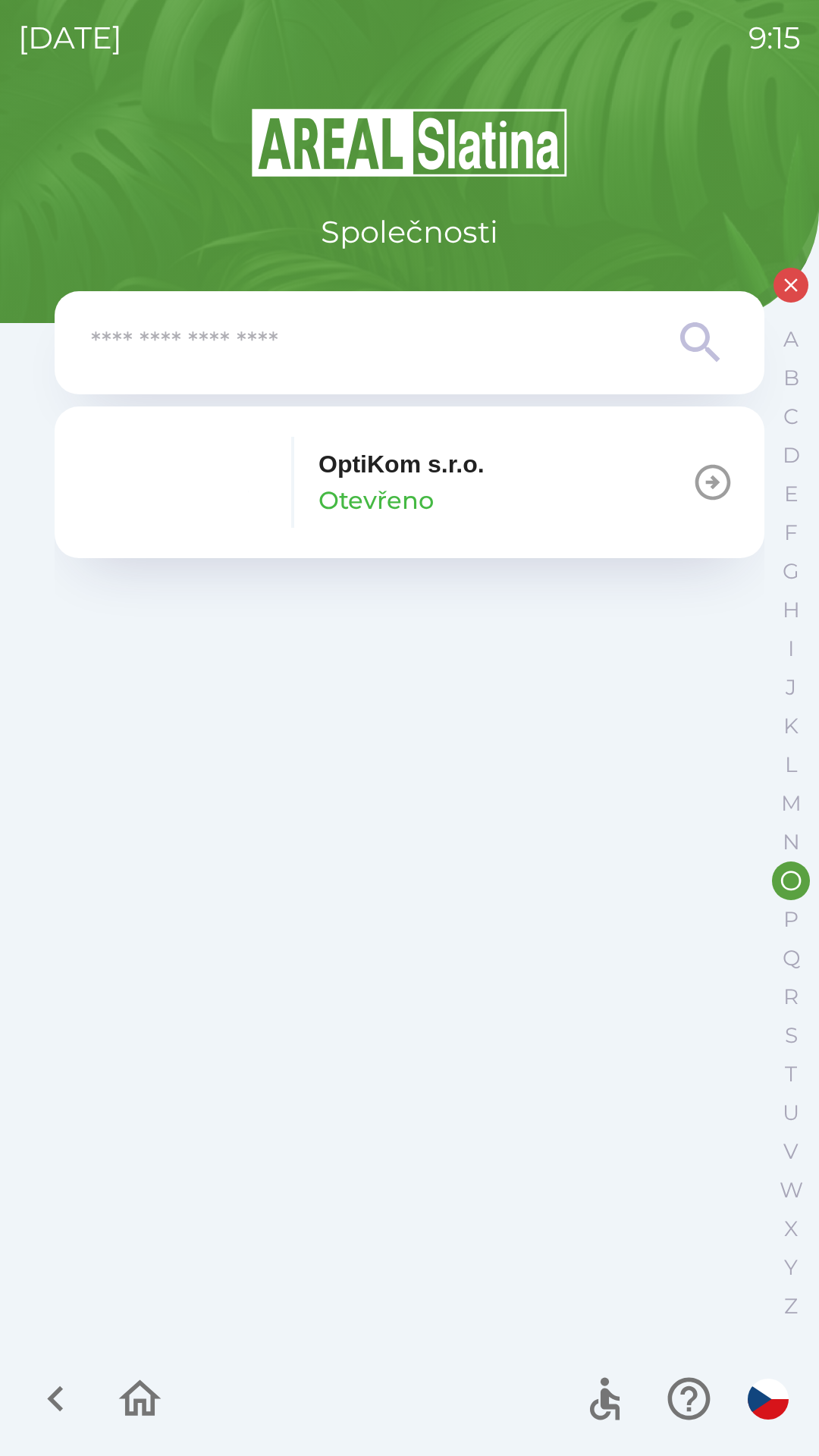
click at [517, 483] on button "OptiKom s.r.o. Otevřeno" at bounding box center [409, 482] width 709 height 152
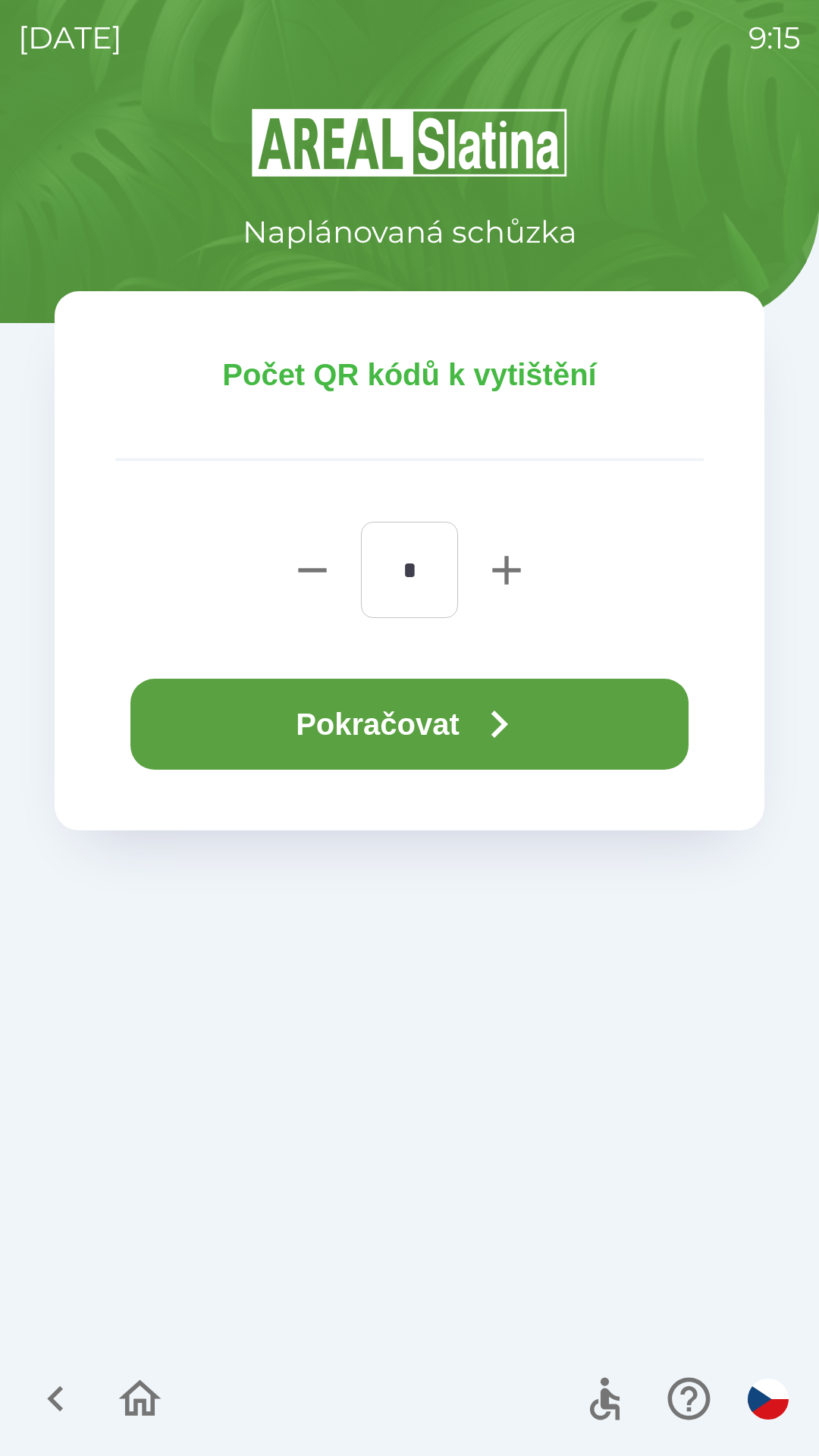
click at [523, 731] on icon "button" at bounding box center [499, 724] width 55 height 55
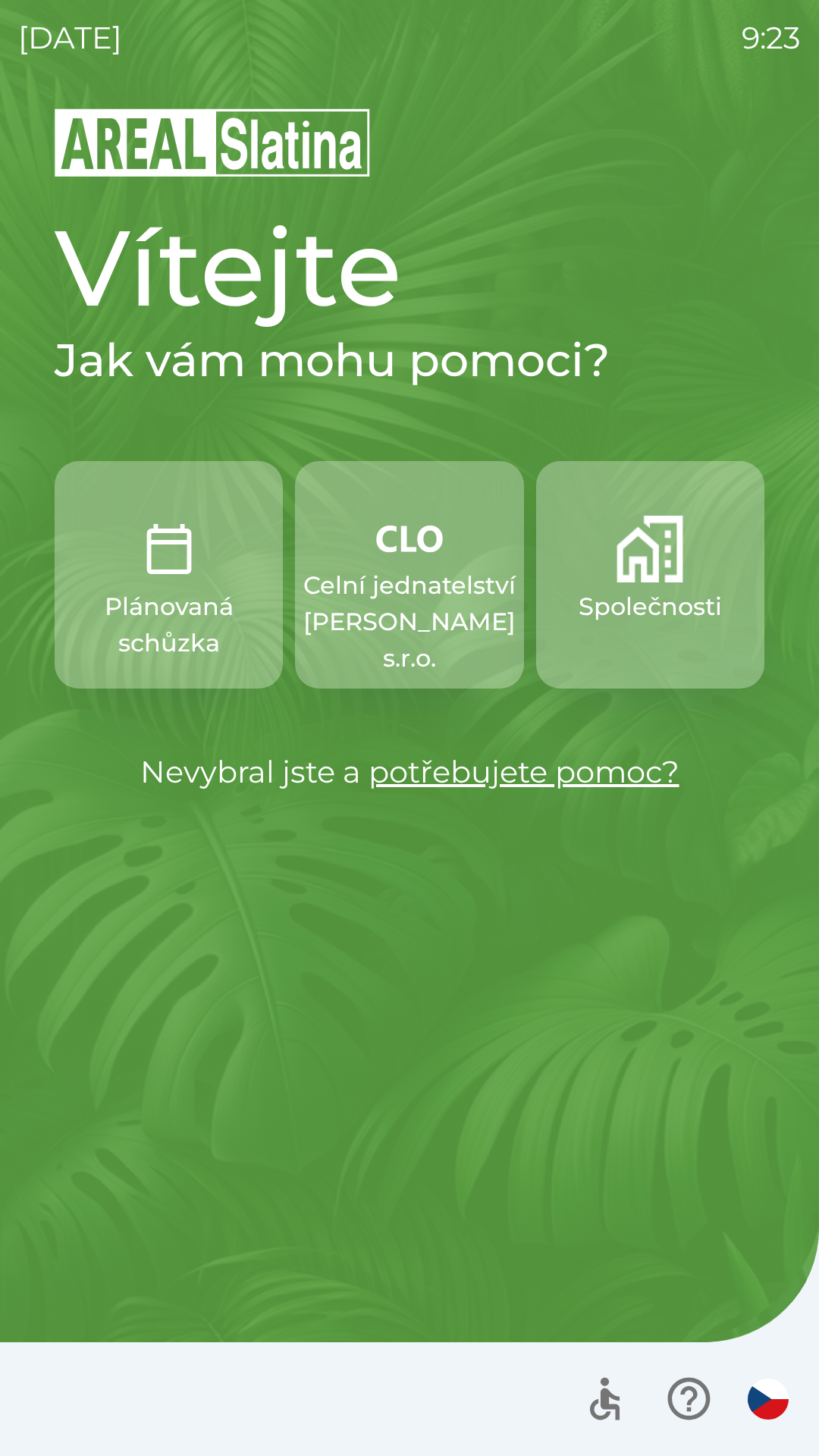
click at [620, 591] on p "Společnosti" at bounding box center [650, 606] width 143 height 37
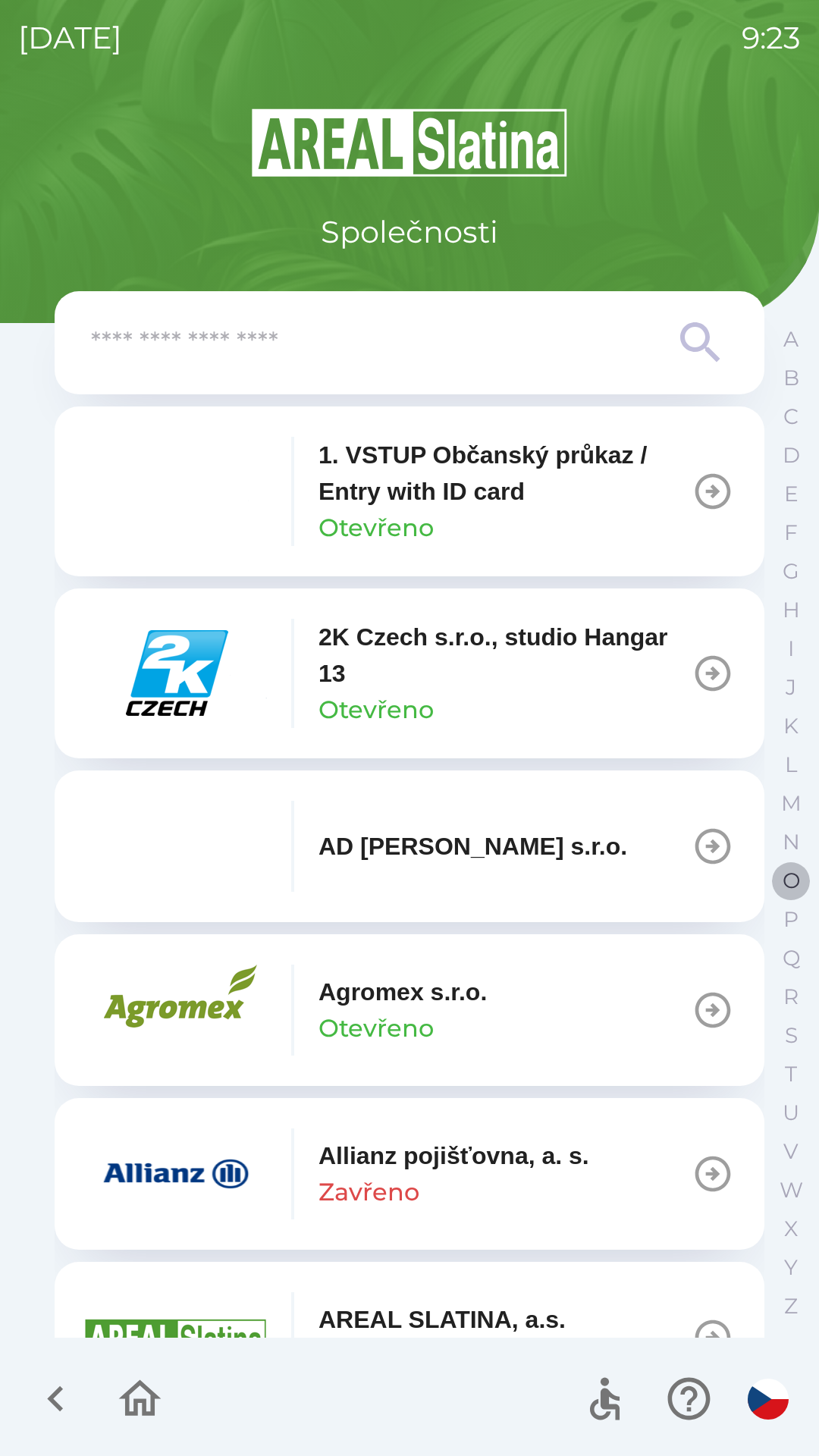
click at [784, 879] on p "O" at bounding box center [791, 880] width 17 height 27
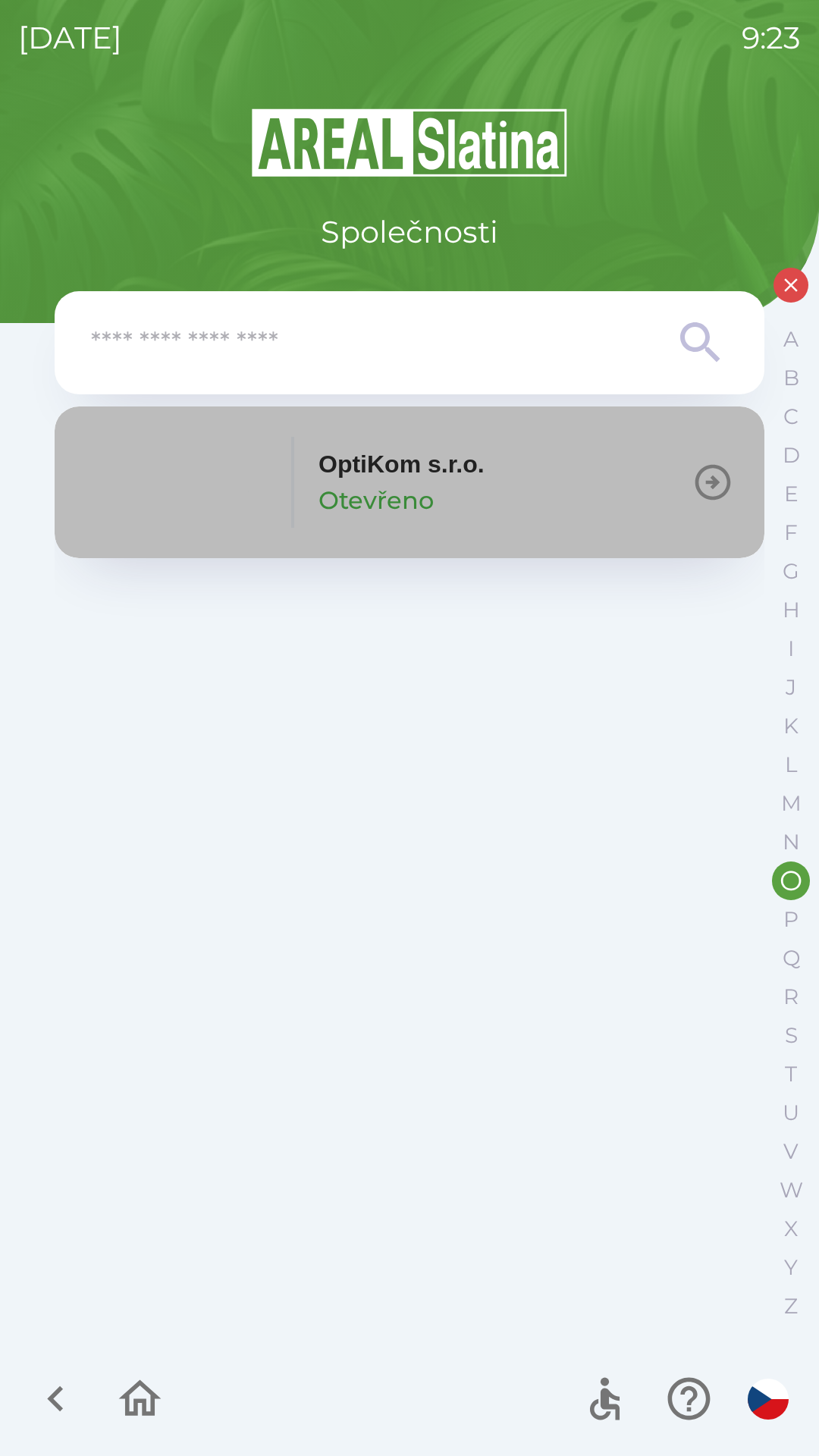
click at [401, 499] on p "Otevřeno" at bounding box center [376, 500] width 116 height 37
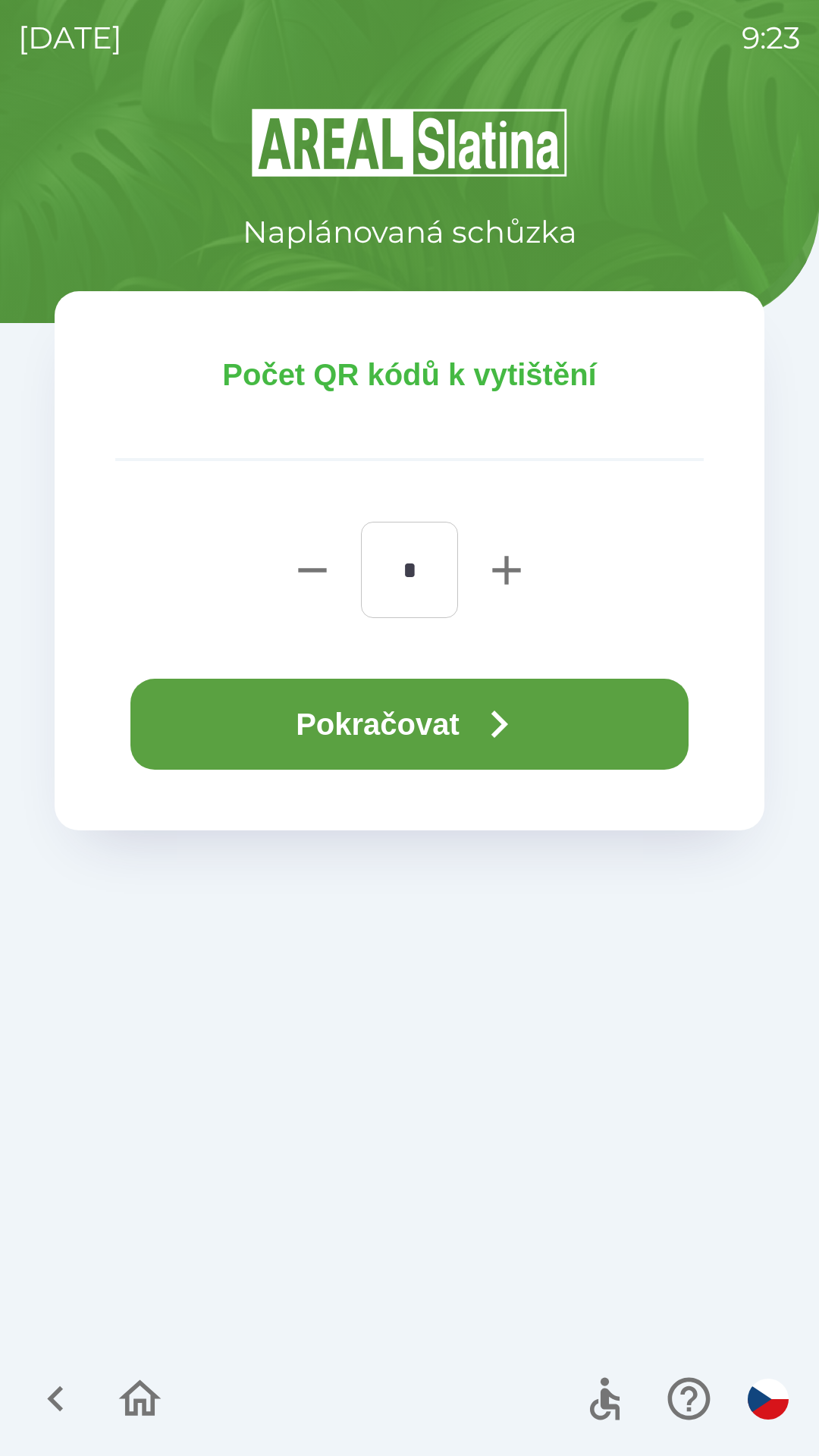
click at [417, 716] on button "Pokračovat" at bounding box center [409, 724] width 558 height 91
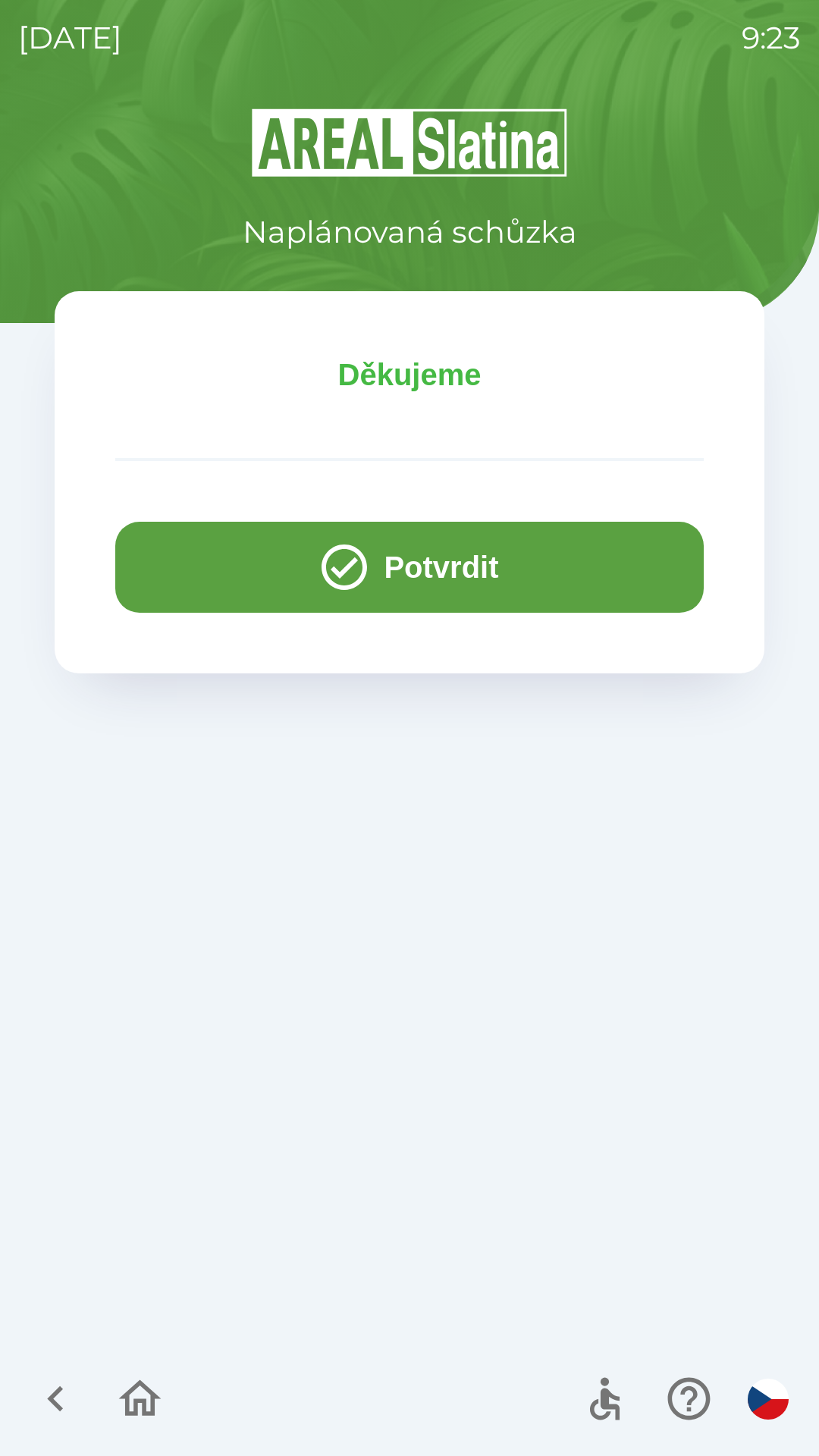
click at [488, 1159] on div "Naplánovaná schůzka Děkujeme Potvrdit" at bounding box center [409, 781] width 782 height 1350
click at [43, 1387] on icon "button" at bounding box center [55, 1398] width 50 height 51
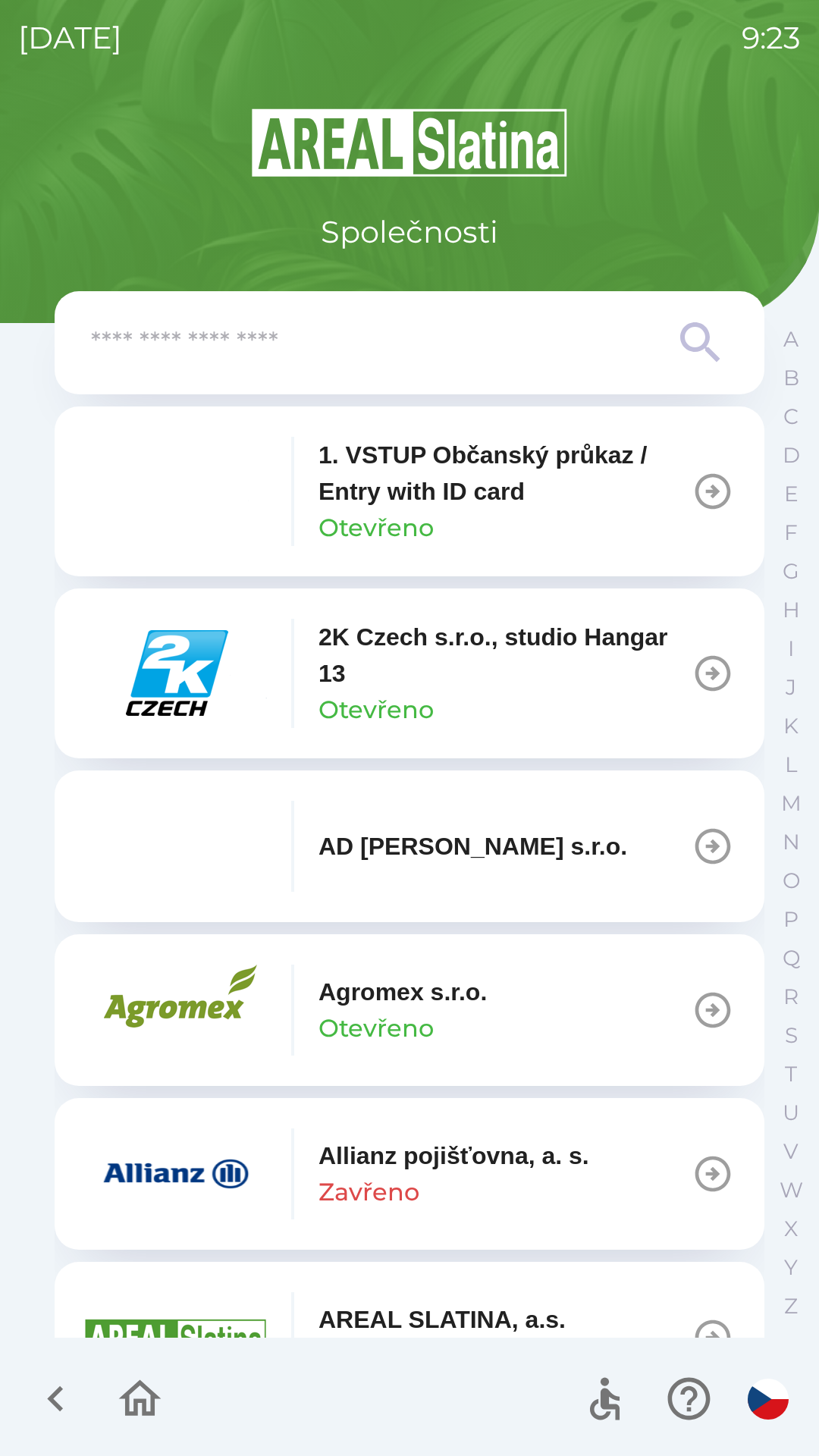
click at [667, 341] on input "text" at bounding box center [378, 342] width 576 height 42
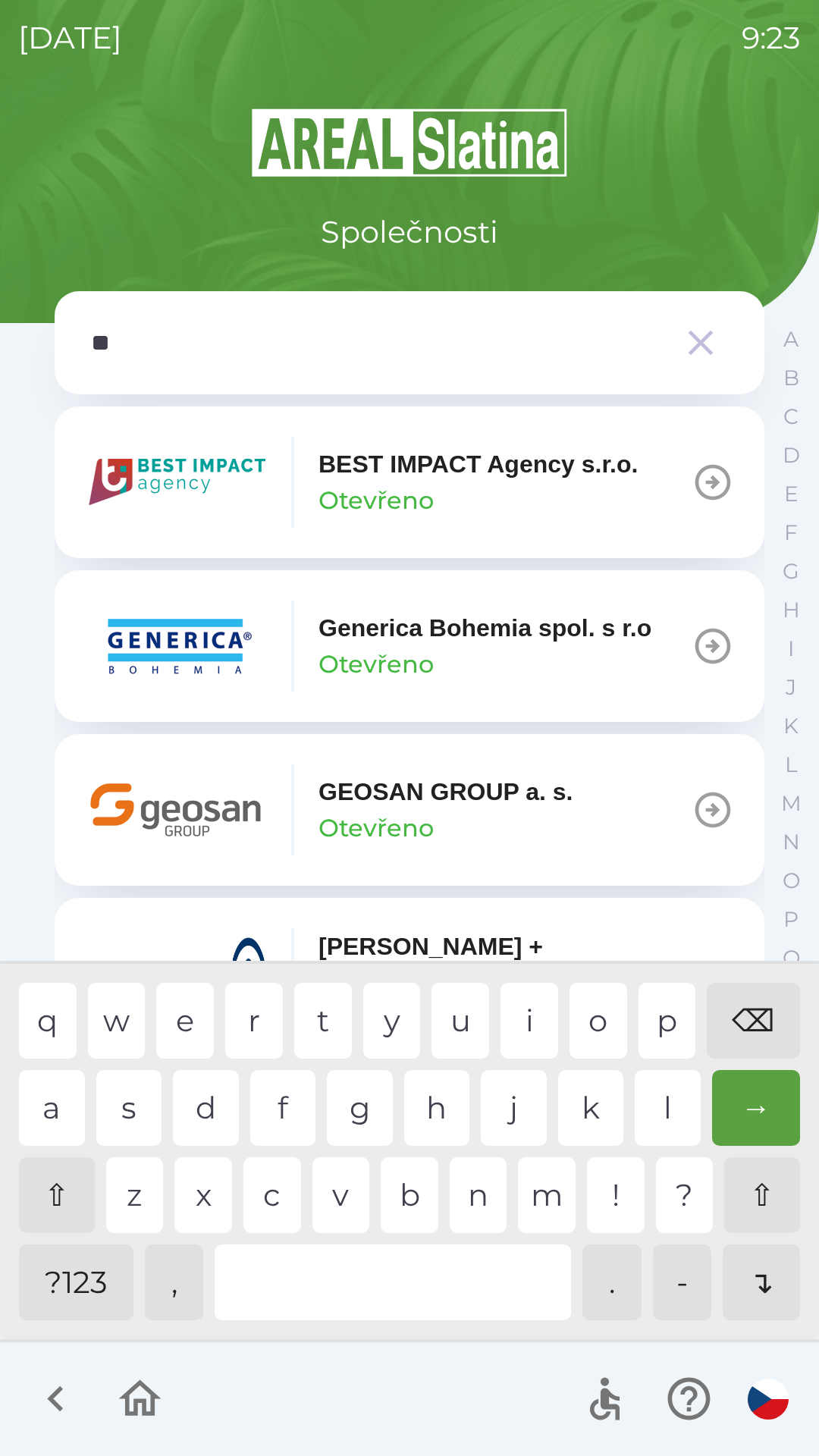
click at [178, 1023] on div "e" at bounding box center [184, 1020] width 57 height 76
type input "***"
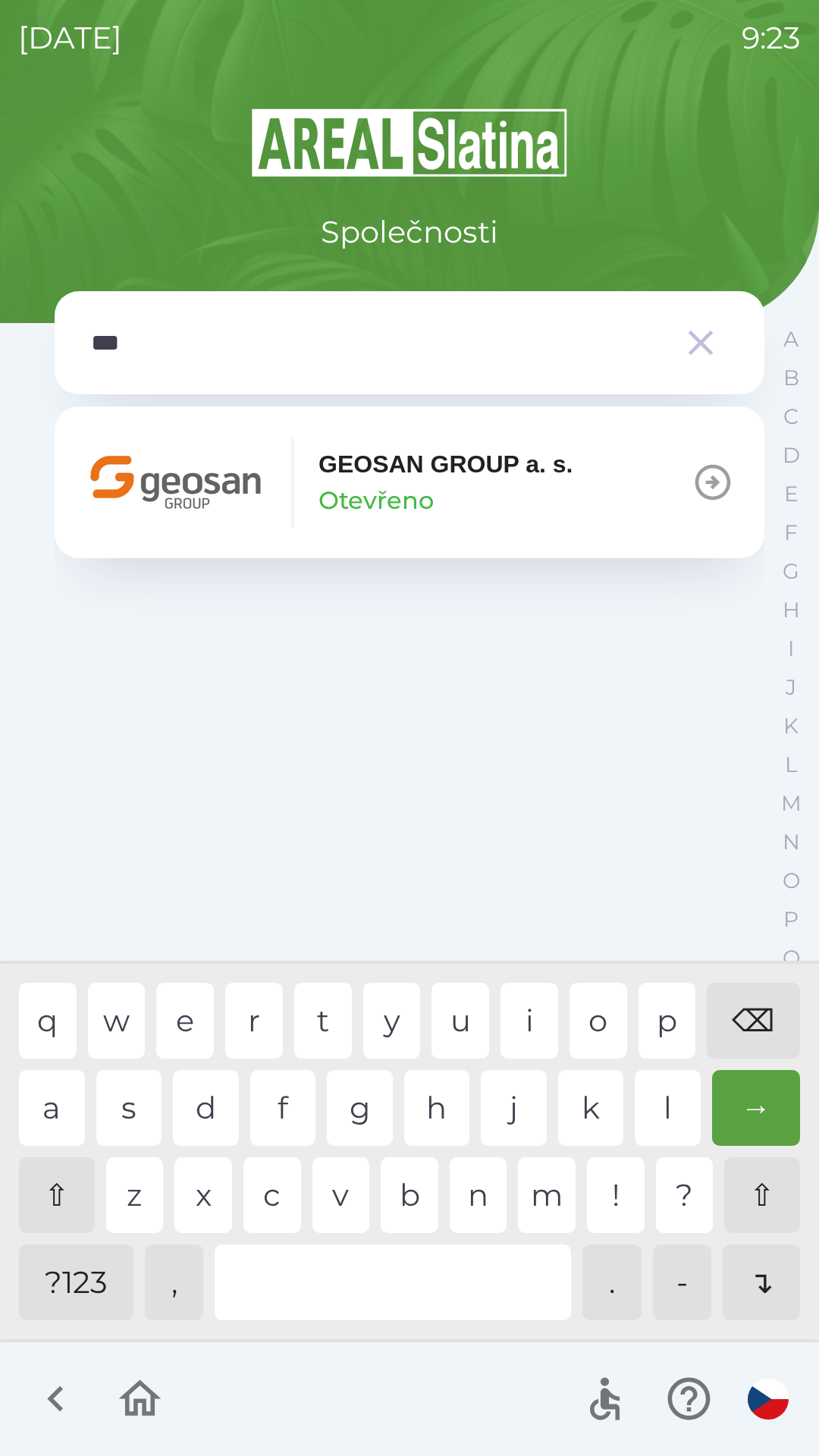
click at [257, 497] on img "button" at bounding box center [175, 482] width 182 height 91
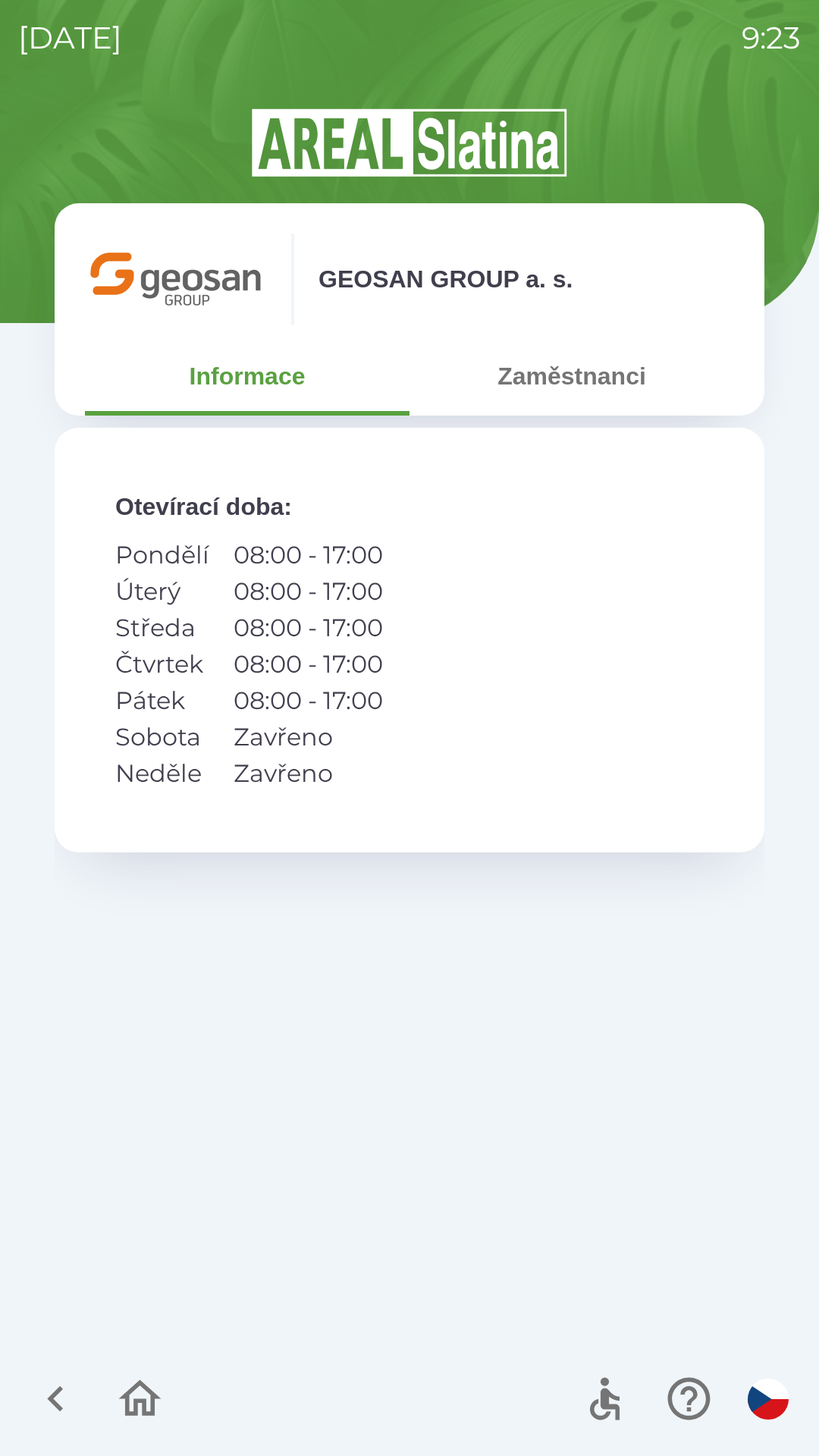
click at [602, 375] on button "Zaměstnanci" at bounding box center [571, 376] width 324 height 55
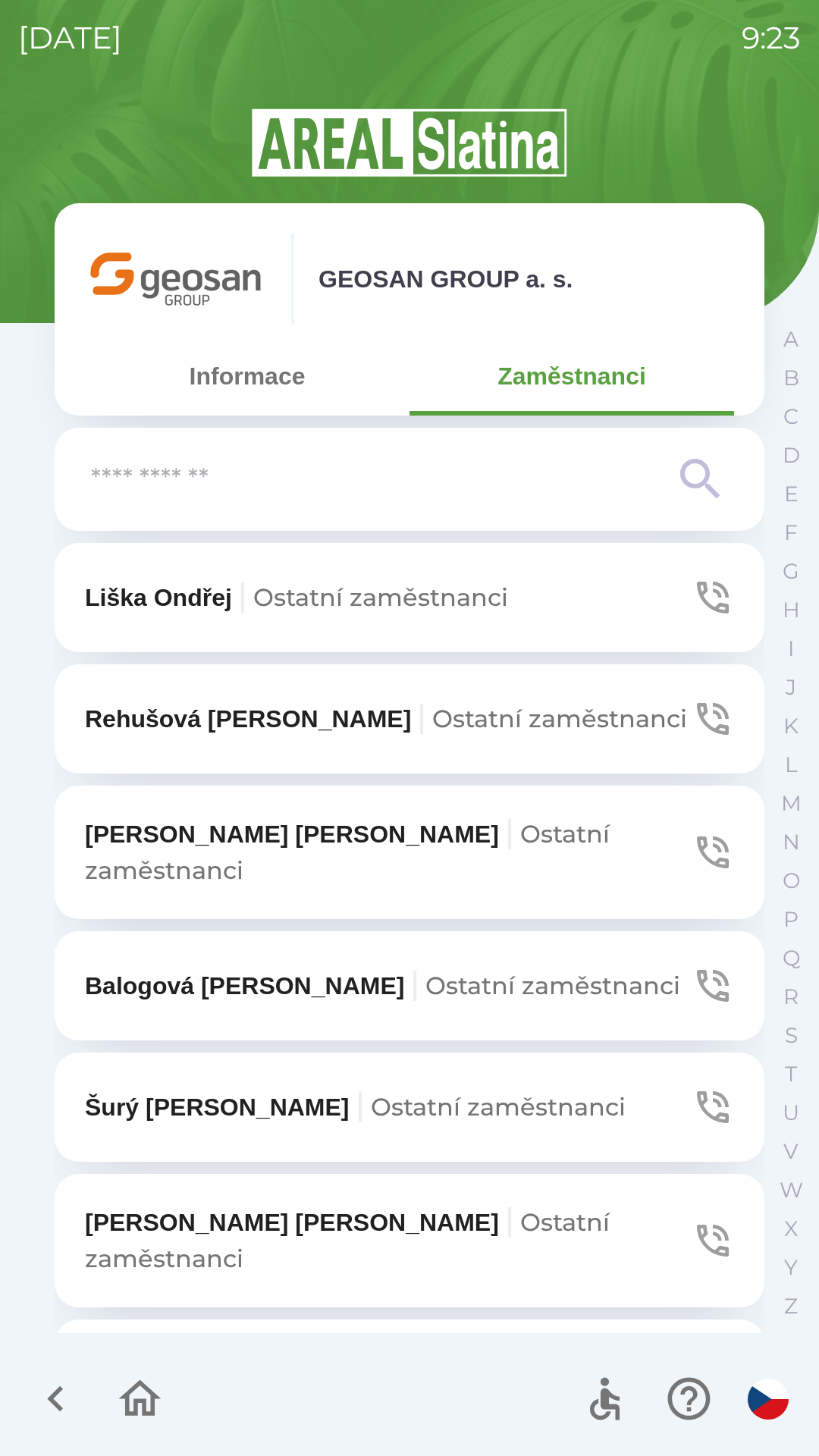
click at [524, 481] on input "text" at bounding box center [378, 479] width 576 height 42
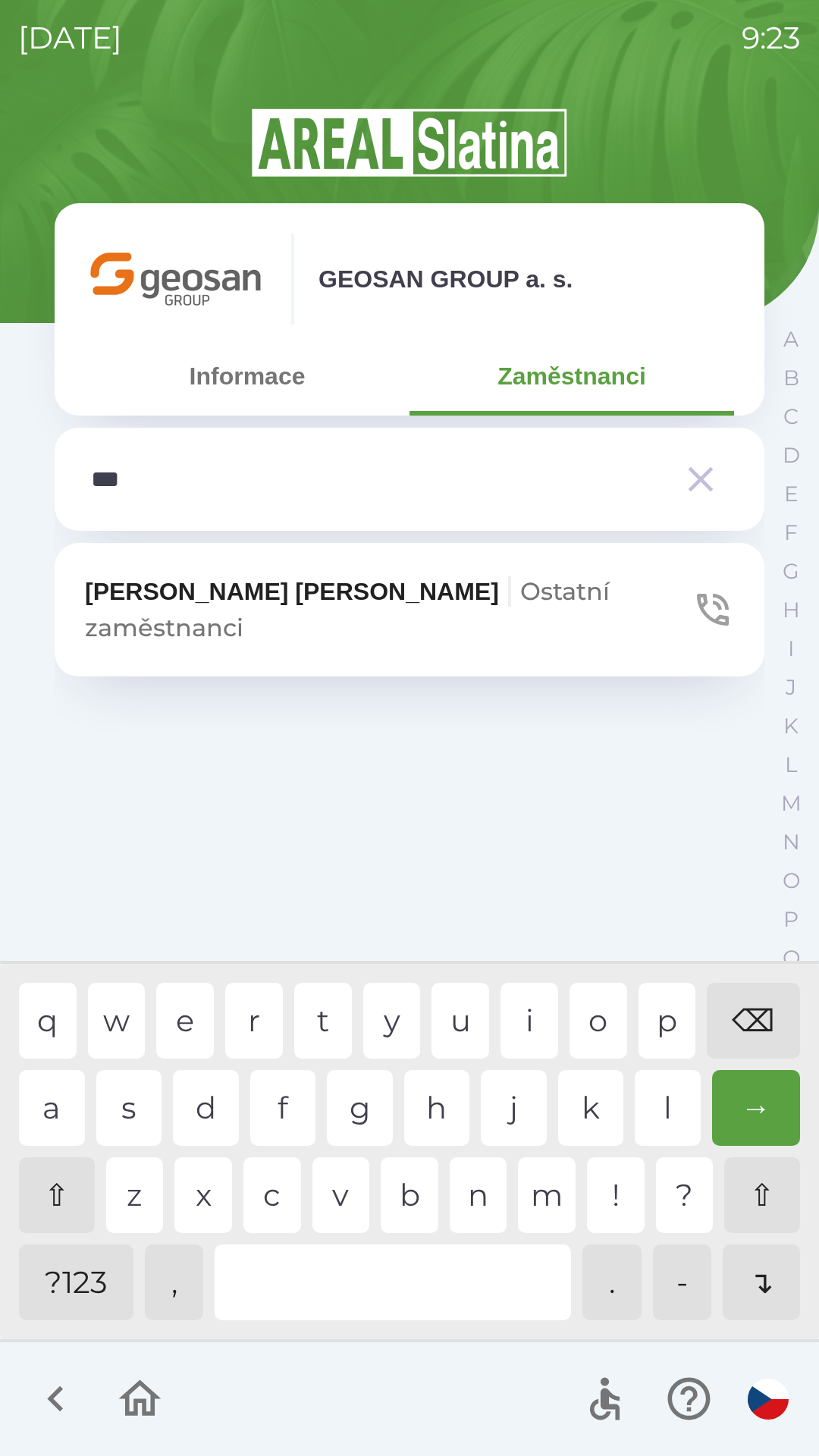
click at [246, 1008] on div "r" at bounding box center [253, 1020] width 57 height 76
type input "****"
click at [228, 601] on p "[PERSON_NAME] zaměstnanci" at bounding box center [388, 609] width 607 height 73
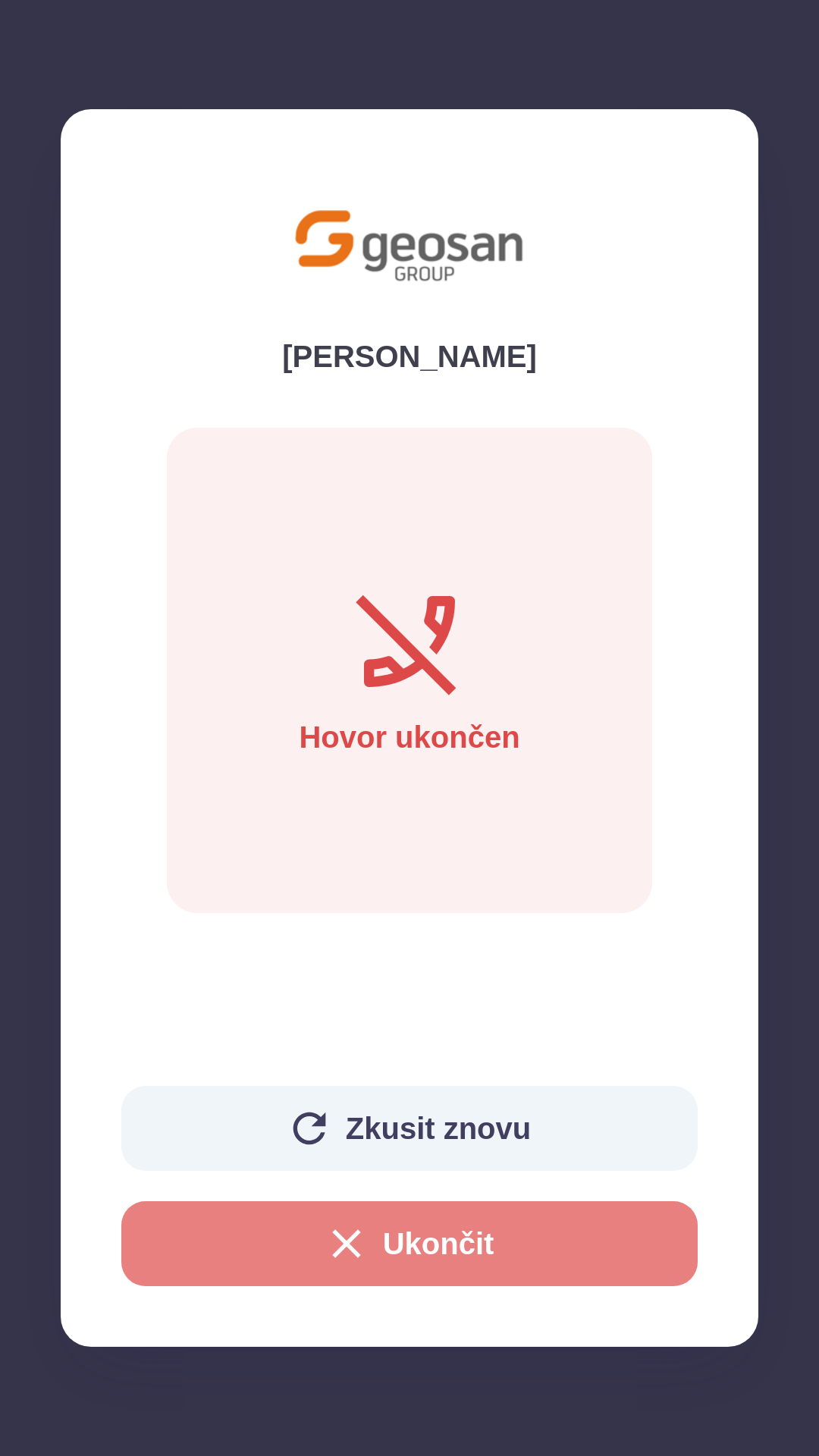
click at [414, 1248] on button "Ukončit" at bounding box center [409, 1243] width 576 height 85
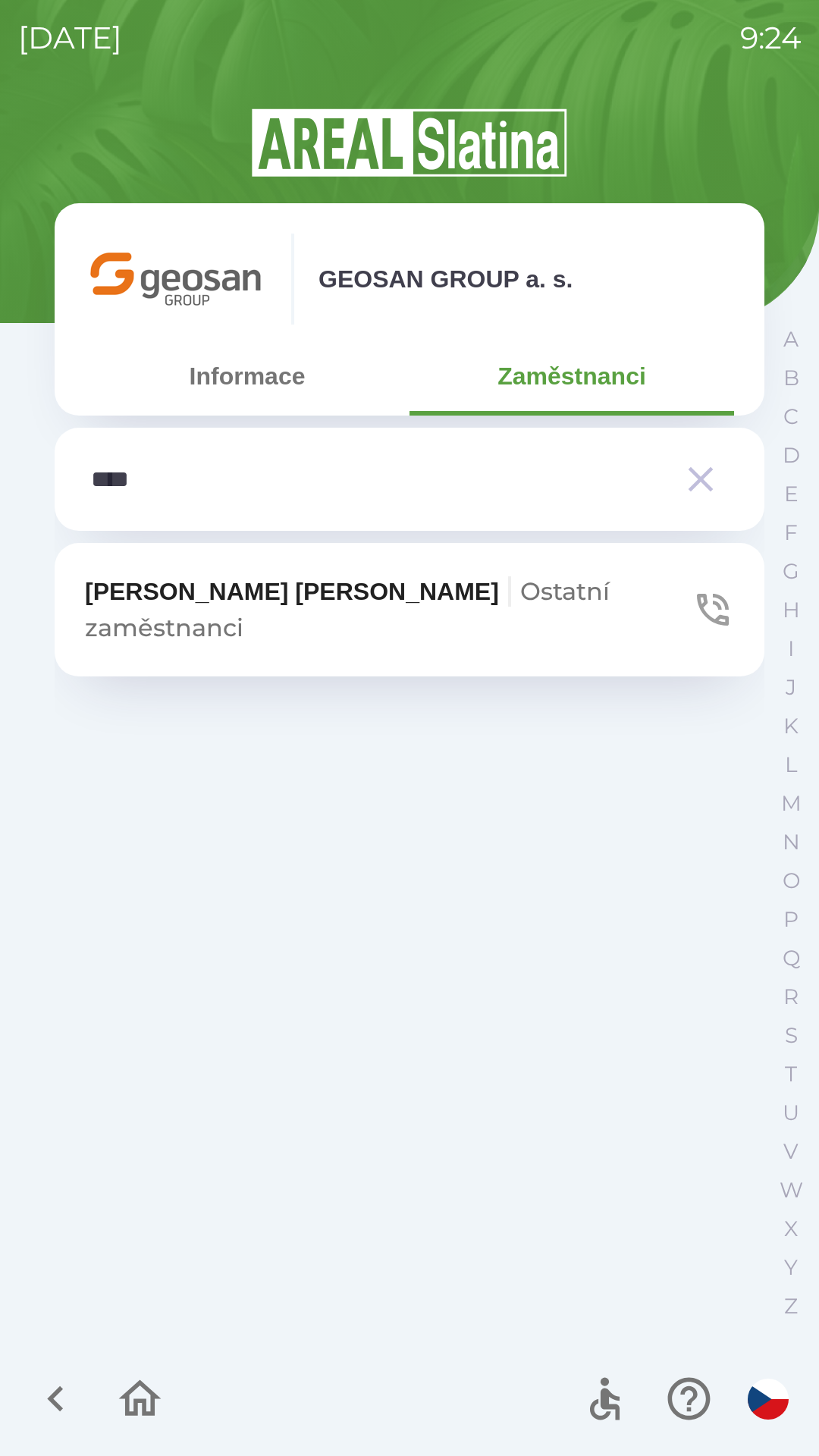
click at [216, 581] on p "[PERSON_NAME] zaměstnanci" at bounding box center [388, 609] width 607 height 73
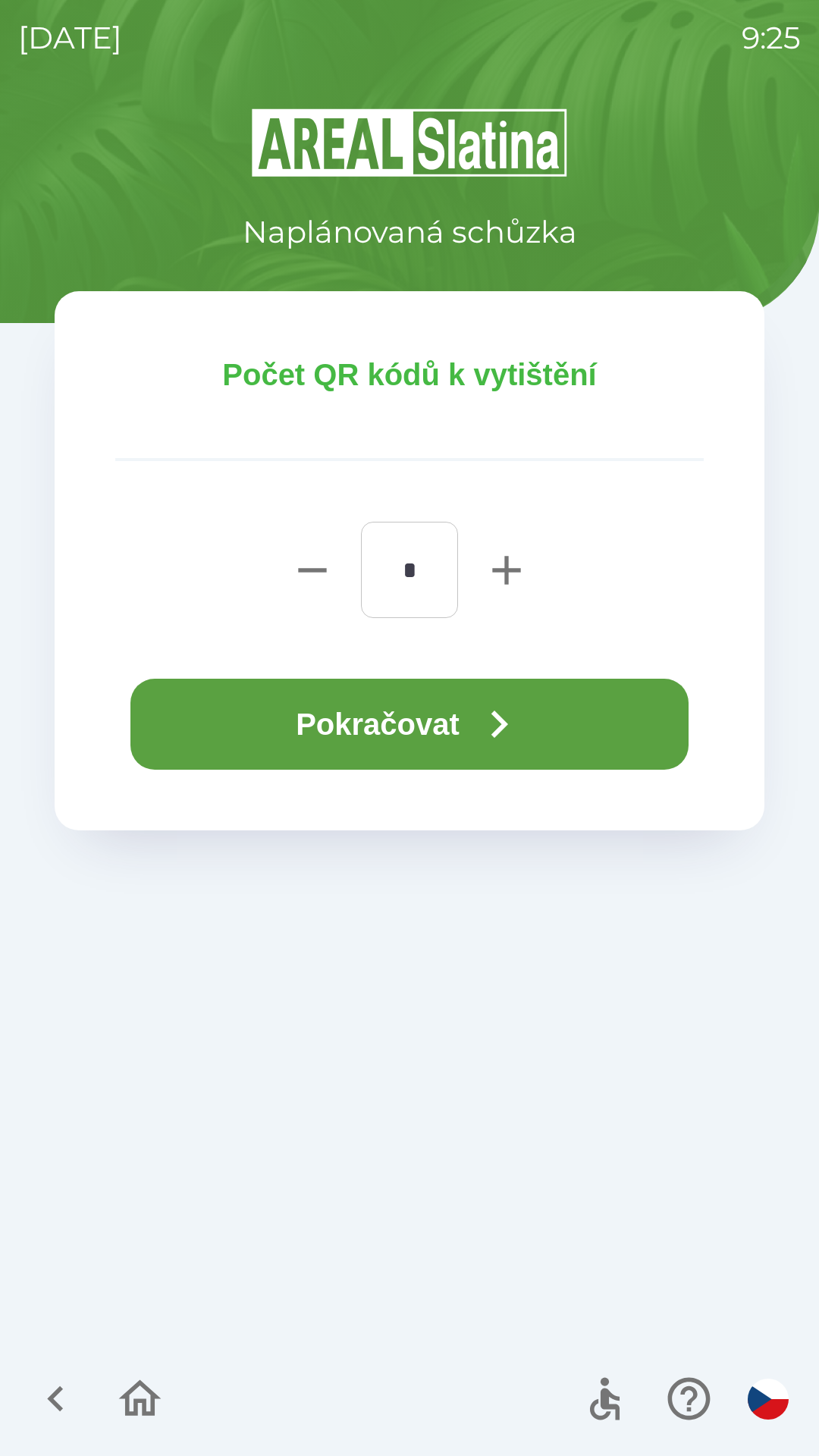
click at [409, 710] on button "Pokračovat" at bounding box center [409, 724] width 558 height 91
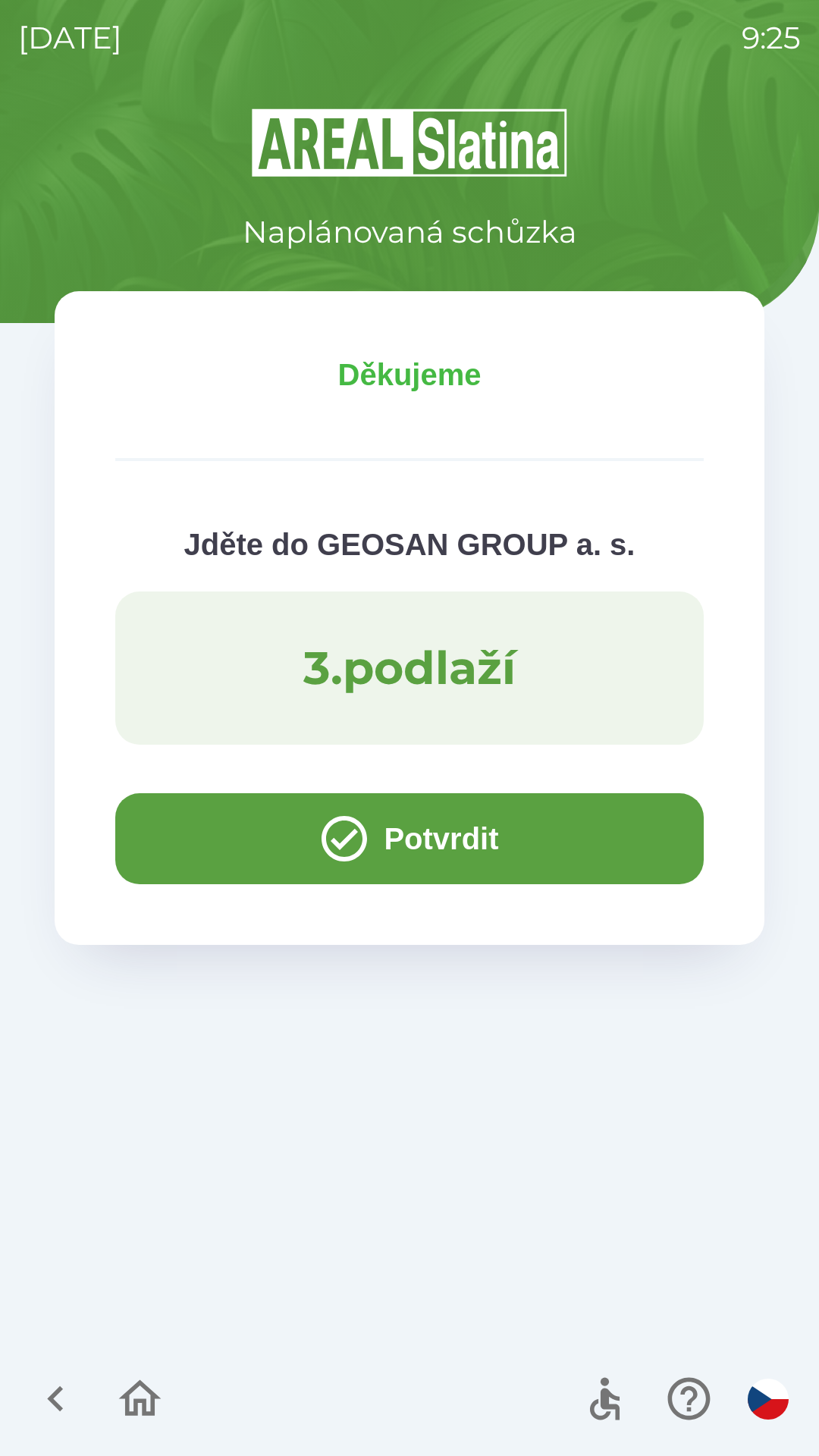
click at [195, 825] on button "Potvrdit" at bounding box center [409, 838] width 588 height 91
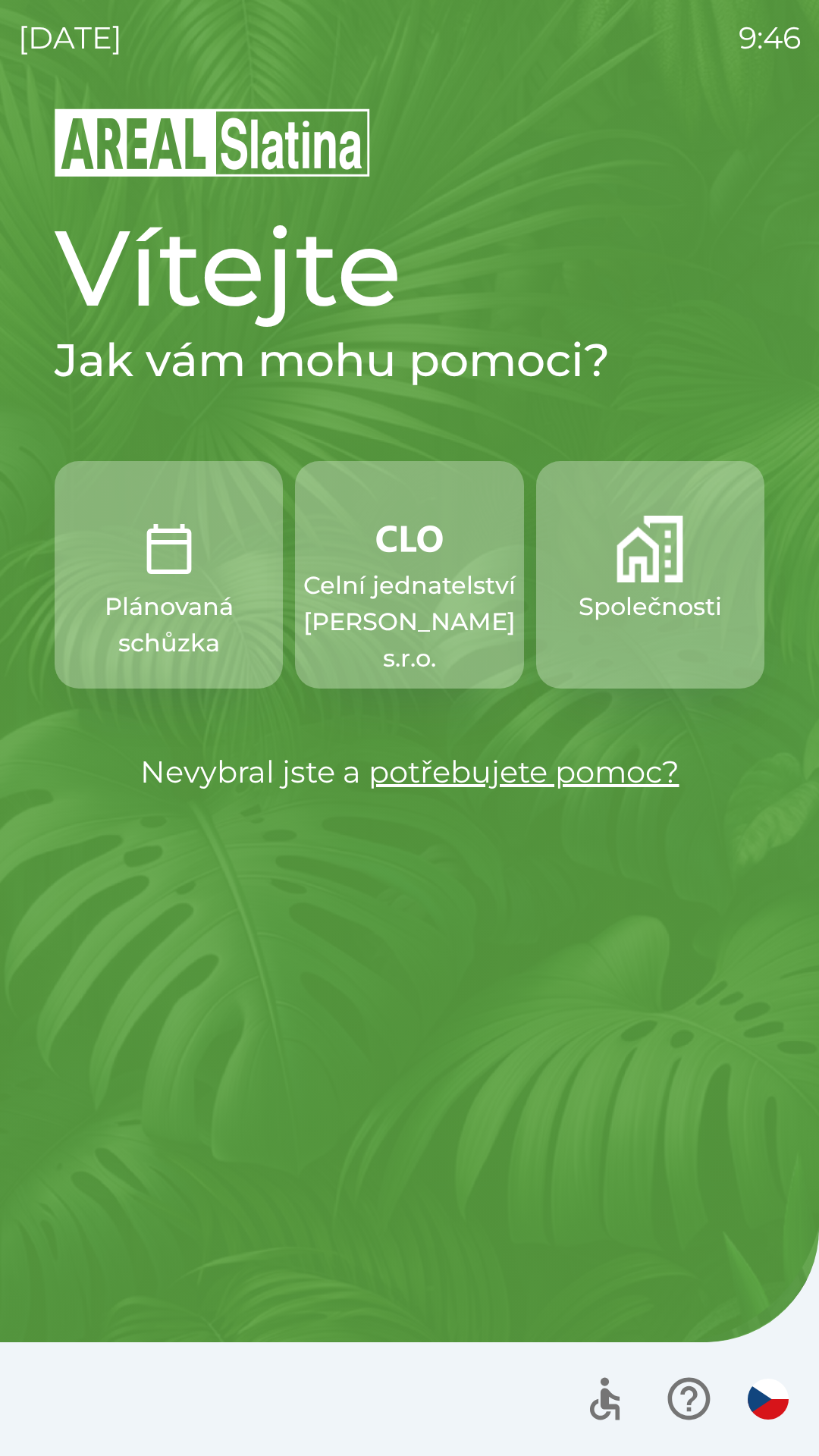
click at [177, 587] on button "Plánovaná schůzka" at bounding box center [169, 575] width 228 height 228
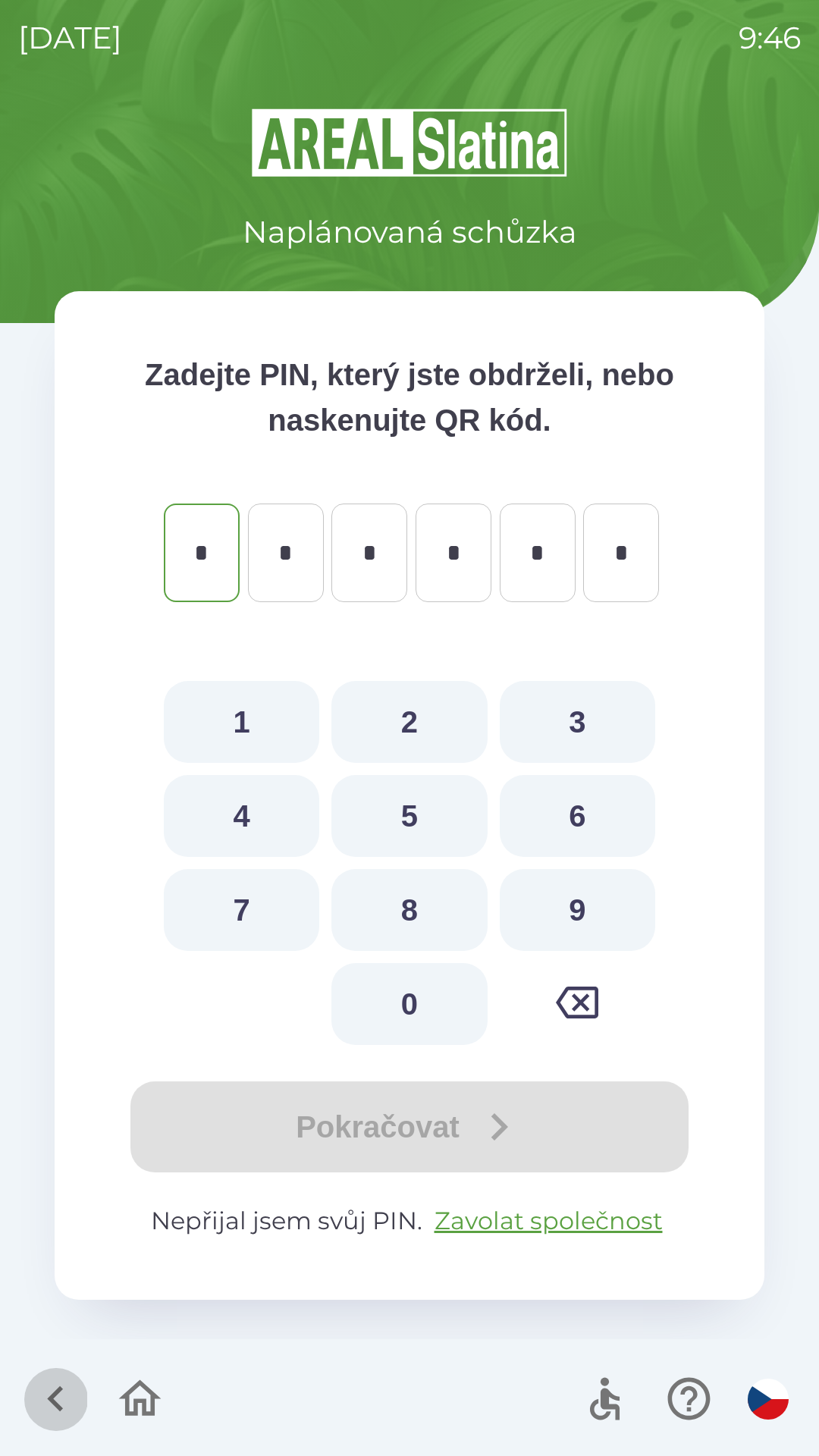
click at [45, 1391] on icon "button" at bounding box center [55, 1398] width 50 height 51
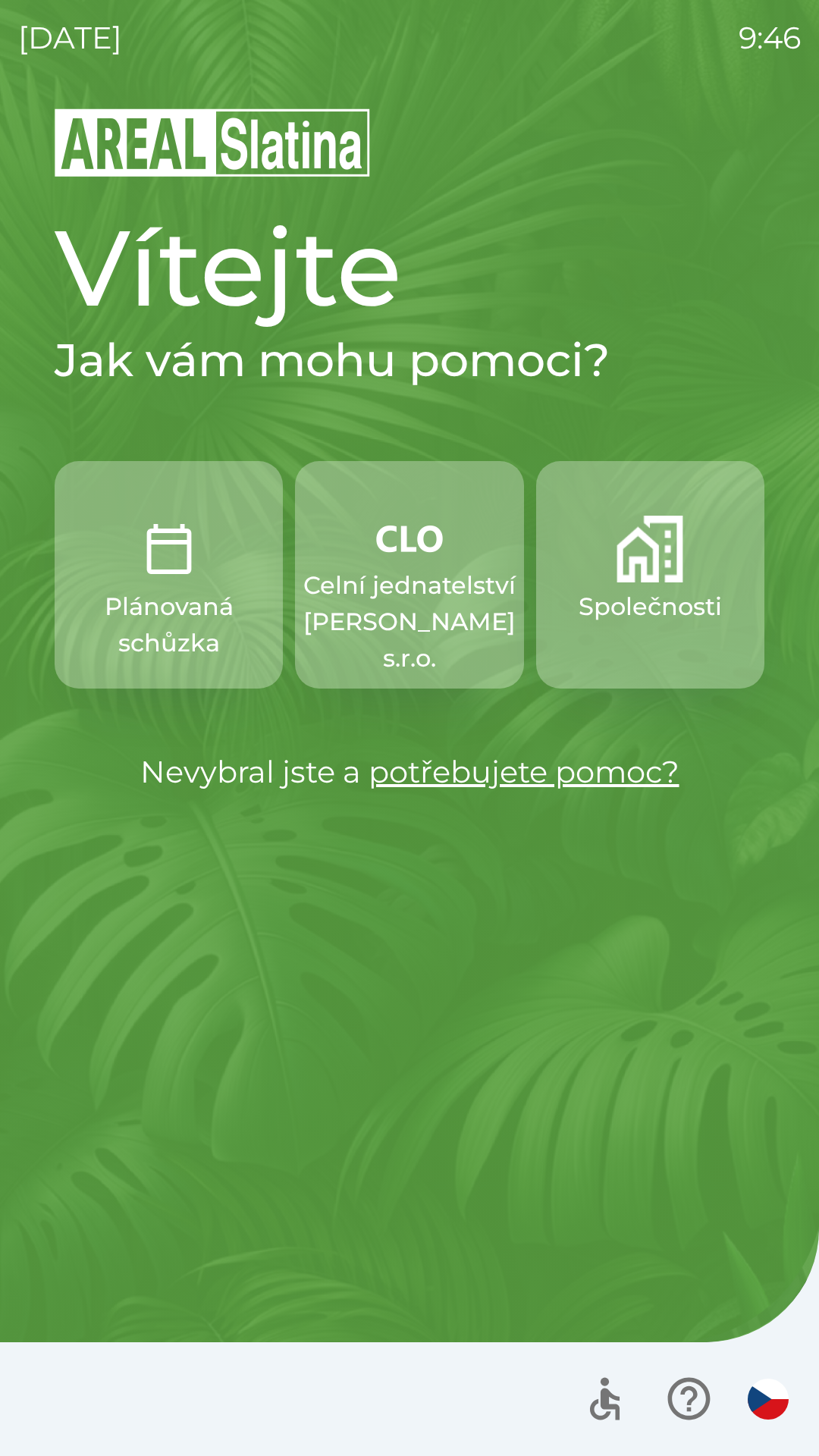
click at [656, 570] on img "button" at bounding box center [650, 549] width 67 height 67
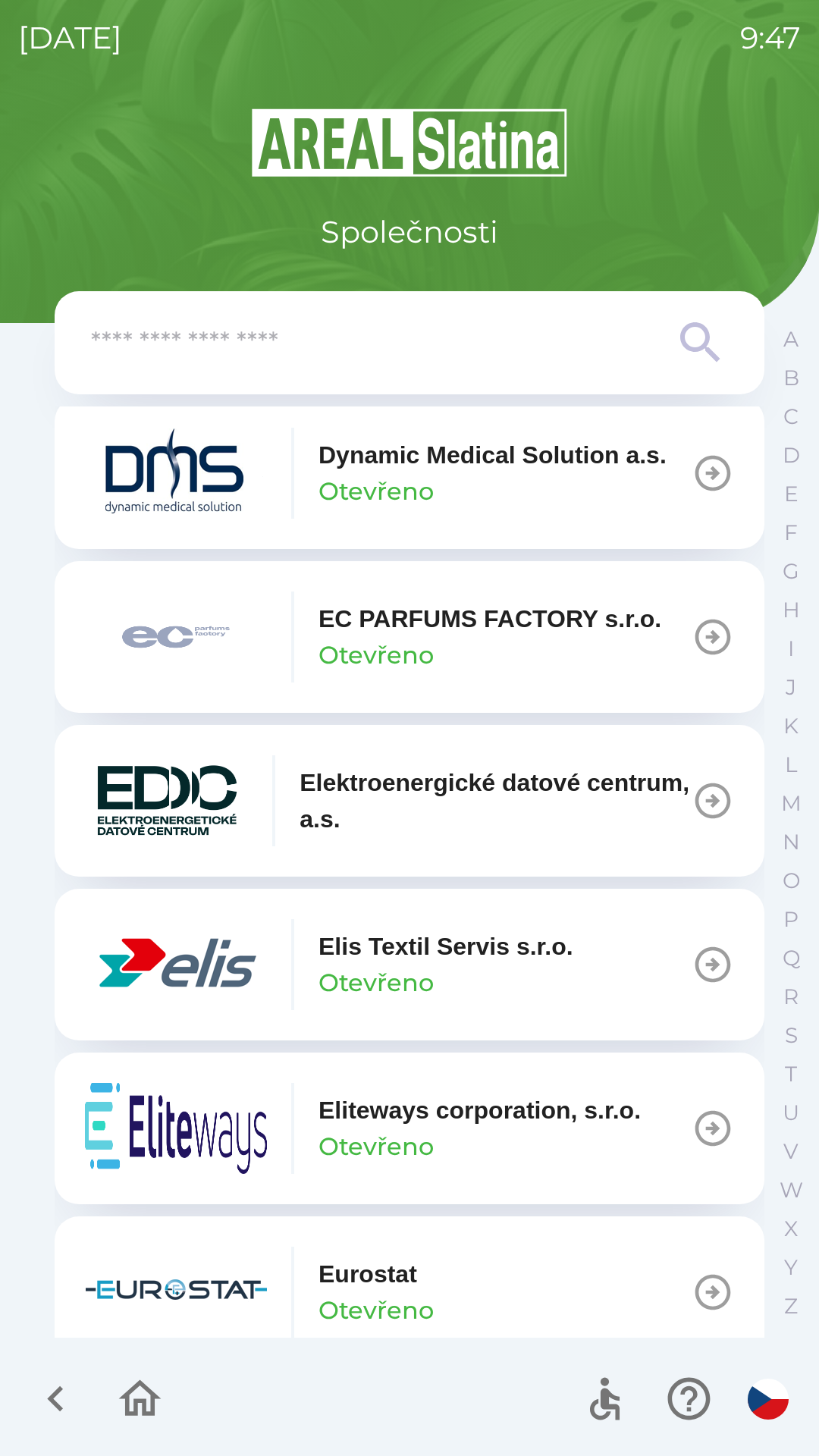
scroll to position [3969, 0]
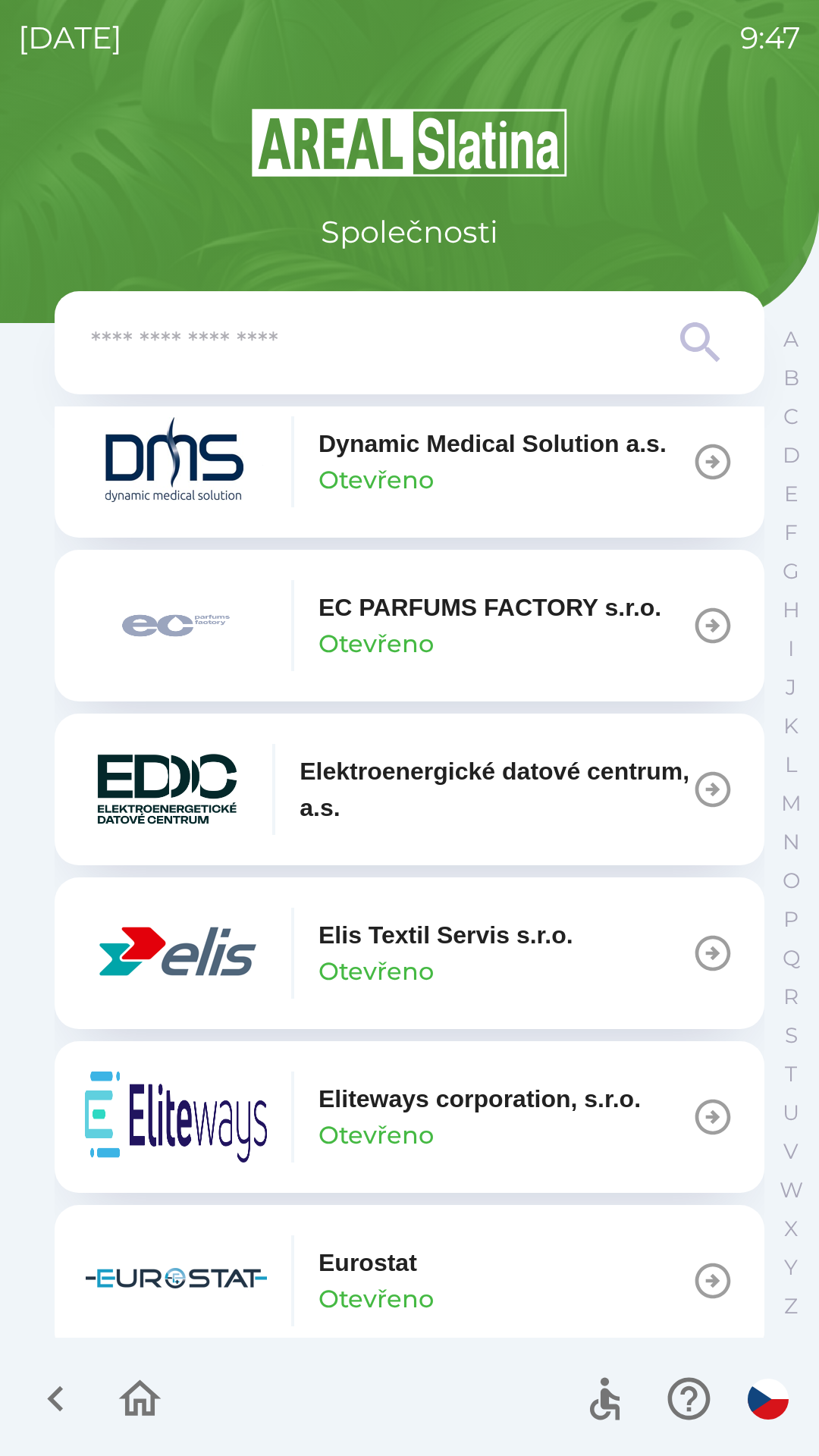
click at [395, 953] on p "Elis Textil Servis s.r.o." at bounding box center [446, 935] width 255 height 37
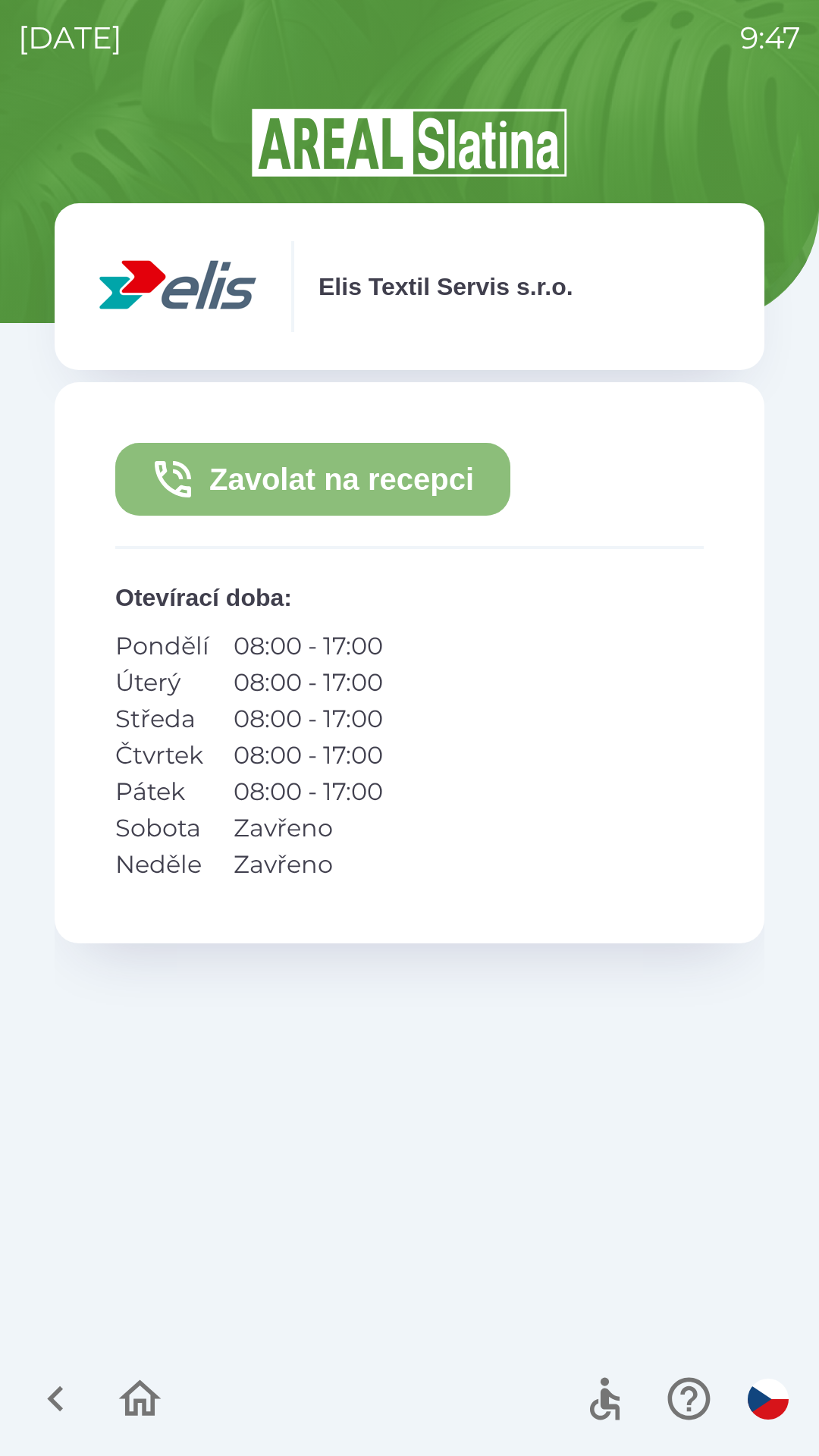
click at [335, 484] on button "Zavolat na recepci" at bounding box center [312, 478] width 395 height 73
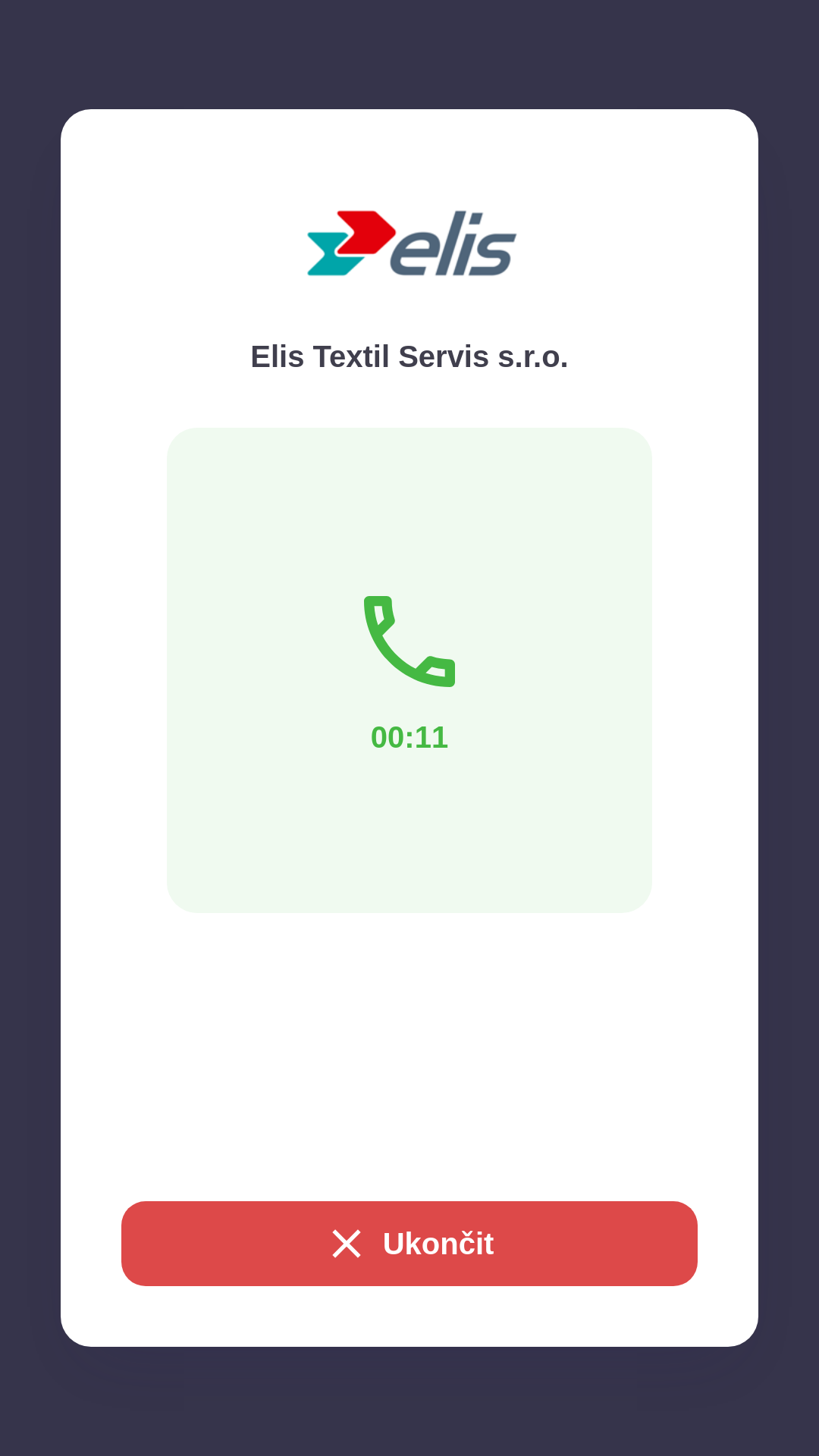
click at [432, 1222] on button "Ukončit" at bounding box center [409, 1243] width 576 height 85
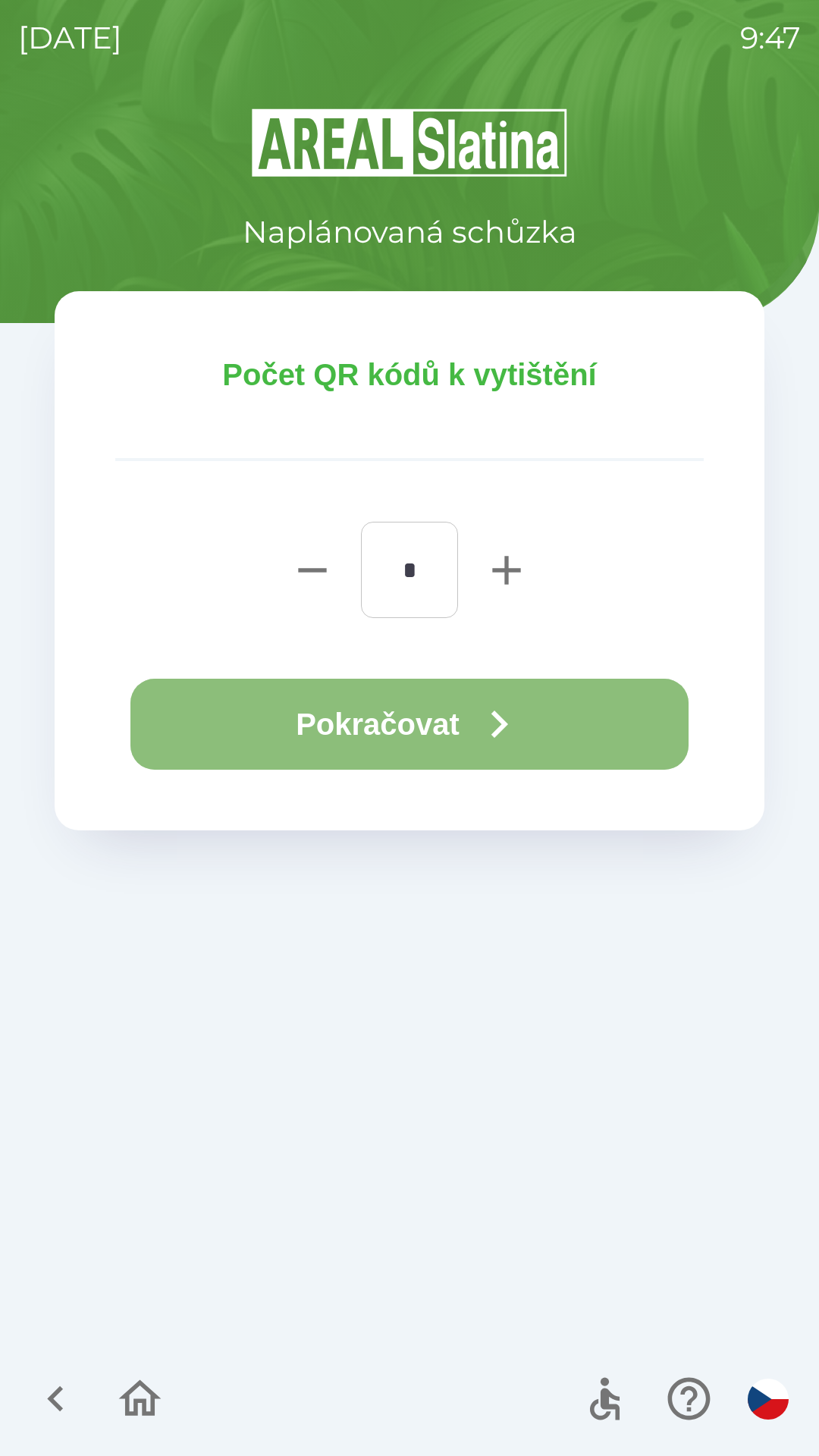
click at [441, 711] on button "Pokračovat" at bounding box center [409, 724] width 558 height 91
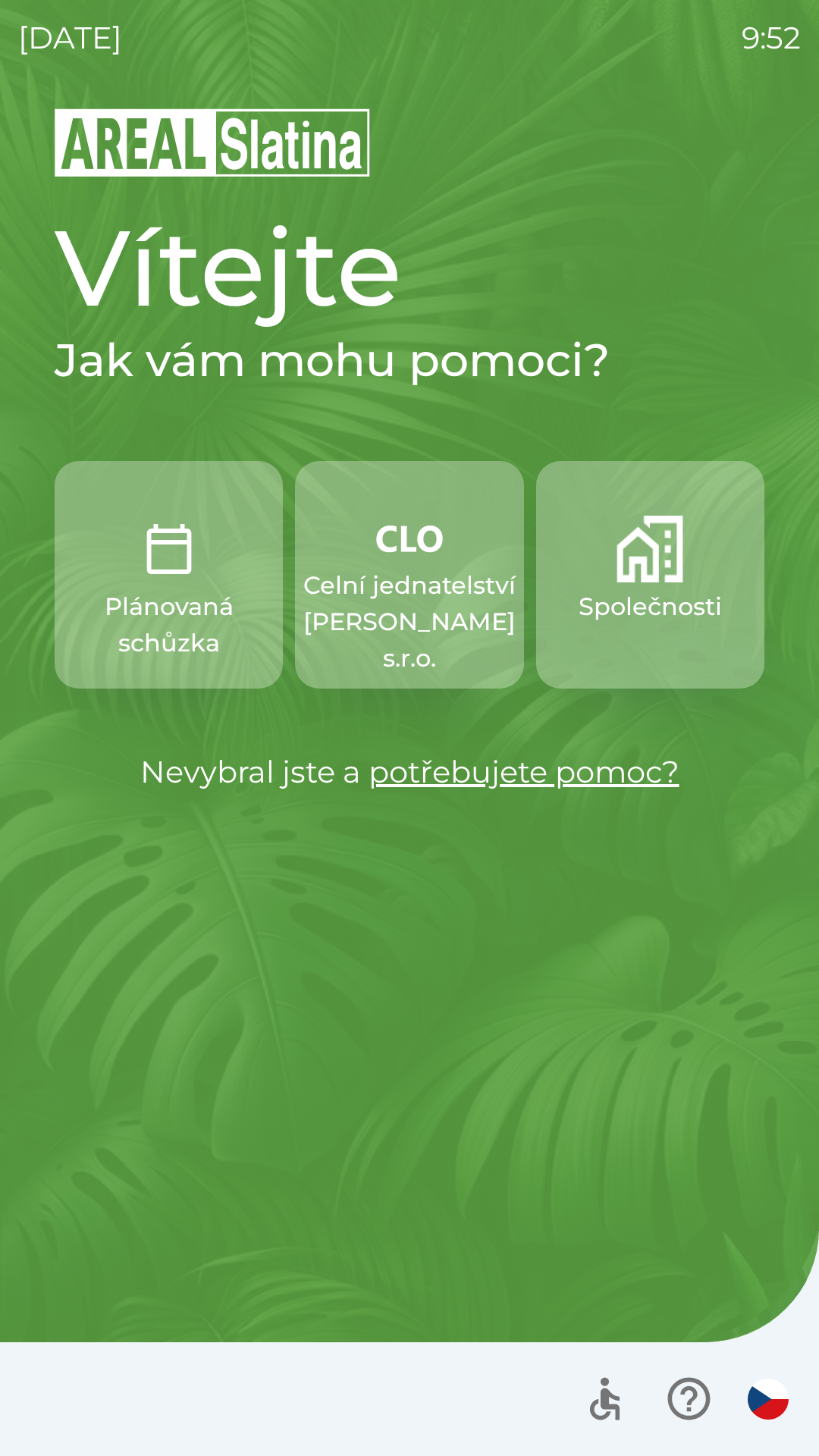
click at [380, 615] on p "Celní jednatelství [PERSON_NAME] s.r.o." at bounding box center [409, 622] width 212 height 110
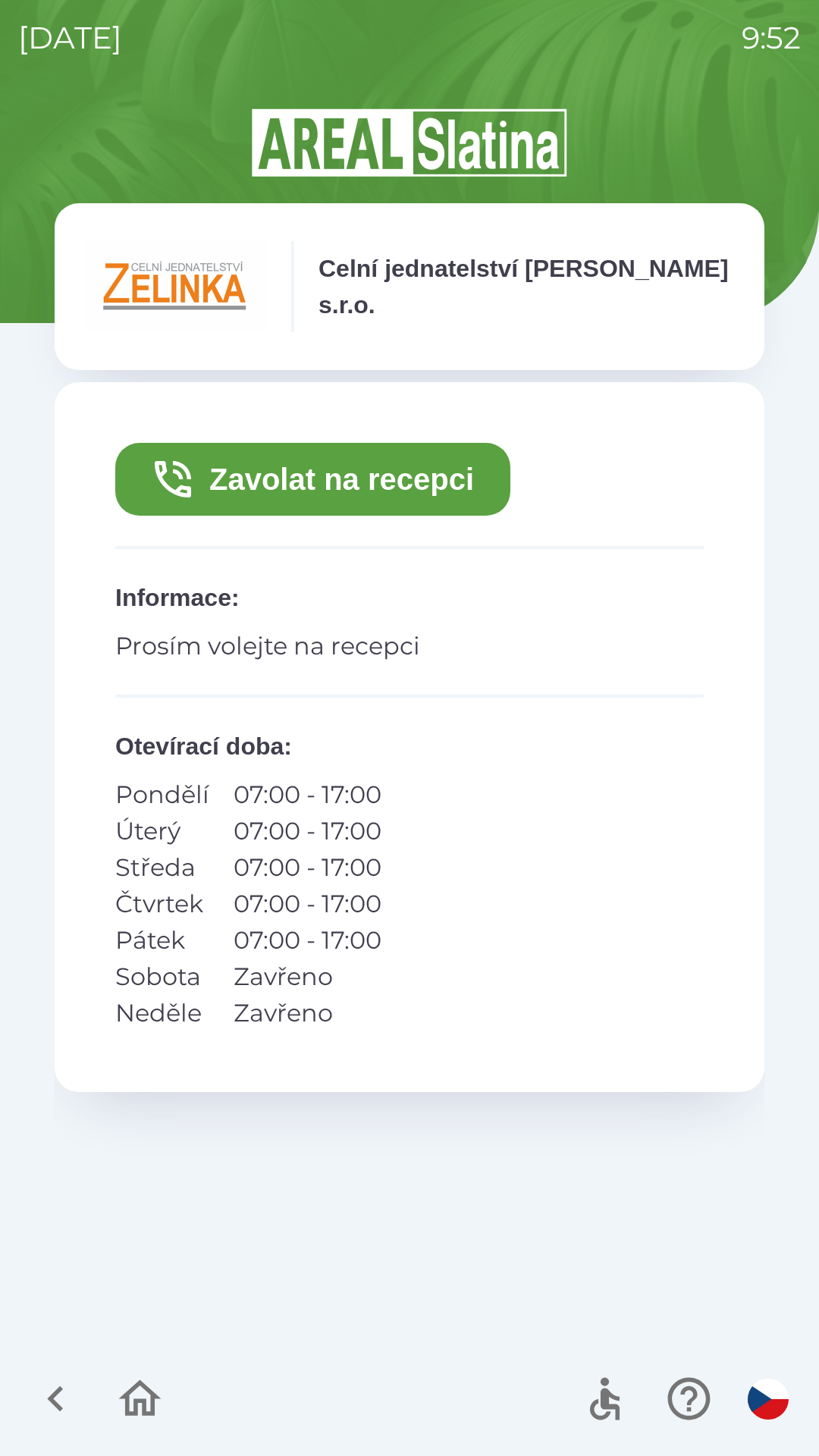
click at [459, 466] on button "Zavolat na recepci" at bounding box center [312, 478] width 395 height 73
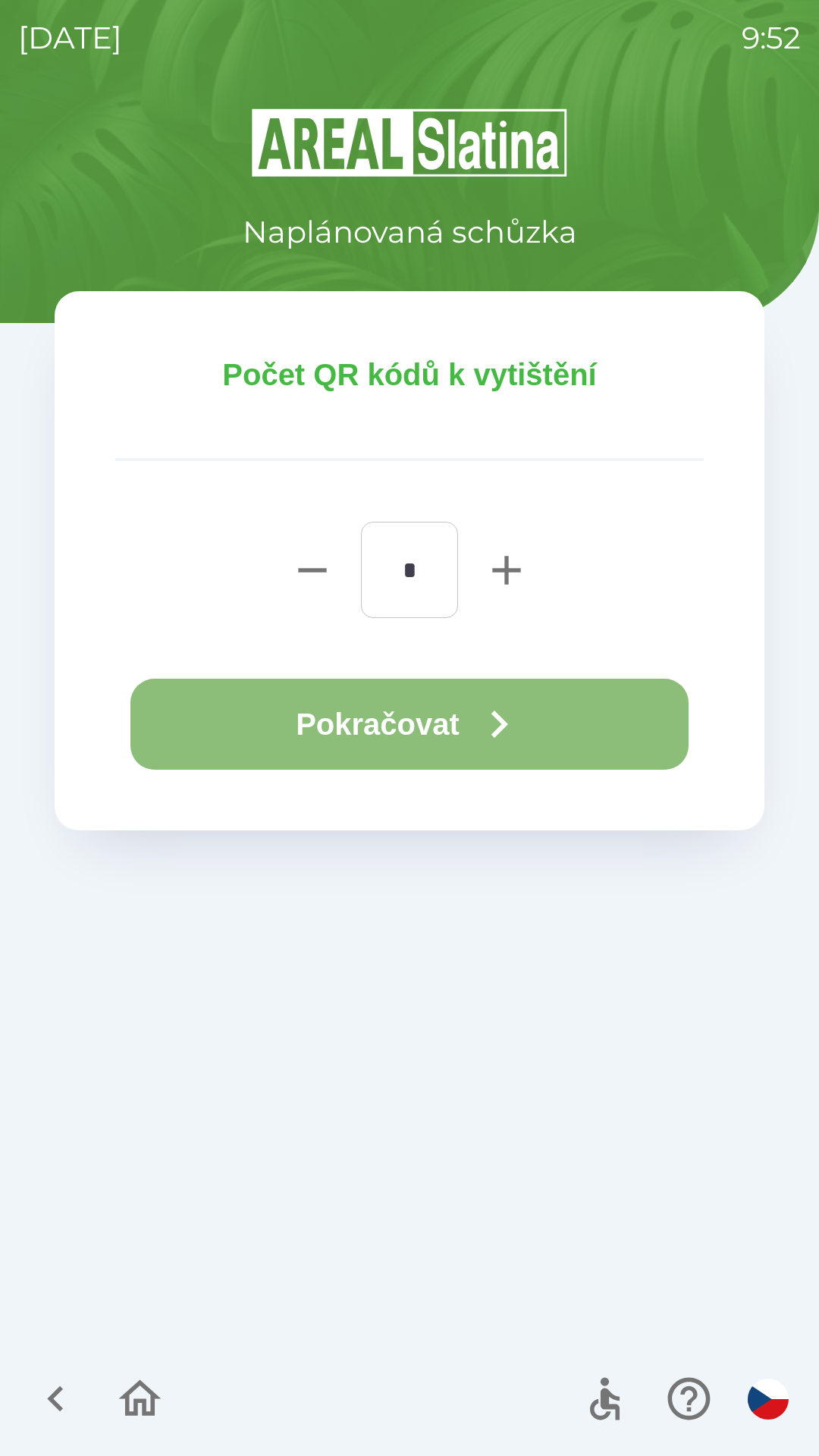
click at [523, 713] on icon "button" at bounding box center [499, 724] width 55 height 55
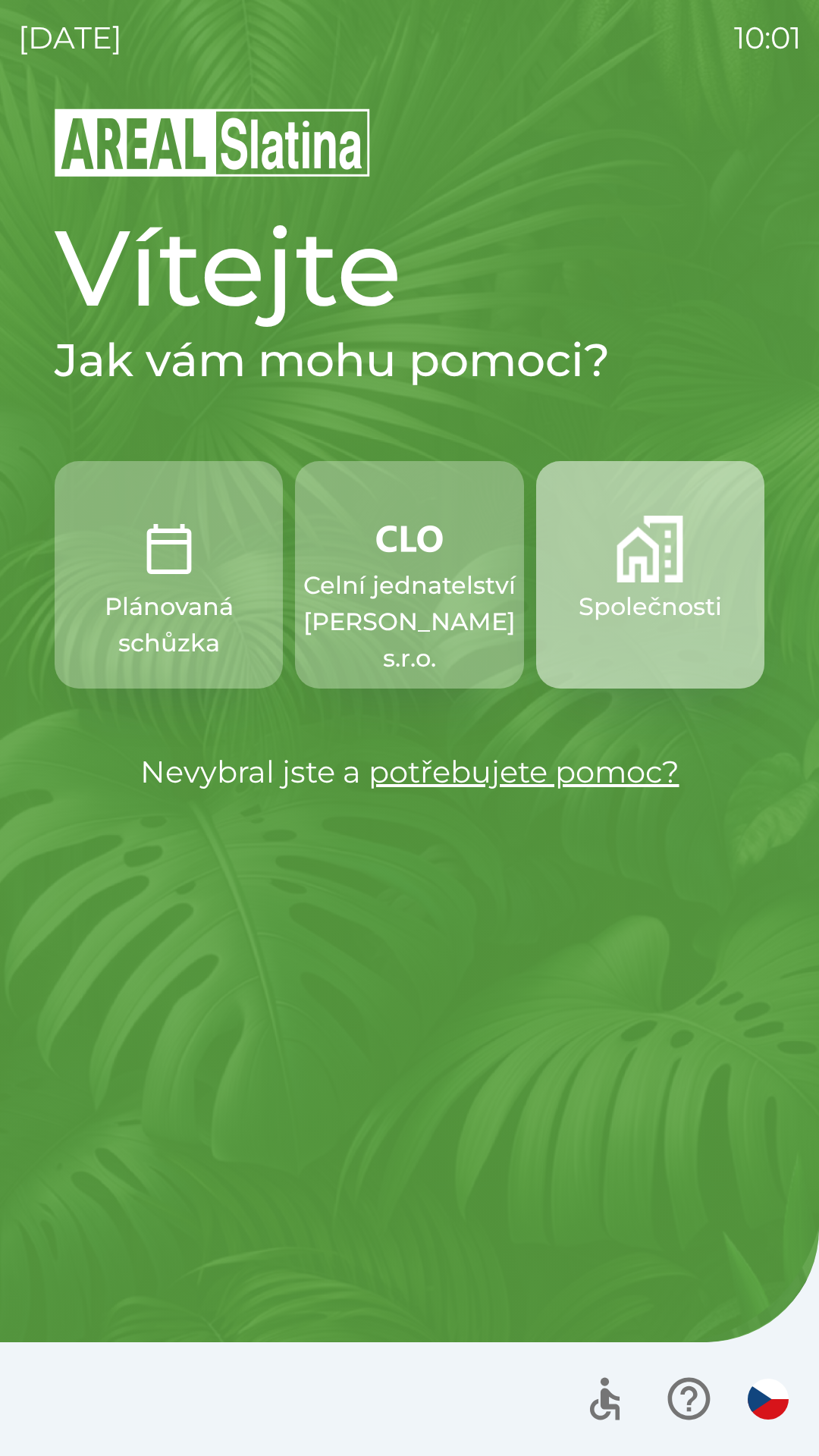
click at [638, 579] on img "button" at bounding box center [650, 549] width 67 height 67
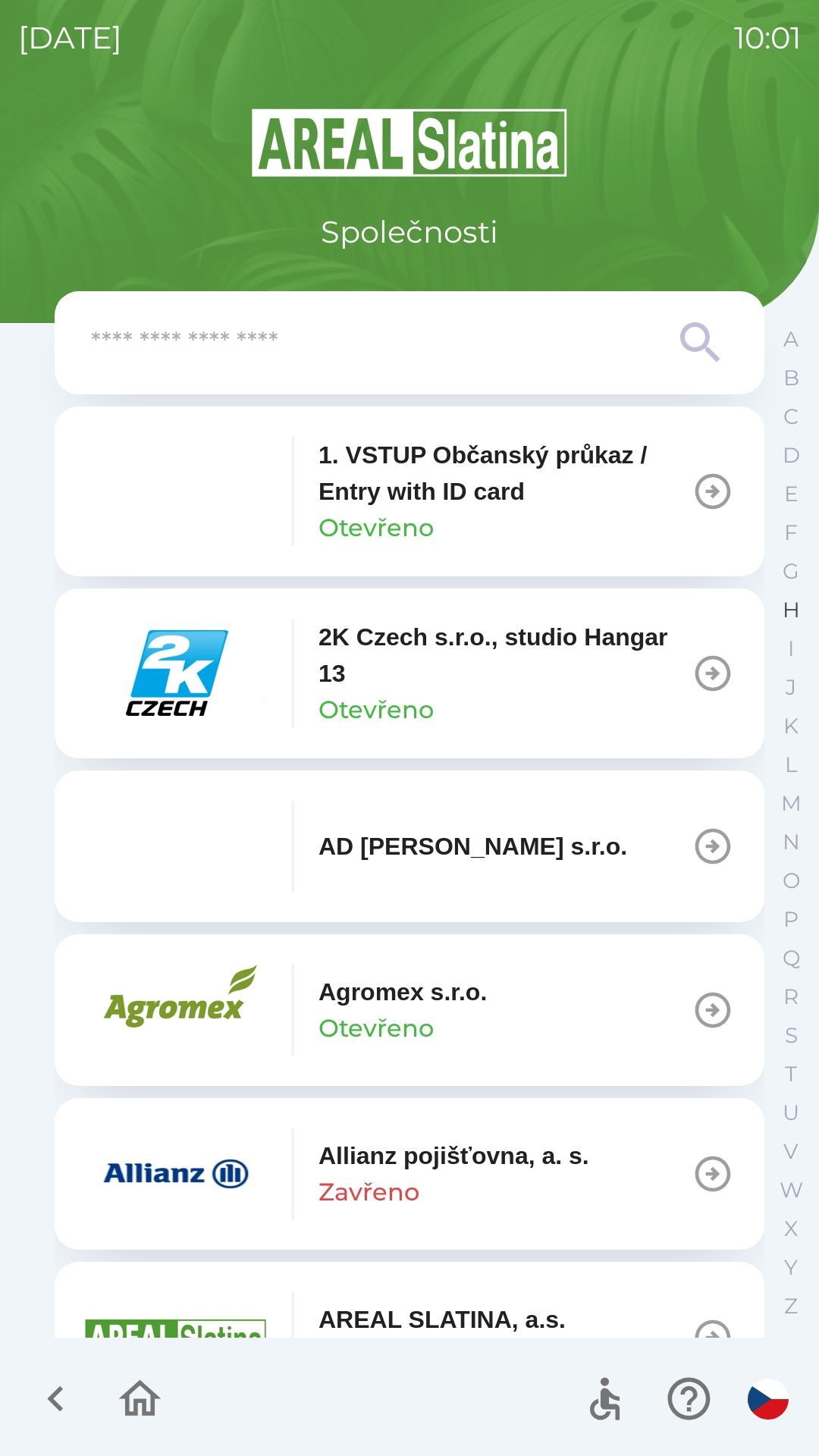
click at [777, 620] on button "H" at bounding box center [791, 609] width 38 height 39
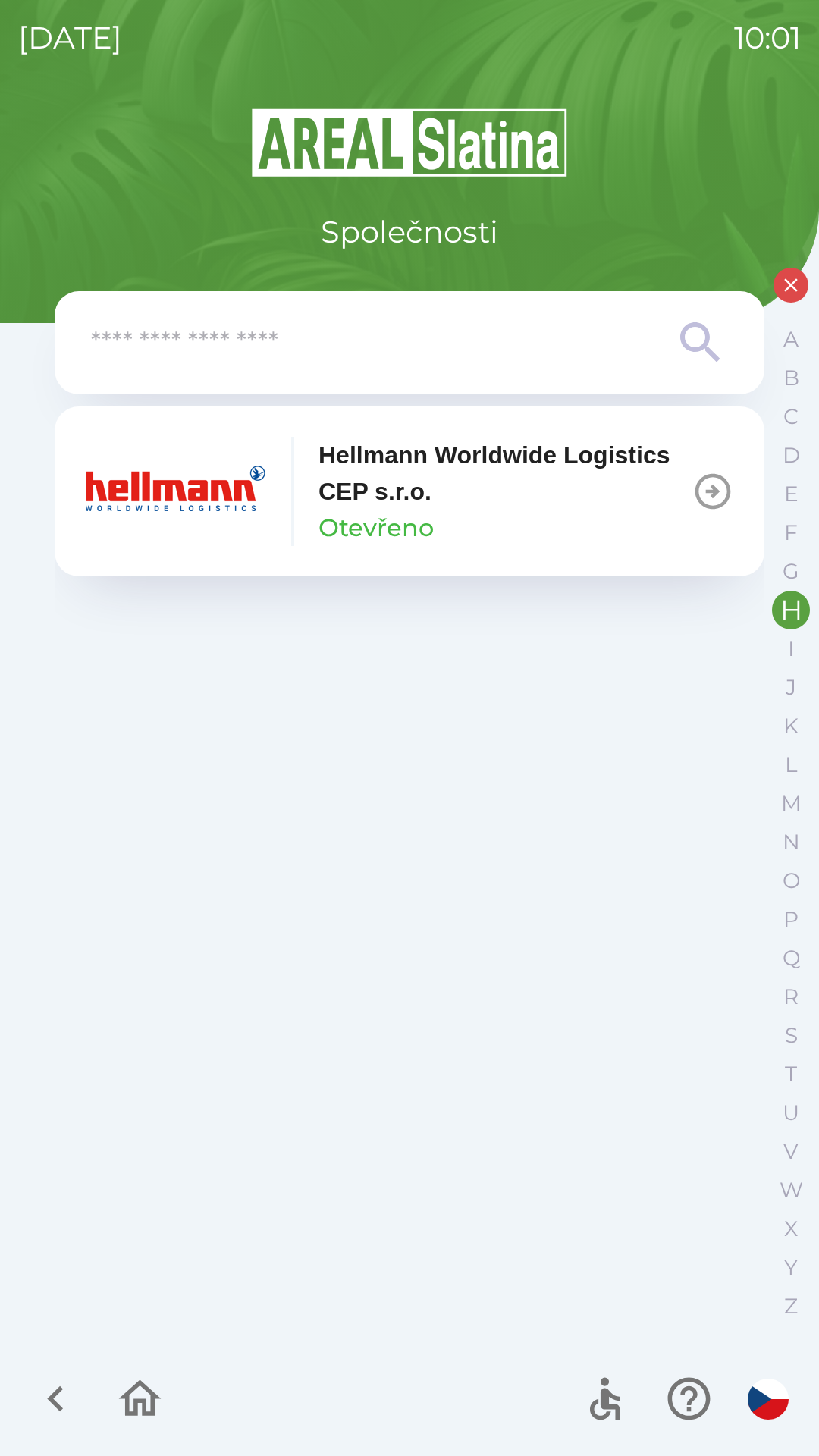
click at [418, 512] on p "Otevřeno" at bounding box center [376, 527] width 116 height 37
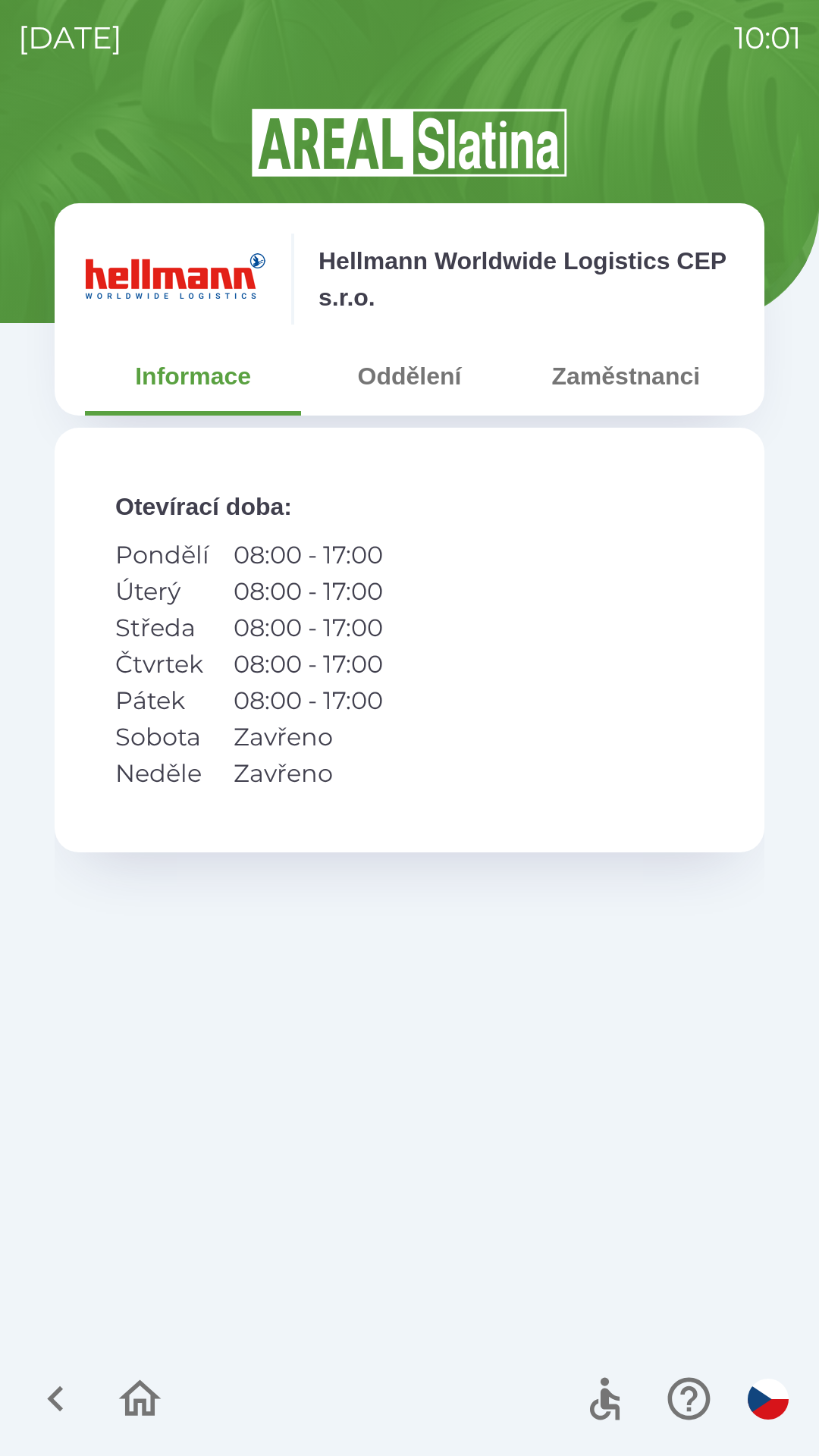
click at [585, 381] on button "Zaměstnanci" at bounding box center [626, 376] width 216 height 55
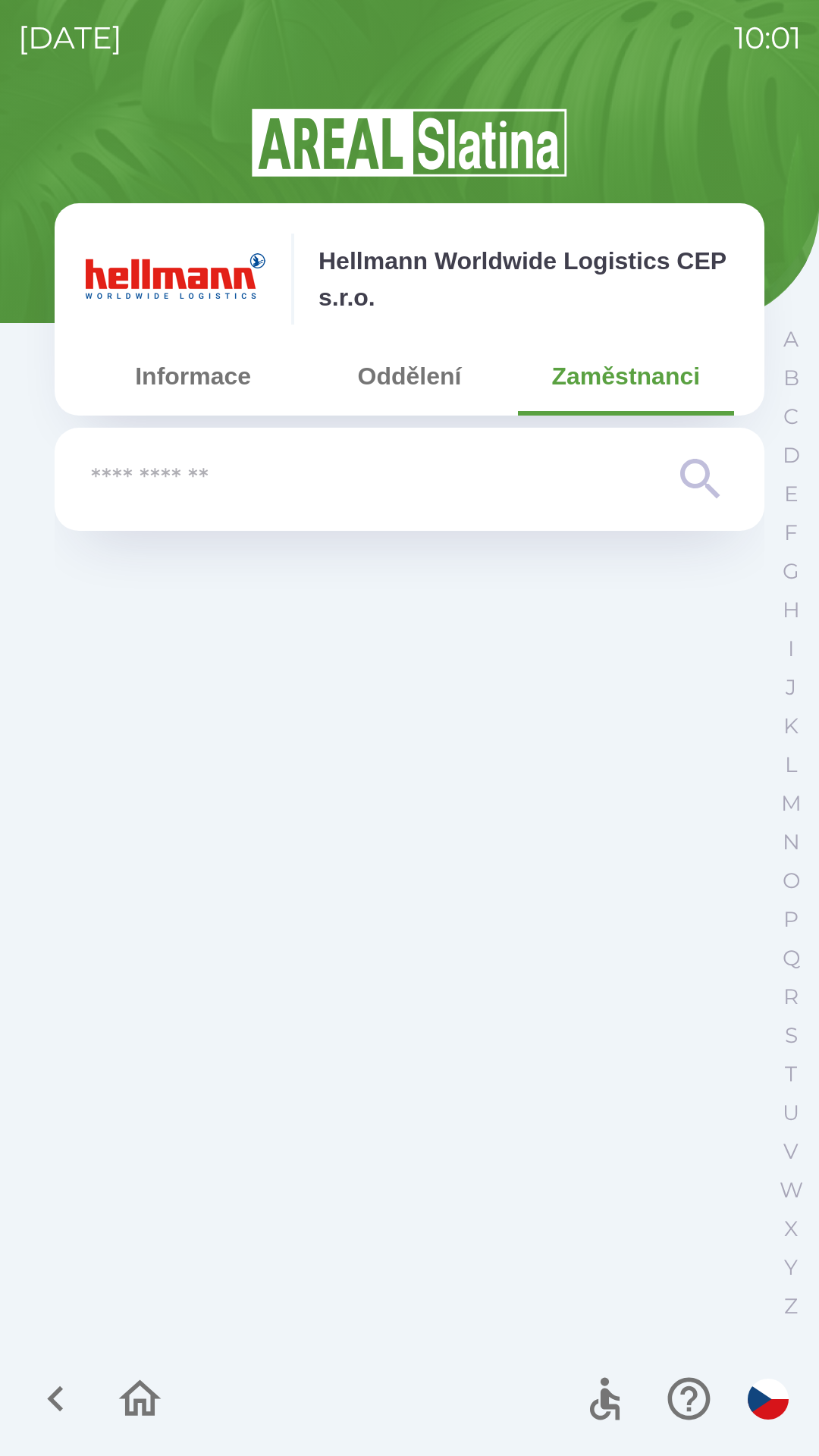
click at [412, 382] on button "Oddělení" at bounding box center [409, 376] width 216 height 55
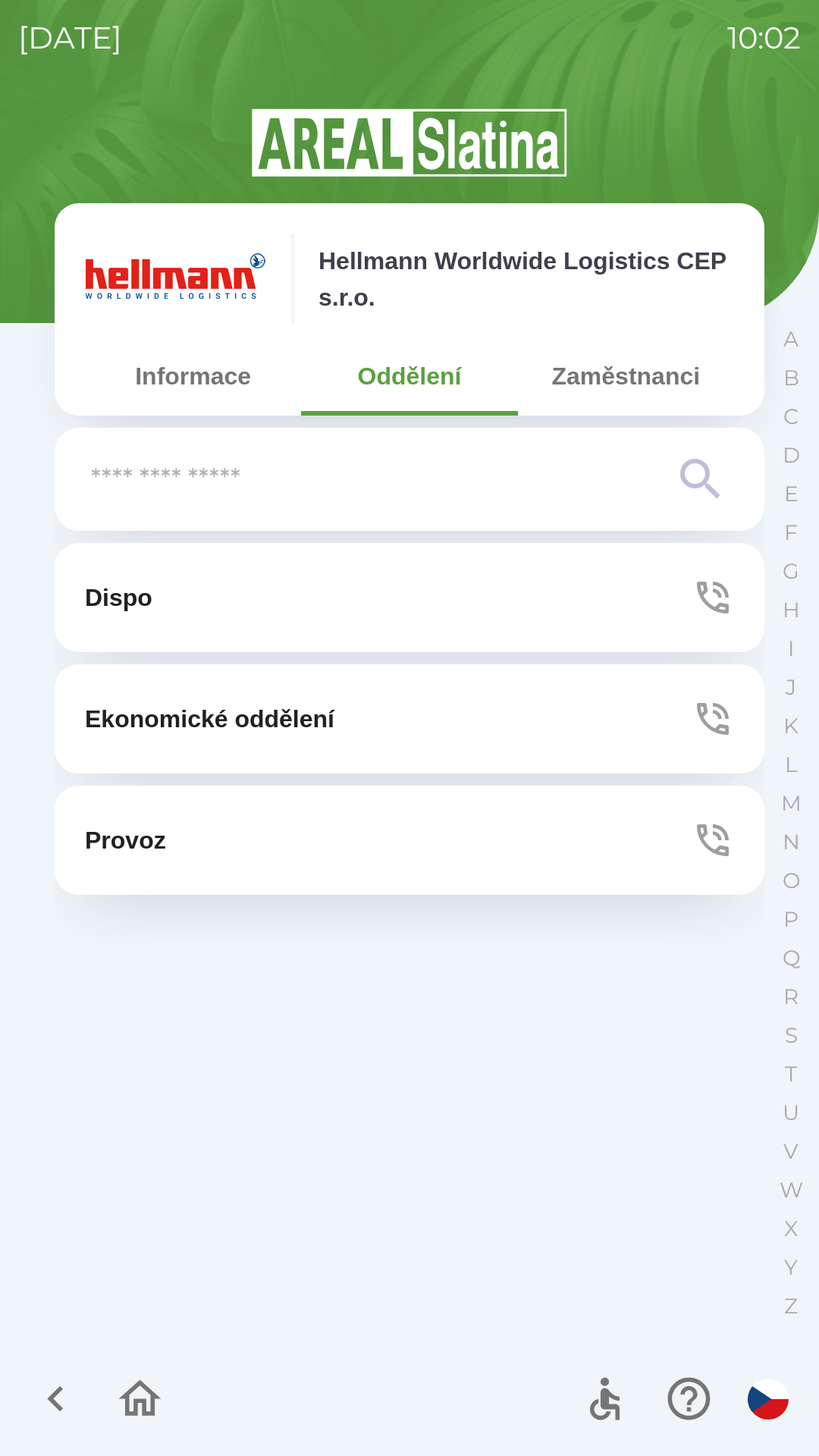
click at [242, 718] on p "Ekonomické oddělení" at bounding box center [209, 718] width 249 height 37
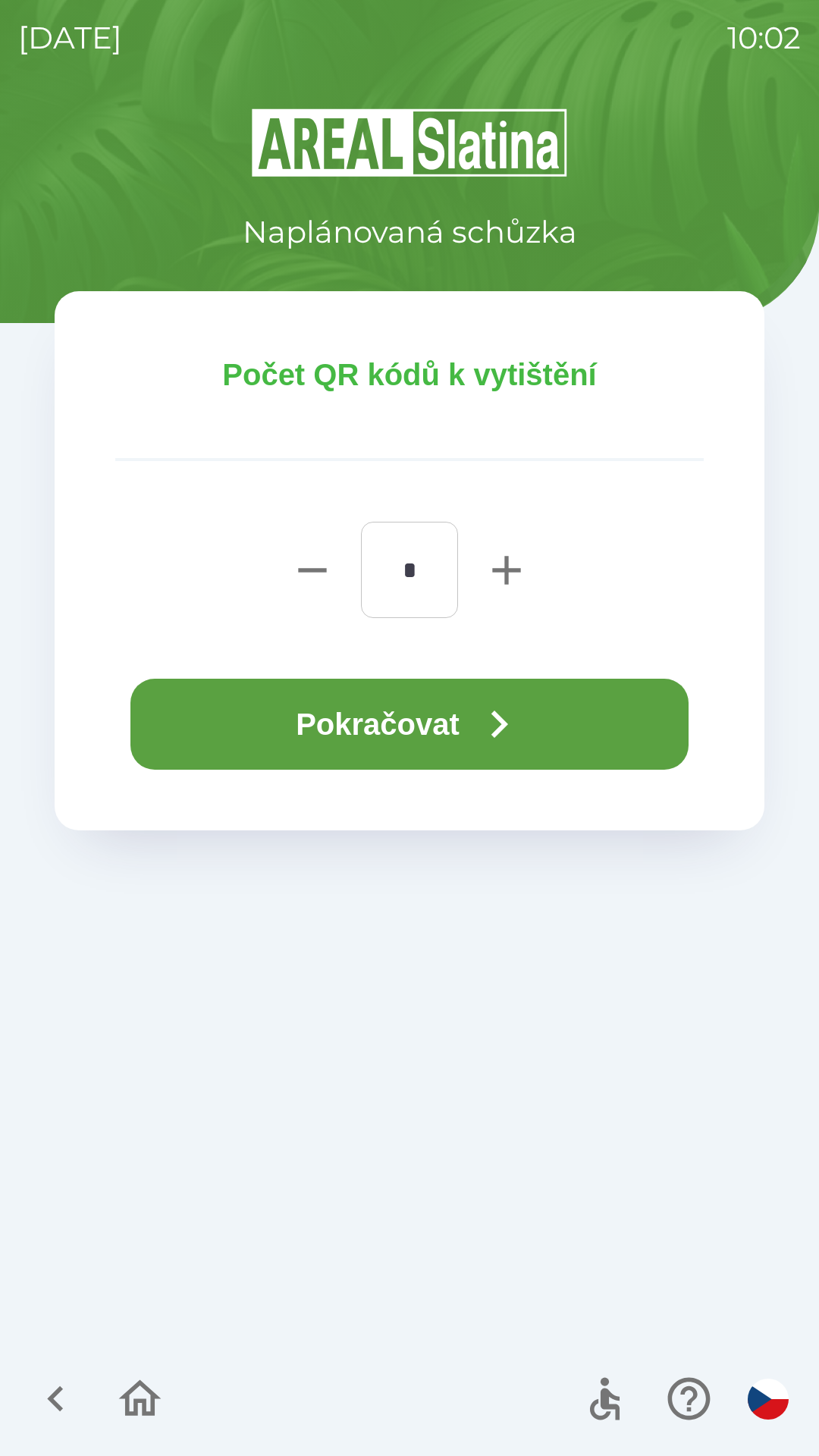
click at [274, 712] on button "Pokračovat" at bounding box center [409, 724] width 558 height 91
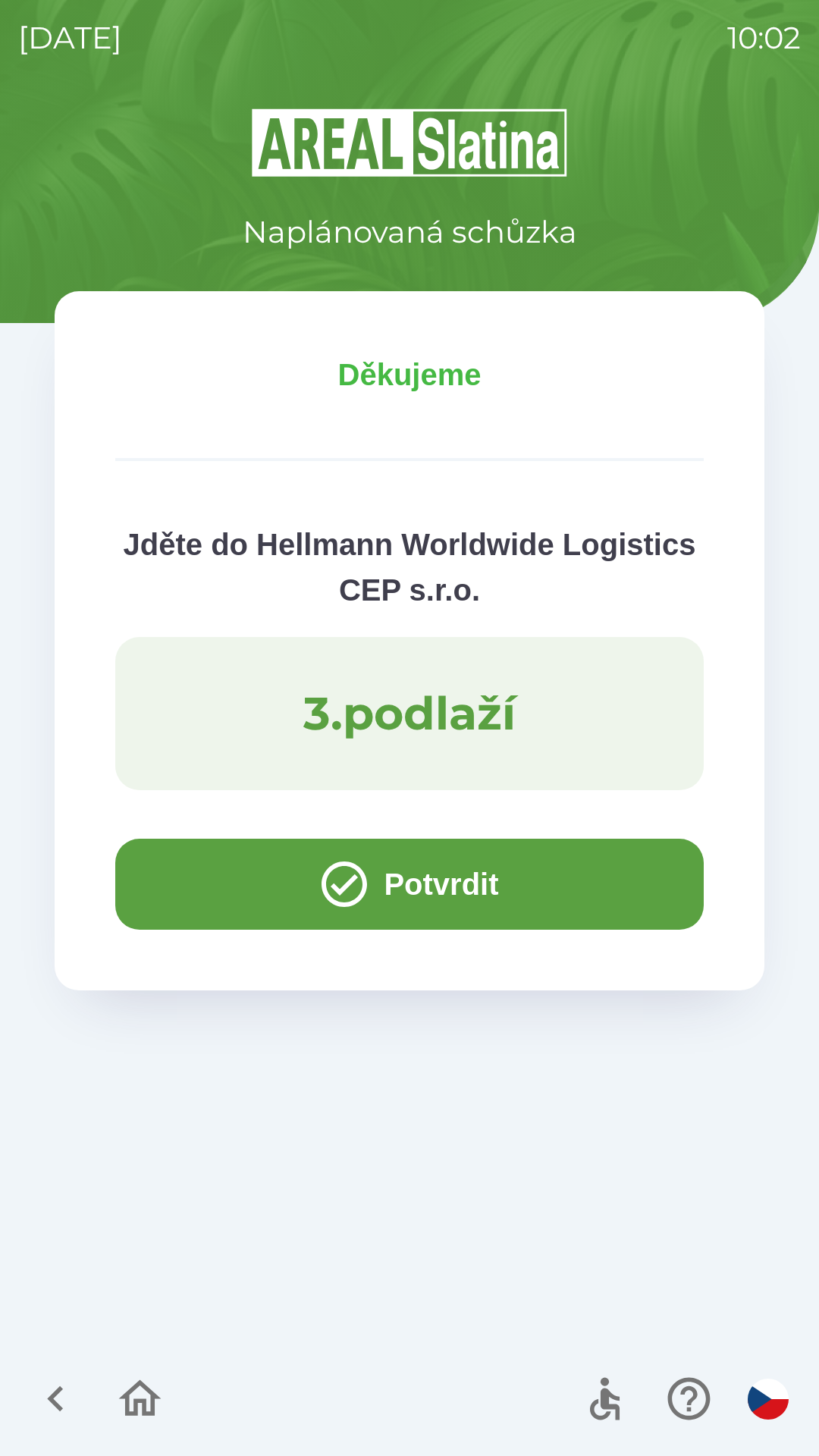
click at [199, 878] on button "Potvrdit" at bounding box center [409, 884] width 588 height 91
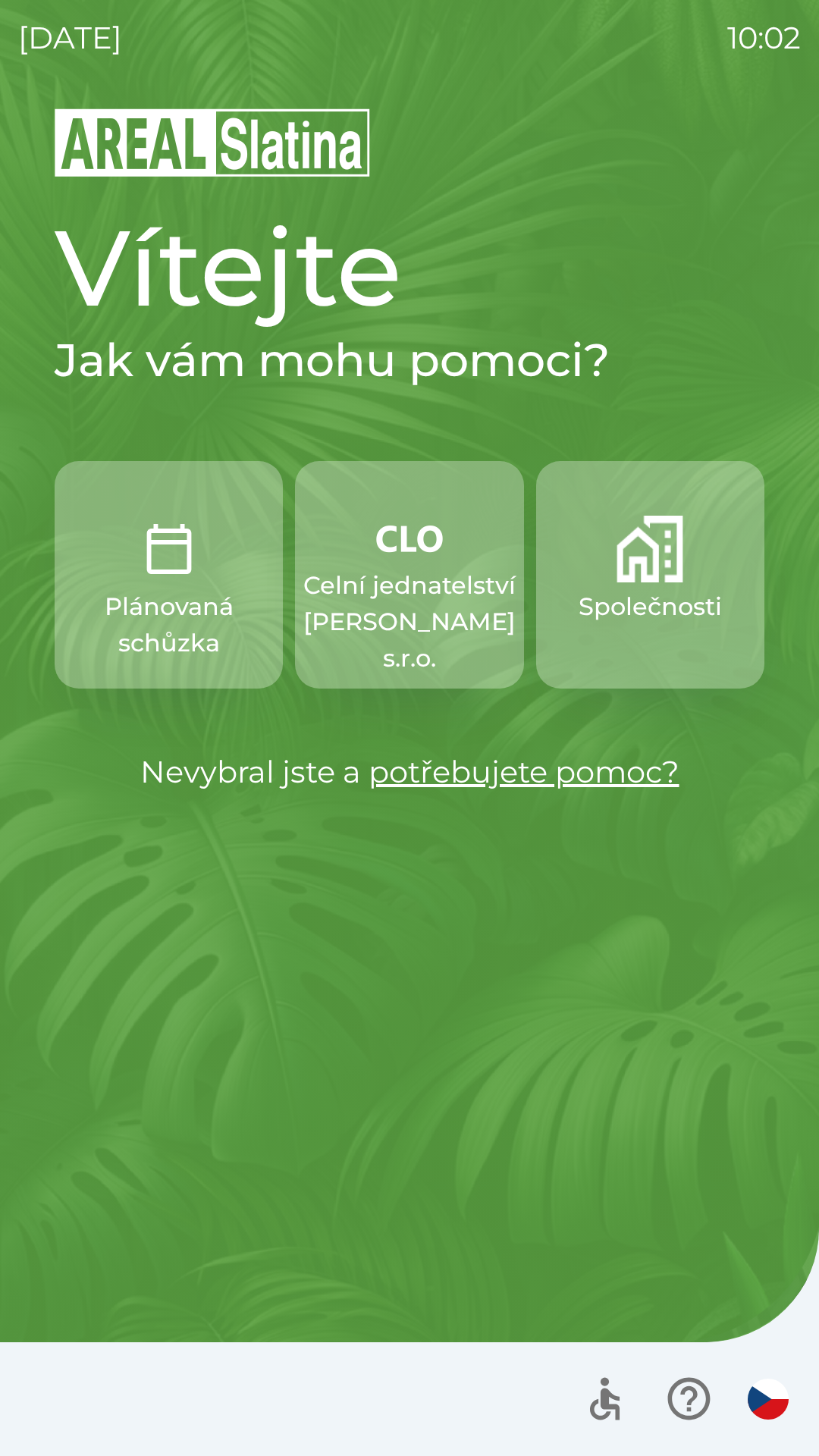
click at [369, 599] on p "Celní jednatelství [PERSON_NAME] s.r.o." at bounding box center [409, 622] width 212 height 110
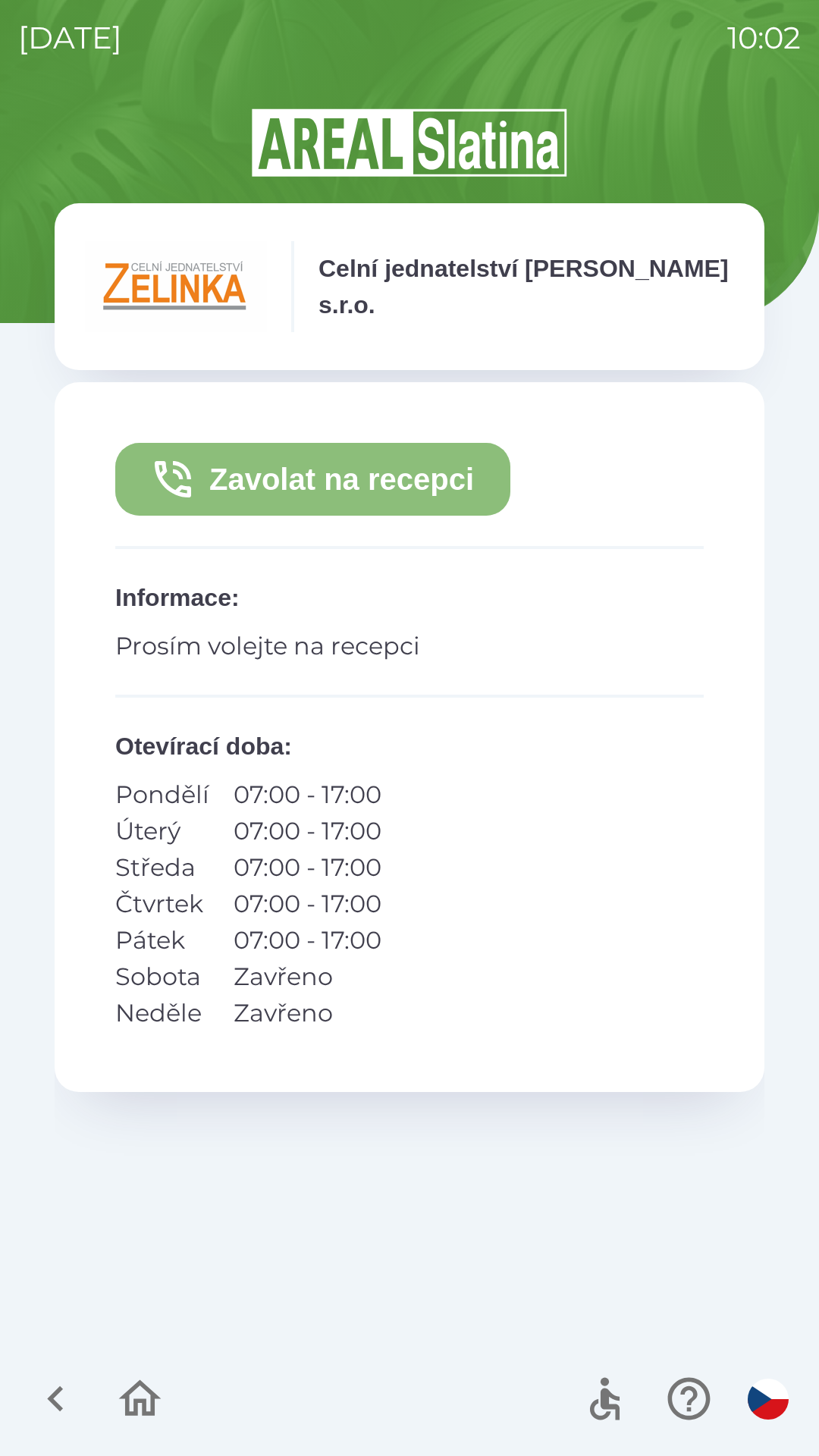
click at [270, 468] on button "Zavolat na recepci" at bounding box center [312, 478] width 395 height 73
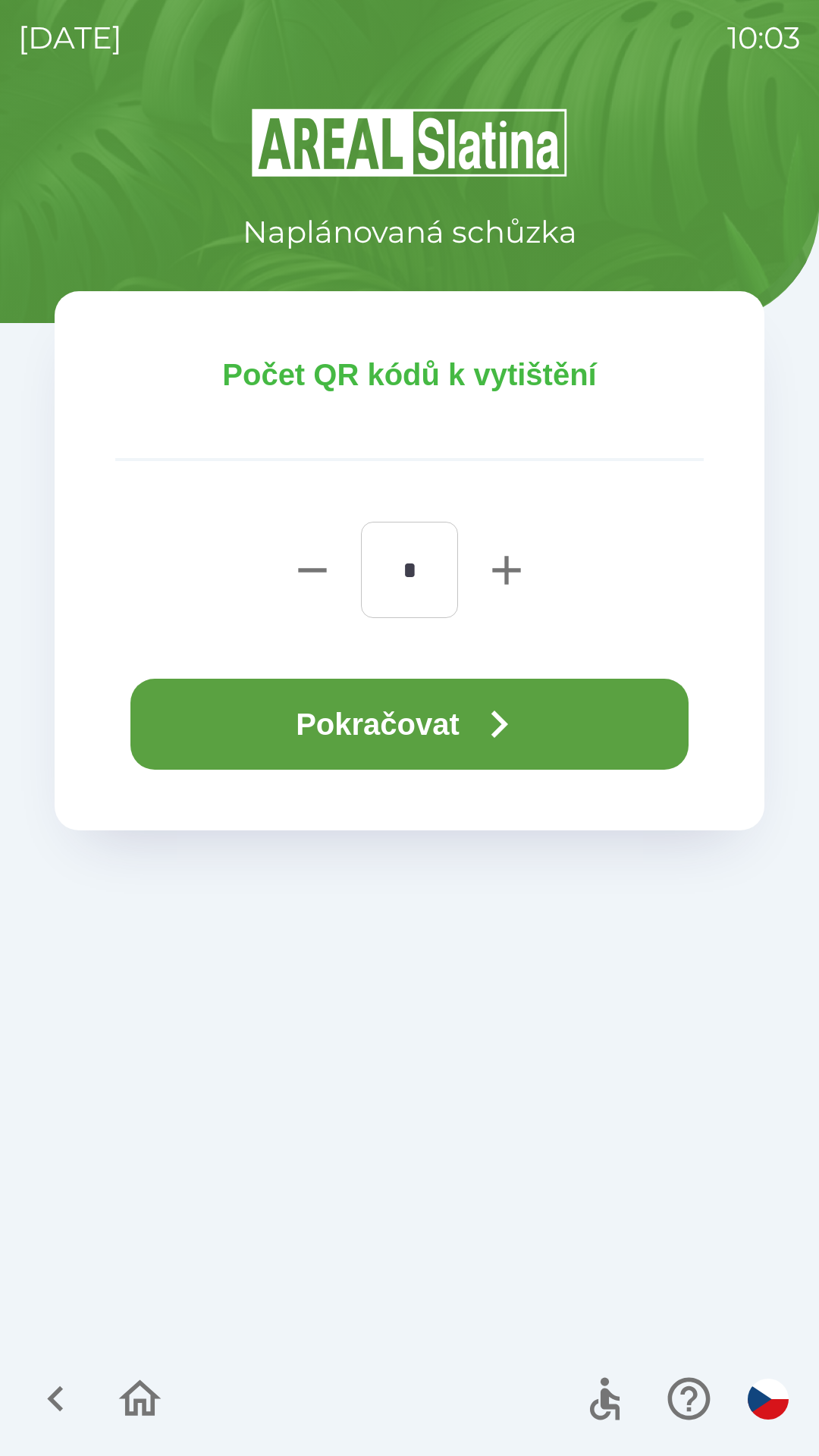
click at [210, 715] on button "Pokračovat" at bounding box center [409, 724] width 558 height 91
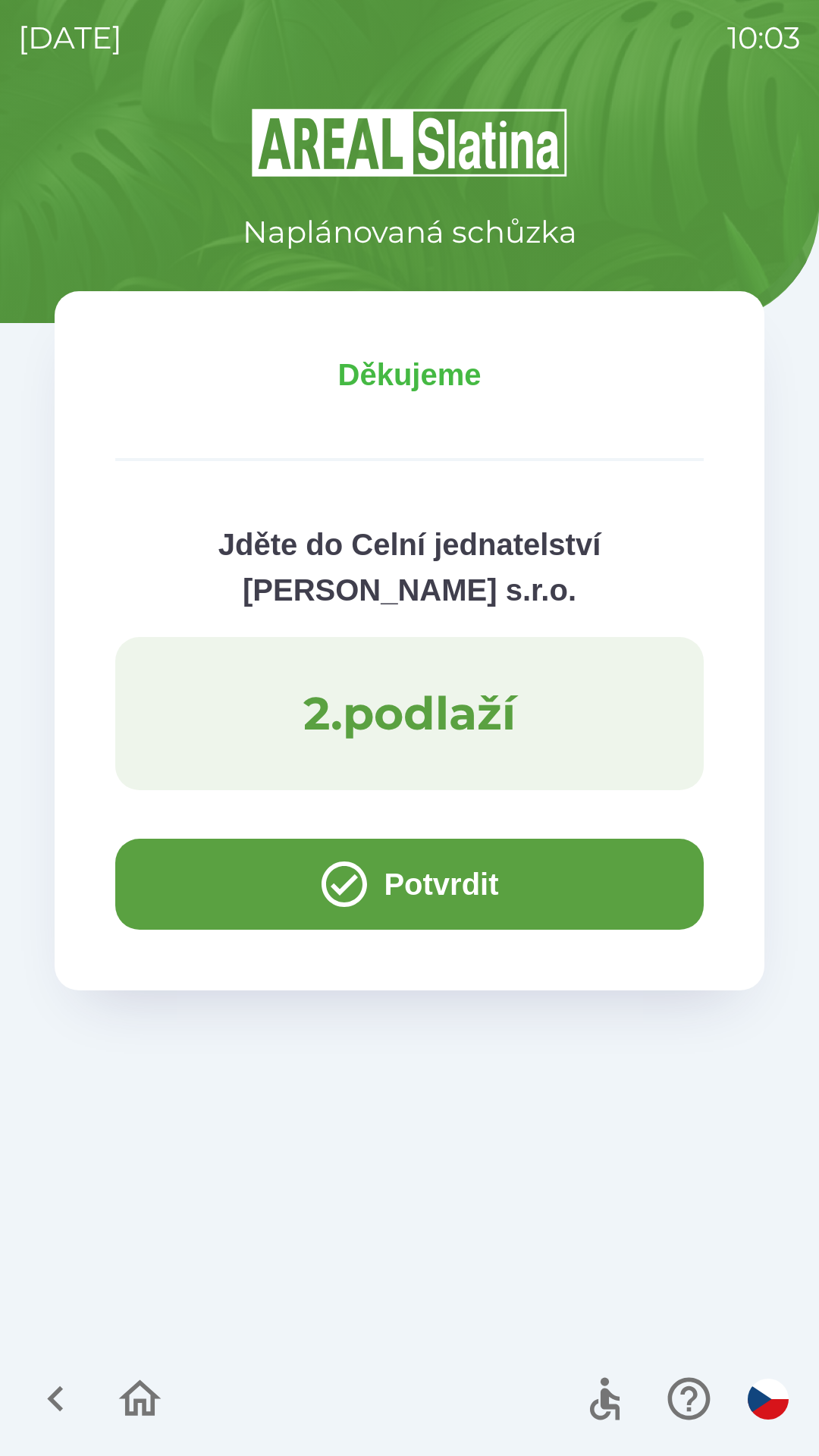
click at [224, 863] on button "Potvrdit" at bounding box center [409, 884] width 588 height 91
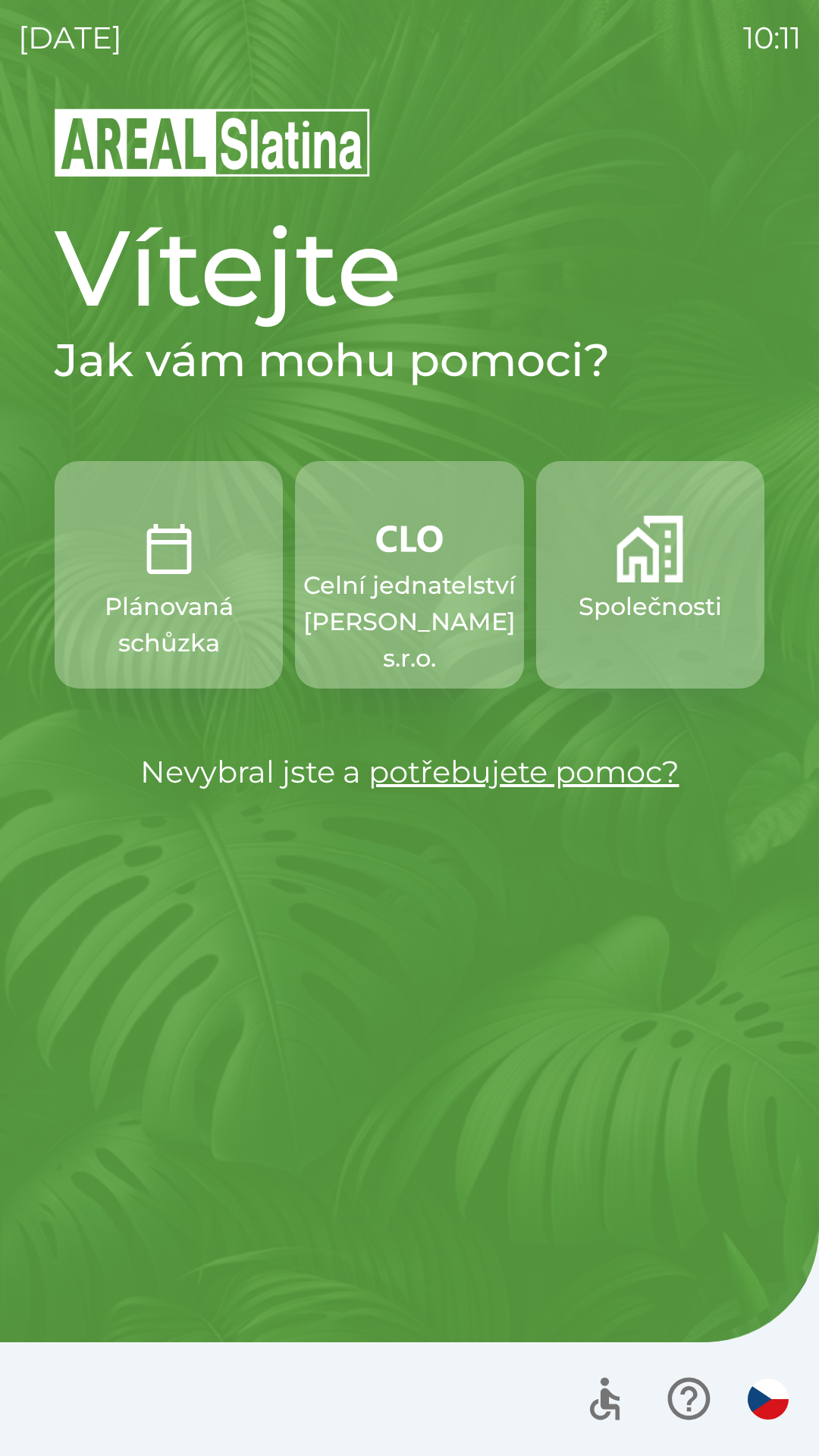
click at [438, 607] on p "Celní jednatelství [PERSON_NAME] s.r.o." at bounding box center [409, 622] width 212 height 110
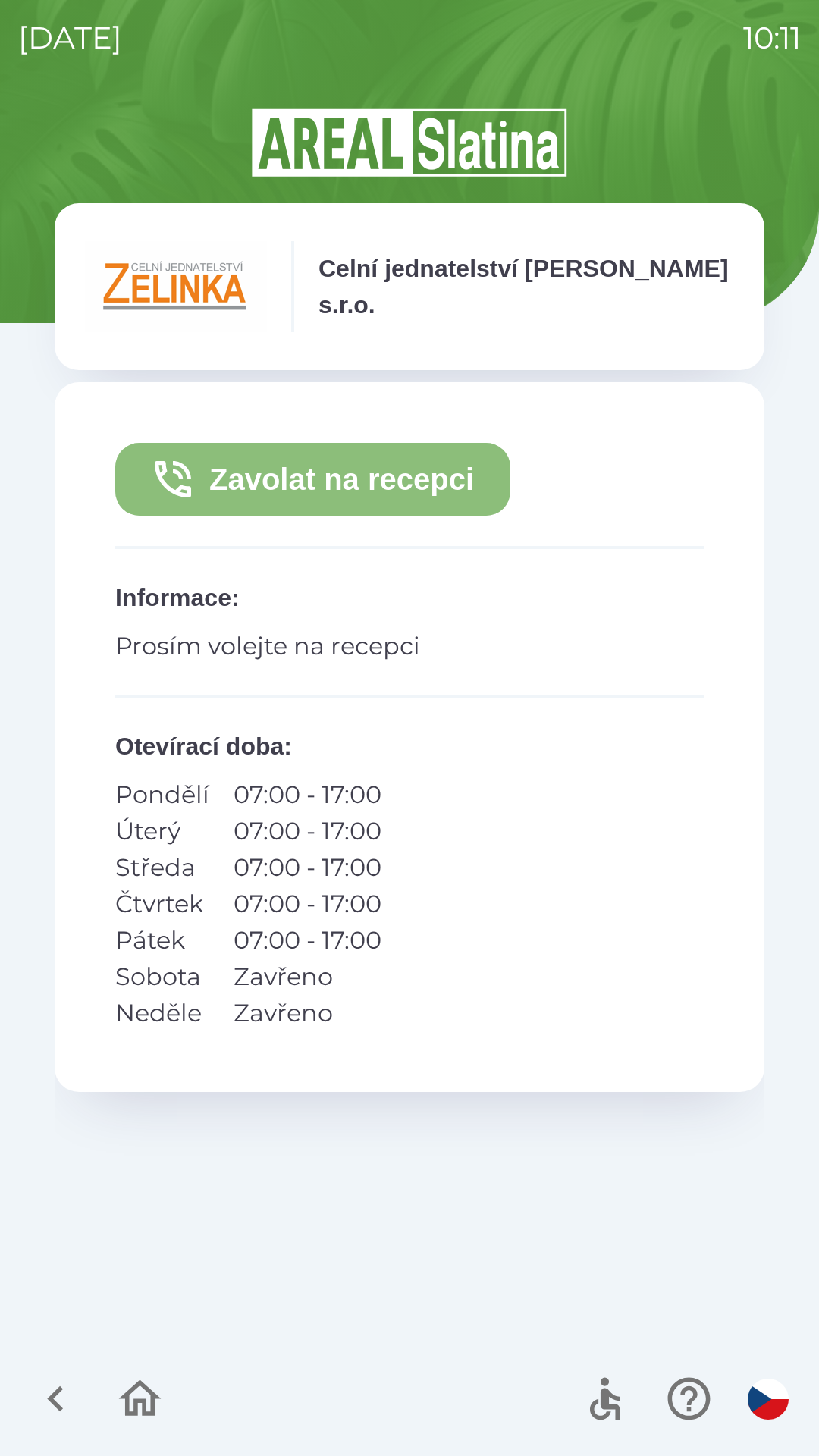
click at [372, 478] on button "Zavolat na recepci" at bounding box center [312, 478] width 395 height 73
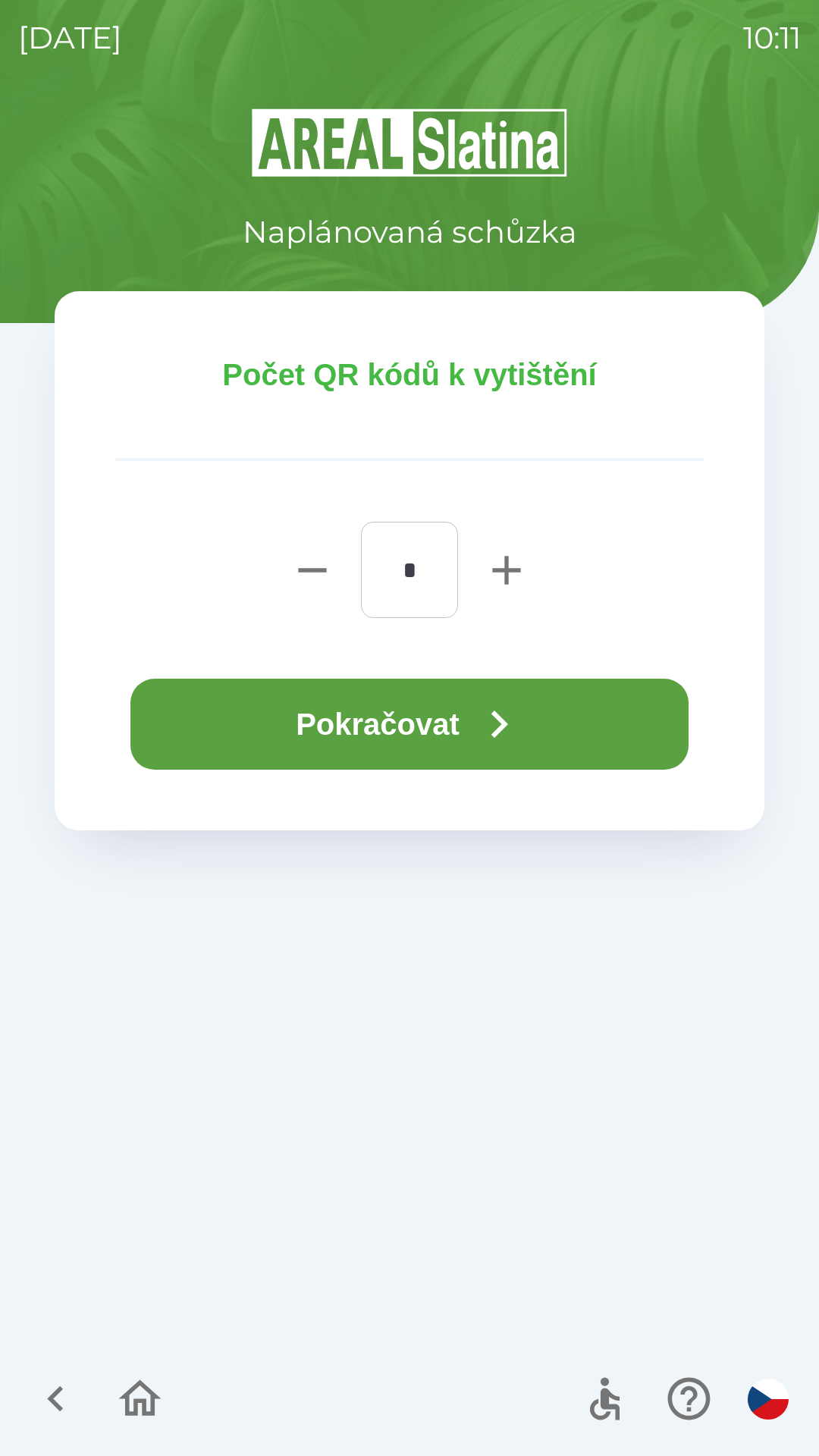
click at [370, 731] on button "Pokračovat" at bounding box center [409, 724] width 558 height 91
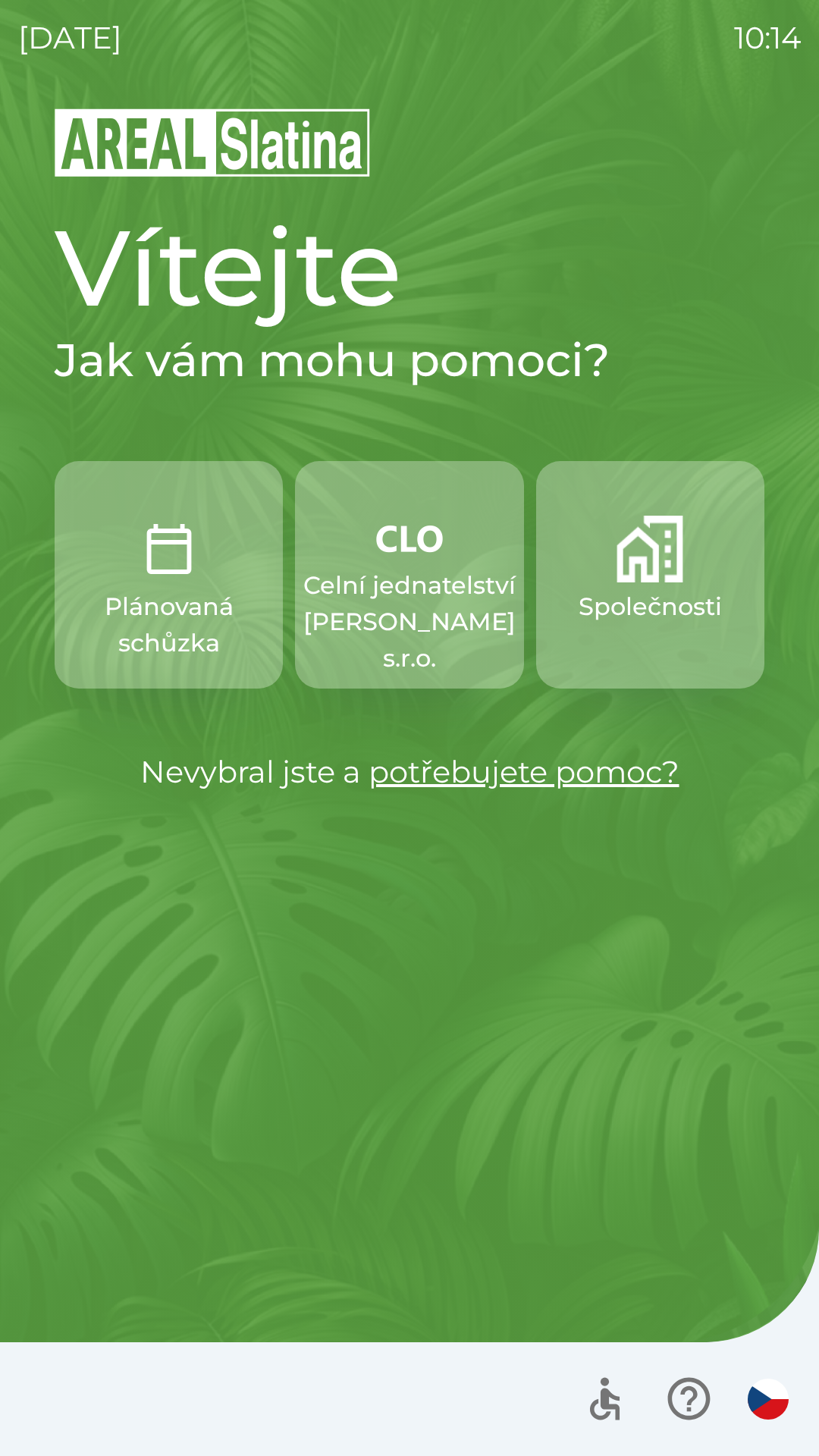
click at [629, 585] on button "Společnosti" at bounding box center [650, 575] width 228 height 228
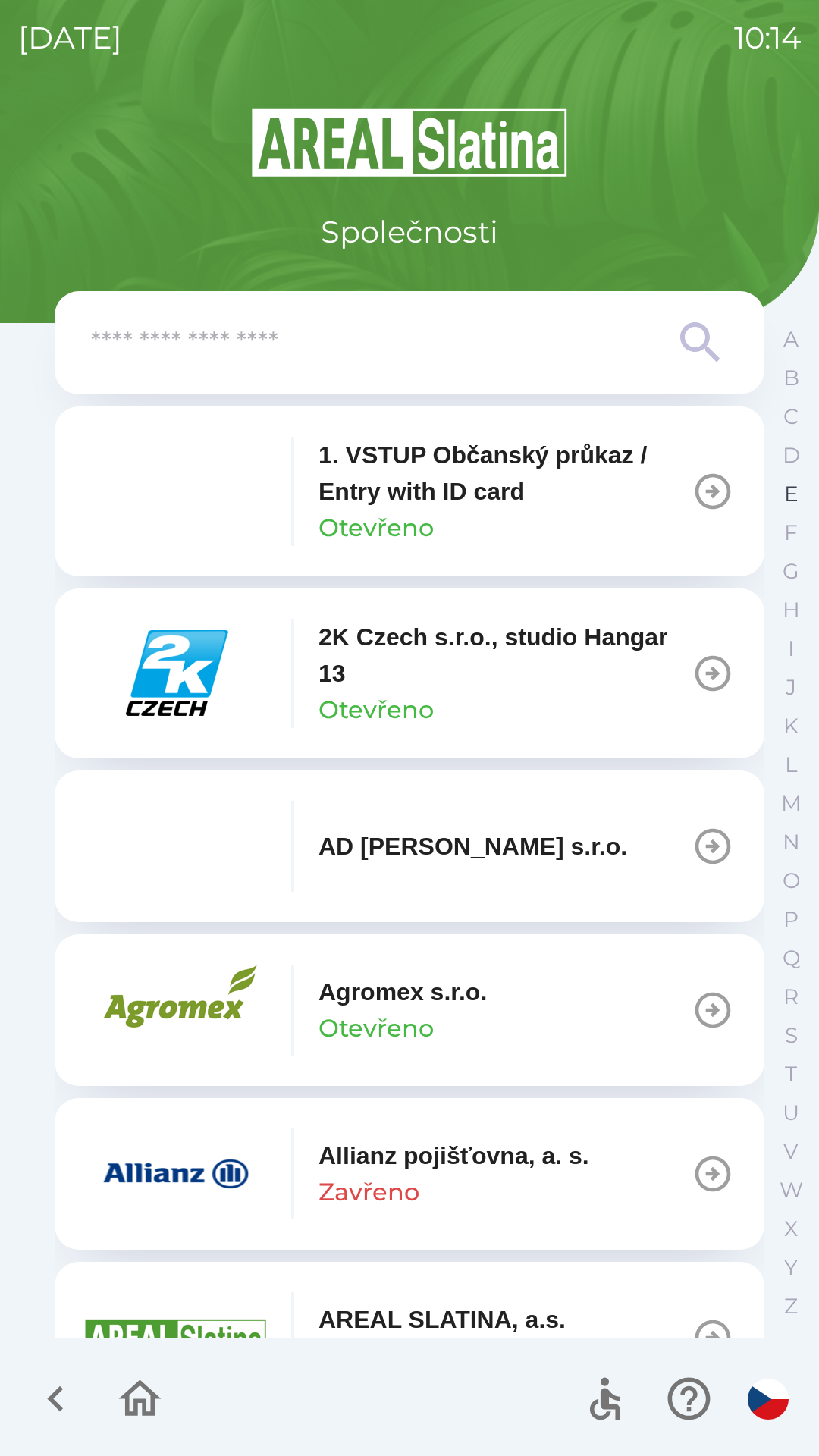
click at [788, 495] on p "E" at bounding box center [791, 494] width 15 height 27
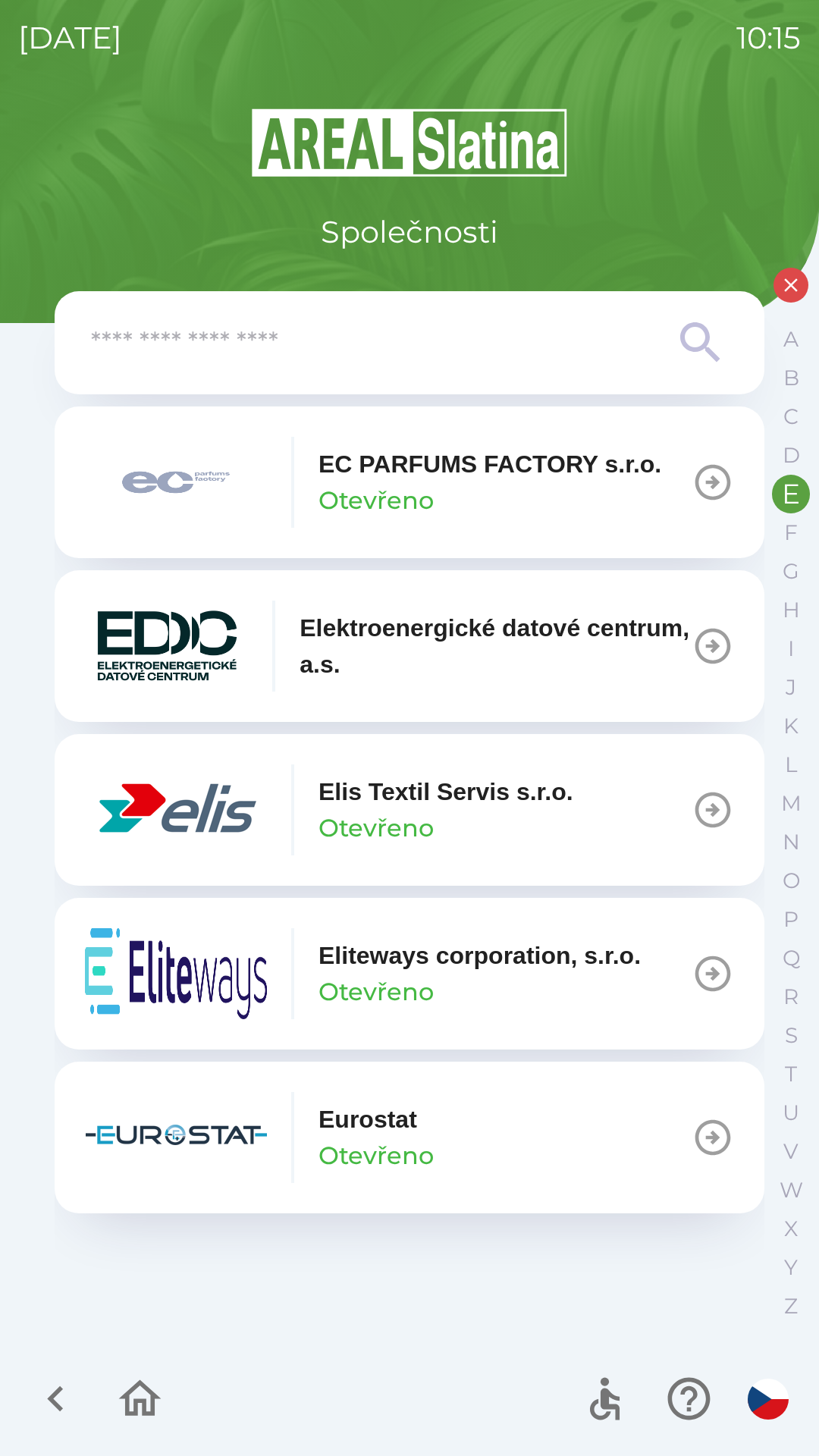
click at [365, 823] on p "Otevřeno" at bounding box center [376, 828] width 116 height 37
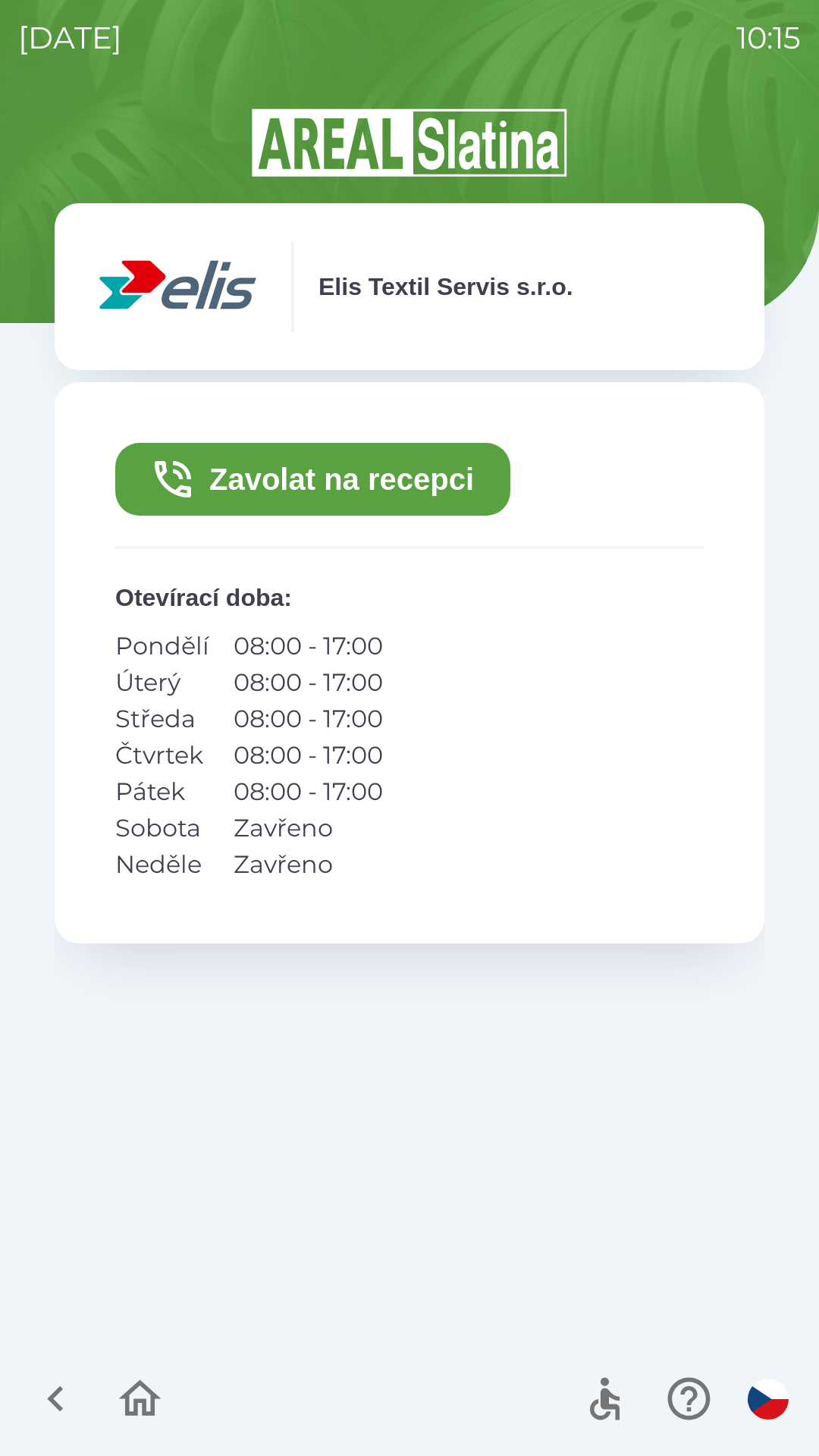
click at [368, 497] on button "Zavolat na recepci" at bounding box center [312, 478] width 395 height 73
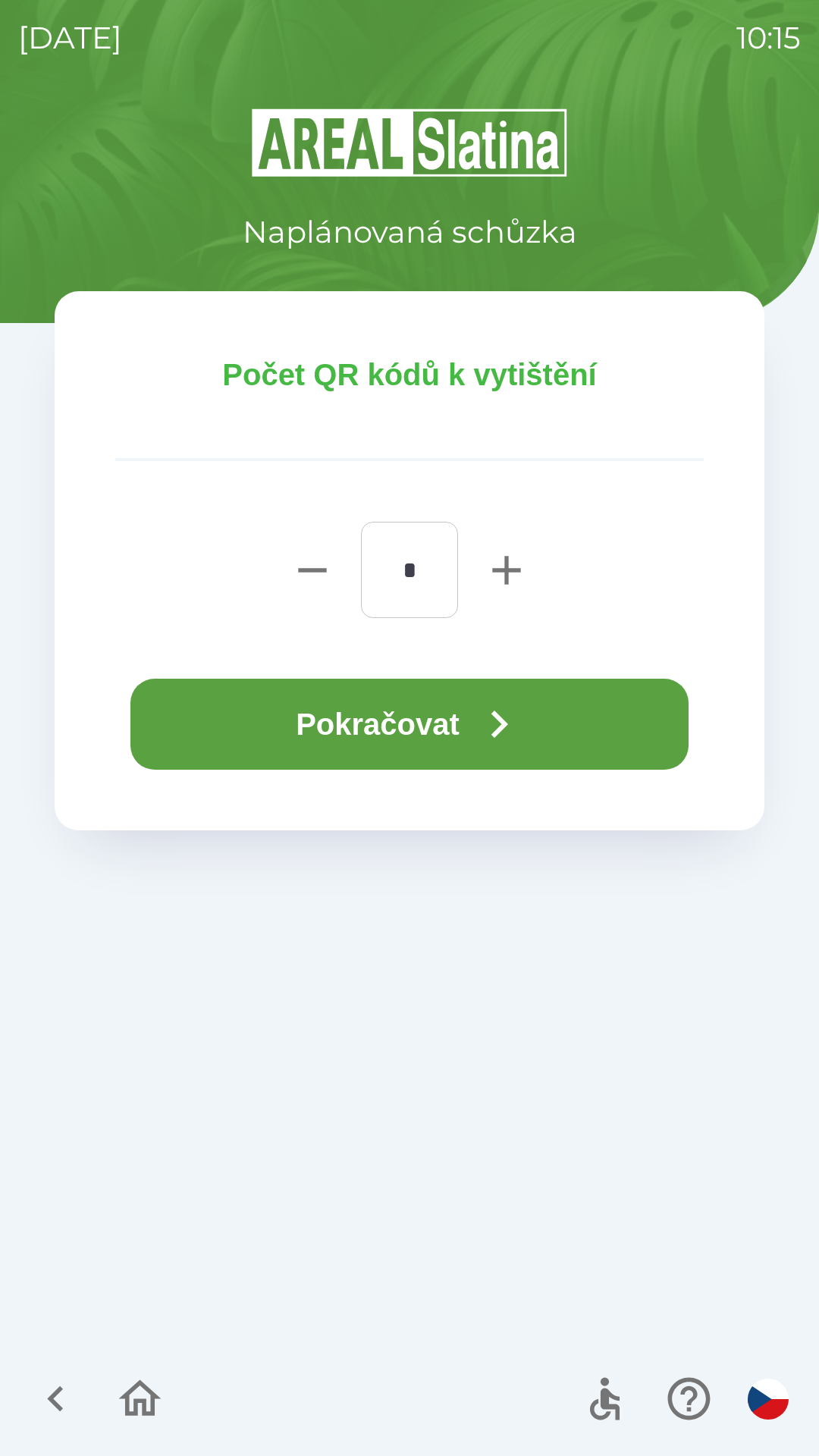
click at [415, 723] on button "Pokračovat" at bounding box center [409, 724] width 558 height 91
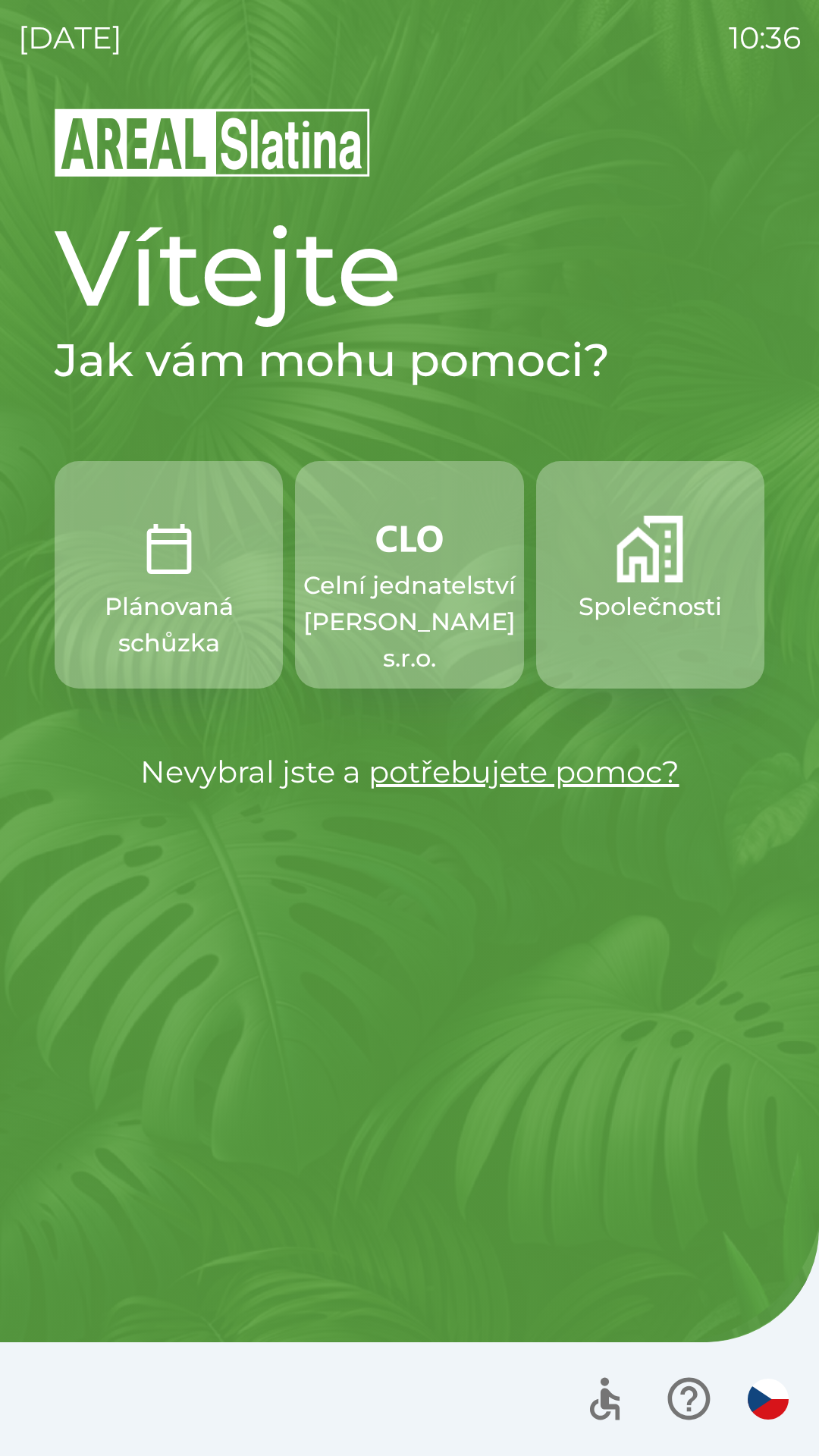
click at [660, 603] on p "Společnosti" at bounding box center [650, 606] width 143 height 37
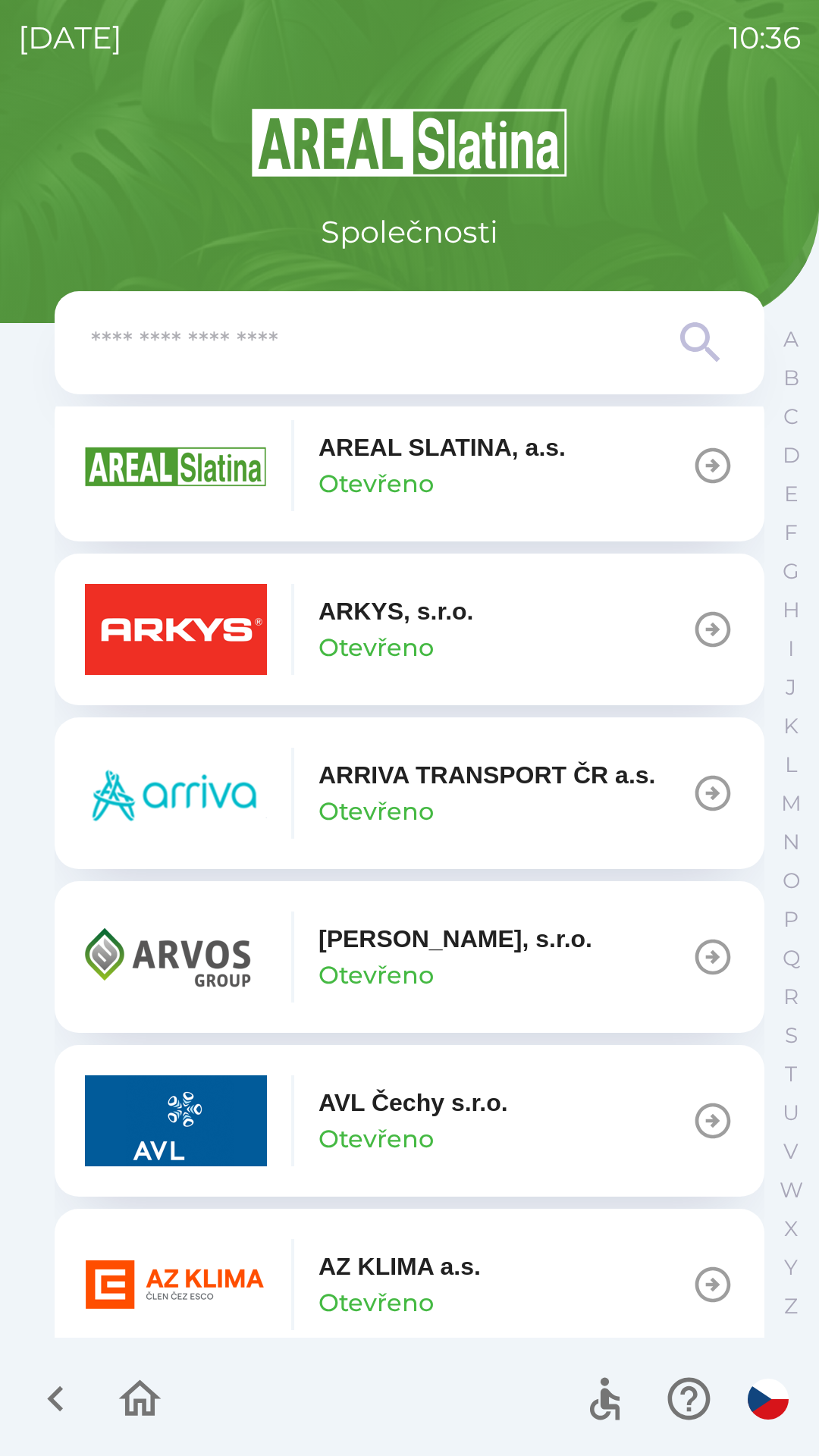
scroll to position [872, 0]
click at [212, 1264] on img "button" at bounding box center [175, 1283] width 182 height 91
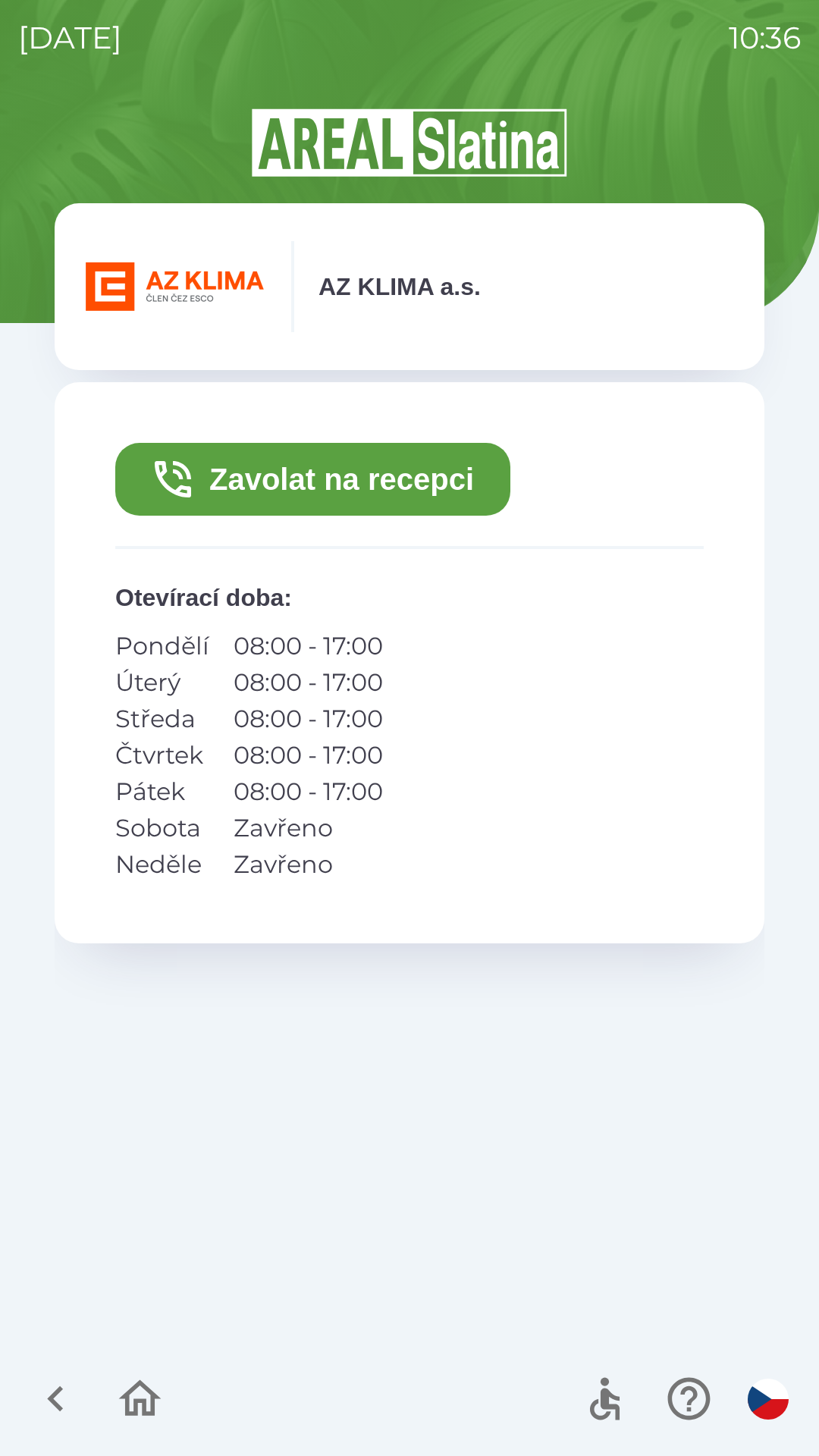
click at [472, 478] on button "Zavolat na recepci" at bounding box center [312, 478] width 395 height 73
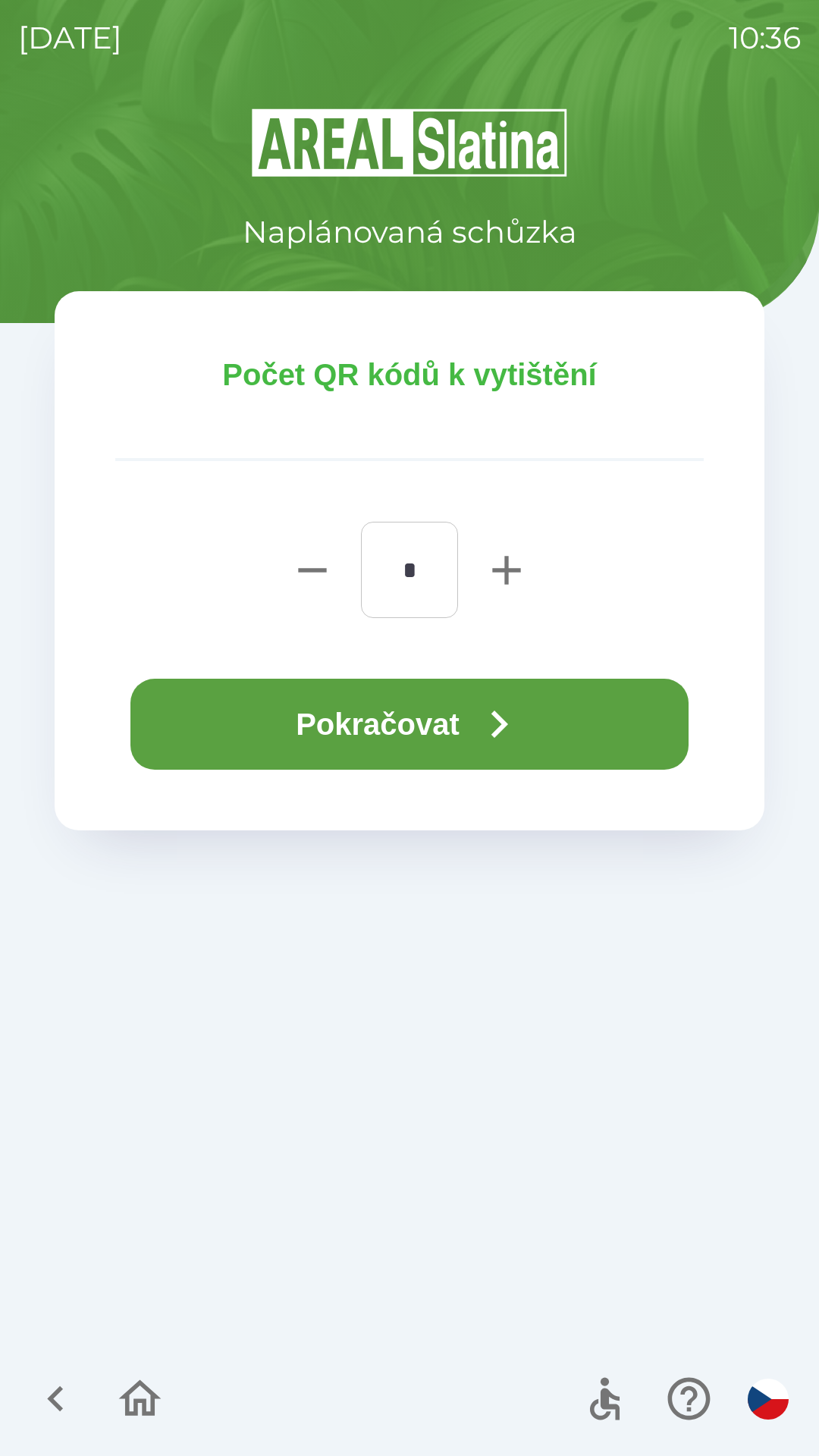
click at [463, 725] on button "Pokračovat" at bounding box center [409, 724] width 558 height 91
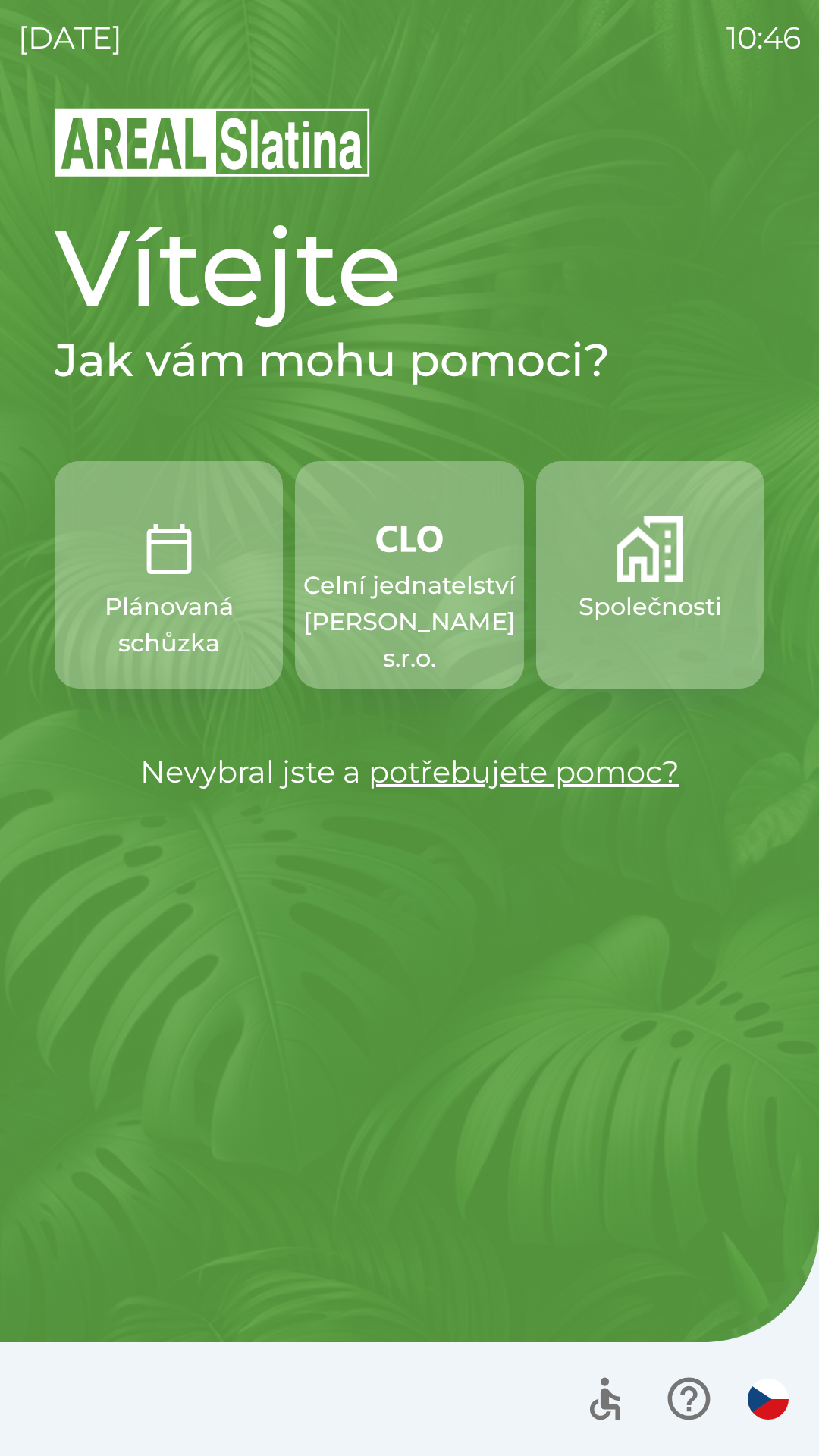
click at [631, 621] on p "Společnosti" at bounding box center [650, 606] width 143 height 37
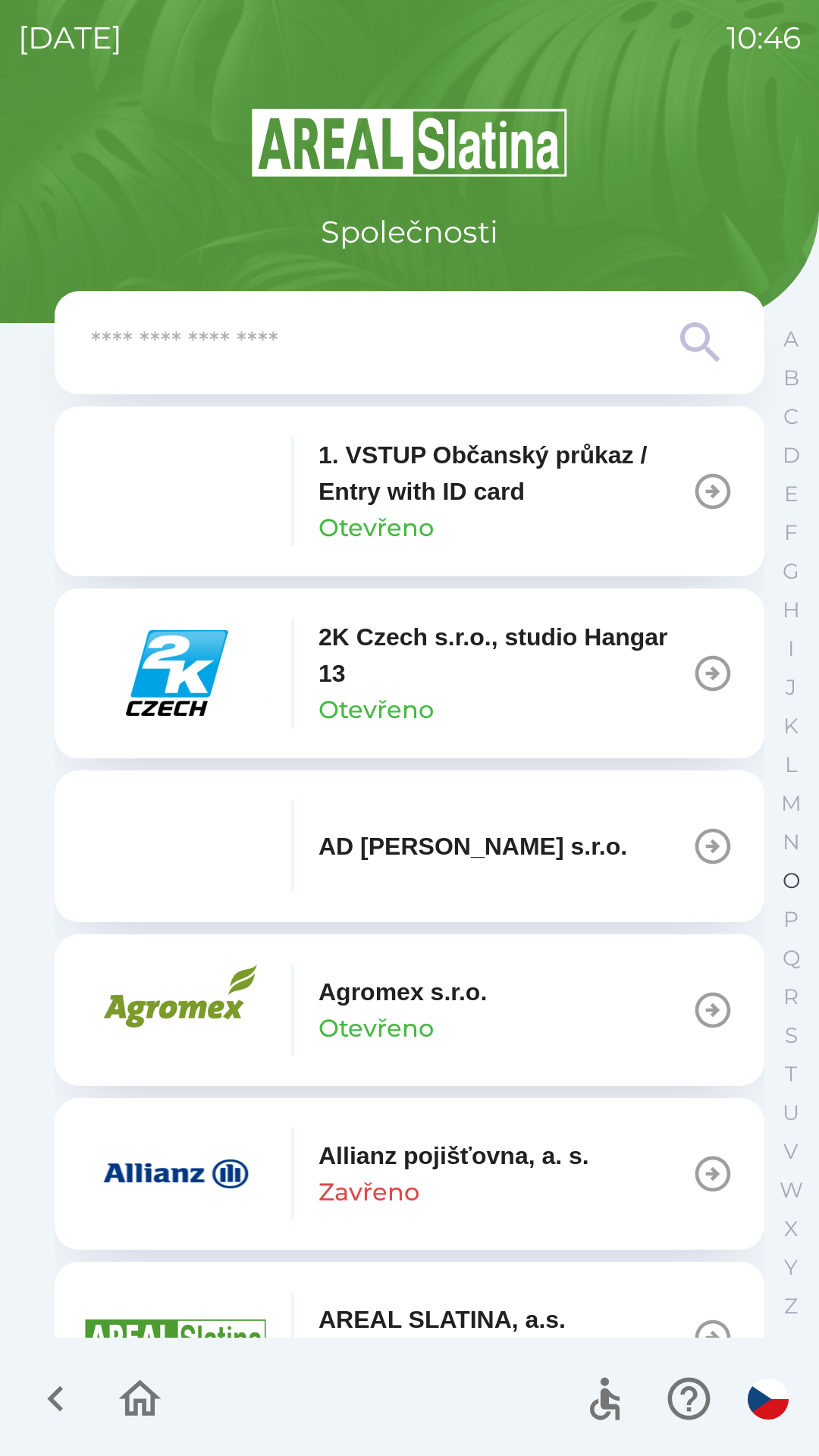
click at [780, 878] on button "O" at bounding box center [791, 880] width 38 height 39
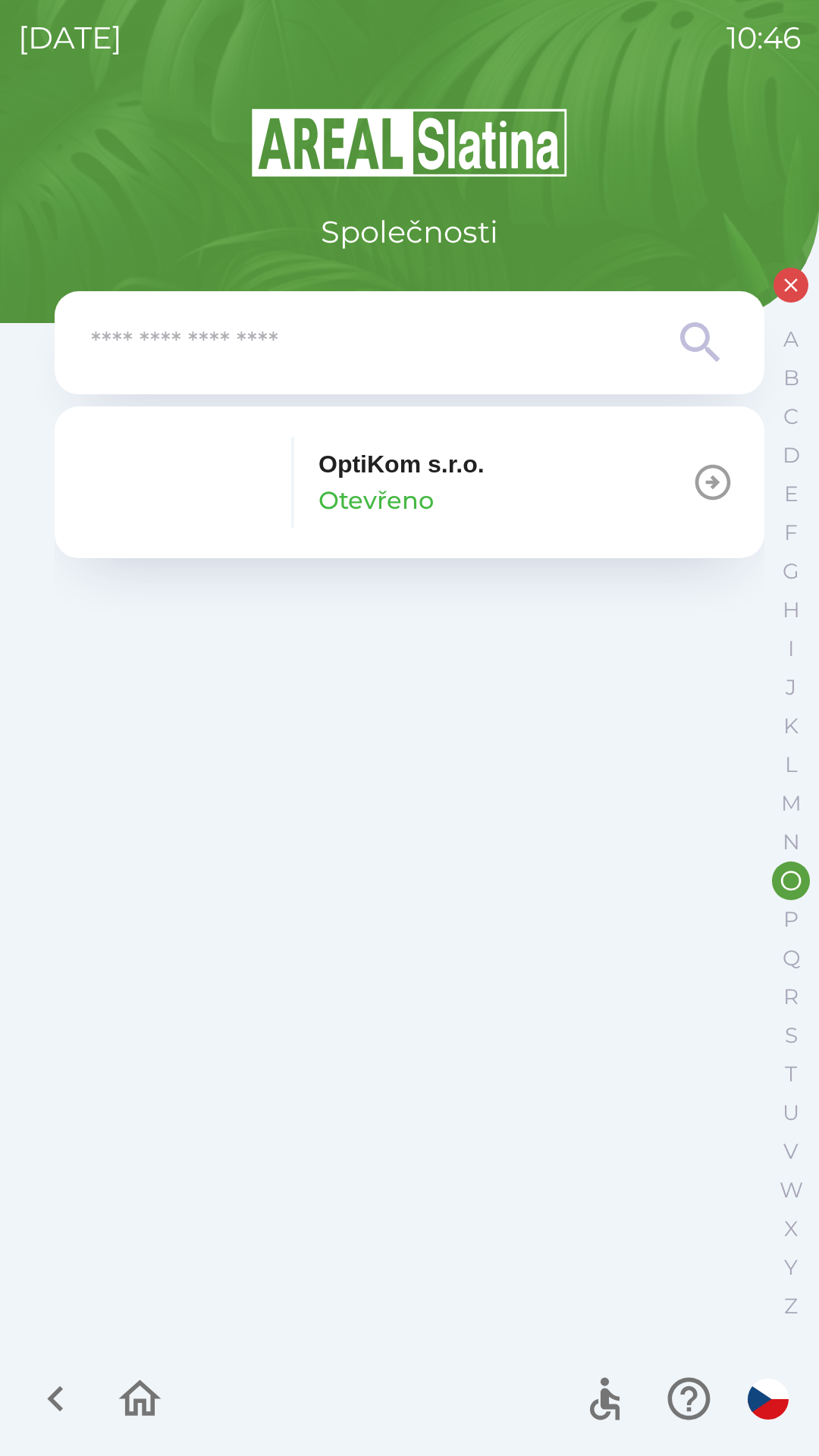
click at [539, 522] on button "OptiKom s.r.o. Otevřeno" at bounding box center [409, 482] width 709 height 152
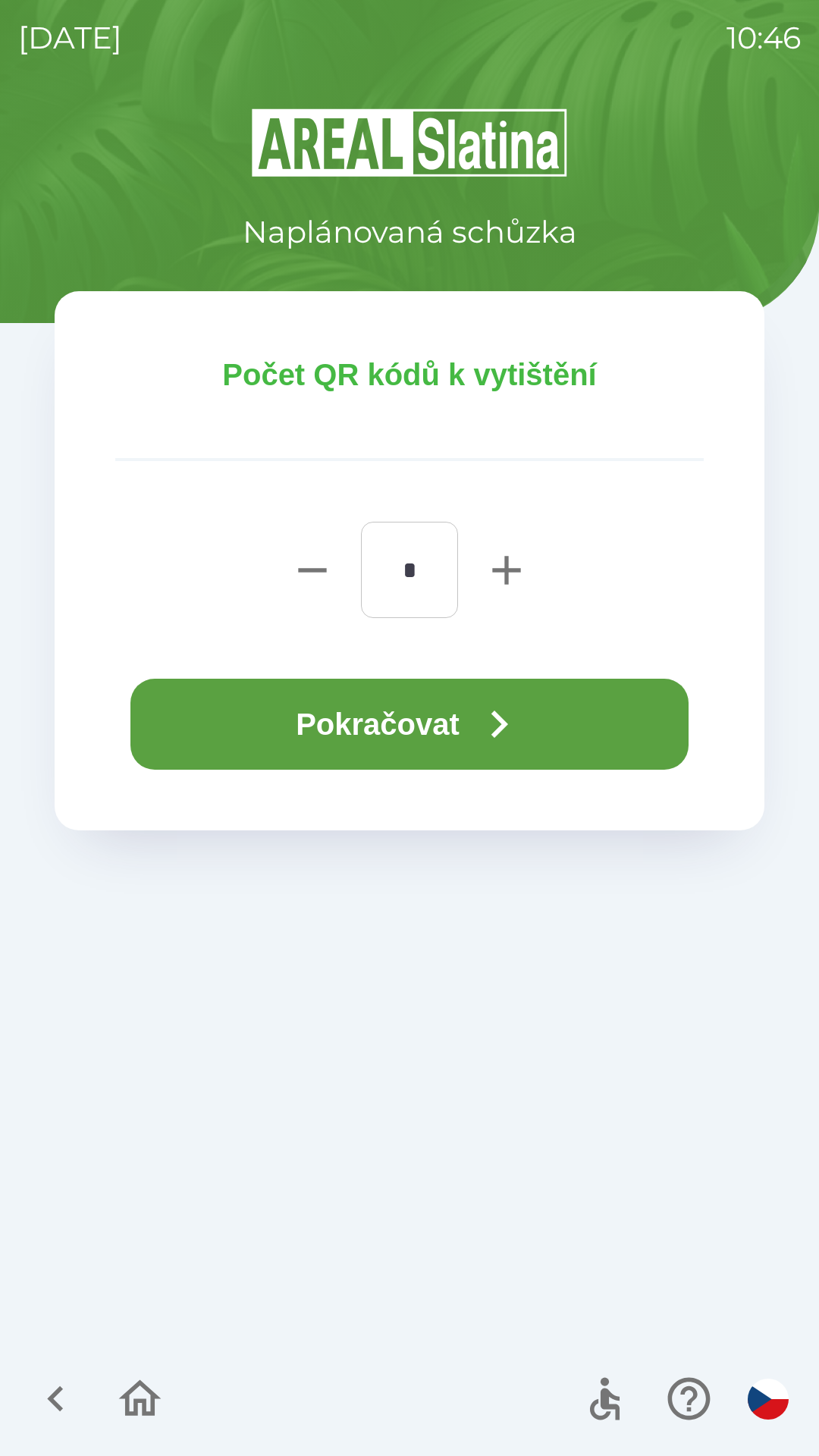
click at [490, 560] on icon "button" at bounding box center [506, 570] width 49 height 49
click at [502, 568] on icon "button" at bounding box center [506, 569] width 28 height 28
type input "*"
click at [519, 707] on icon "button" at bounding box center [499, 724] width 55 height 55
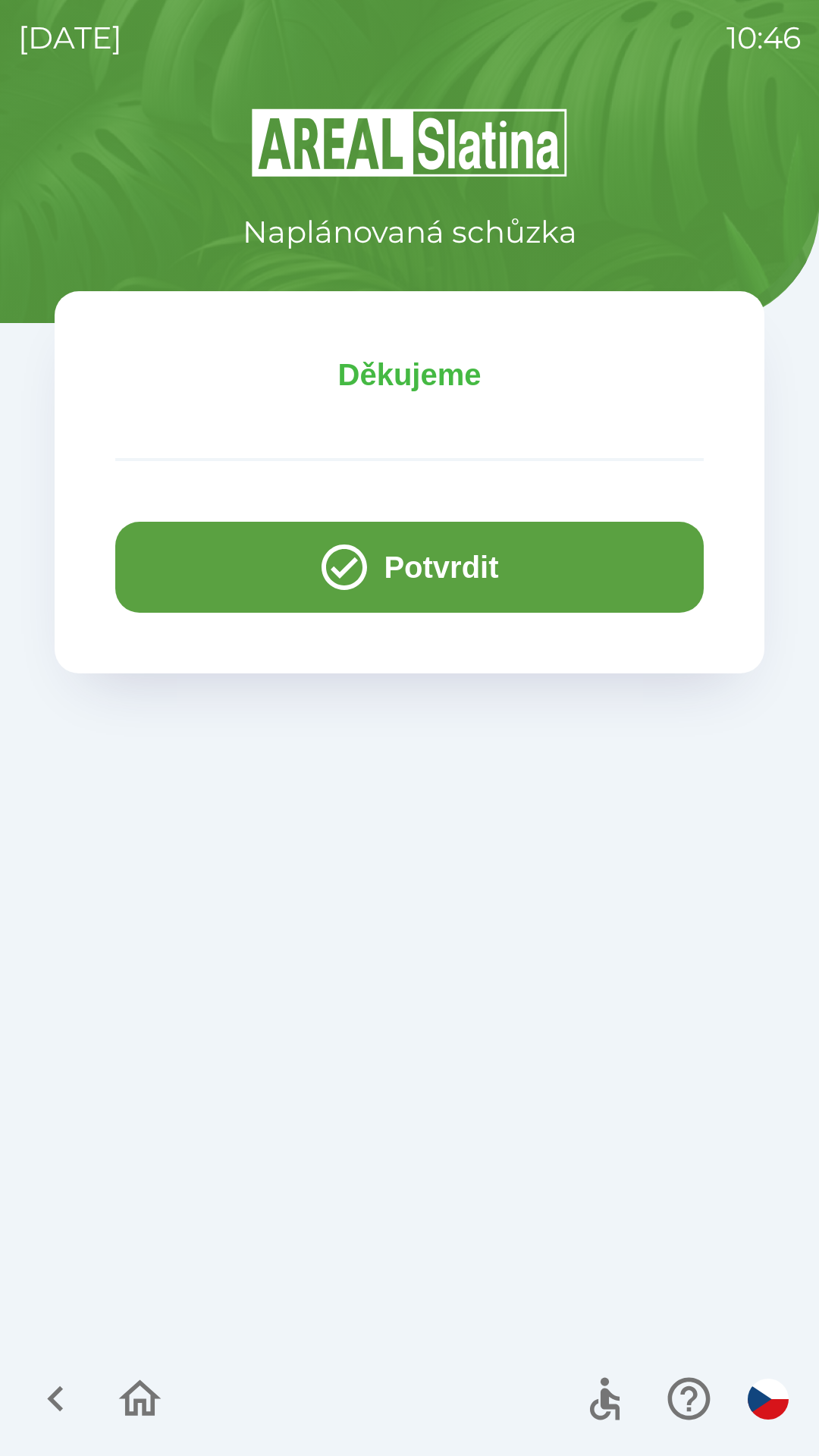
click at [368, 562] on button "Potvrdit" at bounding box center [409, 567] width 588 height 91
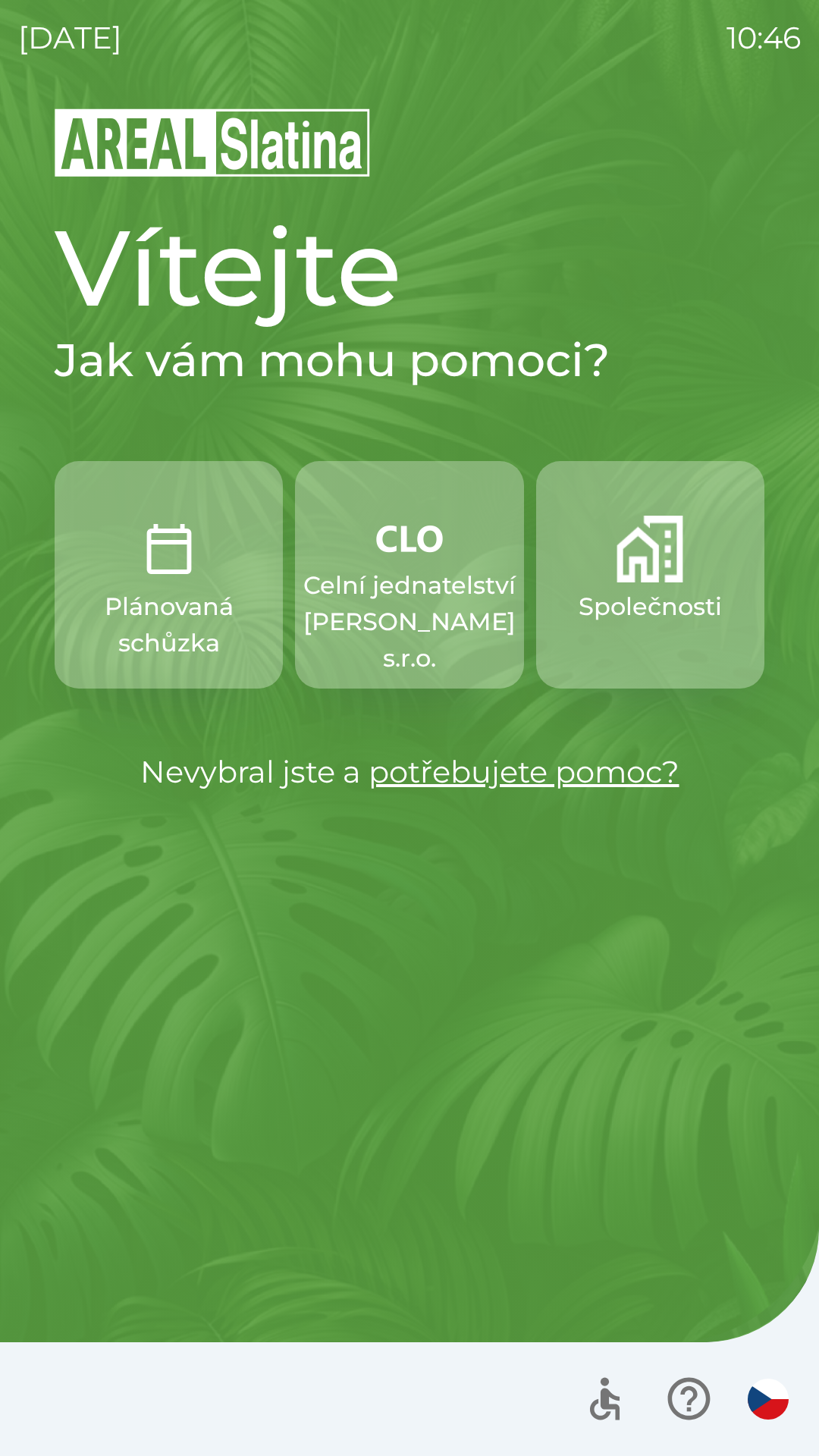
click at [154, 601] on p "Plánovaná schůzka" at bounding box center [169, 624] width 156 height 73
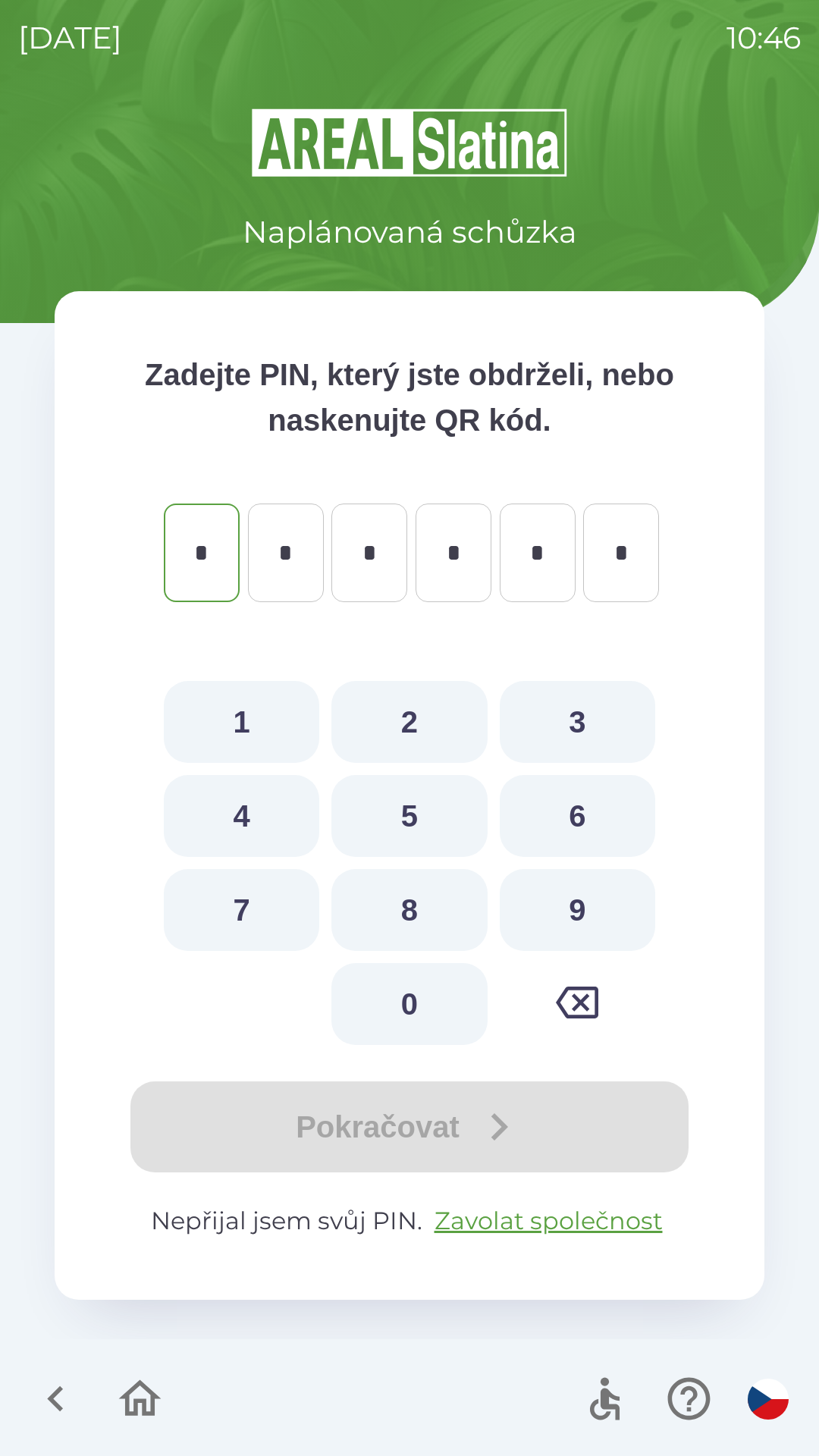
click at [82, 1376] on button "button" at bounding box center [56, 1399] width 63 height 63
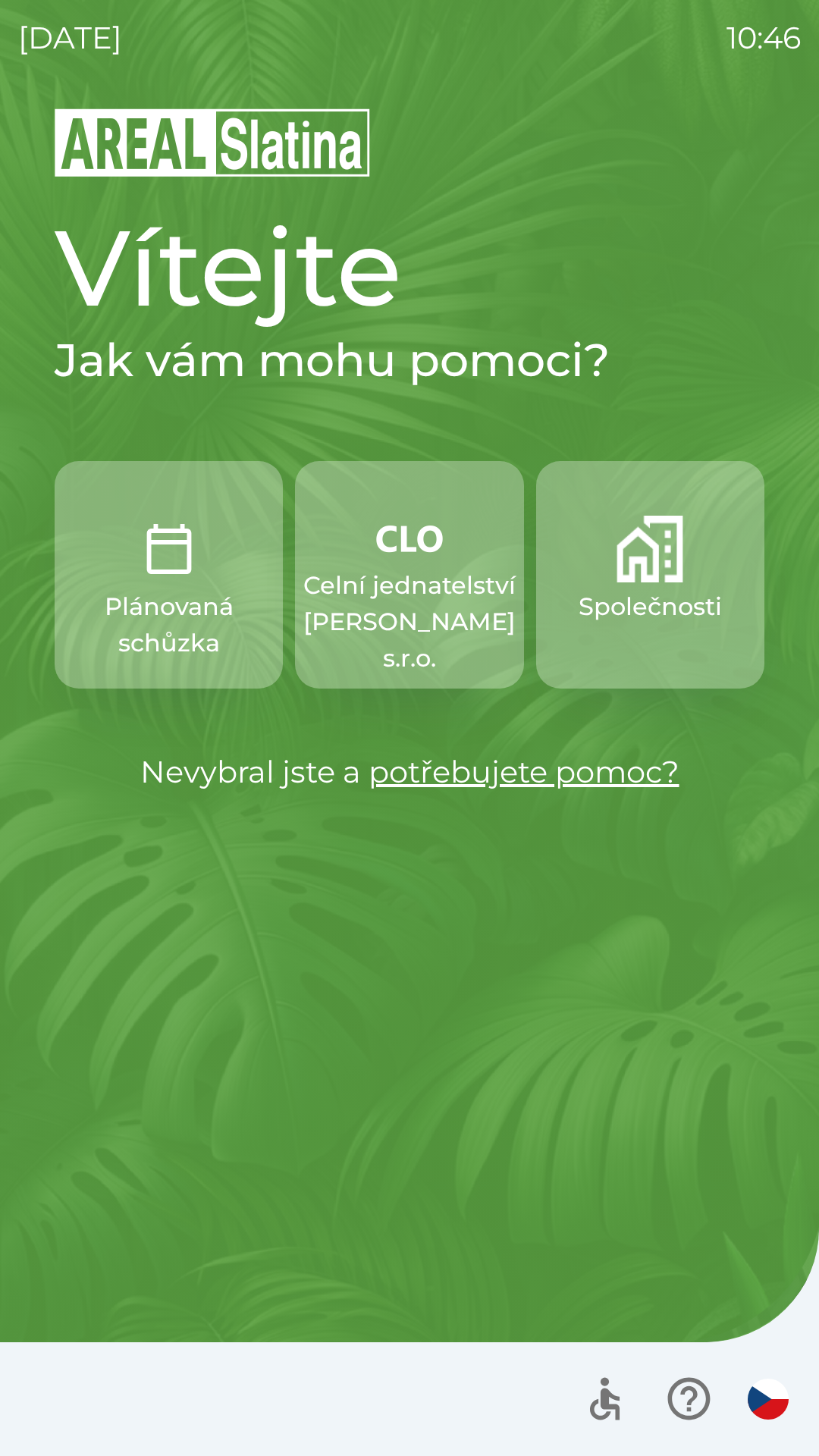
click at [618, 579] on img "button" at bounding box center [650, 549] width 67 height 67
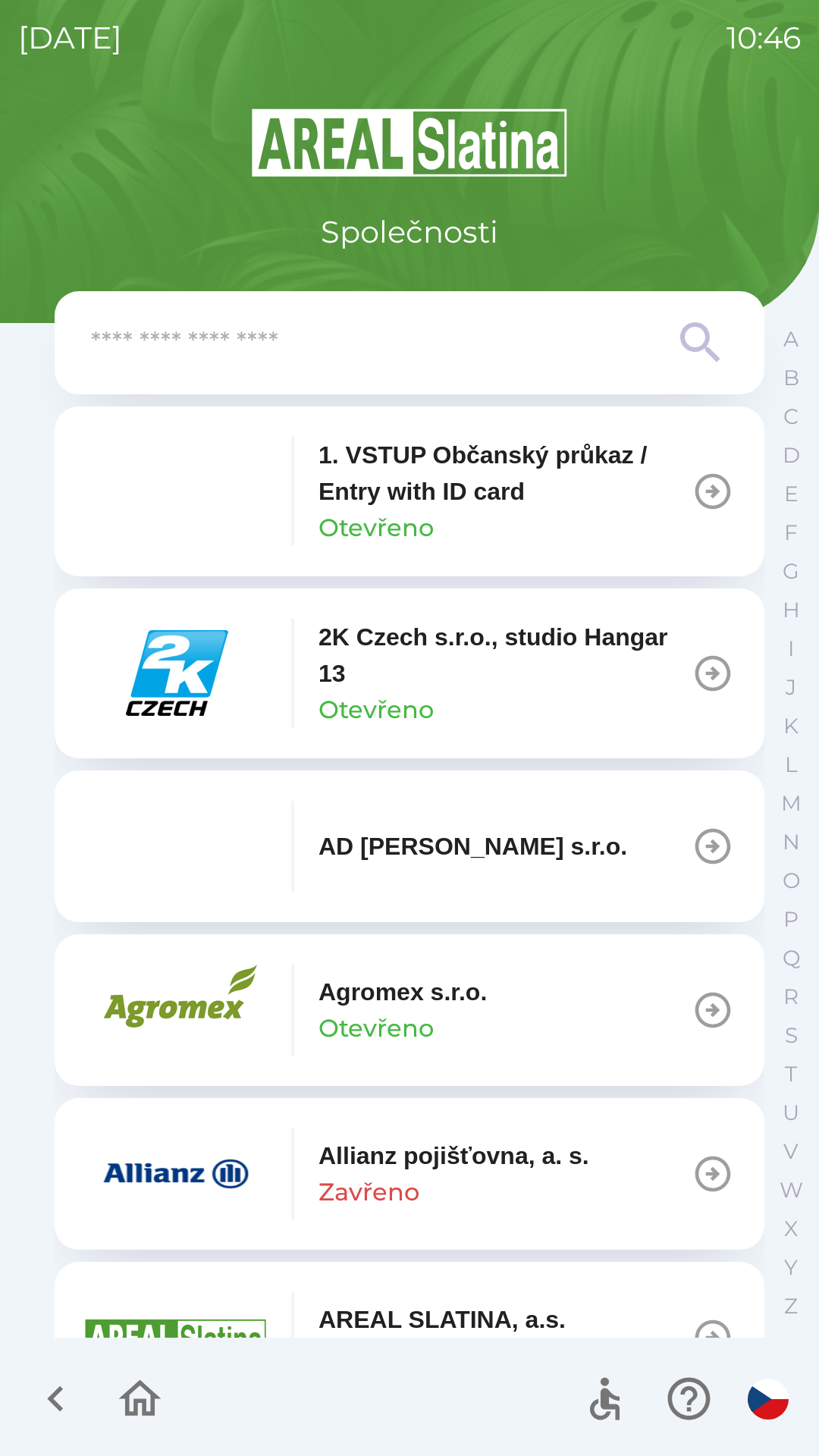
click at [333, 358] on input "text" at bounding box center [378, 342] width 576 height 42
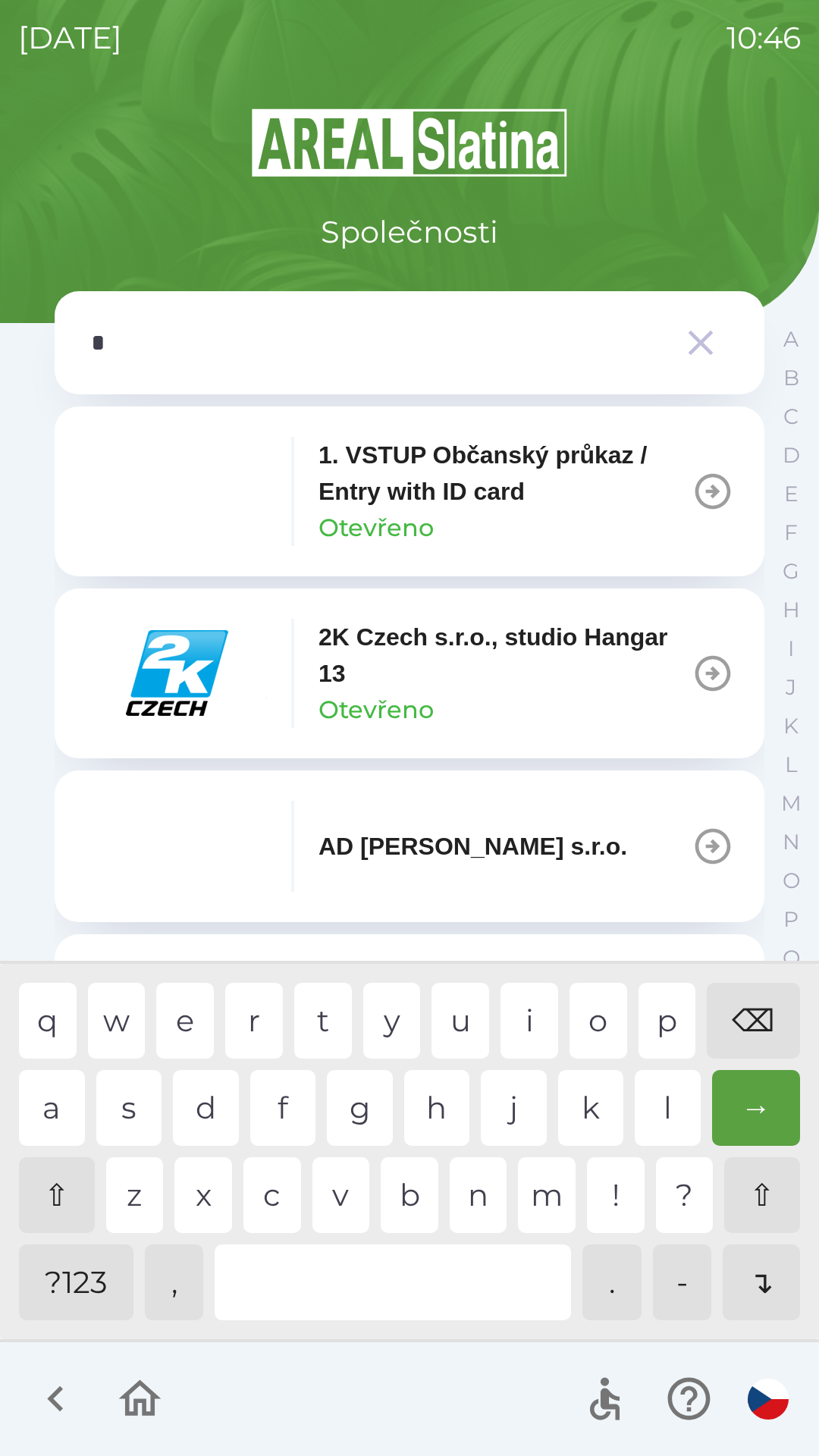
click at [594, 1020] on div "o" at bounding box center [597, 1020] width 57 height 76
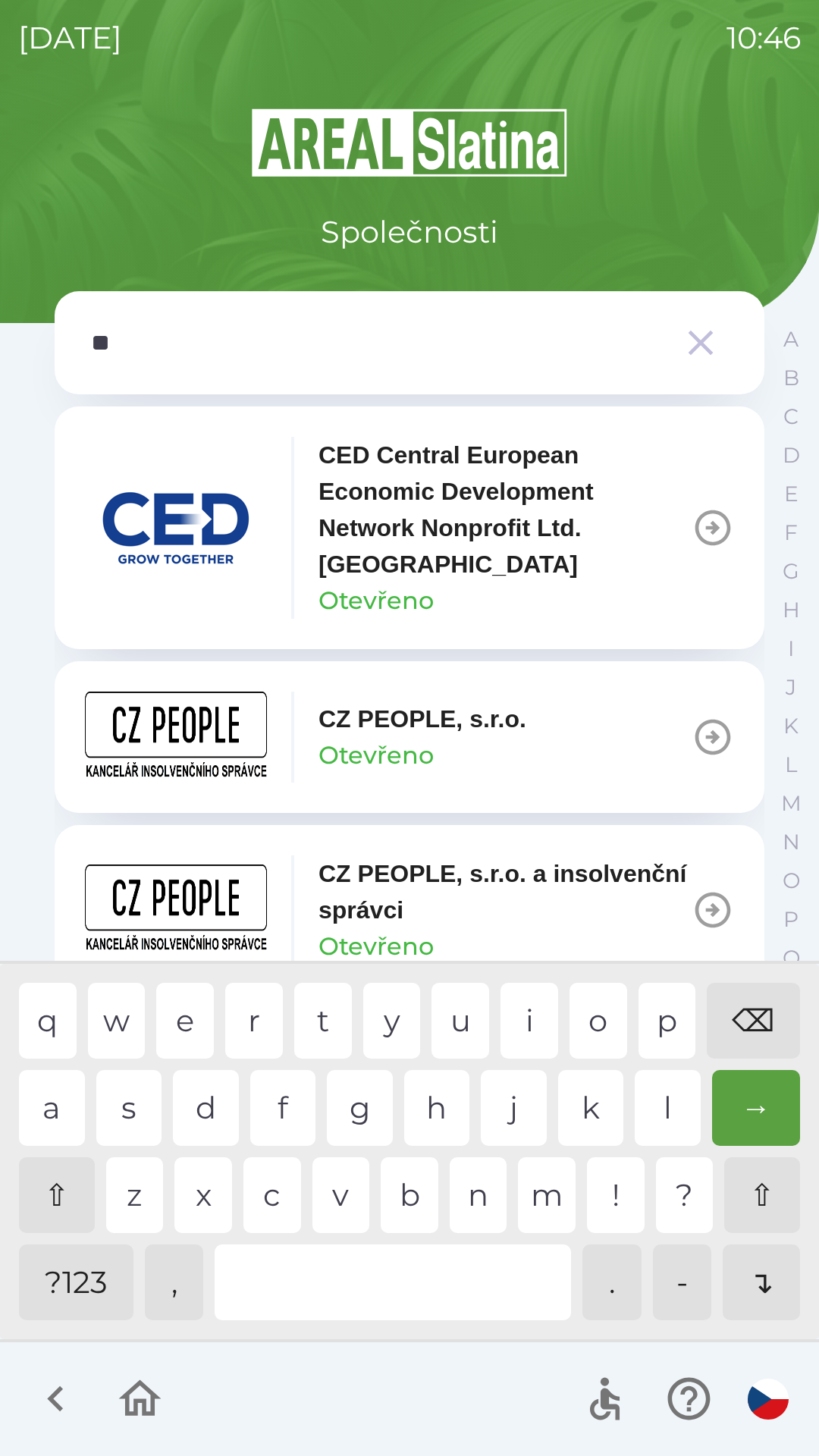
click at [668, 1012] on div "p" at bounding box center [667, 1020] width 57 height 76
type input "***"
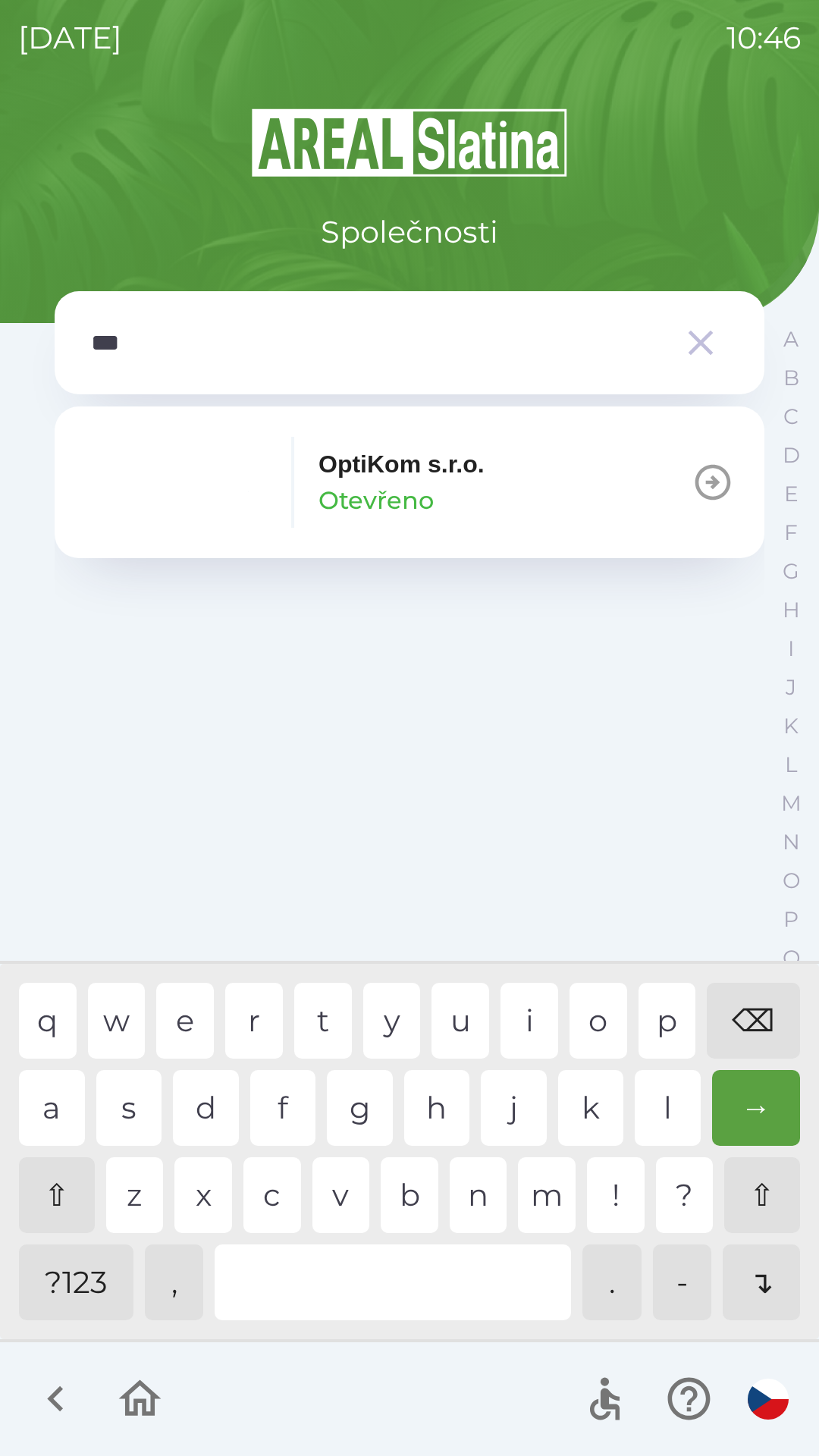
click at [323, 474] on p "OptiKom s.r.o." at bounding box center [401, 464] width 166 height 37
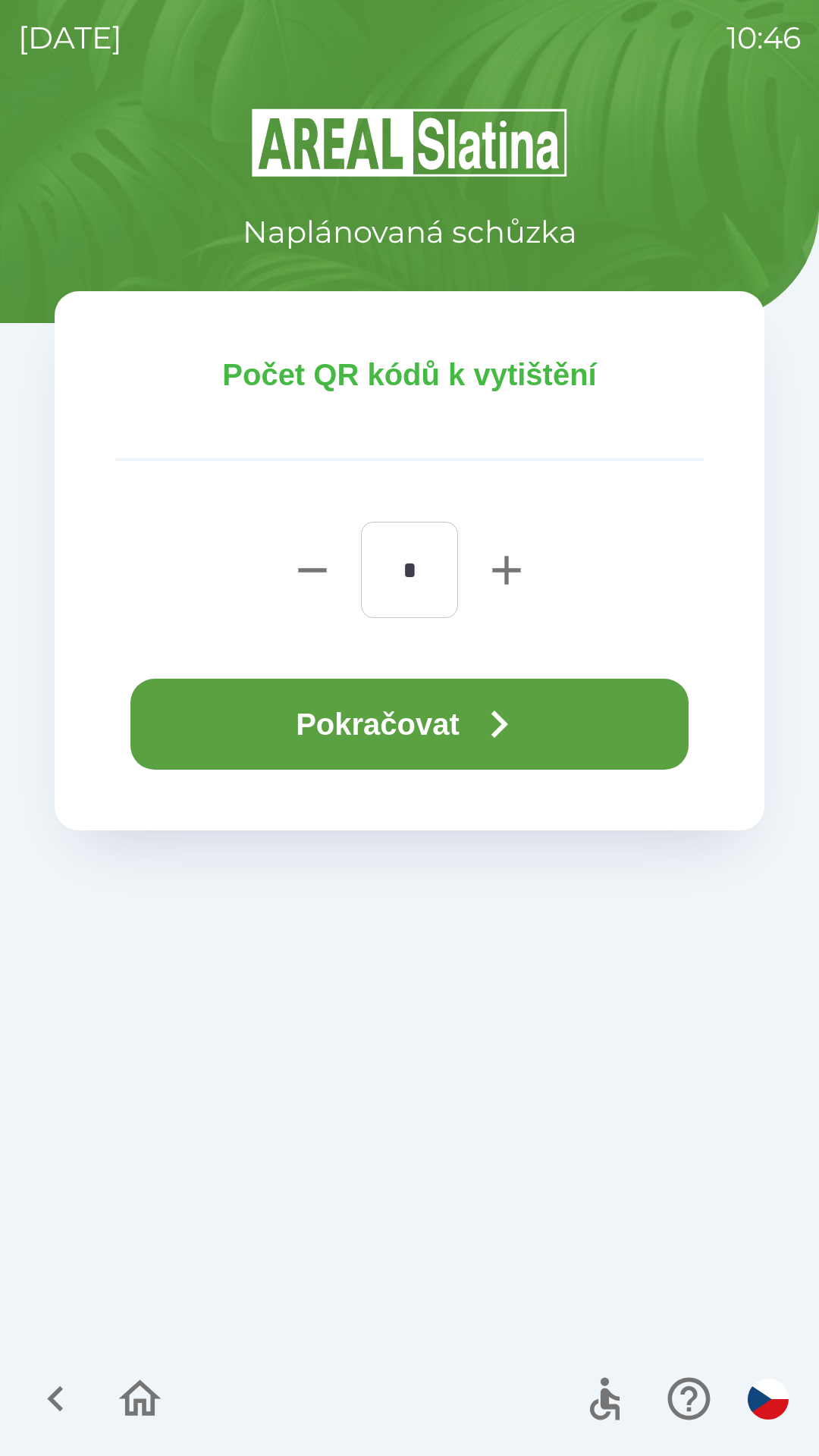
click at [503, 569] on icon "button" at bounding box center [506, 569] width 28 height 28
type input "*"
click at [421, 728] on button "Pokračovat" at bounding box center [409, 724] width 558 height 91
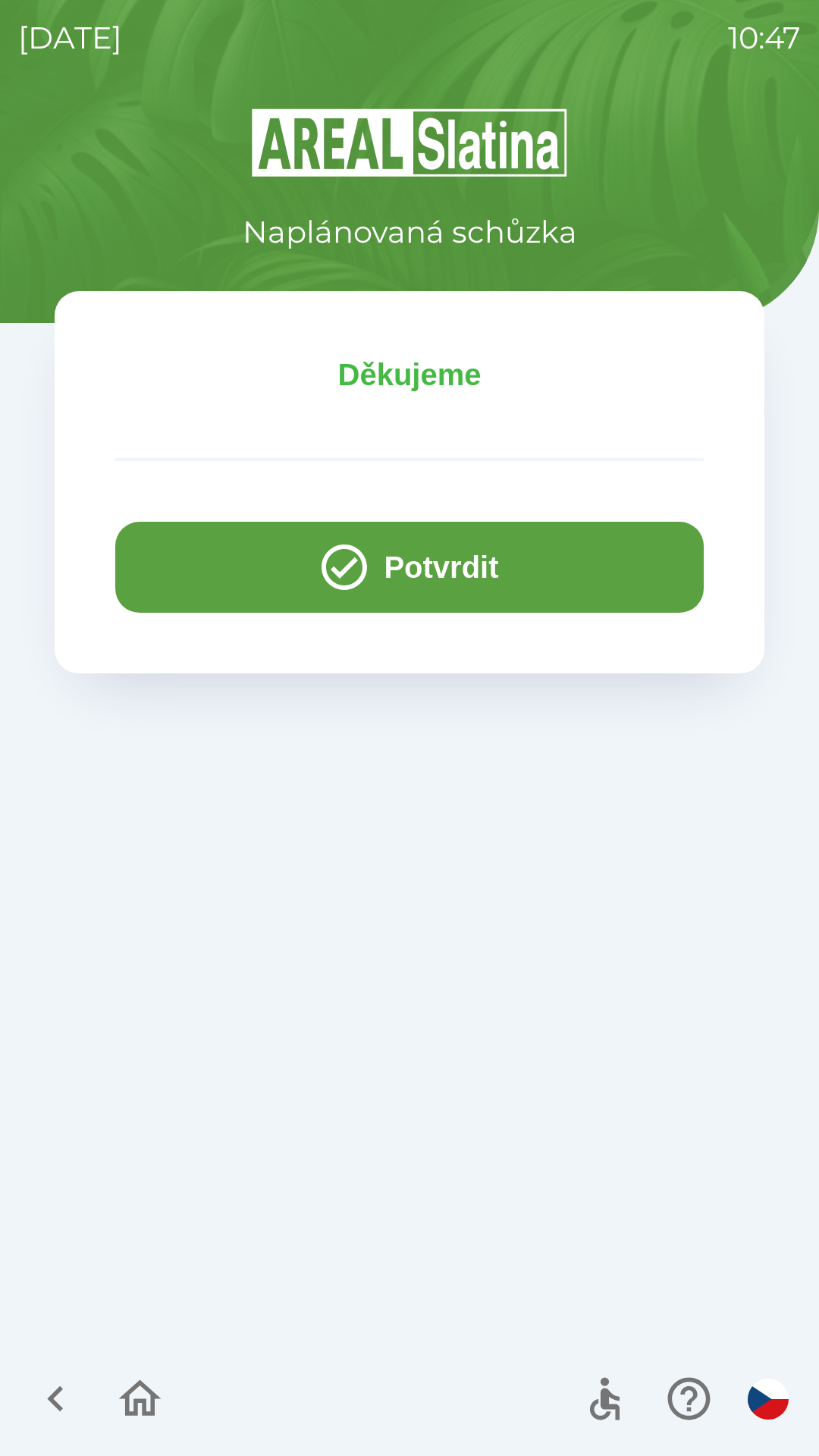
click at [614, 551] on button "Potvrdit" at bounding box center [409, 567] width 588 height 91
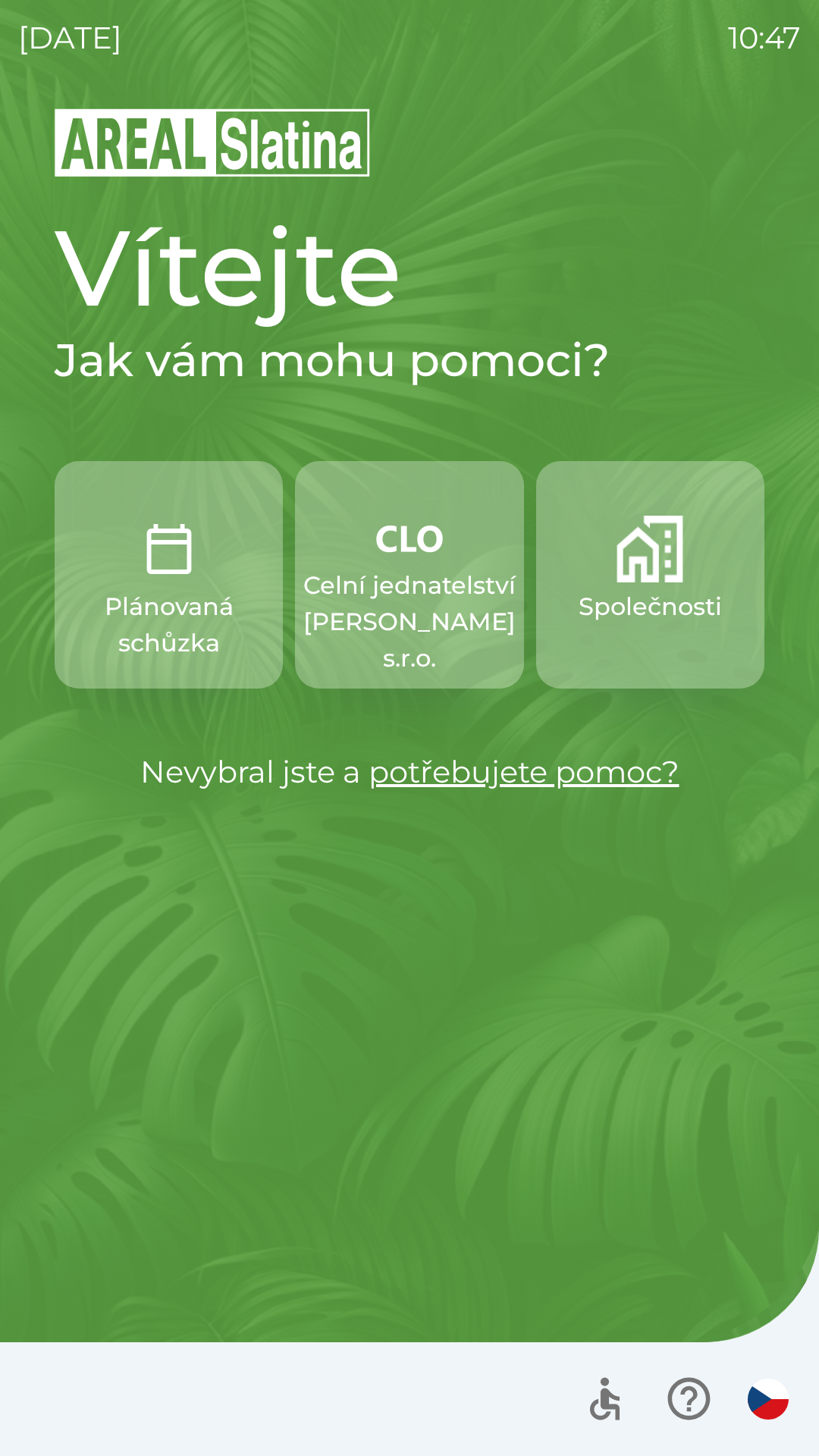
click at [633, 587] on button "Společnosti" at bounding box center [650, 575] width 228 height 228
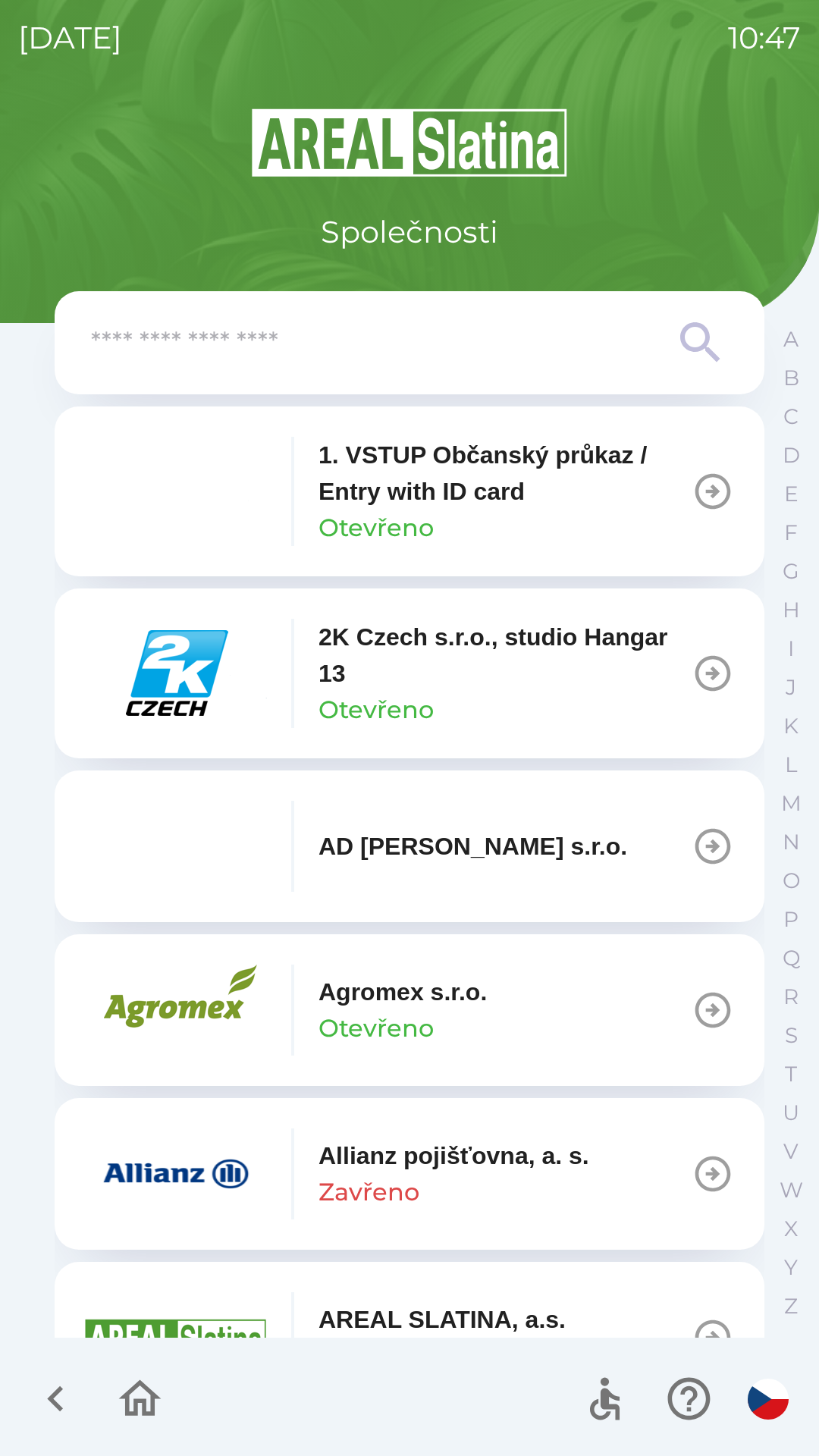
click at [697, 343] on icon at bounding box center [701, 342] width 55 height 55
click at [680, 340] on icon at bounding box center [701, 342] width 55 height 55
click at [458, 351] on input "text" at bounding box center [378, 342] width 576 height 42
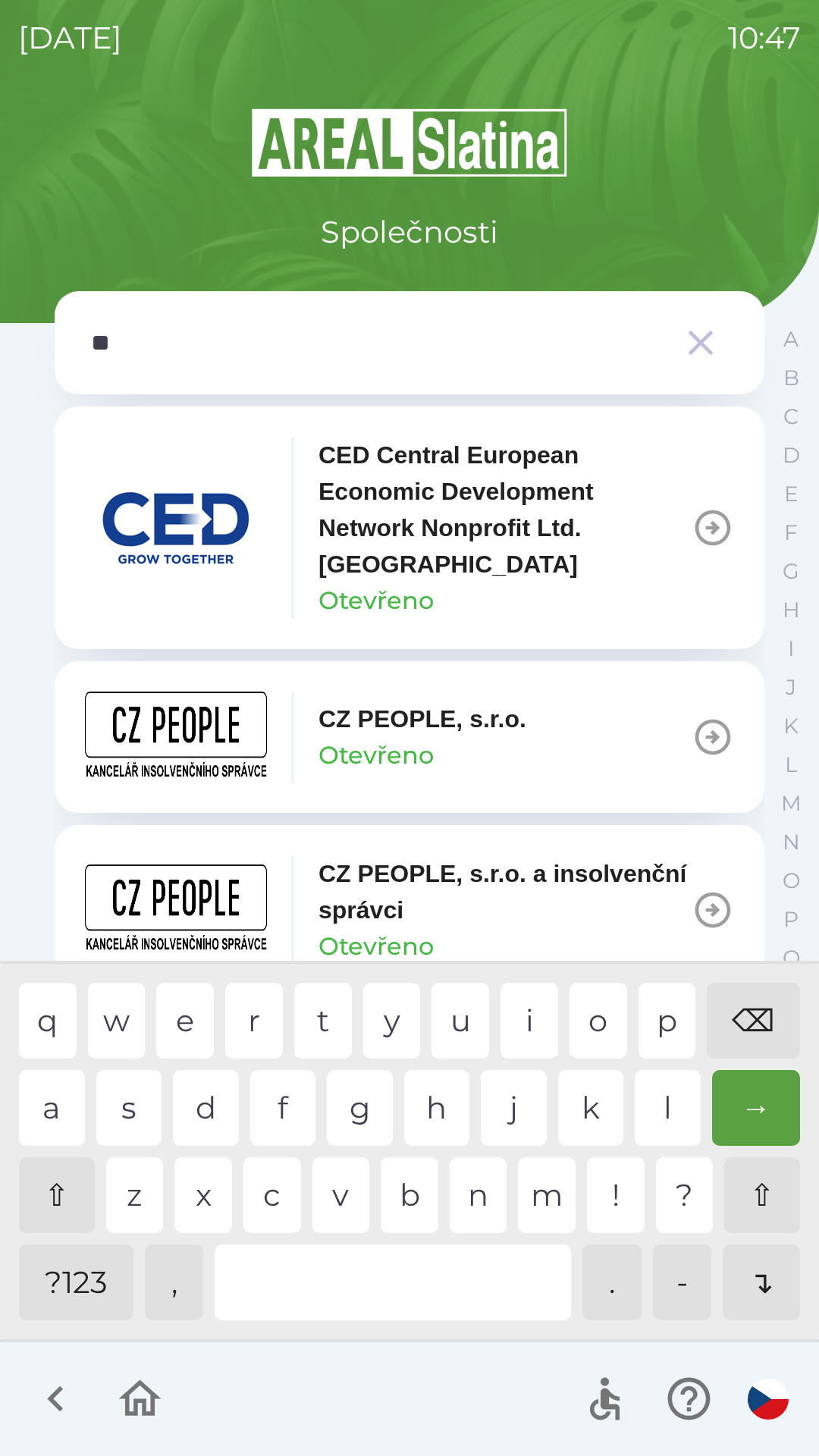
click at [670, 1020] on div "p" at bounding box center [667, 1020] width 57 height 76
type input "***"
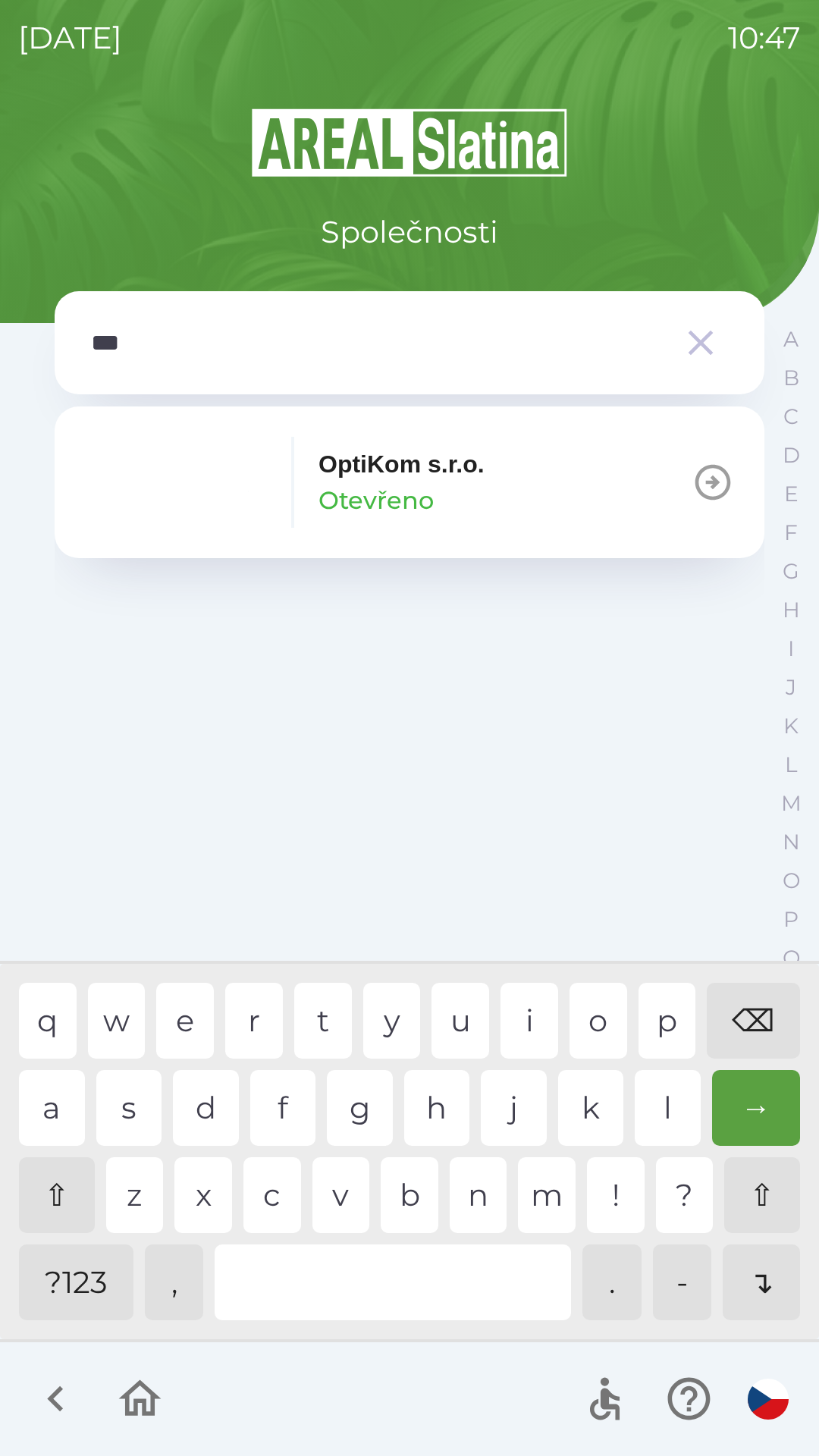
click at [308, 1021] on div "t" at bounding box center [323, 1020] width 57 height 76
click at [525, 490] on button "OptiKom s.r.o. Otevřeno" at bounding box center [409, 482] width 709 height 152
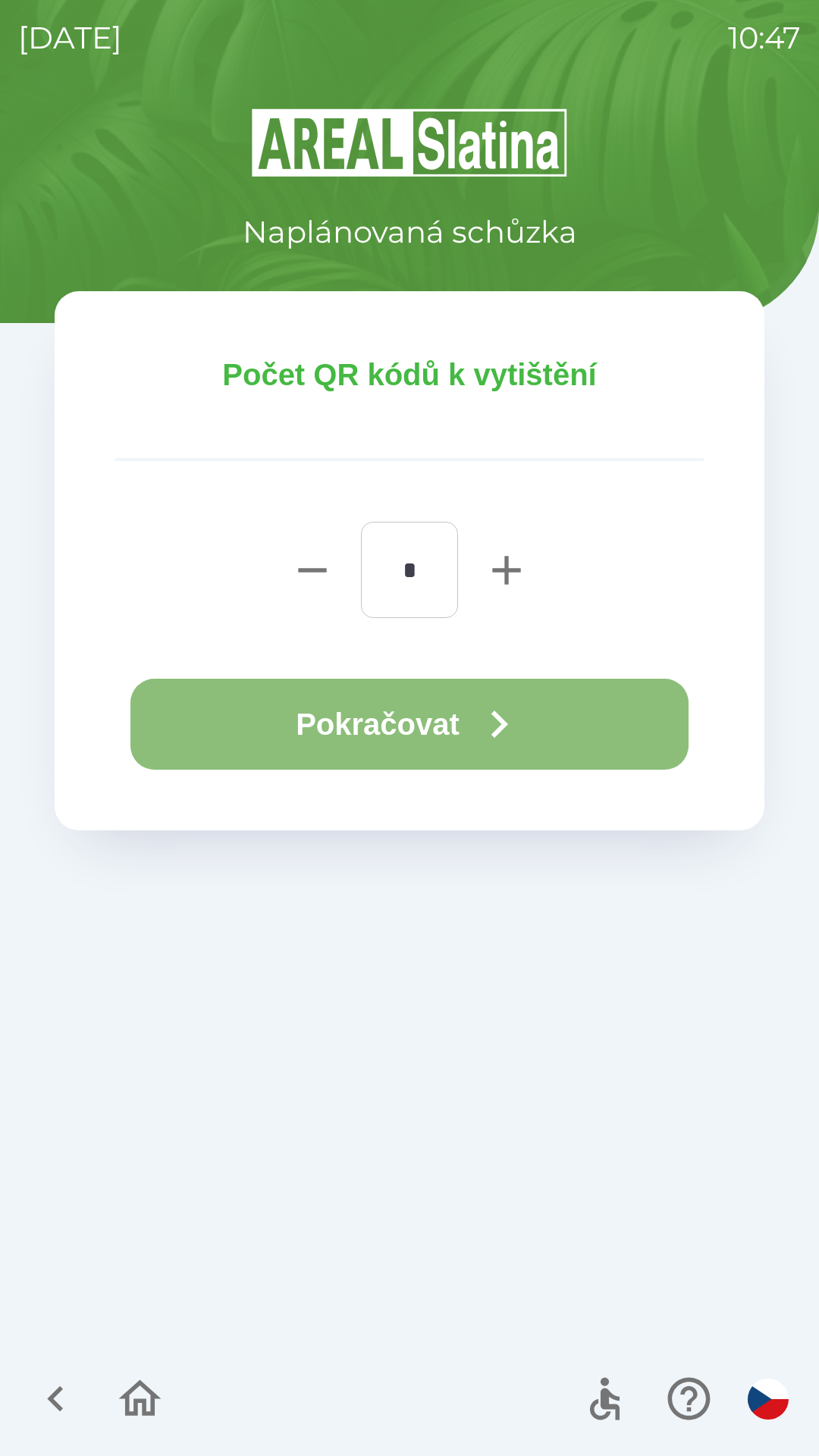
click at [494, 709] on icon "button" at bounding box center [499, 724] width 55 height 55
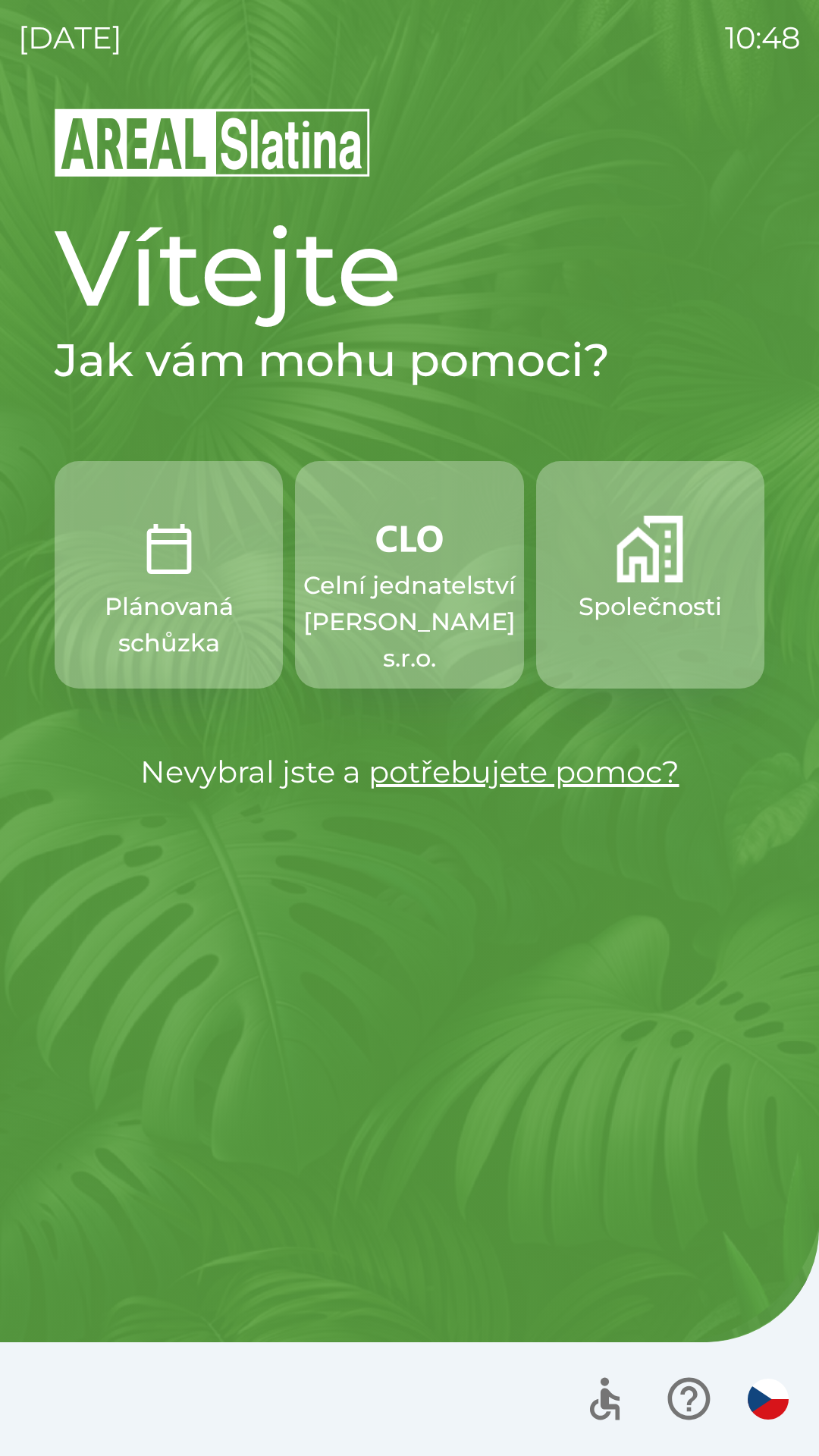
click at [641, 561] on img "button" at bounding box center [650, 549] width 67 height 67
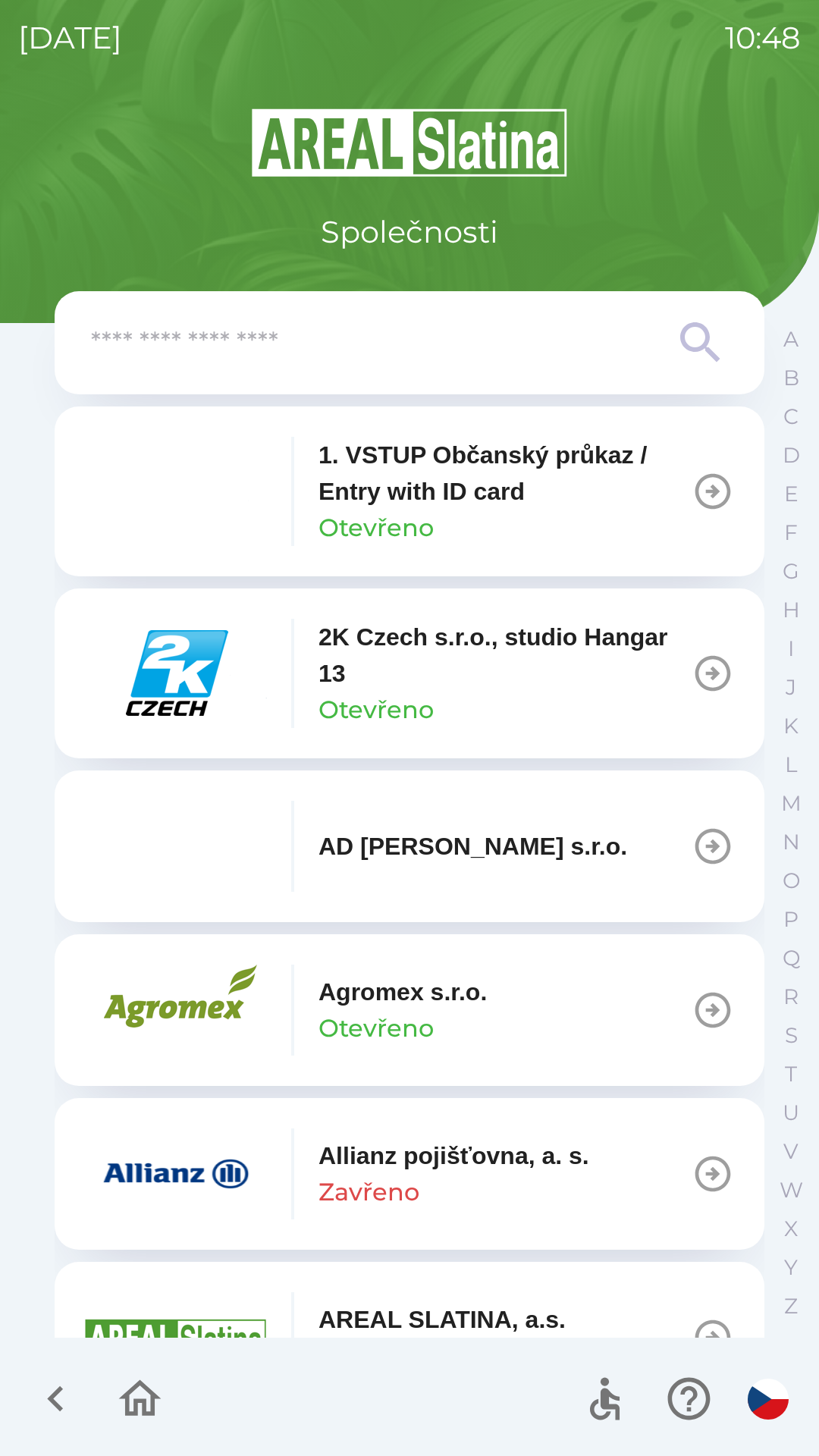
click at [689, 335] on icon at bounding box center [701, 342] width 55 height 55
click at [462, 359] on input "text" at bounding box center [378, 342] width 576 height 42
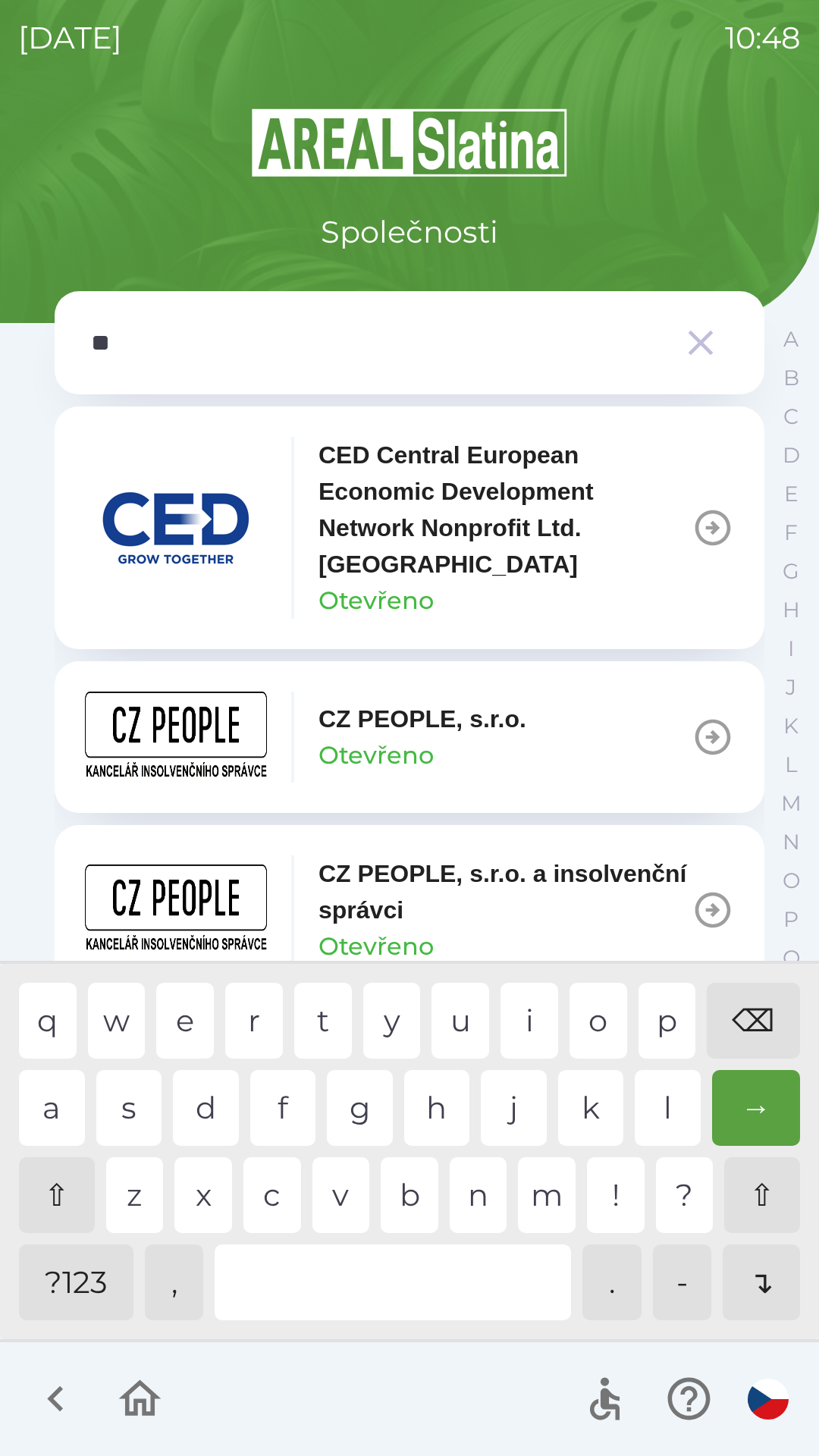
click at [662, 1018] on div "p" at bounding box center [667, 1020] width 57 height 76
type input "***"
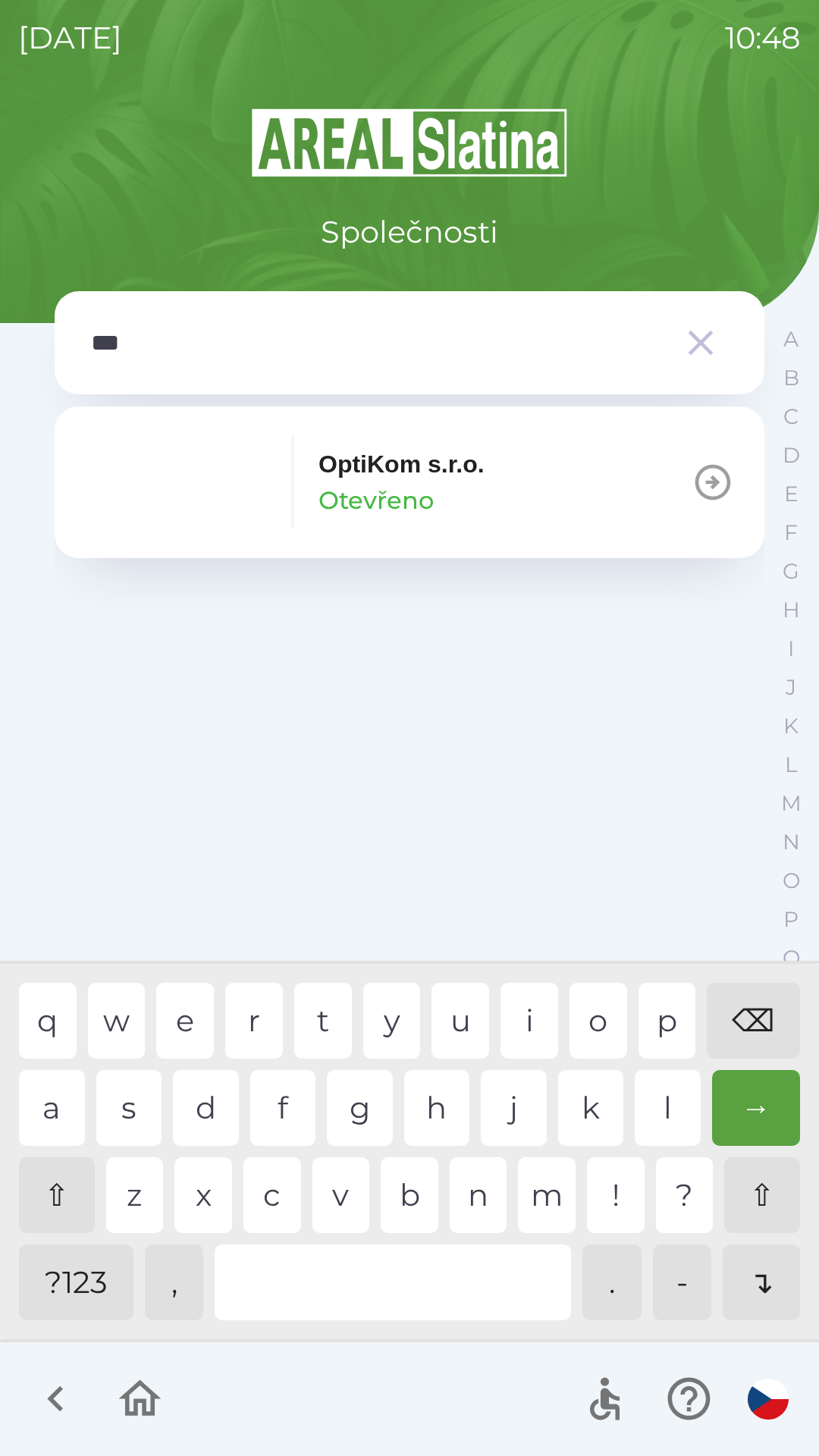
click at [386, 490] on p "Otevřeno" at bounding box center [376, 500] width 116 height 37
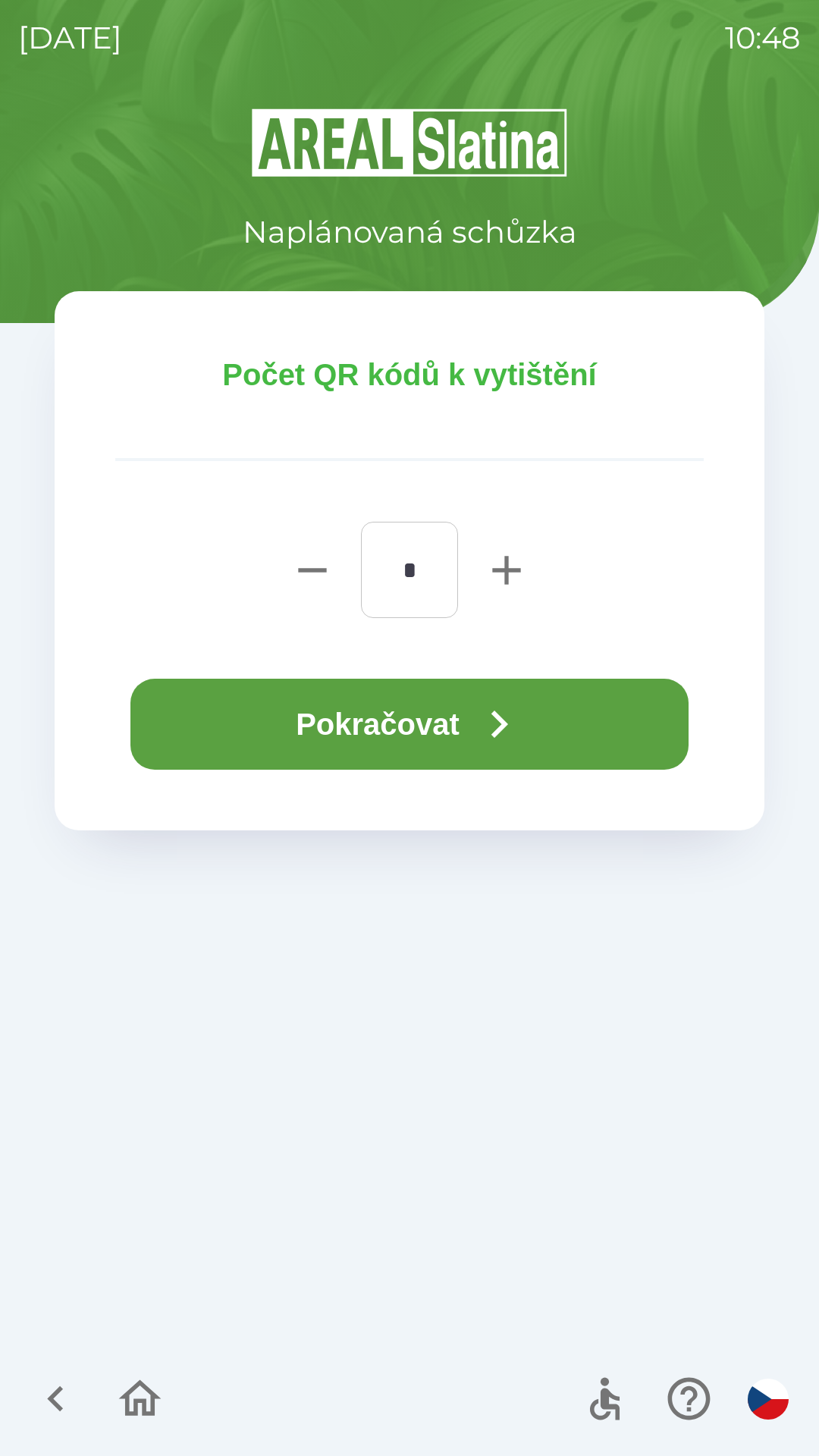
click at [460, 721] on button "Pokračovat" at bounding box center [409, 724] width 558 height 91
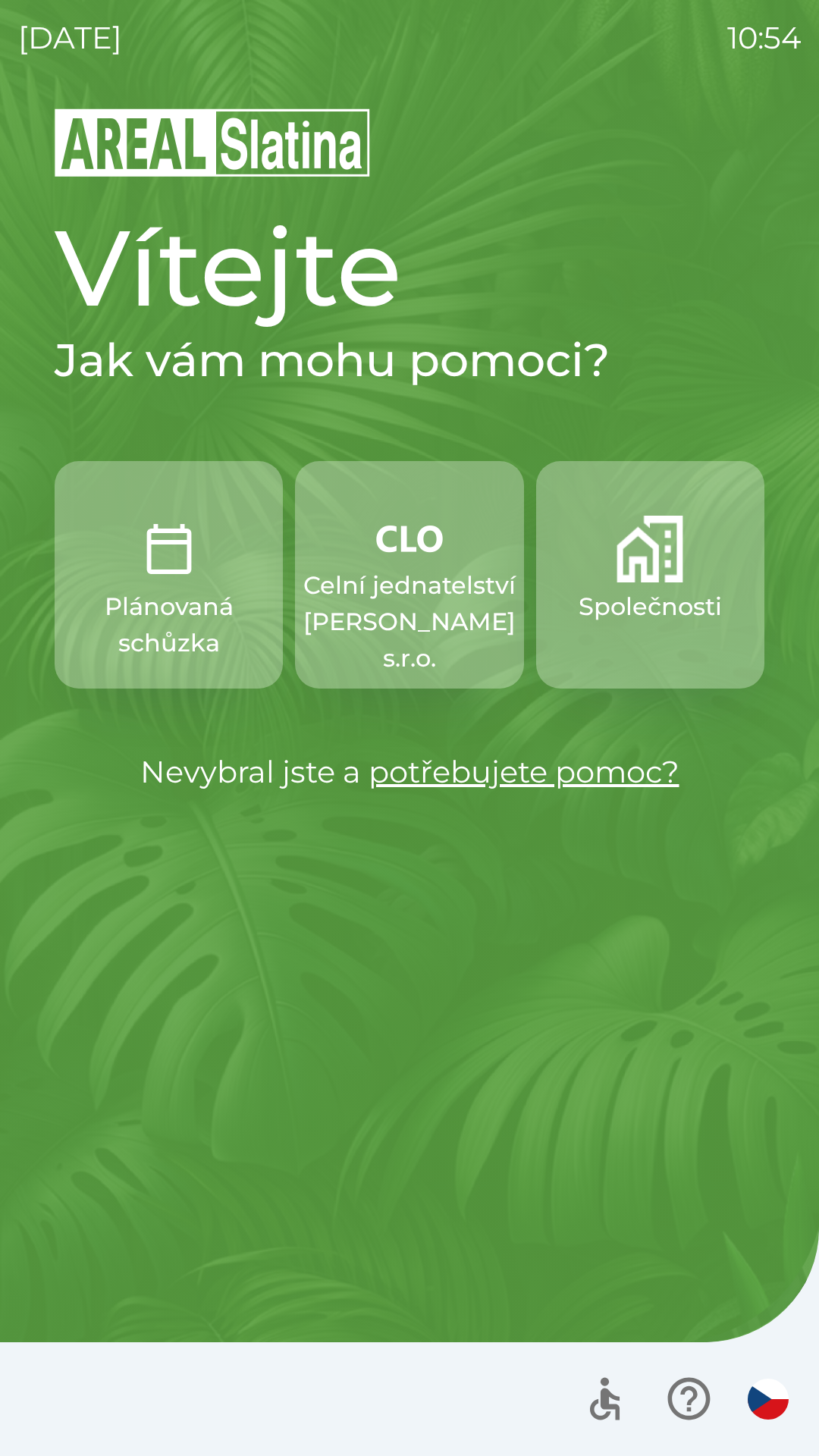
click at [661, 571] on img "button" at bounding box center [650, 549] width 67 height 67
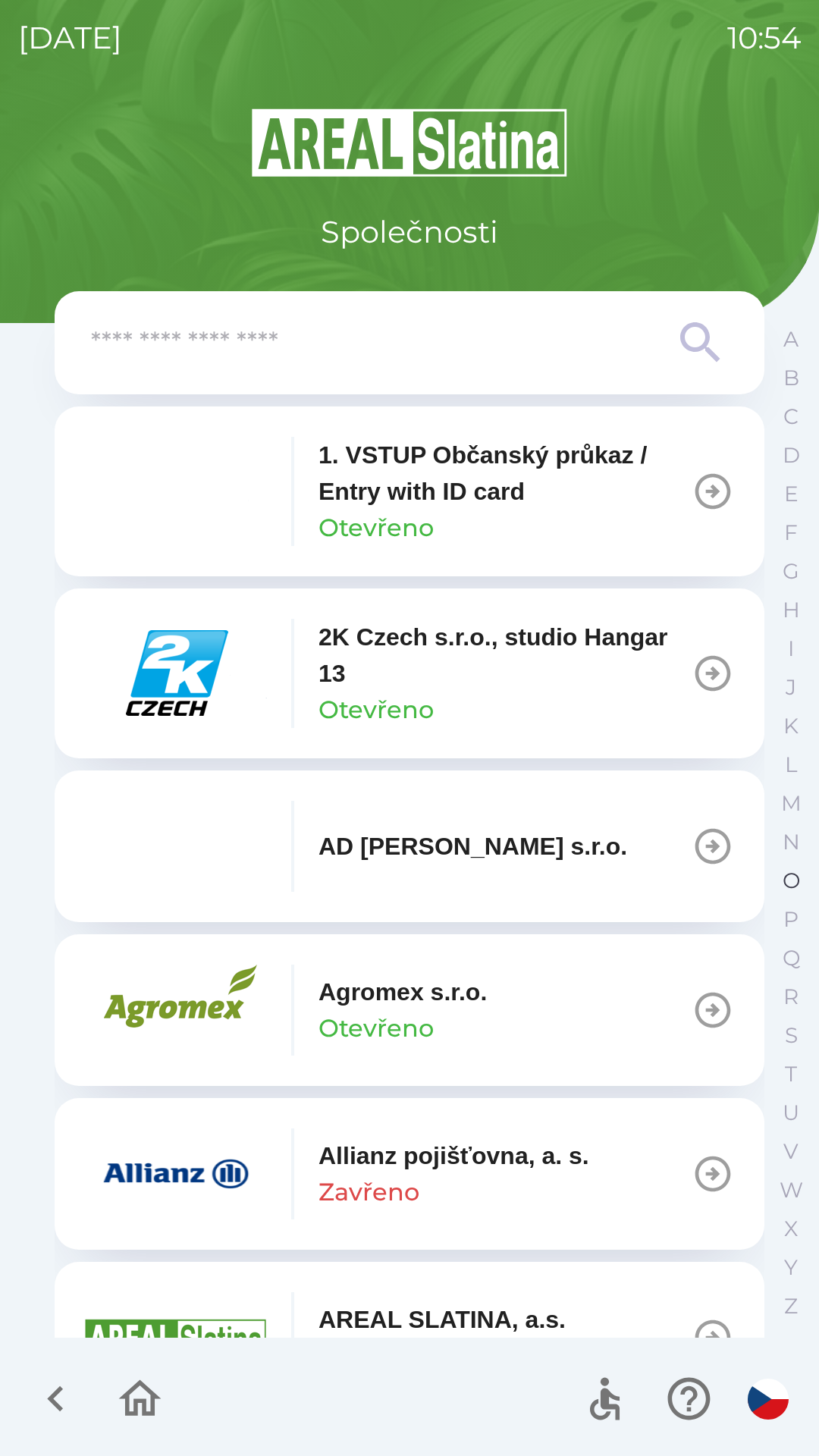
click at [795, 869] on p "O" at bounding box center [791, 880] width 17 height 27
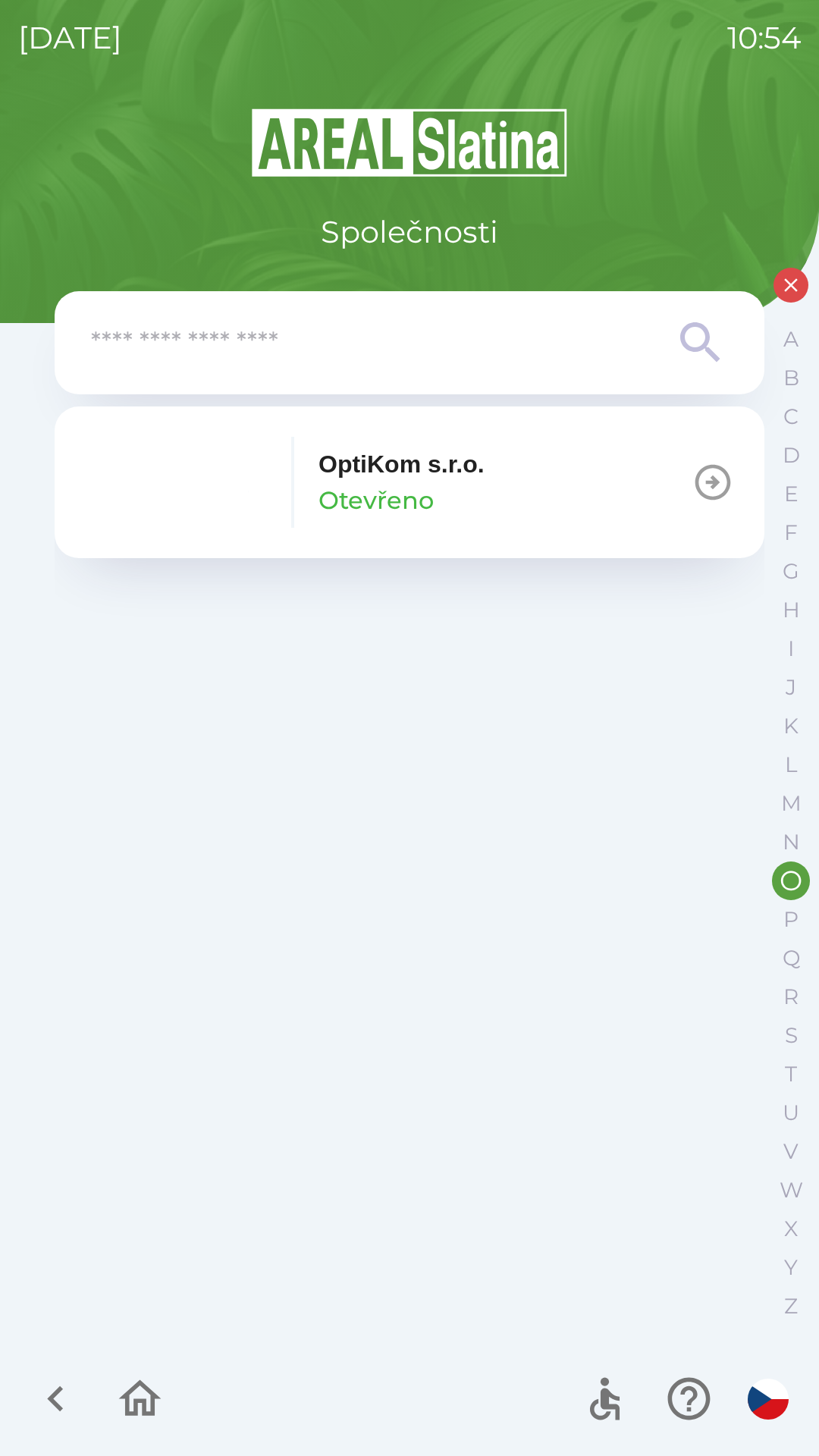
click at [680, 491] on button "OptiKom s.r.o. Otevřeno" at bounding box center [409, 482] width 709 height 152
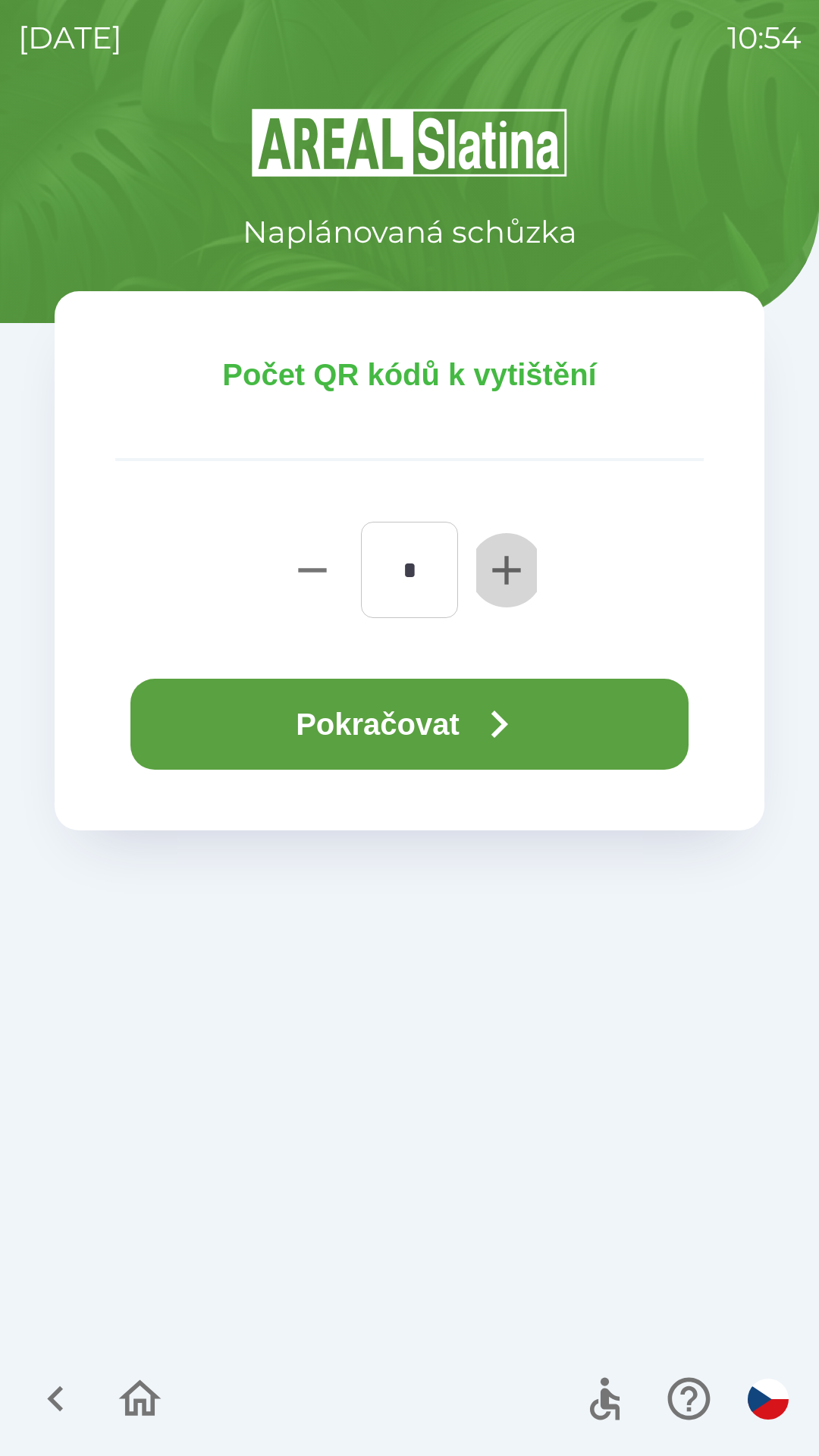
click at [502, 561] on icon "button" at bounding box center [506, 570] width 49 height 49
click at [495, 568] on icon "button" at bounding box center [506, 569] width 28 height 28
click at [485, 586] on icon "button" at bounding box center [506, 570] width 49 height 49
type input "*"
click at [441, 740] on button "Pokračovat" at bounding box center [409, 724] width 558 height 91
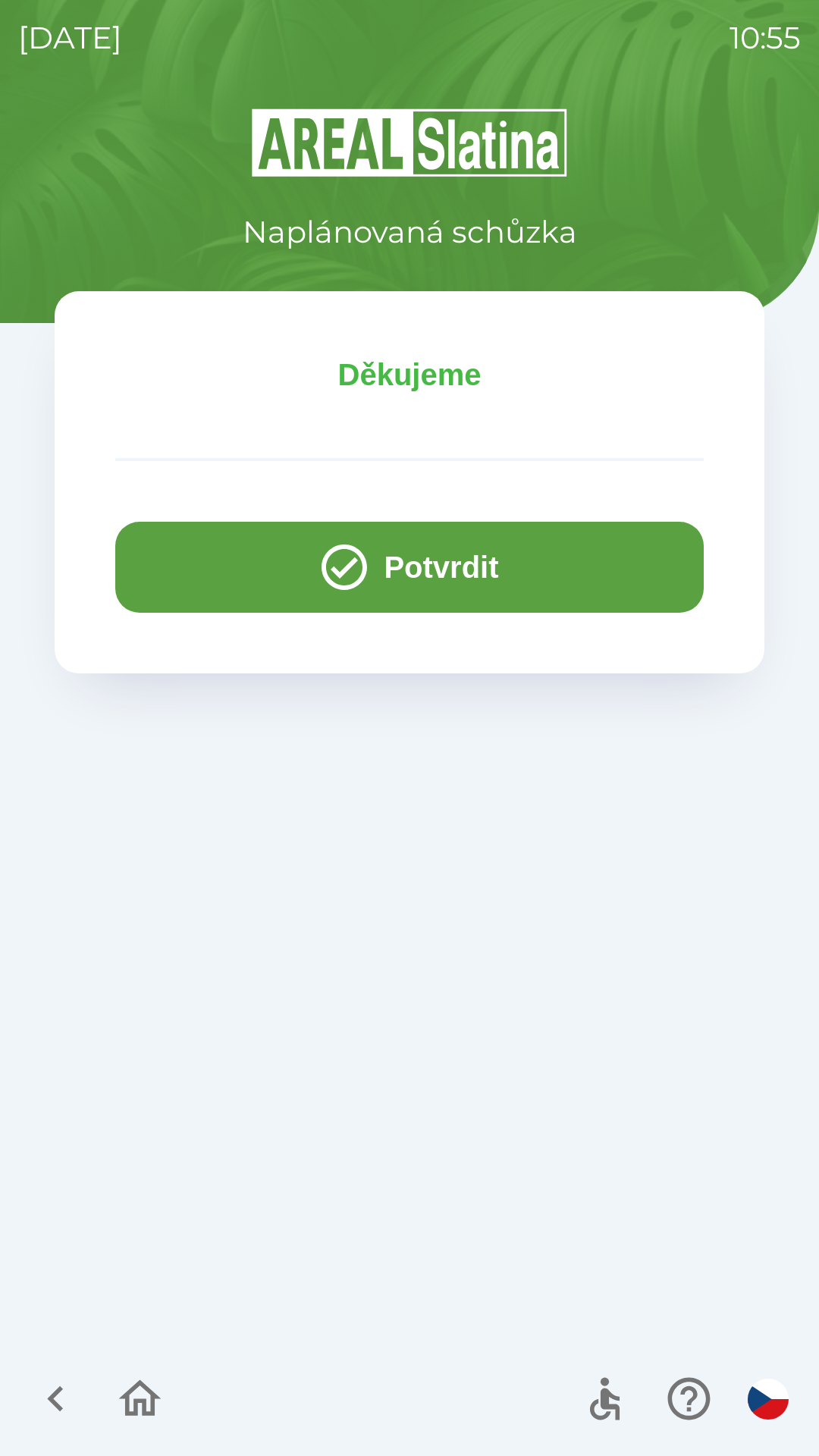
click at [383, 545] on button "Potvrdit" at bounding box center [409, 567] width 588 height 91
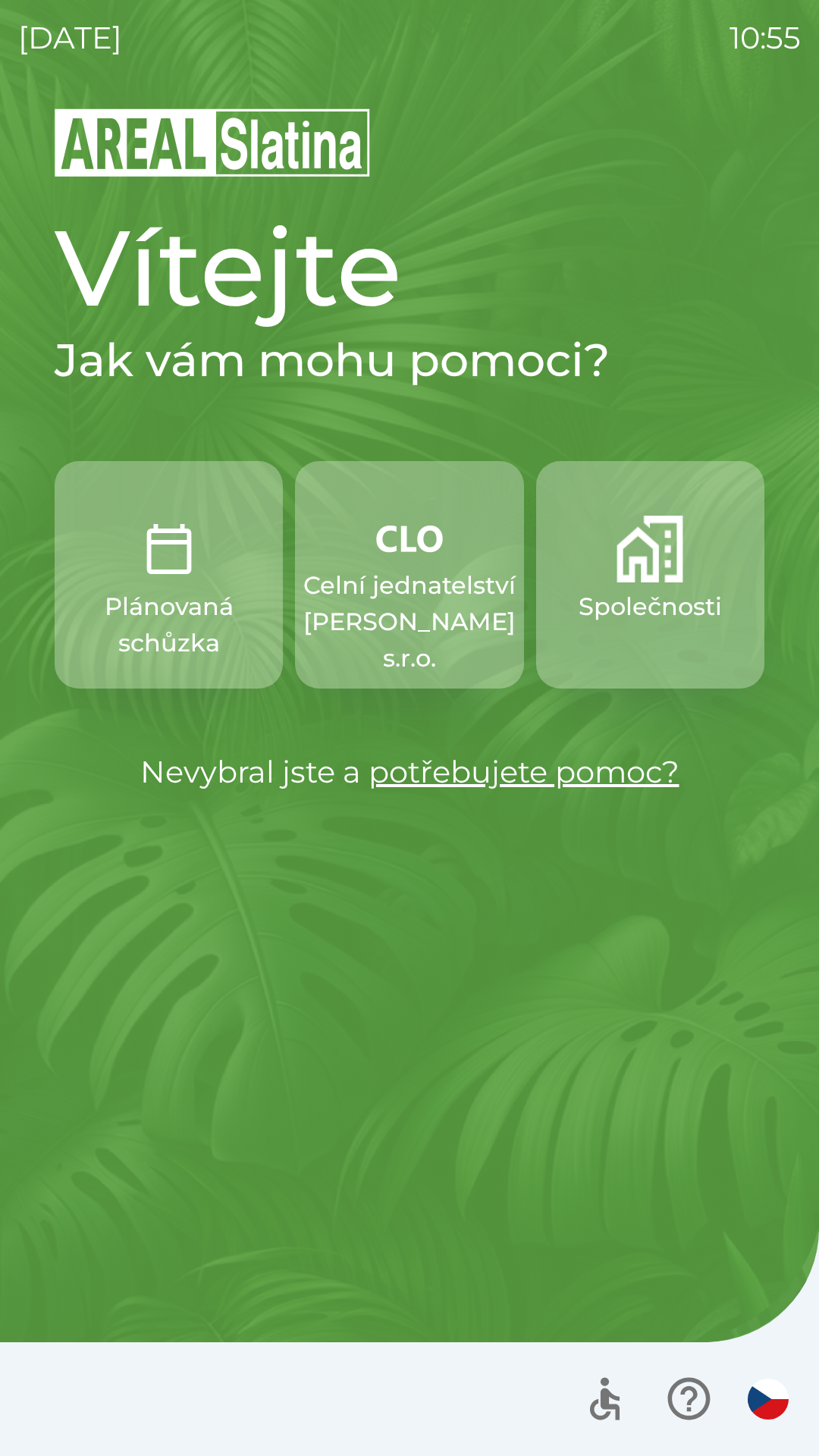
click at [619, 603] on p "Společnosti" at bounding box center [650, 606] width 143 height 37
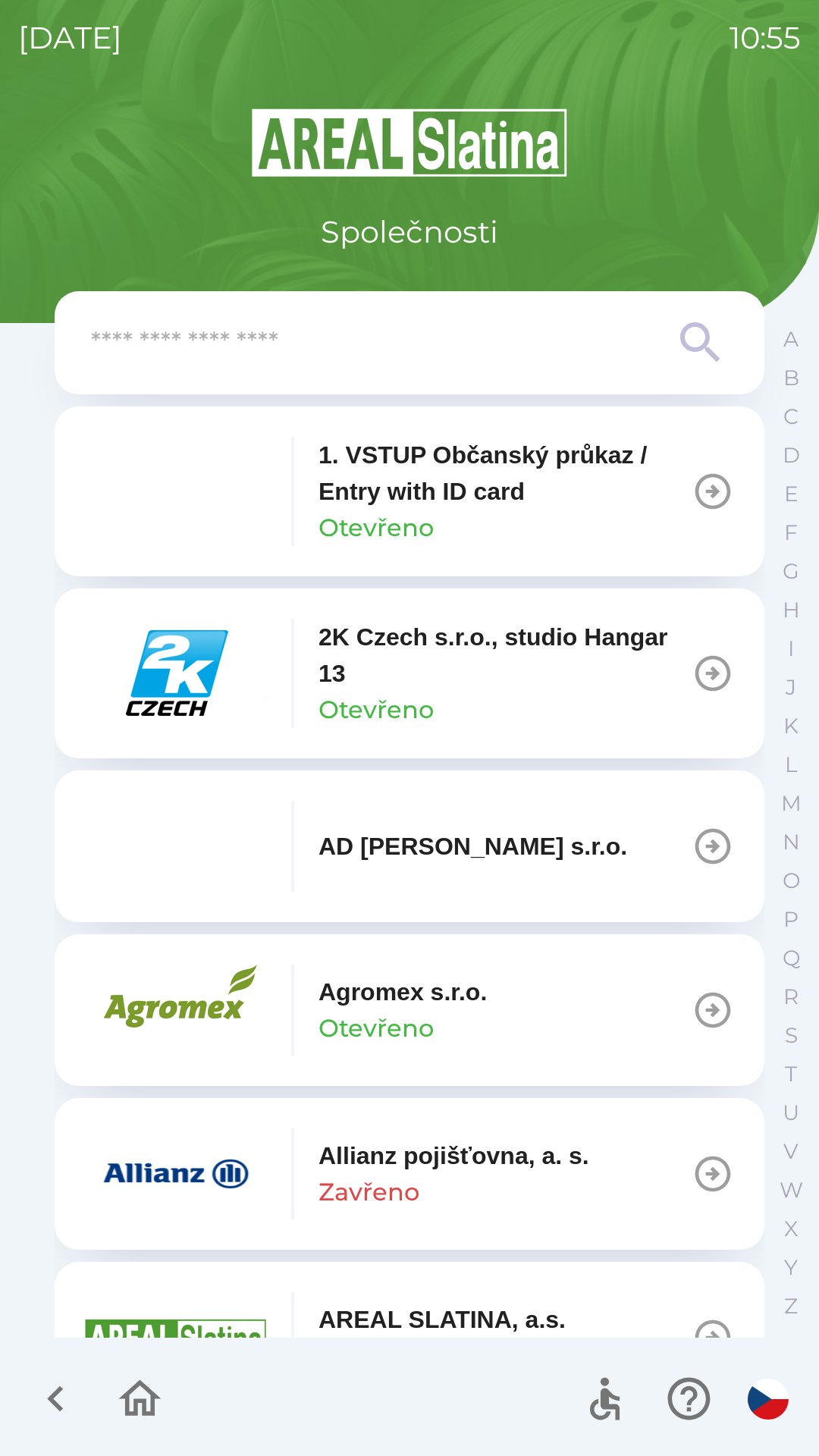
click at [414, 344] on input "text" at bounding box center [378, 342] width 576 height 42
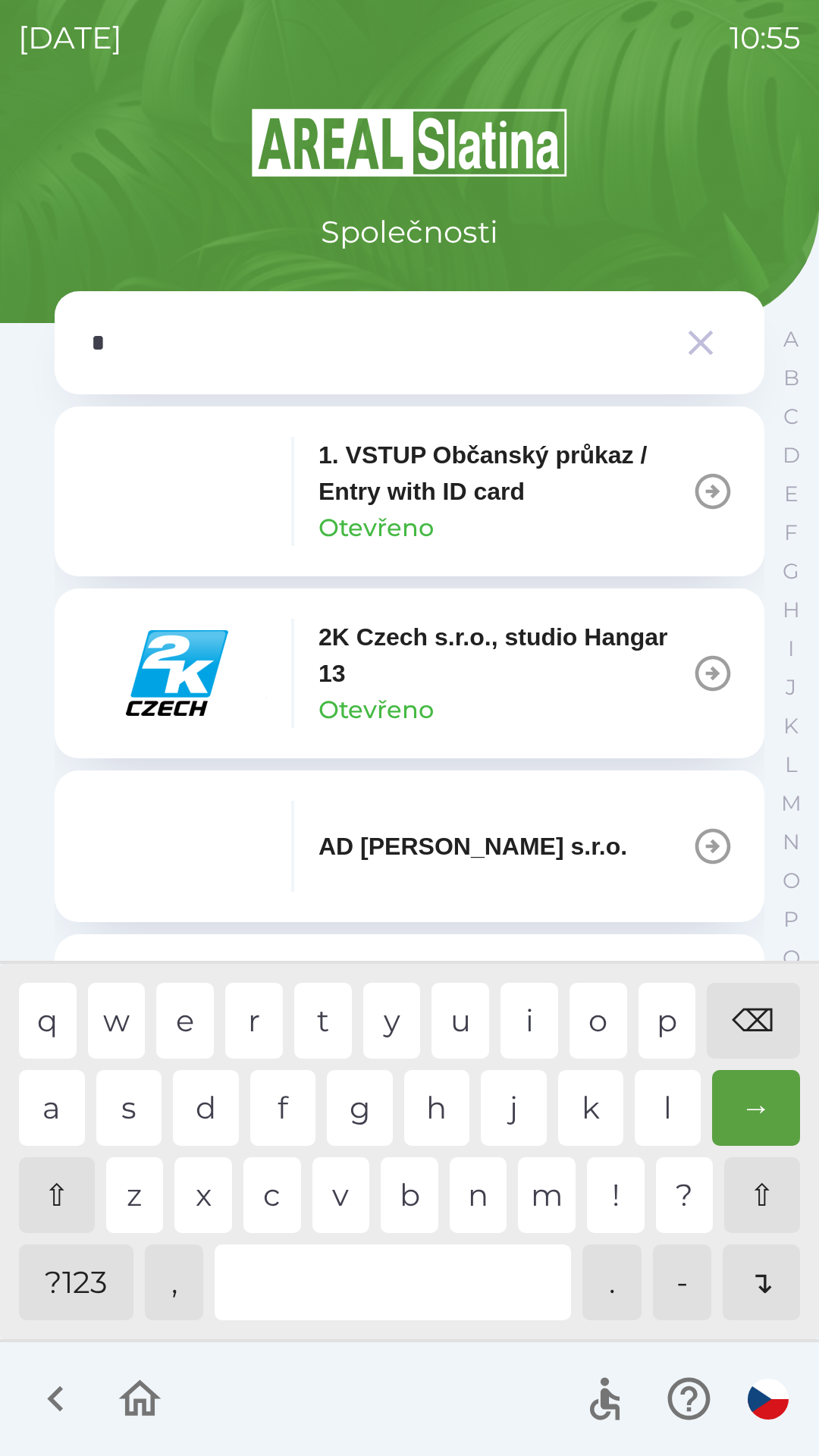
click at [599, 1019] on div "o" at bounding box center [597, 1020] width 57 height 76
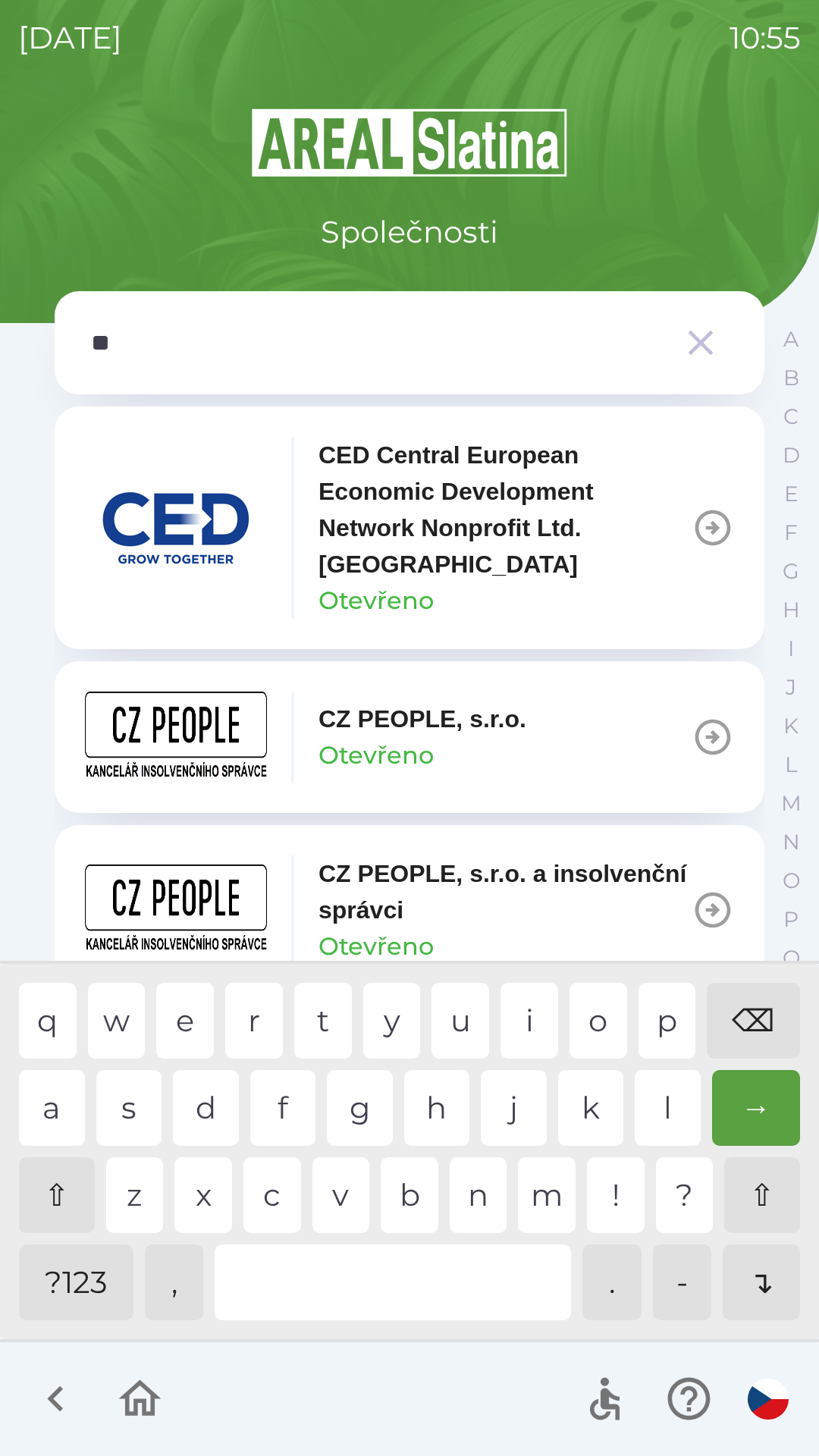
type input "***"
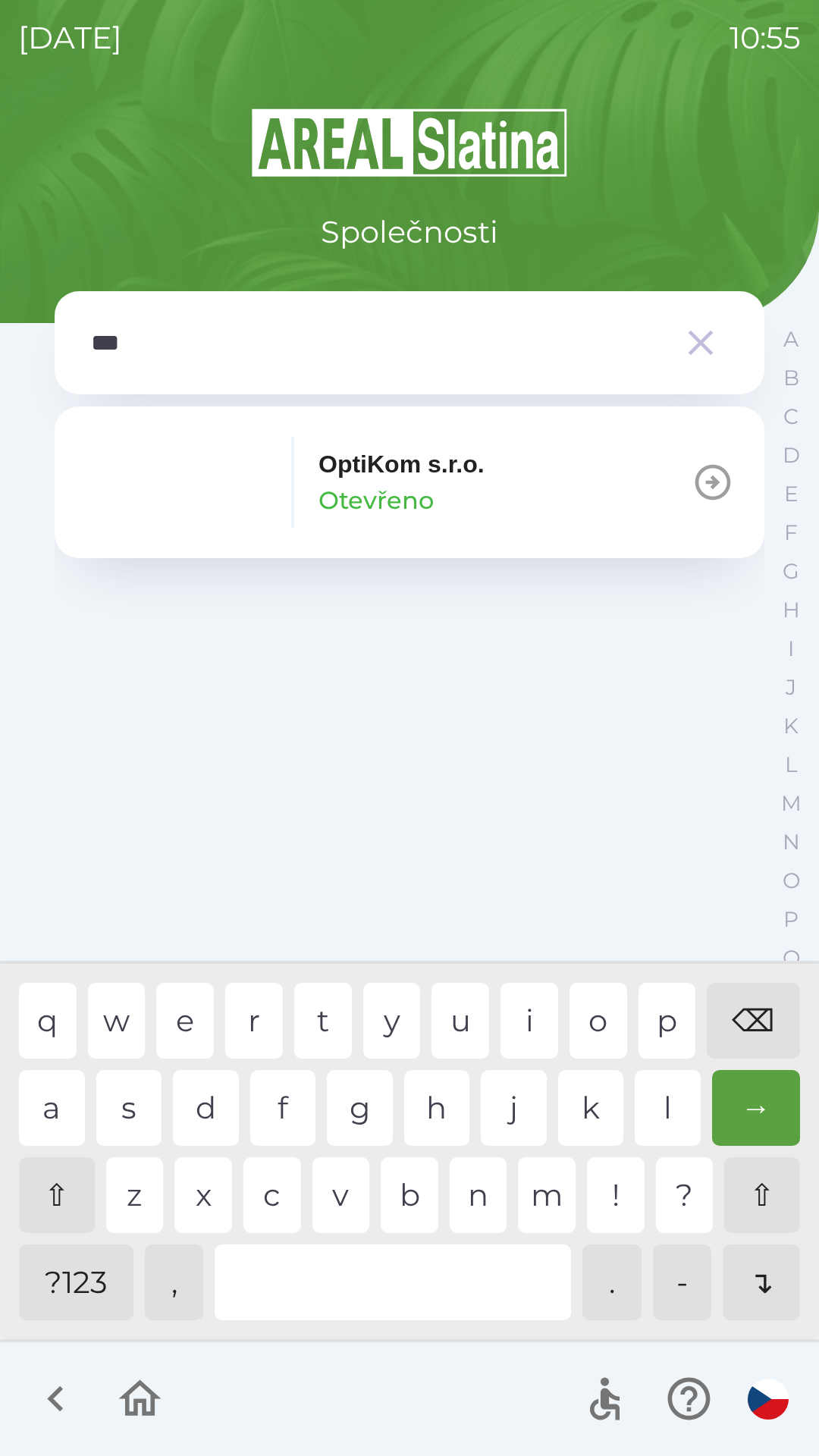
click at [302, 1015] on div "t" at bounding box center [323, 1020] width 57 height 76
click at [412, 483] on p "Otevřeno" at bounding box center [376, 500] width 116 height 37
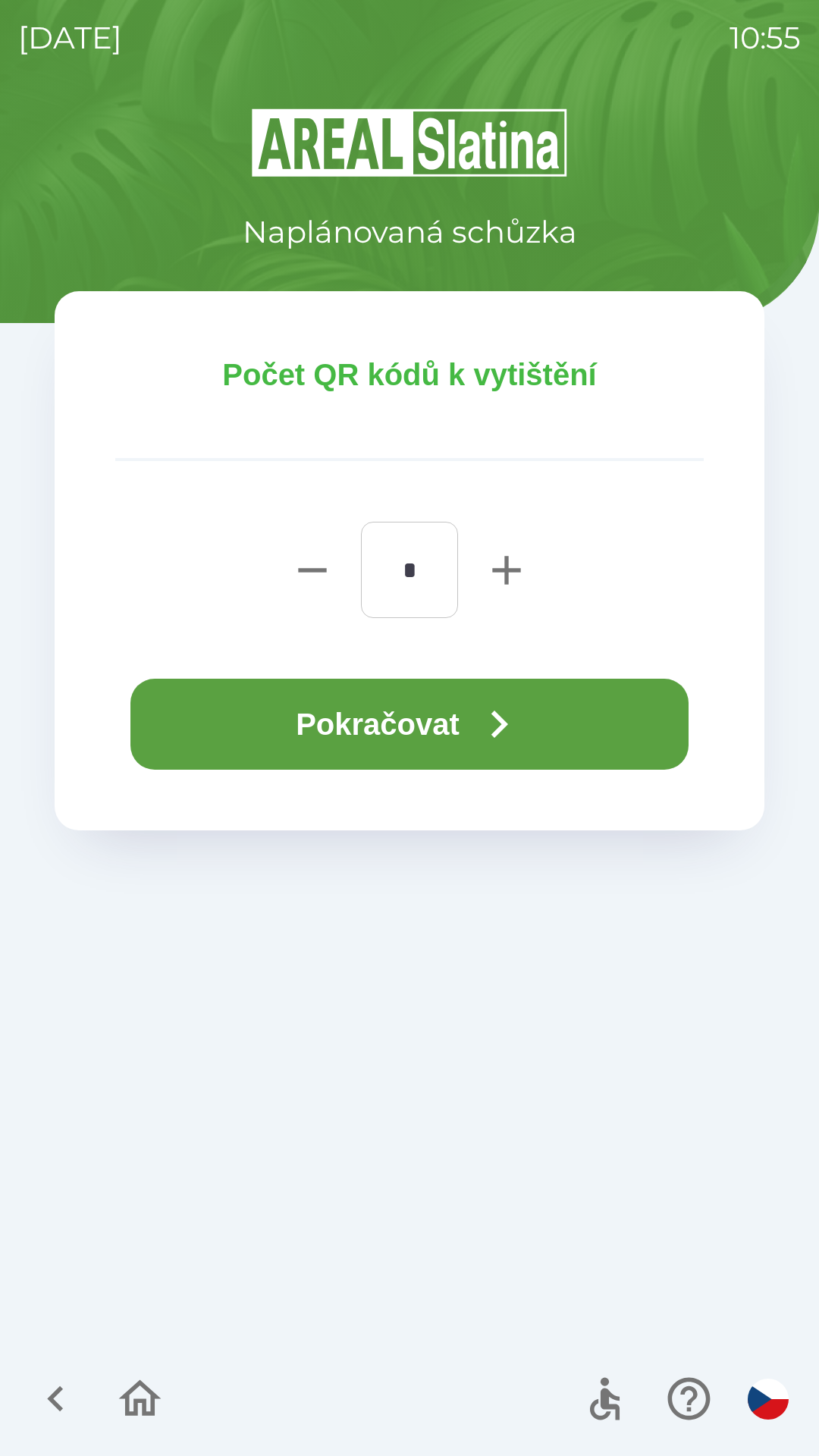
click at [485, 567] on icon "button" at bounding box center [506, 570] width 49 height 49
type input "*"
click at [474, 740] on button "Pokračovat" at bounding box center [409, 724] width 558 height 91
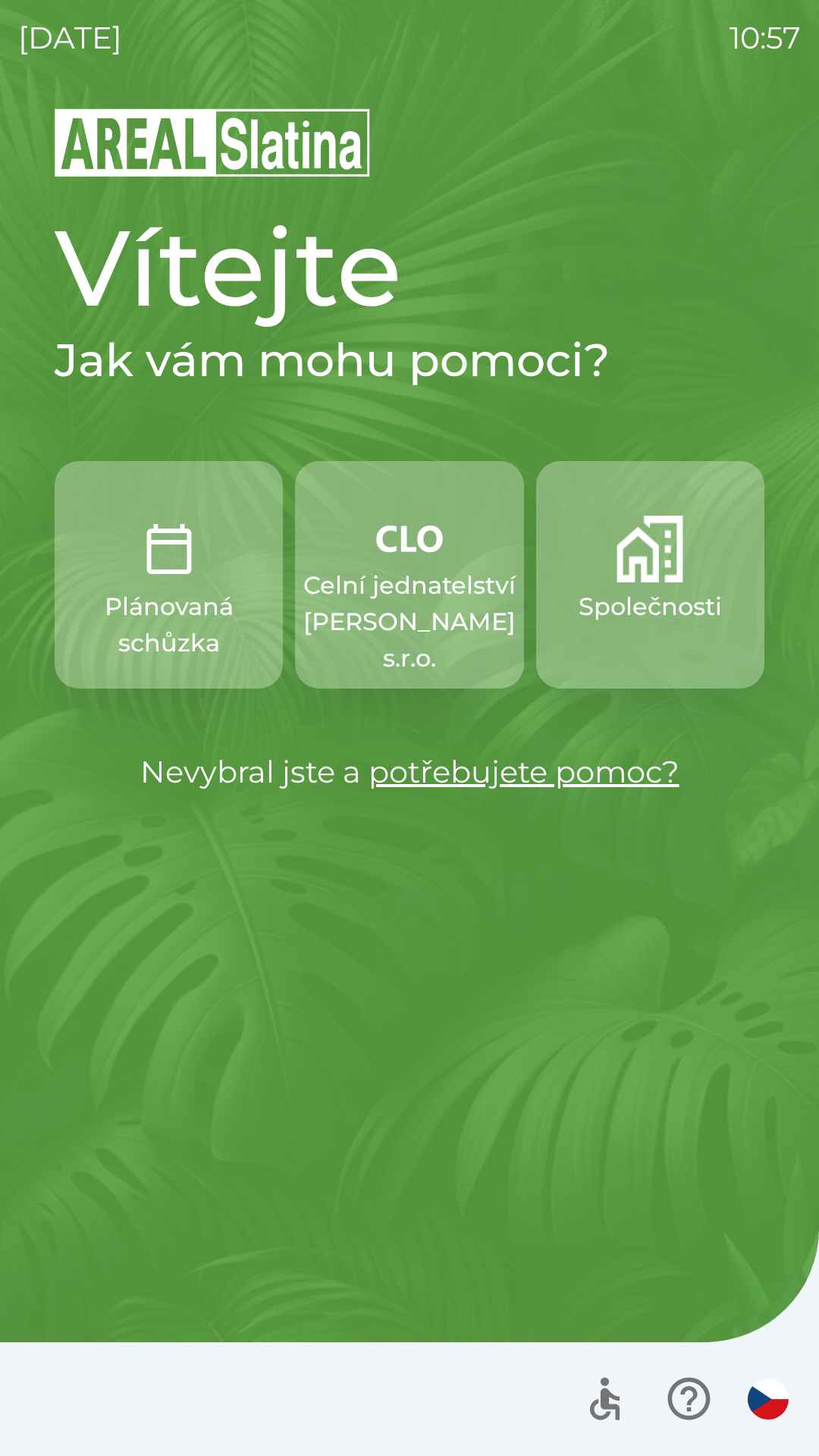
click at [633, 604] on p "Společnosti" at bounding box center [650, 606] width 143 height 37
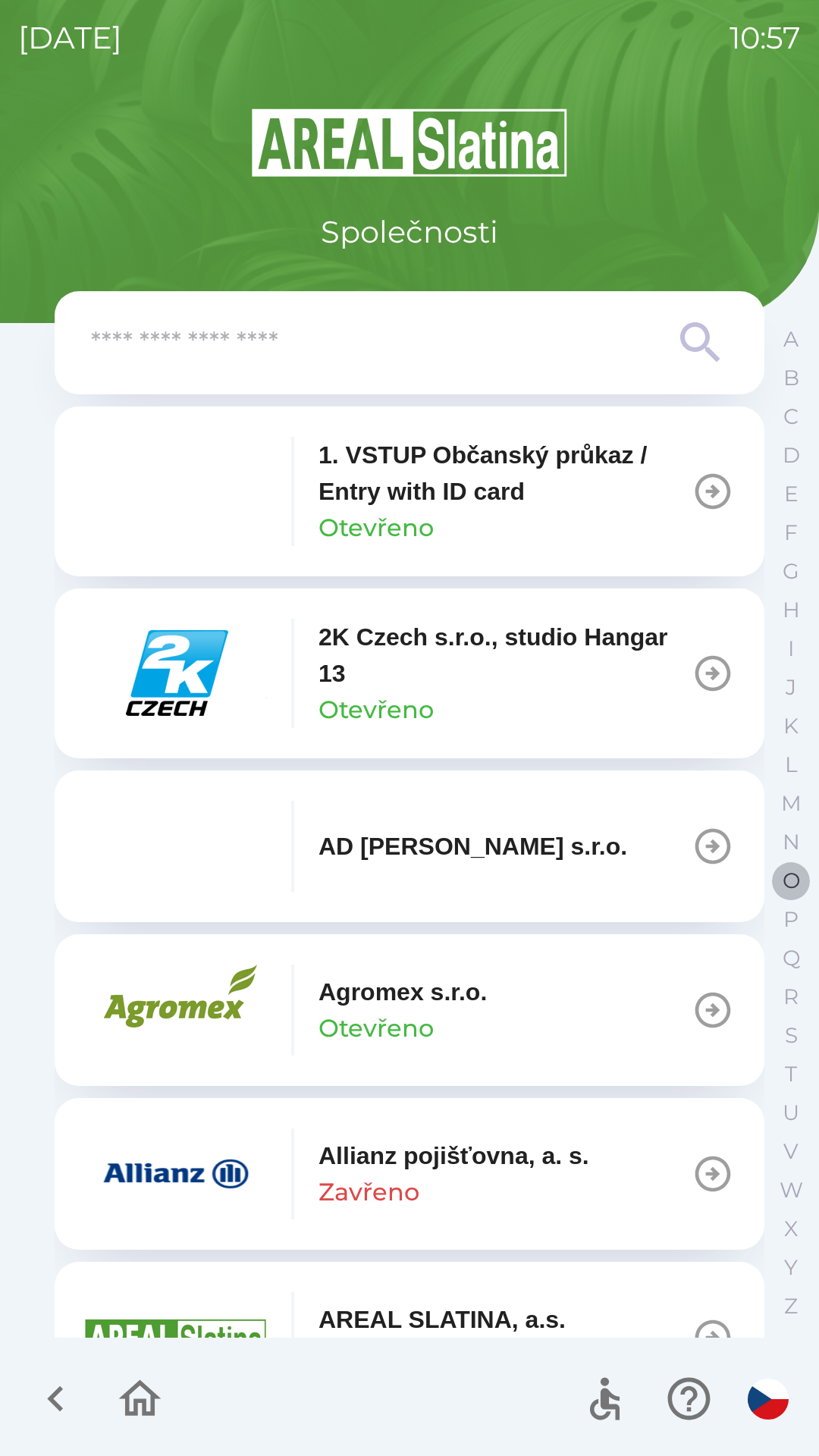
click at [788, 871] on p "O" at bounding box center [791, 880] width 17 height 27
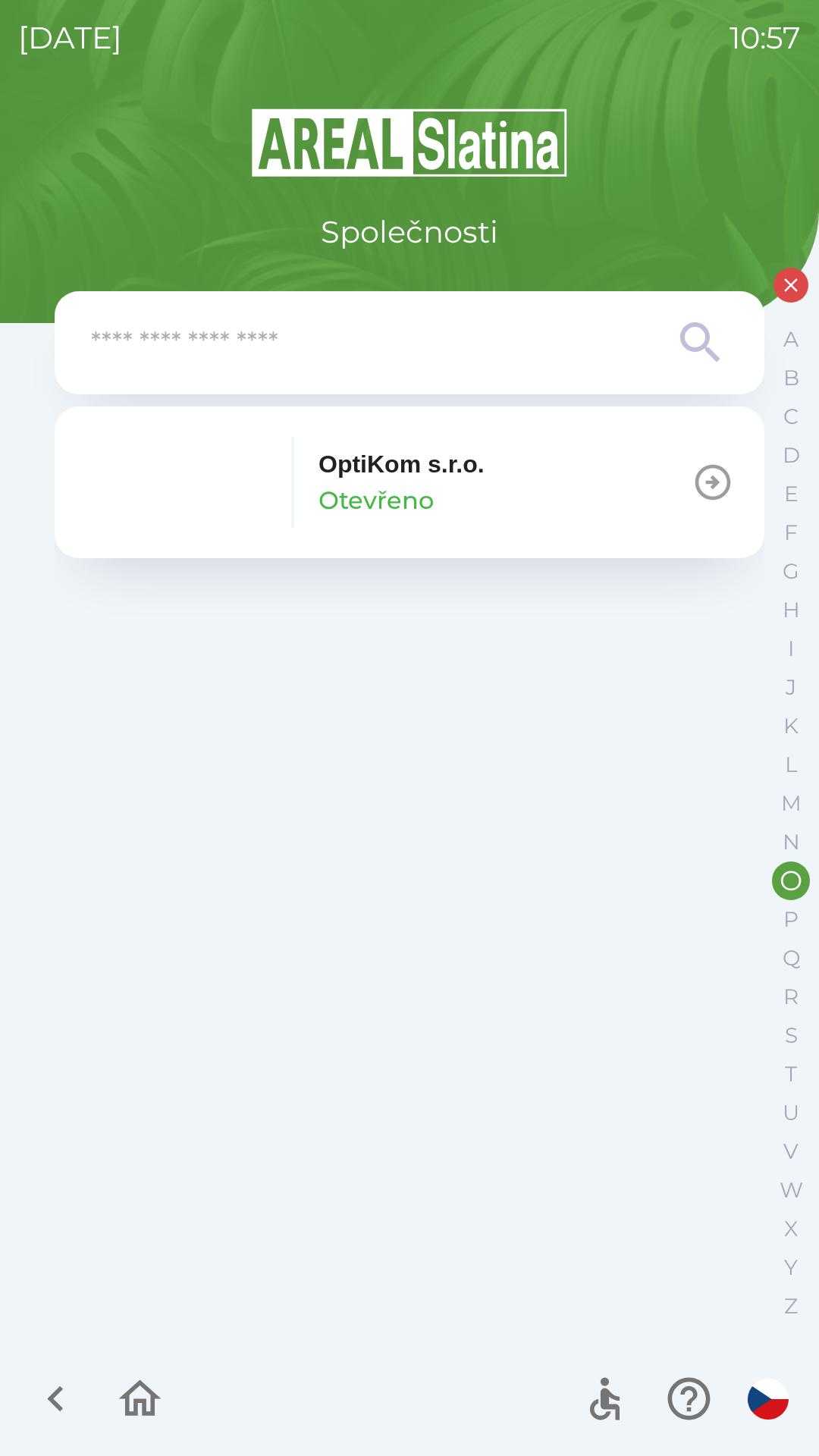
click at [594, 461] on button "OptiKom s.r.o. Otevřeno" at bounding box center [409, 482] width 709 height 152
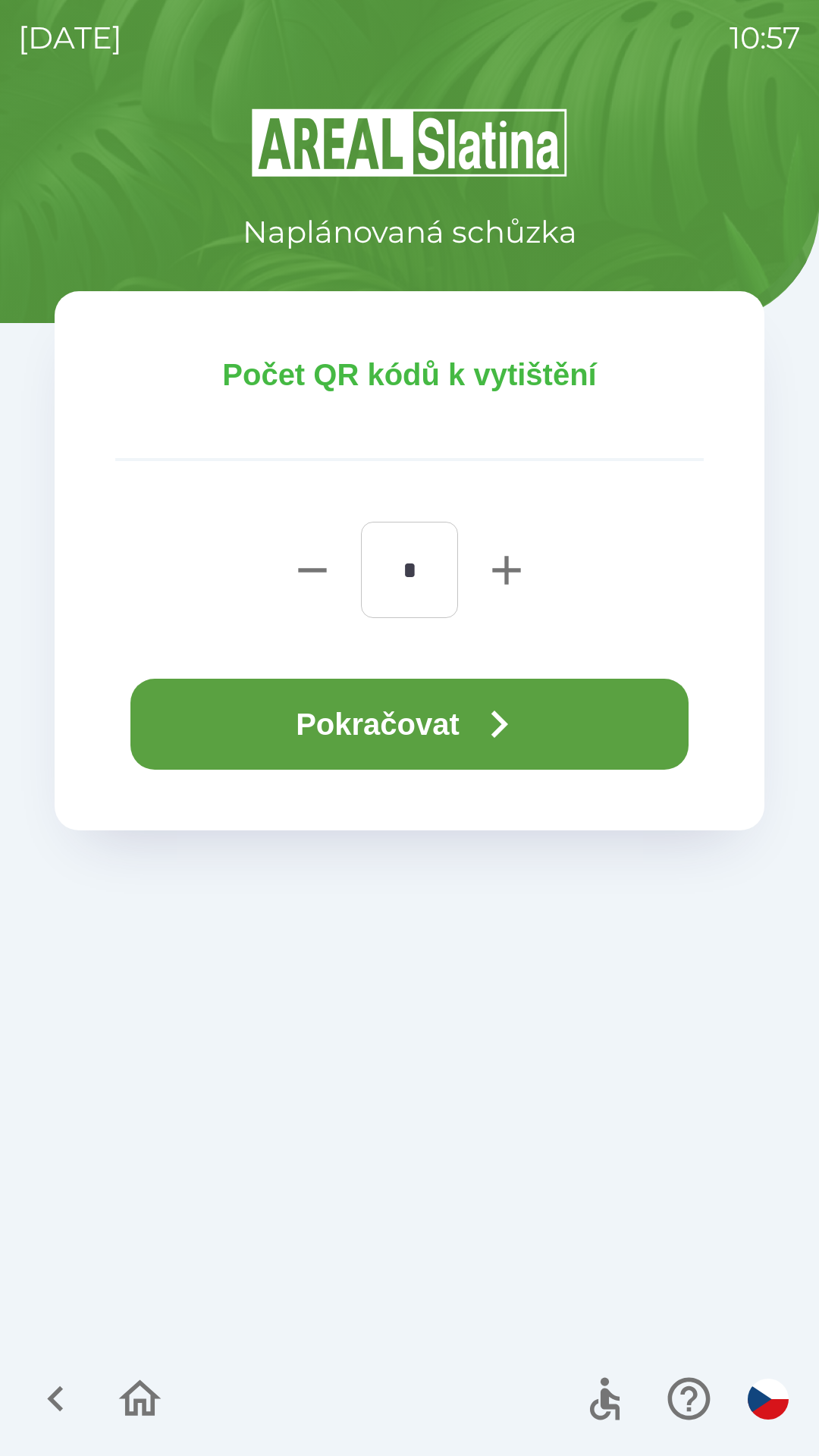
click at [496, 569] on icon "button" at bounding box center [506, 569] width 28 height 28
type input "*"
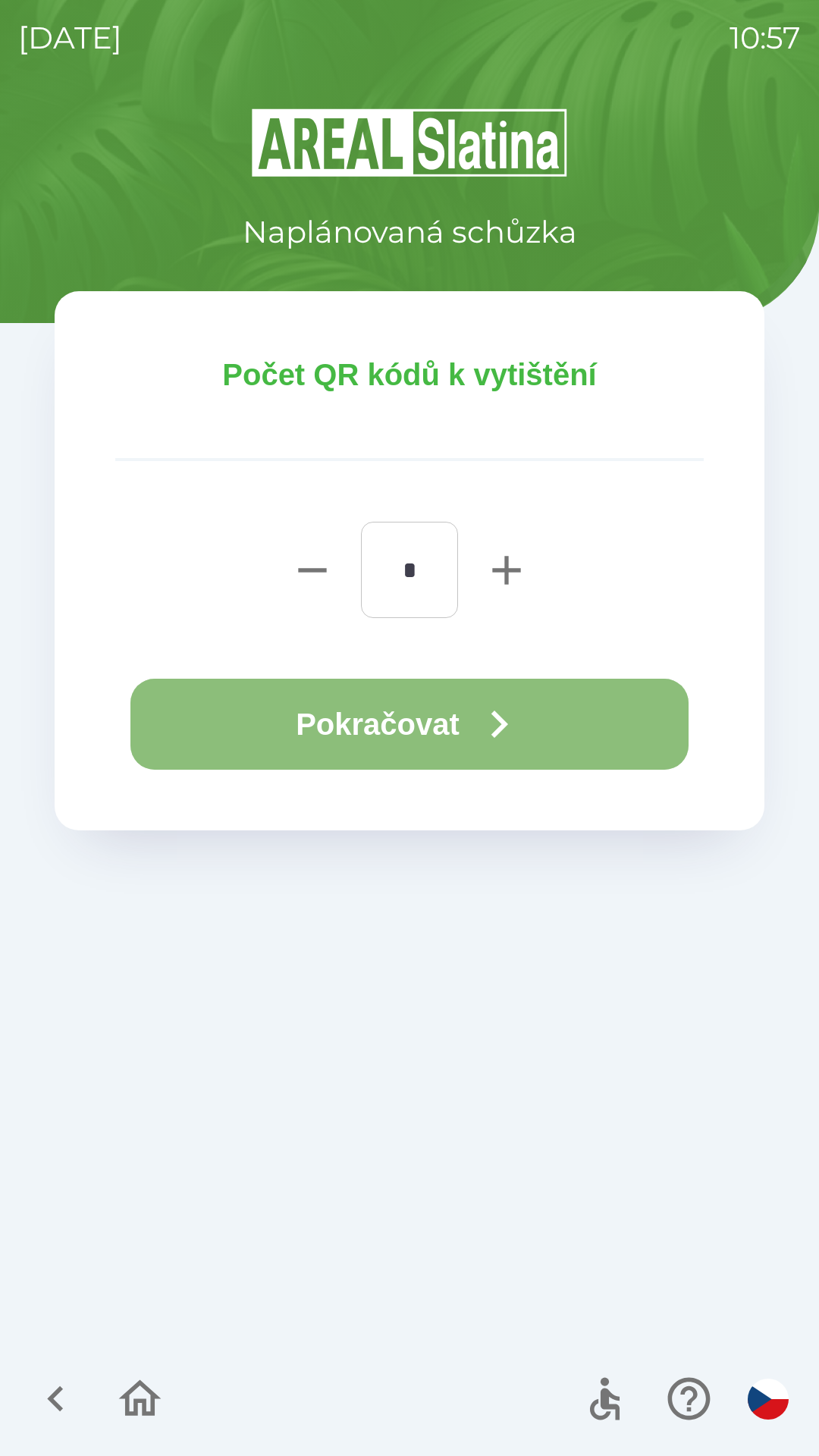
click at [495, 712] on icon "button" at bounding box center [499, 724] width 55 height 55
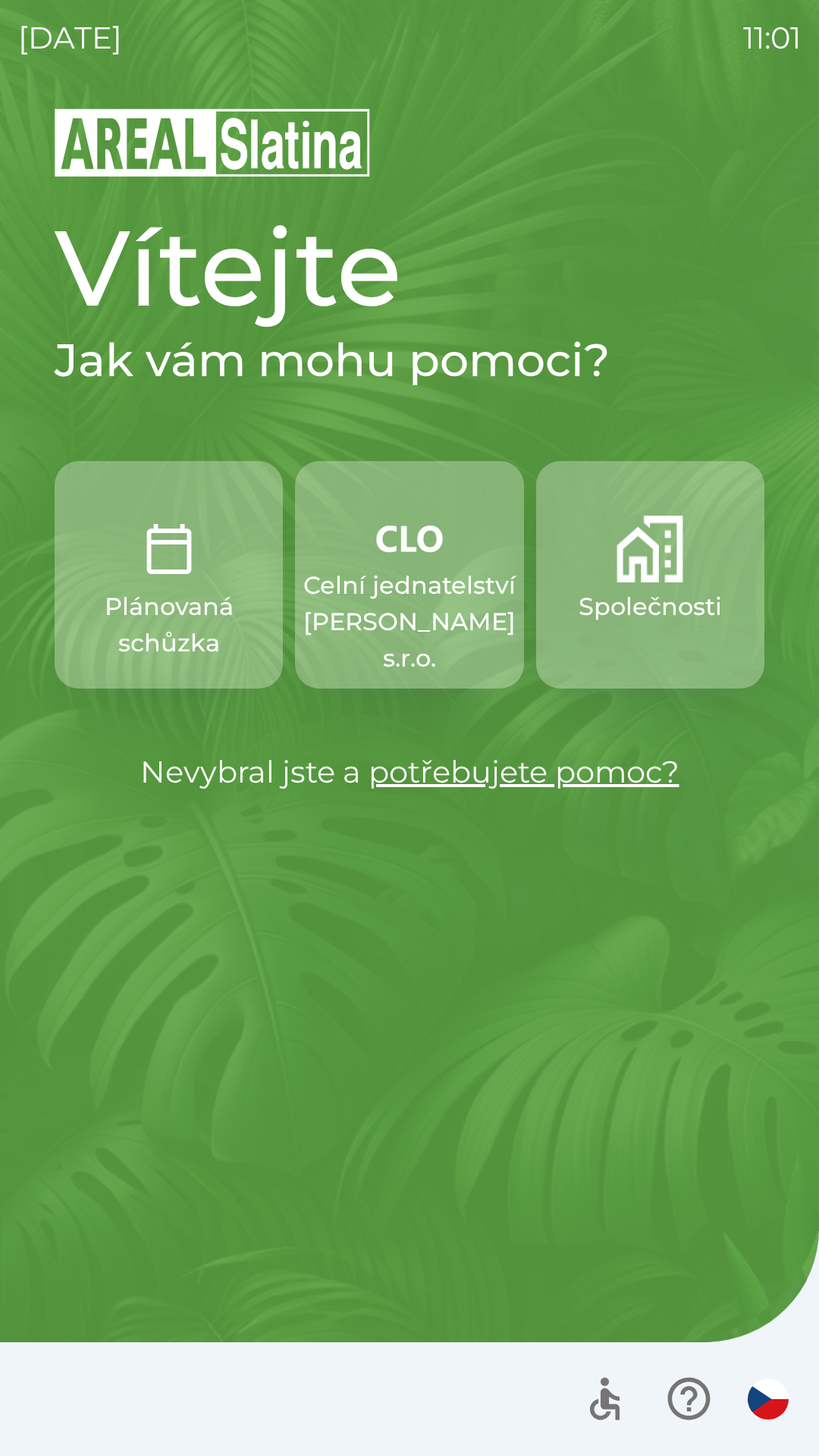
click at [679, 558] on img "button" at bounding box center [650, 549] width 67 height 67
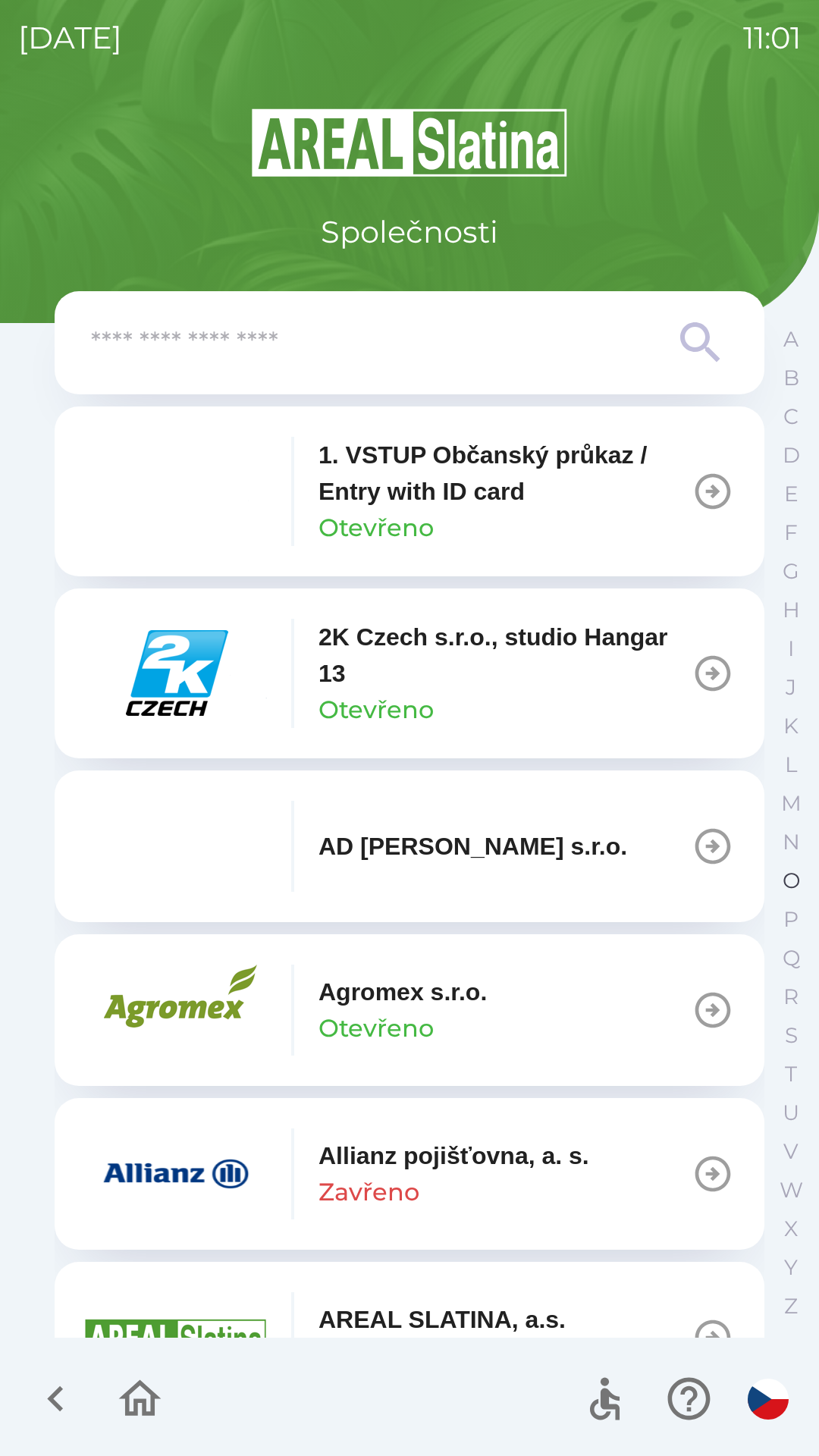
click at [786, 865] on button "O" at bounding box center [791, 880] width 38 height 39
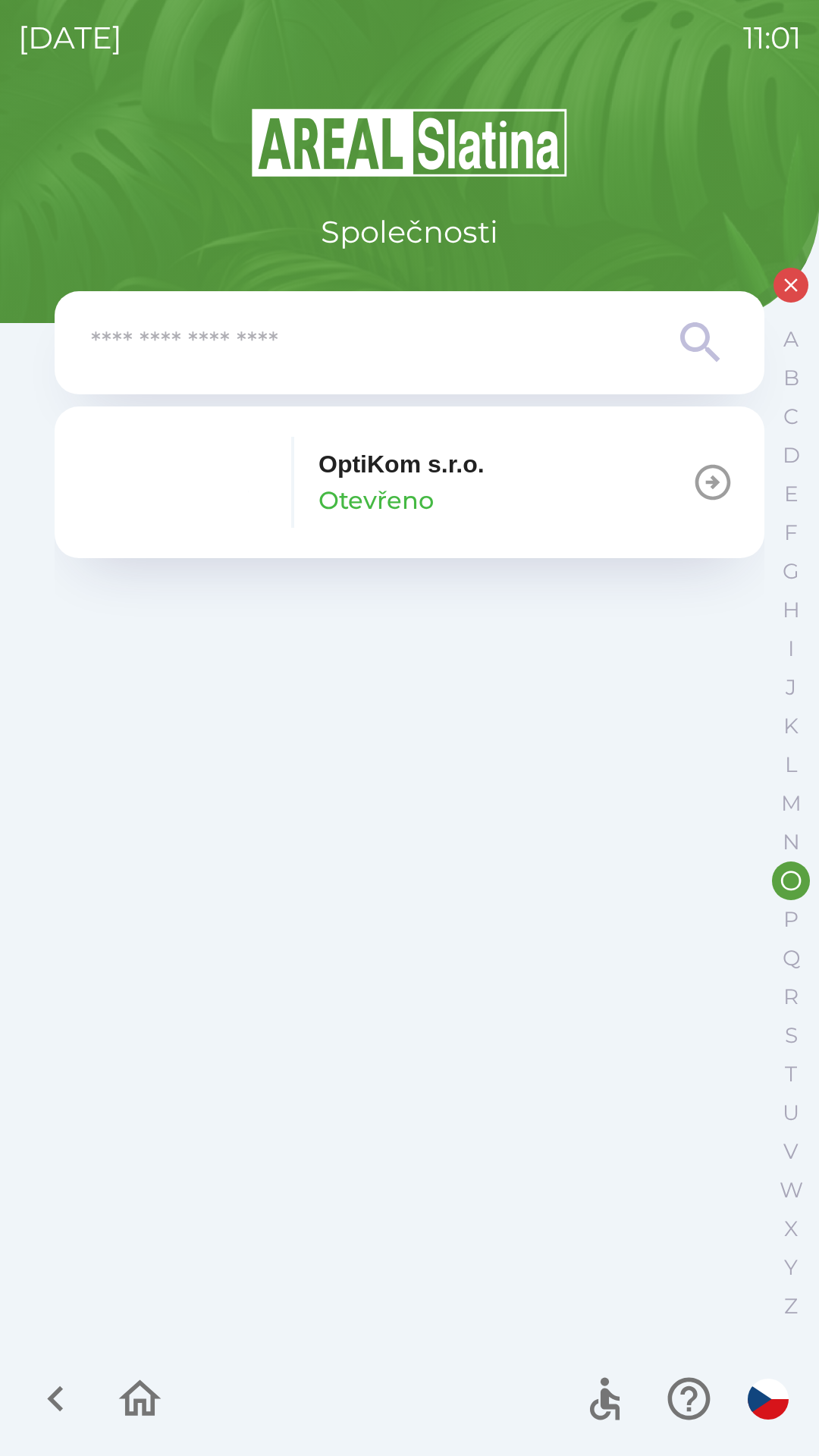
click at [710, 490] on icon "button" at bounding box center [713, 483] width 43 height 43
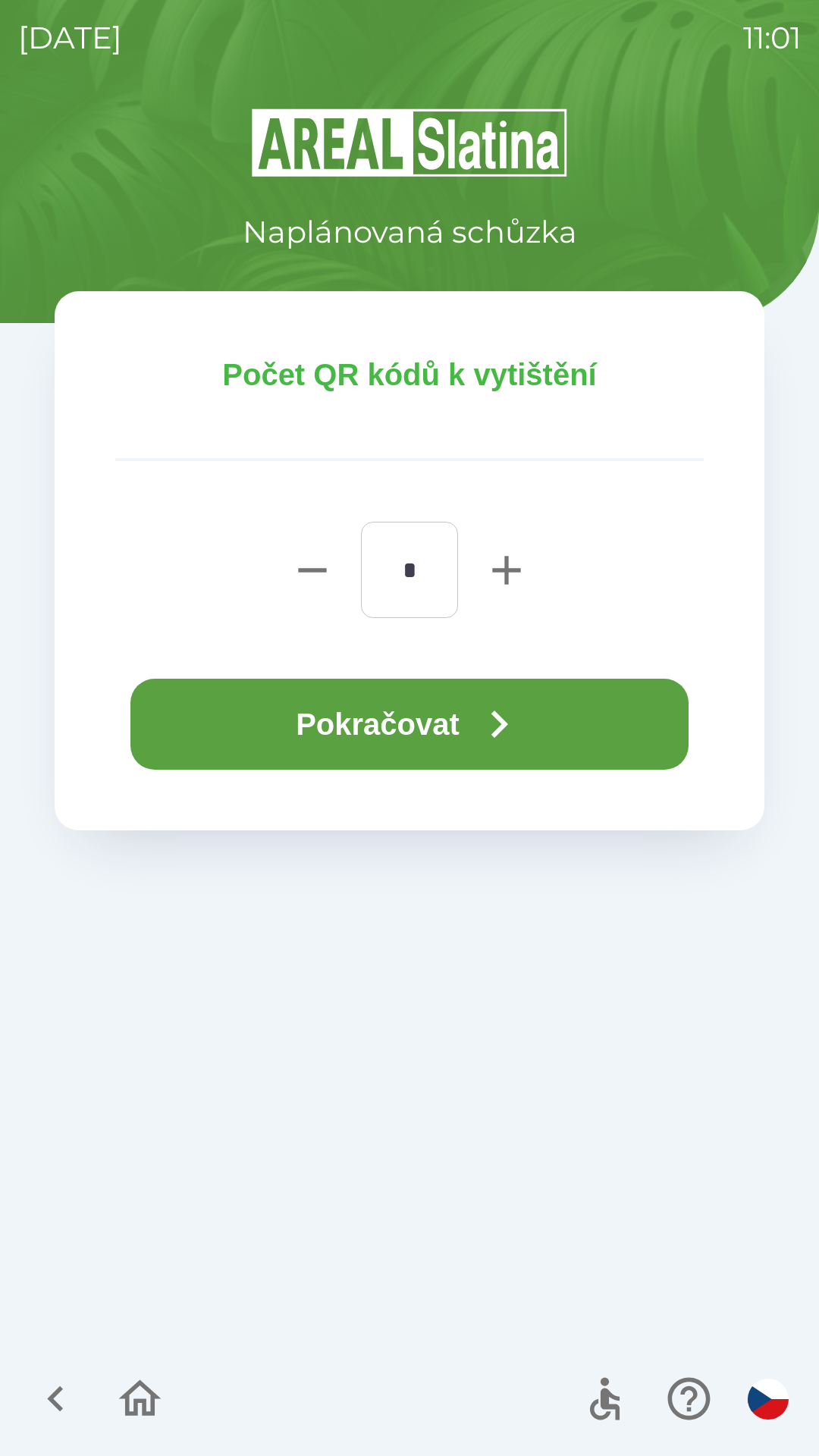
click at [503, 554] on icon "button" at bounding box center [506, 570] width 49 height 49
type input "*"
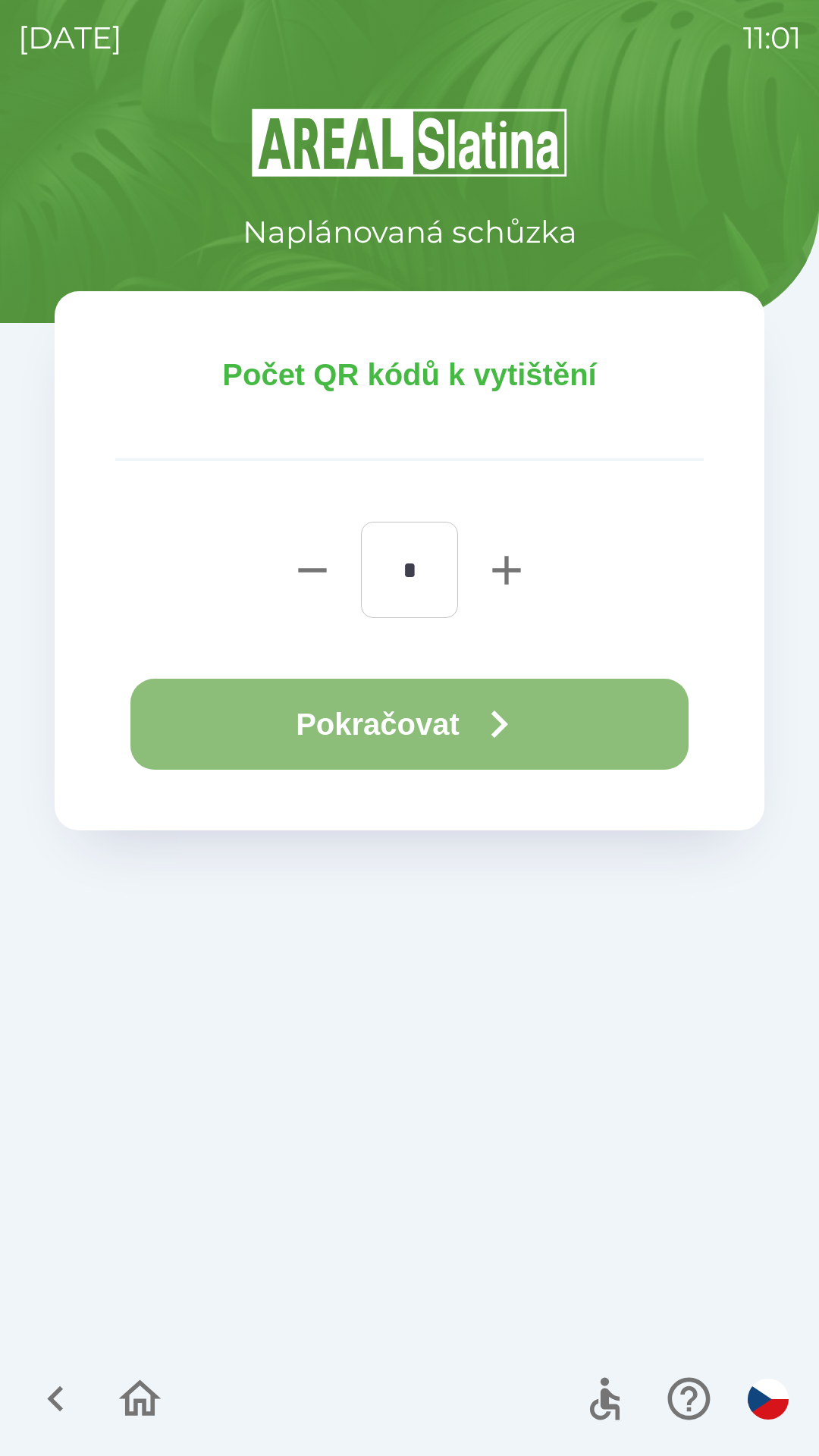
click at [501, 721] on icon "button" at bounding box center [499, 724] width 55 height 55
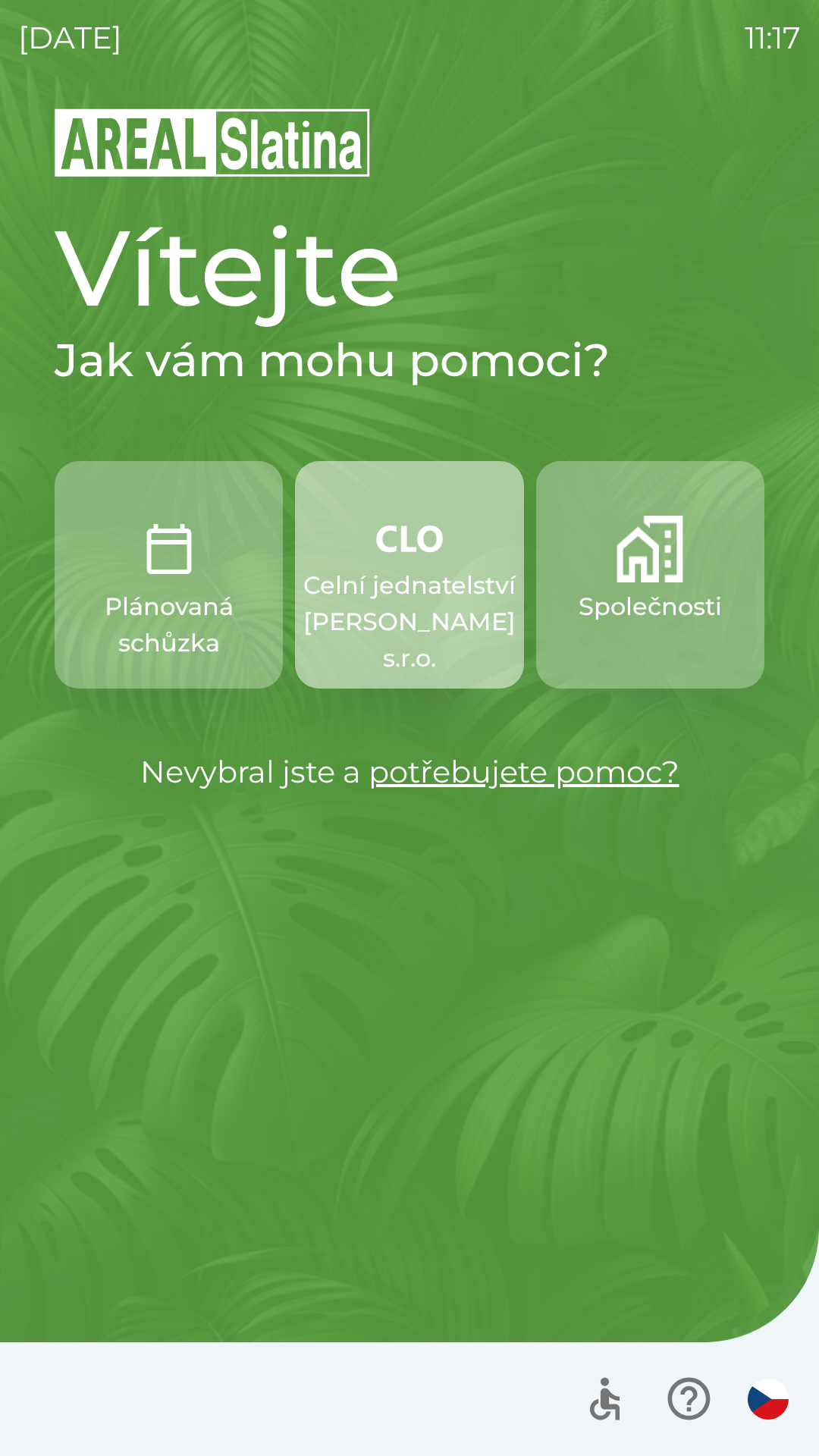
click at [425, 618] on p "Celní jednatelství [PERSON_NAME] s.r.o." at bounding box center [409, 622] width 212 height 110
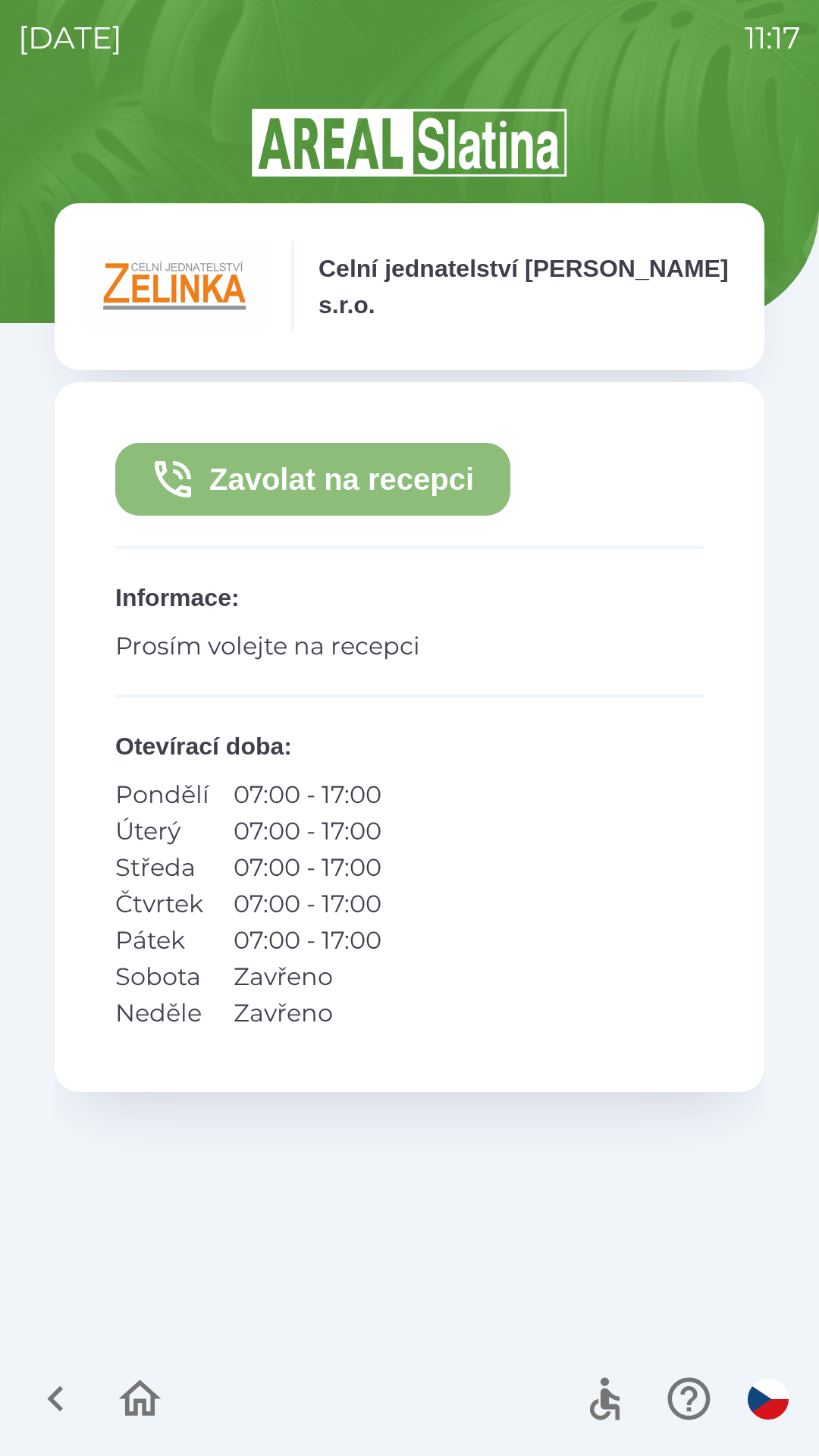
click at [377, 488] on button "Zavolat na recepci" at bounding box center [312, 478] width 395 height 73
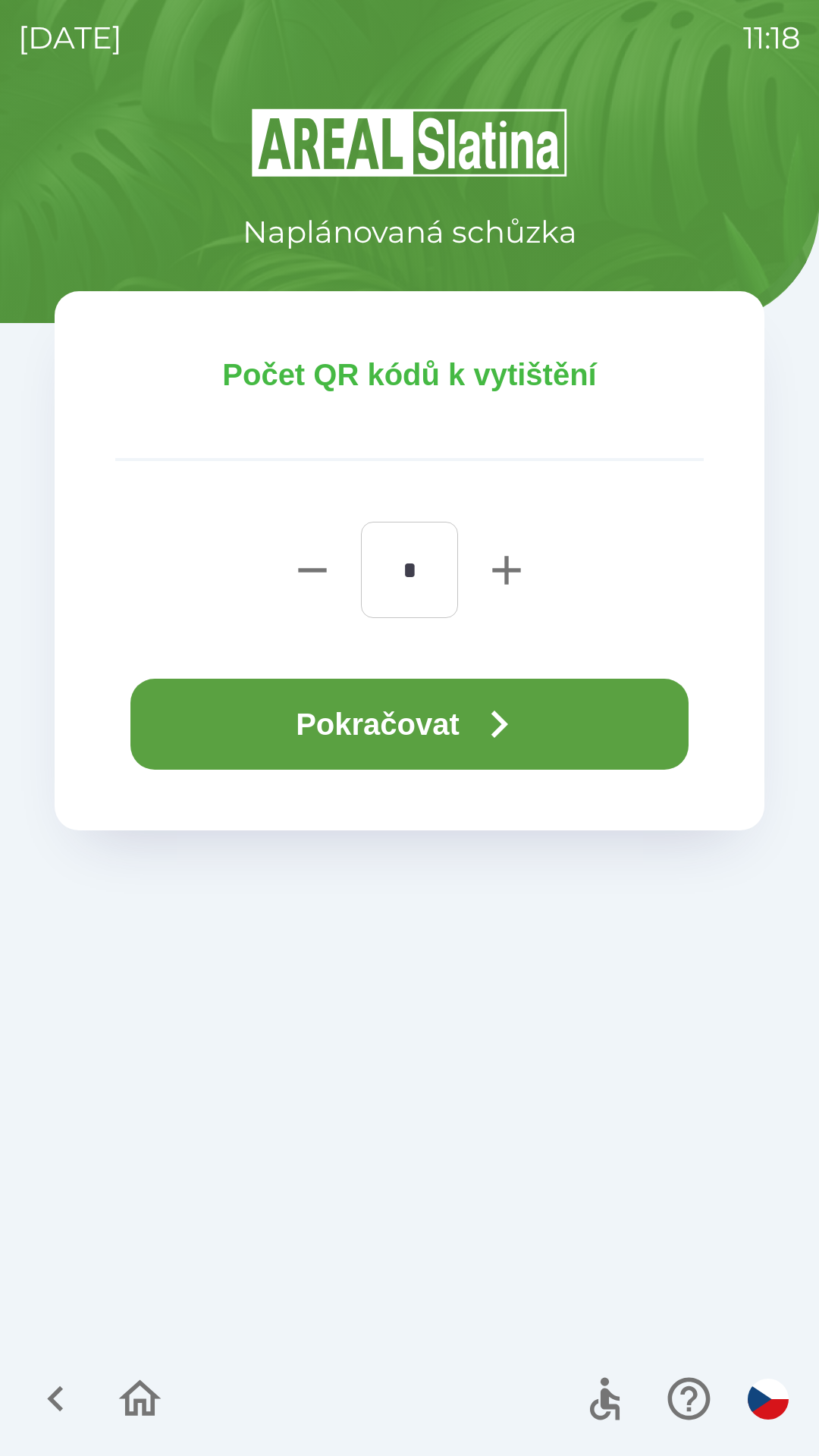
click at [428, 723] on button "Pokračovat" at bounding box center [409, 724] width 558 height 91
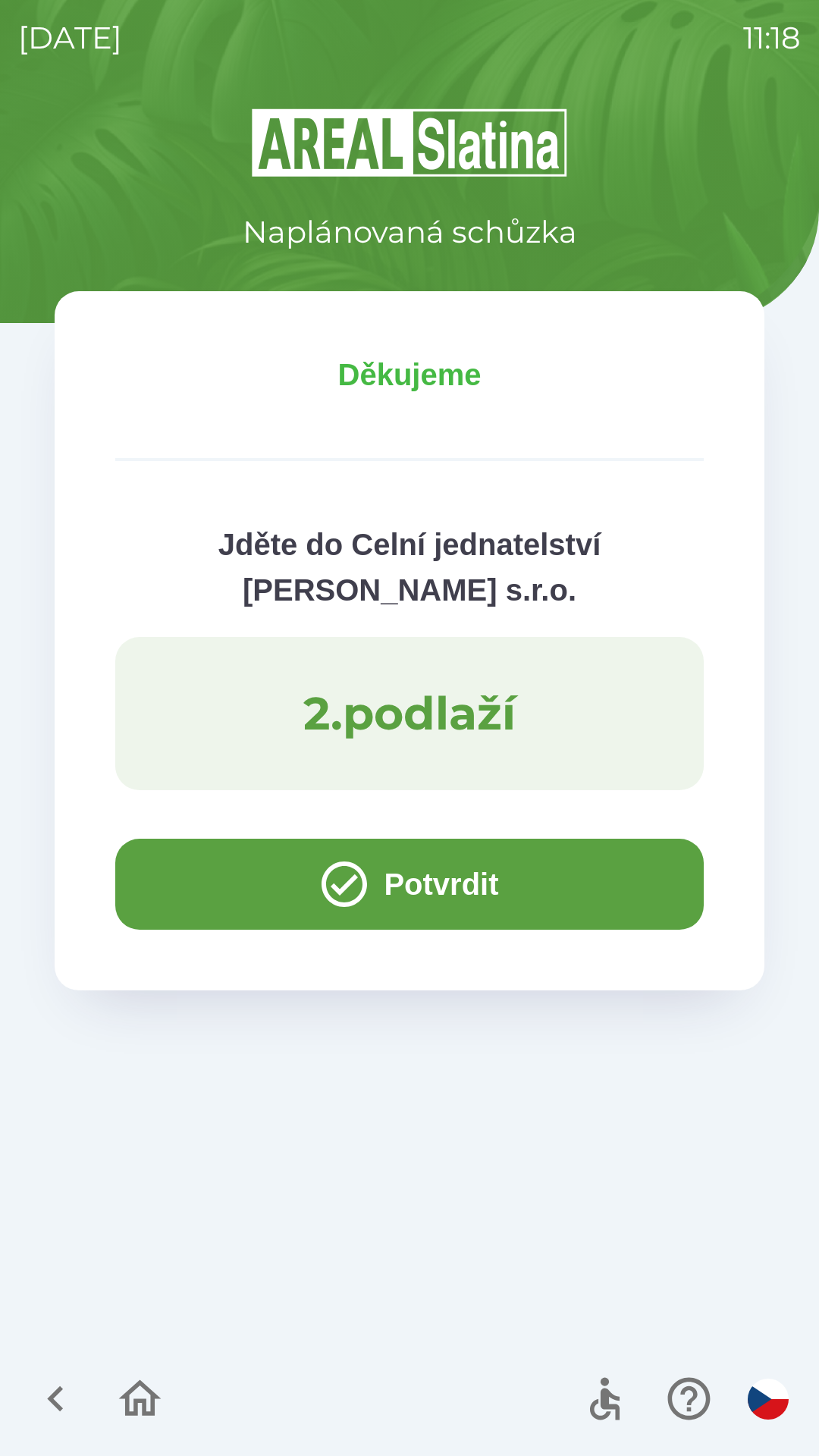
click at [209, 866] on button "Potvrdit" at bounding box center [409, 884] width 588 height 91
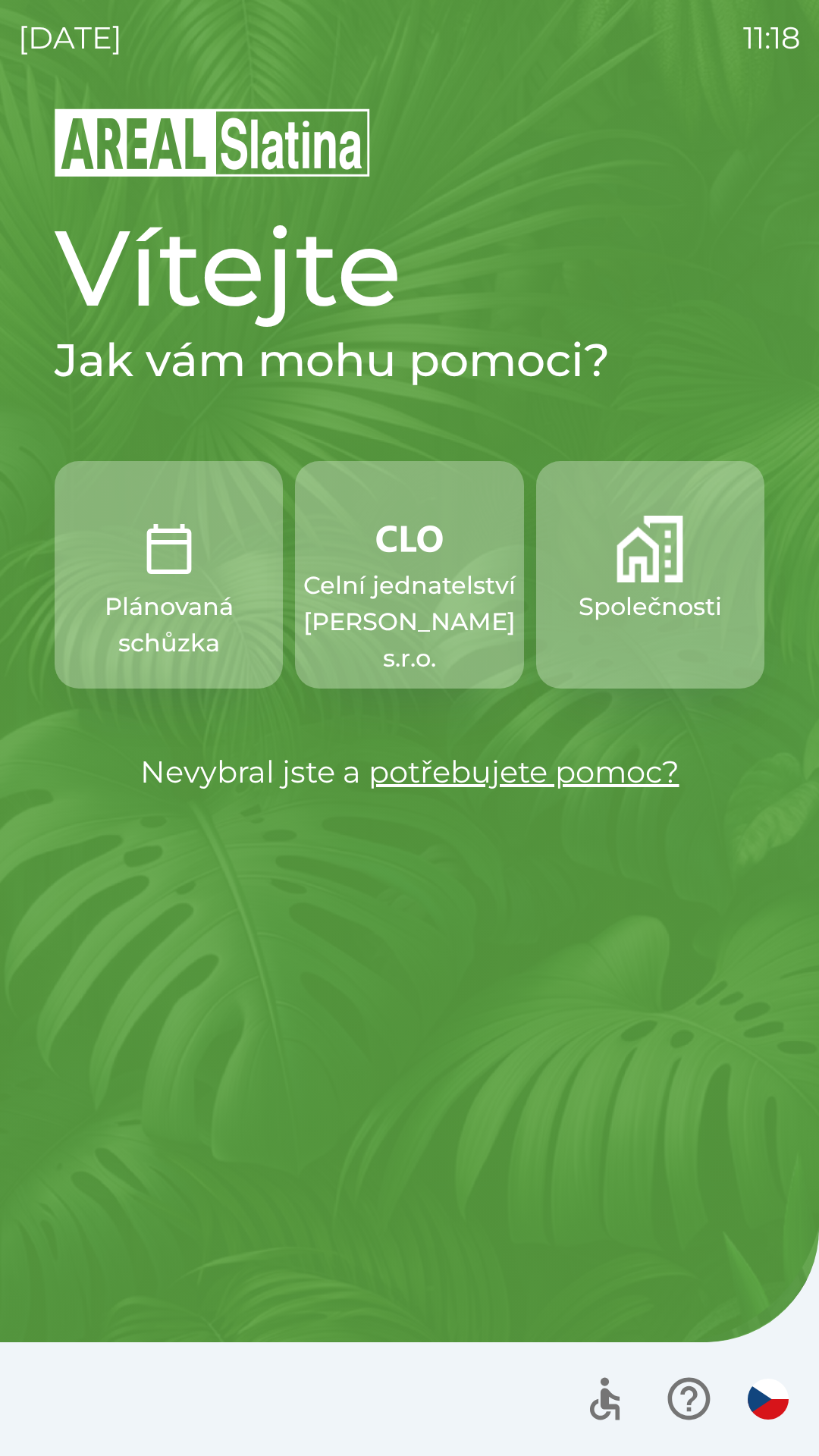
click at [400, 597] on p "Celní jednatelství [PERSON_NAME] s.r.o." at bounding box center [409, 622] width 212 height 110
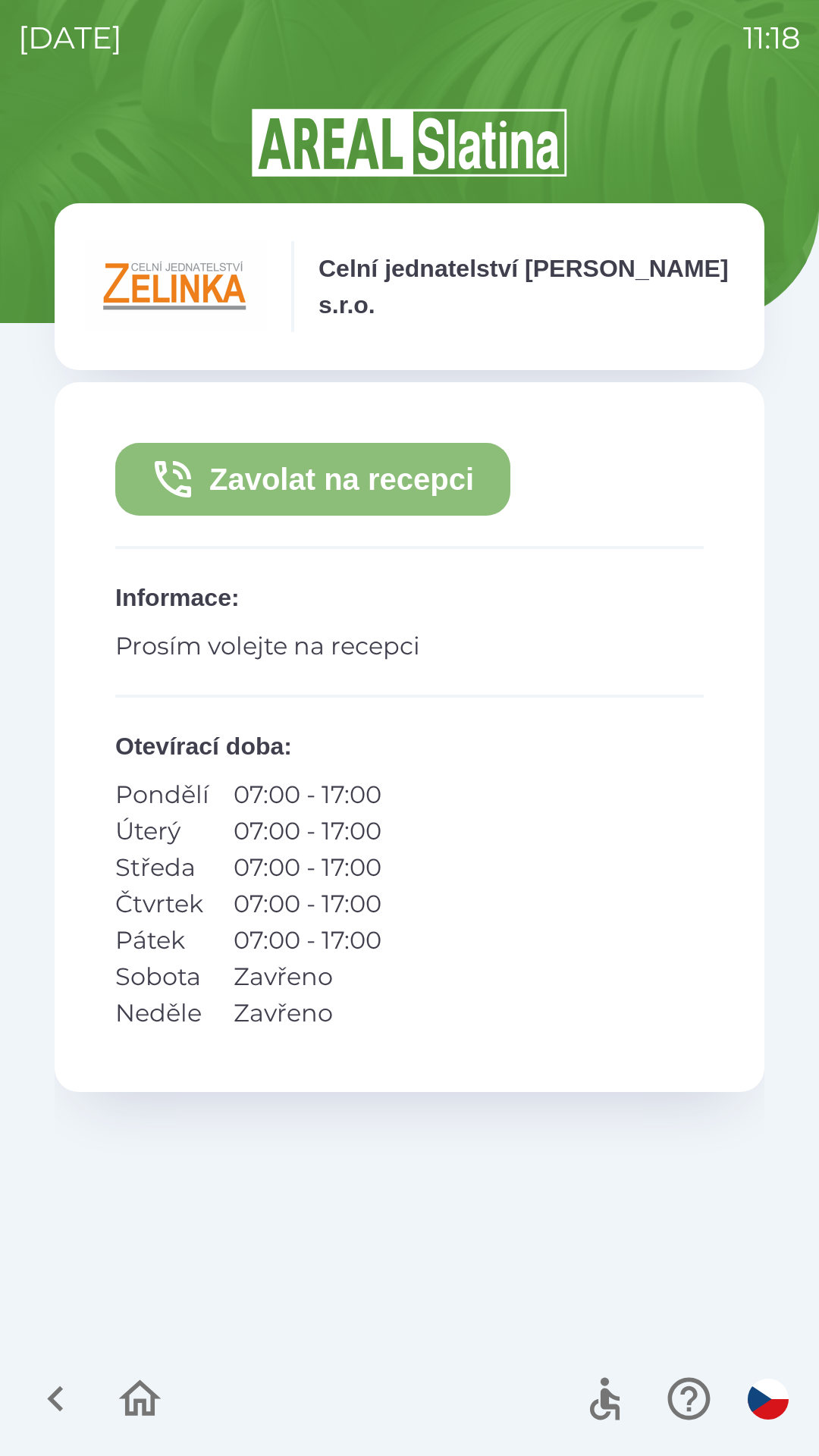
click at [384, 473] on button "Zavolat na recepci" at bounding box center [312, 478] width 395 height 73
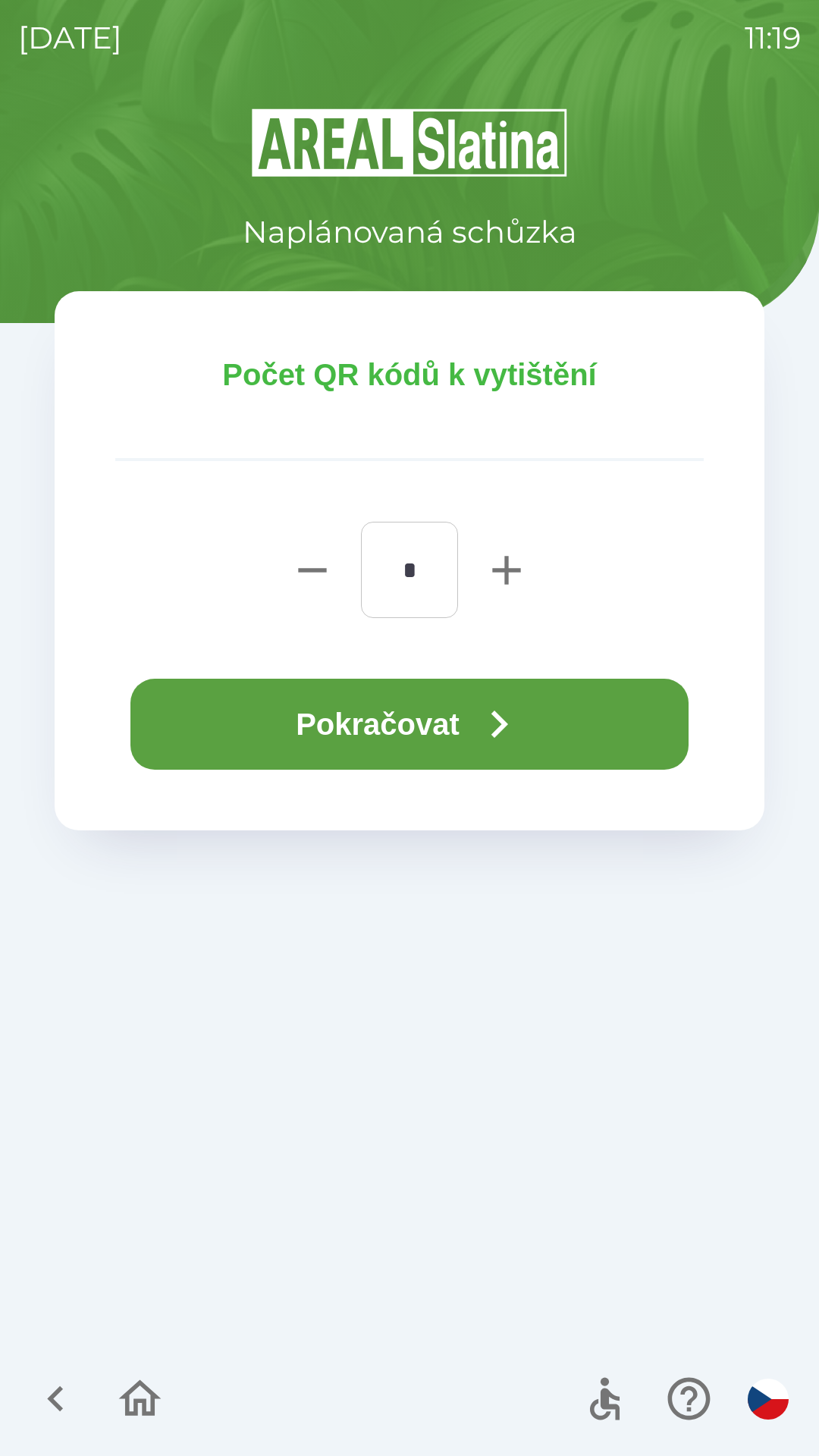
click at [455, 722] on button "Pokračovat" at bounding box center [409, 724] width 558 height 91
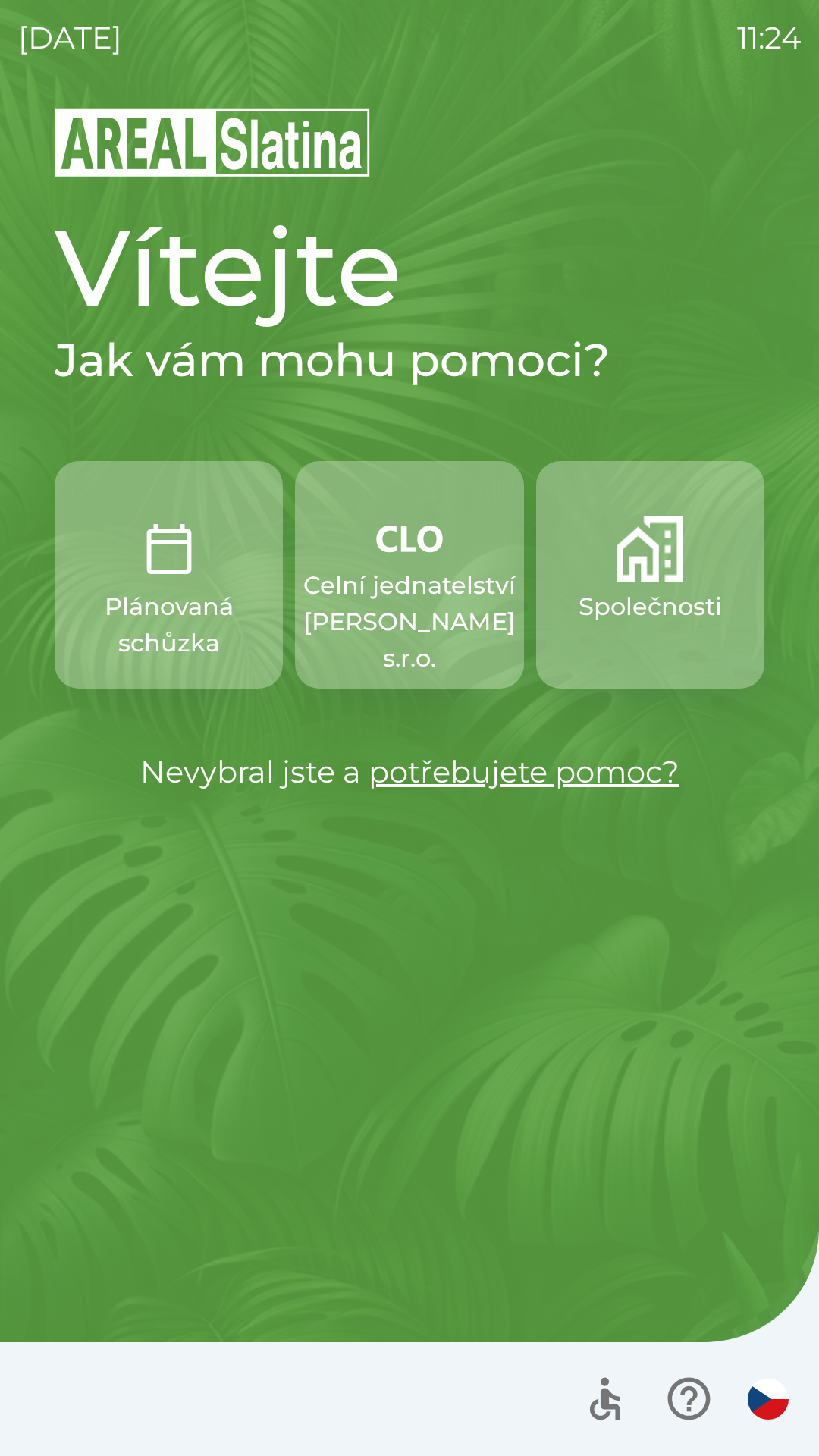
click at [401, 607] on p "Celní jednatelství [PERSON_NAME] s.r.o." at bounding box center [409, 622] width 212 height 110
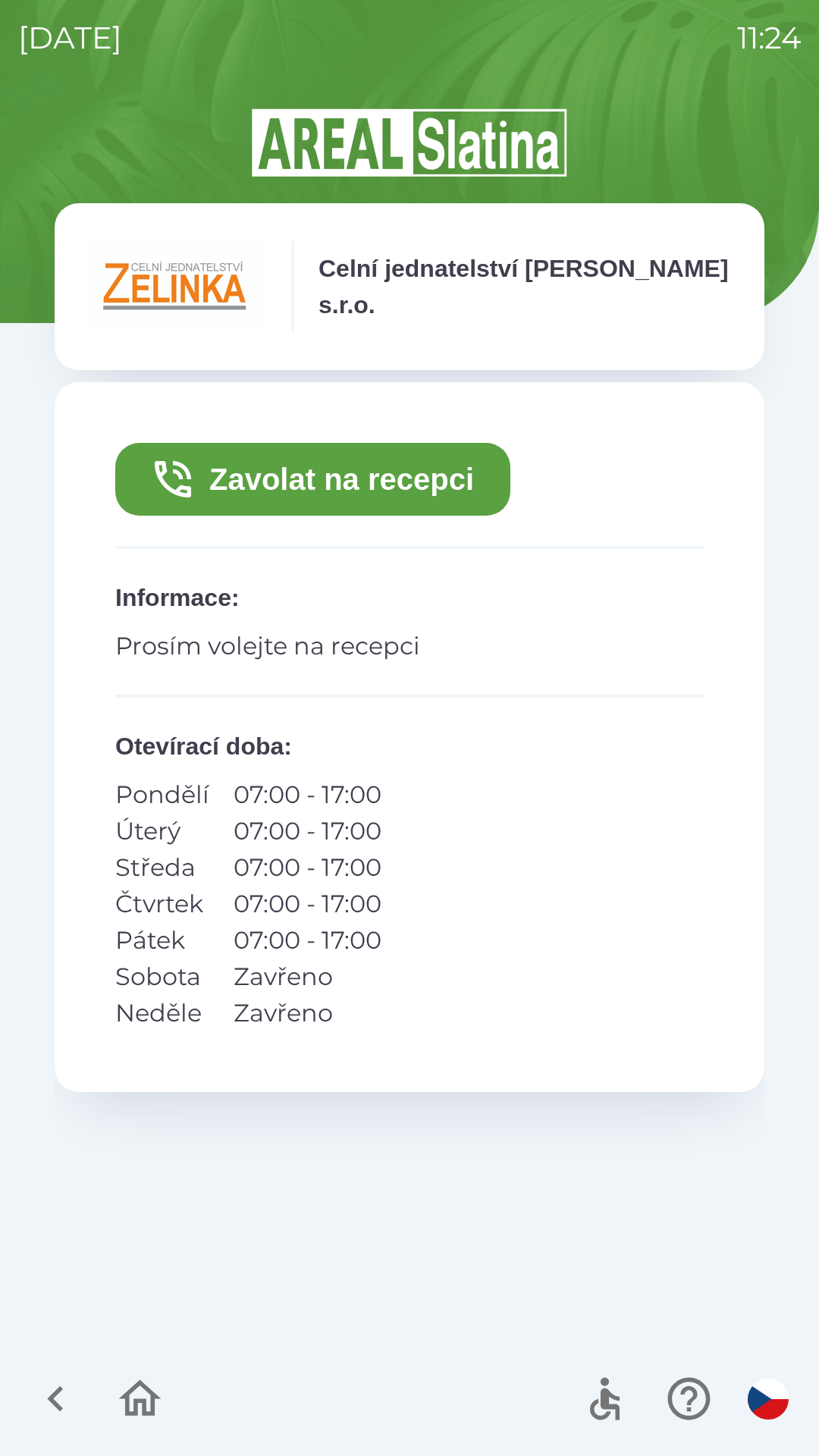
click at [373, 481] on button "Zavolat na recepci" at bounding box center [312, 478] width 395 height 73
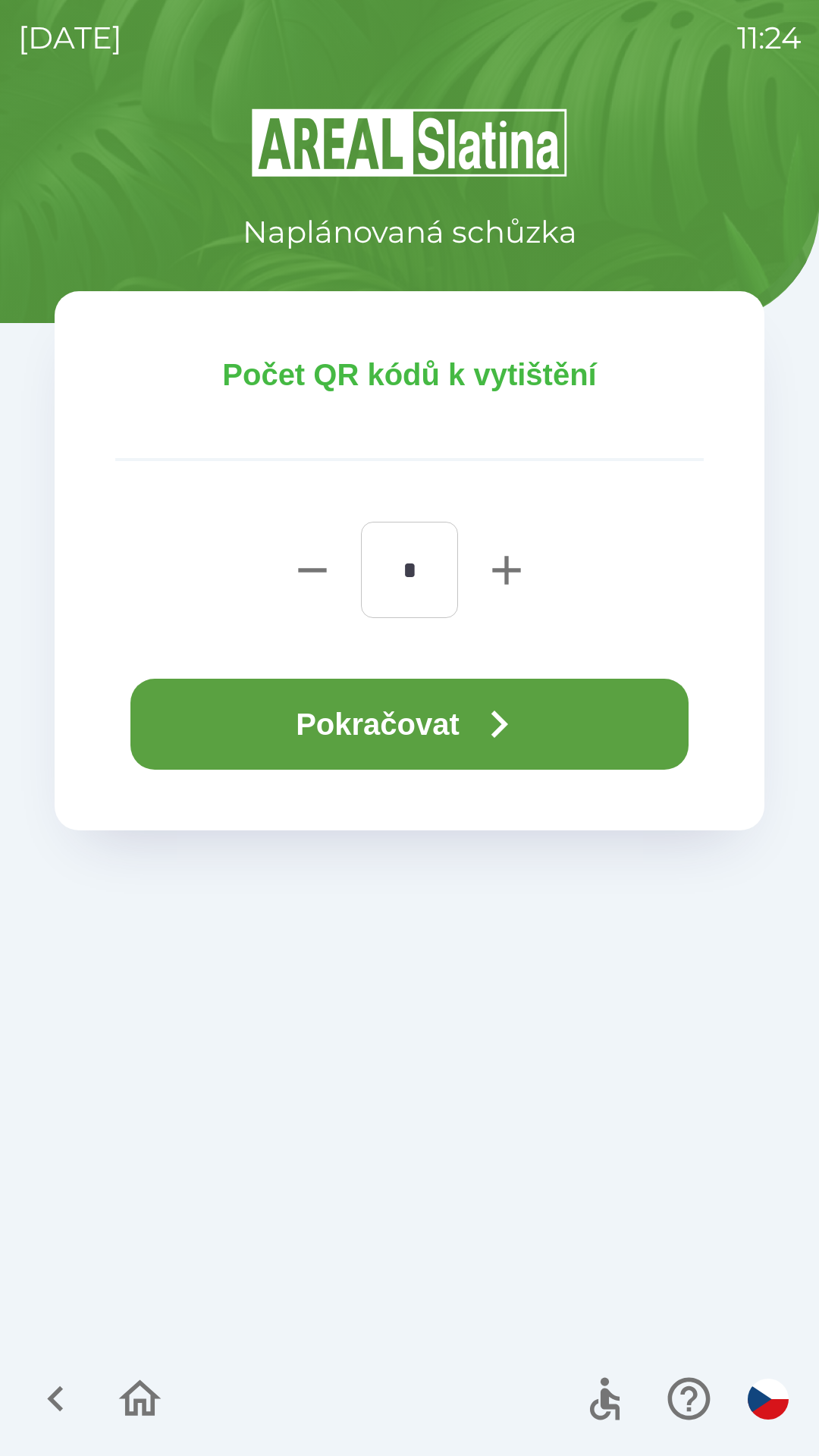
click at [435, 728] on button "Pokračovat" at bounding box center [409, 724] width 558 height 91
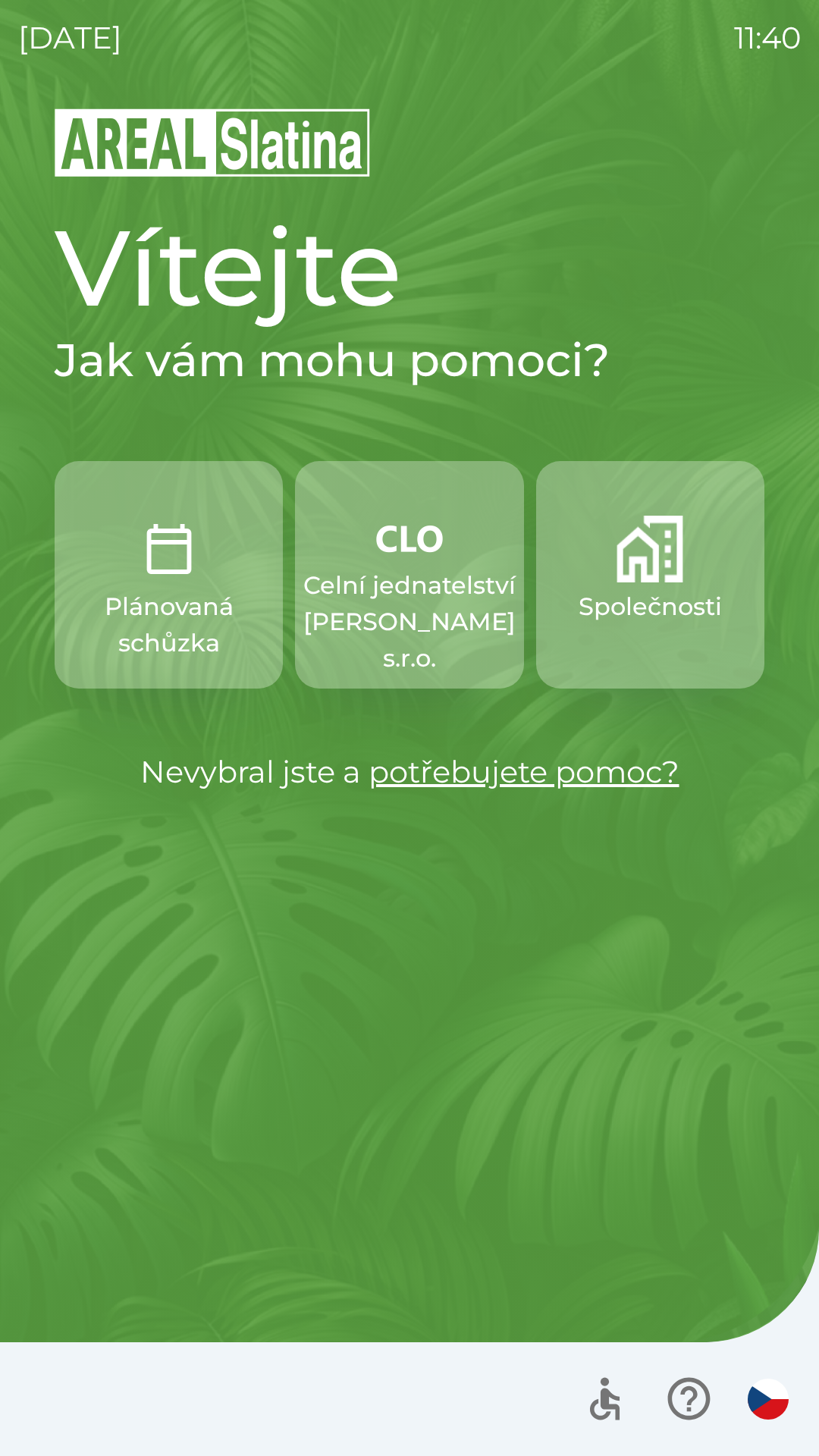
click at [662, 601] on p "Společnosti" at bounding box center [650, 606] width 143 height 37
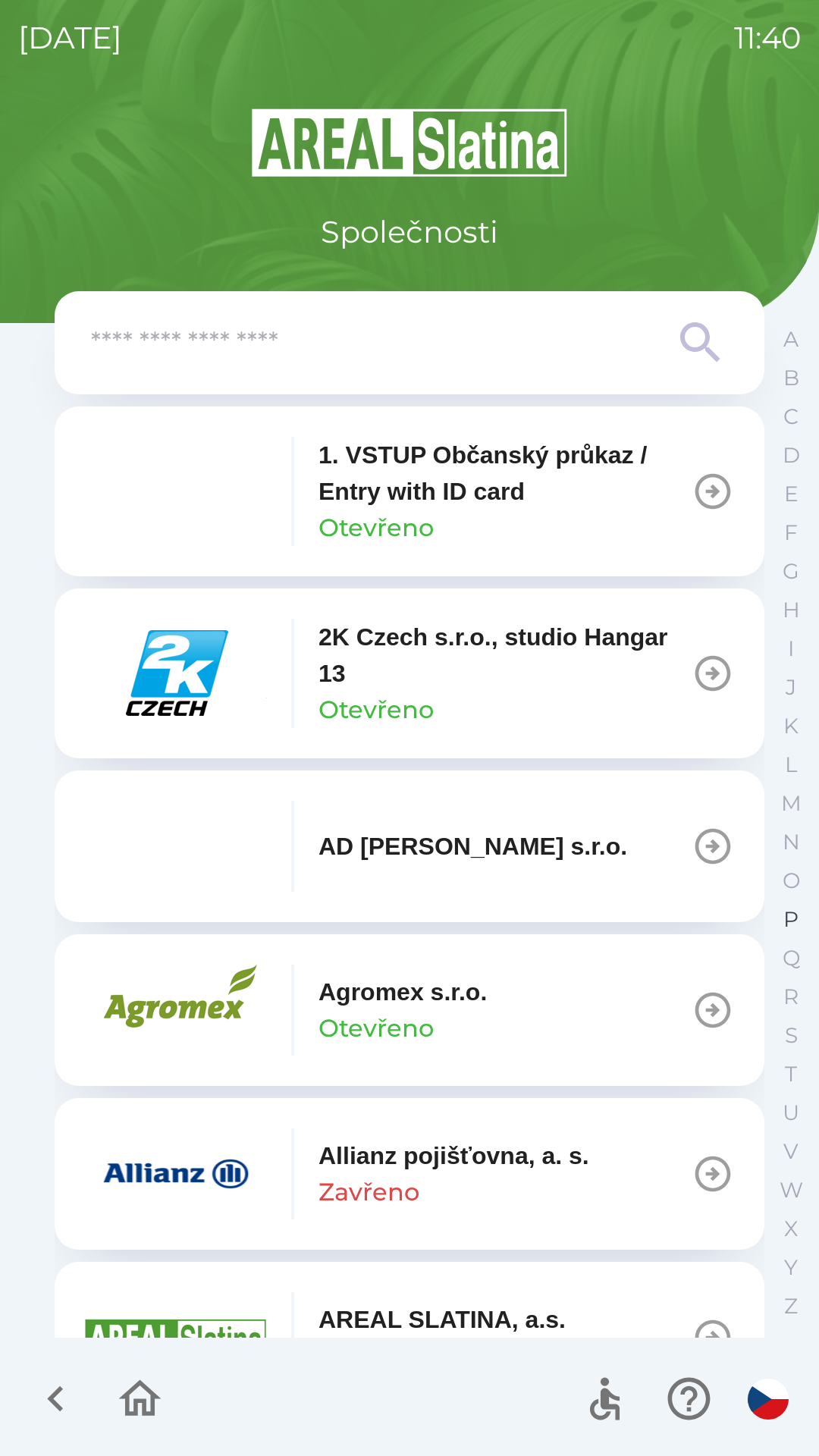
click at [790, 920] on p "P" at bounding box center [791, 918] width 15 height 27
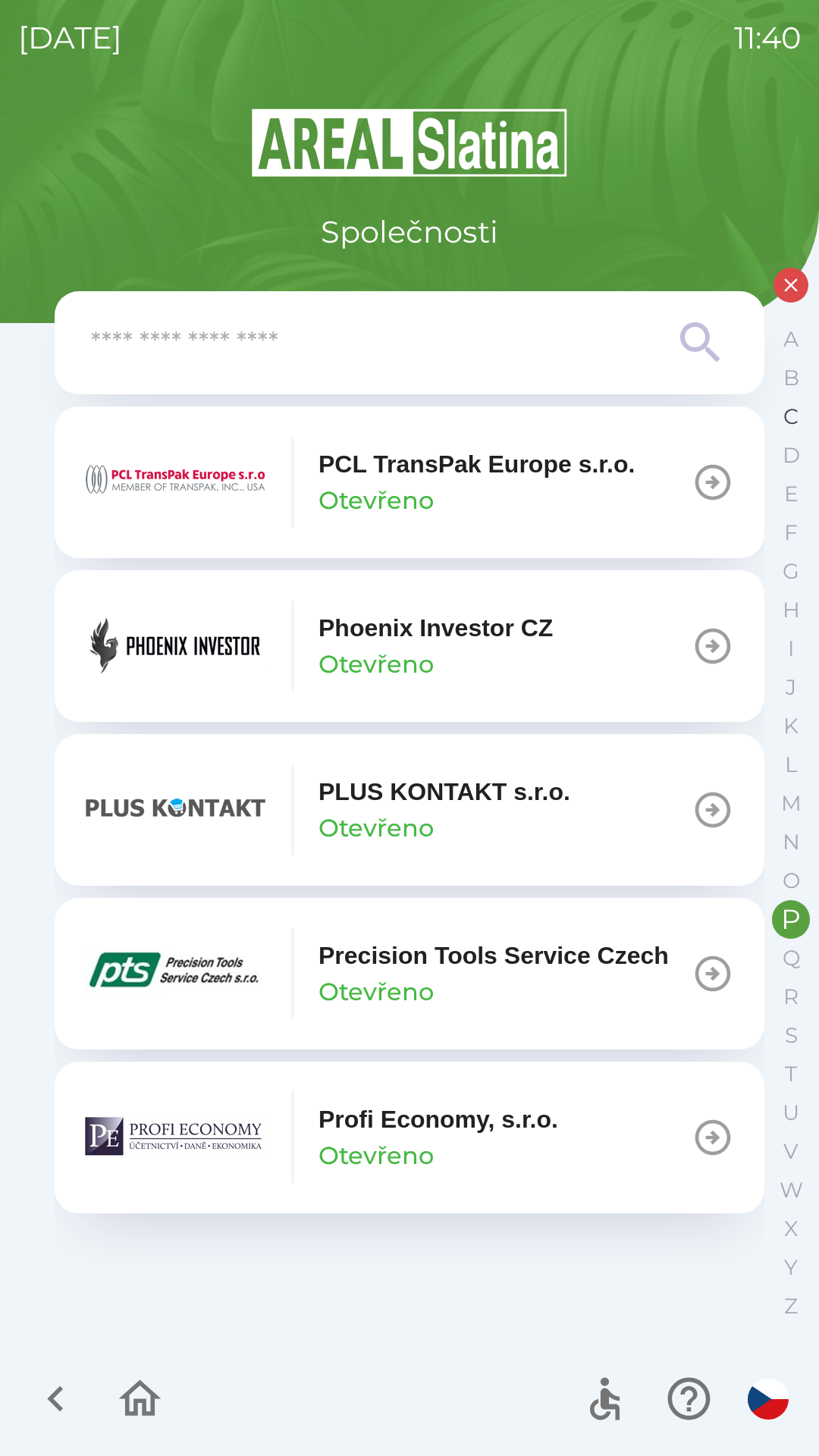
click at [786, 420] on p "C" at bounding box center [791, 416] width 15 height 27
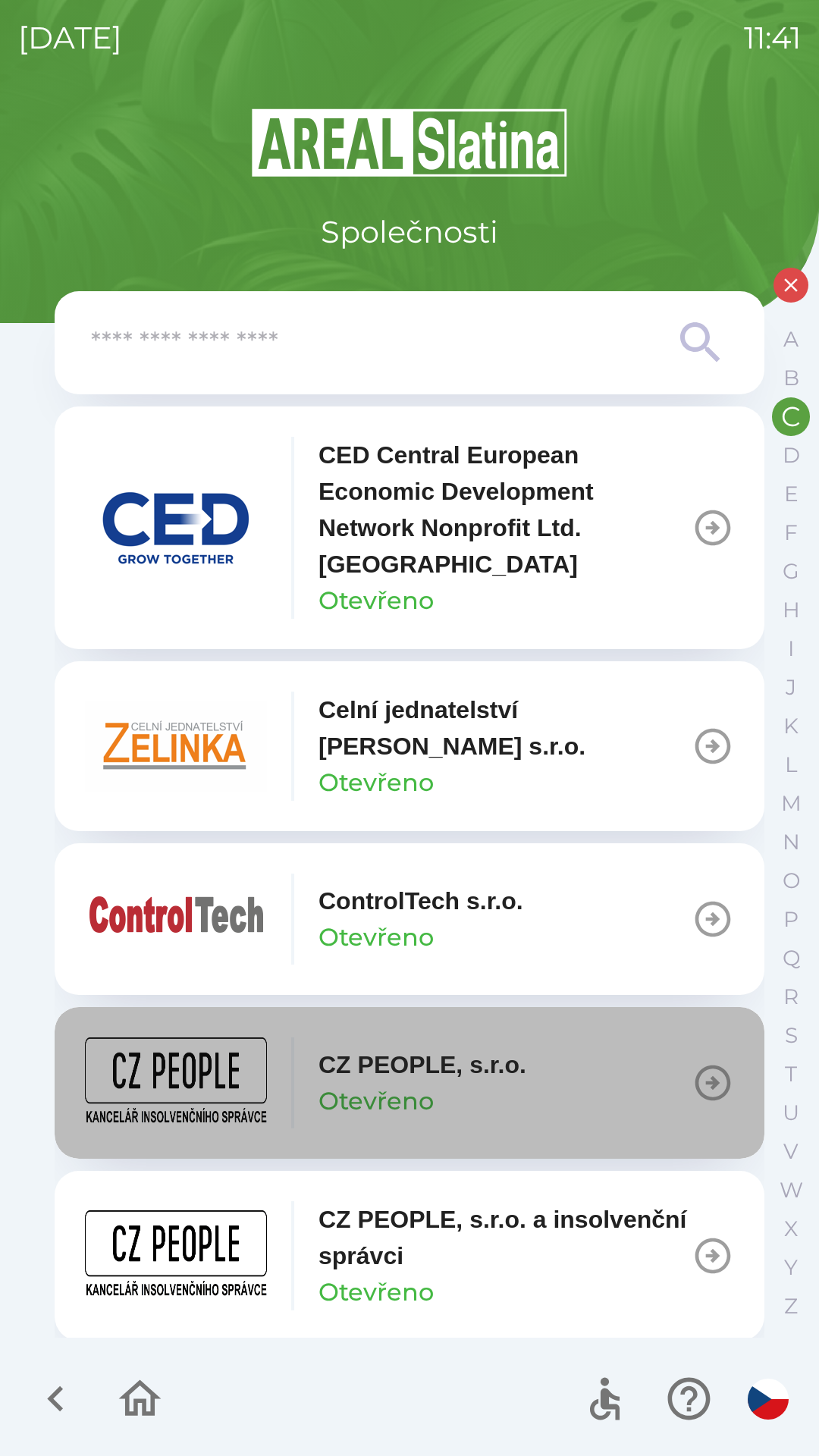
click at [519, 1071] on p "CZ PEOPLE, s.r.o." at bounding box center [422, 1064] width 208 height 37
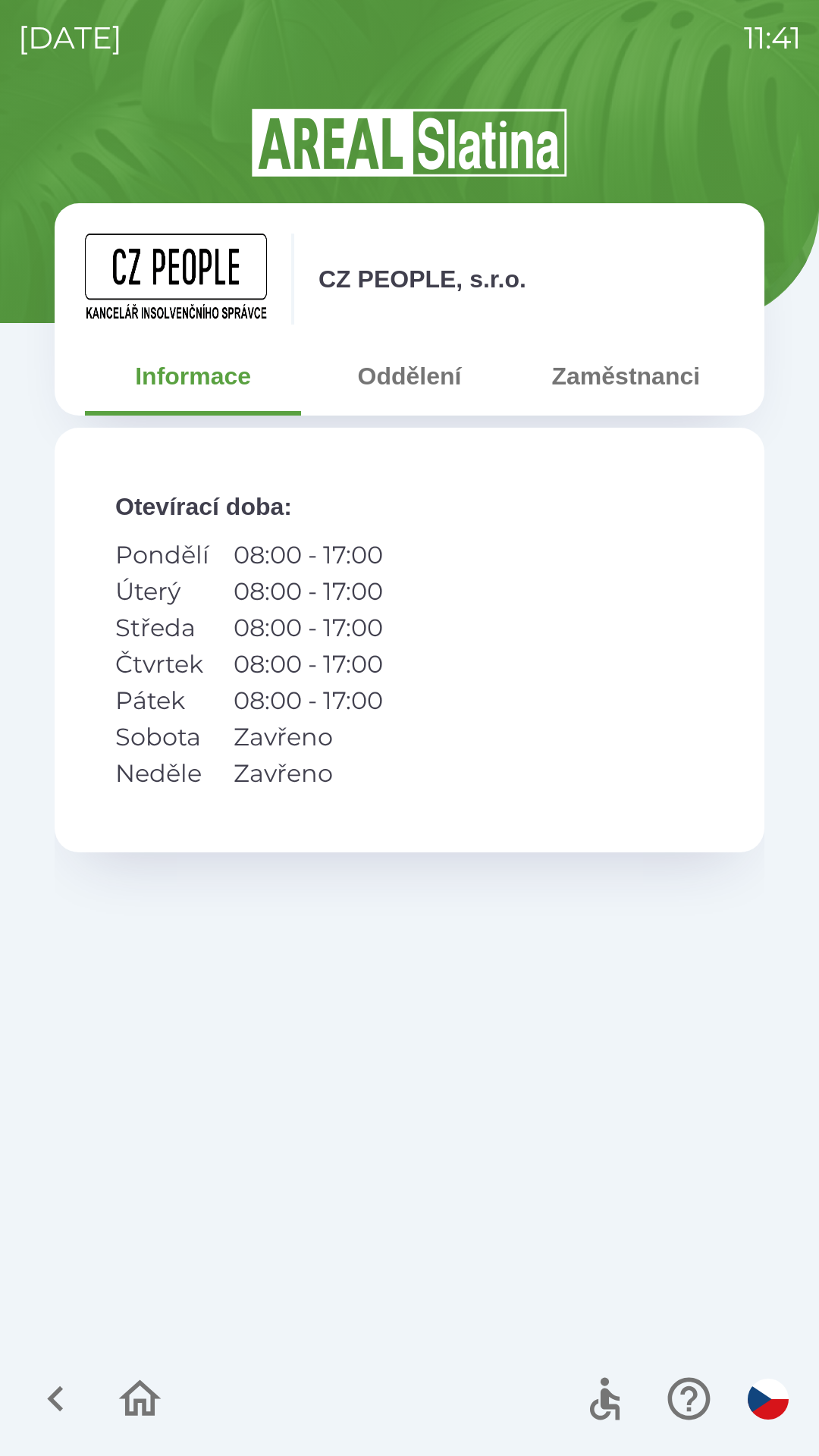
click at [50, 1396] on icon "button" at bounding box center [55, 1398] width 50 height 51
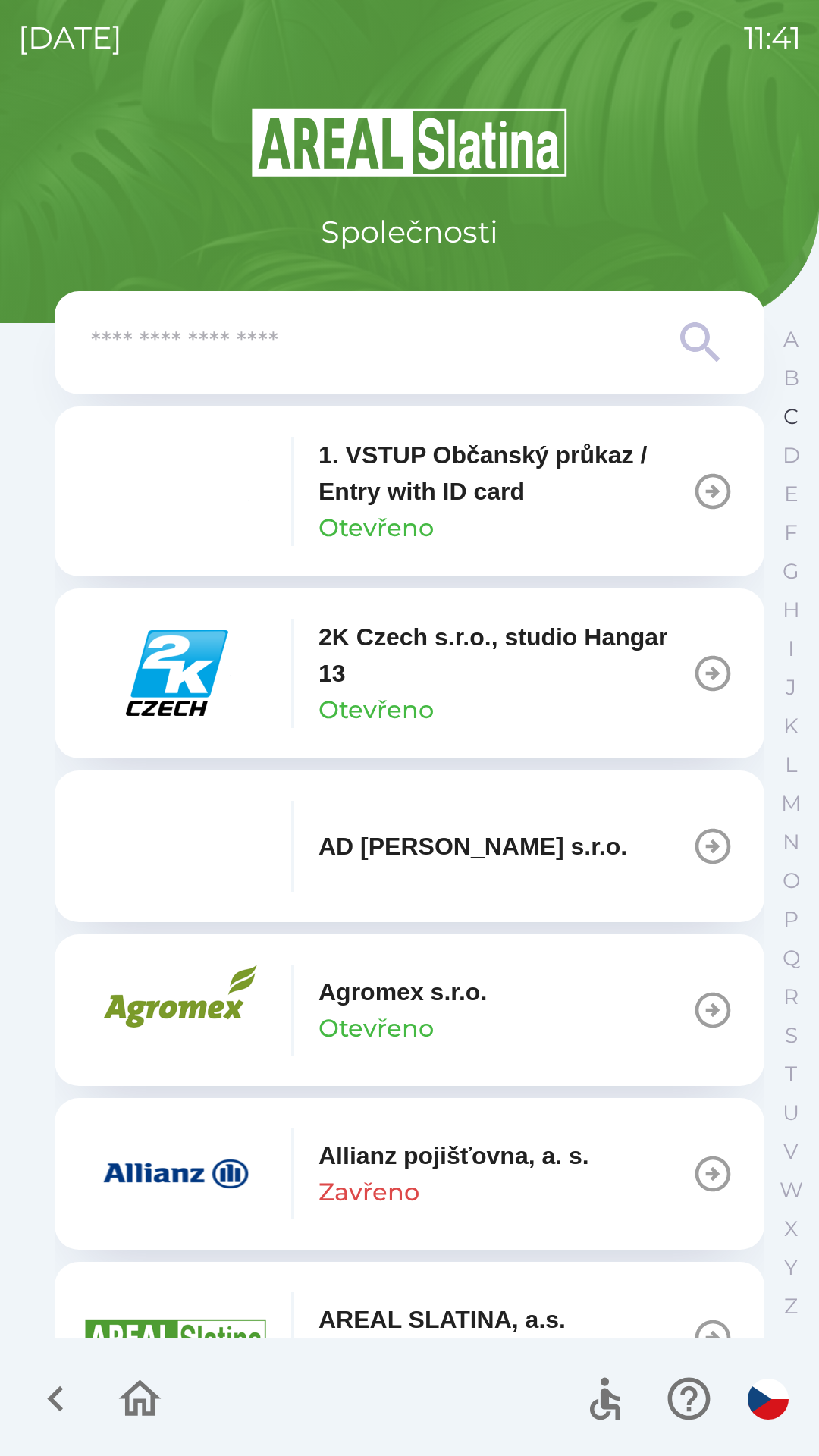
click at [788, 416] on p "C" at bounding box center [791, 416] width 15 height 27
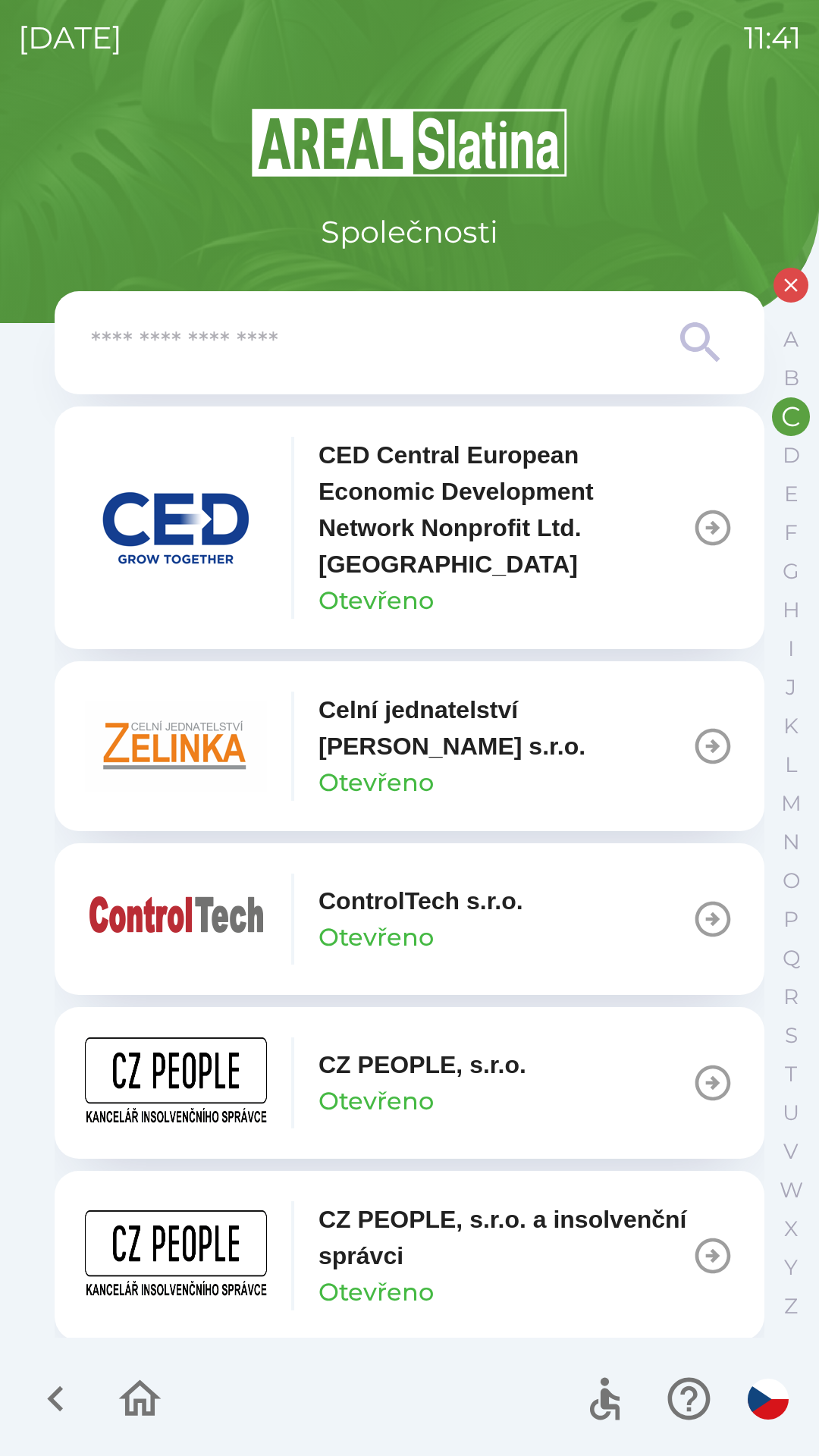
click at [414, 1251] on p "CZ PEOPLE, s.r.o. a insolvenční správci" at bounding box center [505, 1237] width 373 height 73
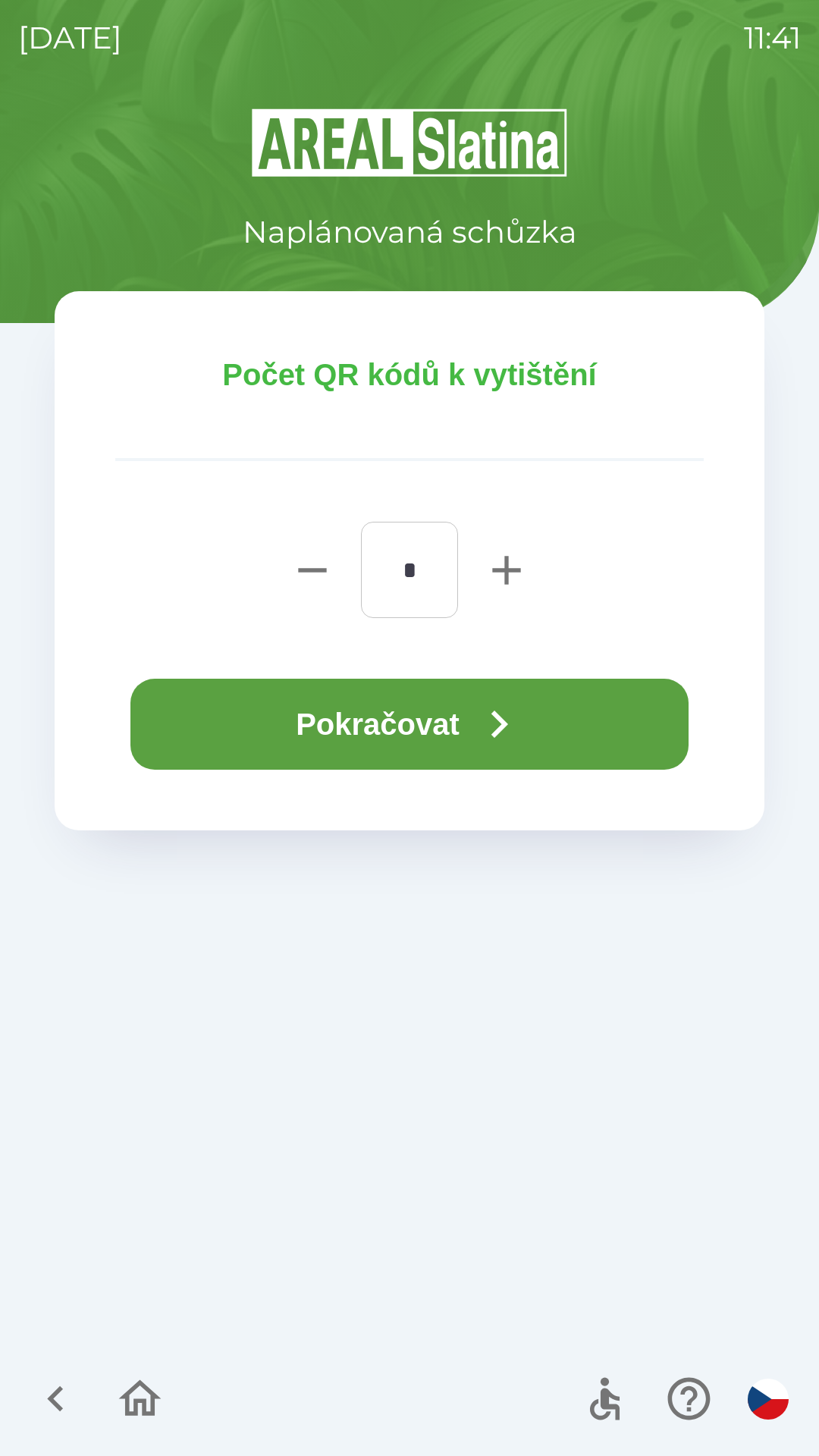
click at [395, 720] on button "Pokračovat" at bounding box center [409, 724] width 558 height 91
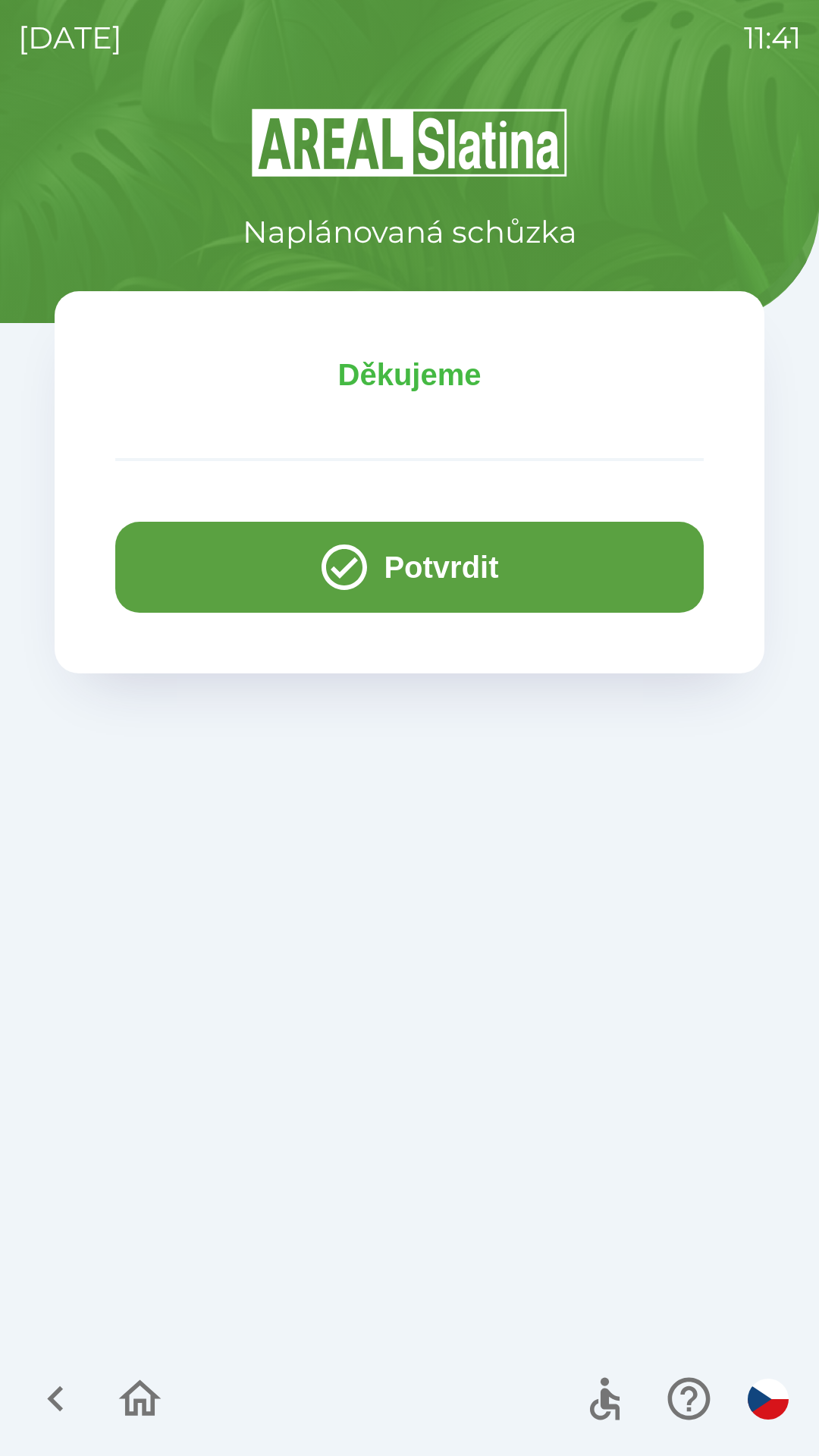
click at [214, 570] on button "Potvrdit" at bounding box center [409, 567] width 588 height 91
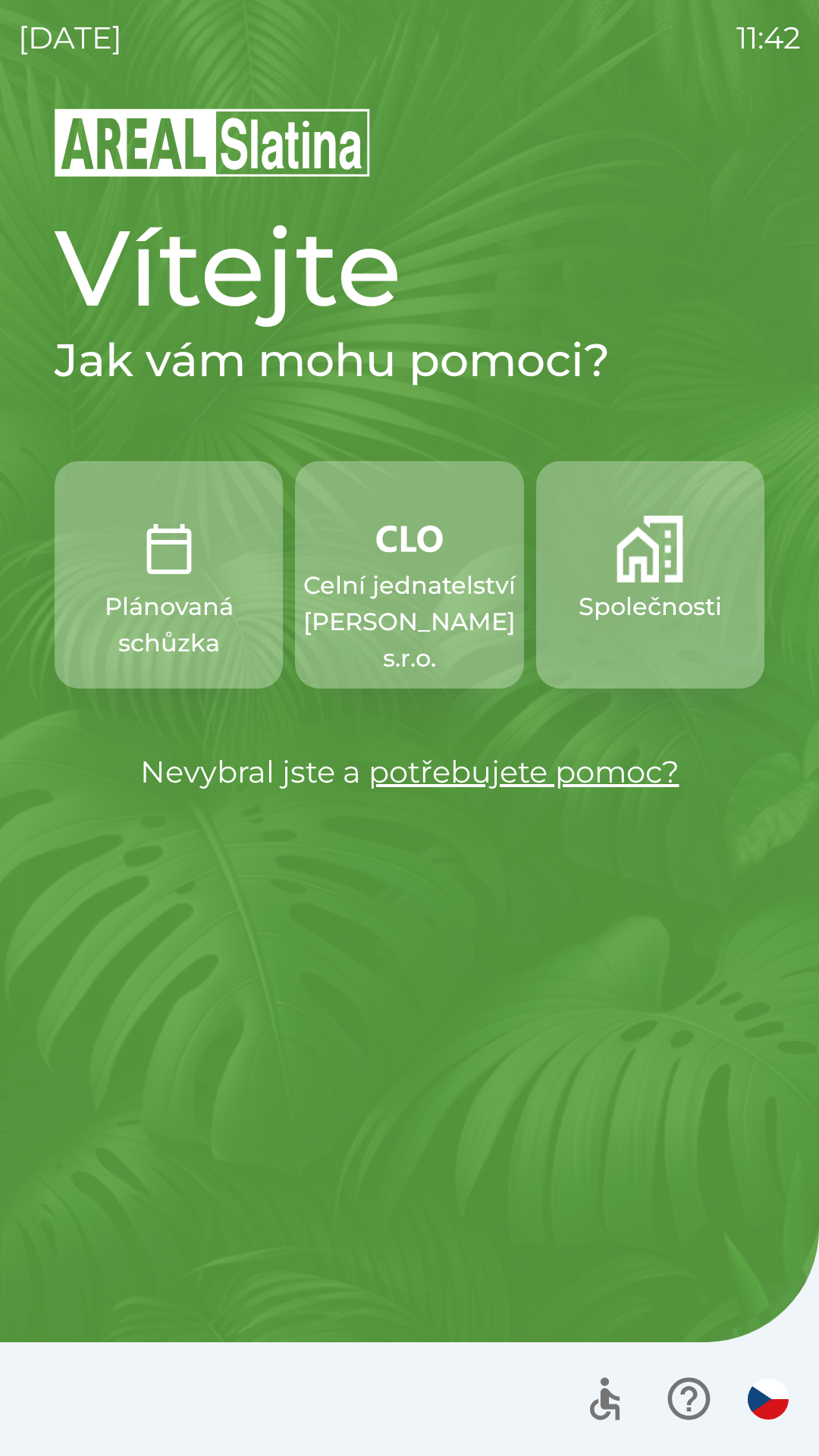
click at [182, 589] on p "Plánovaná schůzka" at bounding box center [169, 624] width 156 height 73
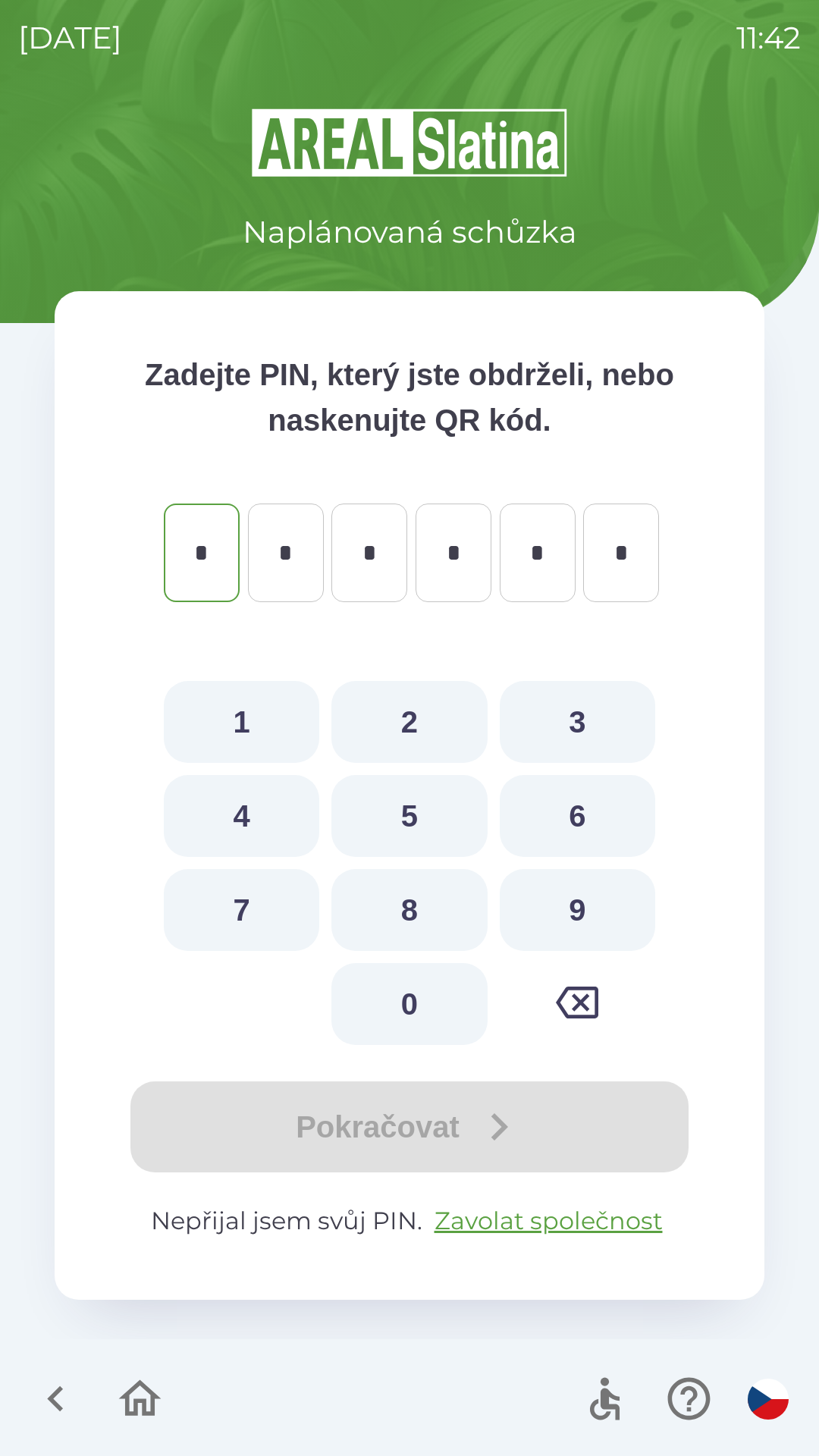
click at [72, 1391] on icon "button" at bounding box center [55, 1398] width 50 height 51
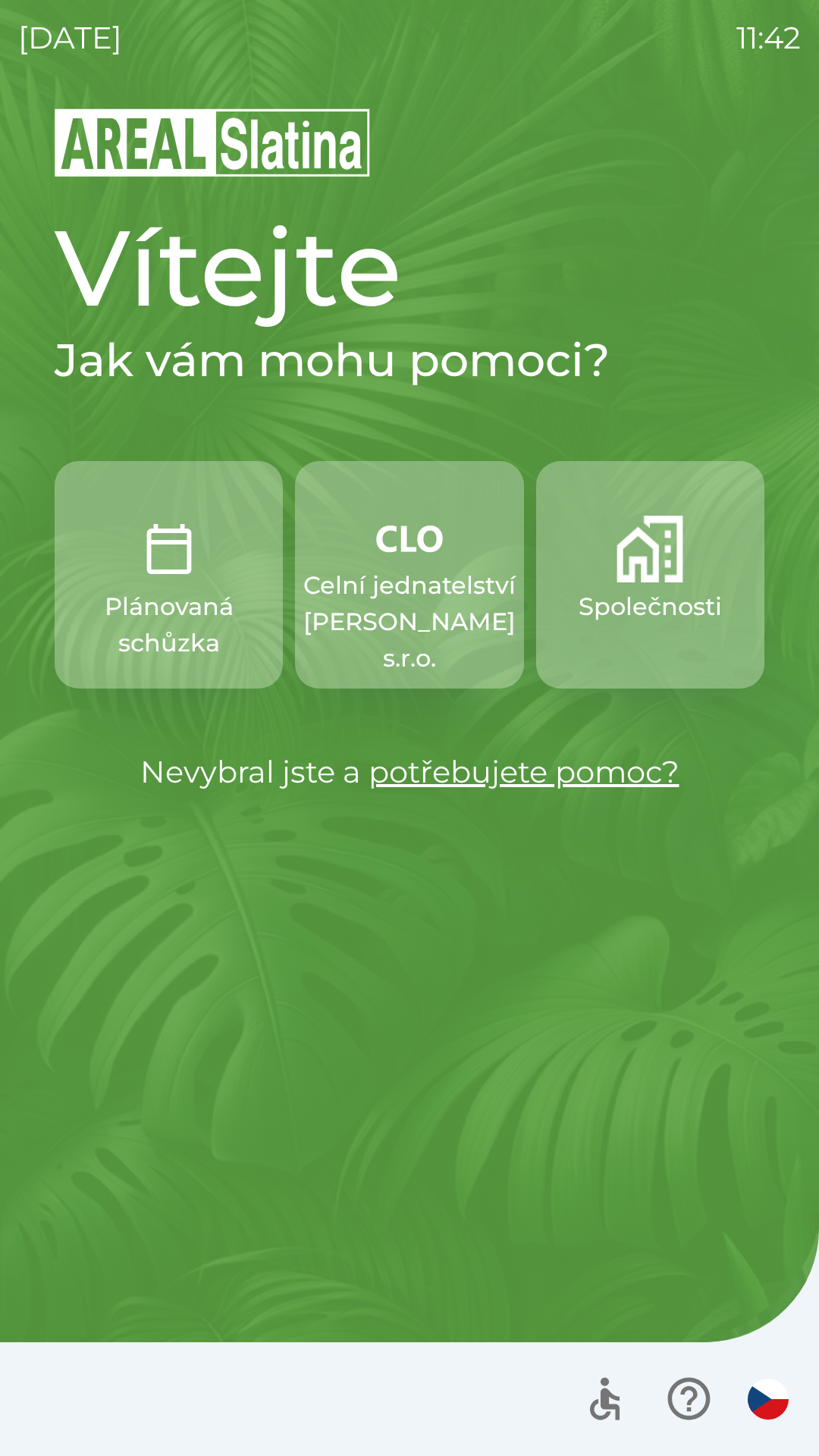
click at [138, 1397] on div at bounding box center [409, 1399] width 819 height 114
click at [644, 603] on p "Společnosti" at bounding box center [650, 606] width 143 height 37
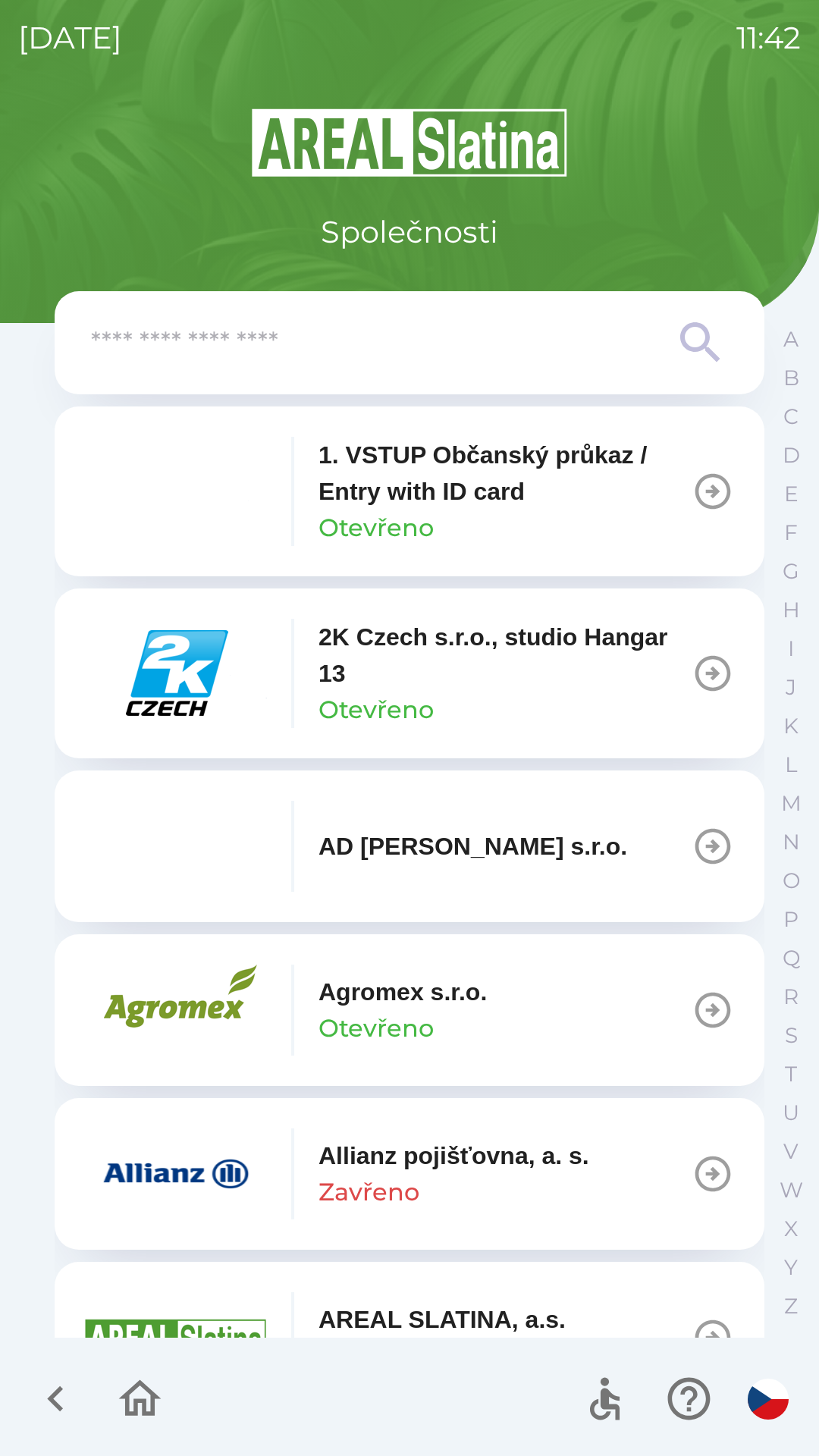
click at [276, 336] on input "text" at bounding box center [378, 342] width 576 height 42
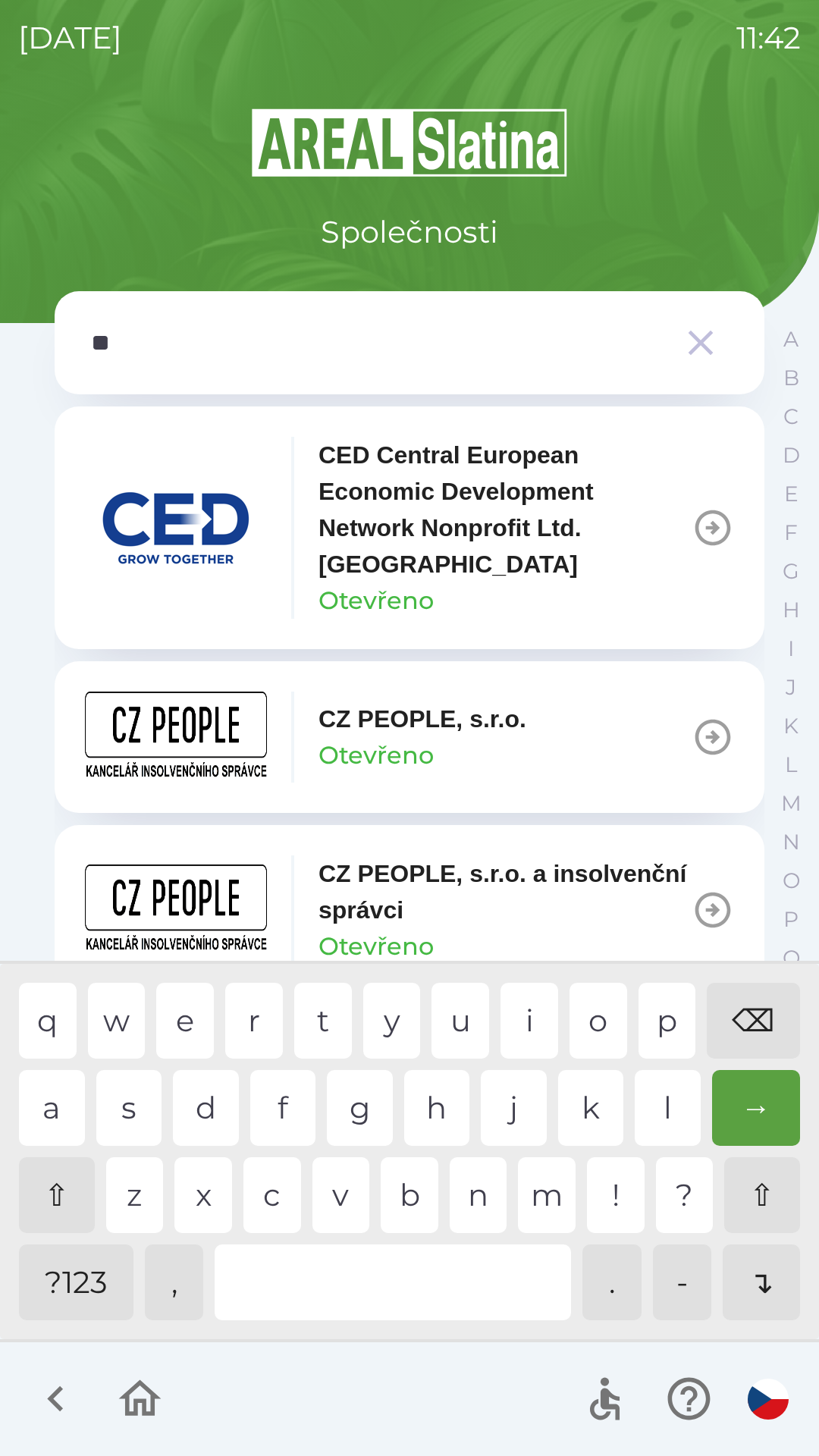
type input "***"
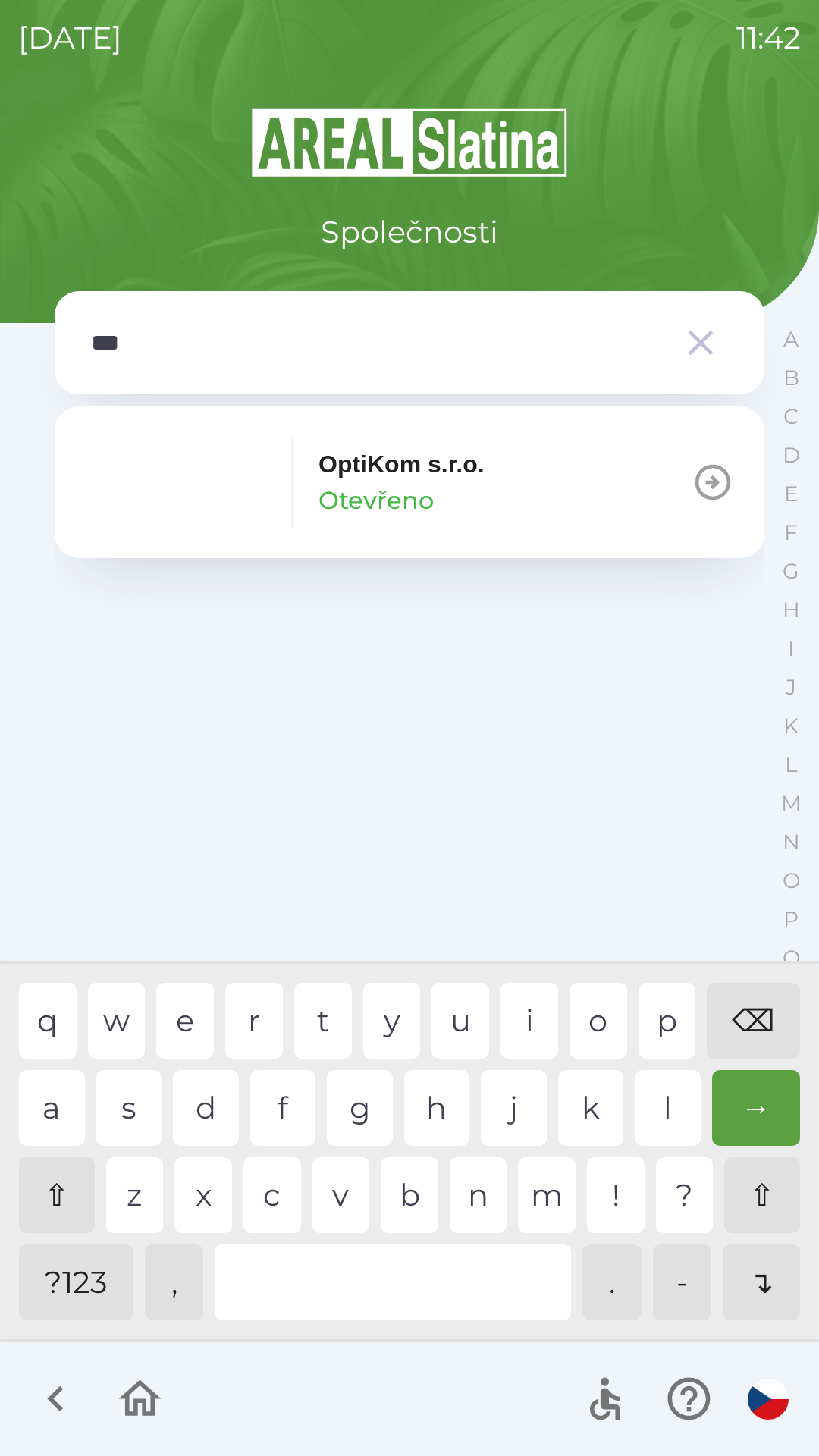
click at [322, 1025] on div "t" at bounding box center [323, 1020] width 57 height 76
click at [348, 468] on p "OptiKom s.r.o." at bounding box center [401, 464] width 166 height 37
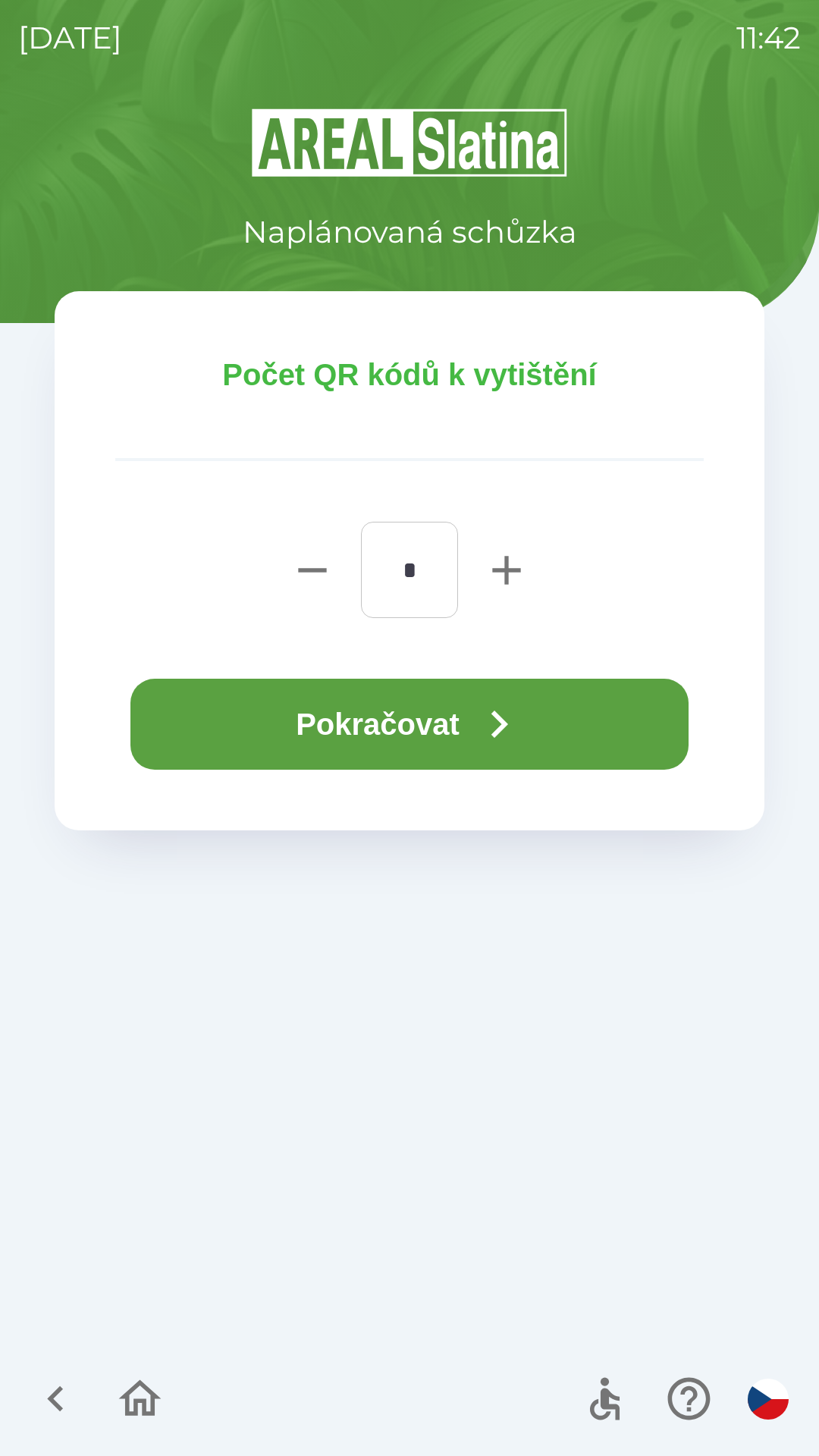
click at [507, 567] on icon "button" at bounding box center [506, 569] width 28 height 28
type input "*"
click at [430, 700] on button "Pokračovat" at bounding box center [409, 724] width 558 height 91
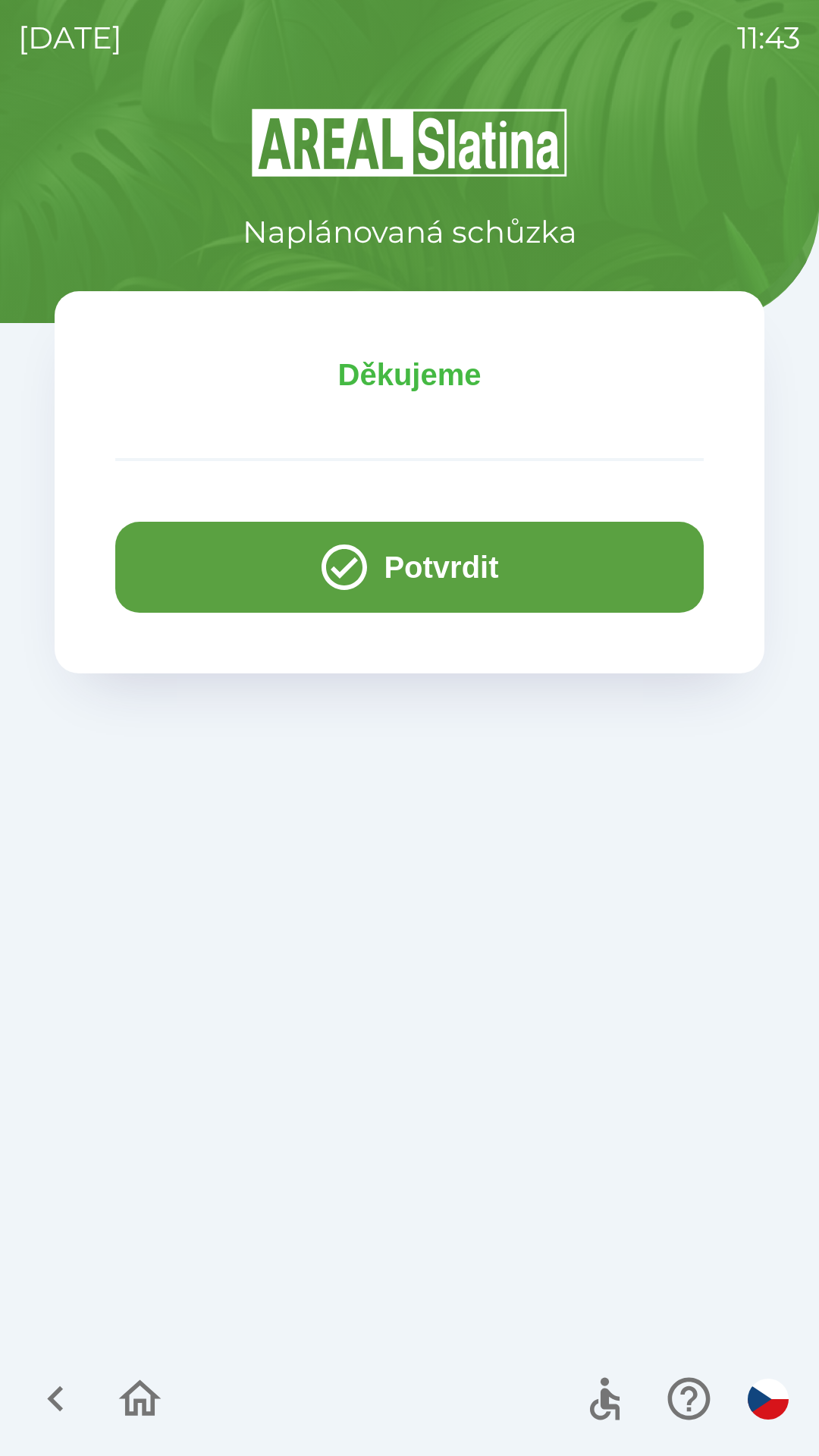
click at [193, 559] on button "Potvrdit" at bounding box center [409, 567] width 588 height 91
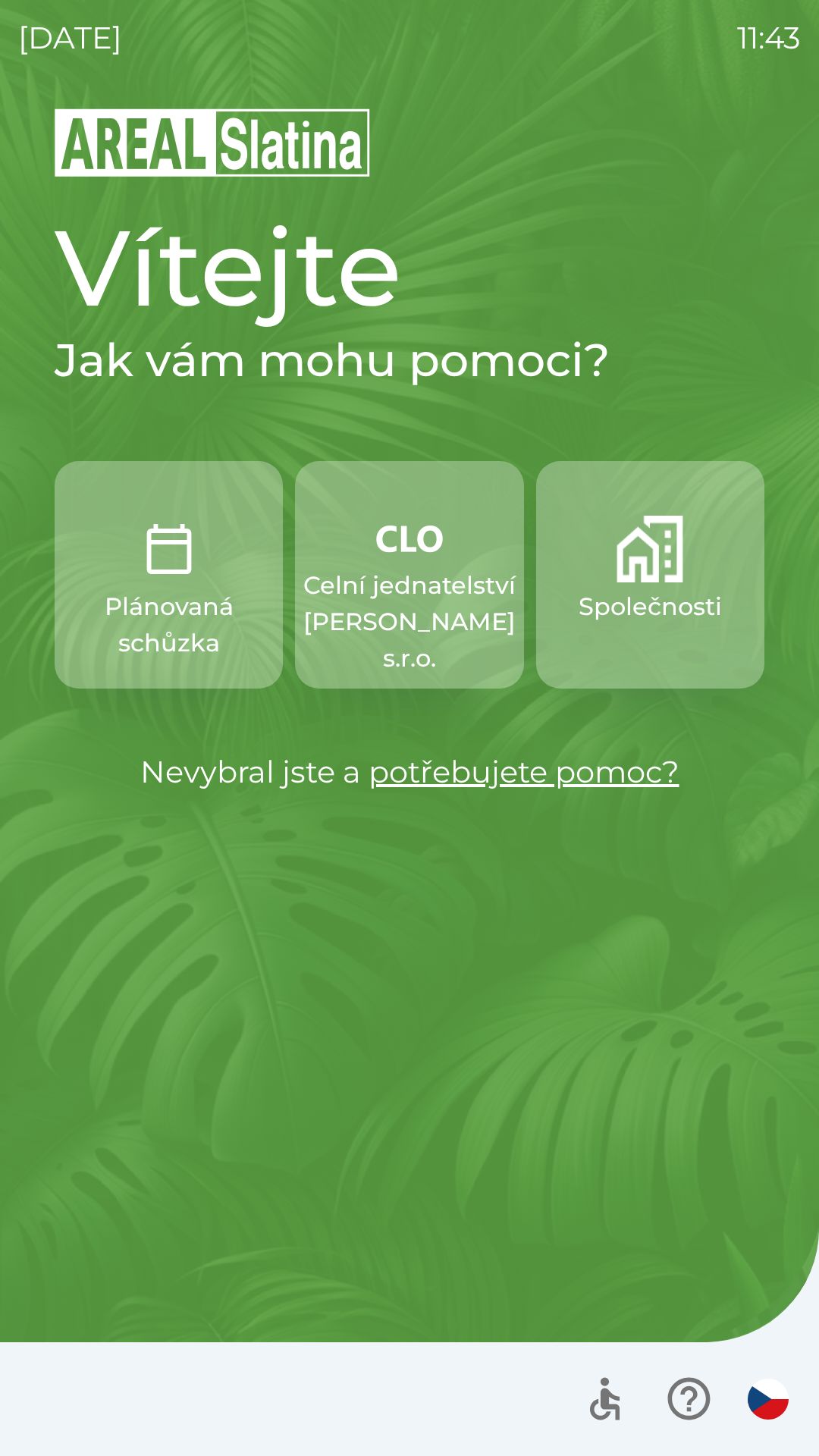
click at [627, 605] on p "Společnosti" at bounding box center [650, 606] width 143 height 37
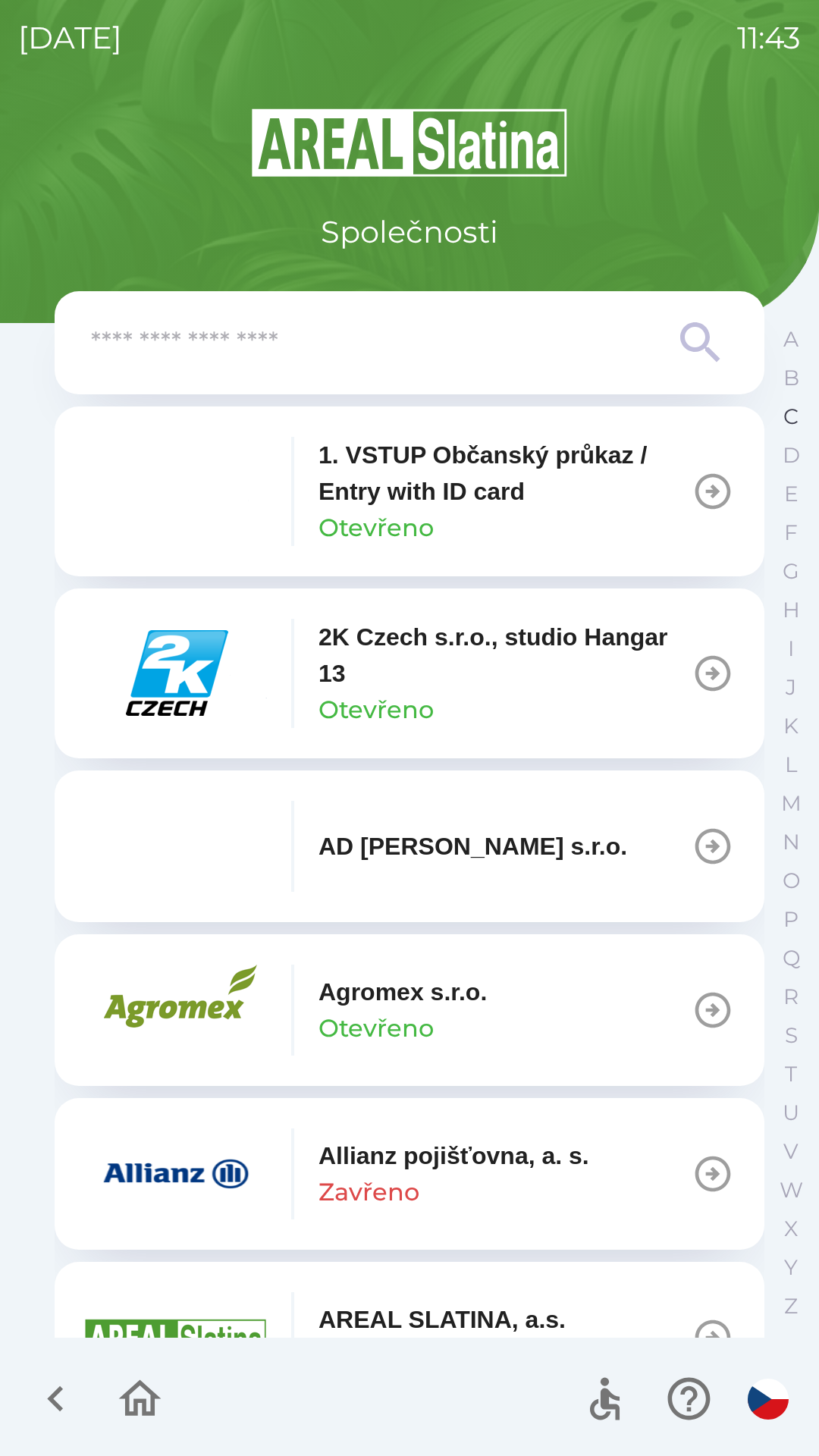
click at [786, 414] on p "C" at bounding box center [791, 416] width 15 height 27
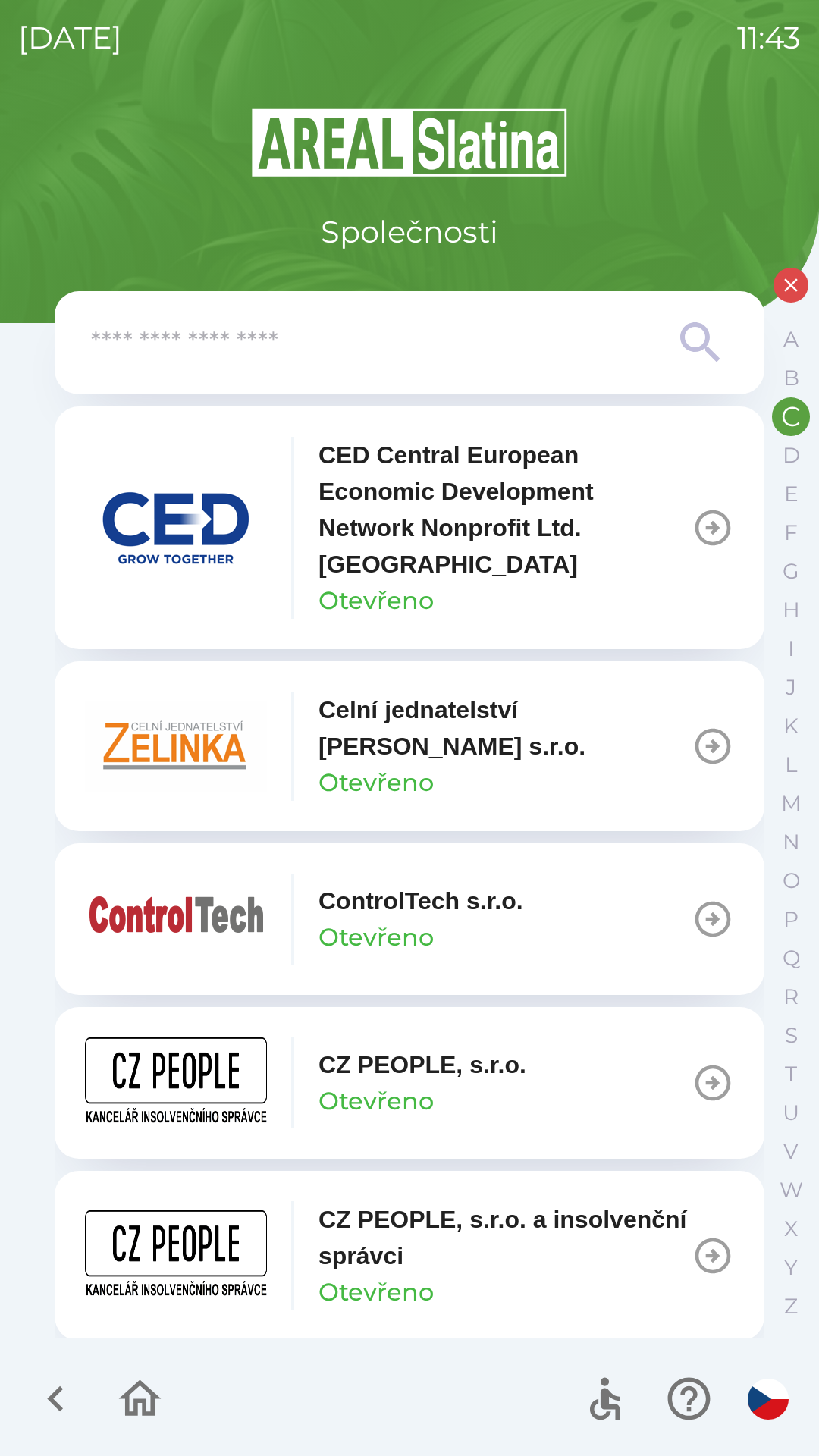
click at [367, 1260] on p "CZ PEOPLE, s.r.o. a insolvenční správci" at bounding box center [505, 1237] width 373 height 73
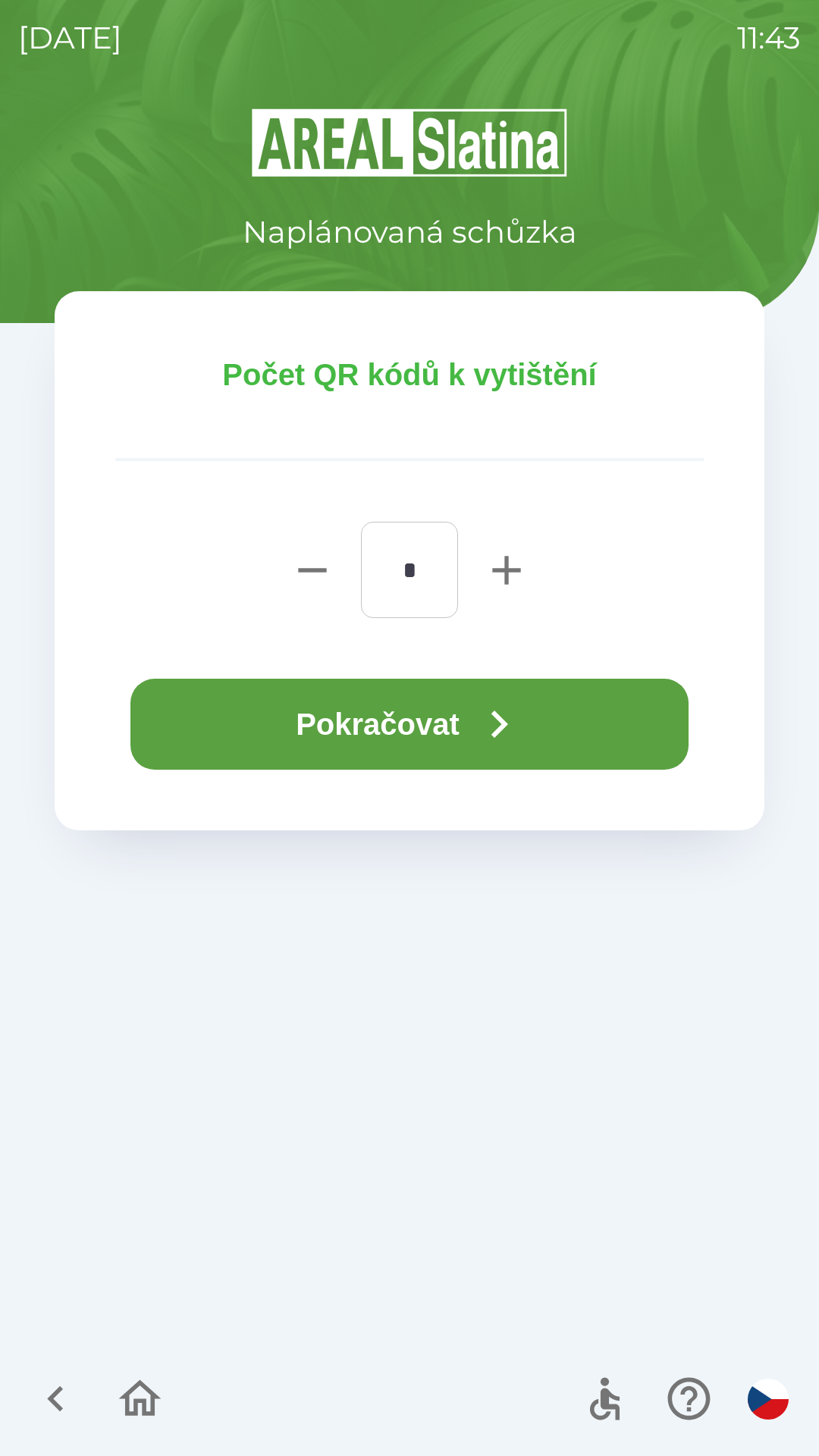
click at [481, 575] on button "button" at bounding box center [506, 569] width 61 height 96
type input "*"
click at [302, 727] on button "Pokračovat" at bounding box center [409, 724] width 558 height 91
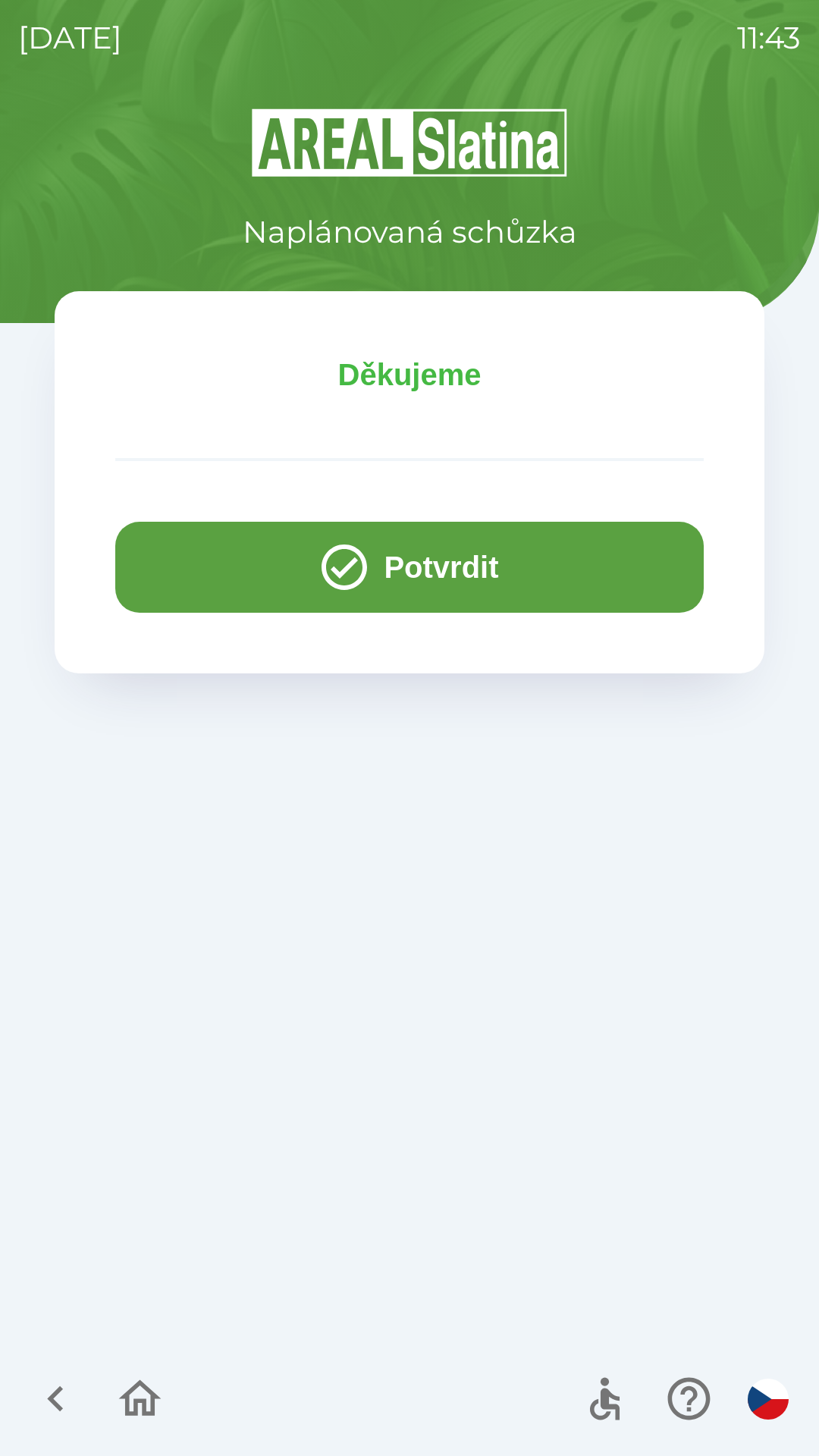
click at [188, 560] on button "Potvrdit" at bounding box center [409, 567] width 588 height 91
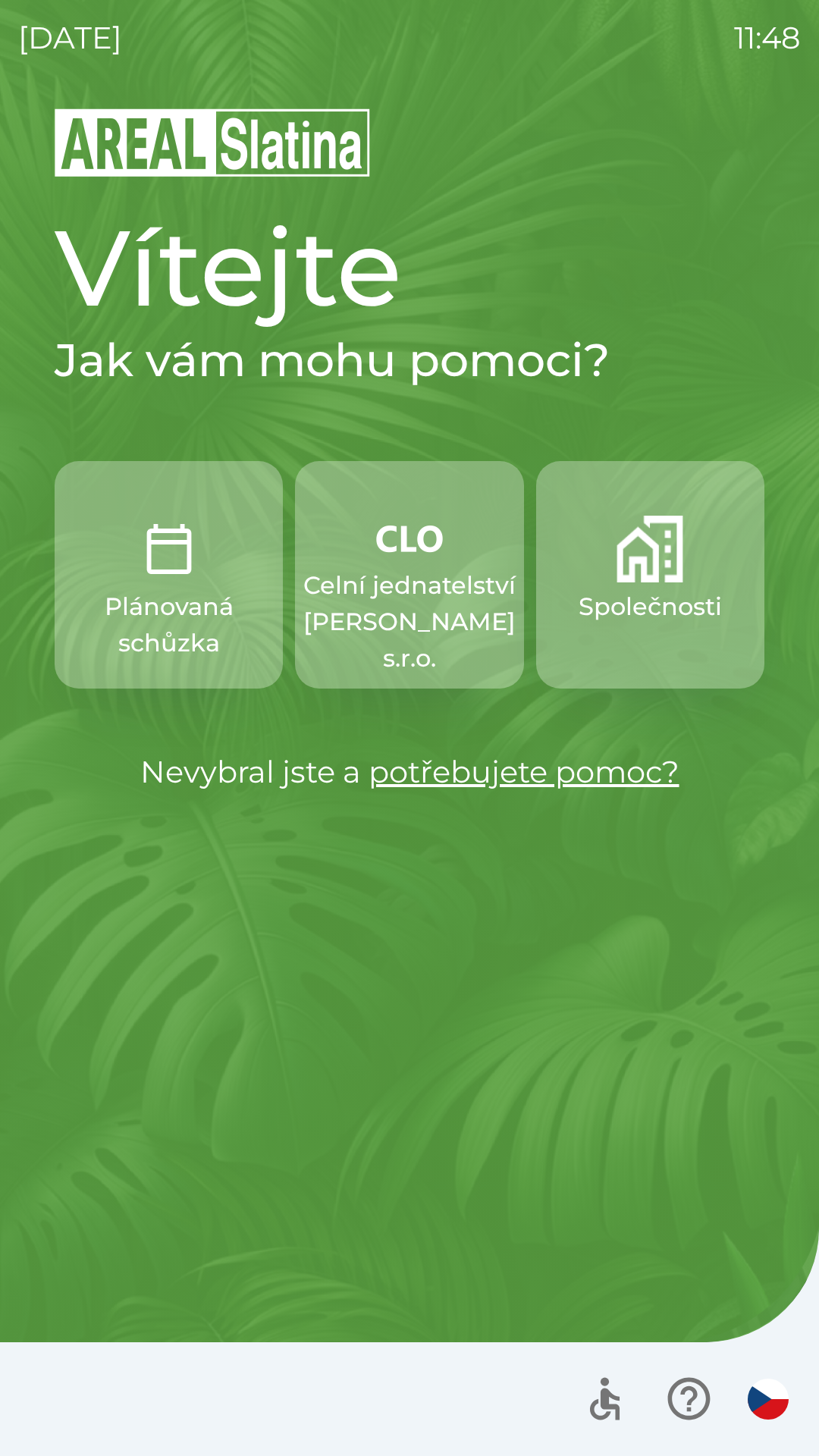
click at [413, 577] on p "Celní jednatelství [PERSON_NAME] s.r.o." at bounding box center [409, 622] width 212 height 110
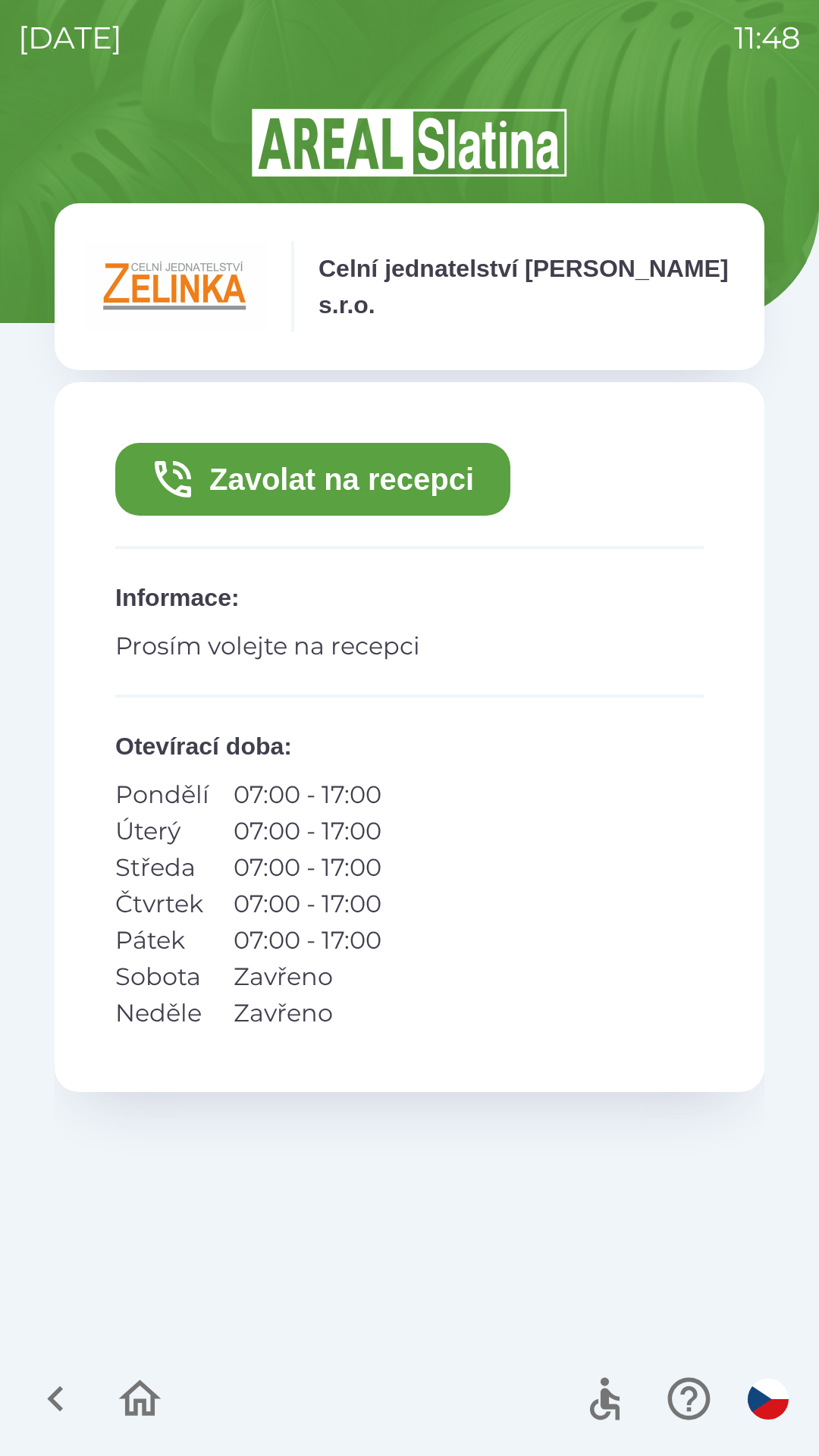
click at [426, 472] on button "Zavolat na recepci" at bounding box center [312, 478] width 395 height 73
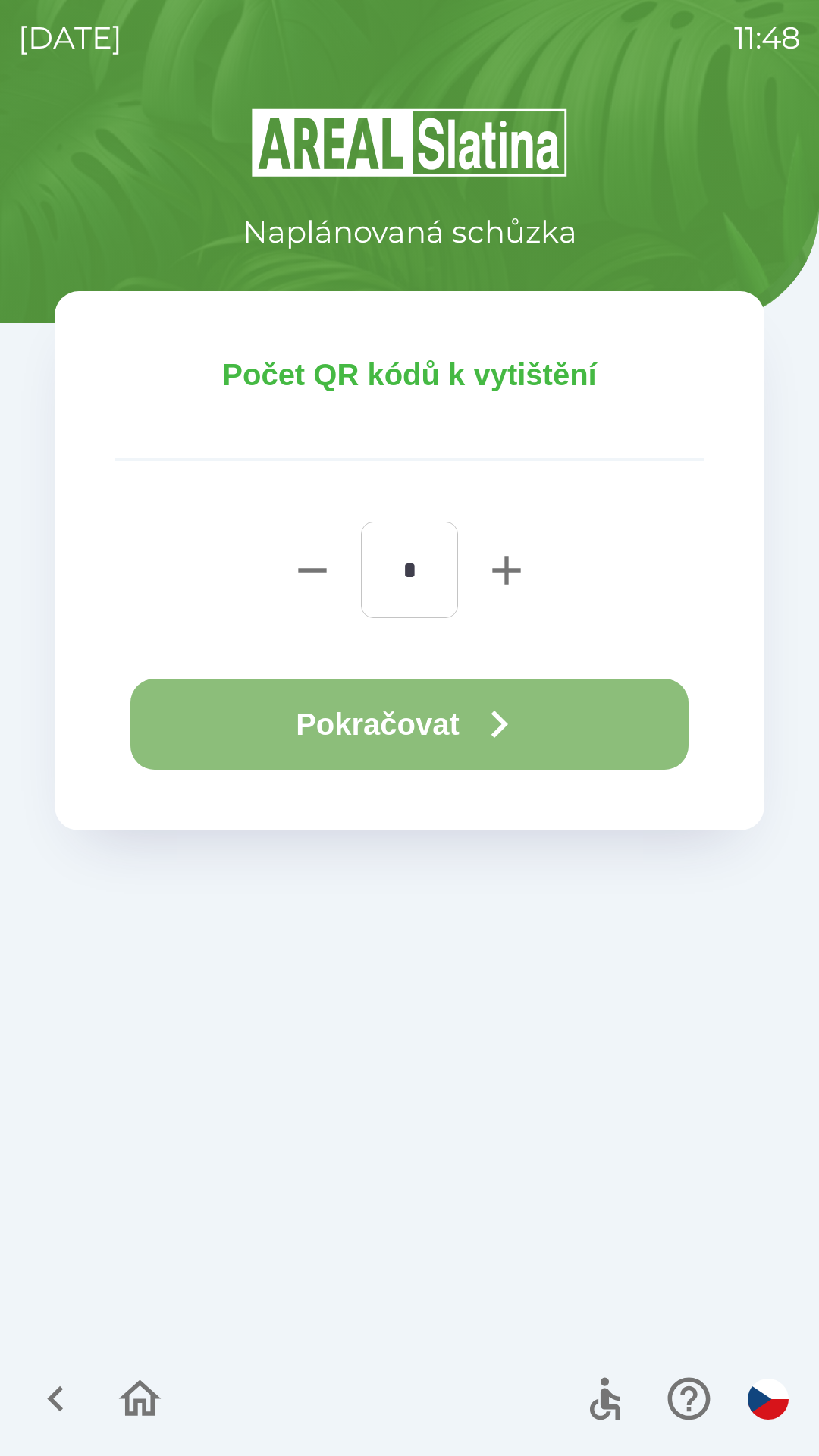
click at [454, 737] on button "Pokračovat" at bounding box center [409, 724] width 558 height 91
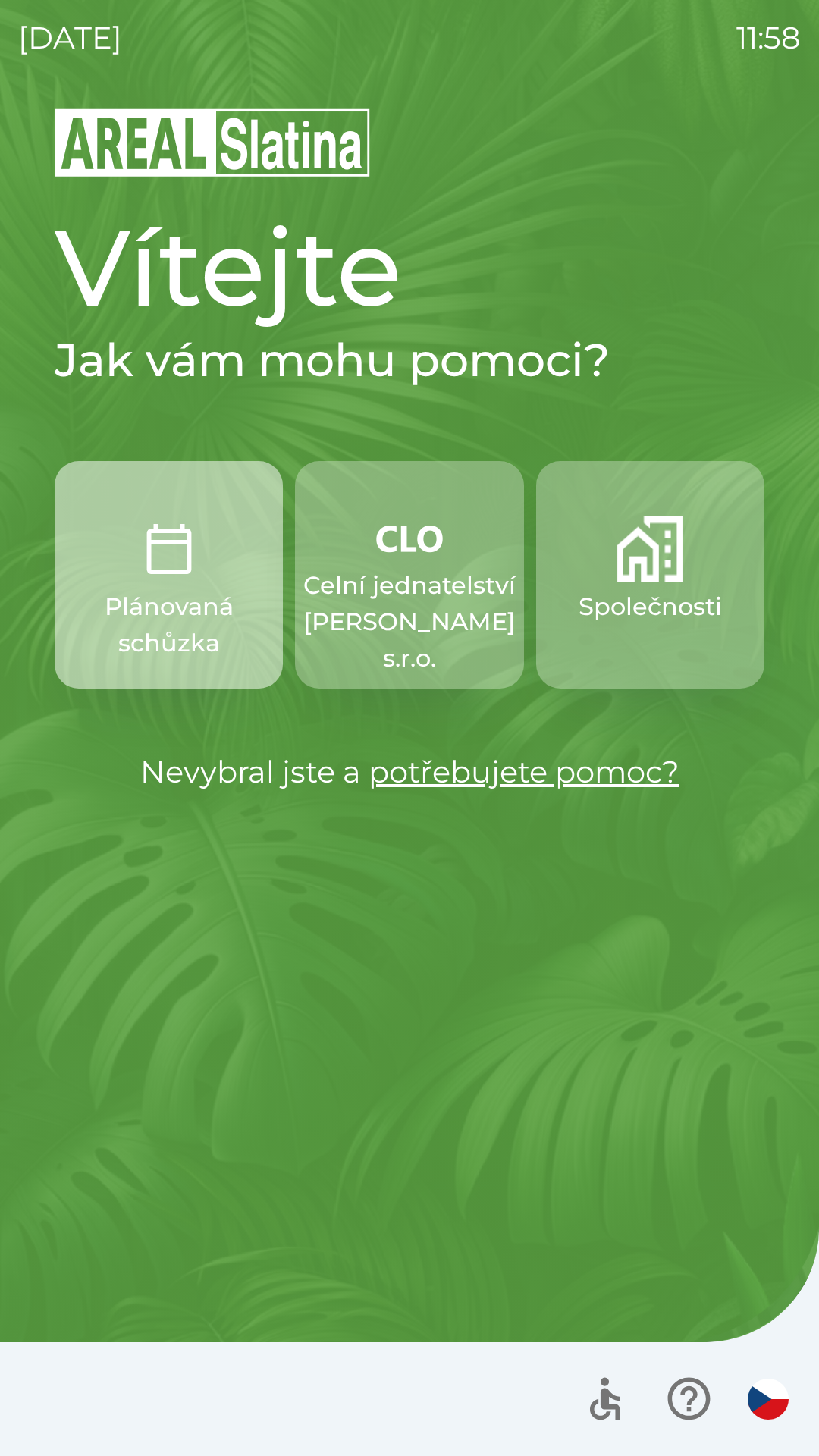
click at [150, 574] on img "button" at bounding box center [169, 549] width 67 height 67
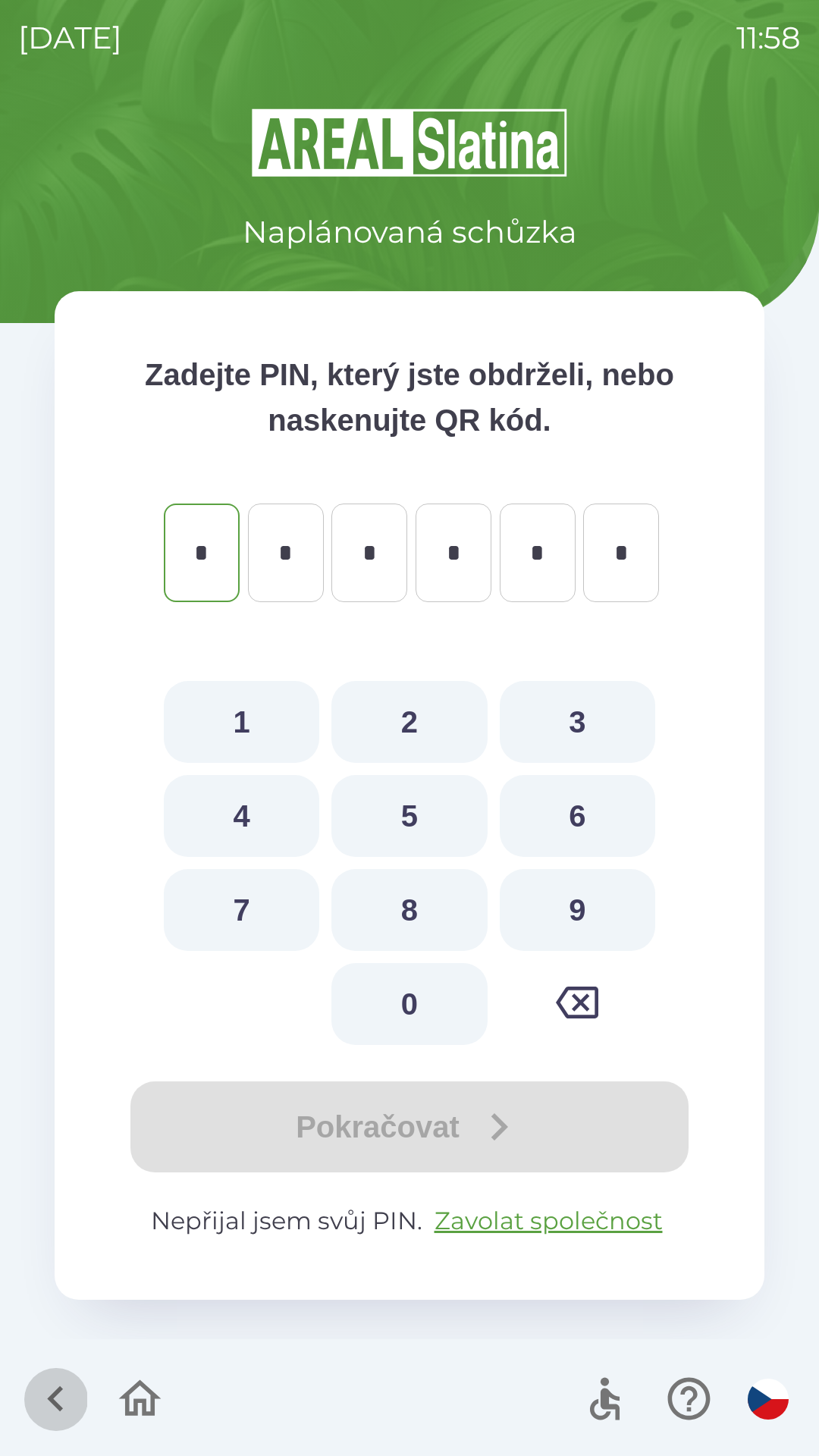
click at [62, 1385] on icon "button" at bounding box center [55, 1398] width 50 height 51
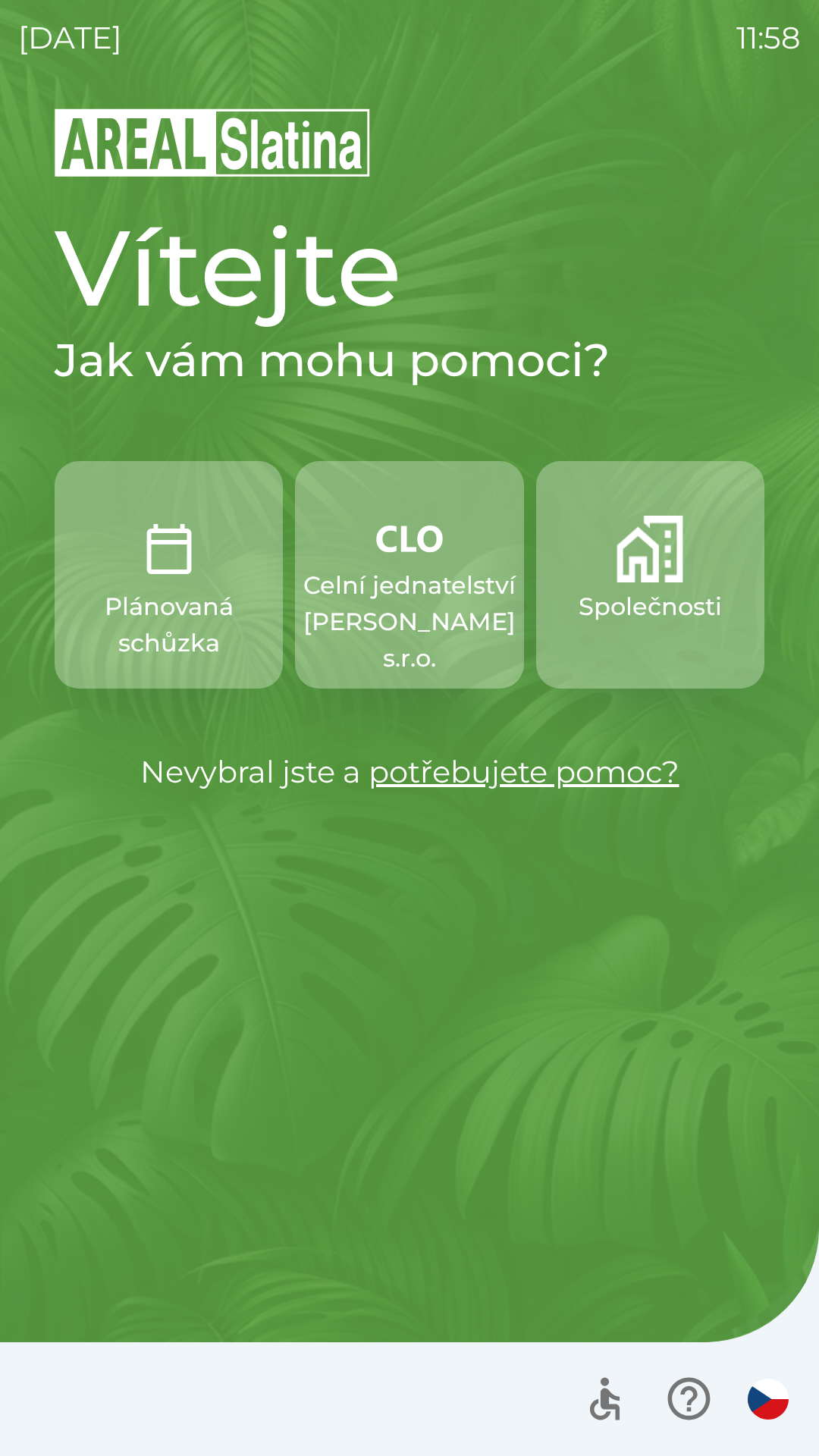
click at [650, 572] on img "button" at bounding box center [650, 549] width 67 height 67
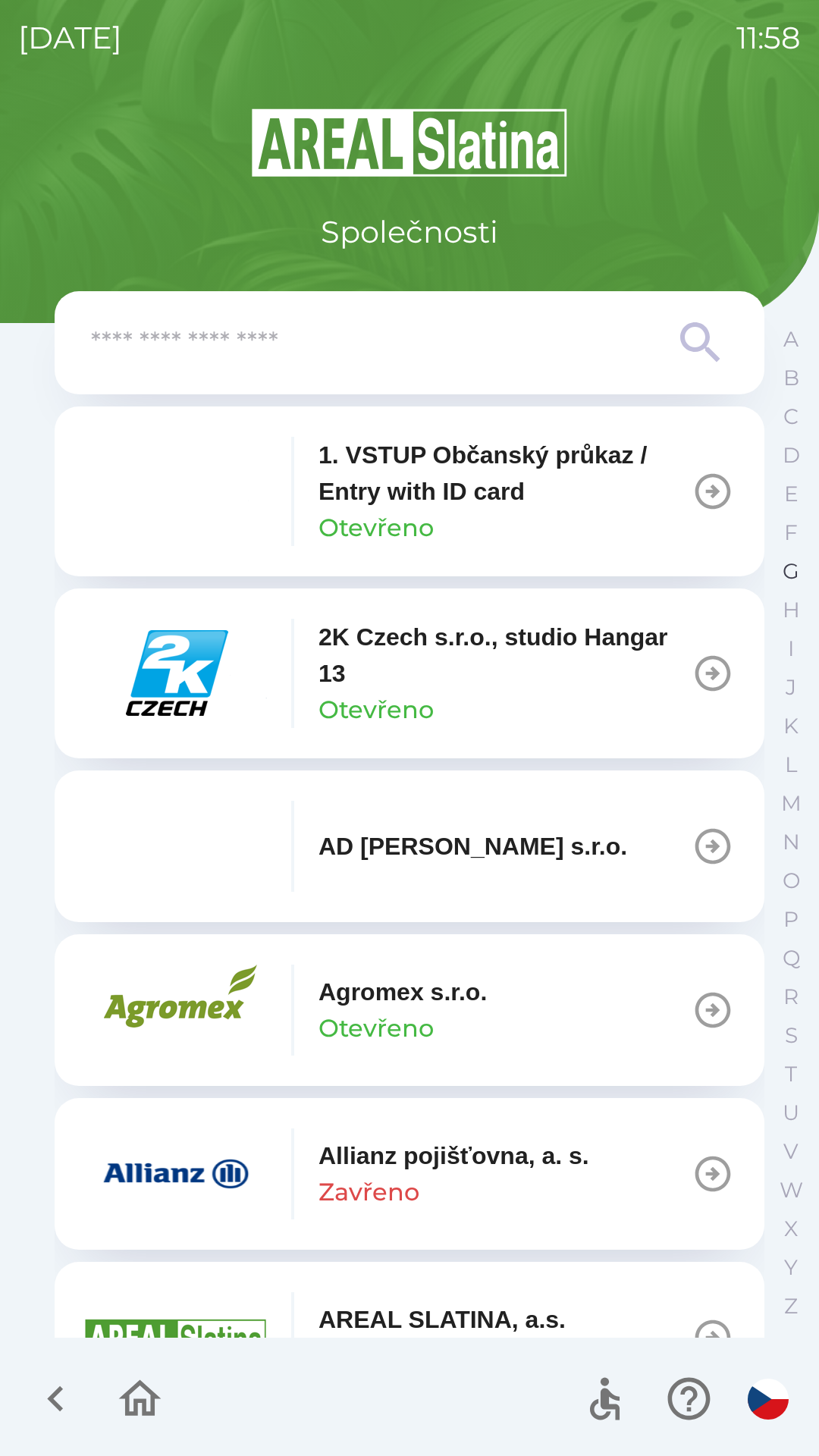
click at [785, 575] on p "G" at bounding box center [790, 571] width 16 height 27
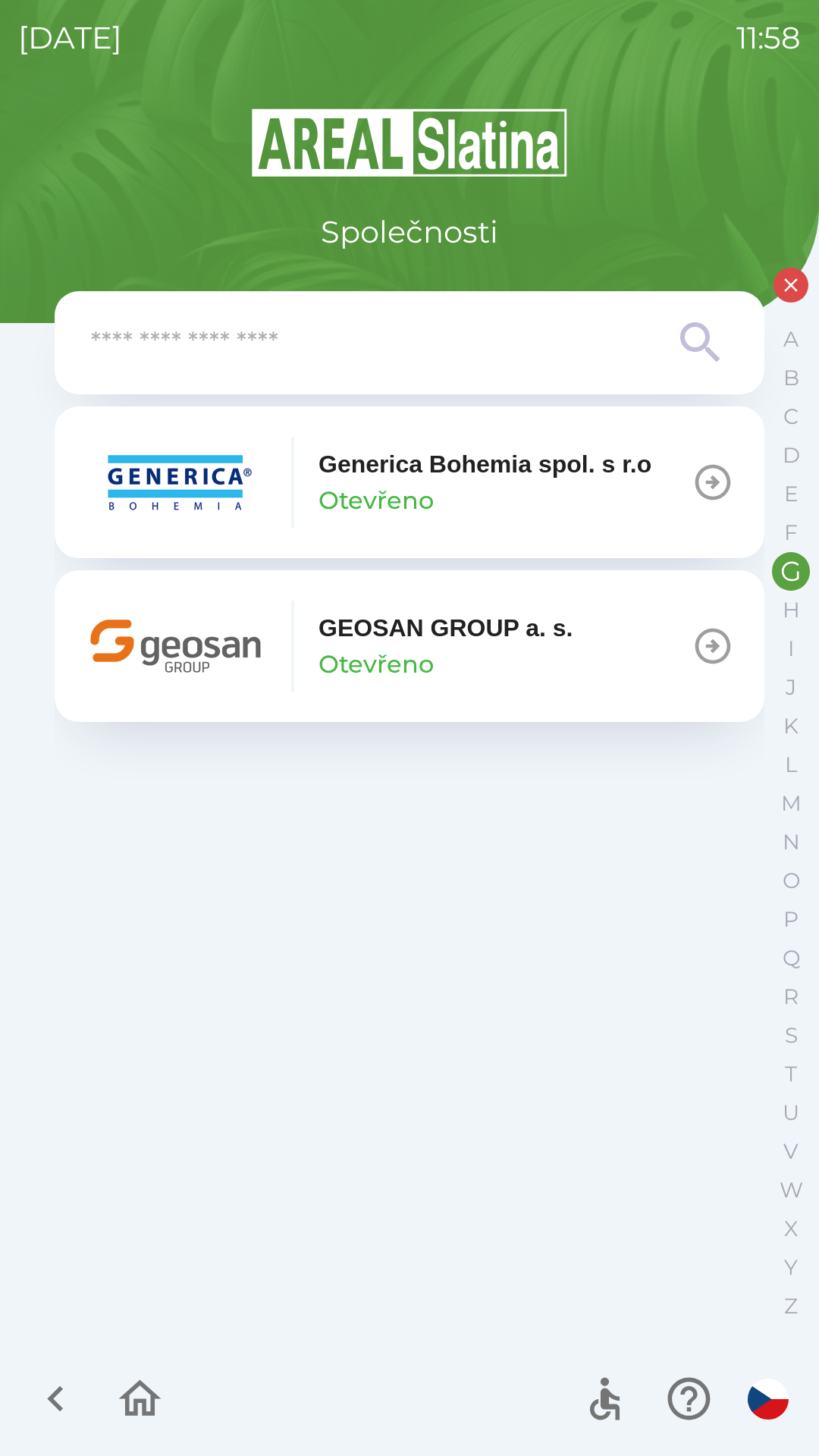
click at [721, 635] on icon "button" at bounding box center [713, 646] width 43 height 43
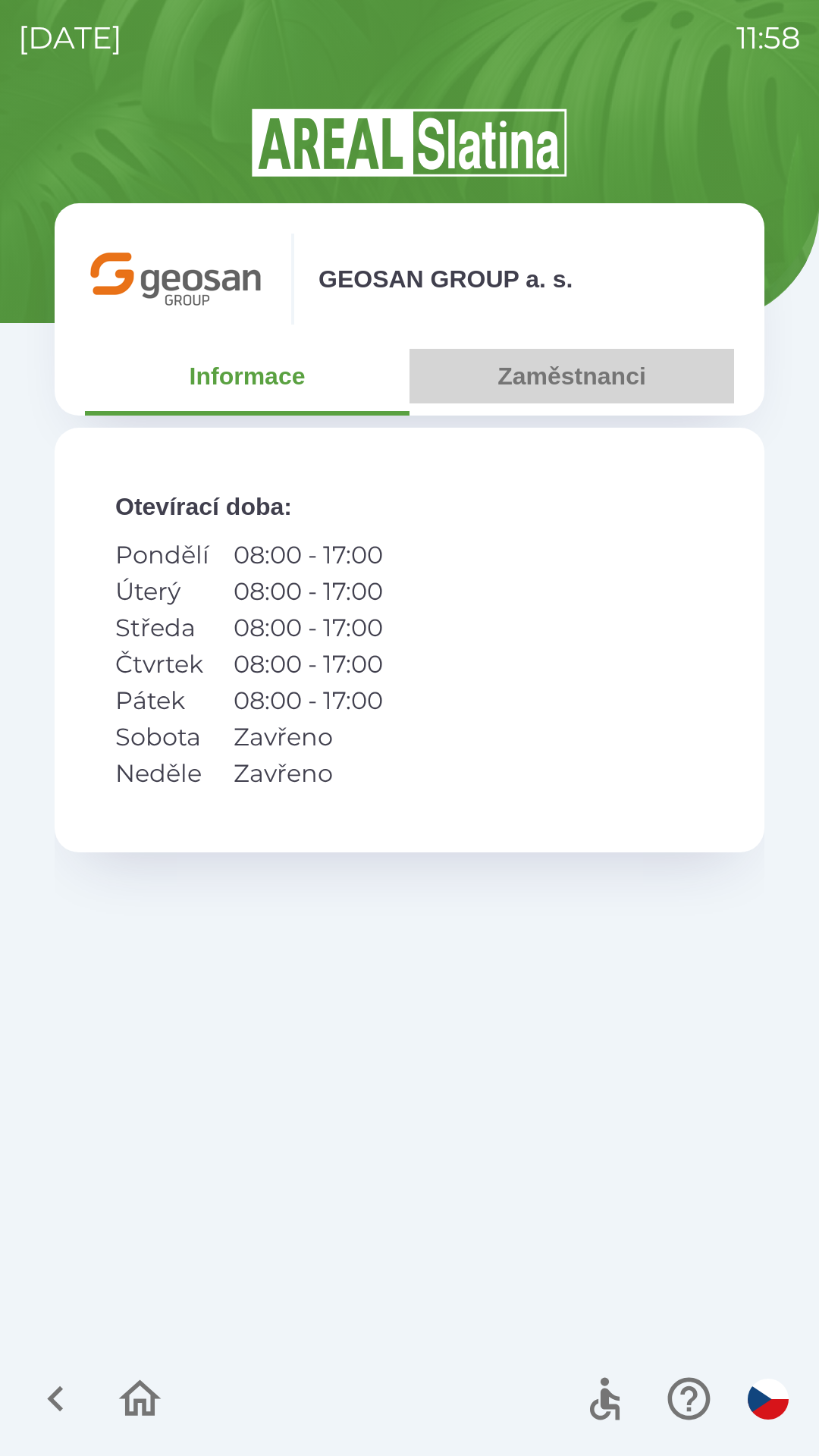
click at [539, 382] on button "Zaměstnanci" at bounding box center [571, 376] width 324 height 55
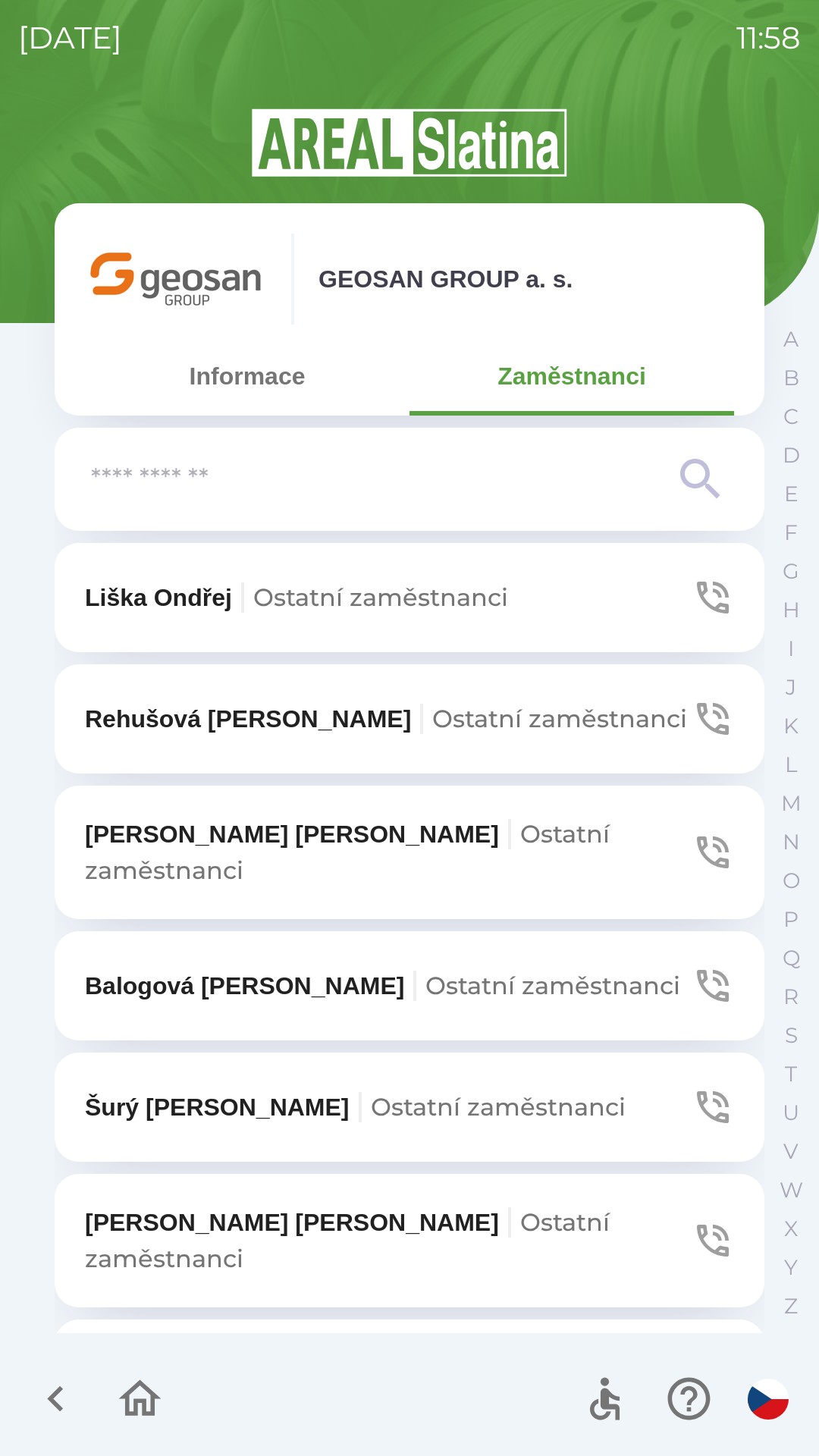
click at [257, 967] on p "[PERSON_NAME] zaměstnanci" at bounding box center [382, 985] width 595 height 37
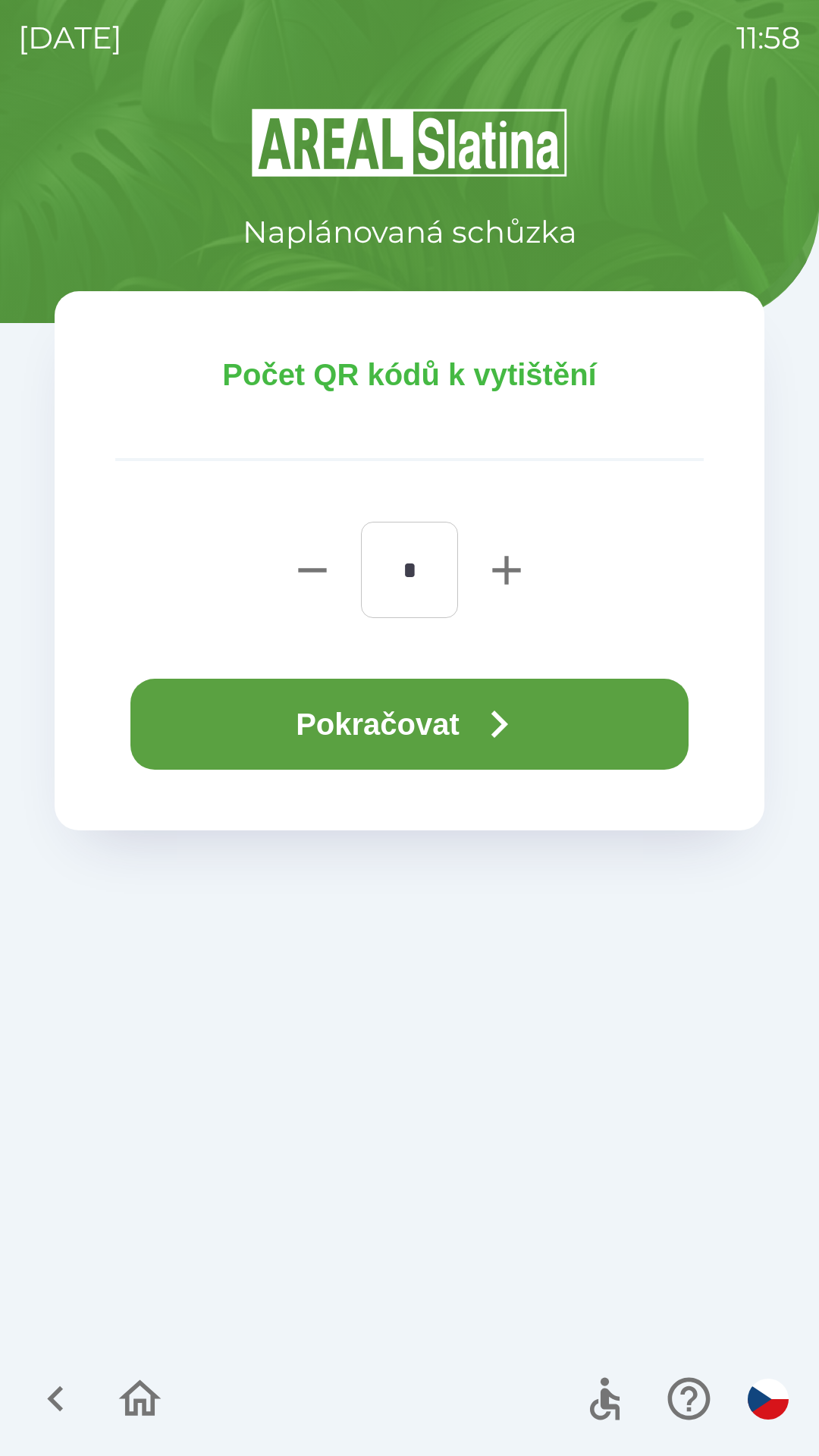
click at [399, 727] on button "Pokračovat" at bounding box center [409, 724] width 558 height 91
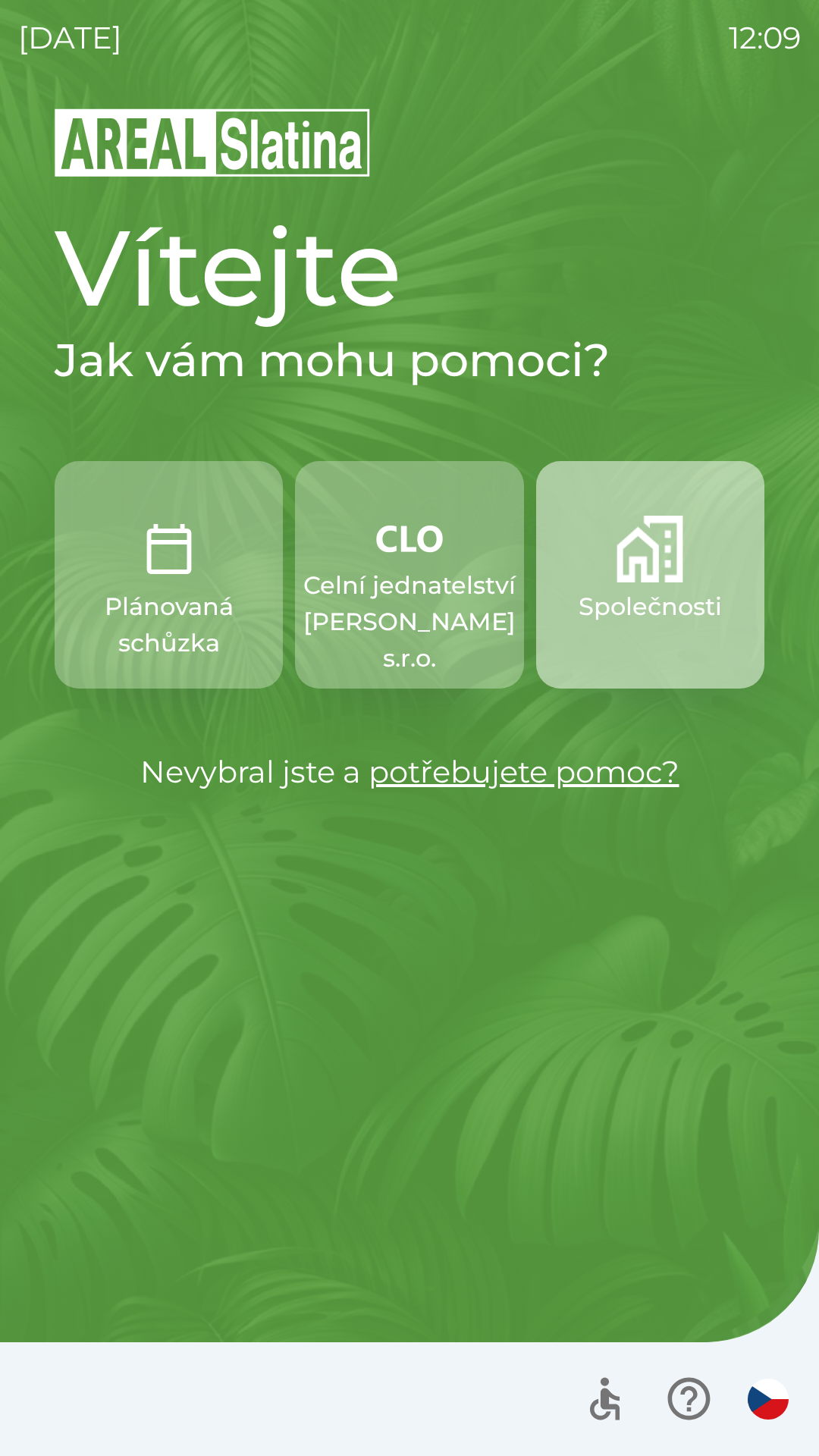
click at [639, 597] on p "Společnosti" at bounding box center [650, 606] width 143 height 37
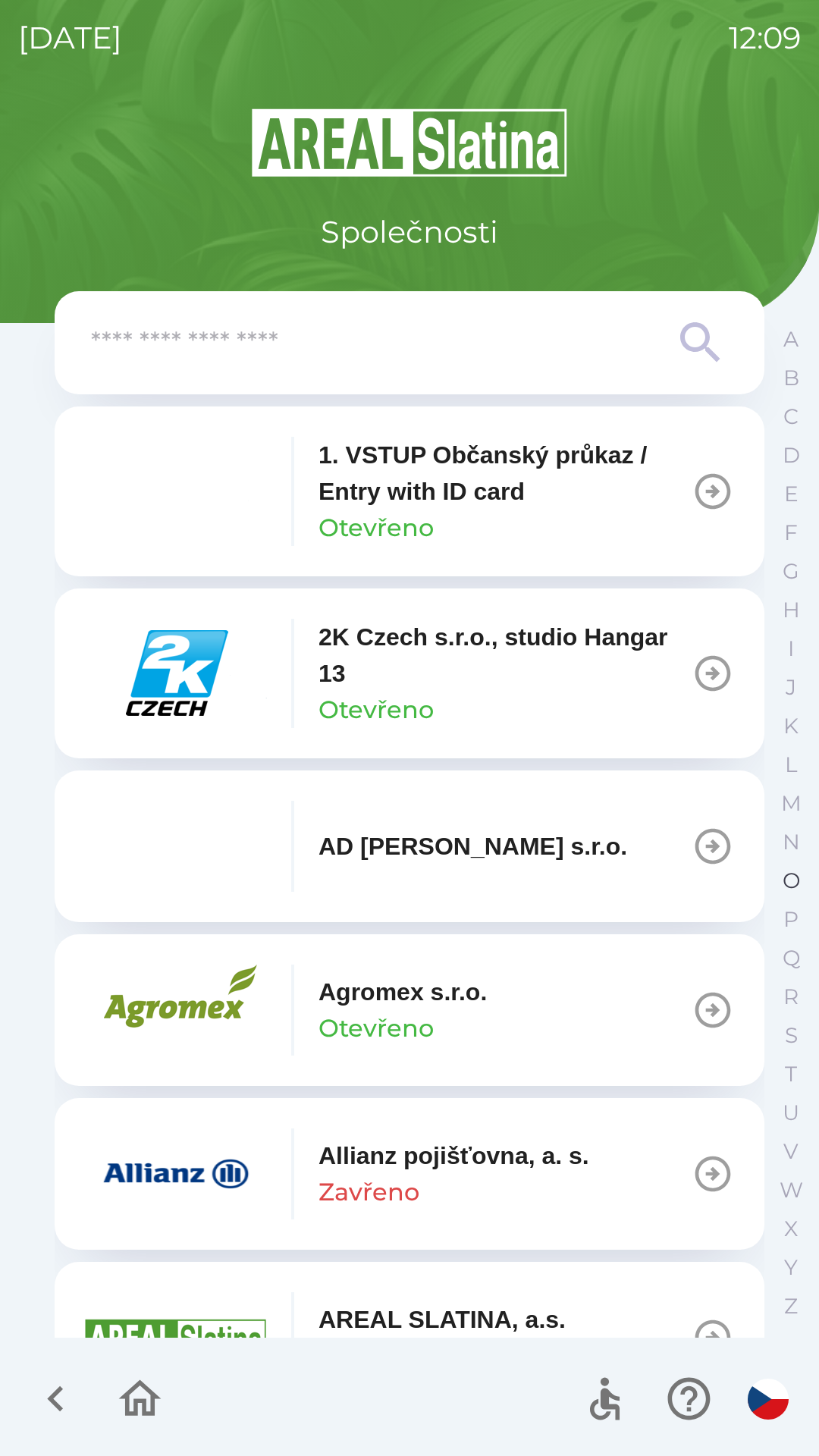
click at [780, 882] on button "O" at bounding box center [791, 880] width 38 height 39
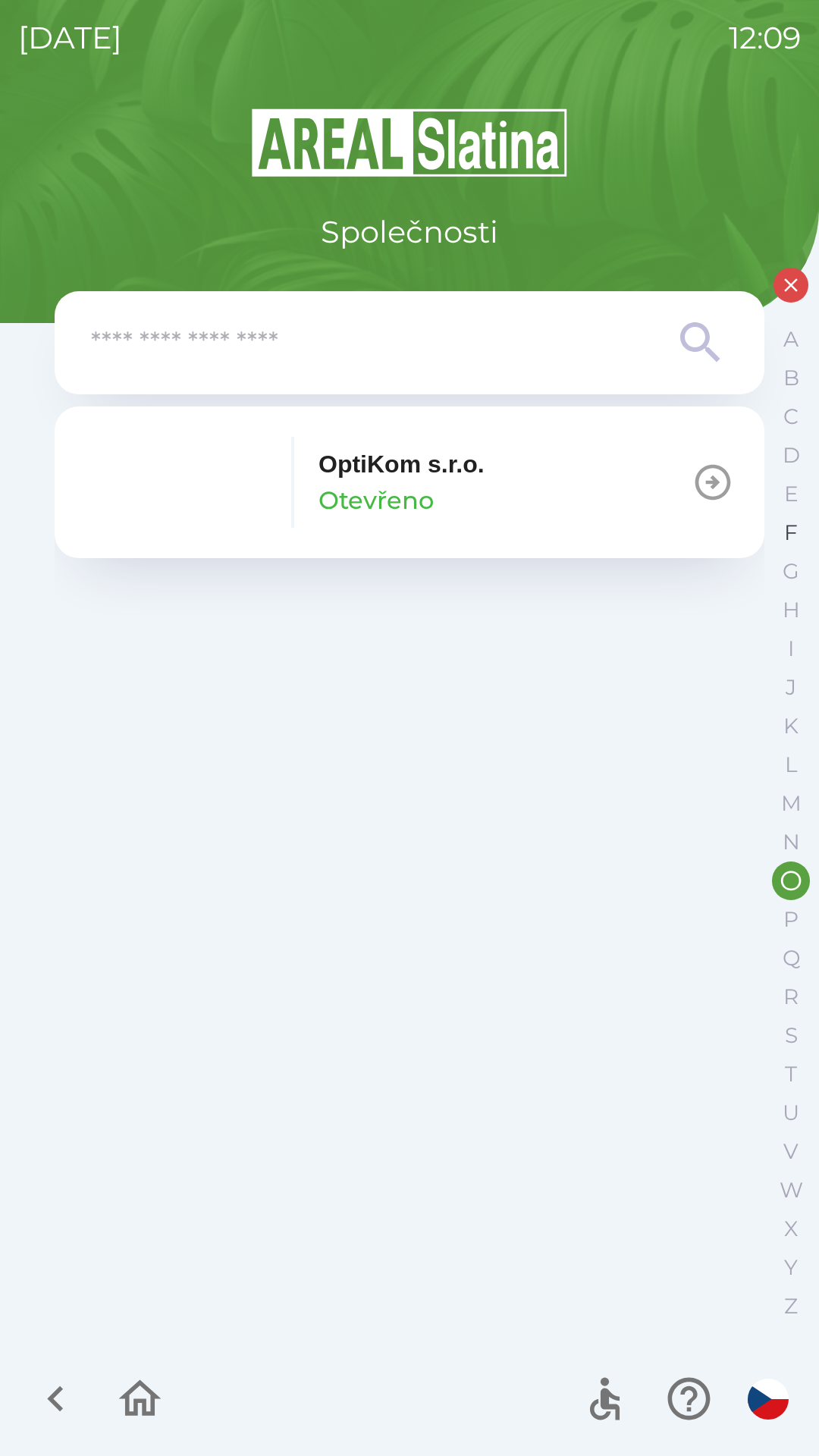
click at [781, 528] on button "F" at bounding box center [791, 532] width 38 height 39
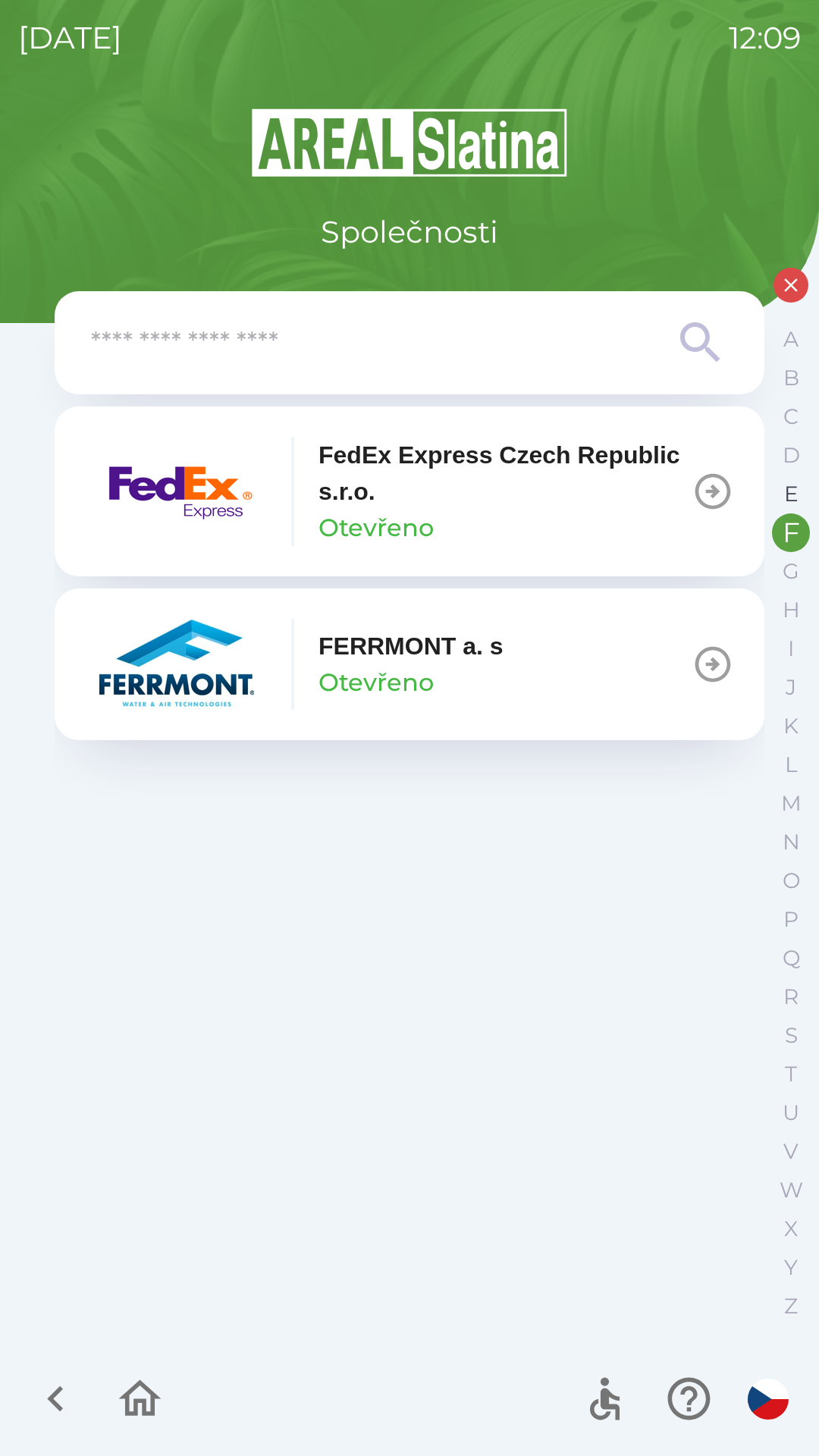
click at [784, 497] on p "E" at bounding box center [791, 494] width 15 height 27
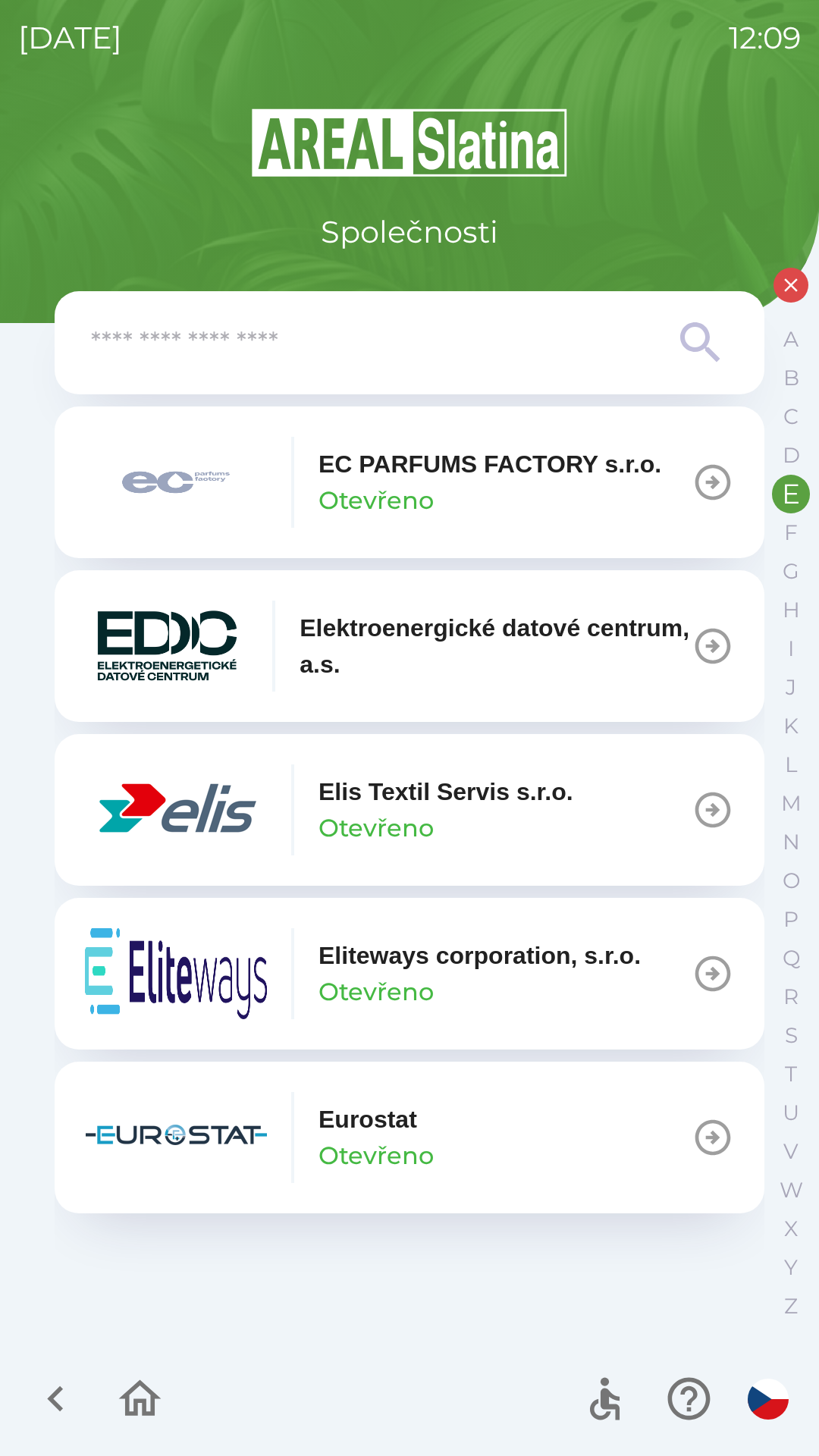
click at [703, 483] on icon "button" at bounding box center [713, 483] width 43 height 43
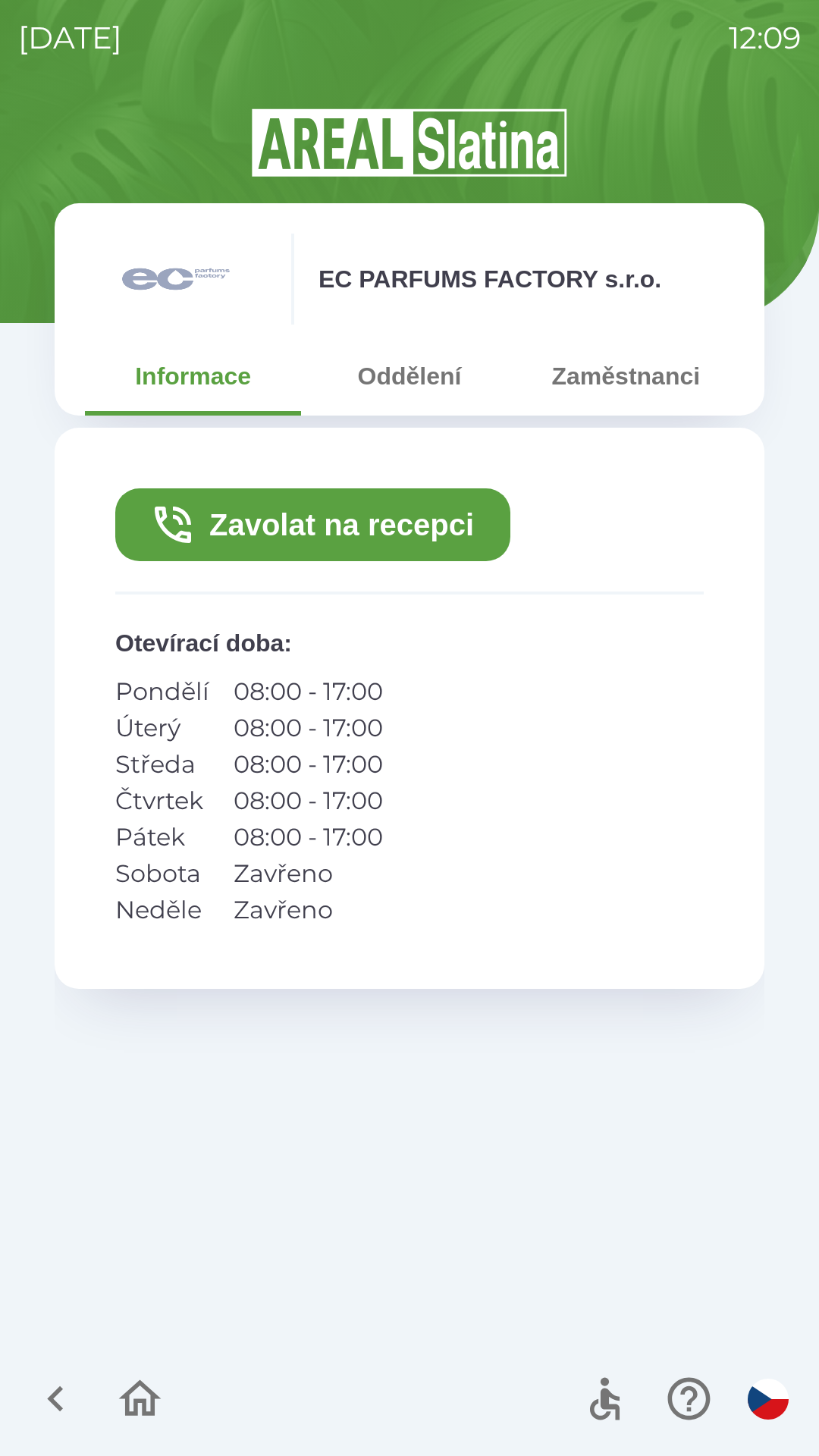
click at [412, 529] on button "Zavolat na recepci" at bounding box center [312, 524] width 395 height 73
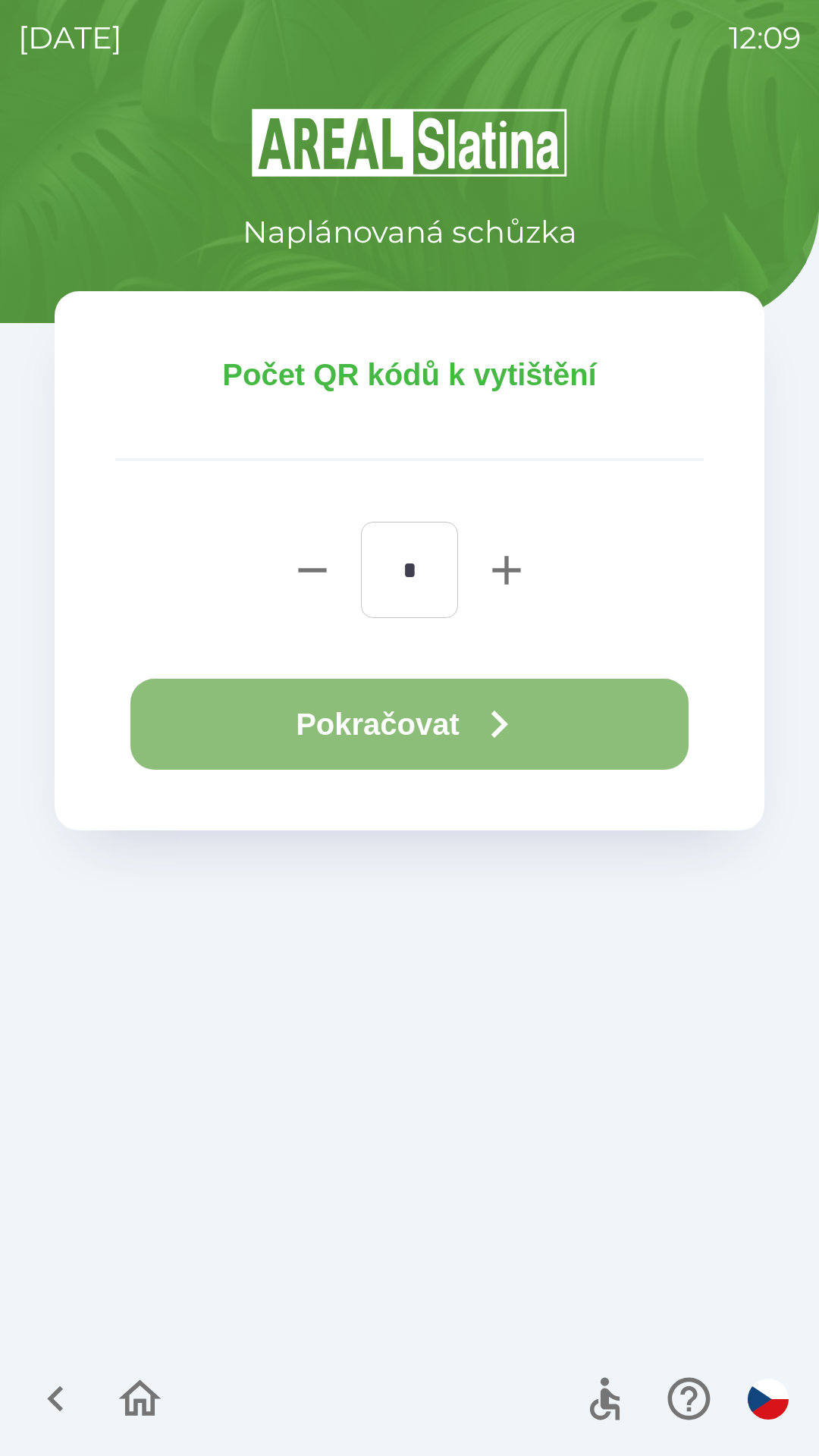
click at [366, 722] on button "Pokračovat" at bounding box center [409, 724] width 558 height 91
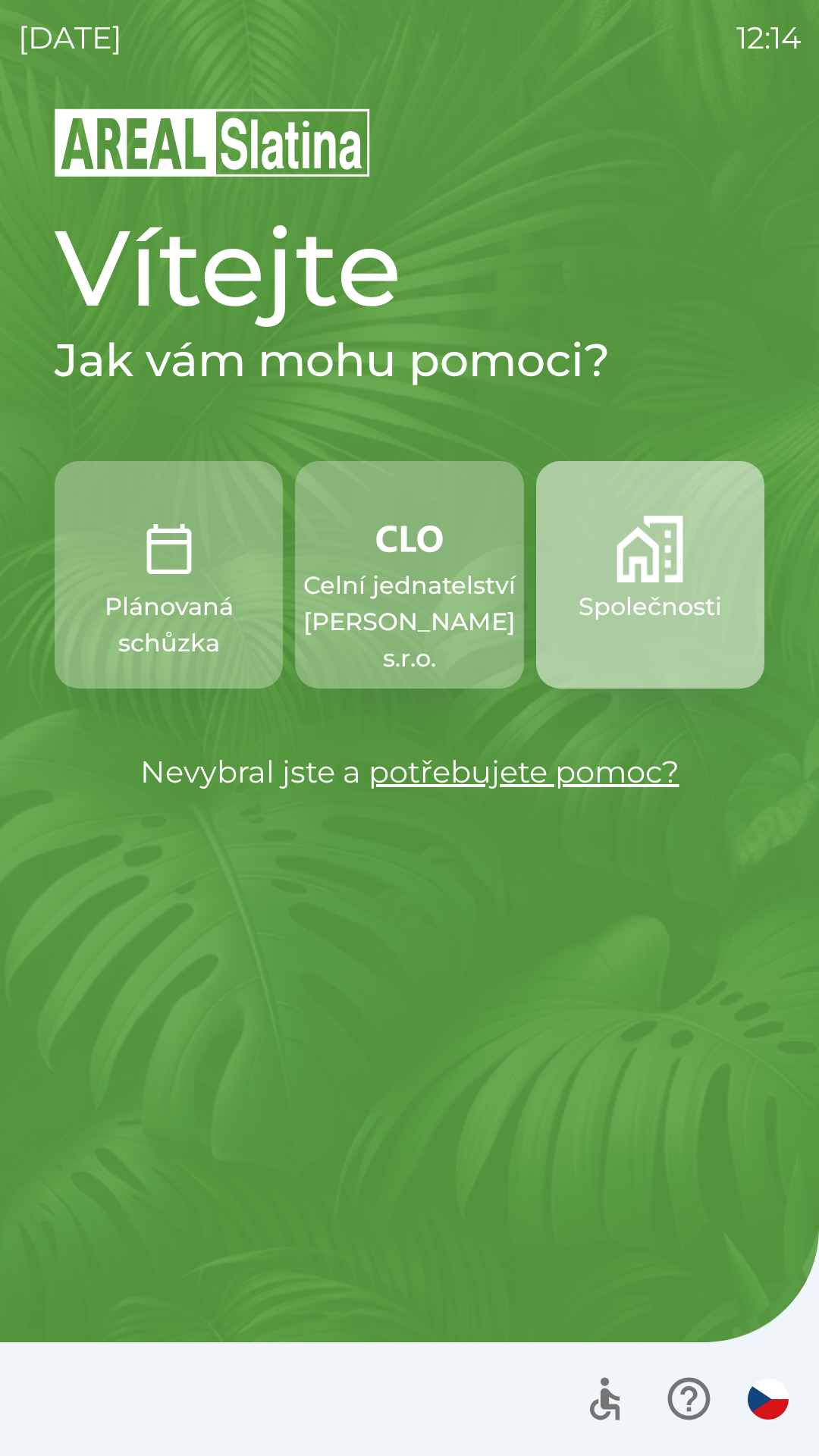
click at [622, 578] on img "button" at bounding box center [650, 549] width 67 height 67
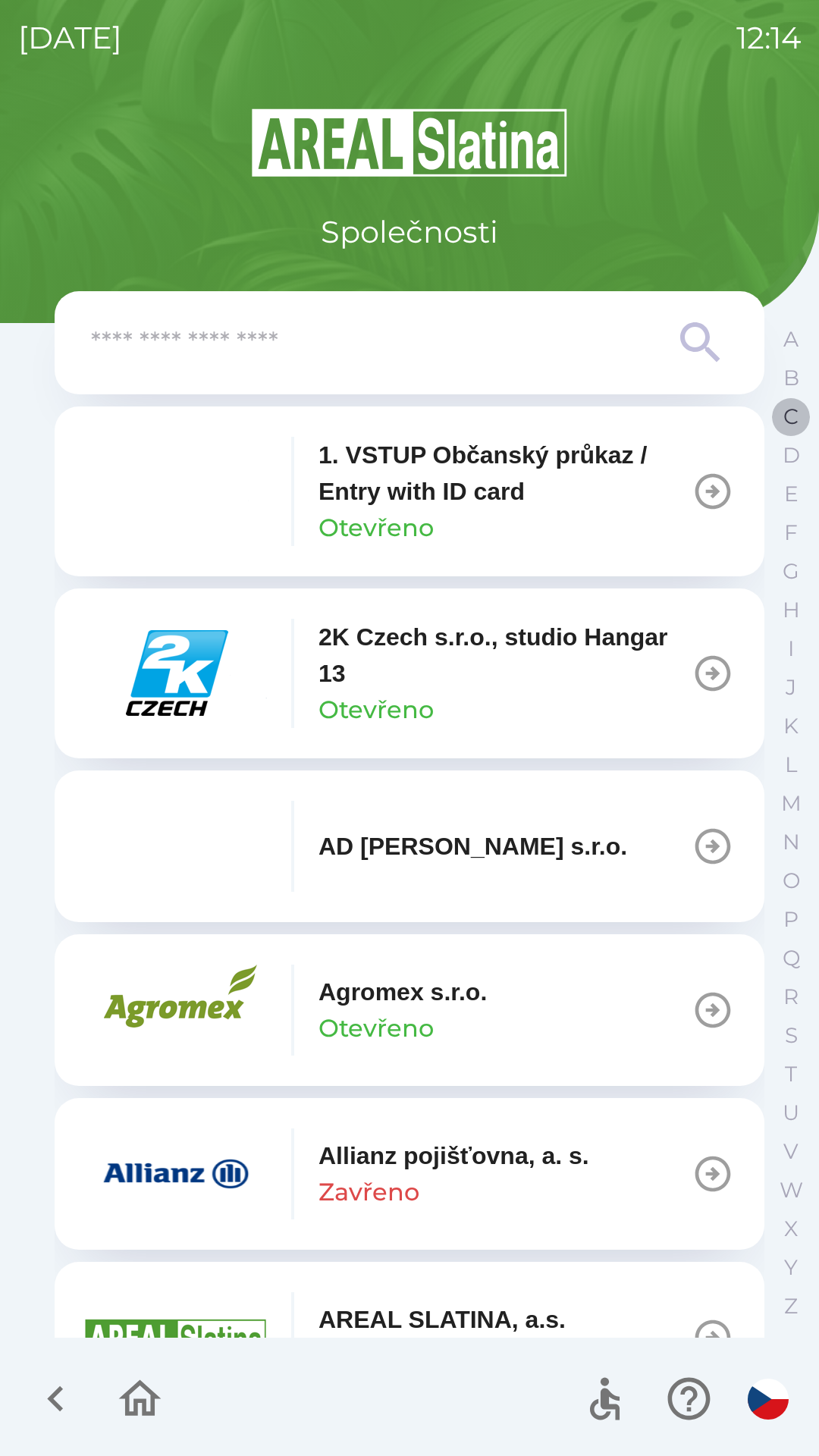
click at [777, 421] on button "C" at bounding box center [791, 416] width 38 height 39
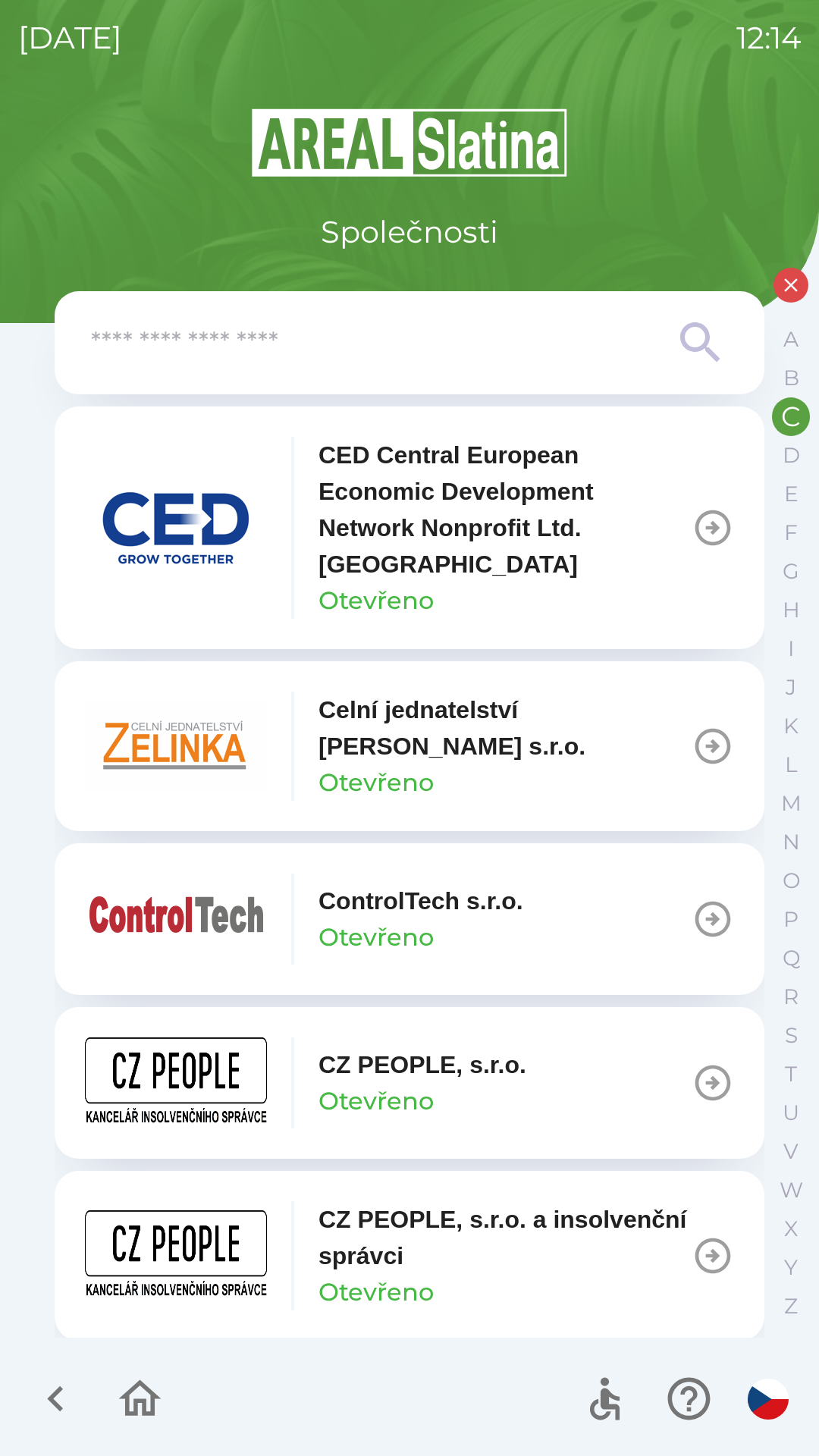
click at [382, 1257] on p "CZ PEOPLE, s.r.o. a insolvenční správci" at bounding box center [505, 1237] width 373 height 73
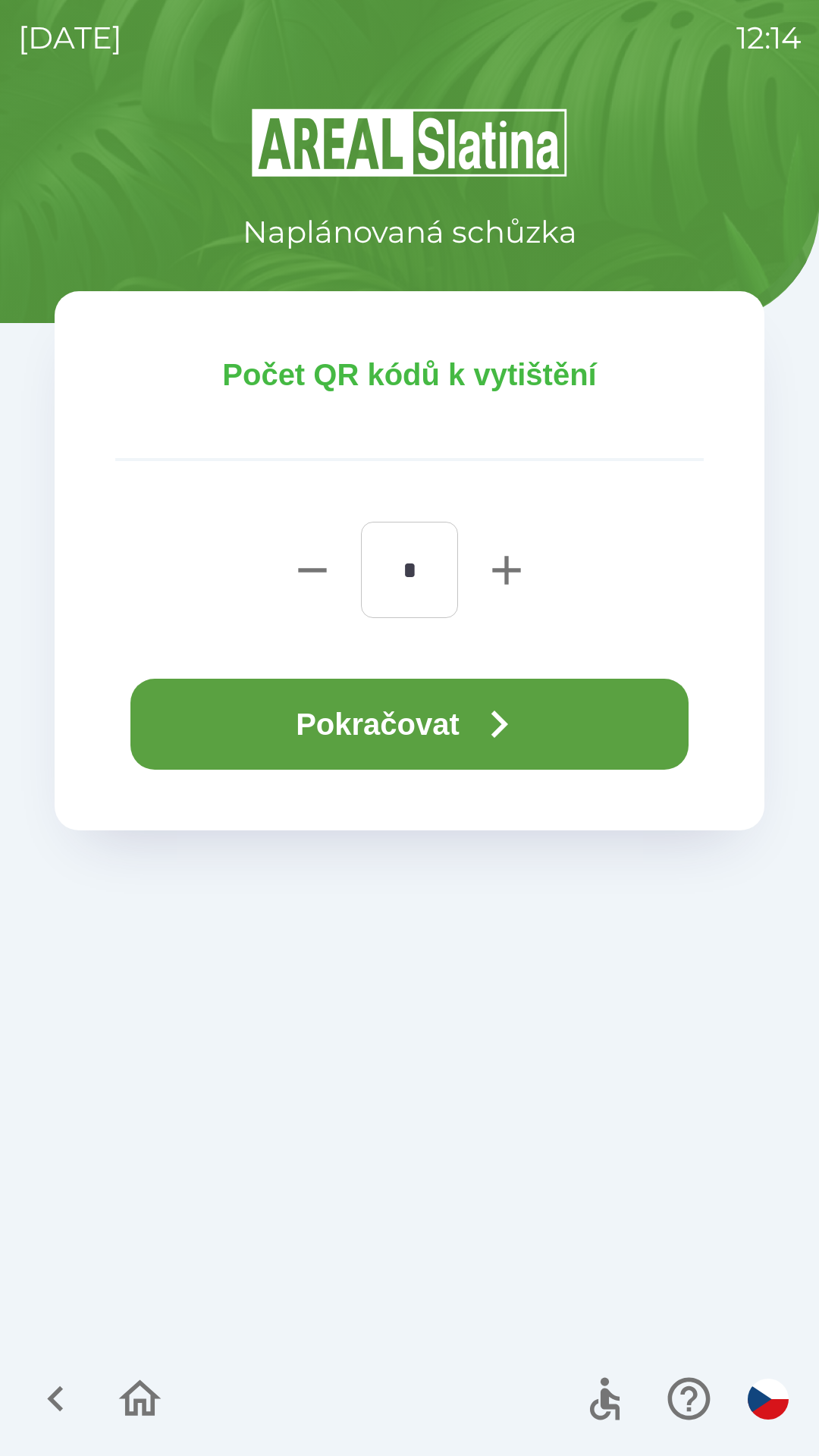
click at [316, 705] on button "Pokračovat" at bounding box center [409, 724] width 558 height 91
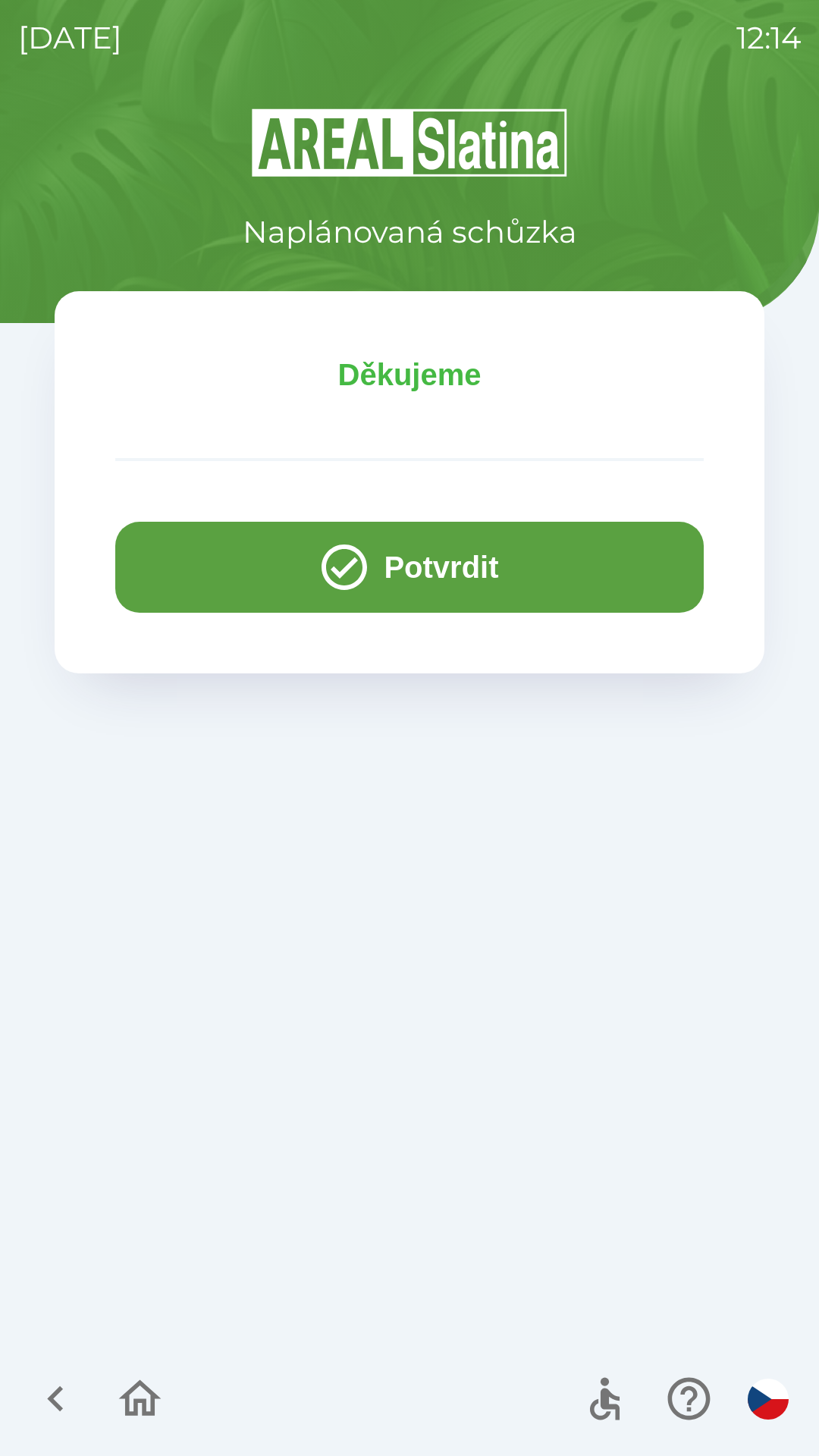
click at [199, 558] on button "Potvrdit" at bounding box center [409, 567] width 588 height 91
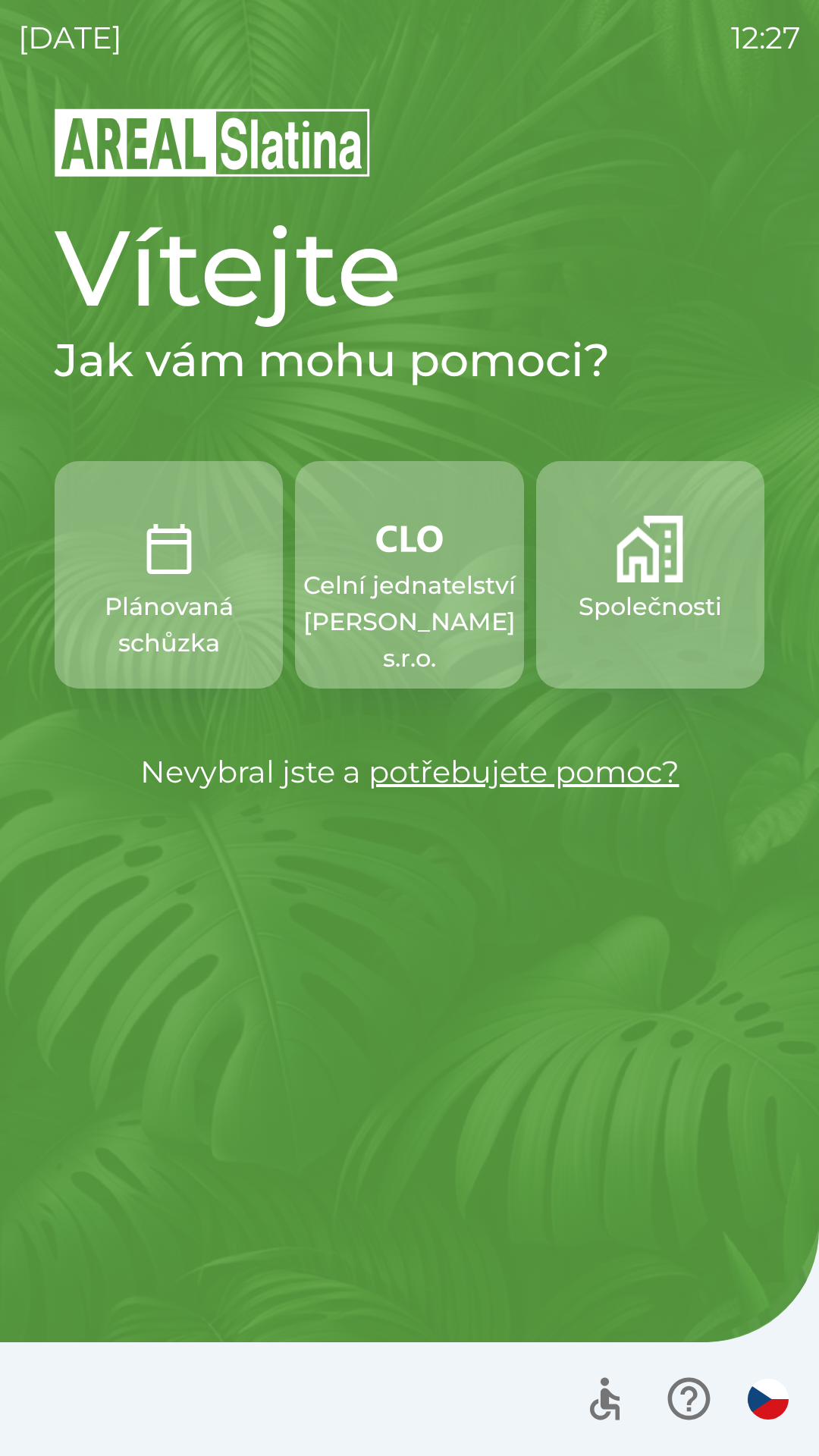
click at [625, 588] on p "Společnosti" at bounding box center [650, 606] width 143 height 37
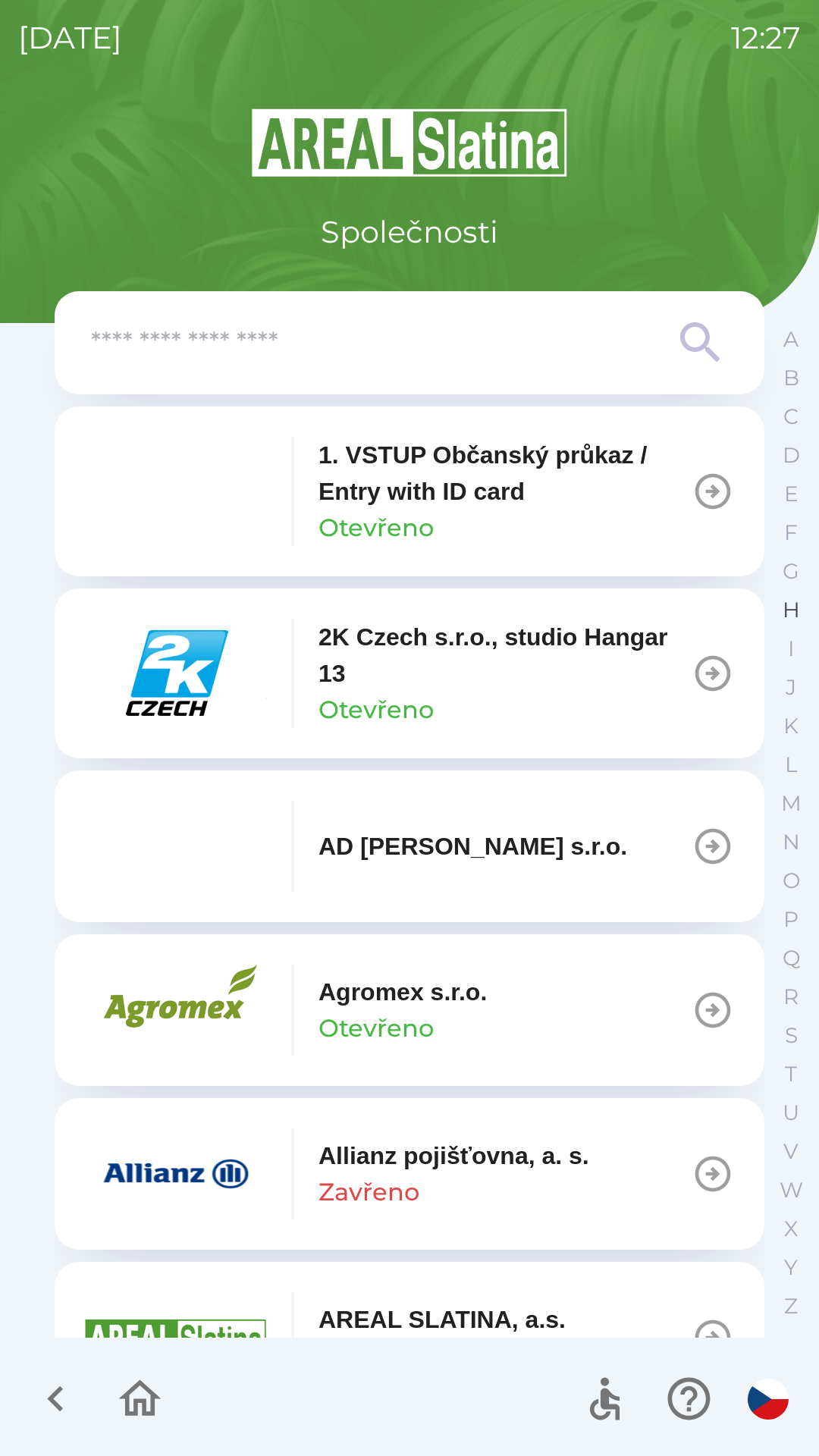
click at [786, 610] on p "H" at bounding box center [791, 609] width 17 height 27
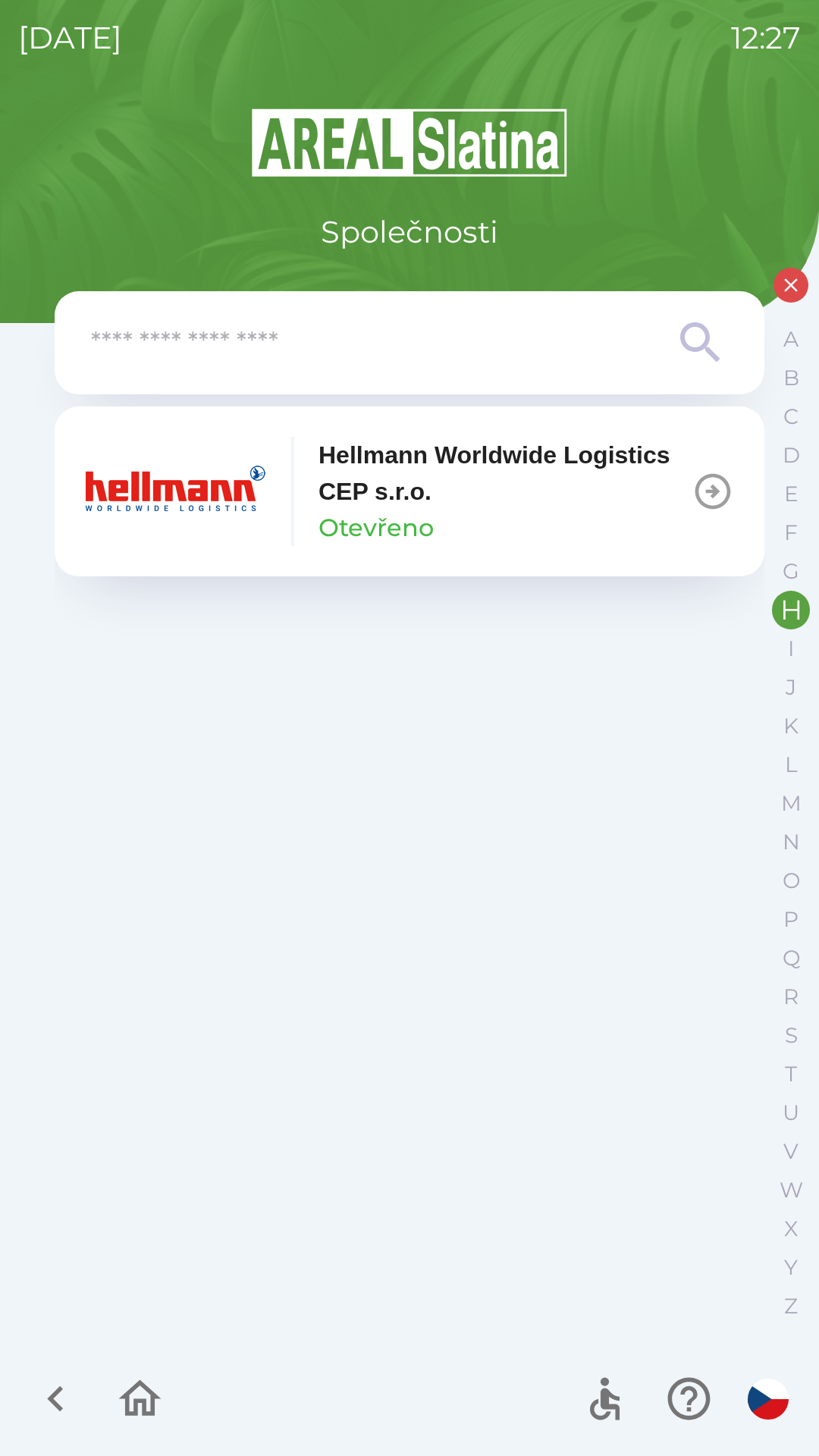
click at [56, 1403] on icon "button" at bounding box center [55, 1399] width 16 height 26
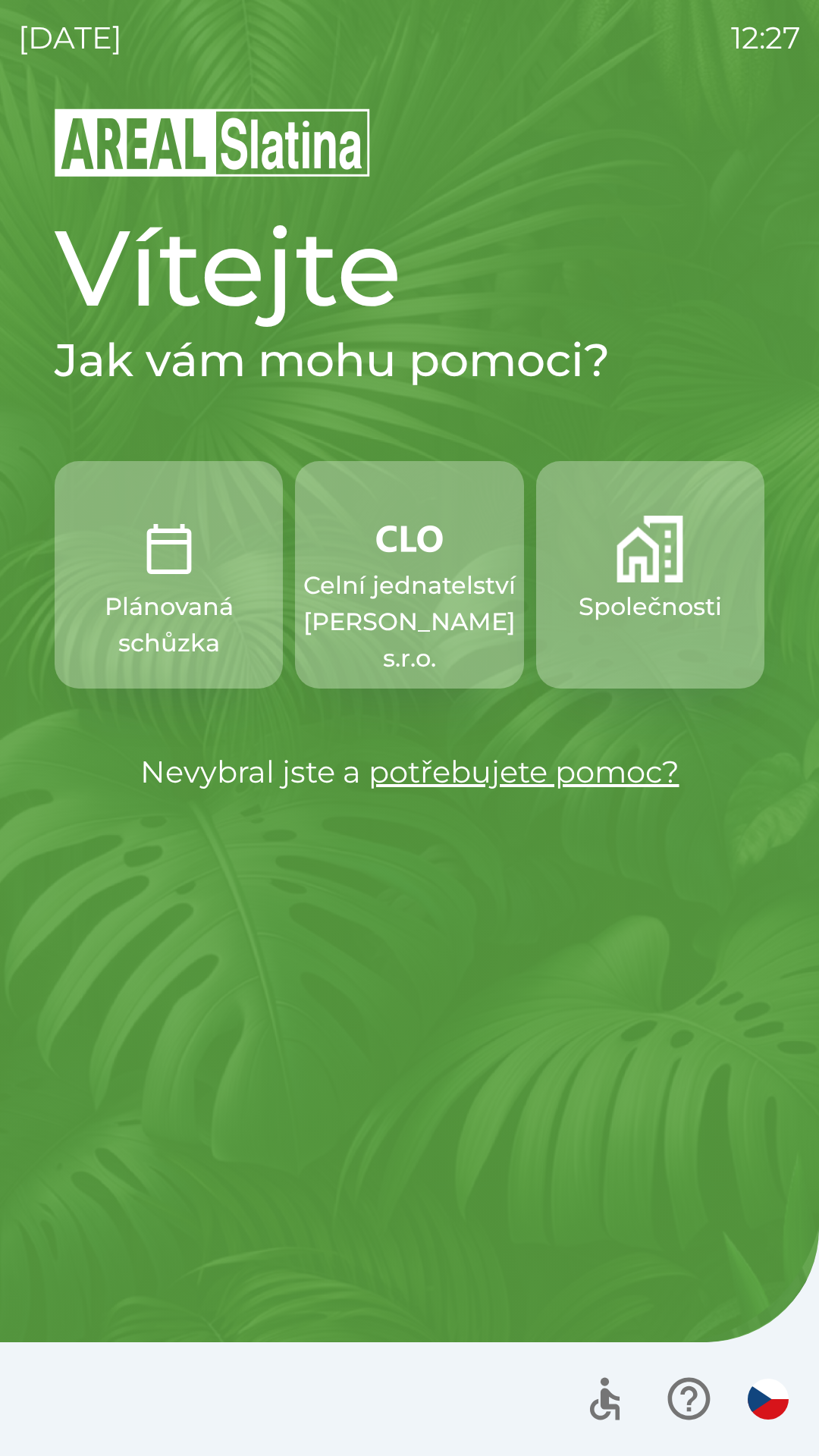
click at [669, 579] on img "button" at bounding box center [650, 549] width 67 height 67
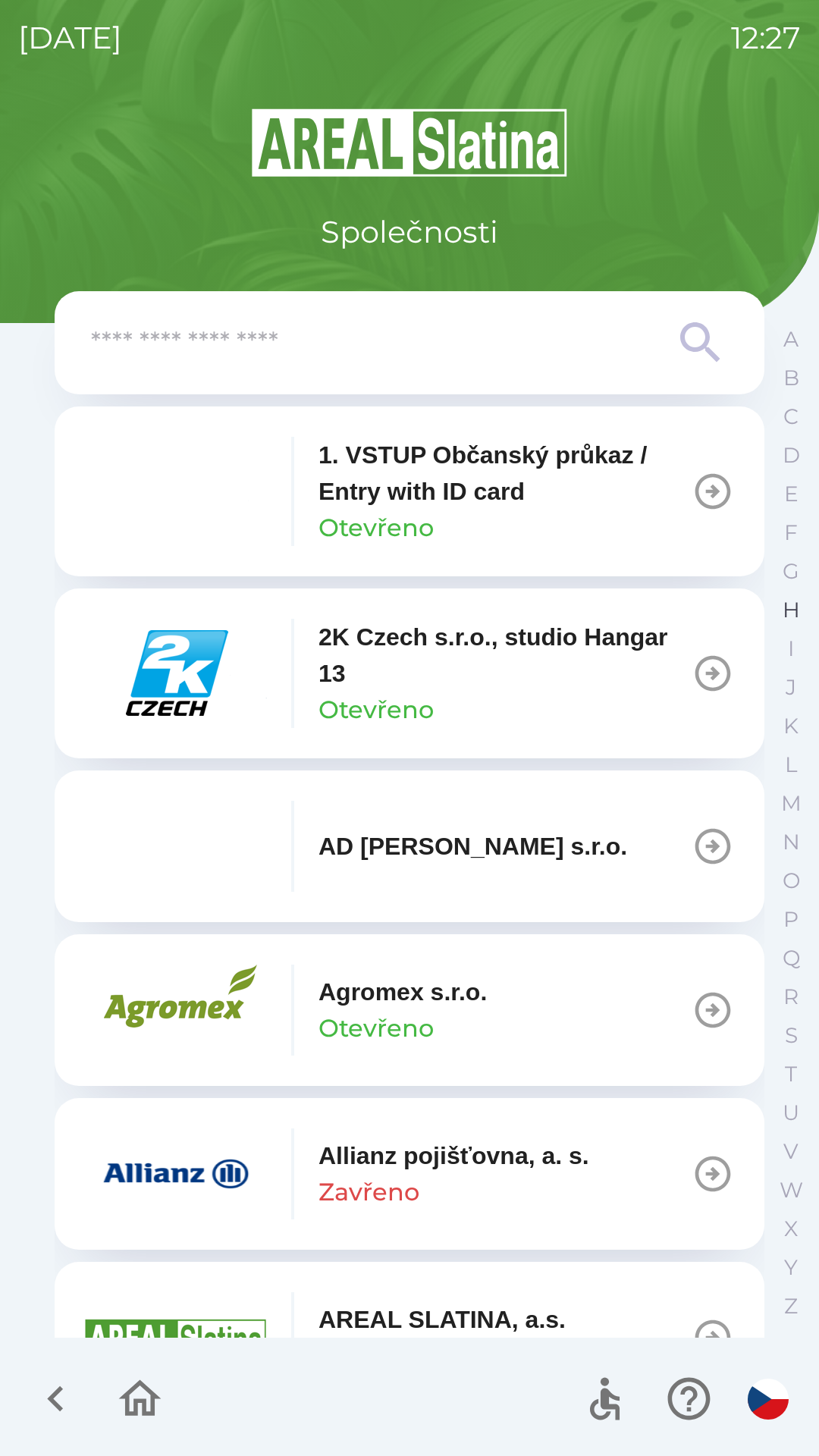
click at [787, 607] on p "H" at bounding box center [791, 609] width 17 height 27
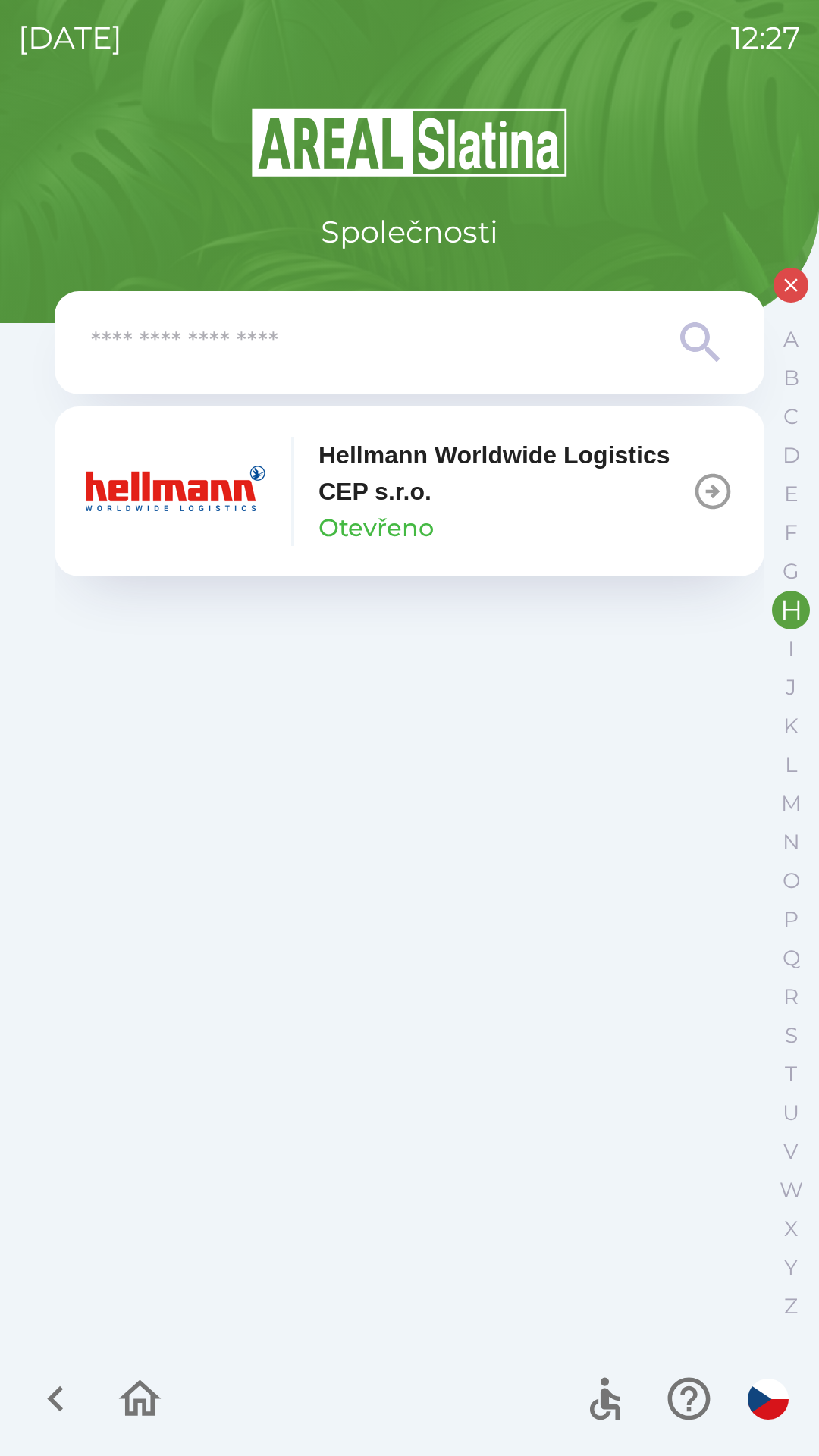
click at [69, 1392] on icon "button" at bounding box center [55, 1398] width 50 height 51
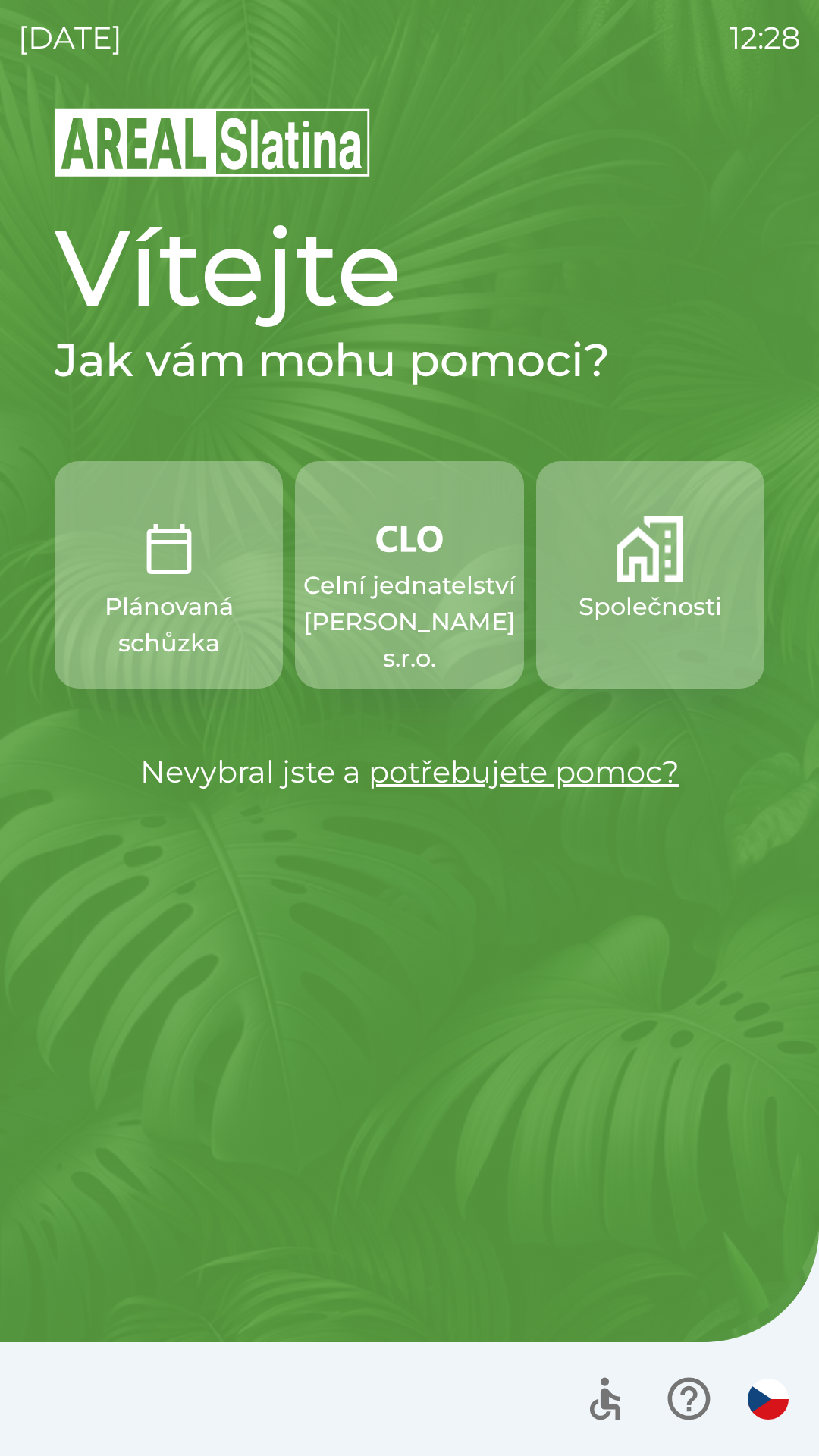
click at [627, 604] on p "Společnosti" at bounding box center [650, 606] width 143 height 37
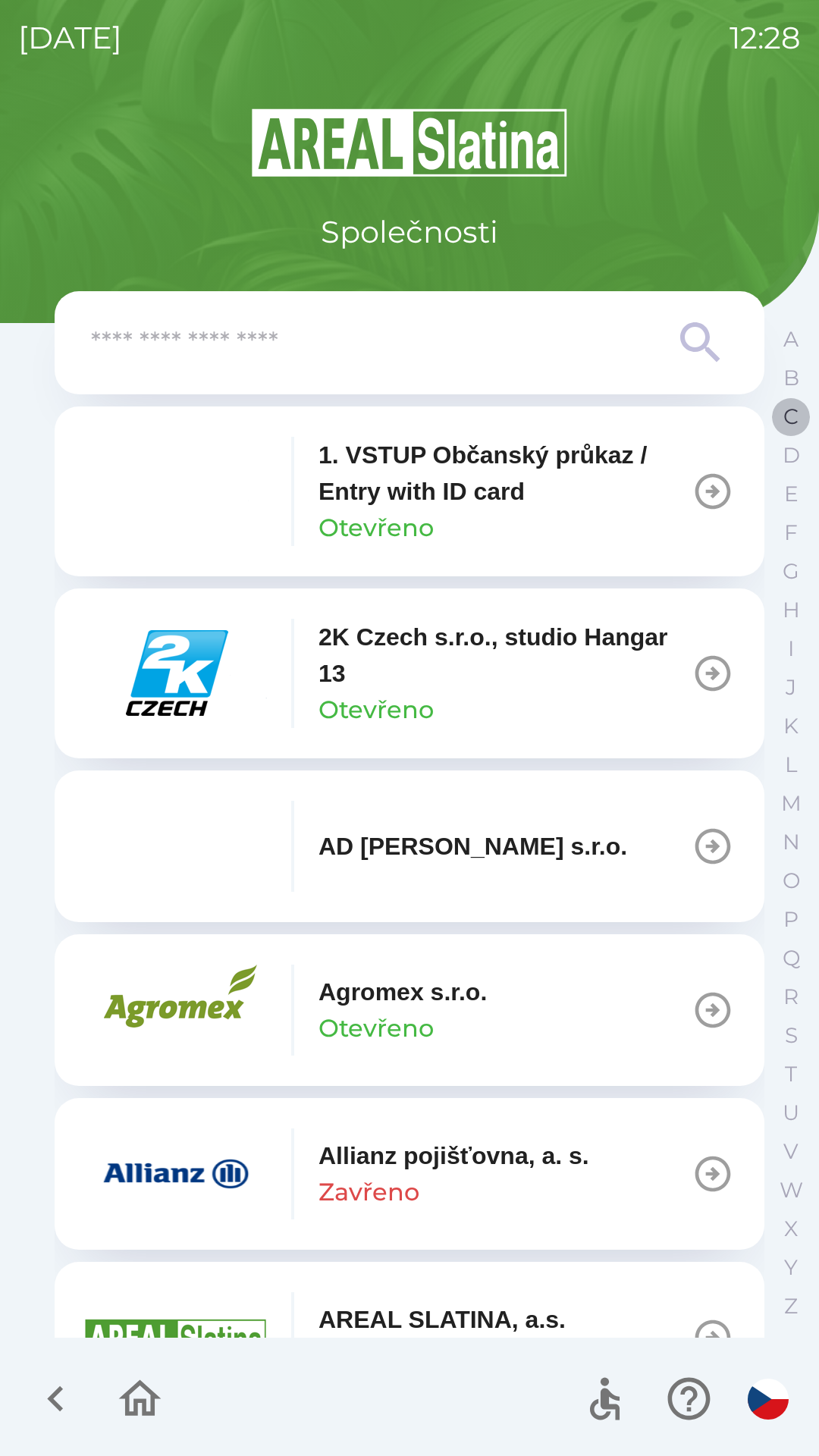
click at [790, 422] on p "C" at bounding box center [791, 416] width 15 height 27
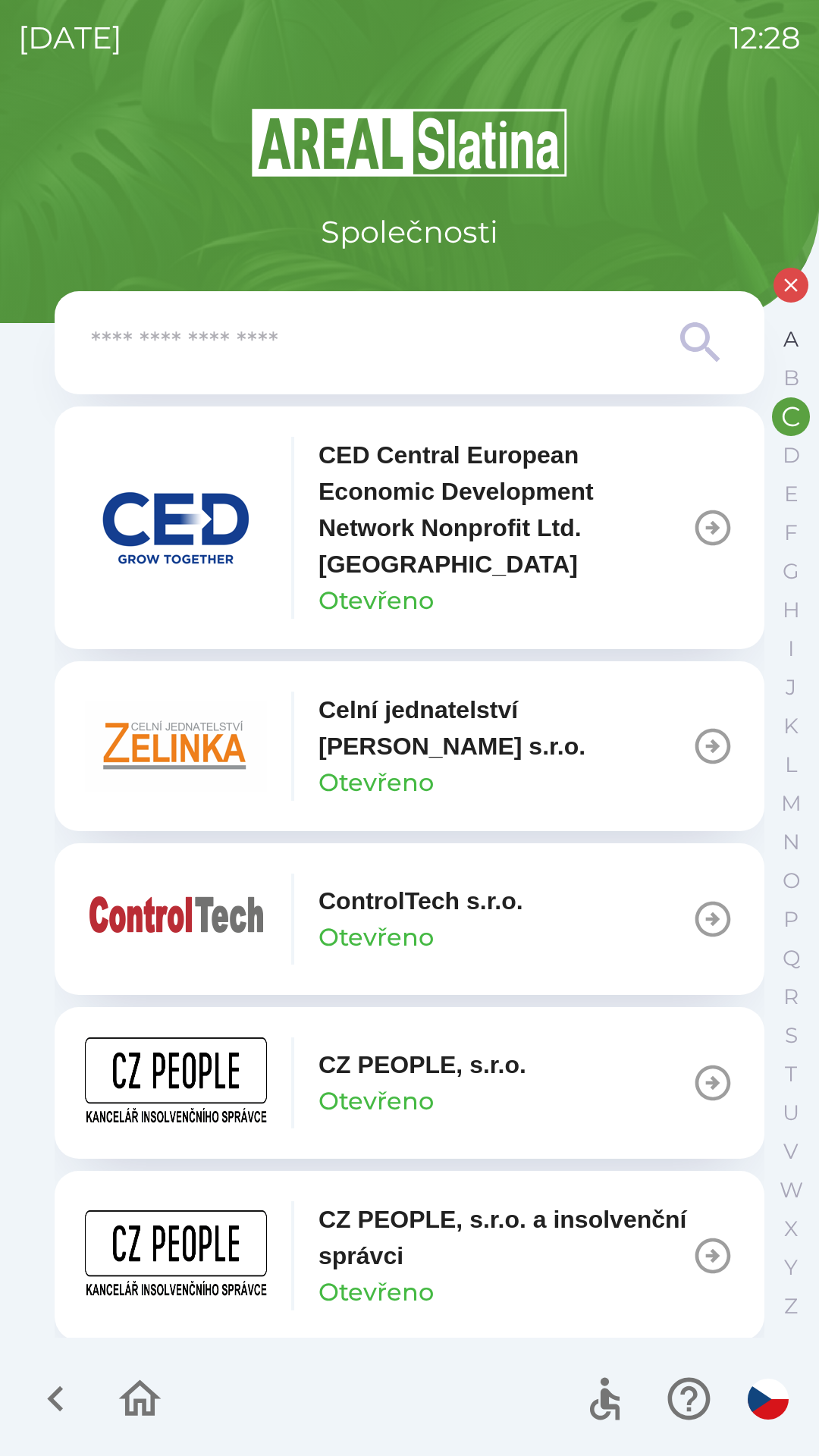
click at [786, 337] on p "A" at bounding box center [791, 339] width 15 height 27
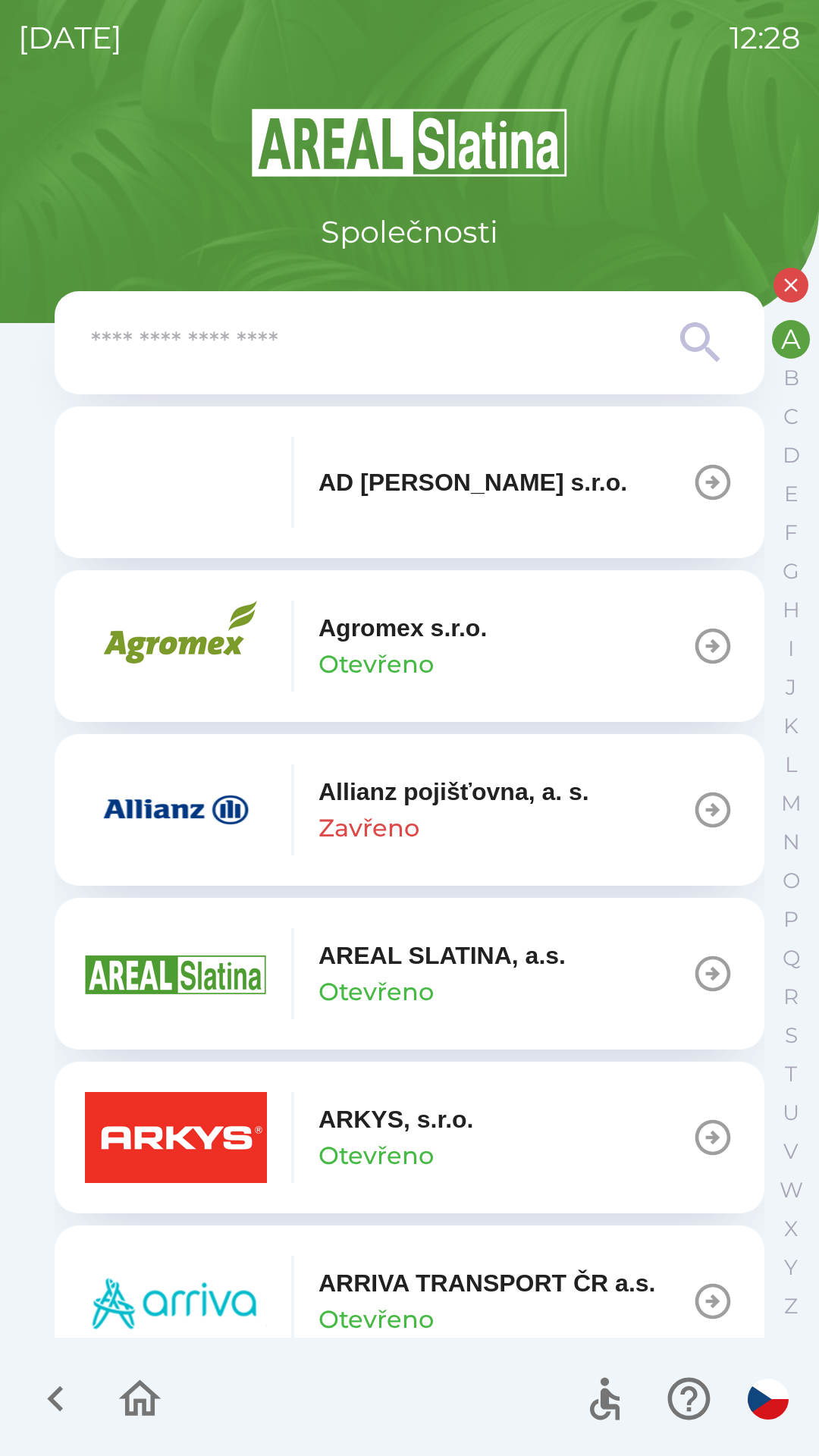
click at [48, 1393] on icon "button" at bounding box center [55, 1398] width 50 height 51
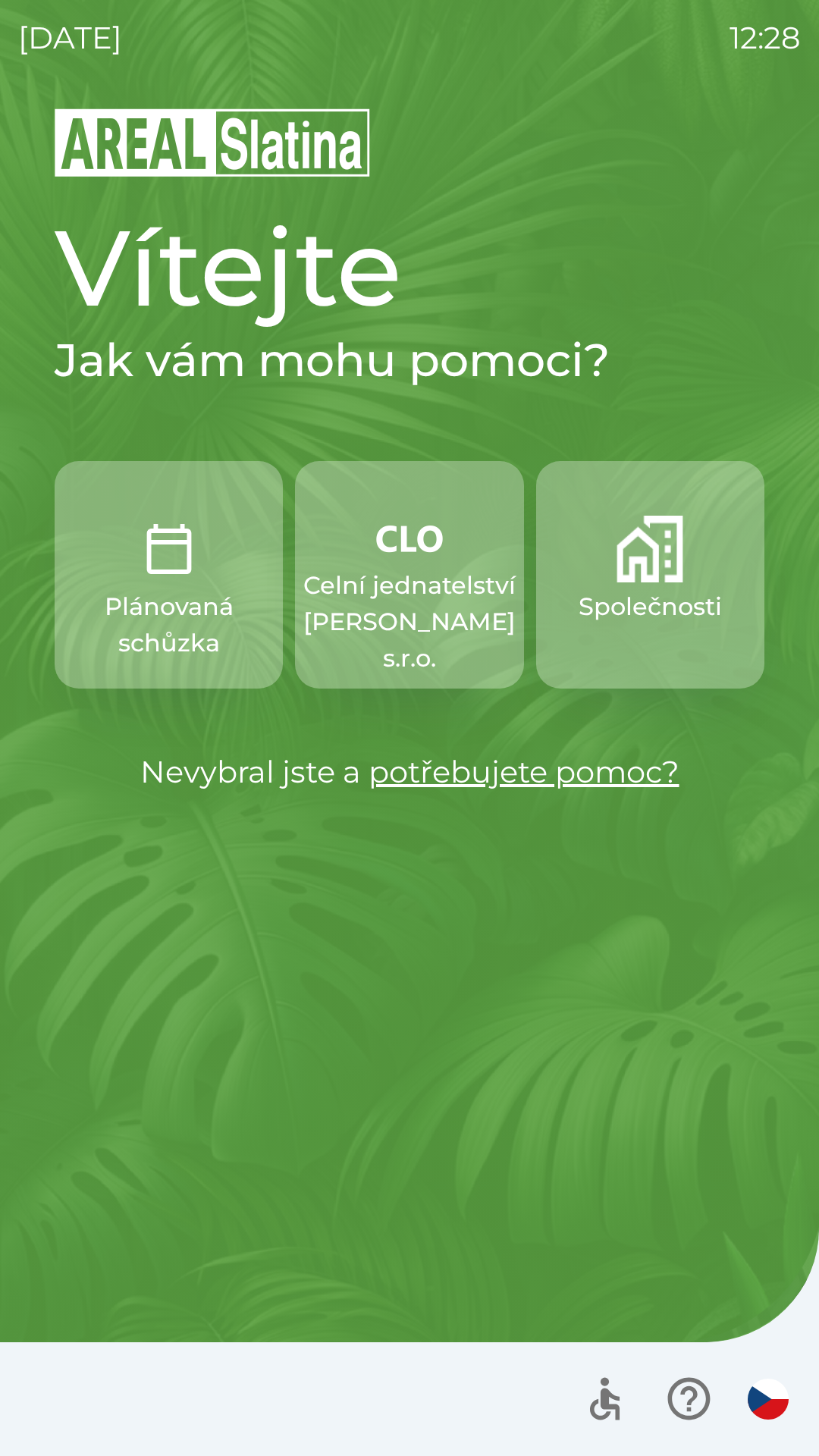
click at [665, 573] on img "button" at bounding box center [650, 549] width 67 height 67
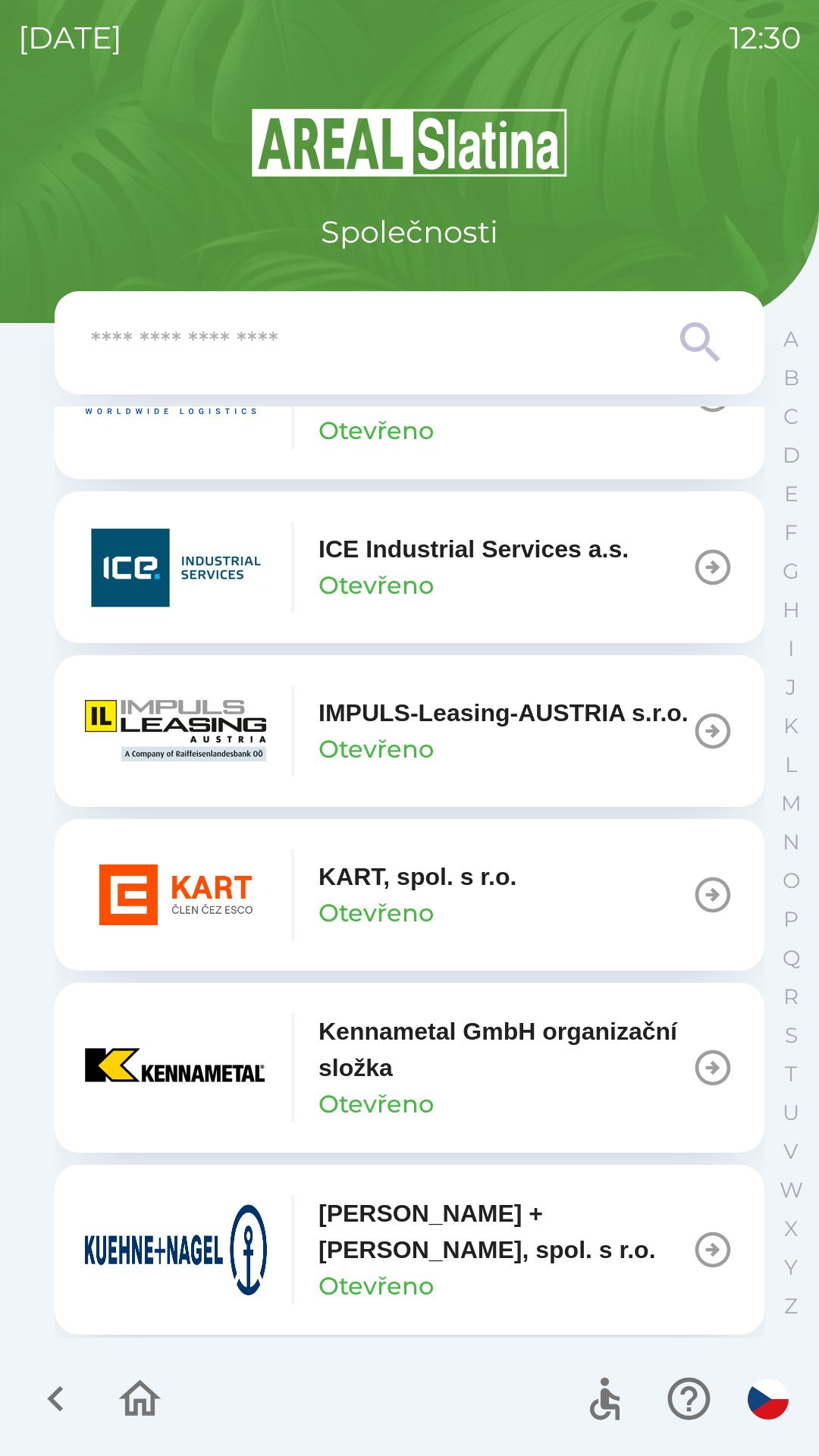
scroll to position [5702, 0]
click at [798, 417] on button "C" at bounding box center [791, 416] width 38 height 39
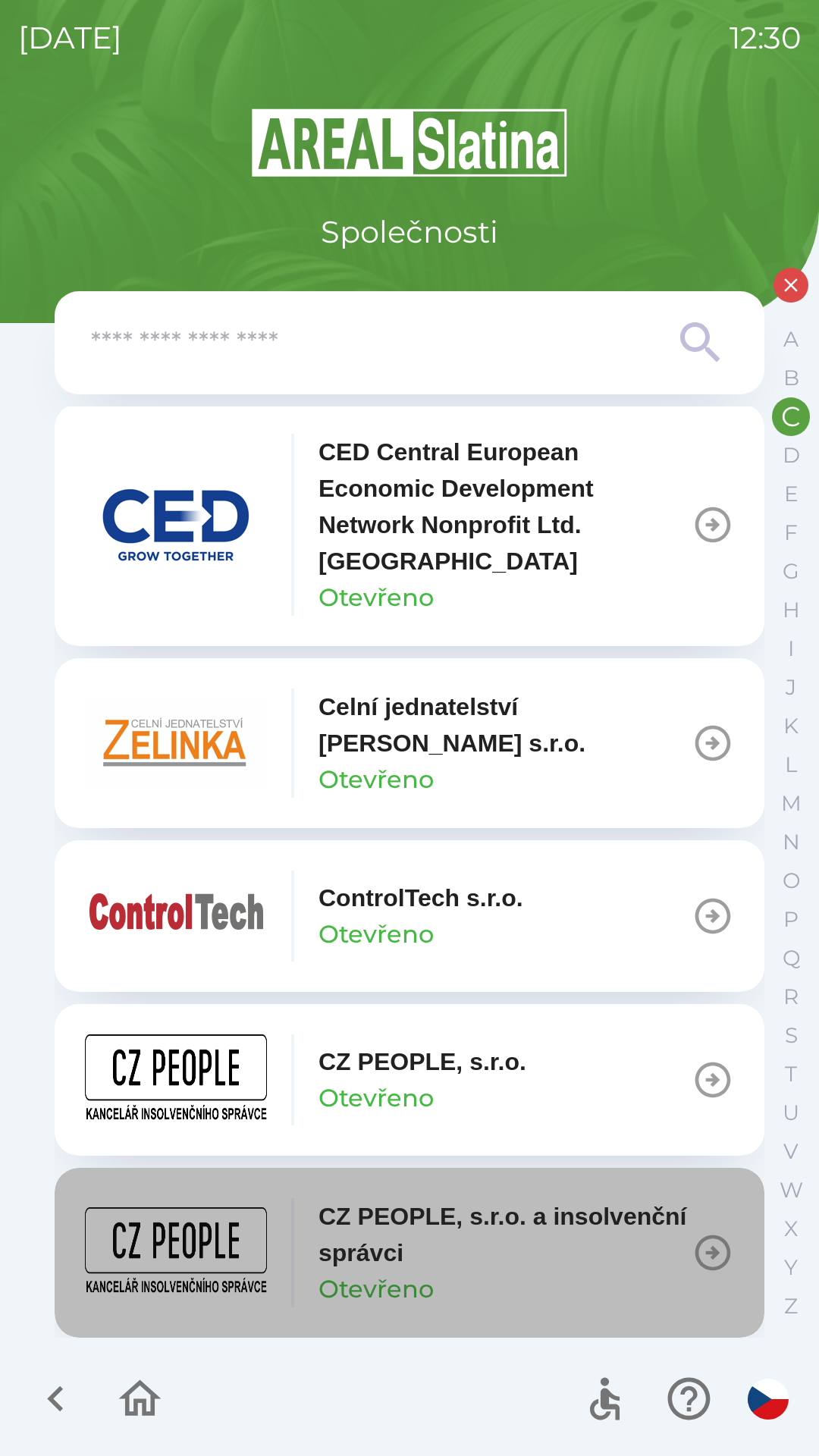
click at [417, 1235] on p "CZ PEOPLE, s.r.o. a insolvenční správci" at bounding box center [505, 1233] width 373 height 73
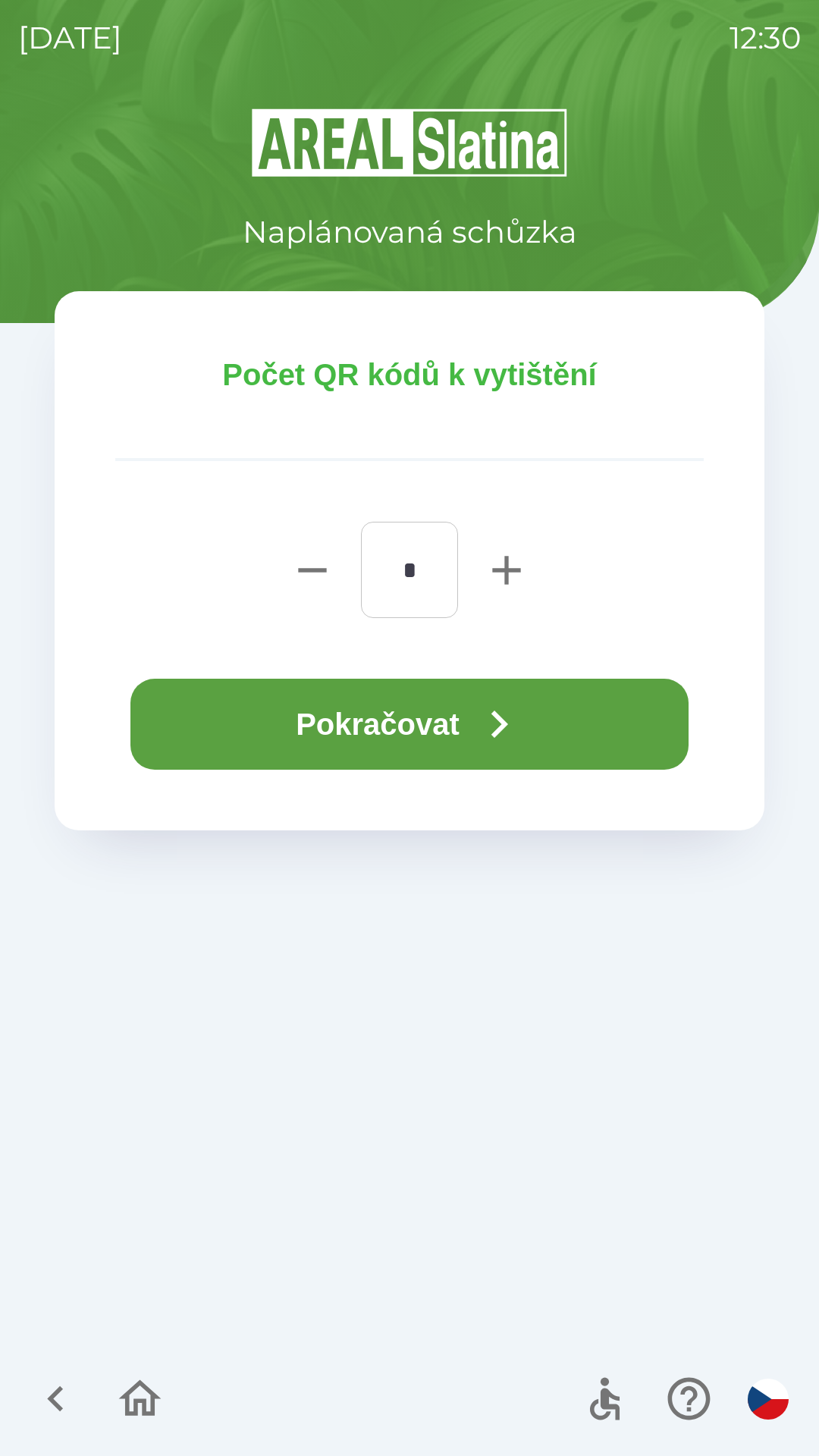
click at [345, 715] on button "Pokračovat" at bounding box center [409, 724] width 558 height 91
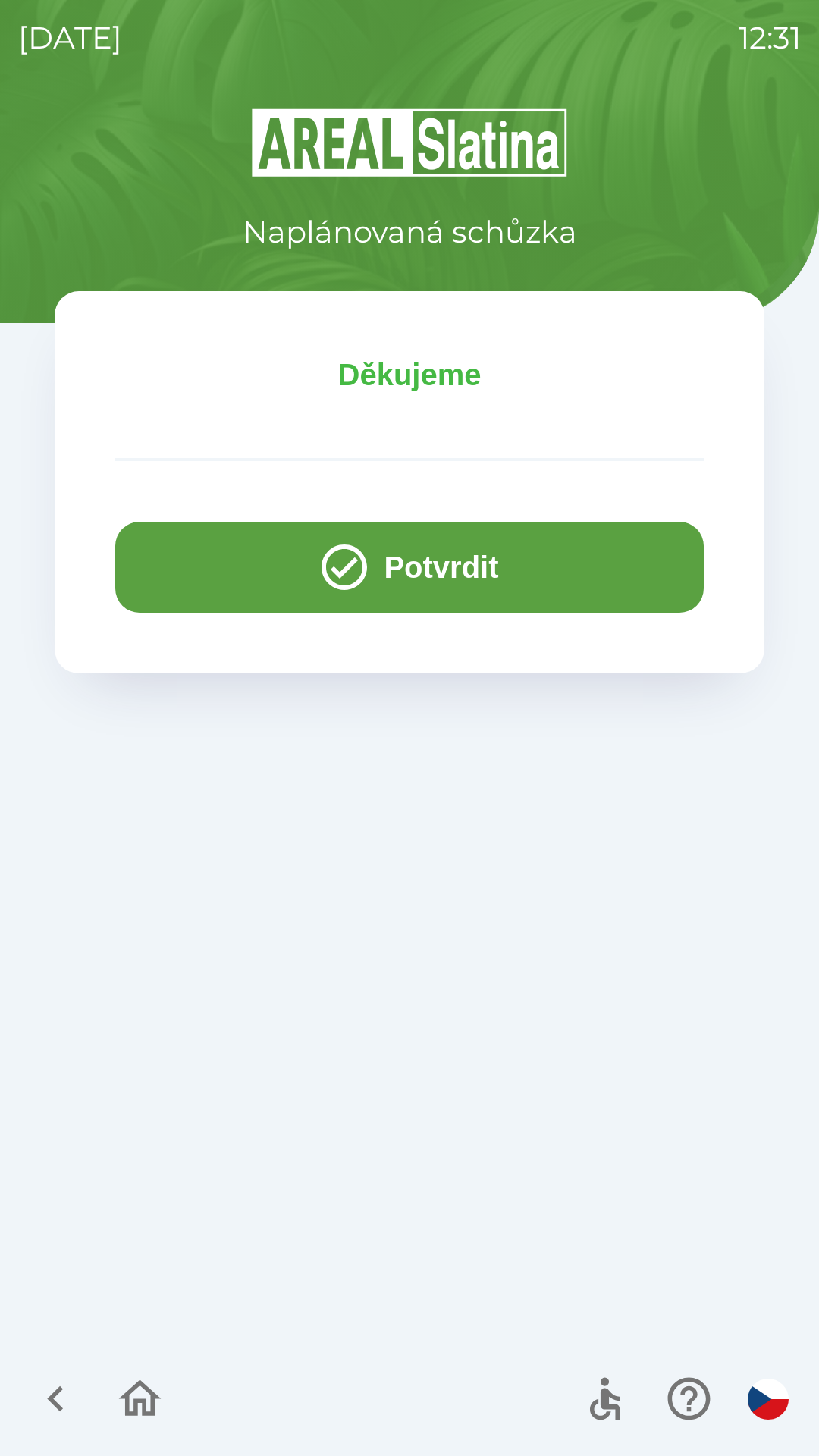
click at [180, 557] on button "Potvrdit" at bounding box center [409, 567] width 588 height 91
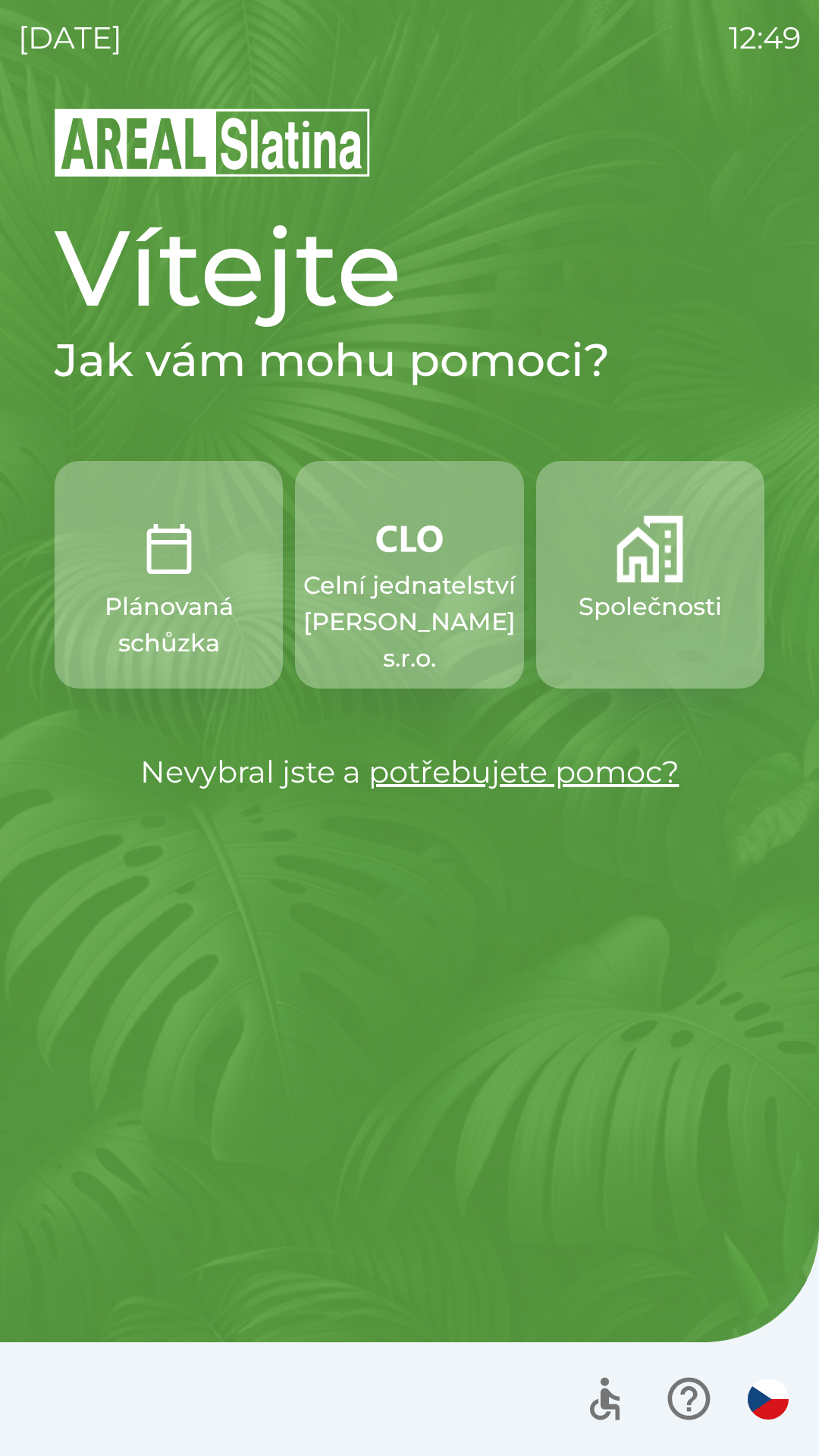
click at [417, 612] on p "Celní jednatelství [PERSON_NAME] s.r.o." at bounding box center [409, 622] width 212 height 110
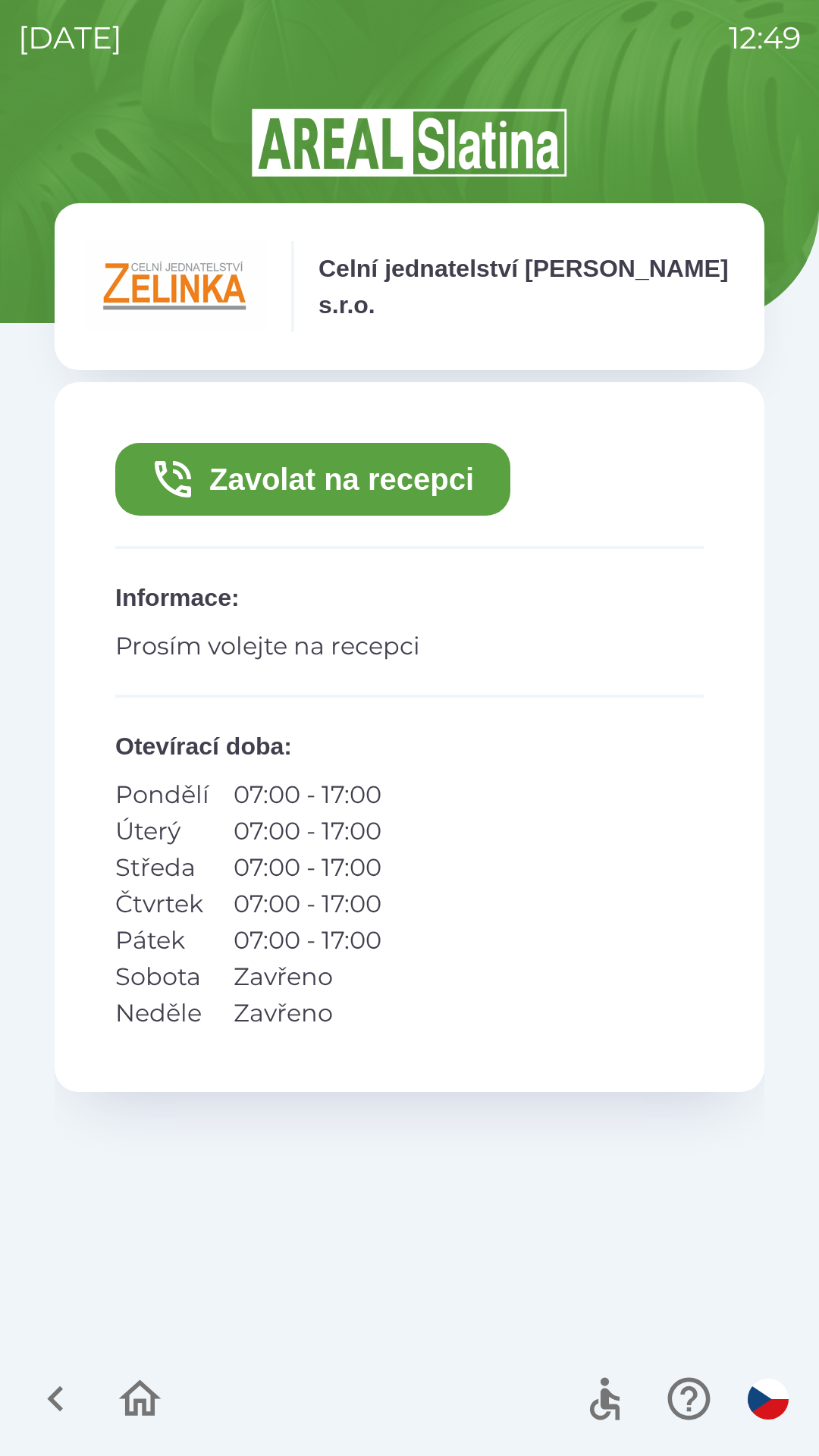
click at [401, 475] on button "Zavolat na recepci" at bounding box center [312, 478] width 395 height 73
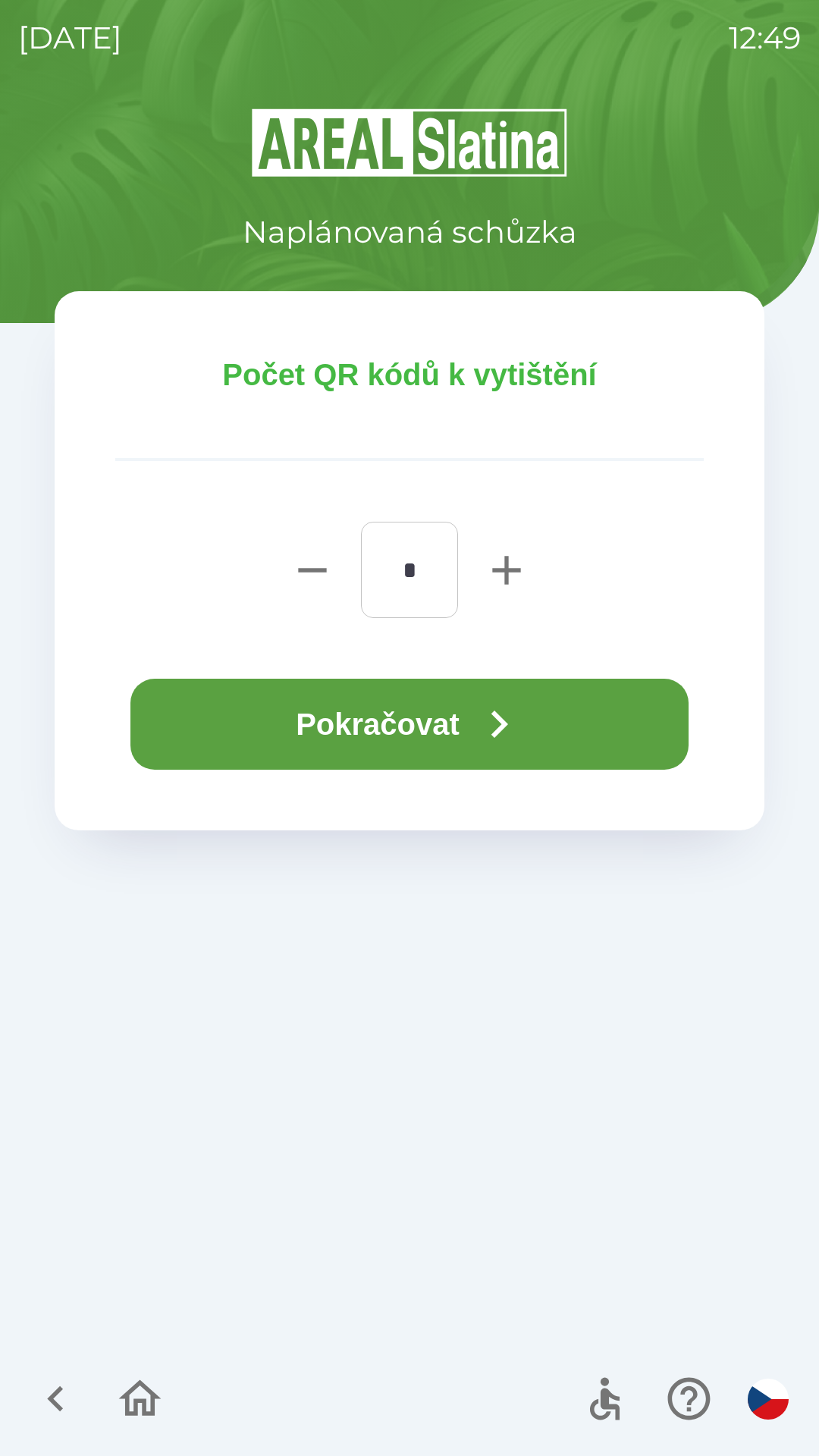
click at [448, 720] on button "Pokračovat" at bounding box center [409, 724] width 558 height 91
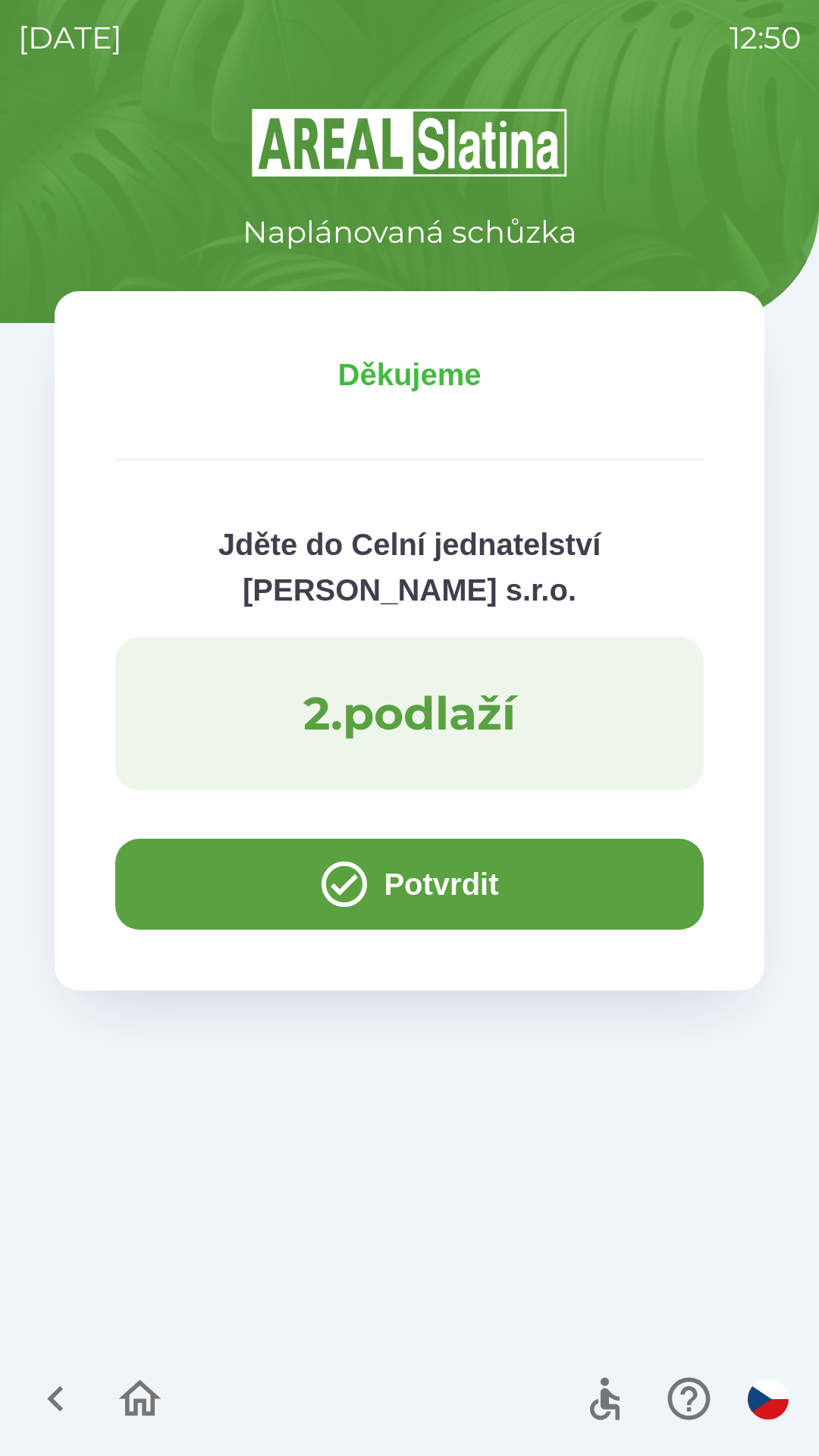
click at [369, 884] on button "Potvrdit" at bounding box center [409, 884] width 588 height 91
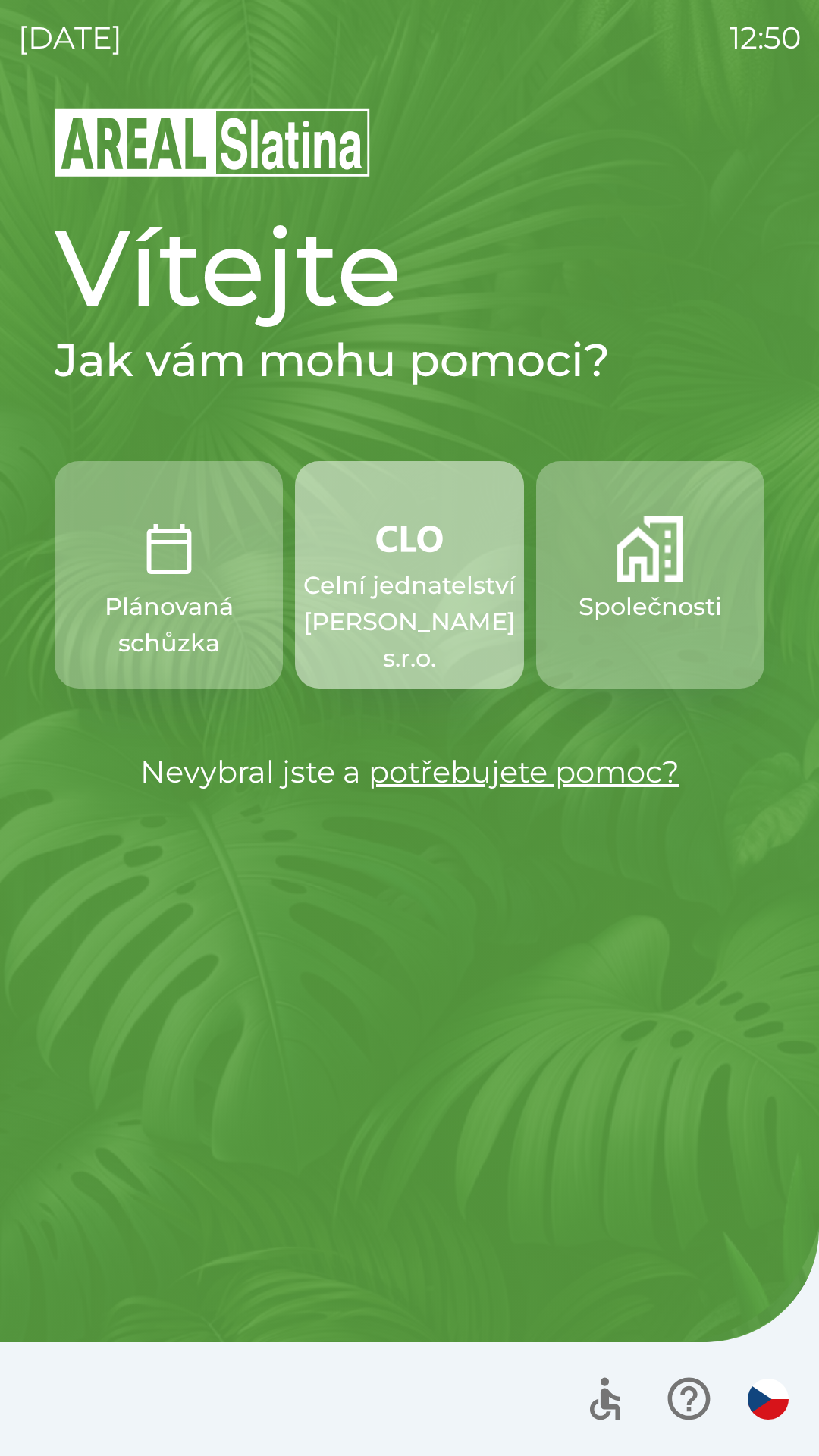
click at [442, 599] on p "Celní jednatelství [PERSON_NAME] s.r.o." at bounding box center [409, 622] width 212 height 110
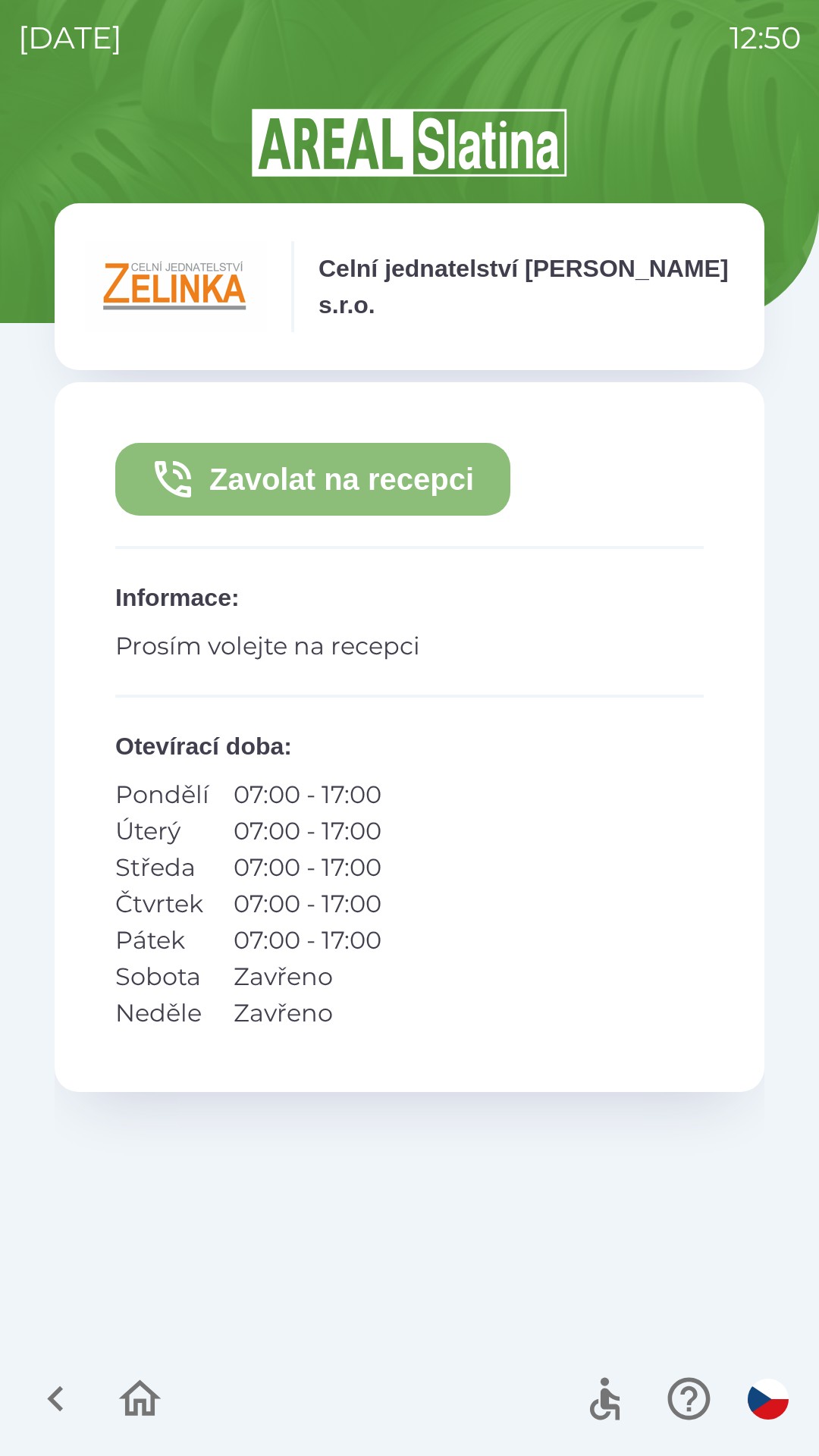
click at [395, 493] on button "Zavolat na recepci" at bounding box center [312, 478] width 395 height 73
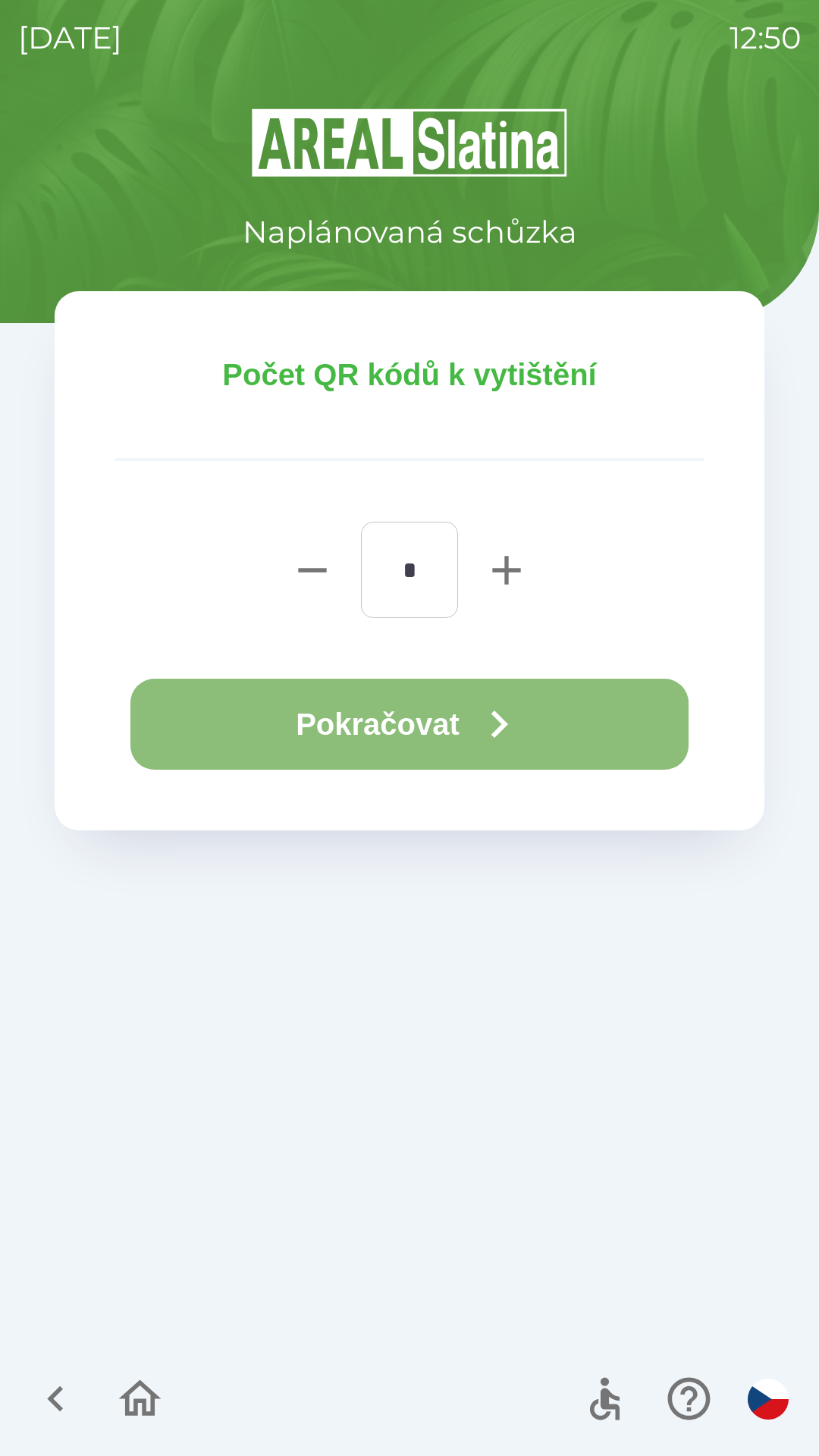
click at [460, 720] on button "Pokračovat" at bounding box center [409, 724] width 558 height 91
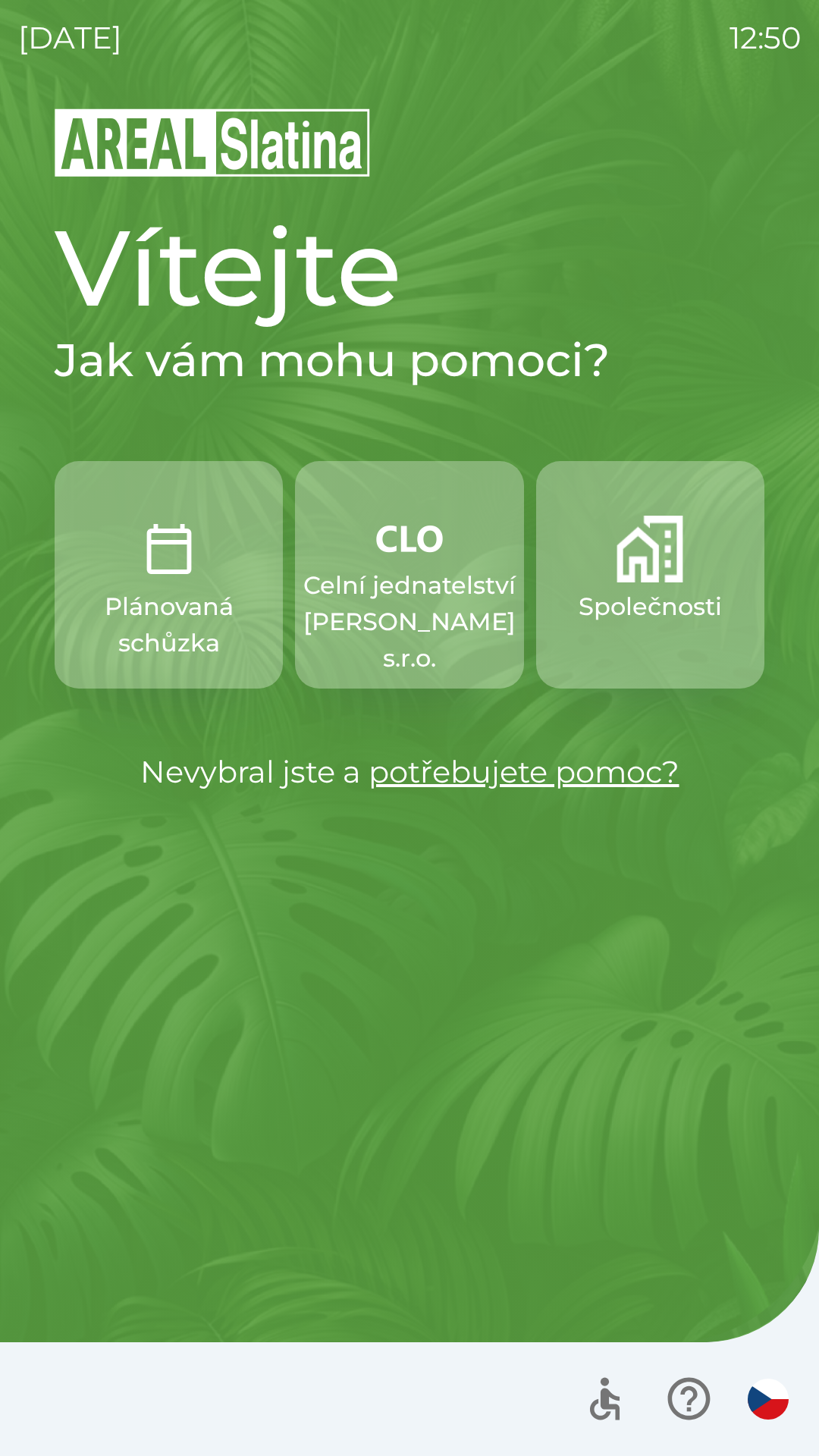
click at [649, 601] on p "Společnosti" at bounding box center [650, 606] width 143 height 37
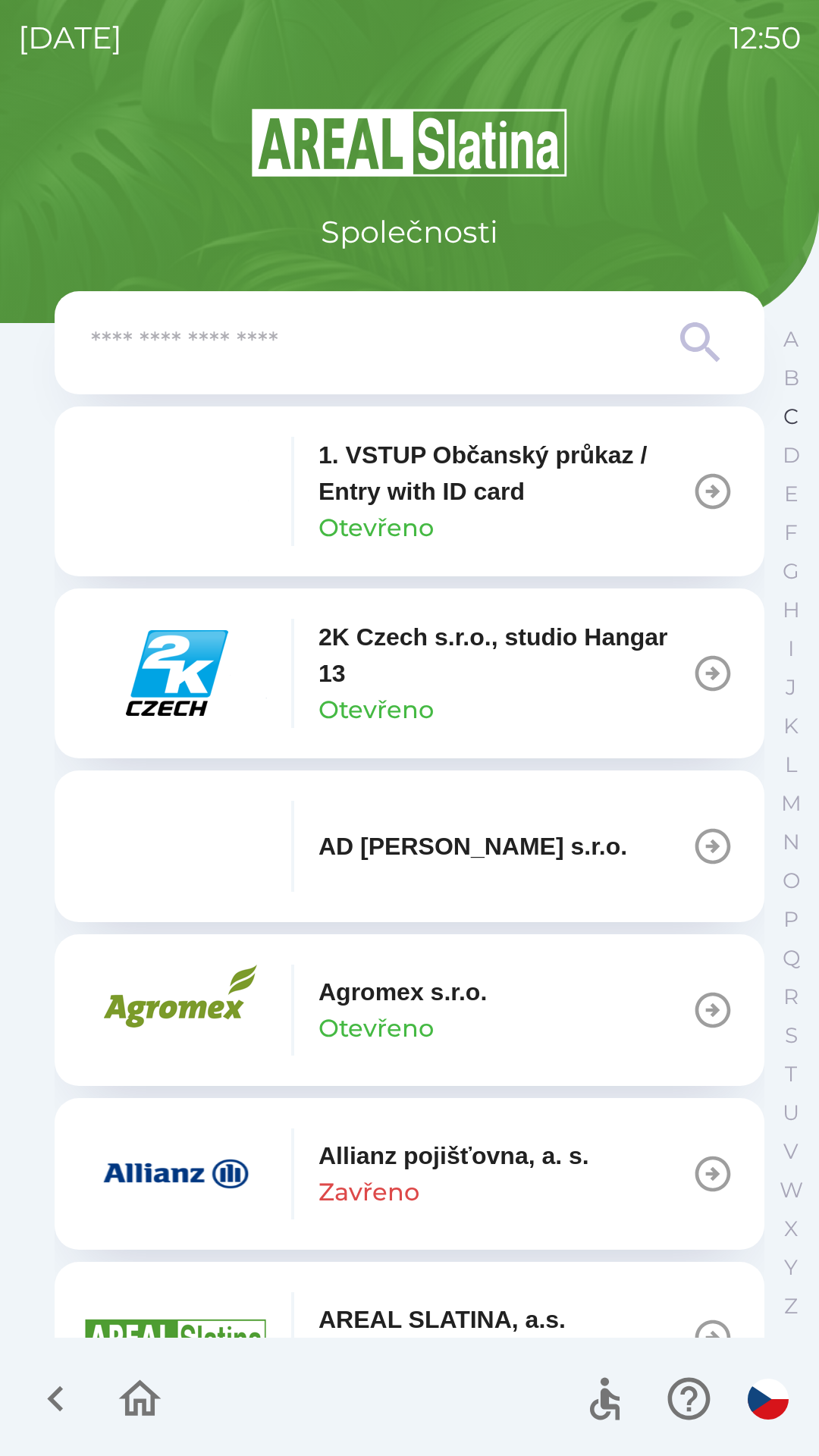
click at [782, 421] on button "C" at bounding box center [791, 416] width 38 height 39
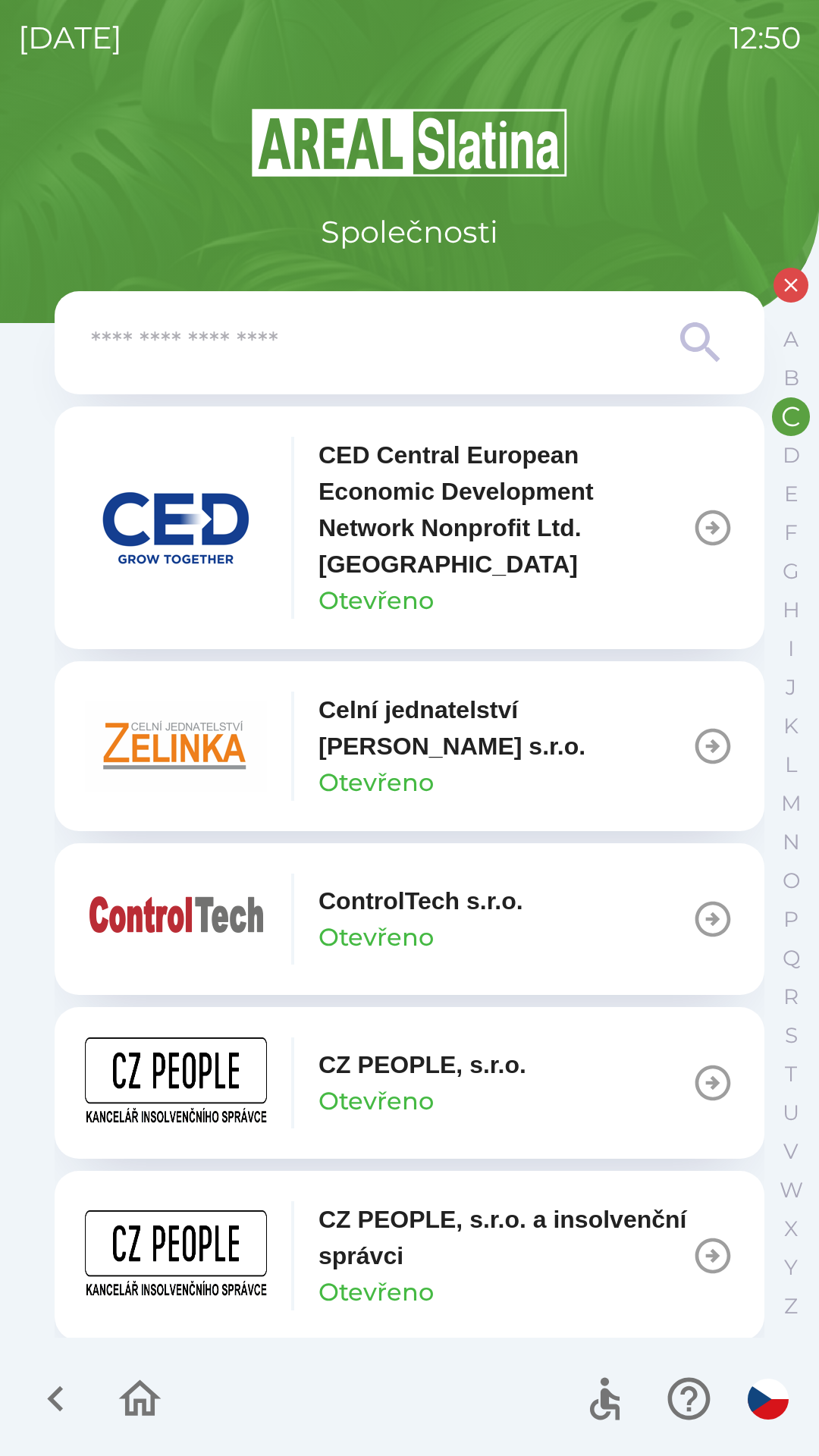
click at [386, 1257] on p "CZ PEOPLE, s.r.o. a insolvenční správci" at bounding box center [505, 1237] width 373 height 73
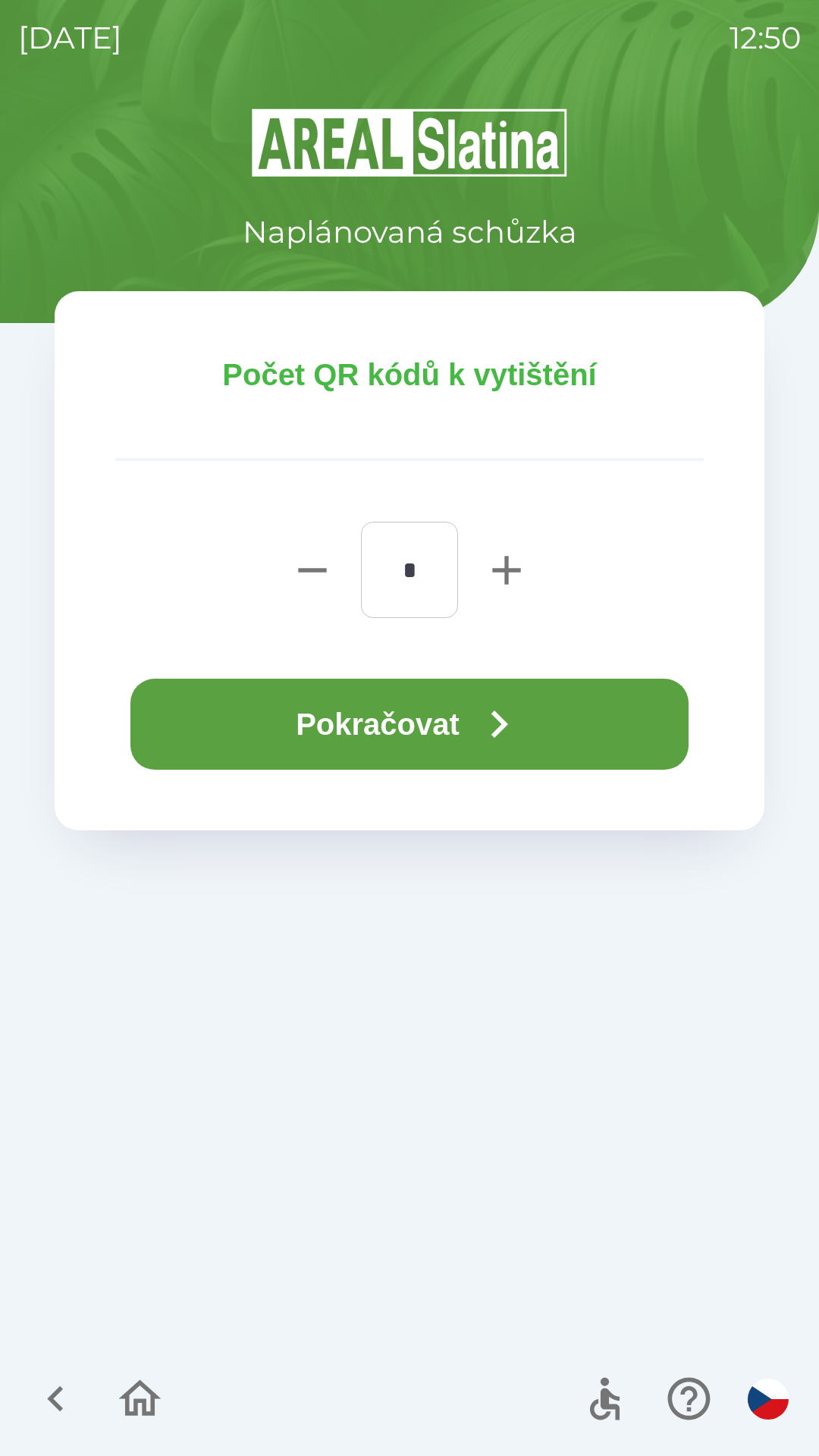
click at [497, 576] on icon "button" at bounding box center [506, 570] width 49 height 49
type input "*"
click at [351, 715] on button "Pokračovat" at bounding box center [409, 724] width 558 height 91
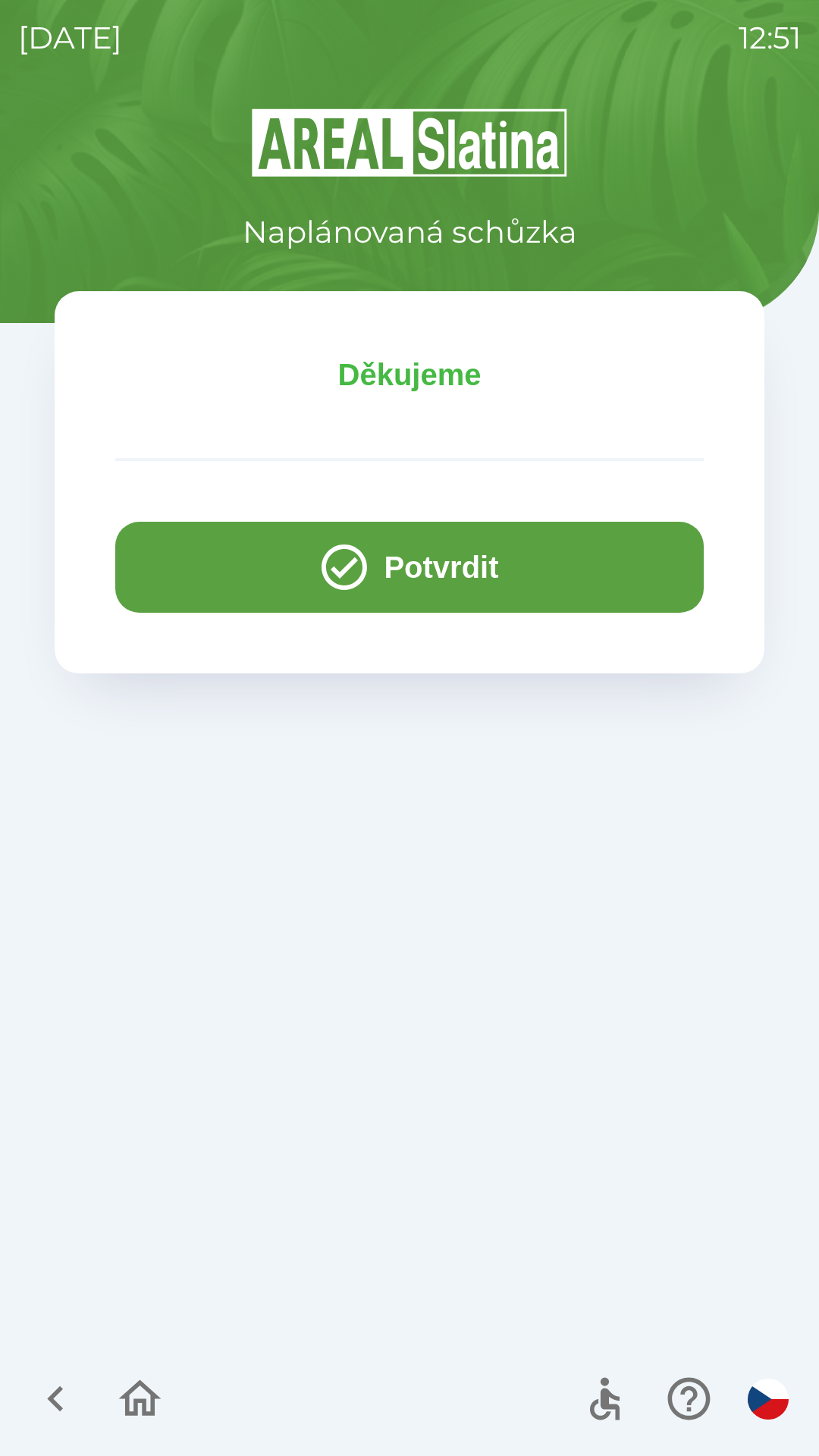
click at [203, 557] on button "Potvrdit" at bounding box center [409, 567] width 588 height 91
